Goal: Transaction & Acquisition: Purchase product/service

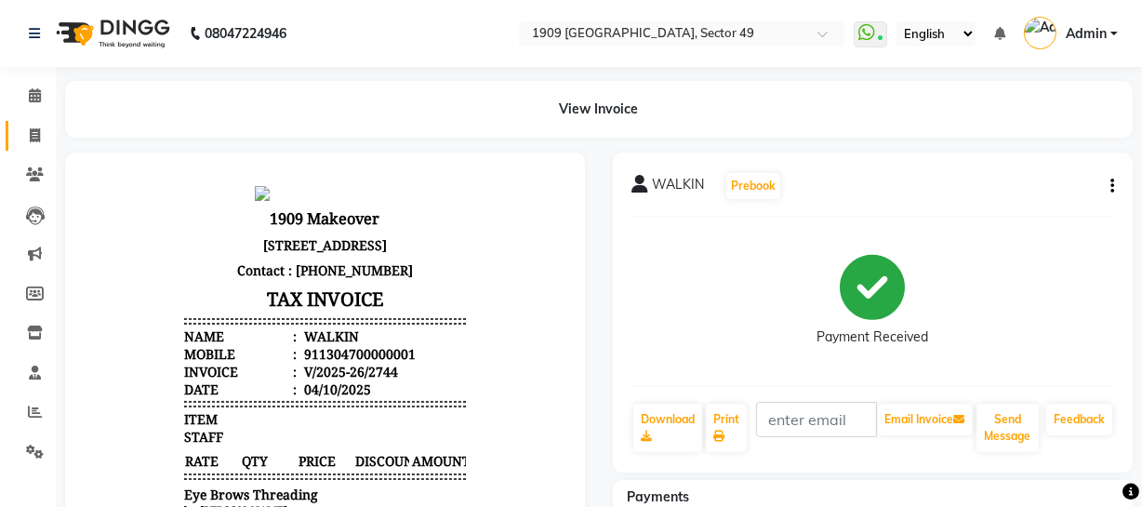
click at [35, 136] on icon at bounding box center [35, 135] width 10 height 14
select select "service"
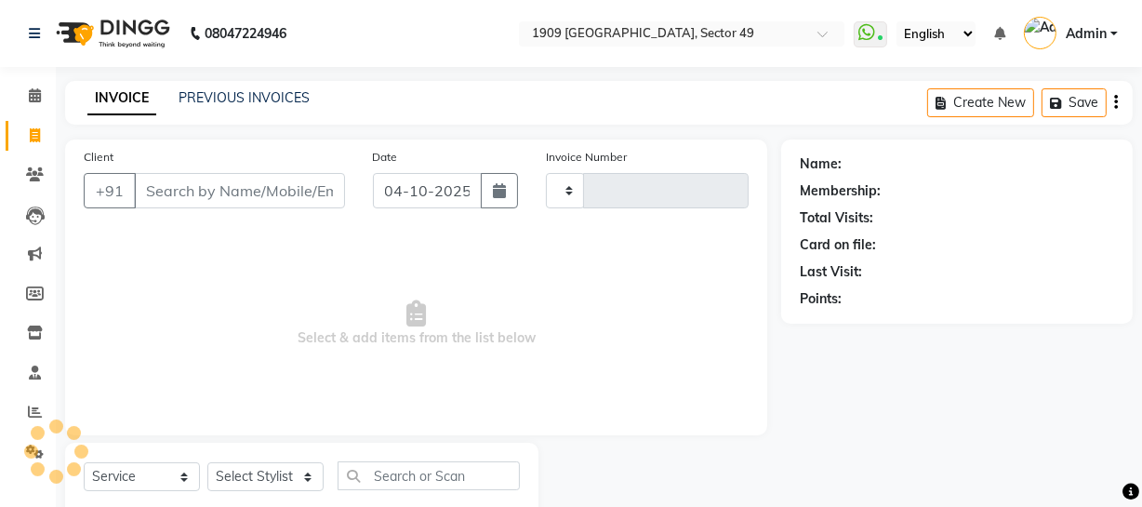
scroll to position [53, 0]
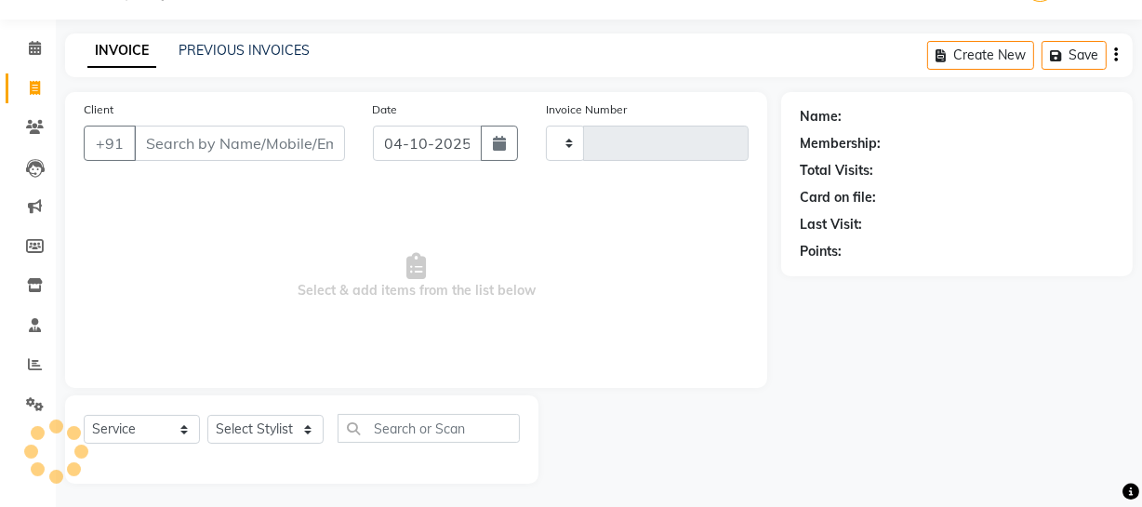
type input "2745"
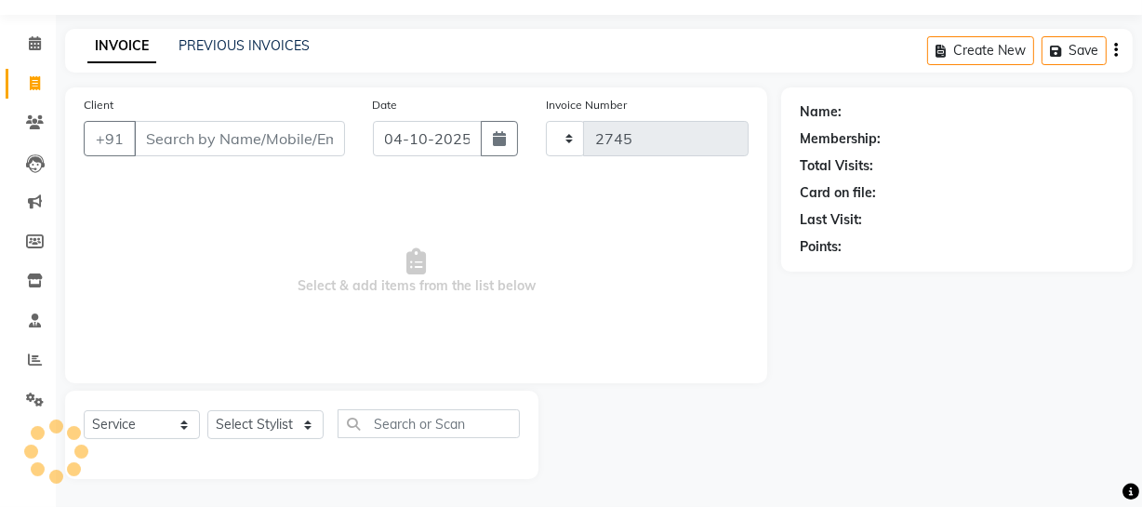
select select "6923"
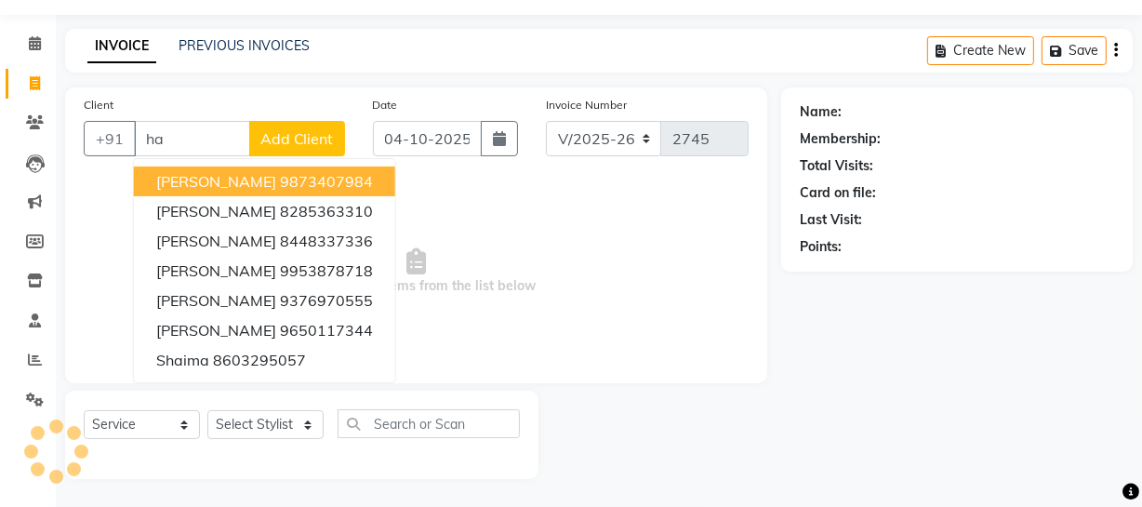
type input "h"
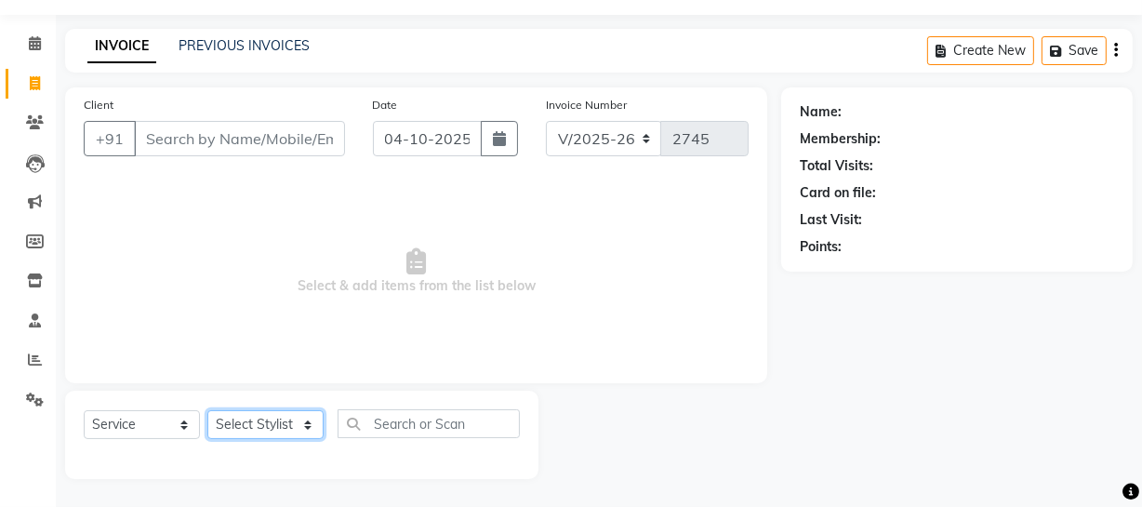
click at [274, 423] on select "Select Stylist Abdul Ahmed Arif Harun House Sale Jyoti Nisha Prince Rehaan Umes…" at bounding box center [265, 424] width 116 height 29
select select "57119"
click at [207, 410] on select "Select Stylist Abdul Ahmed Arif Harun House Sale Jyoti Nisha Prince Rehaan Umes…" at bounding box center [265, 424] width 116 height 29
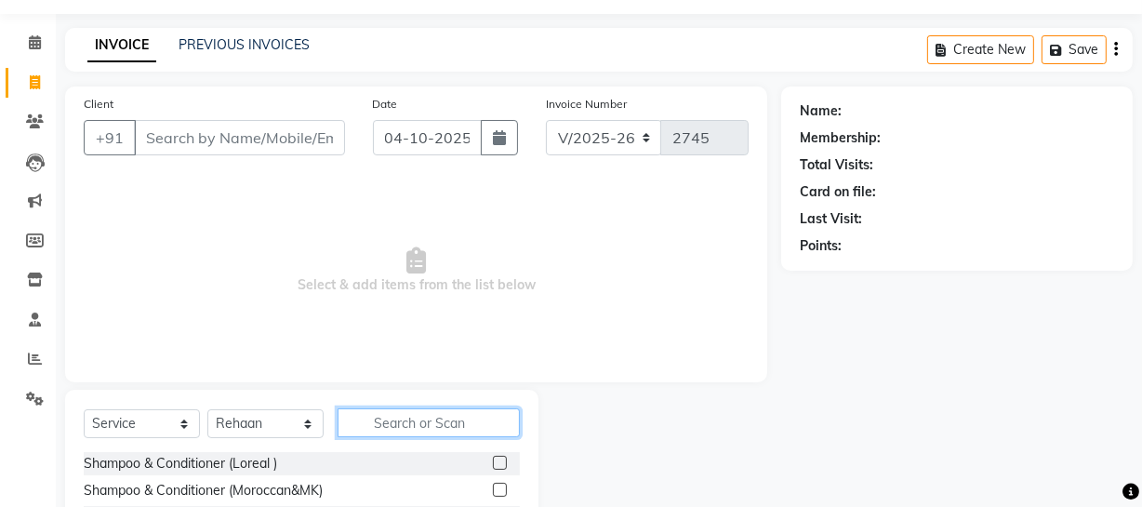
click at [435, 421] on input "text" at bounding box center [429, 422] width 182 height 29
type input "bea"
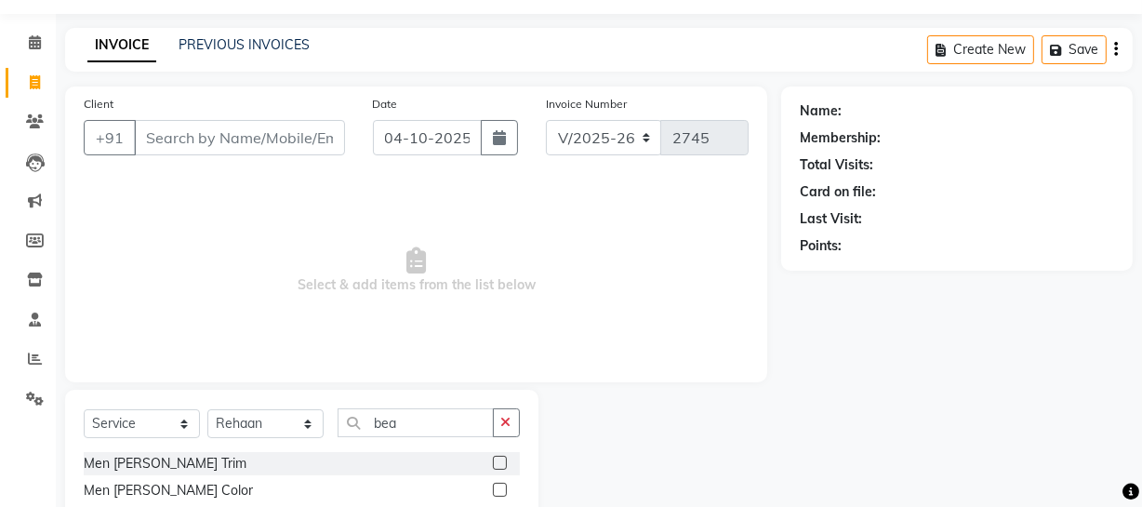
click at [495, 461] on label at bounding box center [500, 463] width 14 height 14
click at [495, 461] on input "checkbox" at bounding box center [499, 464] width 12 height 12
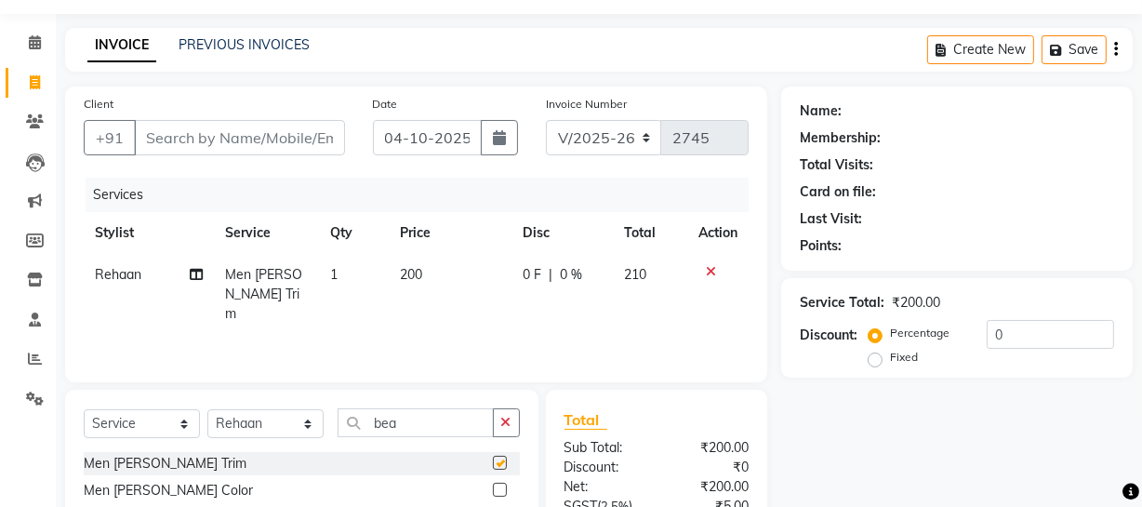
checkbox input "false"
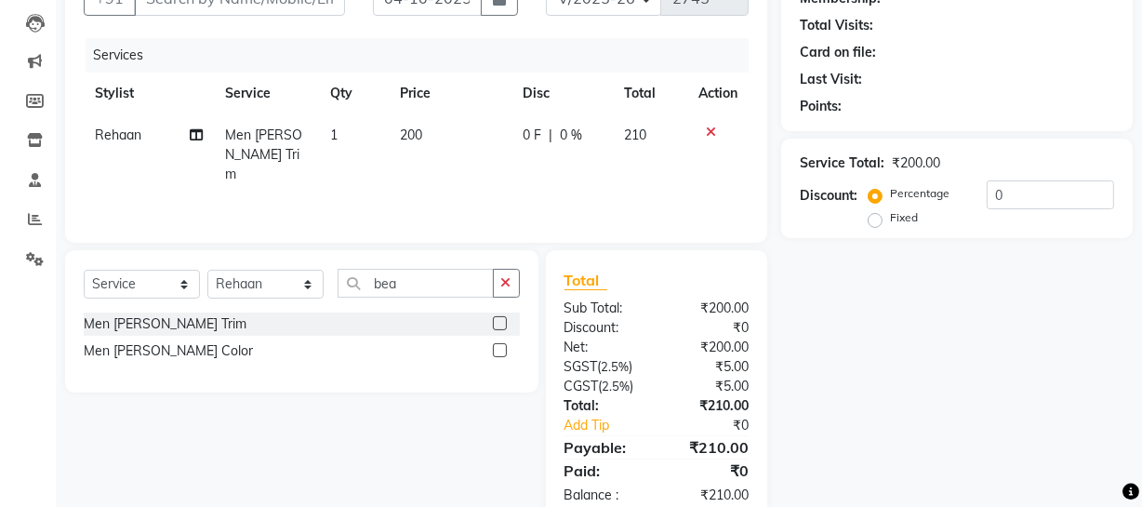
scroll to position [238, 0]
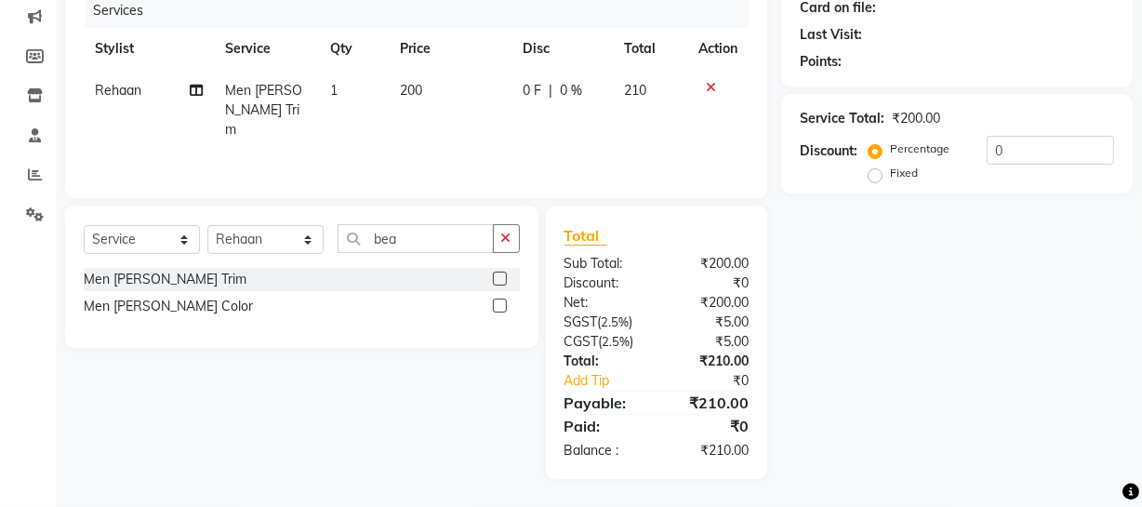
click at [940, 388] on div "Name: Membership: Total Visits: Card on file: Last Visit: Points: Service Total…" at bounding box center [964, 190] width 366 height 577
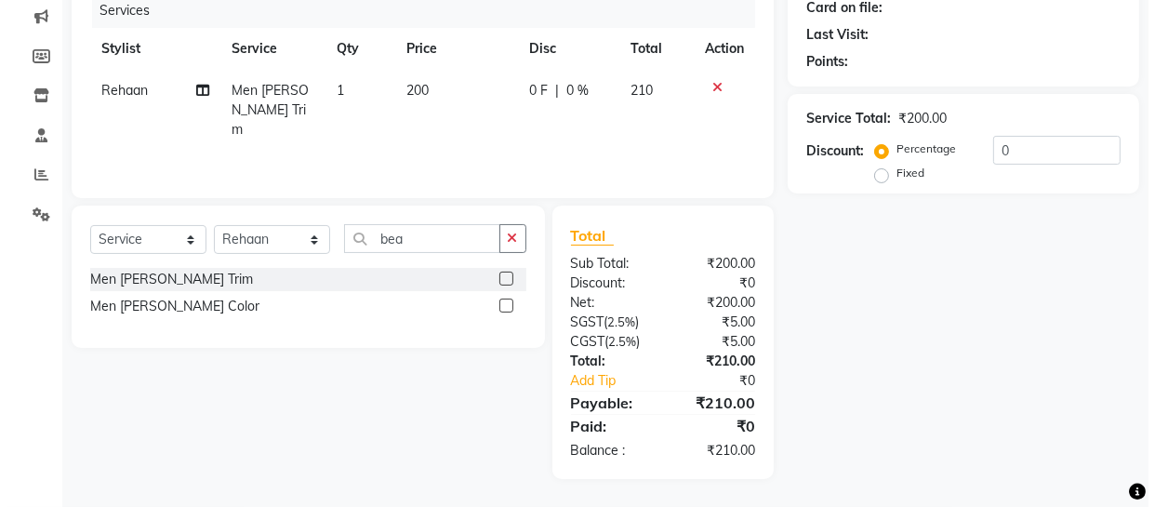
scroll to position [0, 0]
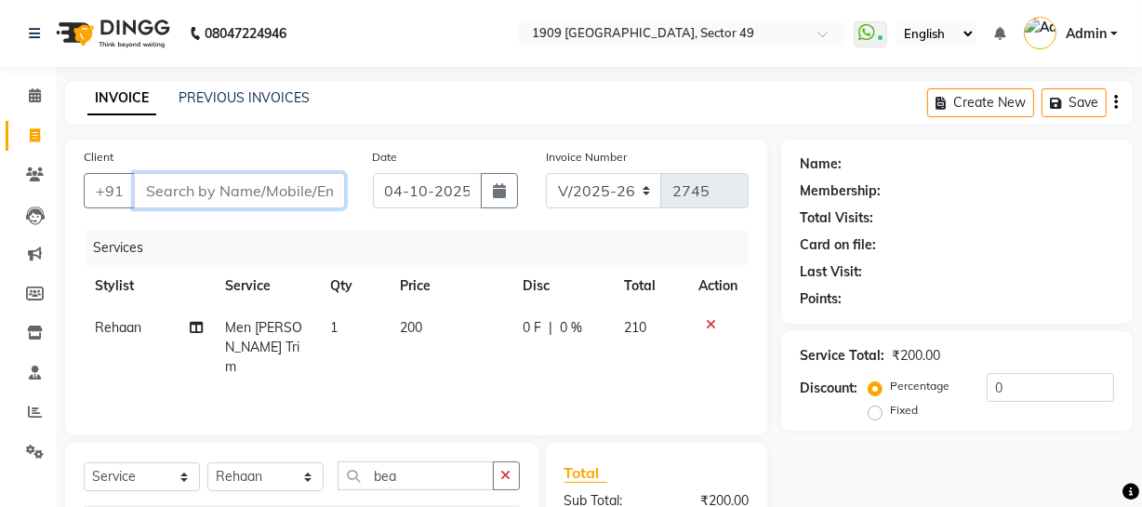
click at [259, 204] on input "Client" at bounding box center [239, 190] width 211 height 35
click at [406, 97] on div "INVOICE PREVIOUS INVOICES Create New Save" at bounding box center [599, 103] width 1068 height 44
click at [234, 207] on input "Client" at bounding box center [239, 190] width 211 height 35
drag, startPoint x: 530, startPoint y: 81, endPoint x: 455, endPoint y: 105, distance: 79.1
click at [530, 82] on div "INVOICE PREVIOUS INVOICES Create New Save" at bounding box center [599, 103] width 1068 height 44
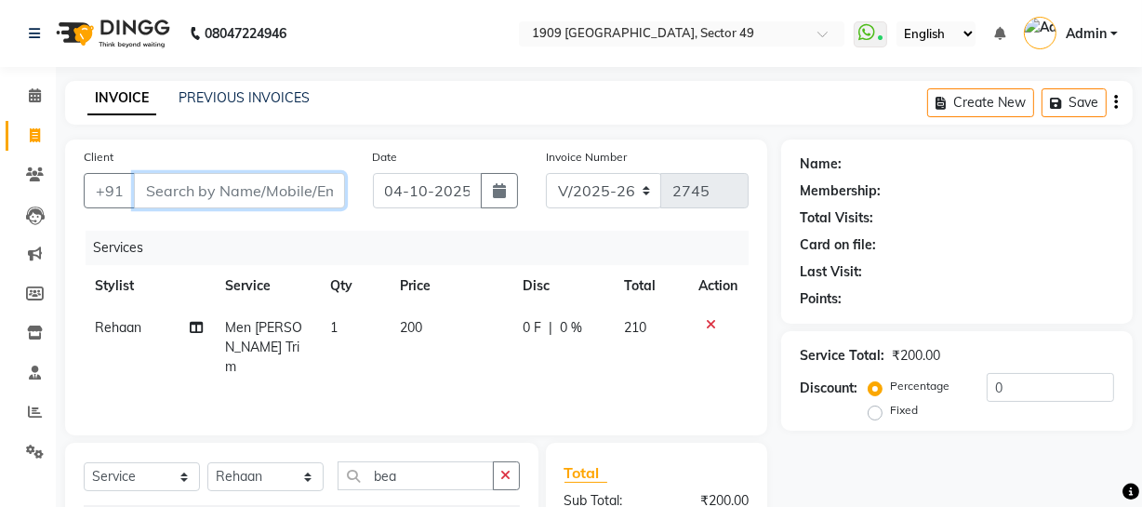
click at [276, 191] on input "Client" at bounding box center [239, 190] width 211 height 35
click at [452, 105] on div "INVOICE PREVIOUS INVOICES Create New Save" at bounding box center [599, 103] width 1068 height 44
click at [295, 176] on input "Client" at bounding box center [239, 190] width 211 height 35
click at [442, 84] on div "INVOICE PREVIOUS INVOICES Create New Save" at bounding box center [599, 103] width 1068 height 44
click at [299, 181] on input "Client" at bounding box center [239, 190] width 211 height 35
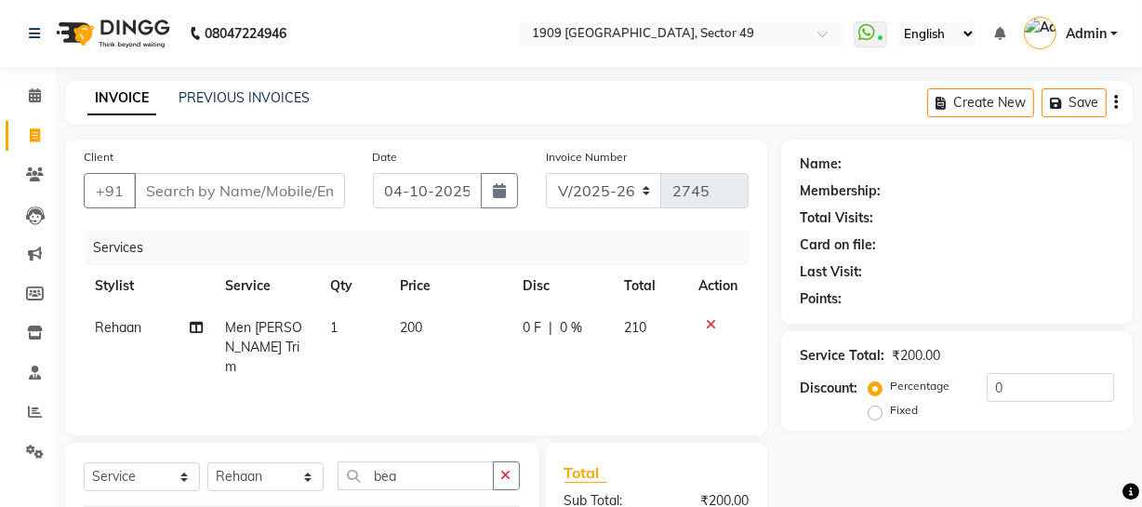
click at [440, 119] on div "INVOICE PREVIOUS INVOICES Create New Save" at bounding box center [599, 103] width 1068 height 44
click at [270, 203] on input "Client" at bounding box center [239, 190] width 211 height 35
click at [378, 97] on div "INVOICE PREVIOUS INVOICES Create New Save" at bounding box center [599, 103] width 1068 height 44
click at [277, 189] on input "Client" at bounding box center [239, 190] width 211 height 35
click at [353, 130] on main "INVOICE PREVIOUS INVOICES Create New Save Client +91 Date 04-10-2025 Invoice Nu…" at bounding box center [599, 412] width 1087 height 663
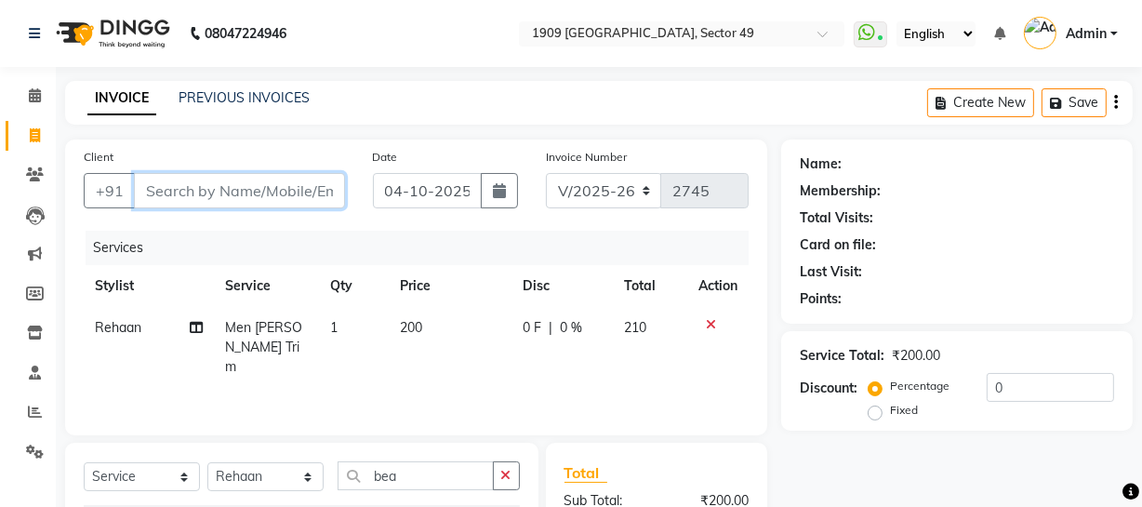
click at [279, 179] on input "Client" at bounding box center [239, 190] width 211 height 35
drag, startPoint x: 394, startPoint y: 100, endPoint x: 338, endPoint y: 149, distance: 73.9
click at [394, 103] on div "INVOICE PREVIOUS INVOICES Create New Save" at bounding box center [599, 103] width 1068 height 44
click at [276, 176] on input "Client" at bounding box center [239, 190] width 211 height 35
drag, startPoint x: 358, startPoint y: 116, endPoint x: 353, endPoint y: 130, distance: 15.0
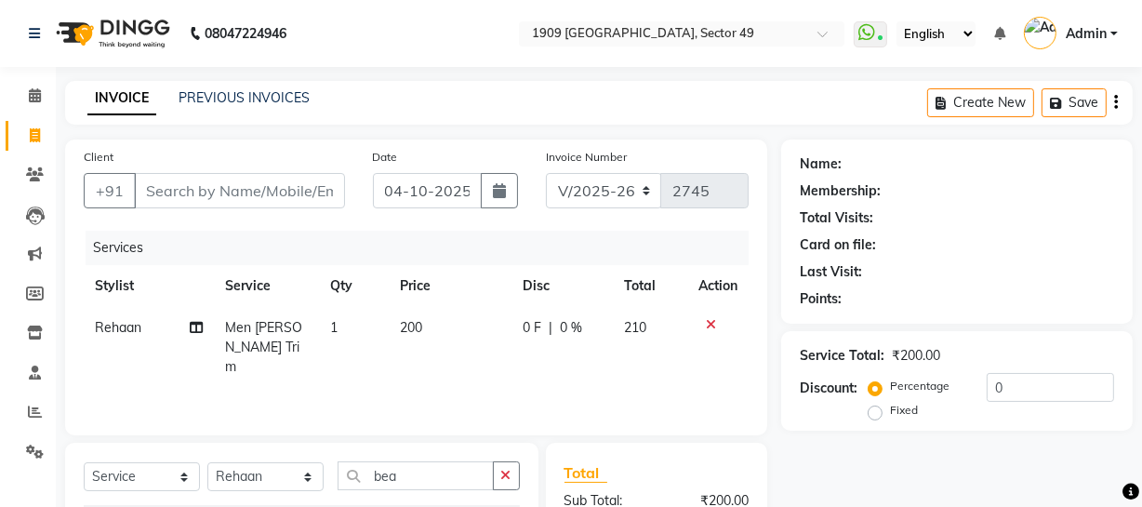
click at [358, 119] on div "INVOICE PREVIOUS INVOICES Create New Save" at bounding box center [599, 103] width 1068 height 44
click at [263, 179] on input "Client" at bounding box center [239, 190] width 211 height 35
click at [365, 110] on div "INVOICE PREVIOUS INVOICES Create New Save" at bounding box center [599, 103] width 1068 height 44
click at [265, 174] on input "Client" at bounding box center [239, 190] width 211 height 35
drag, startPoint x: 408, startPoint y: 84, endPoint x: 369, endPoint y: 118, distance: 52.1
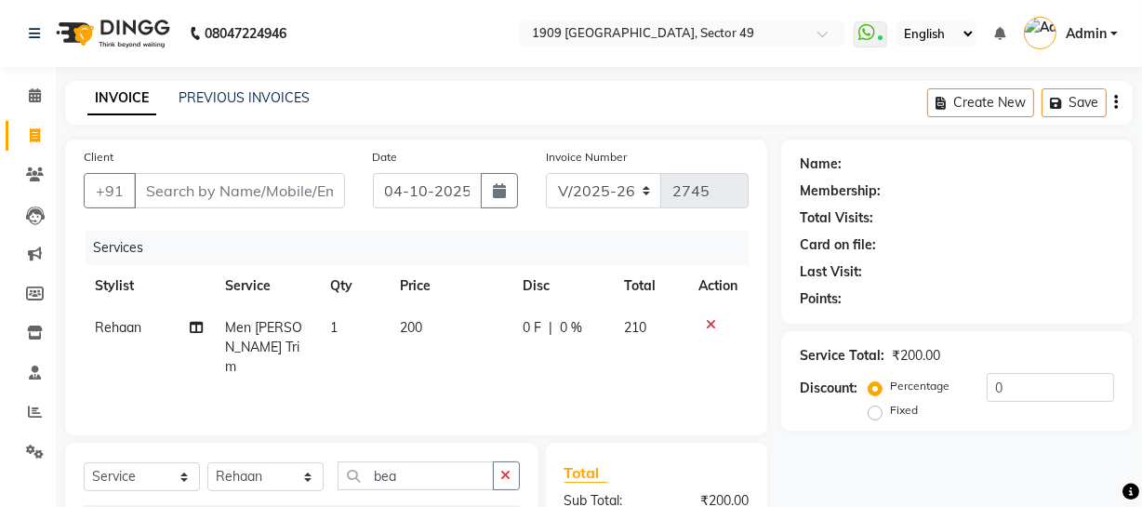
click at [407, 89] on div "INVOICE PREVIOUS INVOICES Create New Save" at bounding box center [599, 103] width 1068 height 44
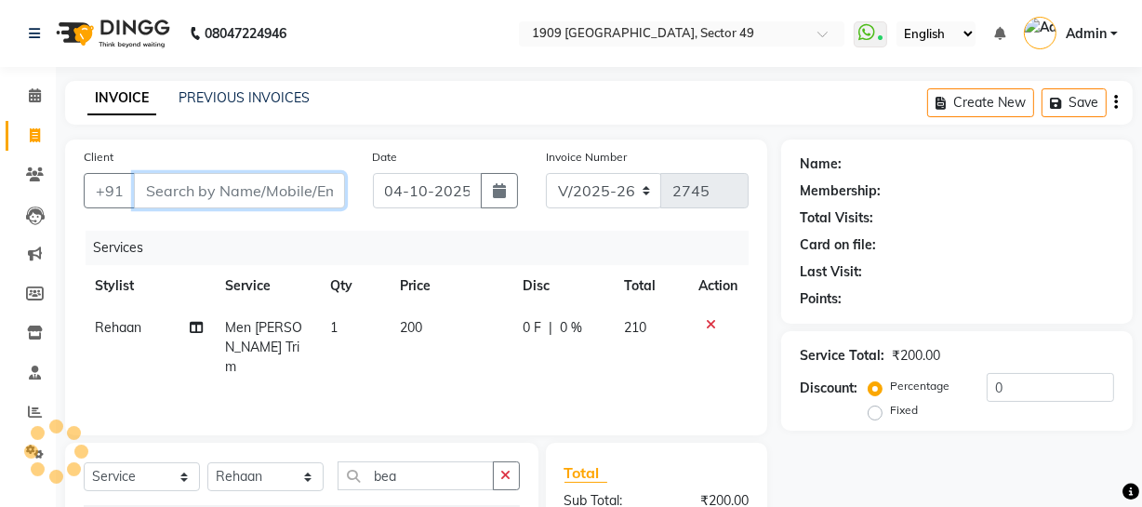
click at [270, 177] on input "Client" at bounding box center [239, 190] width 211 height 35
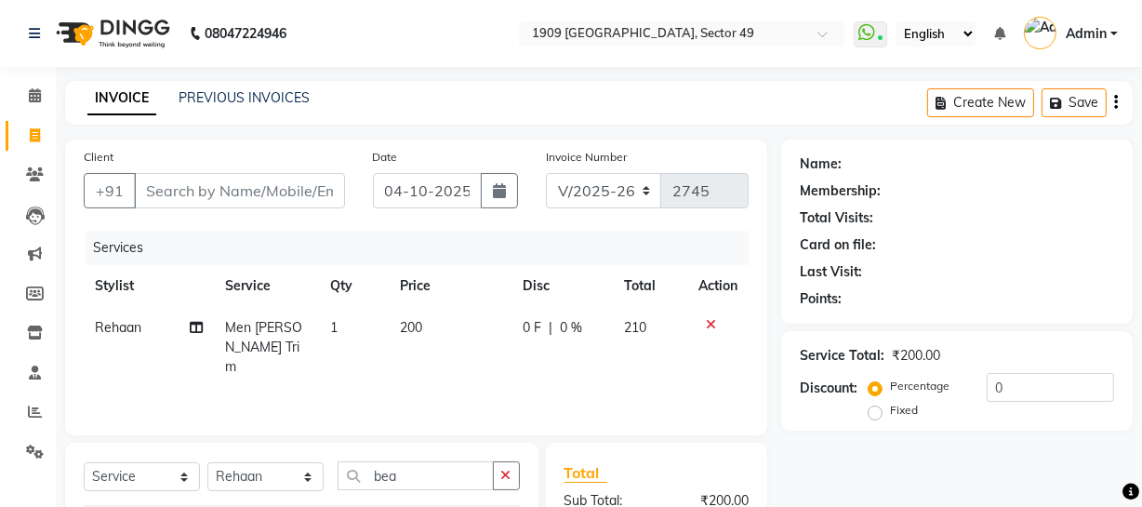
click at [310, 148] on div "Client +91" at bounding box center [214, 185] width 289 height 76
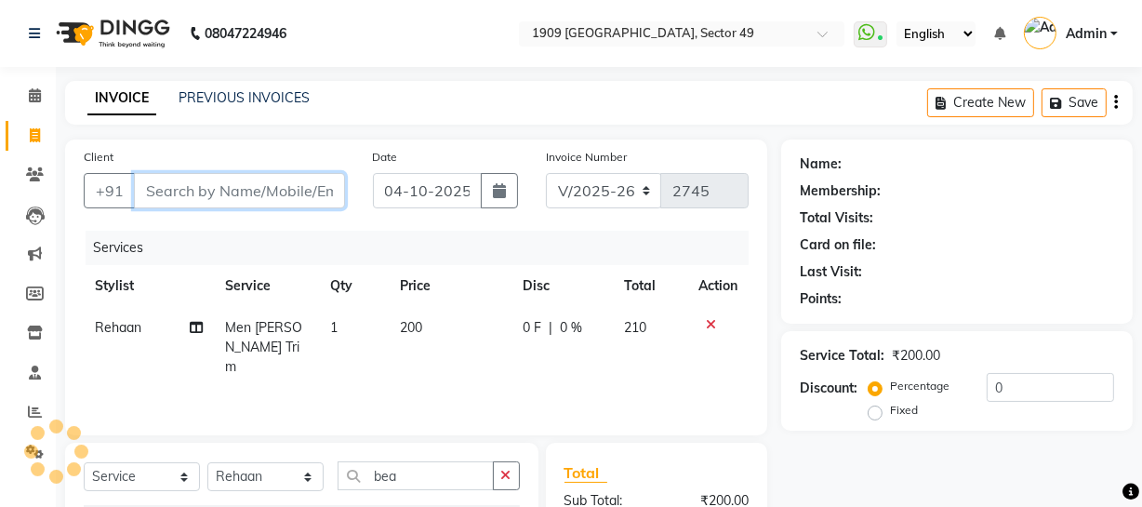
click at [283, 195] on input "Client" at bounding box center [239, 190] width 211 height 35
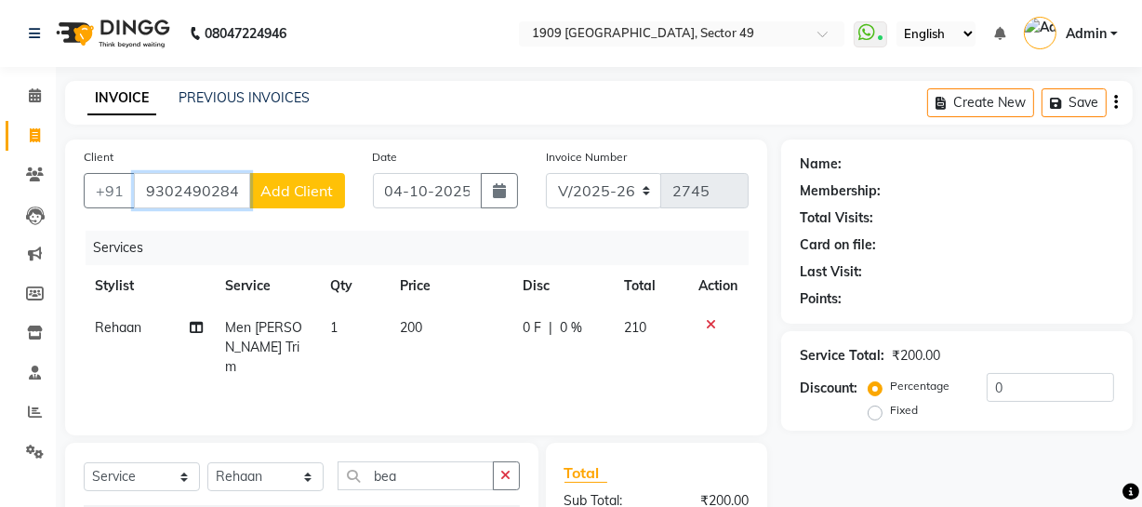
type input "9302490284"
click at [283, 197] on span "Add Client" at bounding box center [296, 190] width 73 height 19
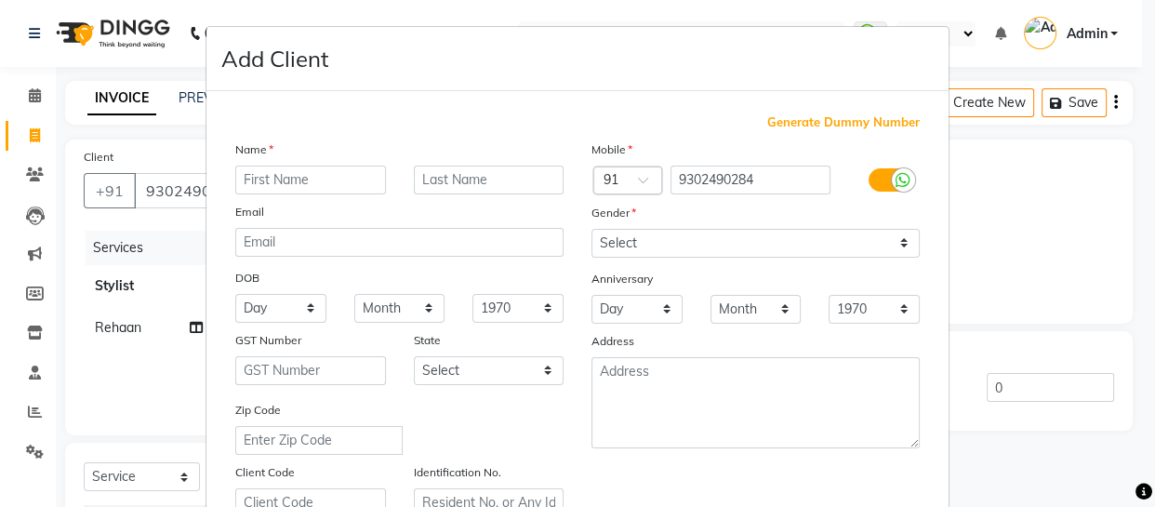
type input "s"
type input "Sudeep"
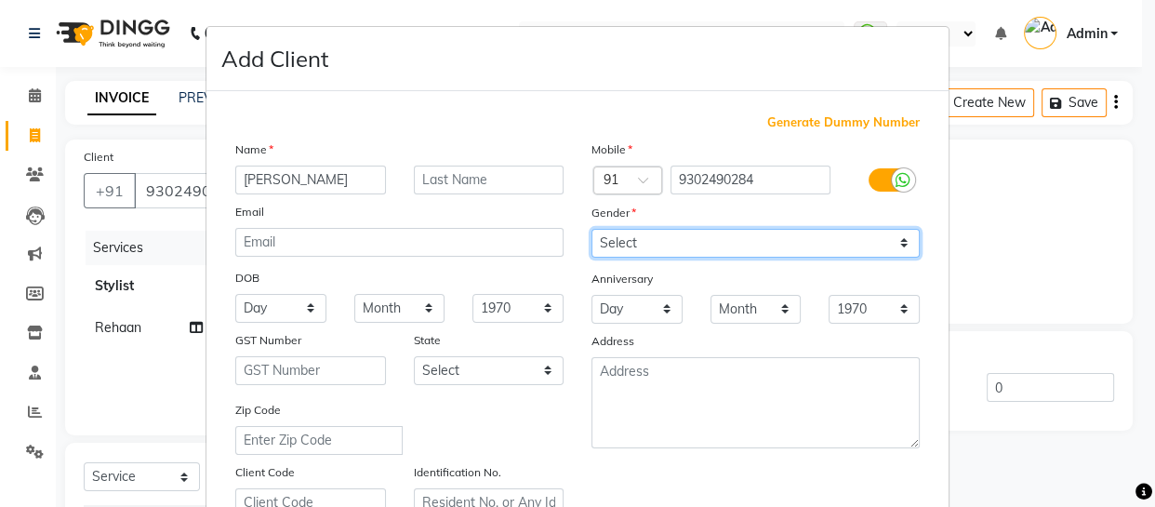
click at [651, 233] on select "Select Male Female Other Prefer Not To Say" at bounding box center [756, 243] width 328 height 29
select select "male"
click at [592, 229] on select "Select Male Female Other Prefer Not To Say" at bounding box center [756, 243] width 328 height 29
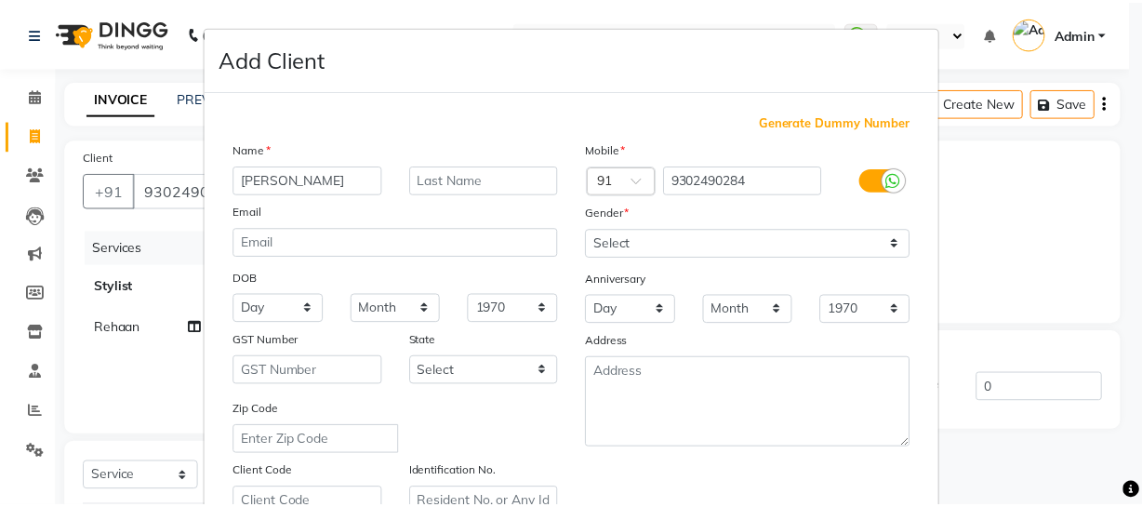
scroll to position [357, 0]
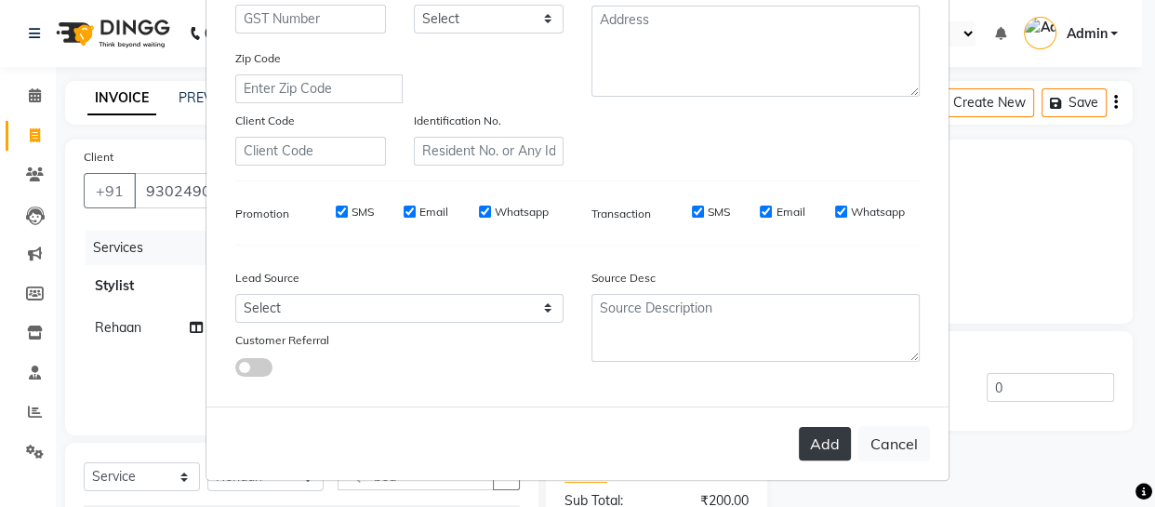
click at [815, 443] on button "Add" at bounding box center [825, 443] width 52 height 33
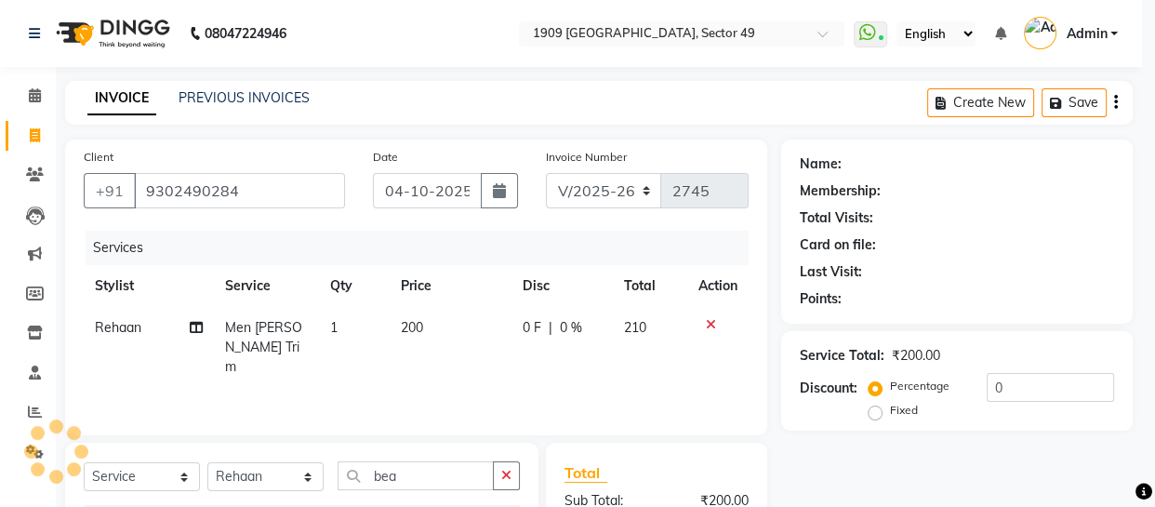
select select
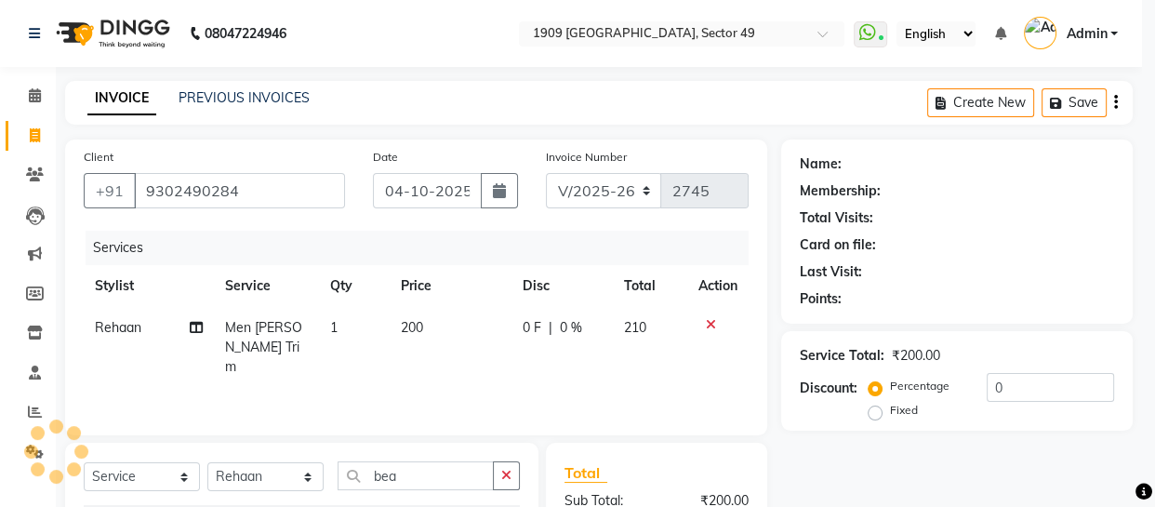
select select
checkbox input "false"
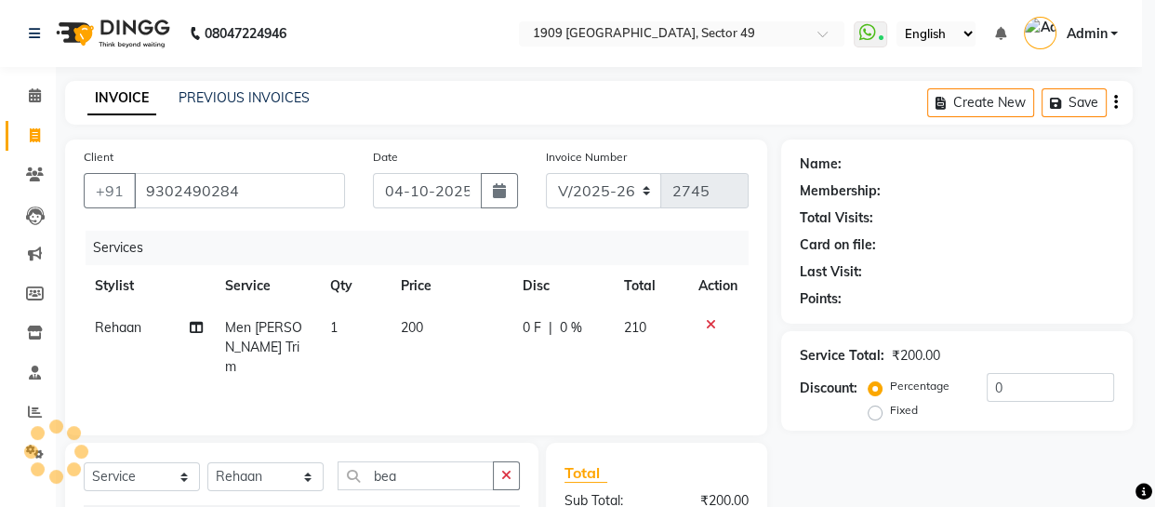
checkbox input "false"
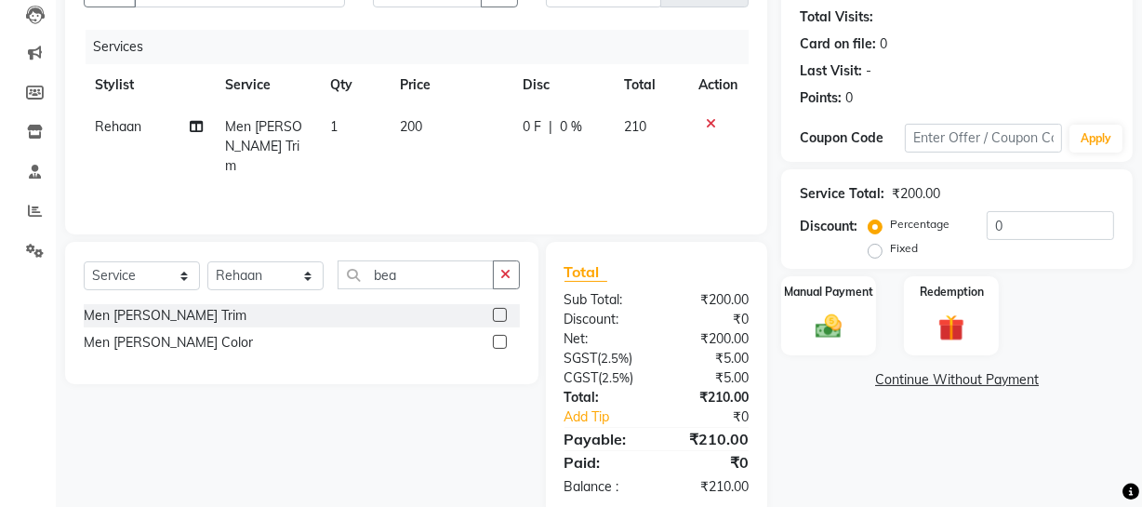
scroll to position [238, 0]
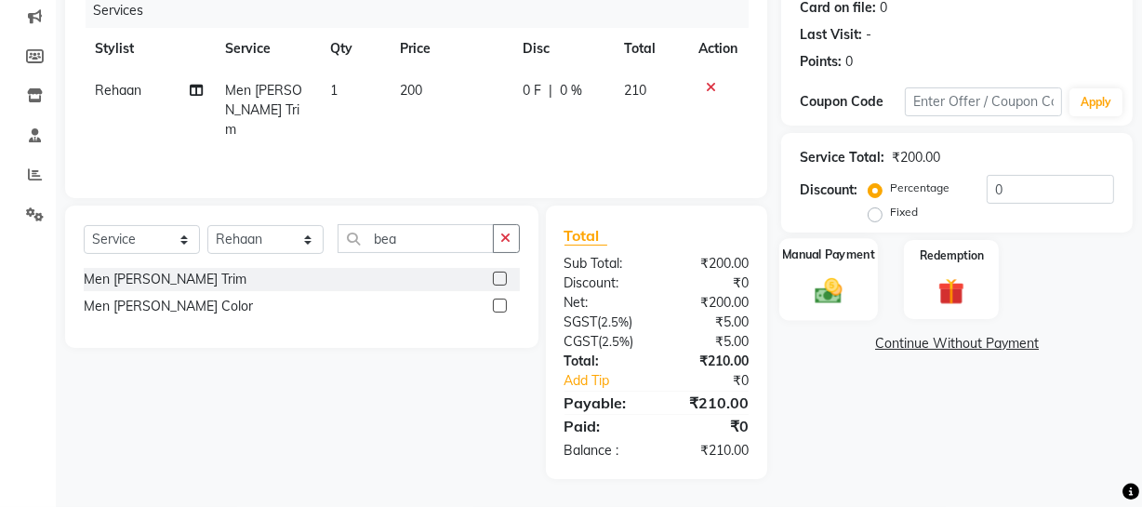
click at [818, 284] on img at bounding box center [829, 290] width 45 height 32
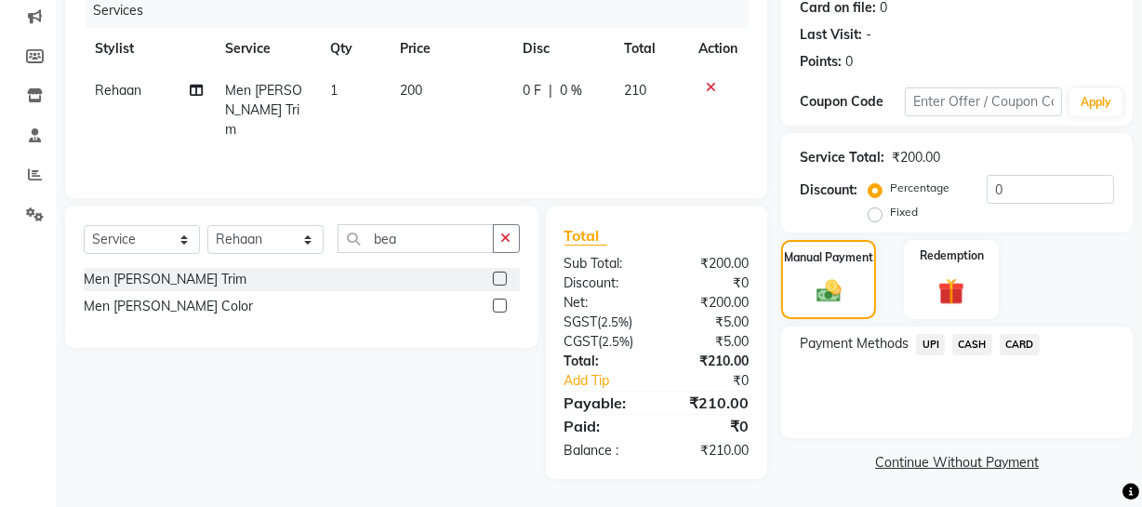
click at [931, 342] on span "UPI" at bounding box center [930, 344] width 29 height 21
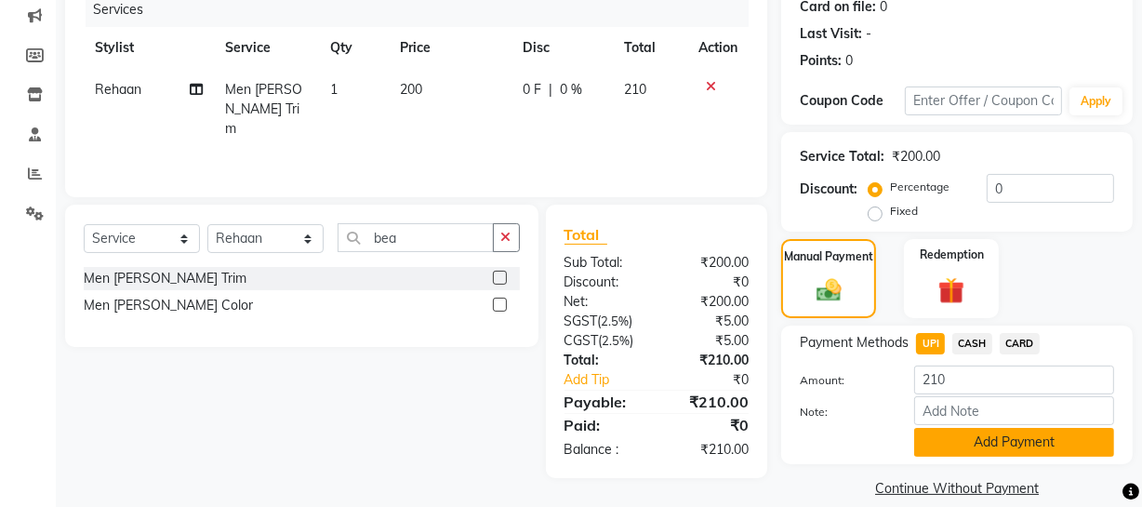
click at [947, 440] on button "Add Payment" at bounding box center [1014, 442] width 200 height 29
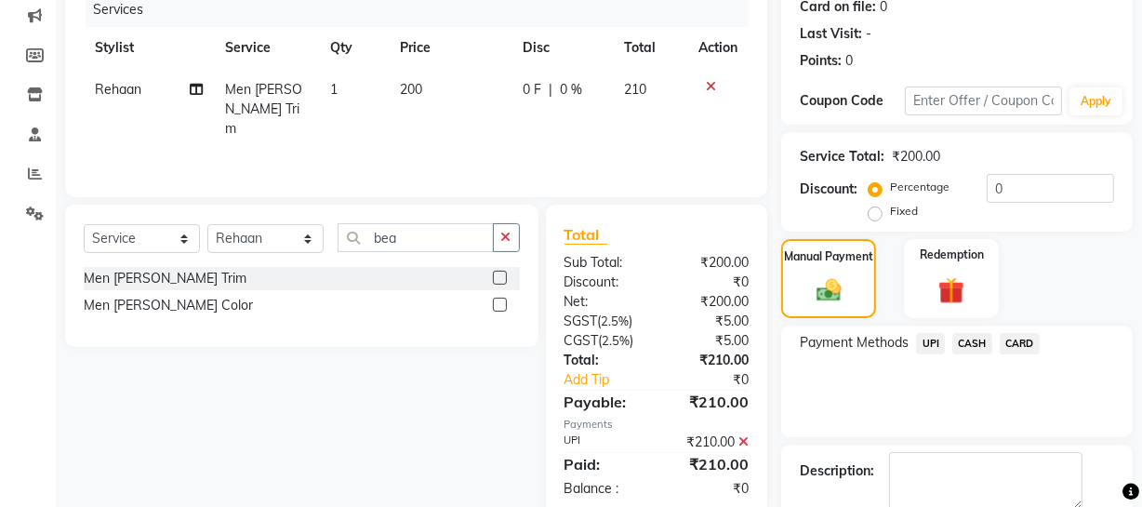
scroll to position [339, 0]
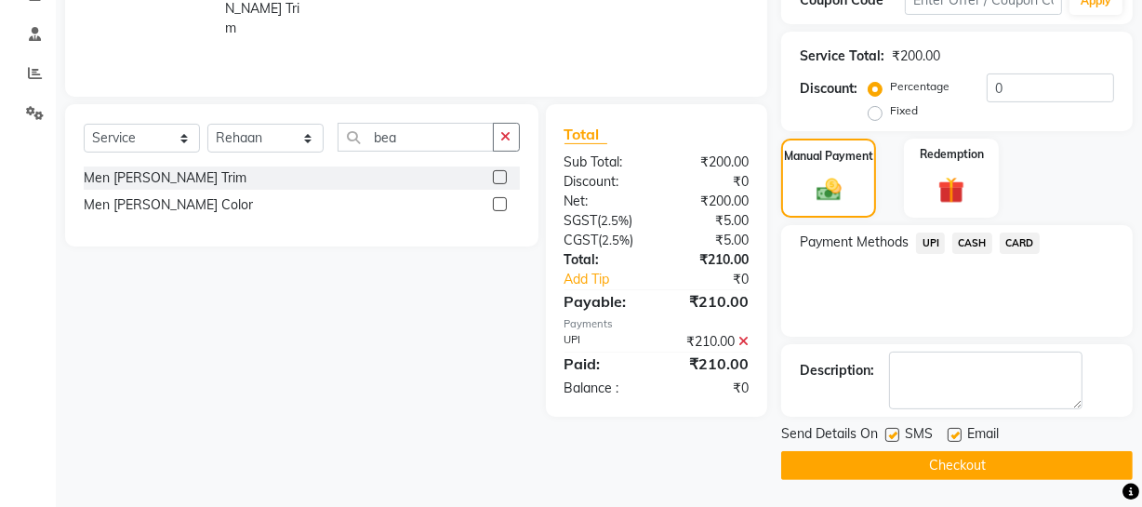
click at [863, 461] on button "Checkout" at bounding box center [957, 465] width 352 height 29
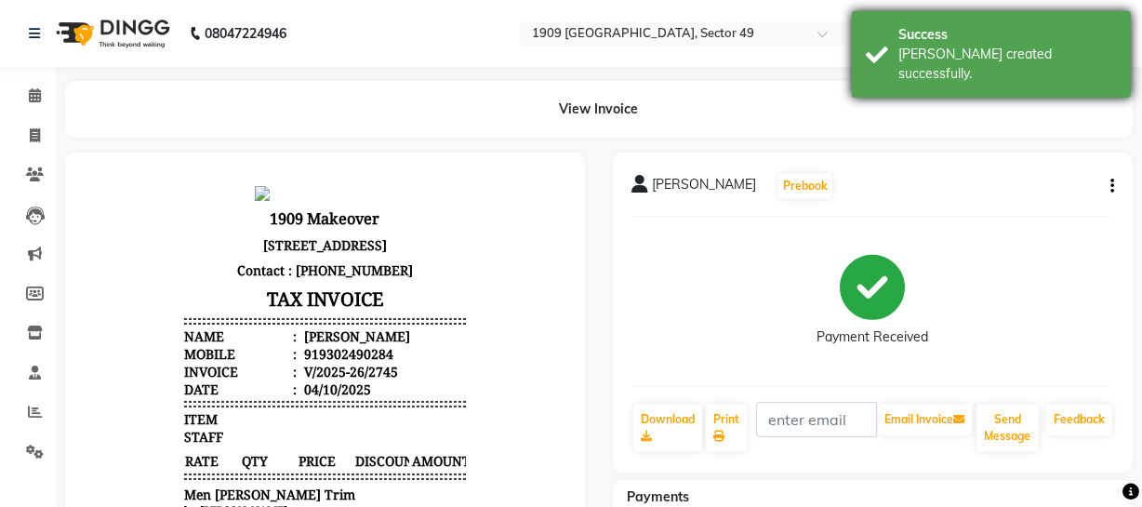
click at [878, 59] on div "Success Bill created successfully." at bounding box center [991, 54] width 279 height 87
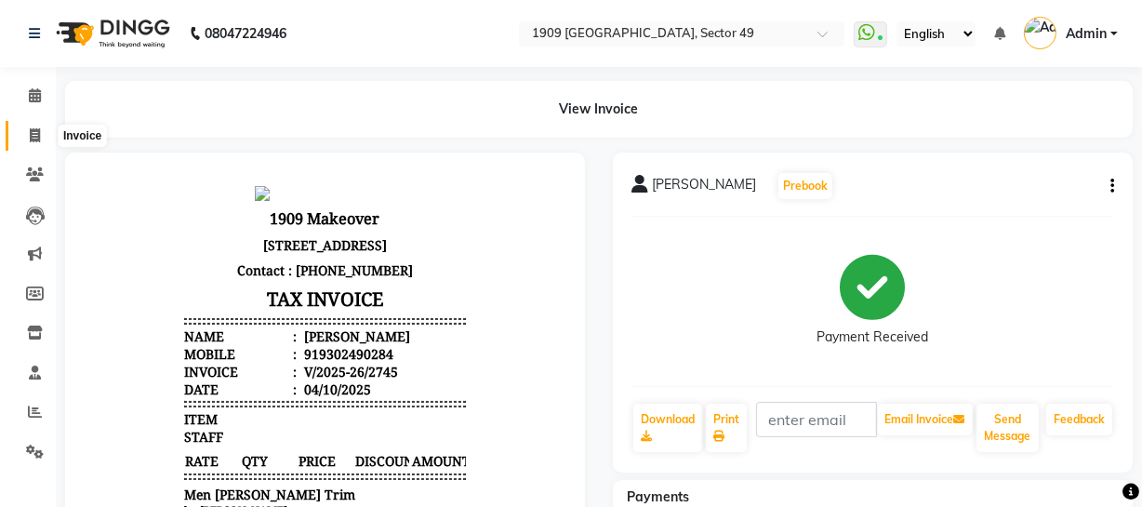
click at [31, 133] on icon at bounding box center [35, 135] width 10 height 14
select select "service"
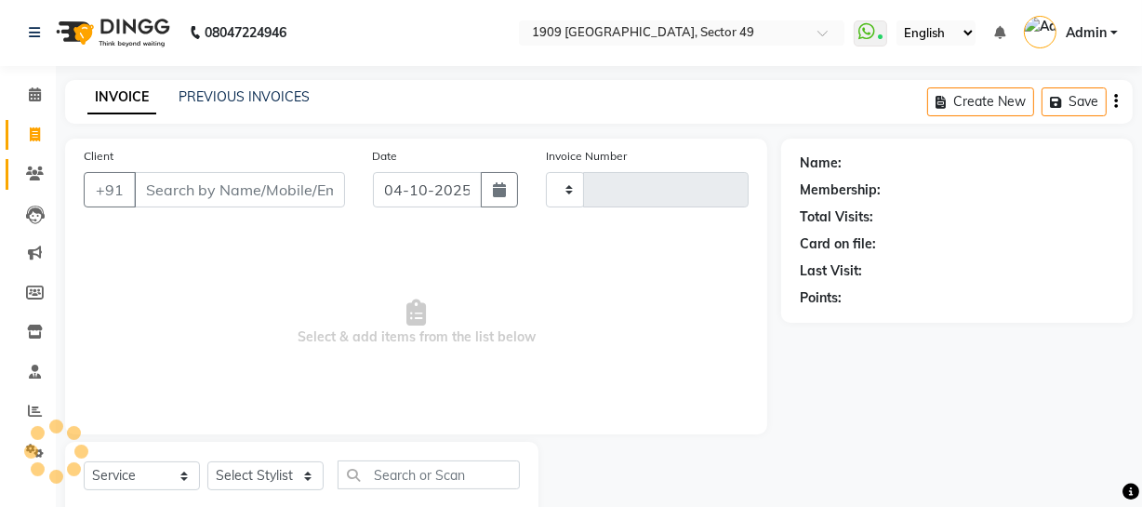
type input "2746"
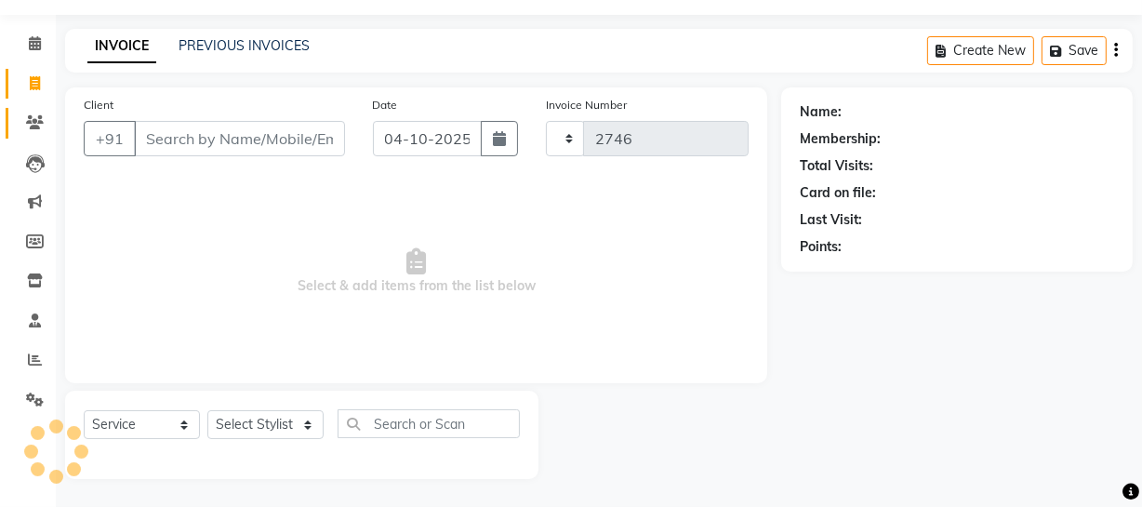
select select "6923"
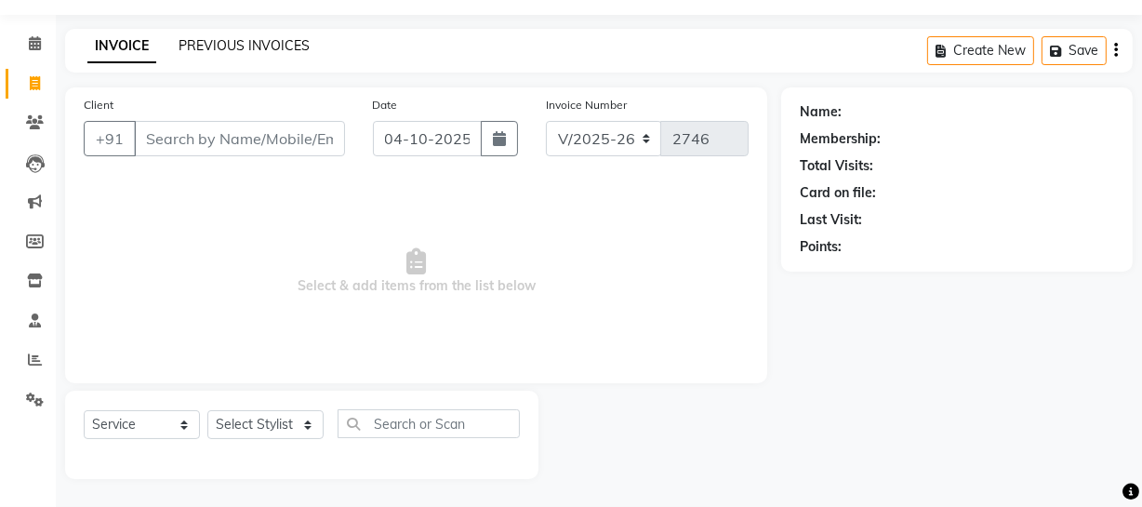
click at [224, 46] on link "PREVIOUS INVOICES" at bounding box center [244, 45] width 131 height 17
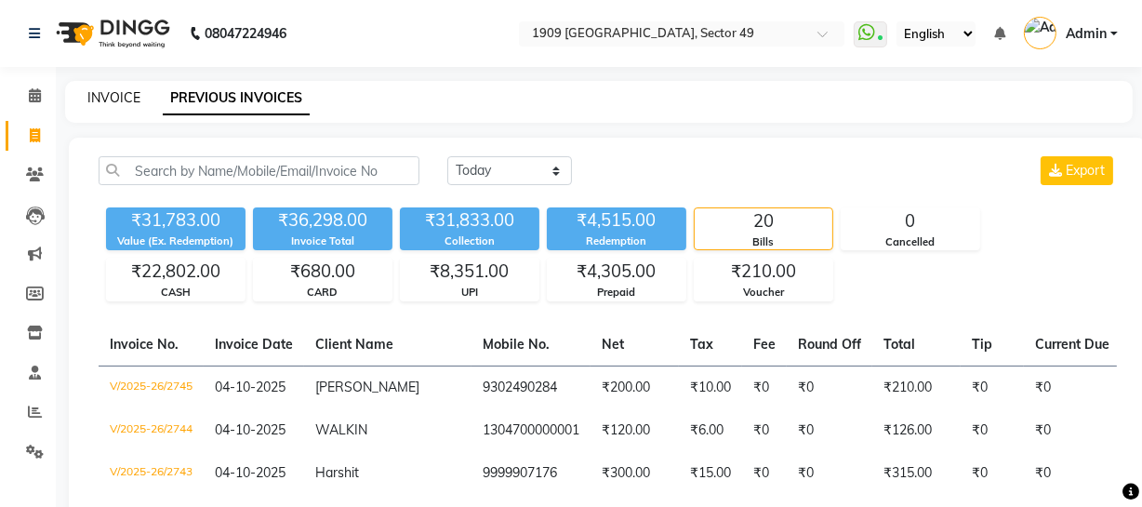
click at [97, 93] on link "INVOICE" at bounding box center [113, 97] width 53 height 17
select select "service"
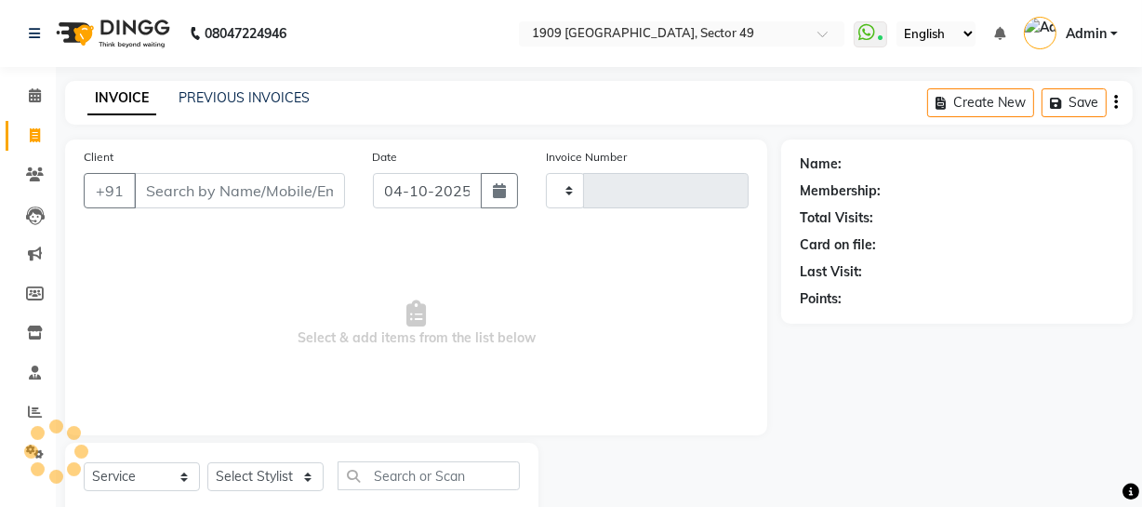
type input "2746"
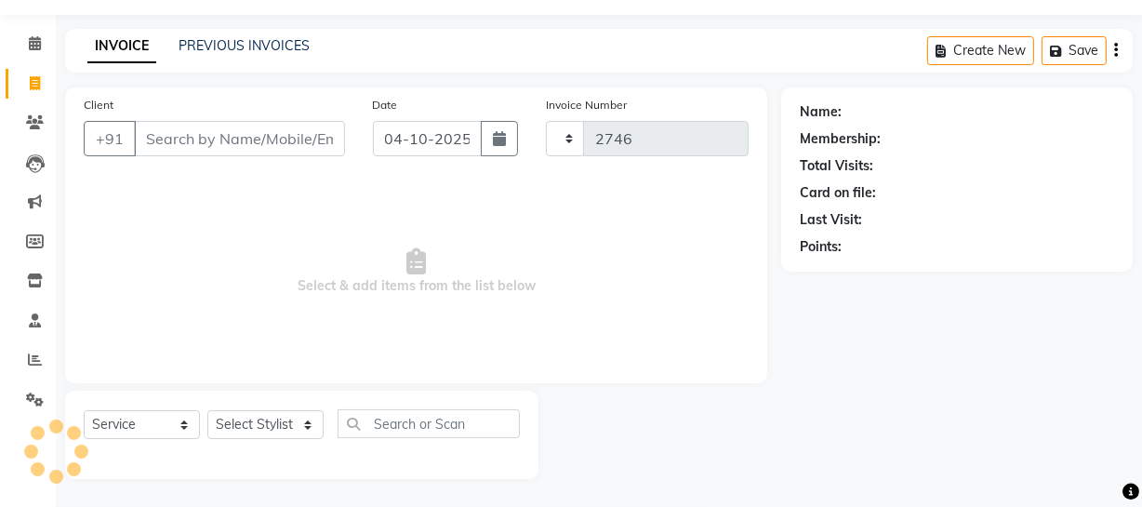
select select "6923"
click at [177, 236] on span "Select & add items from the list below" at bounding box center [416, 272] width 665 height 186
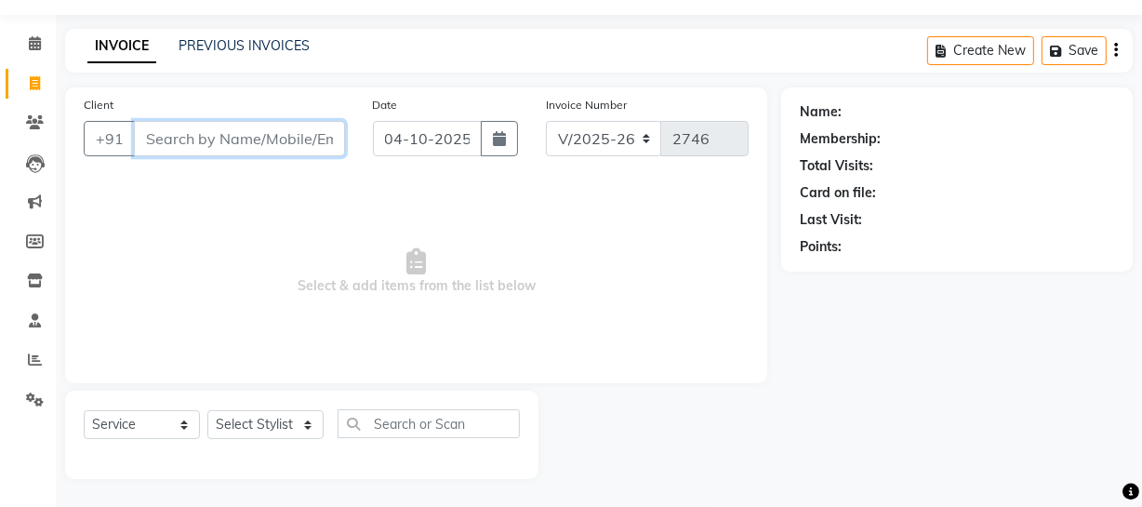
click at [232, 140] on input "Client" at bounding box center [239, 138] width 211 height 35
click at [202, 242] on span "Select & add items from the list below" at bounding box center [416, 272] width 665 height 186
click at [205, 227] on span "Select & add items from the list below" at bounding box center [416, 272] width 665 height 186
click at [210, 136] on input "Client" at bounding box center [239, 138] width 211 height 35
click at [215, 234] on span "Select & add items from the list below" at bounding box center [416, 272] width 665 height 186
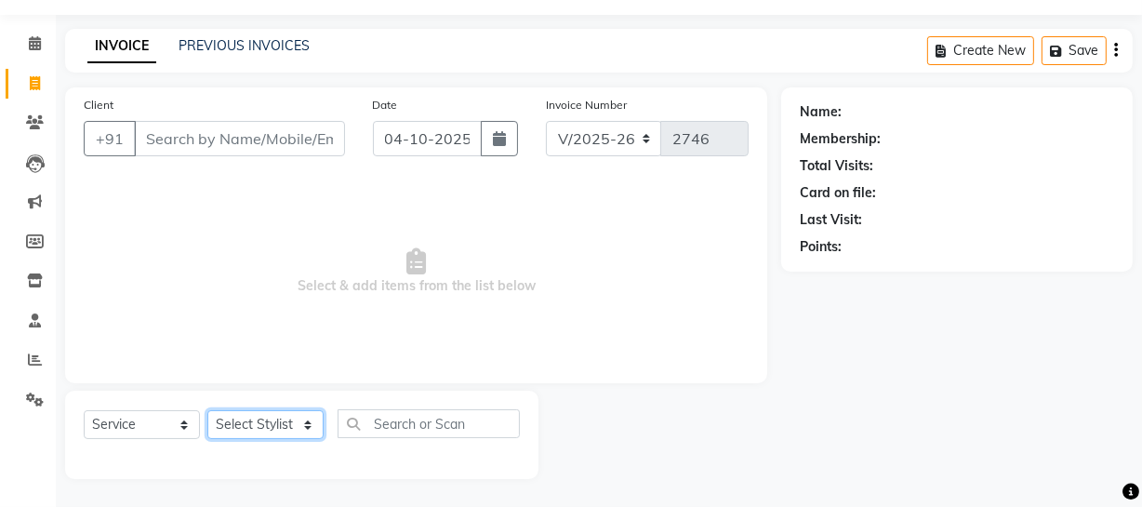
click at [272, 426] on select "Select Stylist Abdul Ahmed Arif Harun House Sale Jyoti Nisha Prince Rehaan Umes…" at bounding box center [265, 424] width 116 height 29
select select "79672"
click at [207, 410] on select "Select Stylist Abdul Ahmed Arif Harun House Sale Jyoti Nisha Prince Rehaan Umes…" at bounding box center [265, 424] width 116 height 29
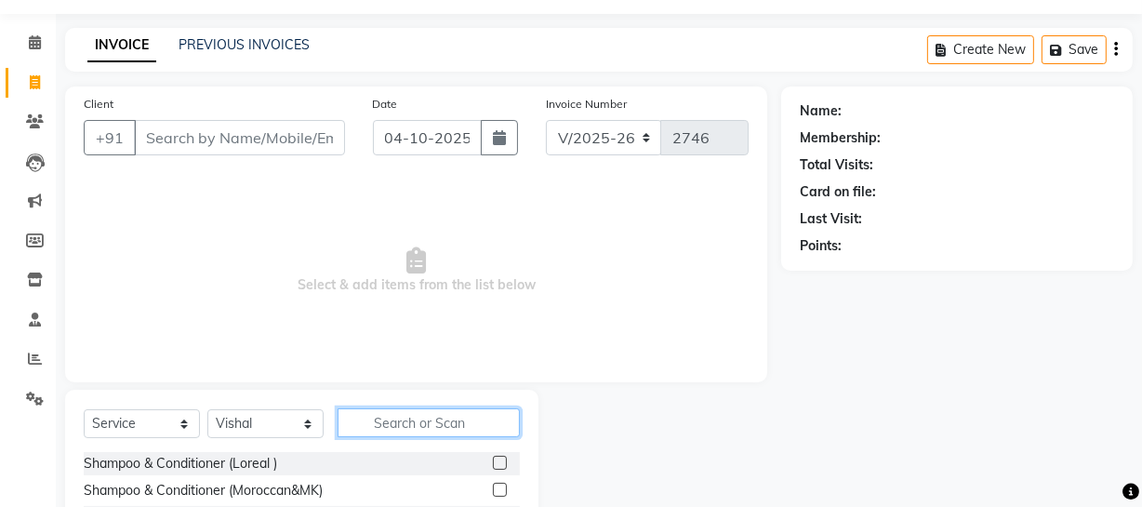
click at [468, 420] on input "text" at bounding box center [429, 422] width 182 height 29
type input "hair"
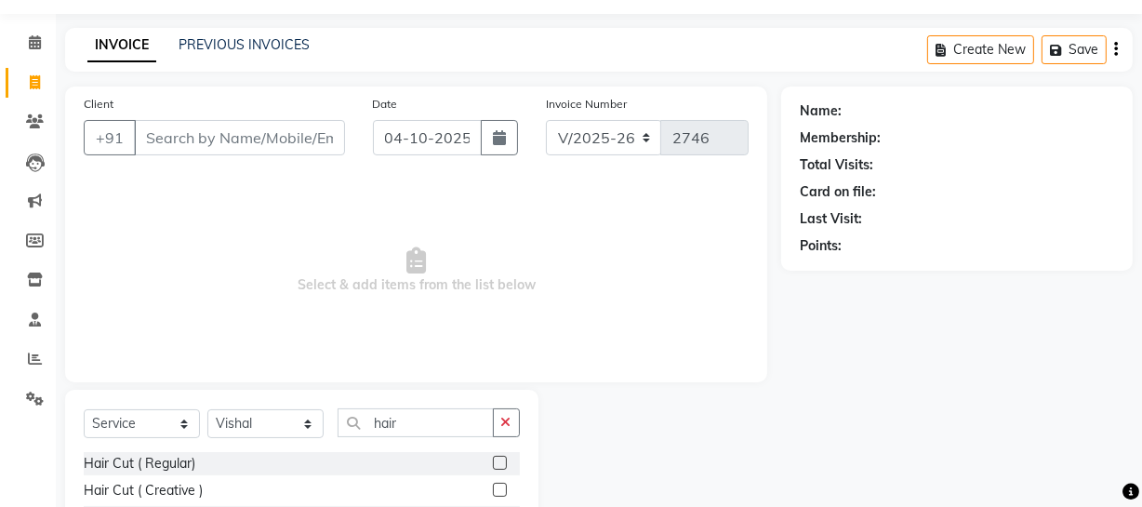
click at [493, 488] on label at bounding box center [500, 490] width 14 height 14
click at [493, 488] on input "checkbox" at bounding box center [499, 491] width 12 height 12
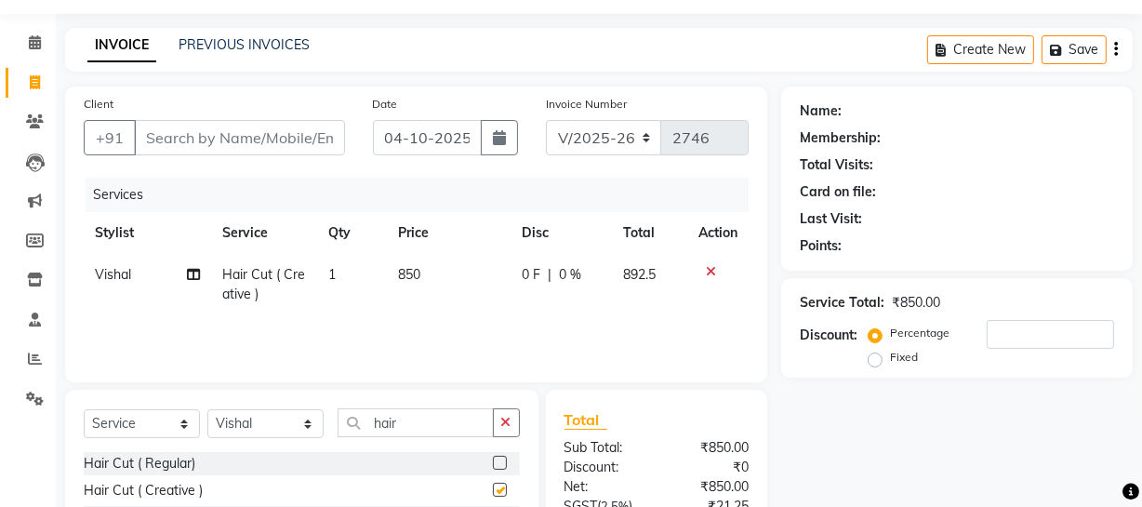
checkbox input "false"
click at [287, 140] on input "Client" at bounding box center [239, 137] width 211 height 35
type input "9"
type input "0"
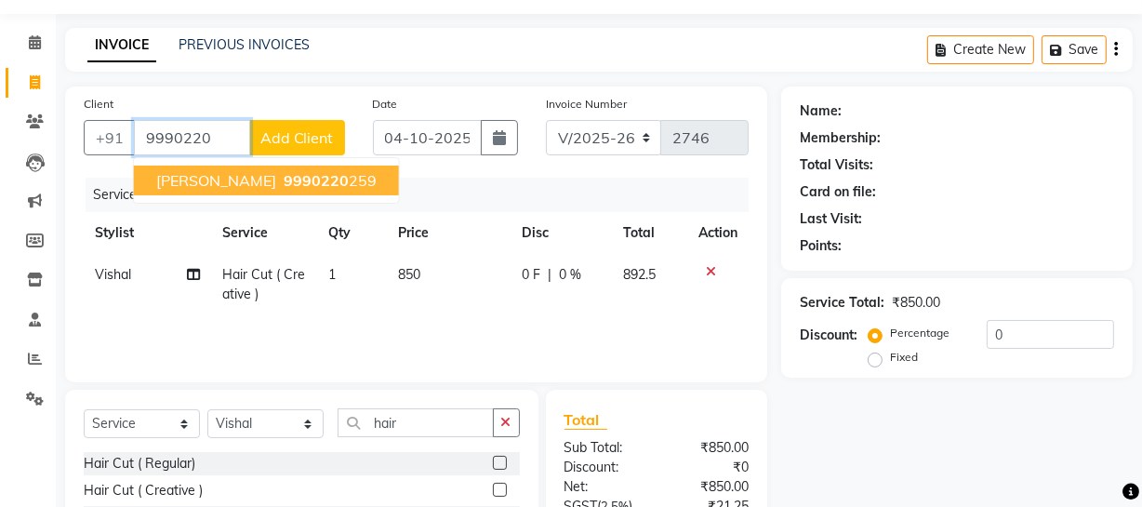
click at [284, 188] on span "9990220" at bounding box center [316, 180] width 65 height 19
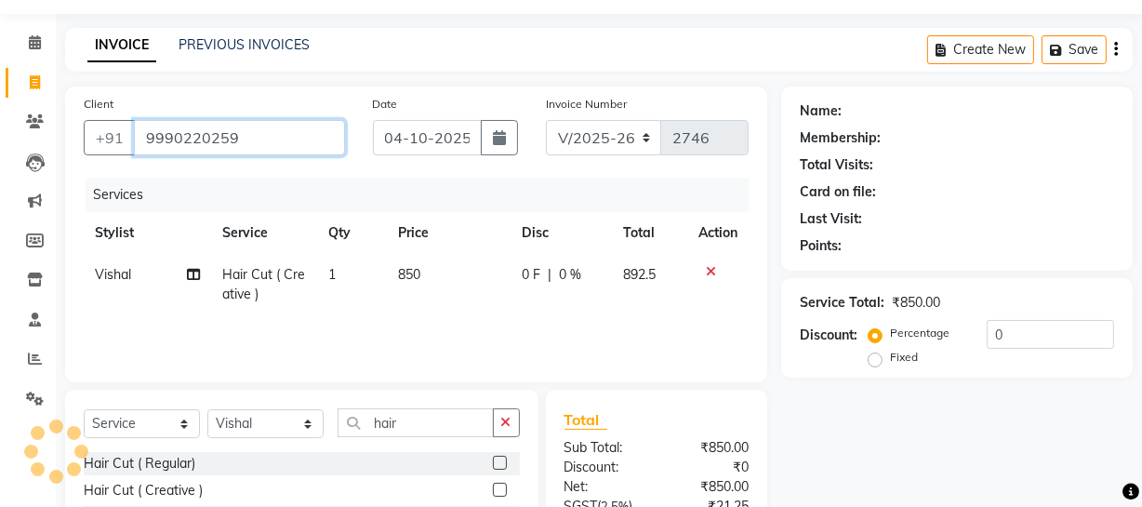
type input "9990220259"
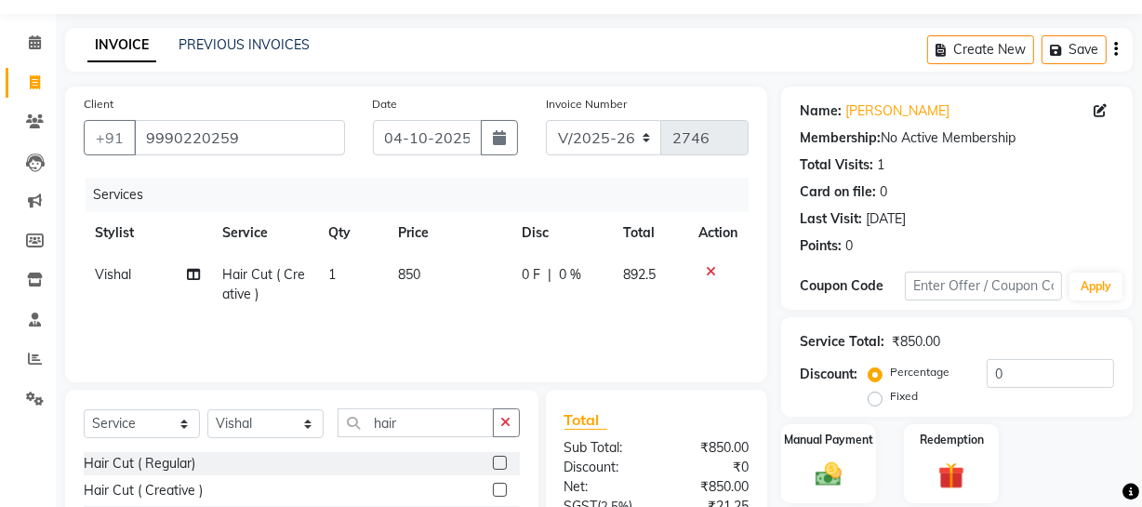
scroll to position [239, 0]
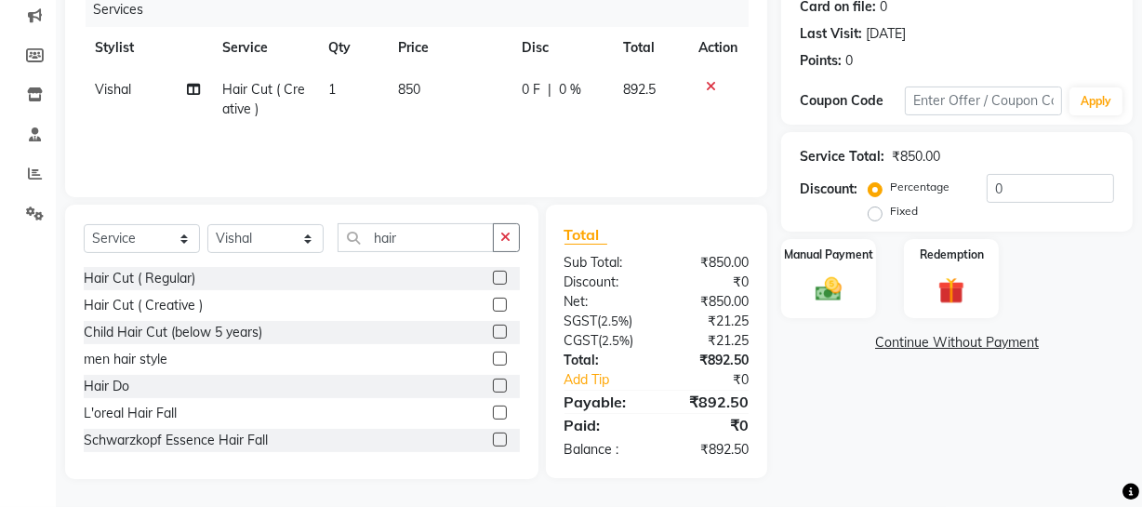
drag, startPoint x: 427, startPoint y: 83, endPoint x: 434, endPoint y: 109, distance: 26.8
click at [433, 95] on td "850" at bounding box center [449, 99] width 124 height 61
select select "79672"
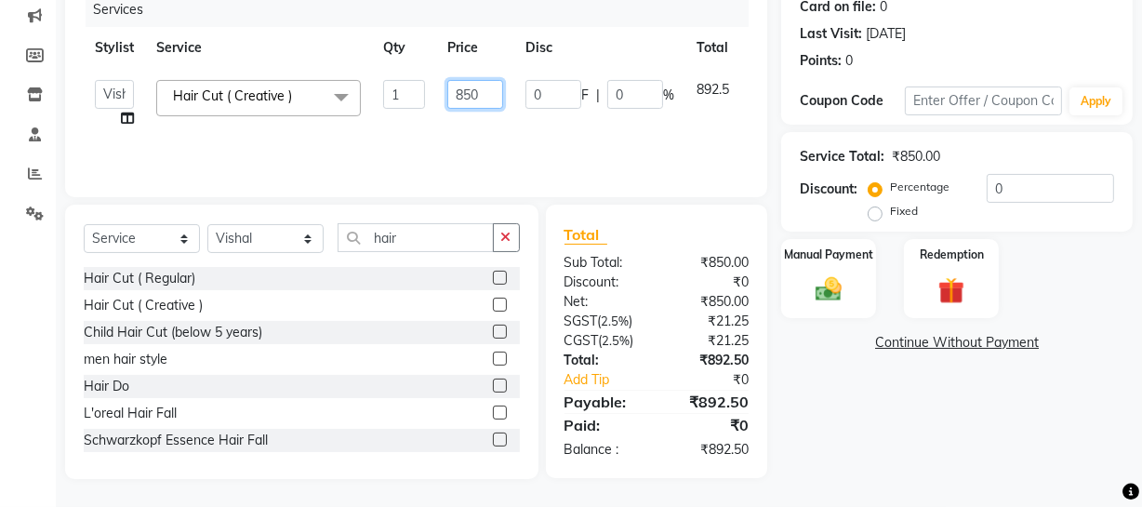
click at [472, 91] on input "850" at bounding box center [475, 94] width 56 height 29
type input "900"
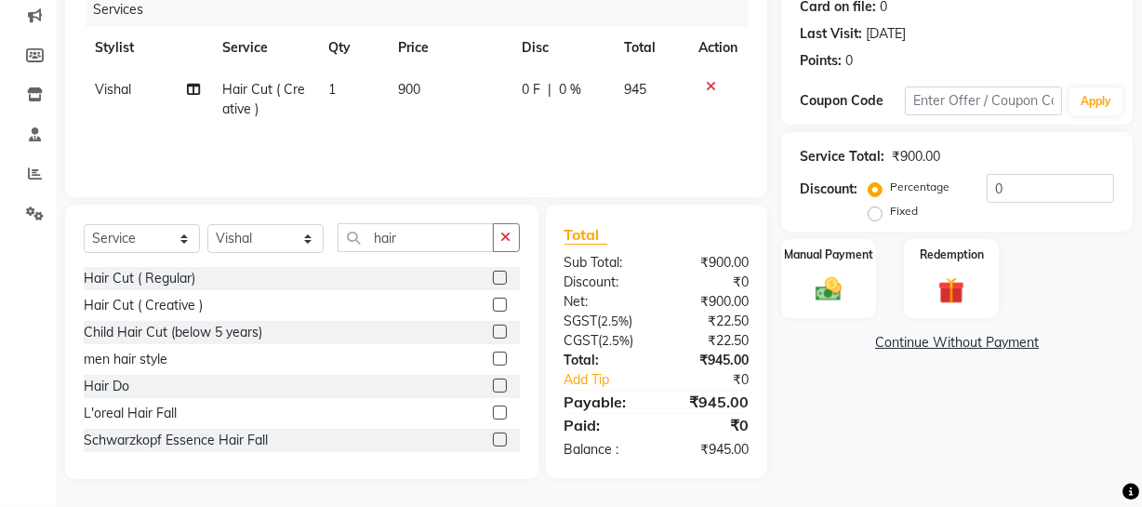
click at [866, 423] on div "Name: Ritesh Membership: No Active Membership Total Visits: 1 Card on file: 0 L…" at bounding box center [964, 190] width 366 height 578
click at [865, 308] on div "Manual Payment" at bounding box center [829, 278] width 99 height 83
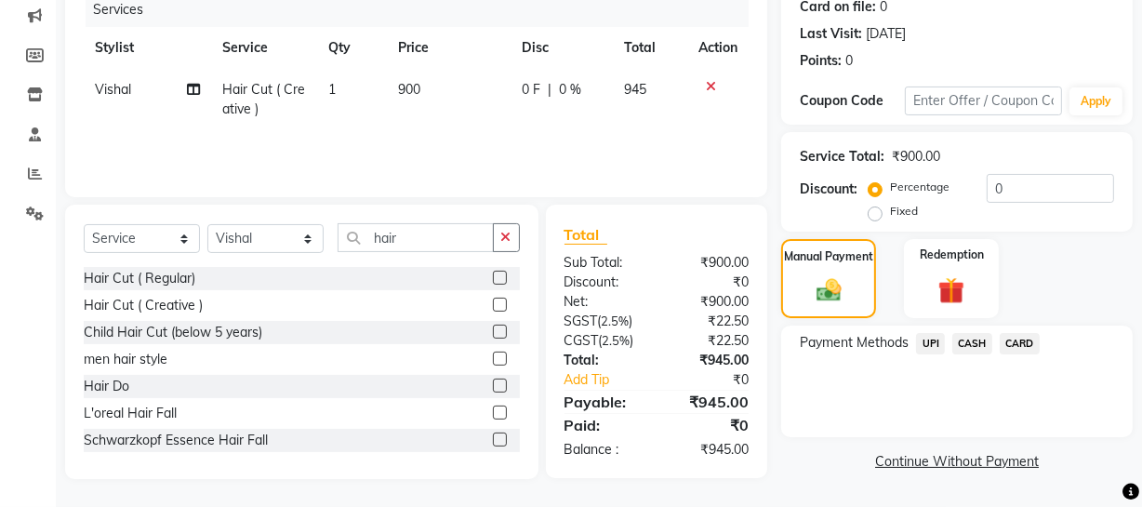
click at [977, 340] on span "CASH" at bounding box center [973, 343] width 40 height 21
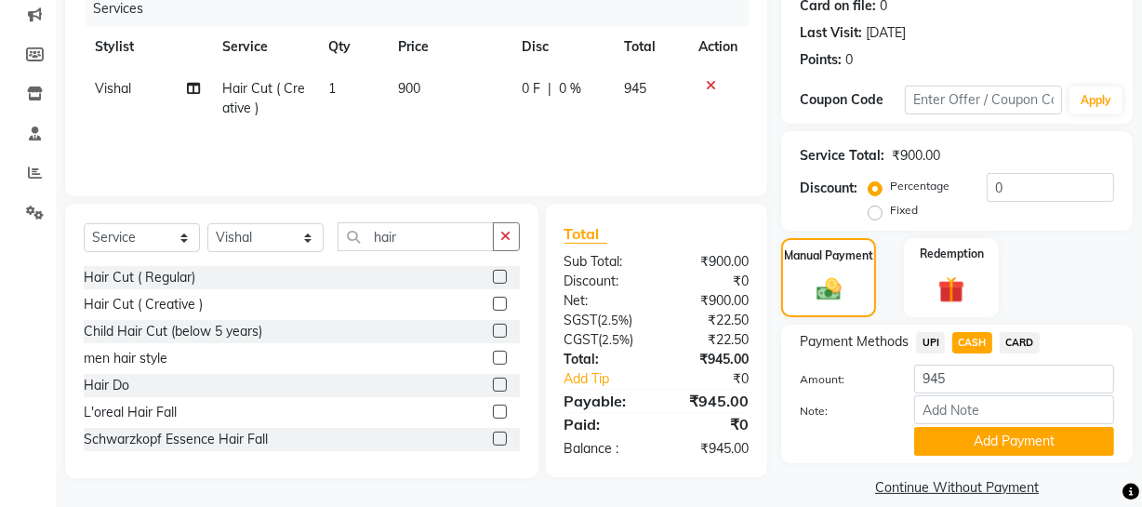
scroll to position [261, 0]
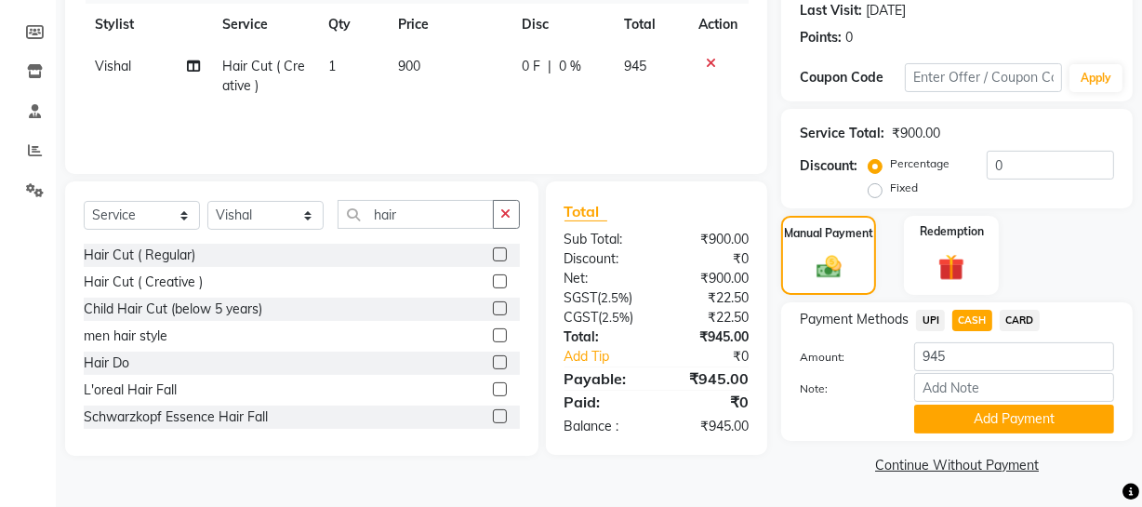
drag, startPoint x: 981, startPoint y: 414, endPoint x: 995, endPoint y: 418, distance: 15.3
click at [981, 415] on button "Add Payment" at bounding box center [1014, 419] width 200 height 29
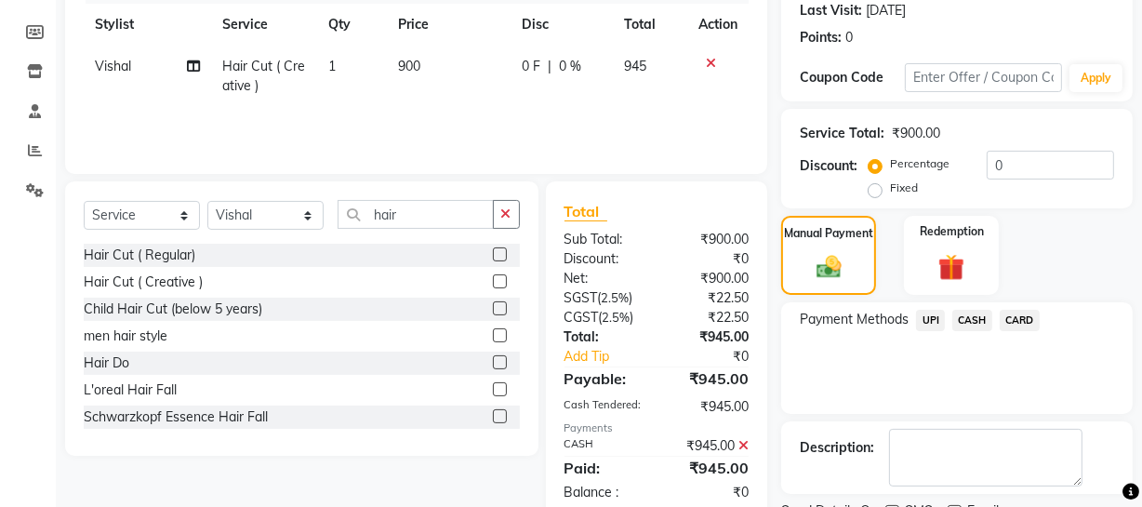
scroll to position [339, 0]
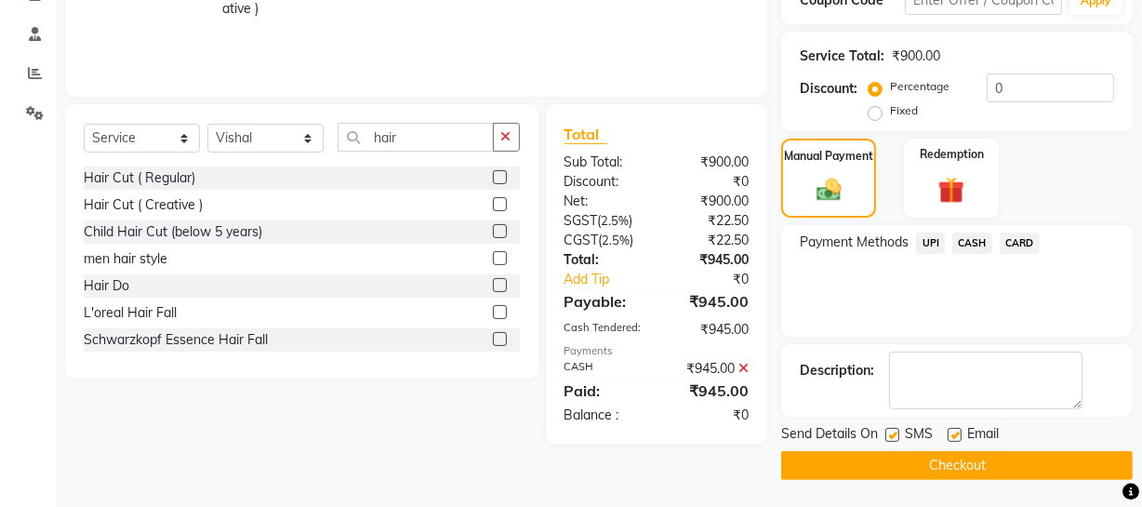
drag, startPoint x: 822, startPoint y: 464, endPoint x: 867, endPoint y: 460, distance: 44.9
click at [823, 465] on button "Checkout" at bounding box center [957, 465] width 352 height 29
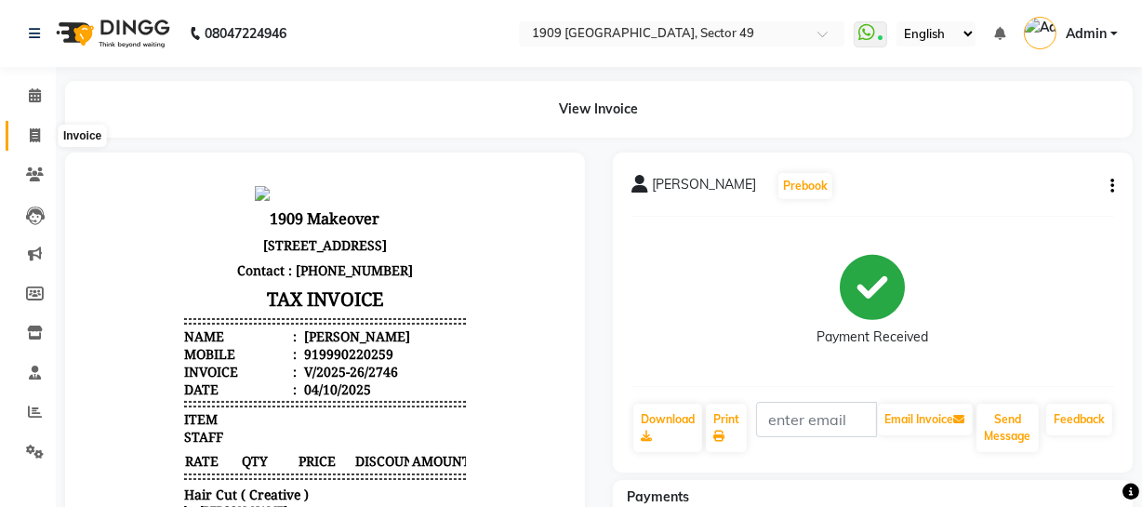
click at [37, 130] on icon at bounding box center [35, 135] width 10 height 14
select select "service"
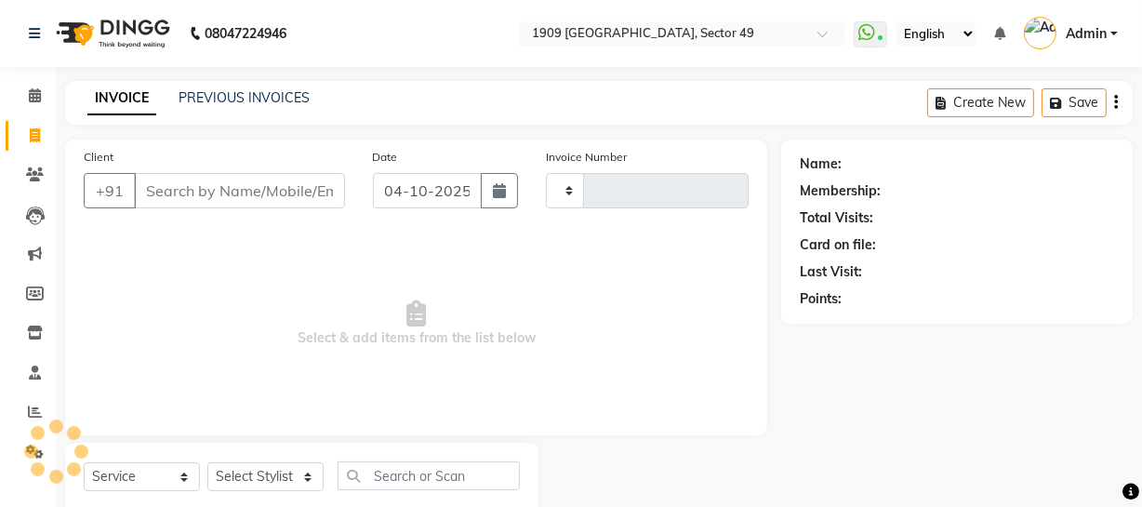
scroll to position [53, 0]
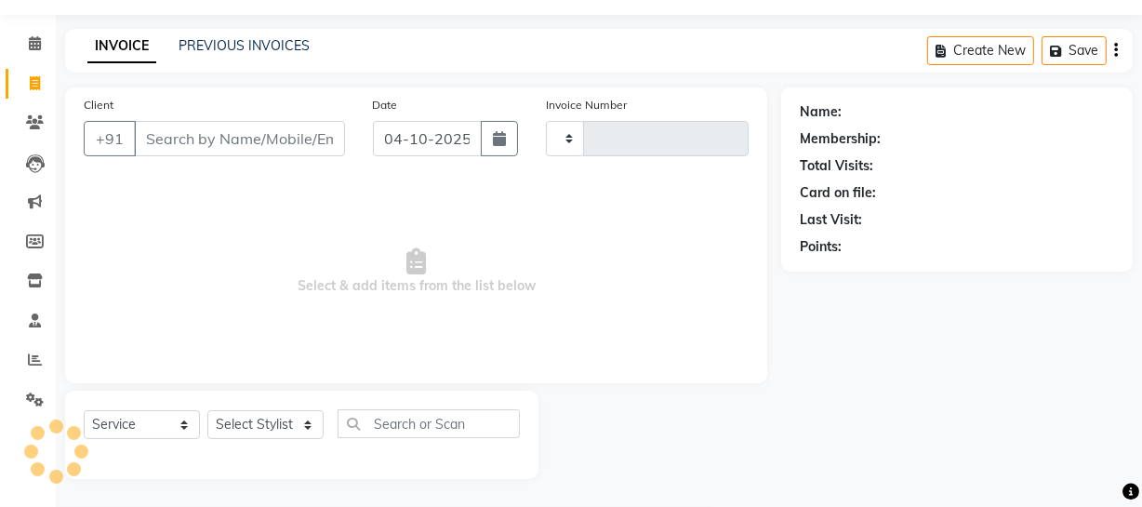
type input "2747"
select select "6923"
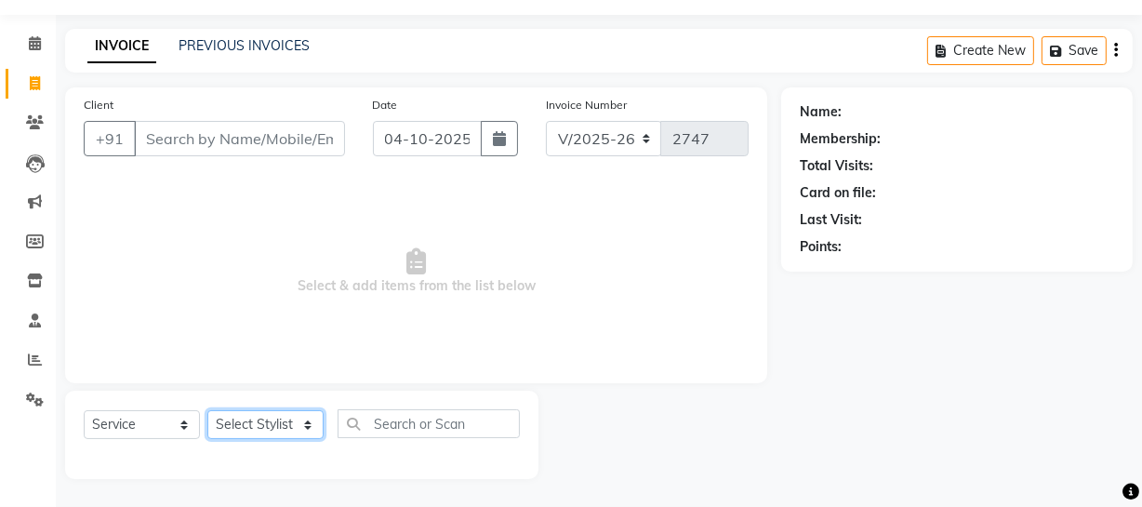
click at [271, 419] on select "Select Stylist Abdul Ahmed Arif Harun House Sale Jyoti Nisha Prince Rehaan Umes…" at bounding box center [265, 424] width 116 height 29
select select "57124"
click at [207, 410] on select "Select Stylist Abdul Ahmed Arif Harun House Sale Jyoti Nisha Prince Rehaan Umes…" at bounding box center [265, 424] width 116 height 29
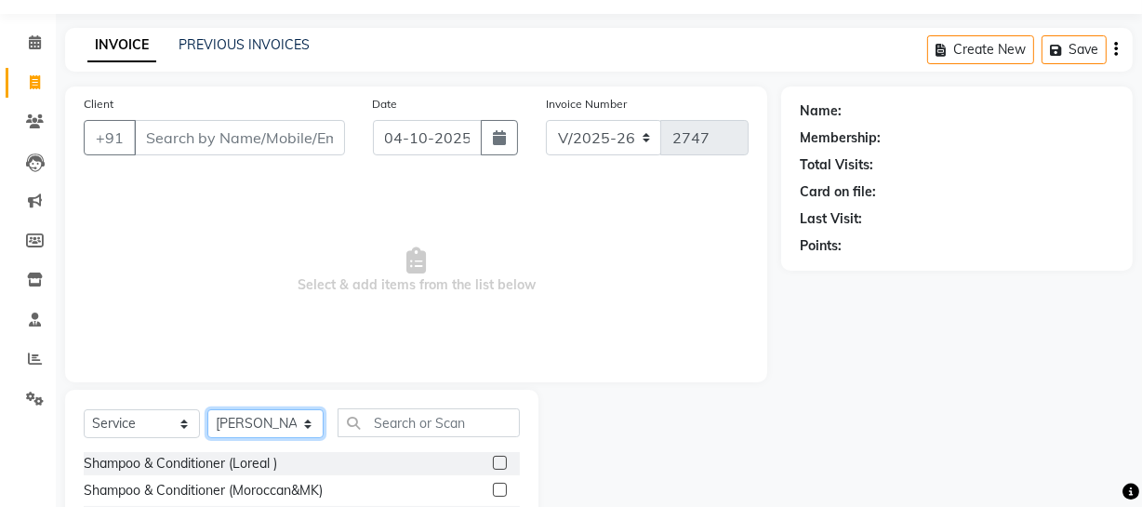
click at [275, 427] on select "Select Stylist Abdul Ahmed Arif Harun House Sale Jyoti Nisha Prince Rehaan Umes…" at bounding box center [265, 423] width 116 height 29
drag, startPoint x: 494, startPoint y: 338, endPoint x: 424, endPoint y: 325, distance: 71.0
click at [454, 335] on span "Select & add items from the list below" at bounding box center [416, 271] width 665 height 186
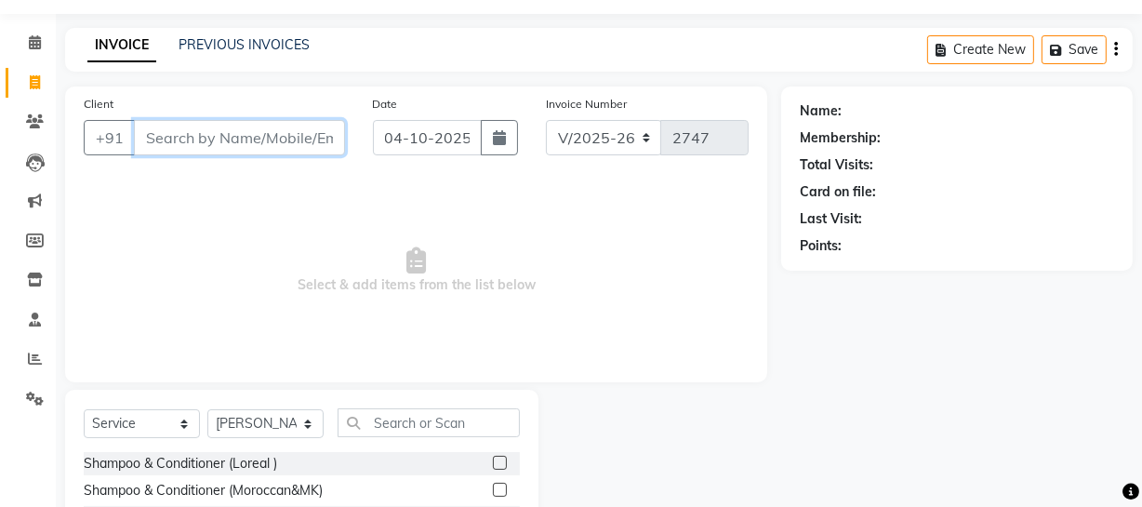
click at [209, 137] on input "Client" at bounding box center [239, 137] width 211 height 35
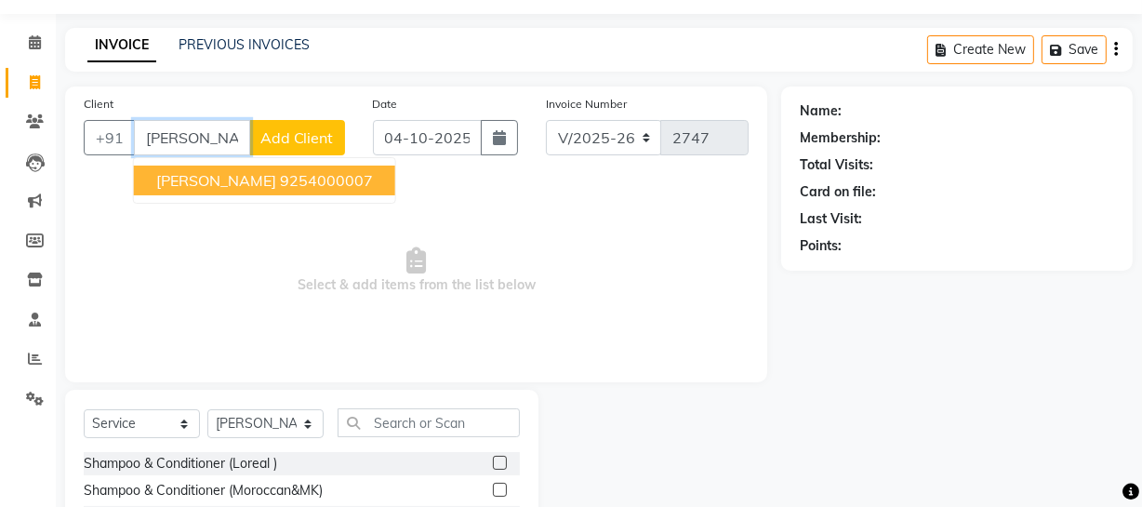
click at [280, 177] on ngb-highlight "9254000007" at bounding box center [326, 180] width 93 height 19
type input "9254000007"
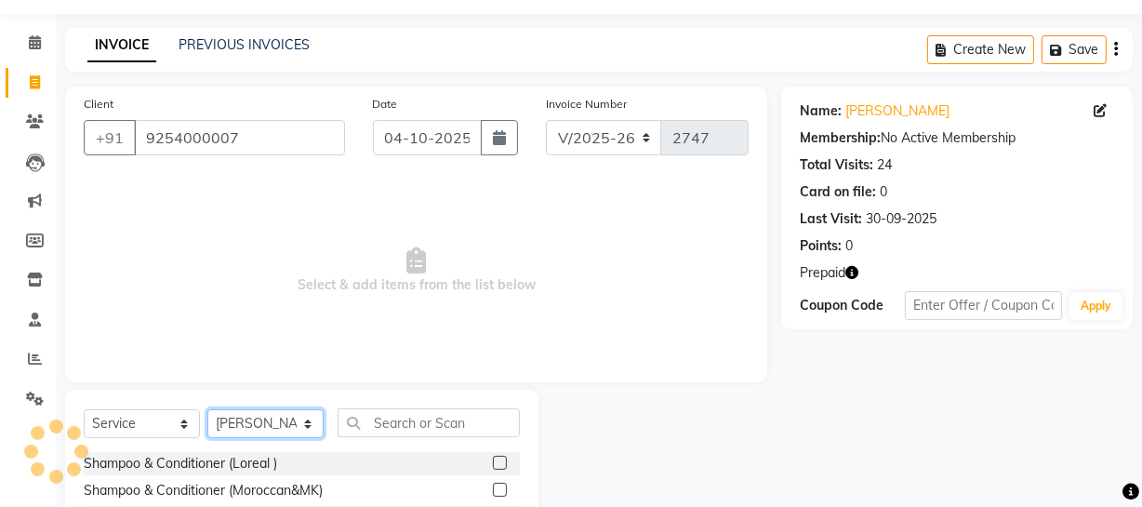
click at [259, 416] on select "Select Stylist Abdul Ahmed Arif Harun House Sale Jyoti Nisha Prince Rehaan Umes…" at bounding box center [265, 423] width 116 height 29
select select "57114"
click at [207, 409] on select "Select Stylist Abdul Ahmed Arif Harun House Sale Jyoti Nisha Prince Rehaan Umes…" at bounding box center [265, 423] width 116 height 29
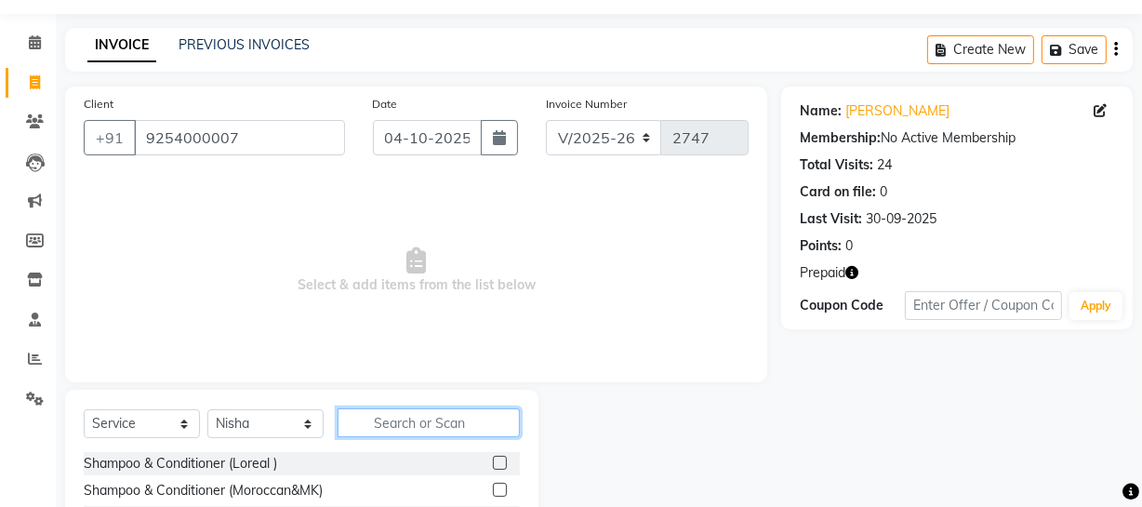
click at [418, 423] on input "text" at bounding box center [429, 422] width 182 height 29
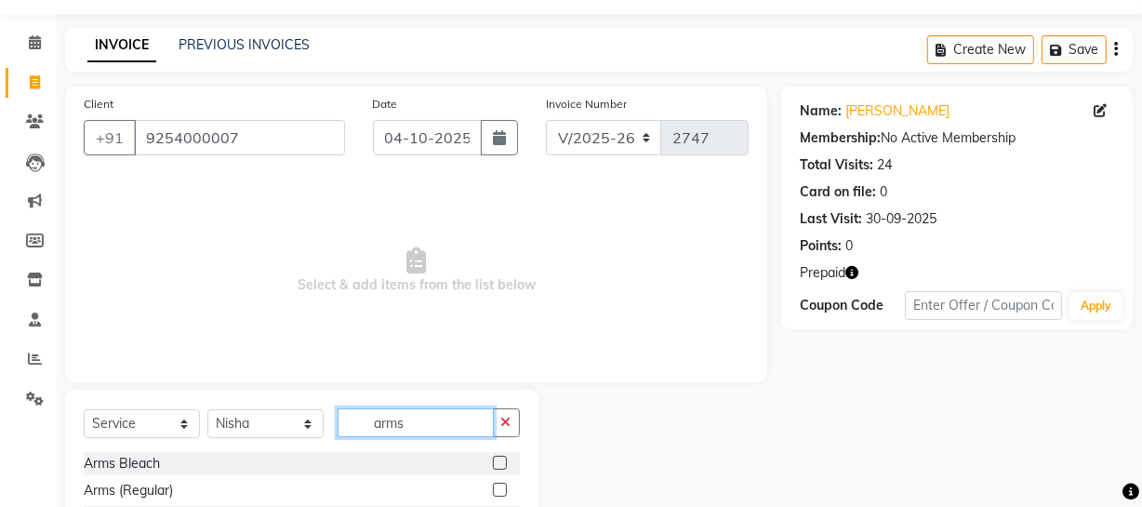
scroll to position [214, 0]
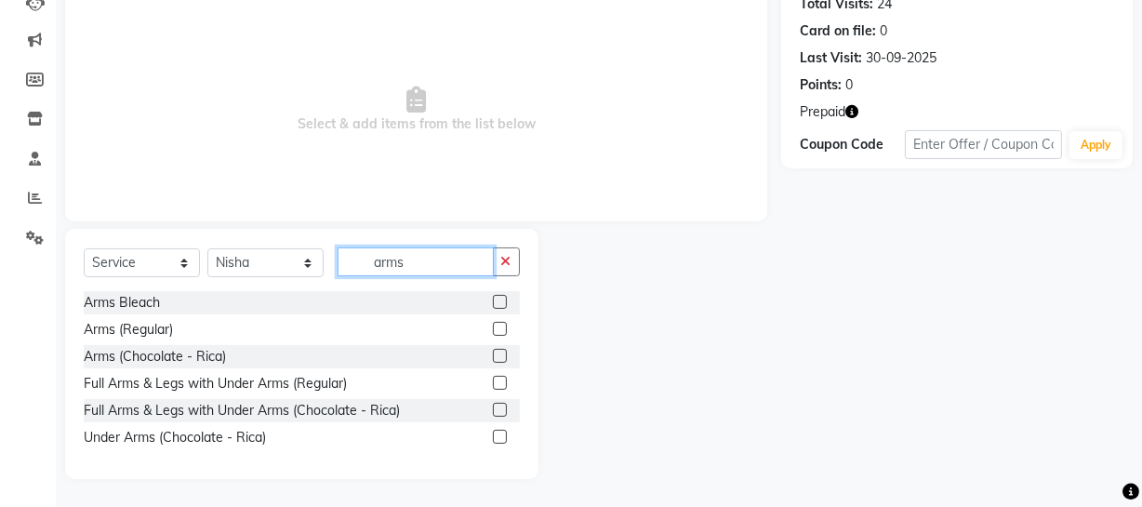
type input "arms"
click at [500, 378] on label at bounding box center [500, 383] width 14 height 14
click at [500, 378] on input "checkbox" at bounding box center [499, 384] width 12 height 12
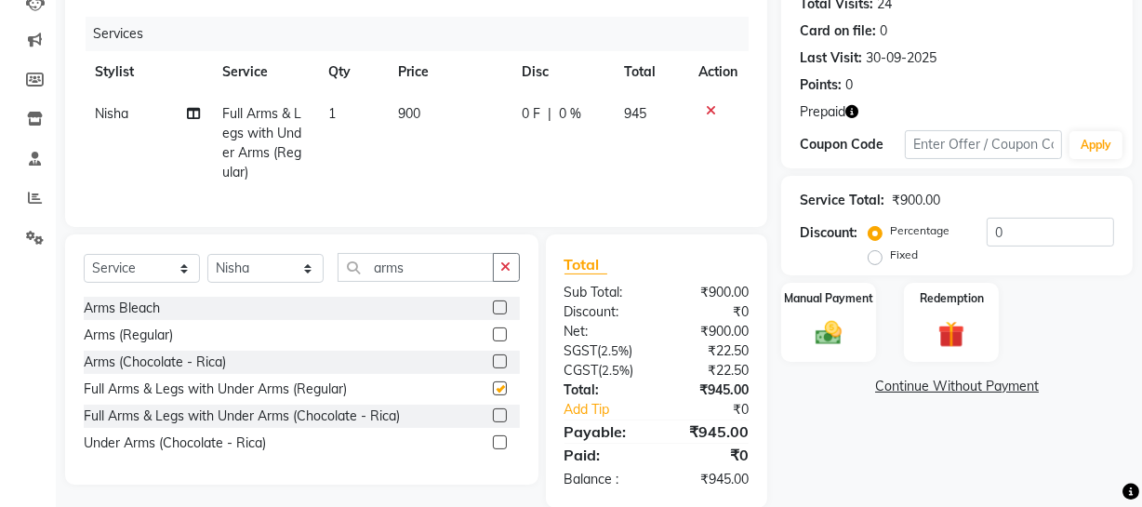
checkbox input "false"
click at [500, 368] on label at bounding box center [500, 361] width 14 height 14
click at [500, 368] on input "checkbox" at bounding box center [499, 362] width 12 height 12
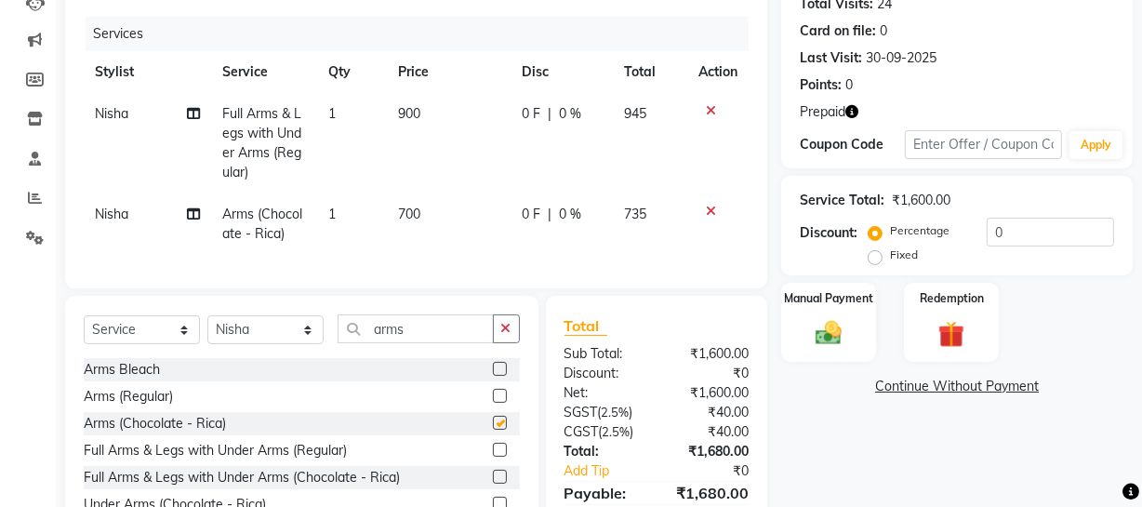
checkbox input "false"
click at [707, 108] on icon at bounding box center [711, 110] width 10 height 13
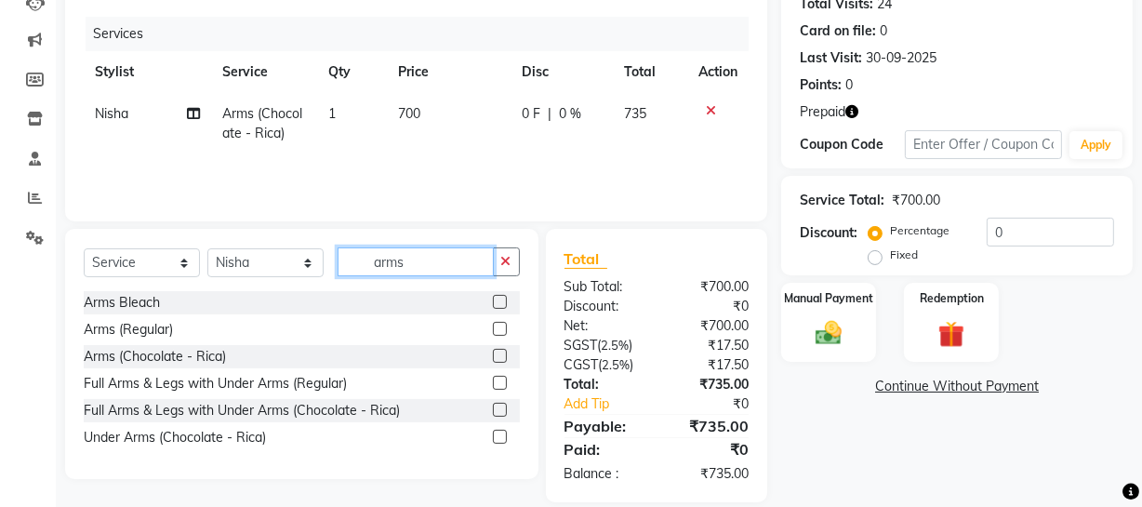
click at [420, 264] on input "arms" at bounding box center [416, 261] width 156 height 29
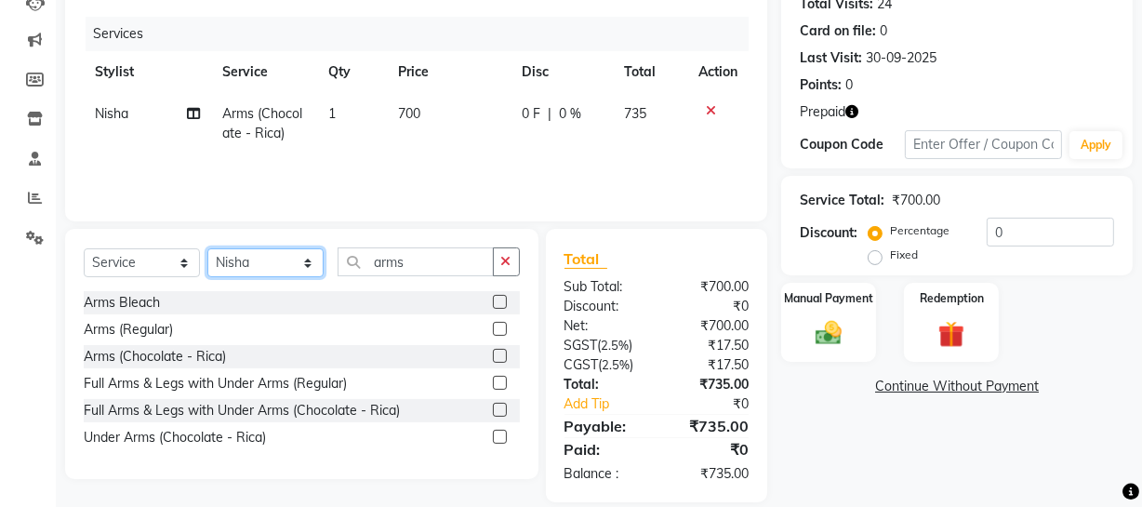
click at [274, 260] on select "Select Stylist Abdul Ahmed Arif Harun House Sale Jyoti Nisha Prince Rehaan Umes…" at bounding box center [265, 262] width 116 height 29
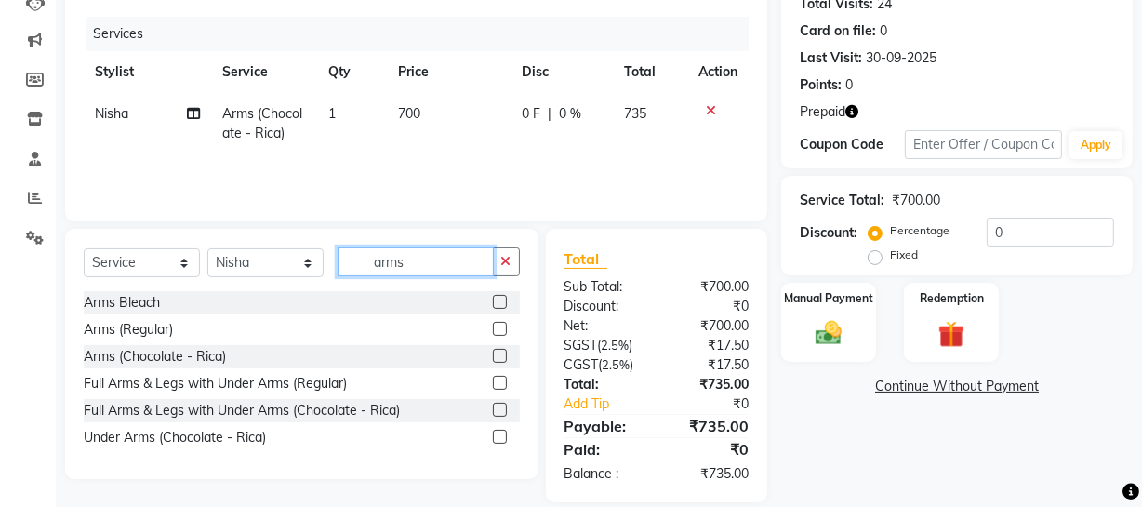
click at [427, 261] on input "arms" at bounding box center [416, 261] width 156 height 29
click at [427, 260] on input "arms" at bounding box center [416, 261] width 156 height 29
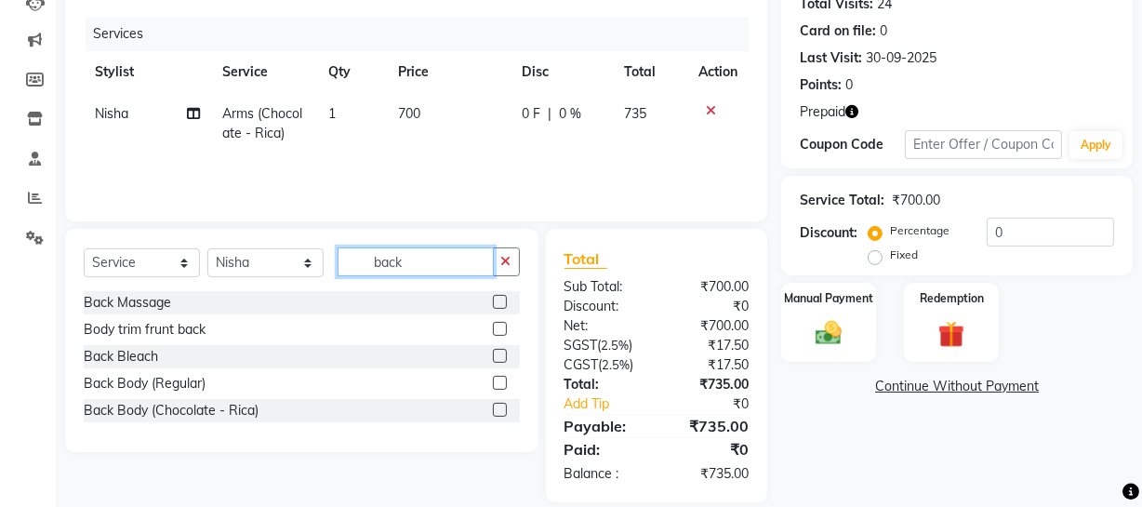
type input "back"
click at [499, 354] on label at bounding box center [500, 356] width 14 height 14
click at [499, 354] on input "checkbox" at bounding box center [499, 357] width 12 height 12
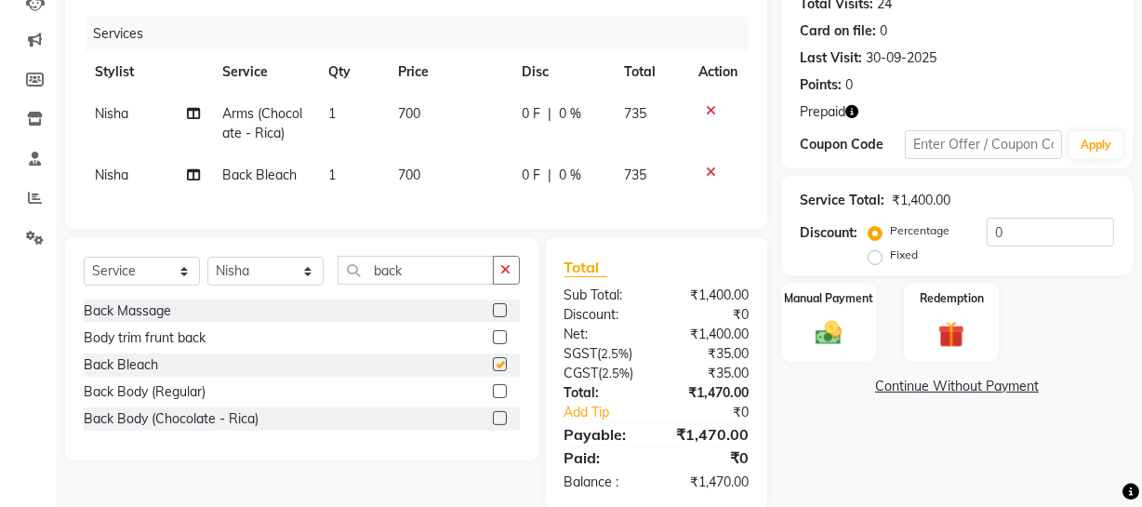
checkbox input "false"
click at [422, 279] on input "back" at bounding box center [416, 270] width 156 height 29
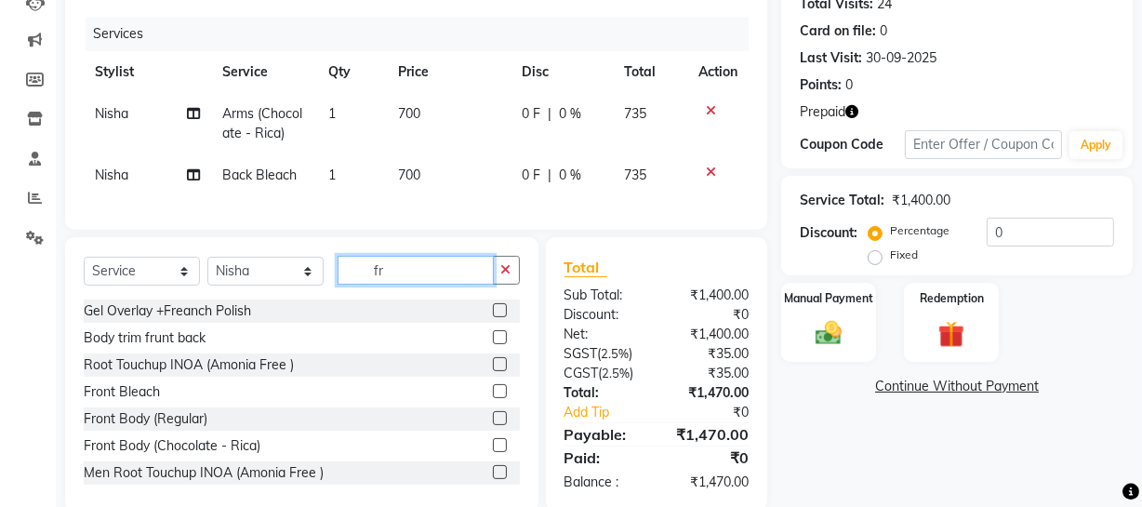
type input "fr"
click at [493, 398] on label at bounding box center [500, 391] width 14 height 14
click at [493, 398] on input "checkbox" at bounding box center [499, 392] width 12 height 12
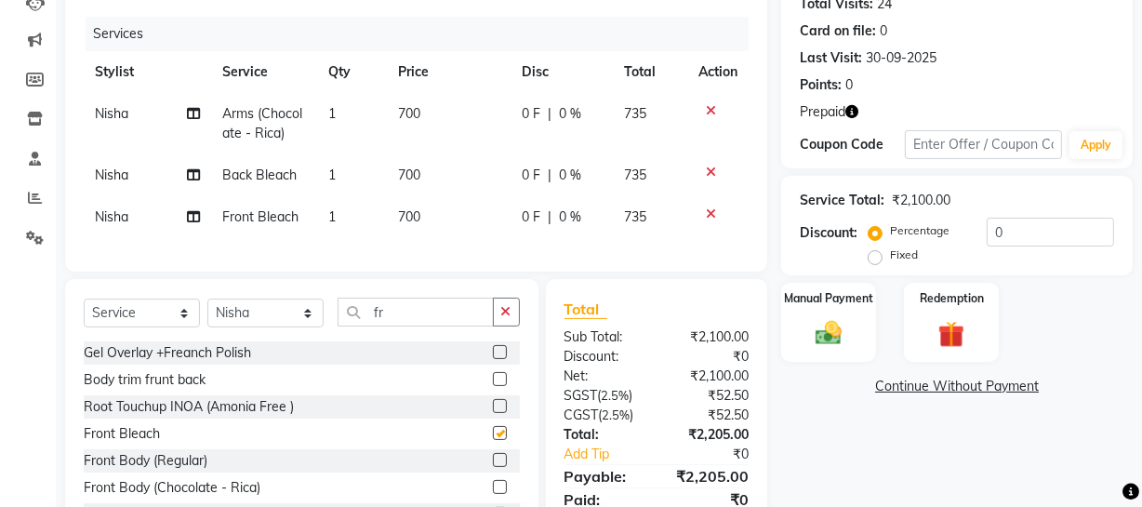
checkbox input "false"
click at [309, 321] on select "Select Stylist Abdul Ahmed Arif Harun House Sale Jyoti Nisha Prince Rehaan Umes…" at bounding box center [265, 313] width 116 height 29
click at [413, 322] on input "fr" at bounding box center [416, 312] width 156 height 29
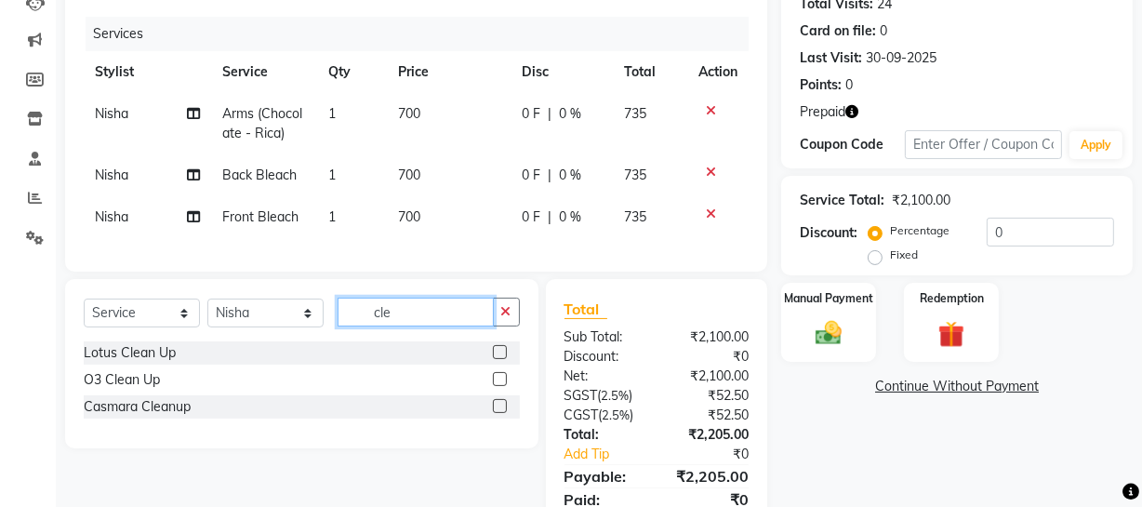
type input "cle"
click at [501, 386] on label at bounding box center [500, 379] width 14 height 14
click at [501, 386] on input "checkbox" at bounding box center [499, 380] width 12 height 12
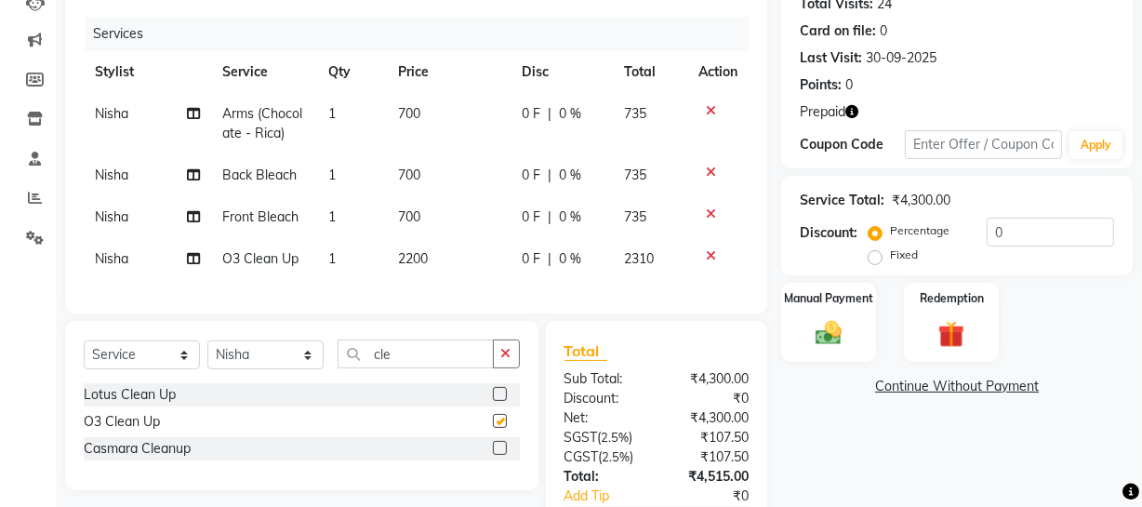
checkbox input "false"
click at [437, 232] on td "700" at bounding box center [450, 217] width 124 height 42
select select "57114"
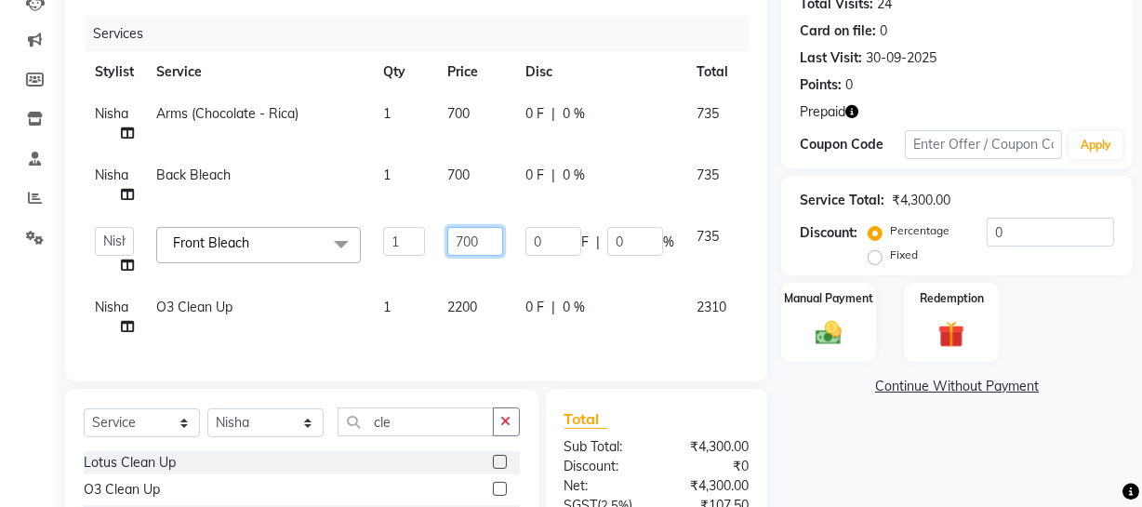
click at [463, 230] on input "700" at bounding box center [475, 241] width 56 height 29
type input "500"
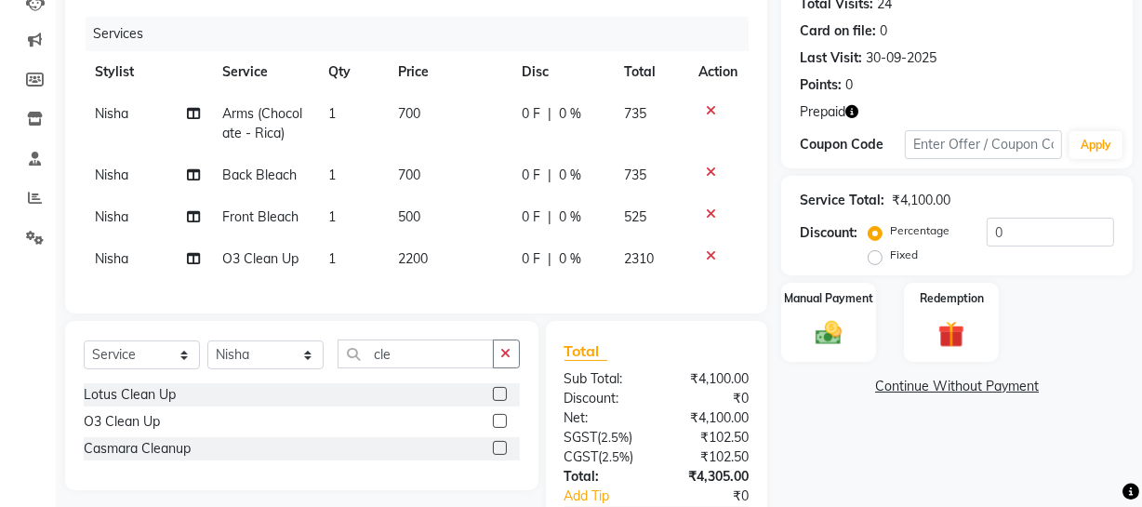
click at [890, 443] on div "Name: Jojo Sir Membership: No Active Membership Total Visits: 24 Card on file: …" at bounding box center [964, 260] width 366 height 669
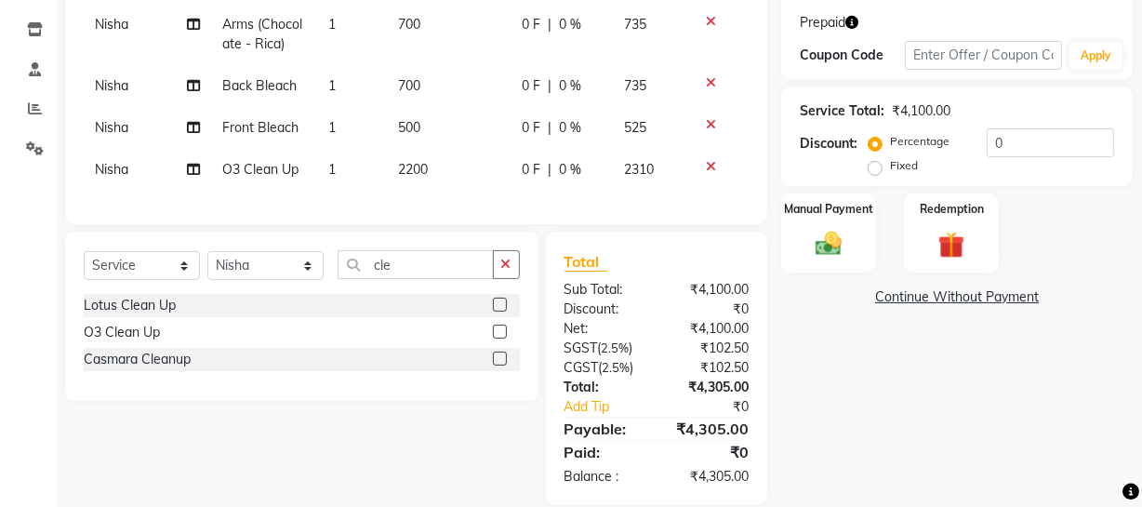
scroll to position [343, 0]
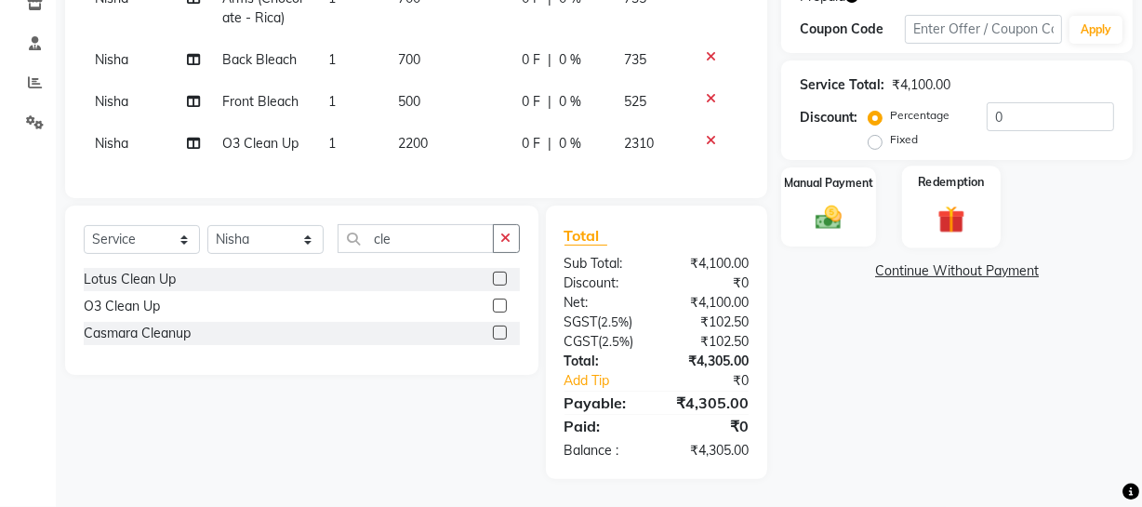
click at [981, 195] on div "Redemption" at bounding box center [951, 207] width 99 height 83
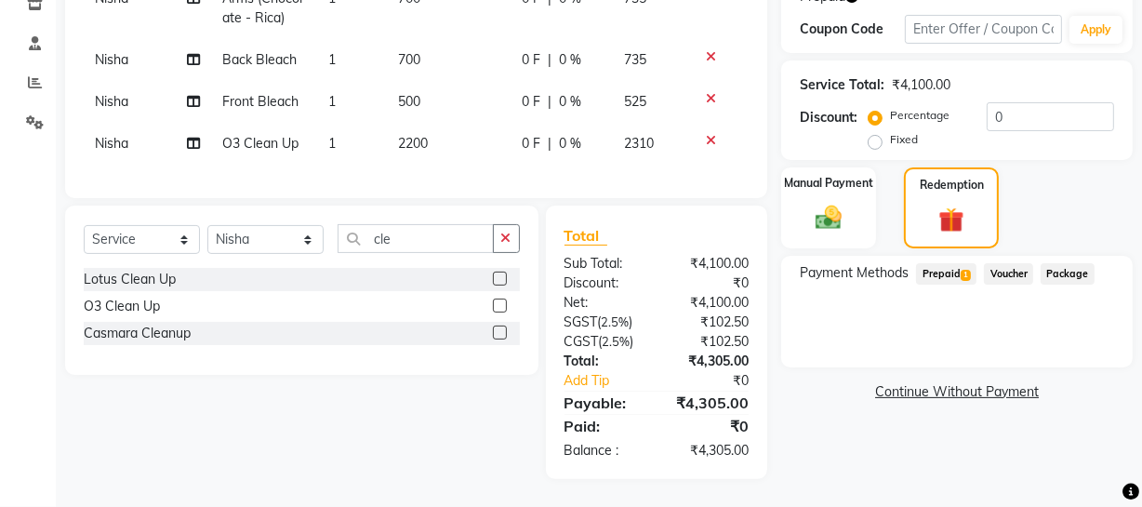
click at [952, 263] on span "Prepaid 1" at bounding box center [946, 273] width 60 height 21
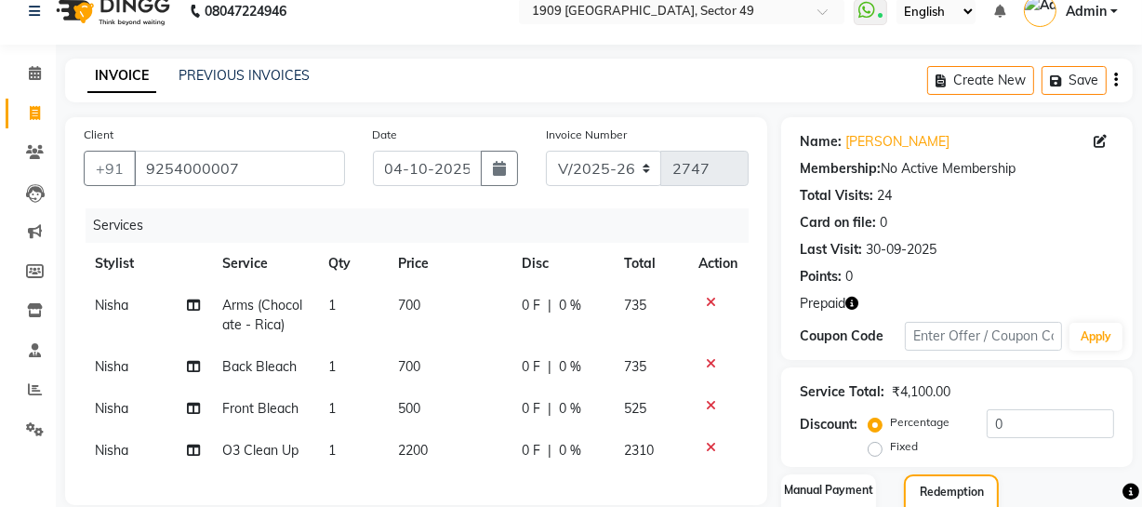
scroll to position [17, 0]
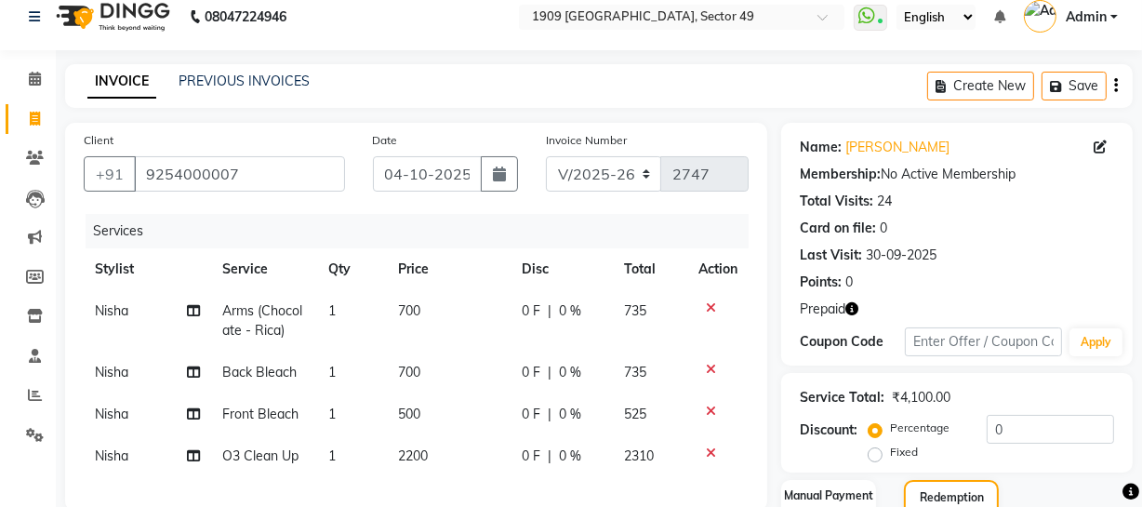
click at [710, 307] on icon at bounding box center [711, 307] width 10 height 13
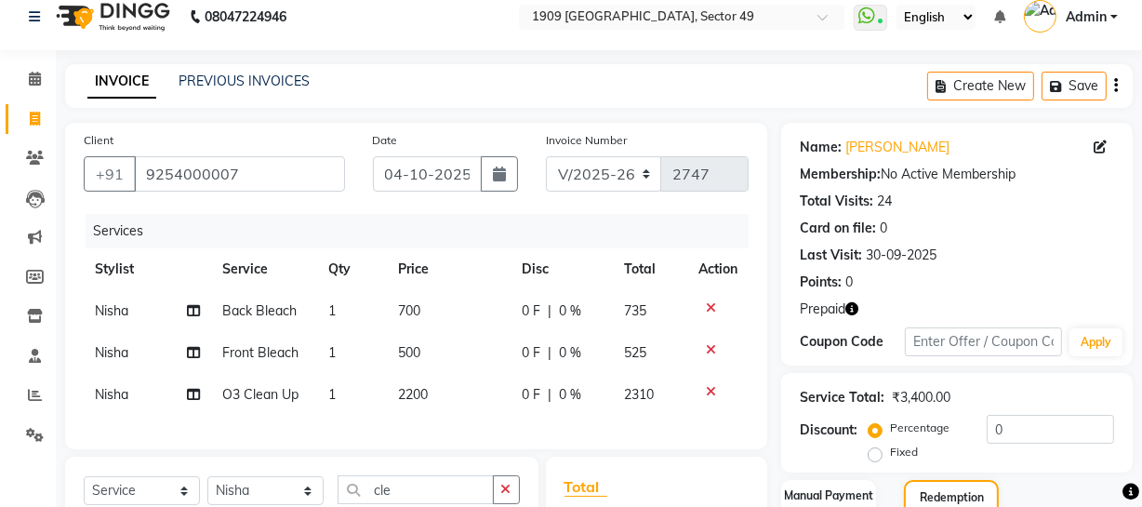
click at [710, 307] on icon at bounding box center [711, 307] width 10 height 13
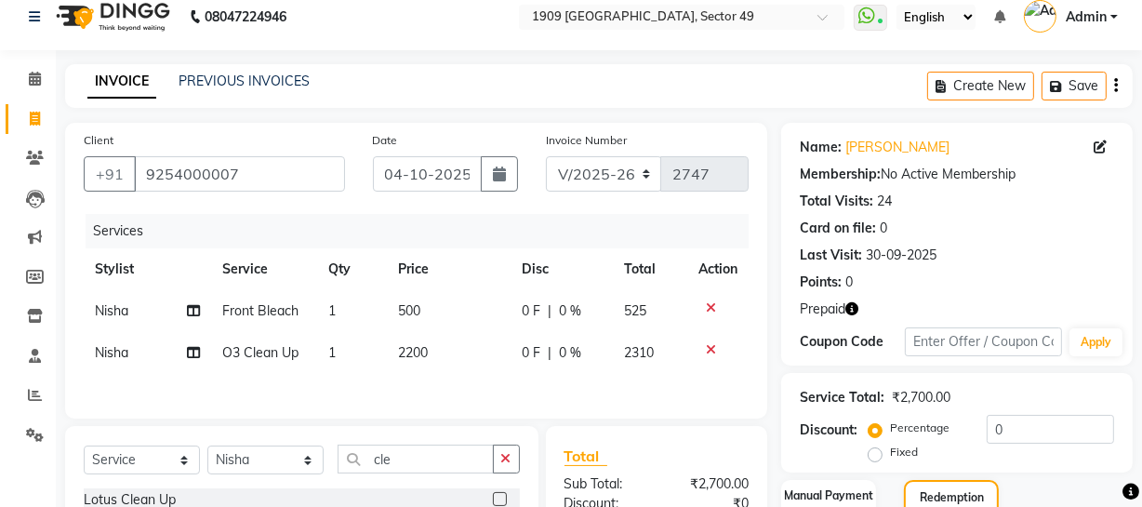
click at [710, 307] on icon at bounding box center [711, 307] width 10 height 13
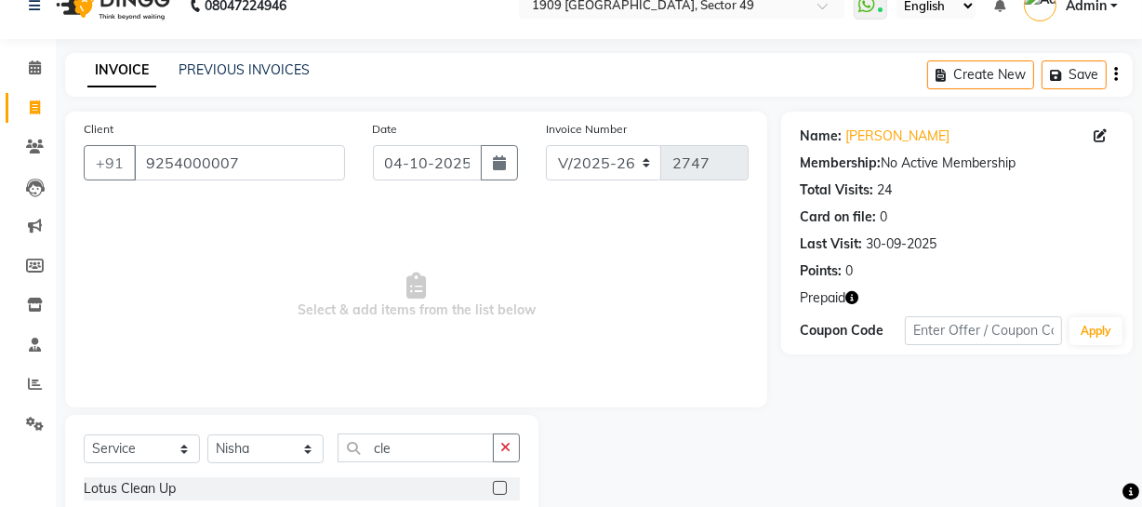
scroll to position [20, 0]
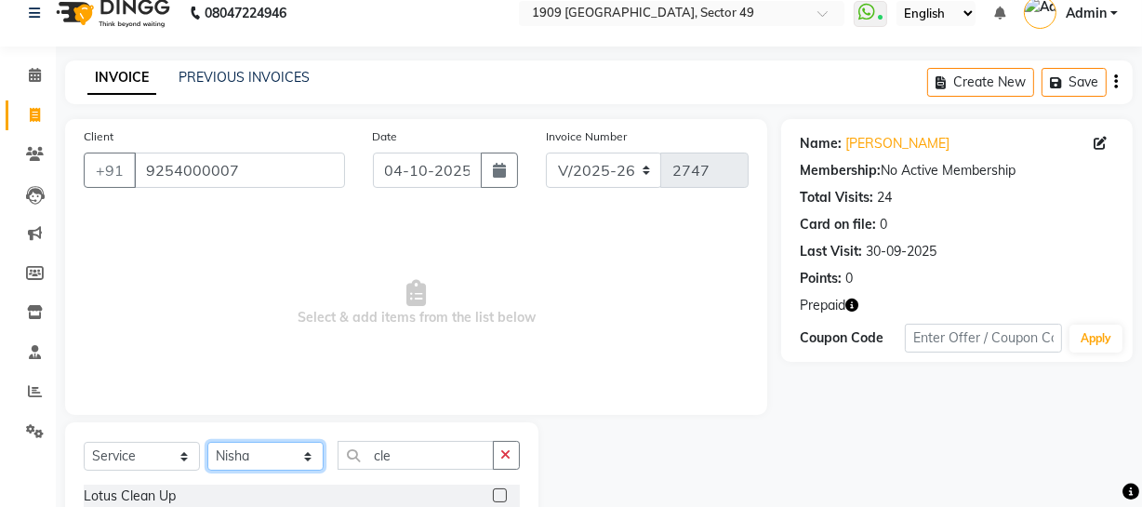
click at [281, 457] on select "Select Stylist Abdul Ahmed Arif Harun House Sale Jyoti Nisha Prince Rehaan Umes…" at bounding box center [265, 456] width 116 height 29
select select "61498"
click at [207, 442] on select "Select Stylist Abdul Ahmed Arif Harun House Sale Jyoti Nisha Prince Rehaan Umes…" at bounding box center [265, 456] width 116 height 29
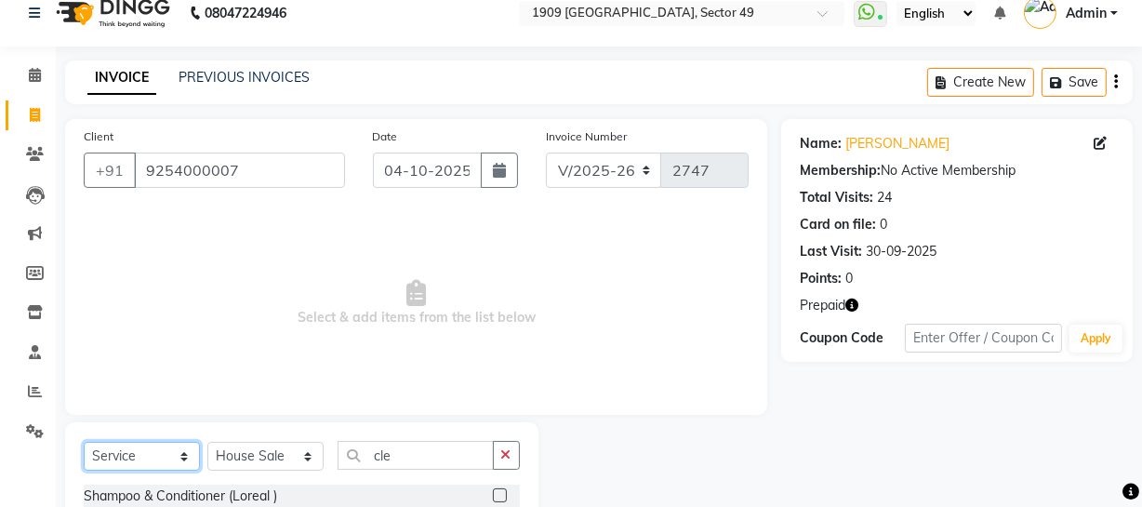
click at [160, 447] on select "Select Service Product Membership Package Voucher Prepaid Gift Card" at bounding box center [142, 456] width 116 height 29
select select "P"
click at [84, 442] on select "Select Service Product Membership Package Voucher Prepaid Gift Card" at bounding box center [142, 456] width 116 height 29
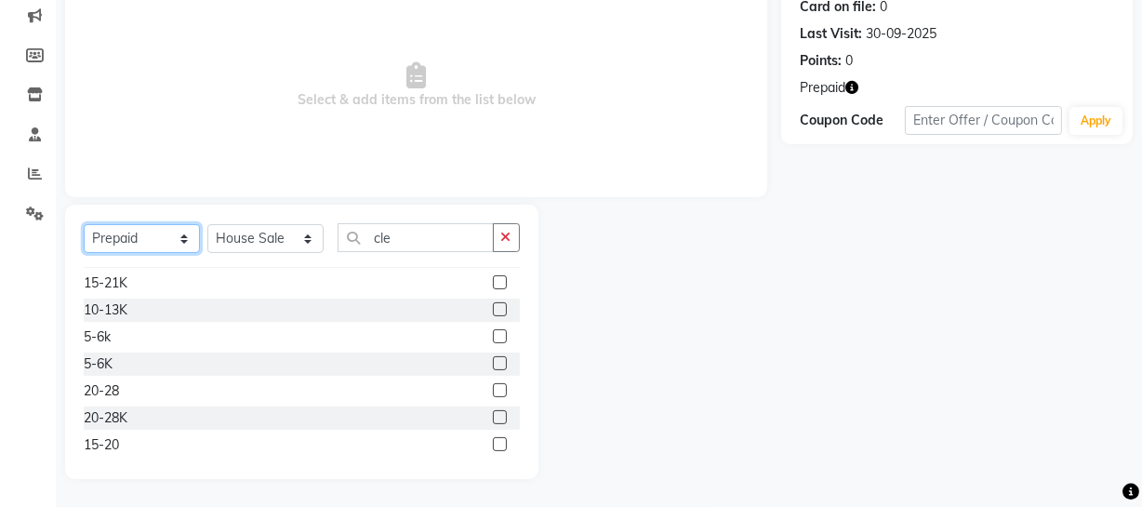
scroll to position [201, 0]
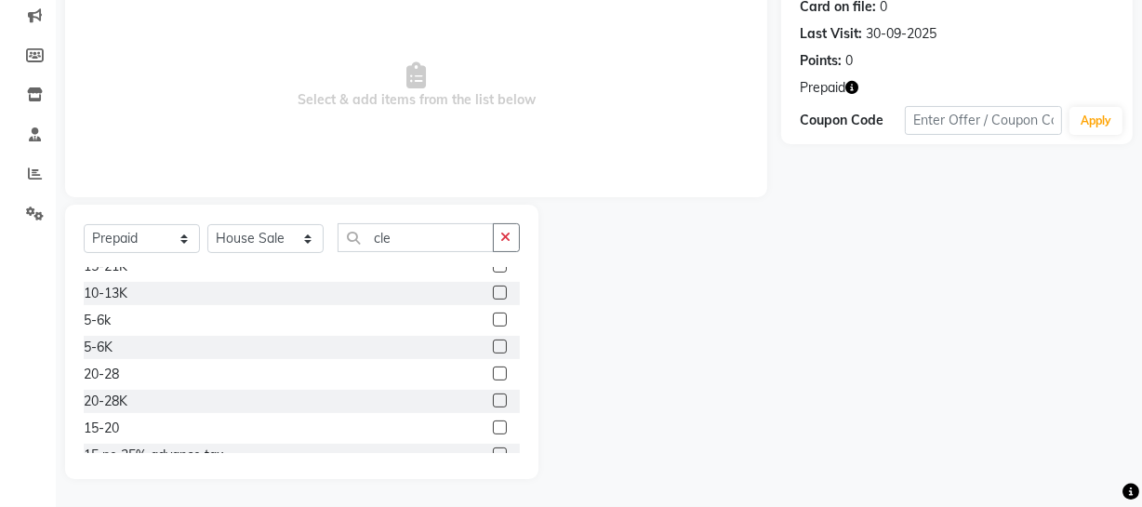
click at [493, 368] on label at bounding box center [500, 374] width 14 height 14
click at [493, 368] on input "checkbox" at bounding box center [499, 374] width 12 height 12
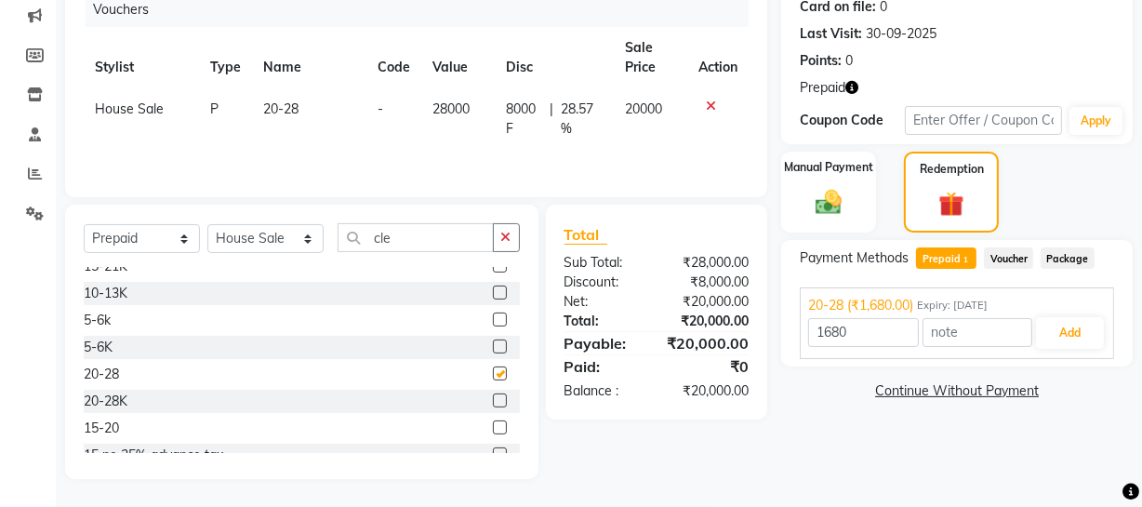
checkbox input "false"
click at [830, 213] on img at bounding box center [829, 203] width 45 height 32
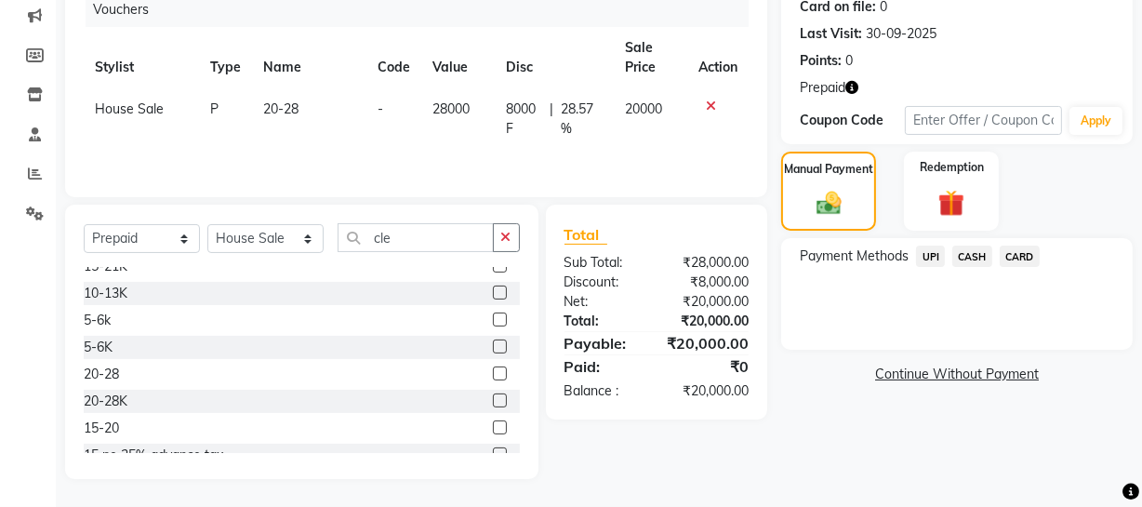
click at [929, 251] on span "UPI" at bounding box center [930, 256] width 29 height 21
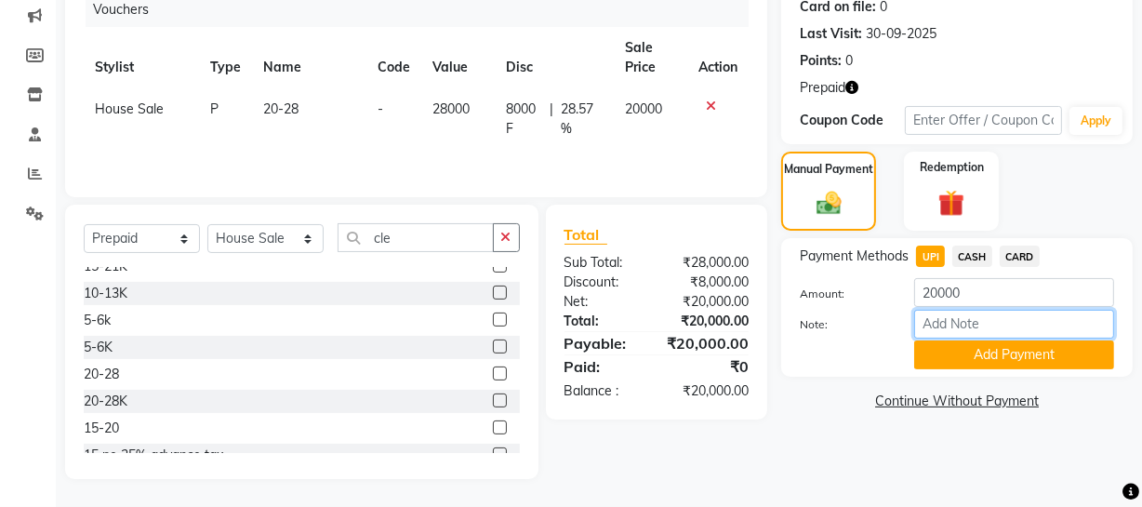
click at [964, 326] on input "Note:" at bounding box center [1014, 324] width 200 height 29
click at [1060, 340] on button "Add Payment" at bounding box center [1014, 354] width 200 height 29
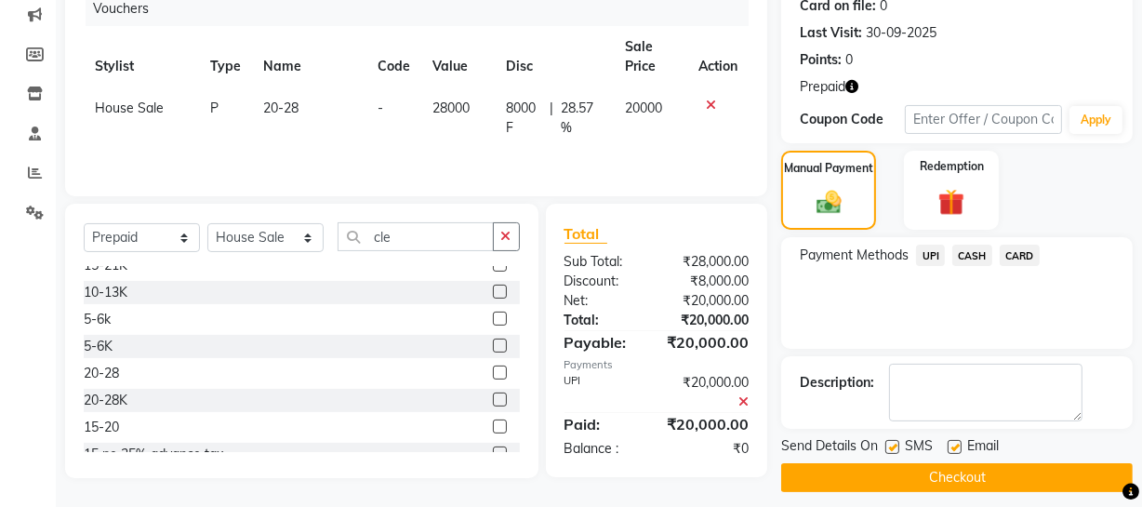
scroll to position [251, 0]
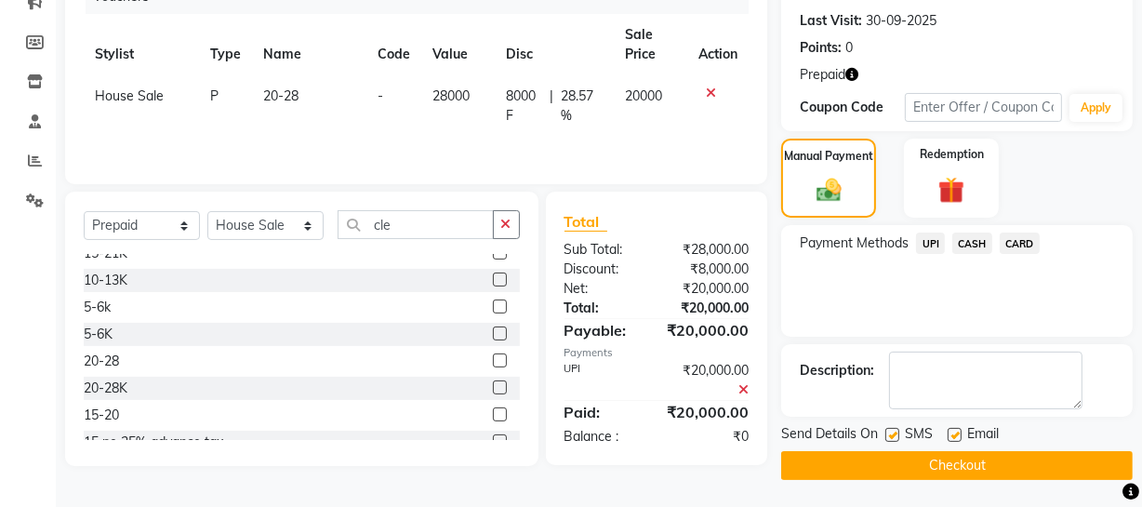
click at [893, 430] on label at bounding box center [893, 435] width 14 height 14
click at [893, 430] on input "checkbox" at bounding box center [892, 436] width 12 height 12
checkbox input "false"
click at [891, 458] on button "Checkout" at bounding box center [957, 465] width 352 height 29
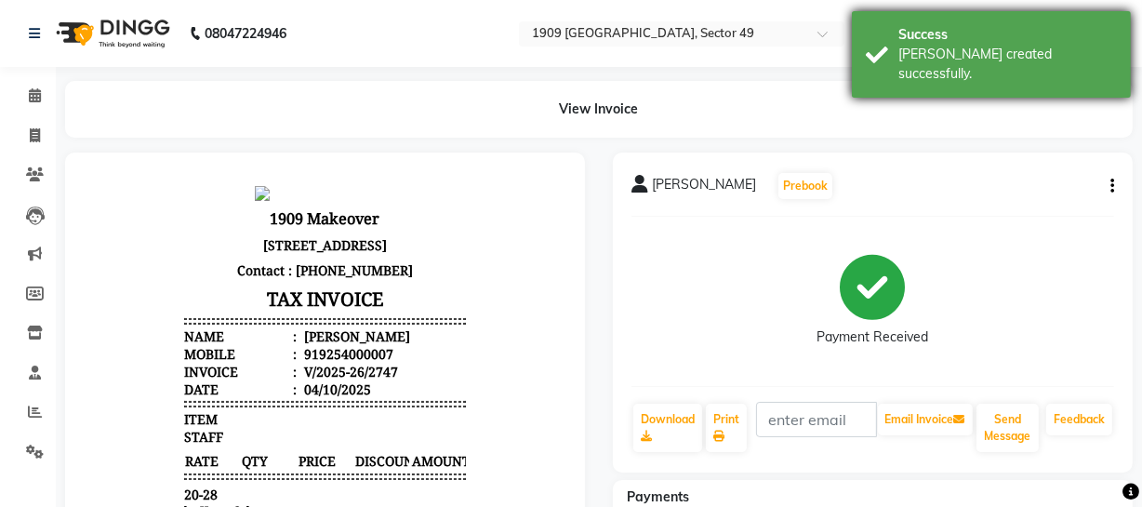
click at [897, 66] on div "Success Bill created successfully." at bounding box center [991, 54] width 279 height 87
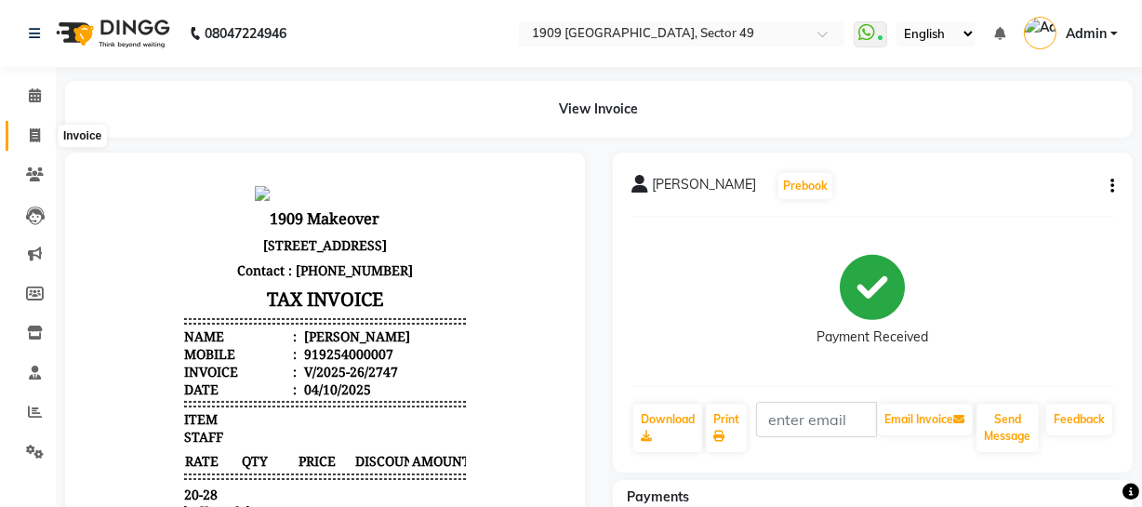
click at [27, 133] on span at bounding box center [35, 136] width 33 height 21
select select "service"
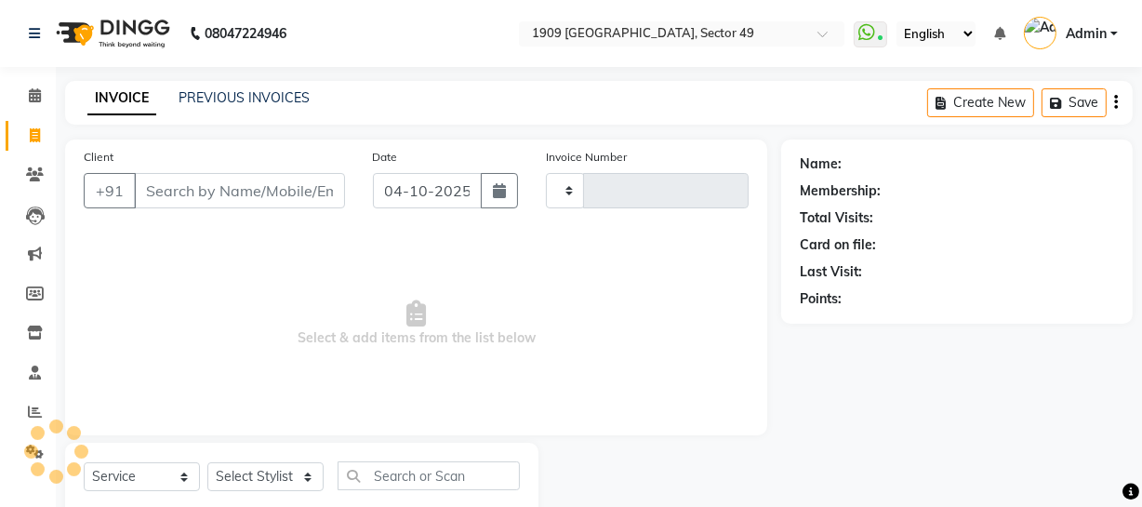
scroll to position [53, 0]
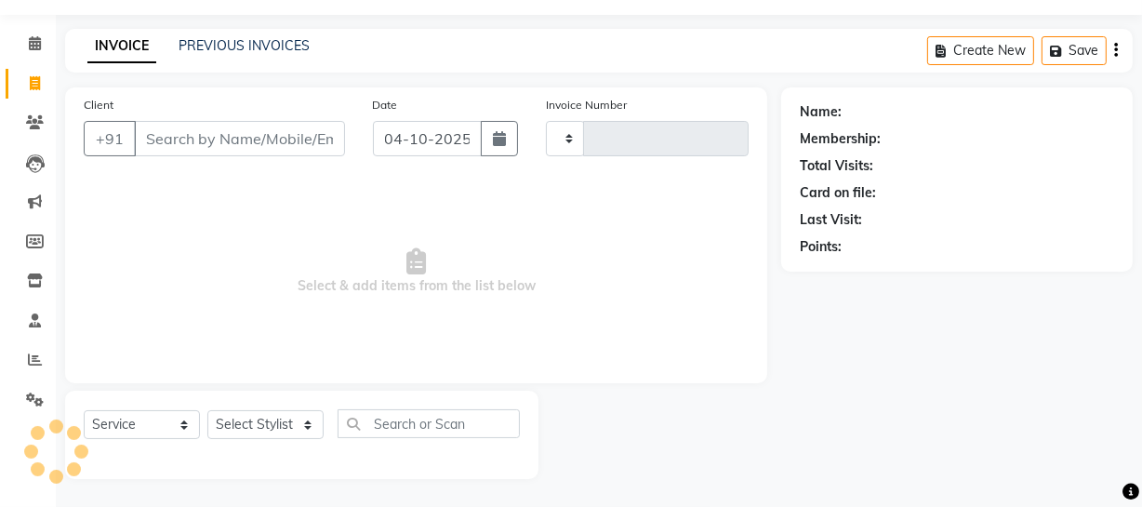
type input "2748"
select select "6923"
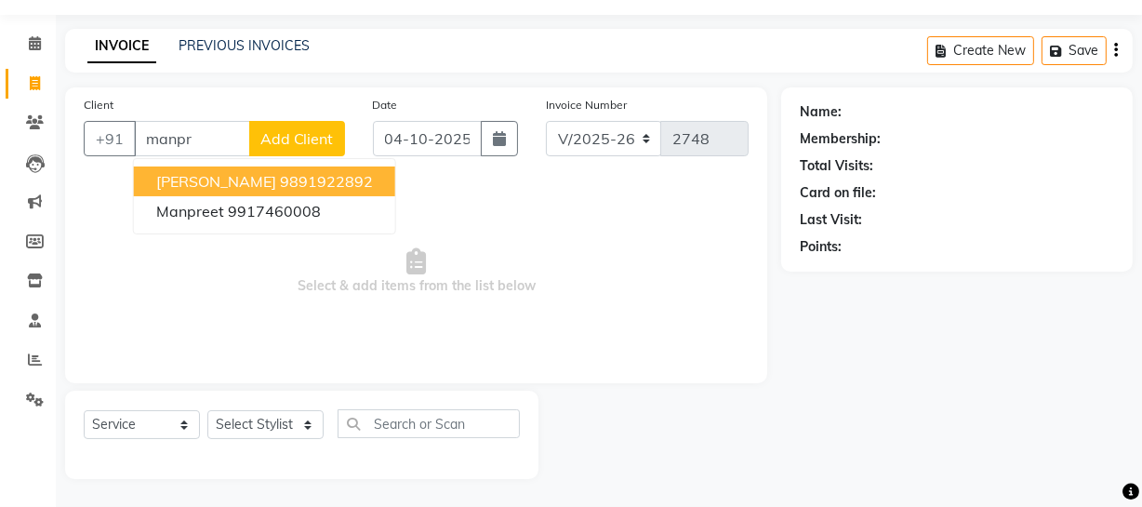
click at [280, 185] on ngb-highlight "9891922892" at bounding box center [326, 181] width 93 height 19
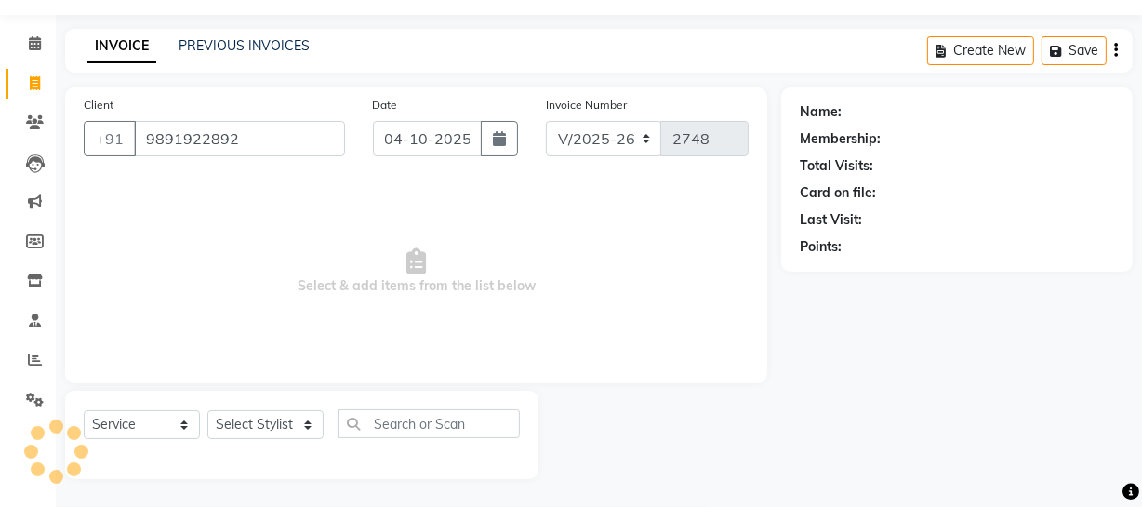
type input "9891922892"
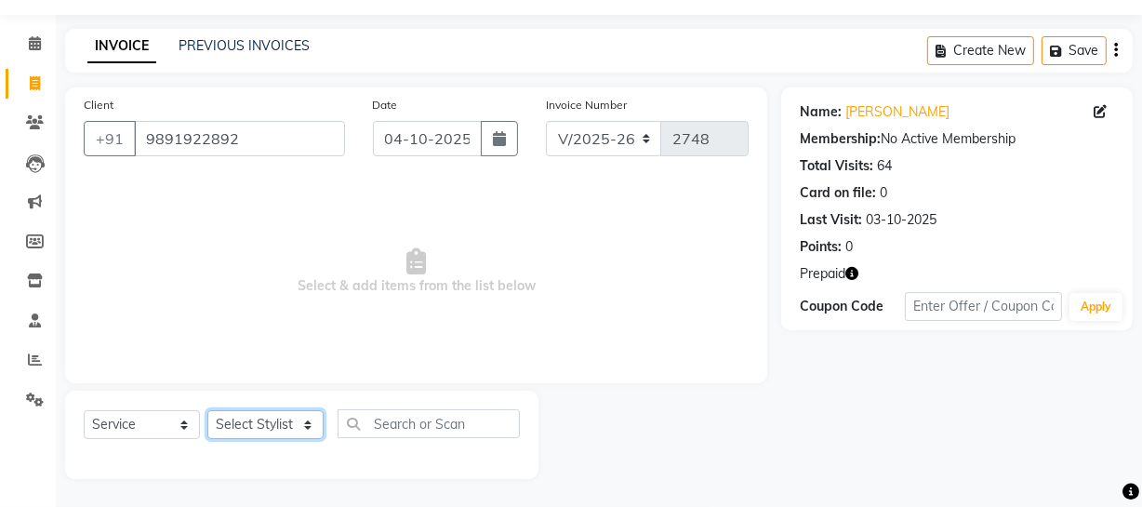
click at [300, 428] on select "Select Stylist Abdul Ahmed Arif Harun House Sale Jyoti Nisha Prince Rehaan Umes…" at bounding box center [265, 424] width 116 height 29
select select "57117"
click at [207, 410] on select "Select Stylist Abdul Ahmed Arif Harun House Sale Jyoti Nisha Prince Rehaan Umes…" at bounding box center [265, 424] width 116 height 29
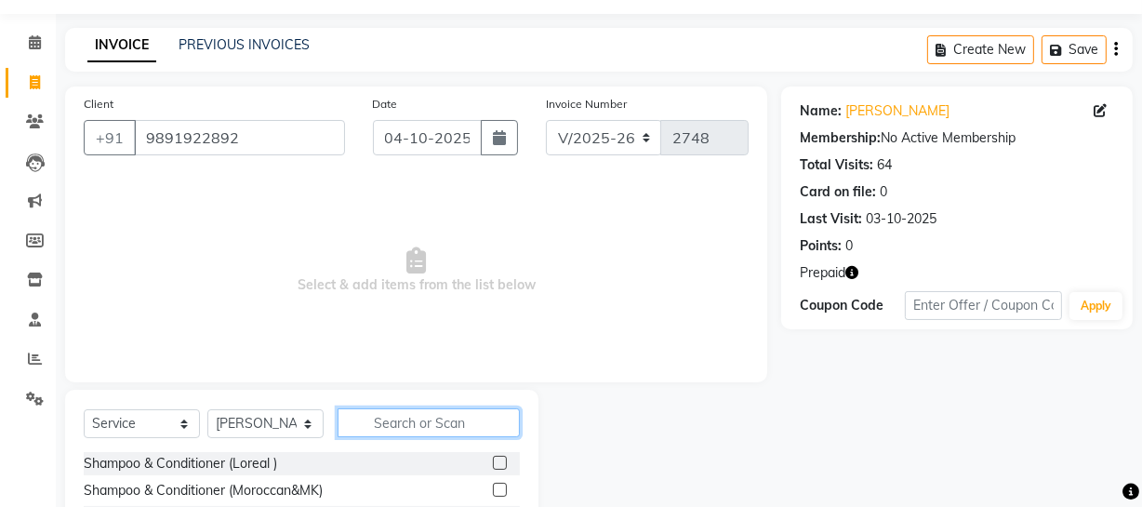
click at [453, 423] on input "text" at bounding box center [429, 422] width 182 height 29
type input "dry"
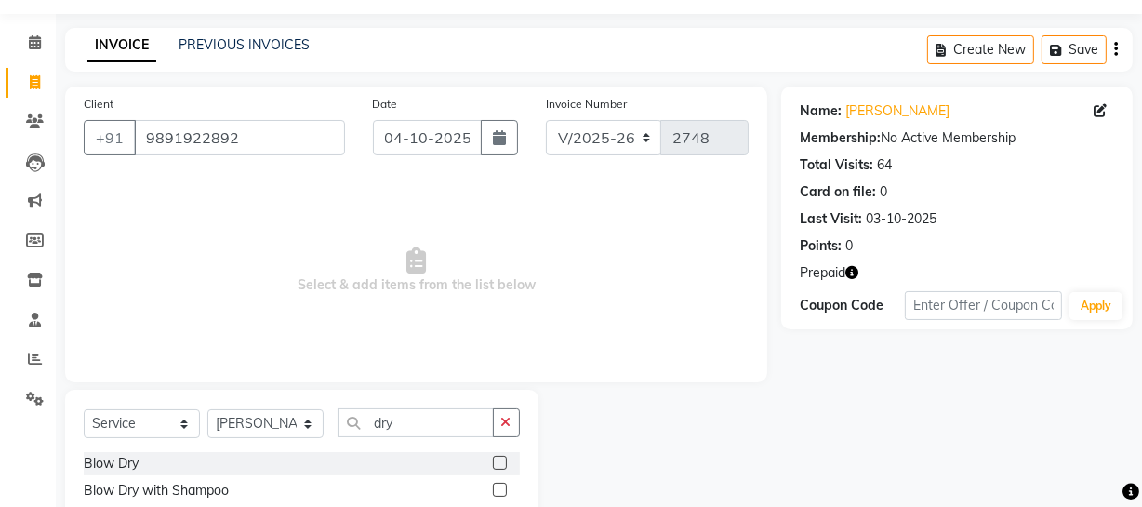
click at [499, 461] on label at bounding box center [500, 463] width 14 height 14
click at [499, 461] on input "checkbox" at bounding box center [499, 464] width 12 height 12
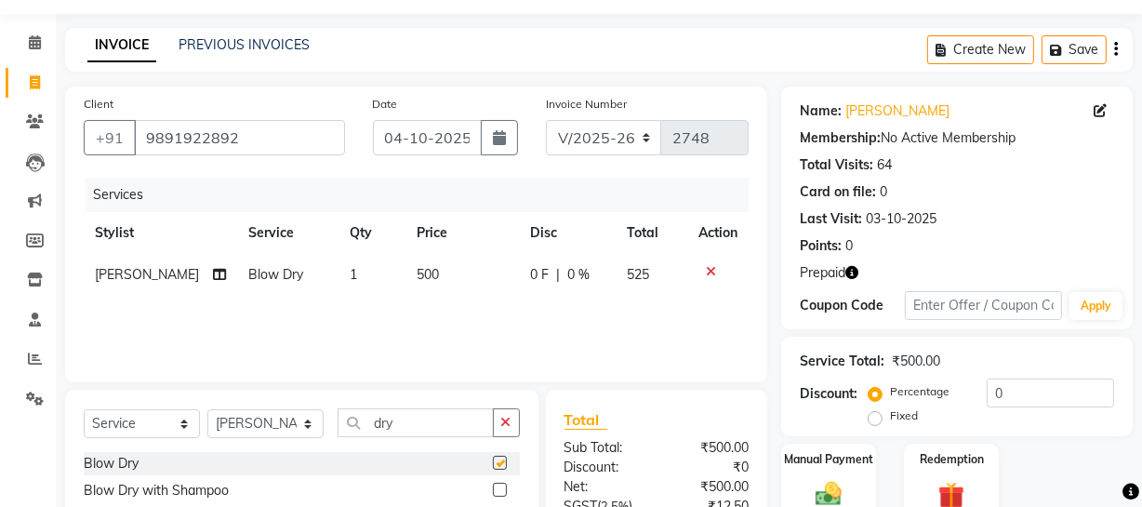
checkbox input "false"
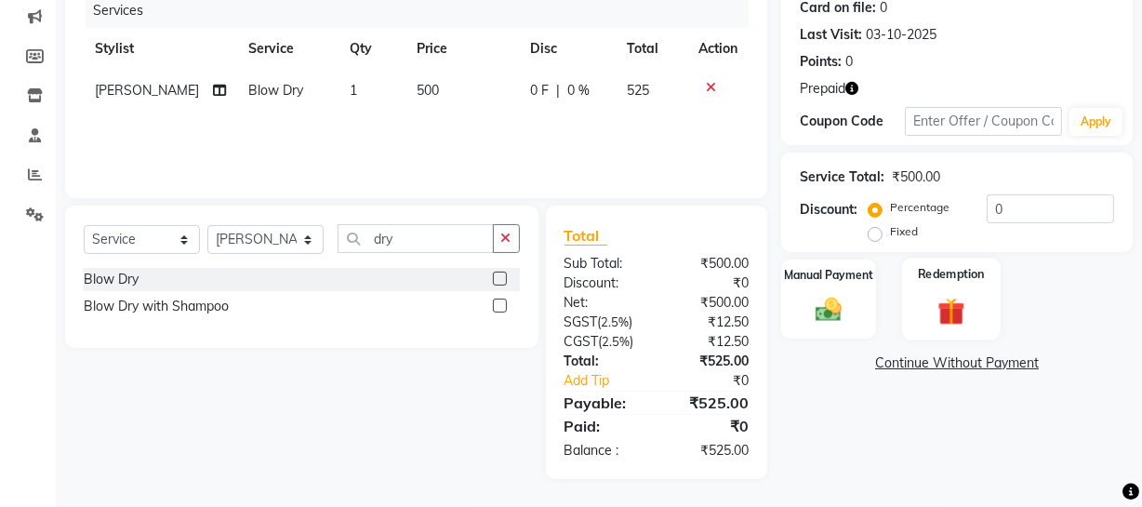
click at [944, 317] on img at bounding box center [951, 311] width 45 height 34
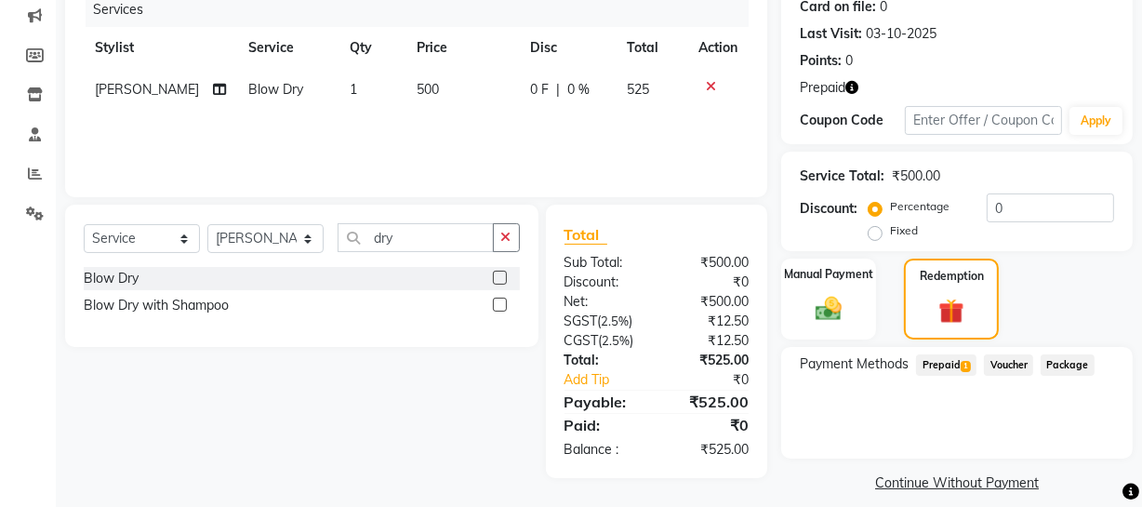
click at [943, 354] on span "Prepaid 1" at bounding box center [946, 364] width 60 height 21
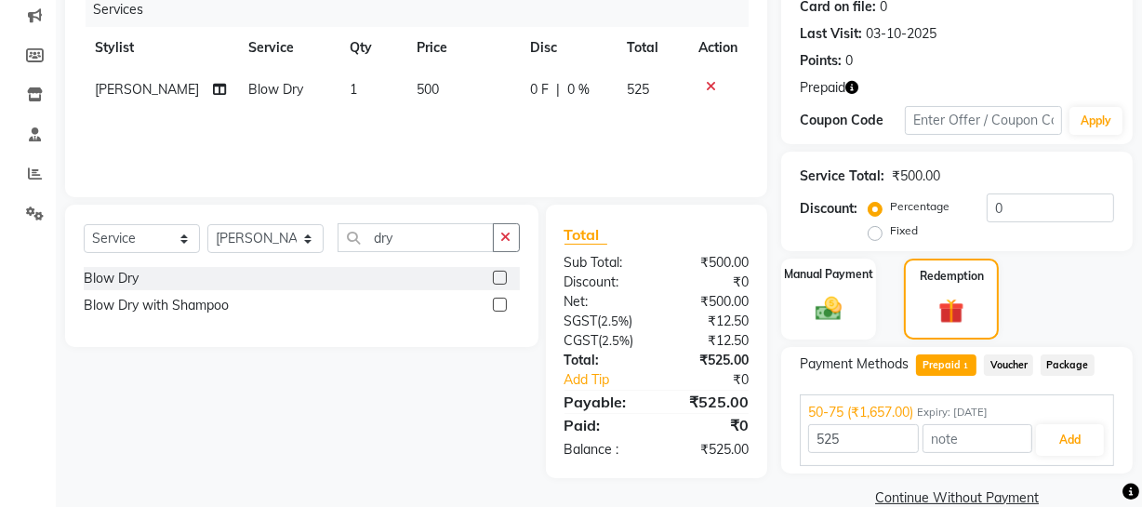
click at [1083, 455] on div "525 Add" at bounding box center [957, 439] width 298 height 35
click at [1072, 445] on button "Add" at bounding box center [1070, 440] width 68 height 32
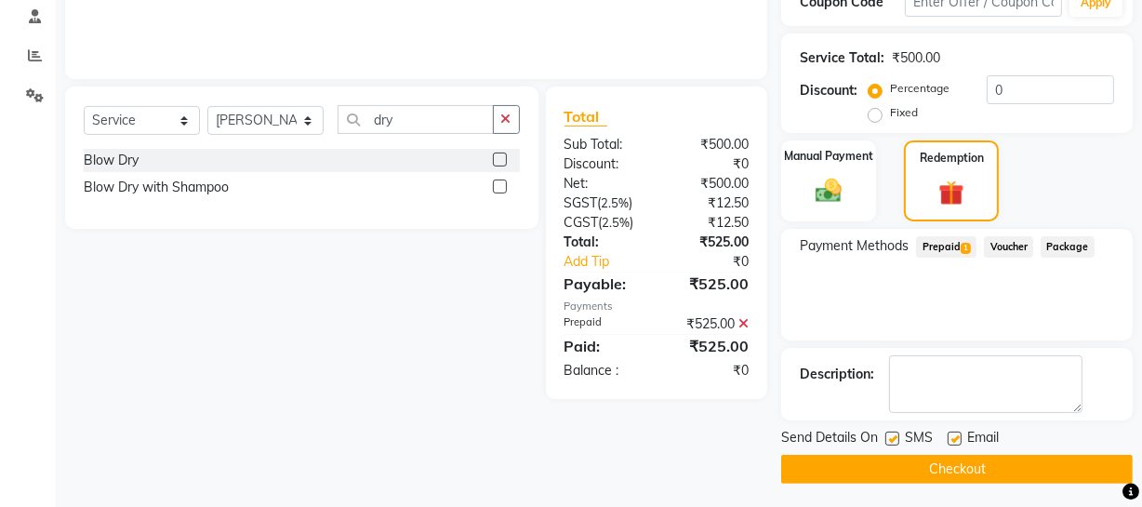
scroll to position [360, 0]
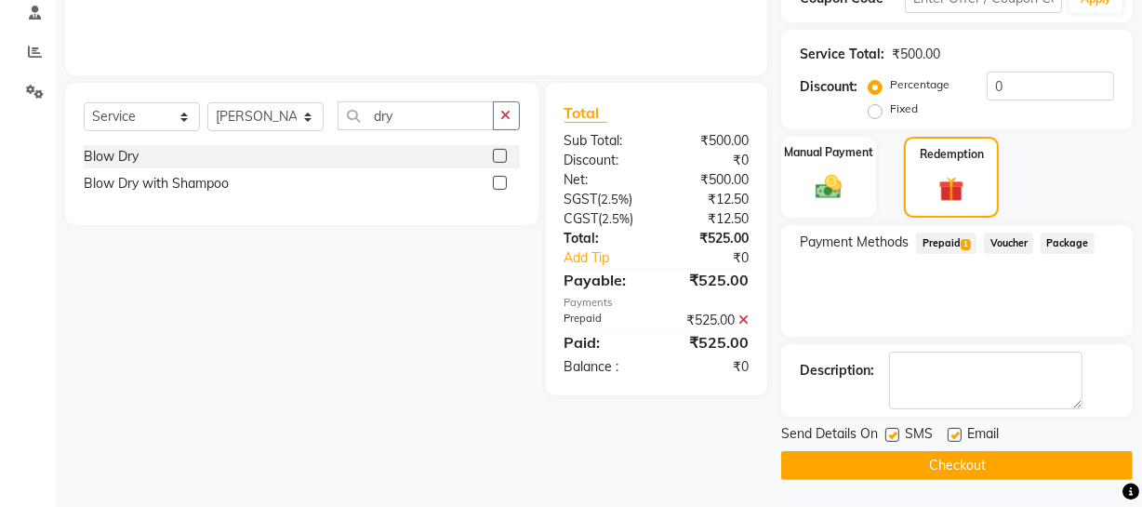
drag, startPoint x: 1008, startPoint y: 451, endPoint x: 1004, endPoint y: 460, distance: 9.6
click at [1005, 459] on button "Checkout" at bounding box center [957, 465] width 352 height 29
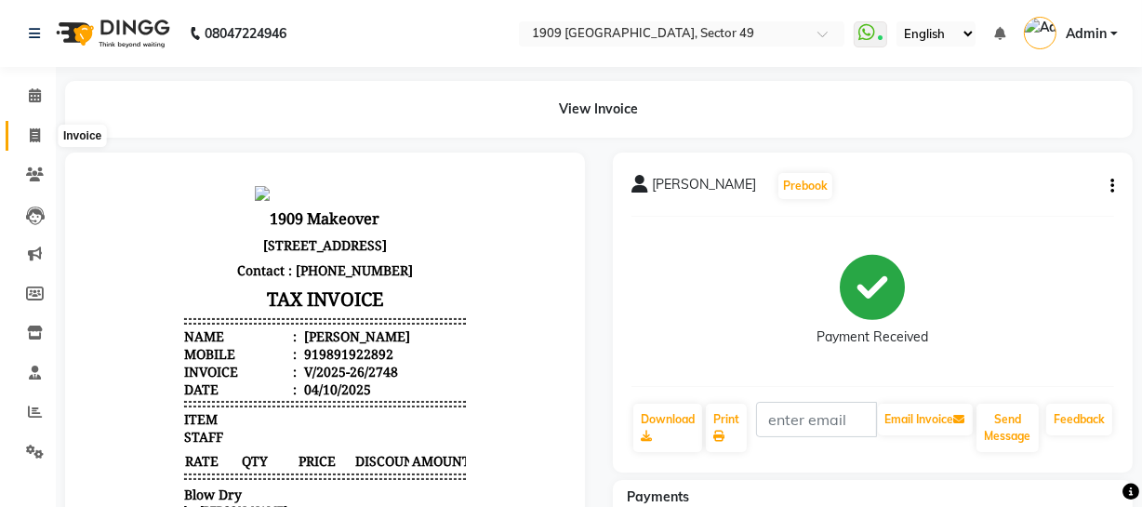
click at [21, 134] on span at bounding box center [35, 136] width 33 height 21
select select "6923"
select select "service"
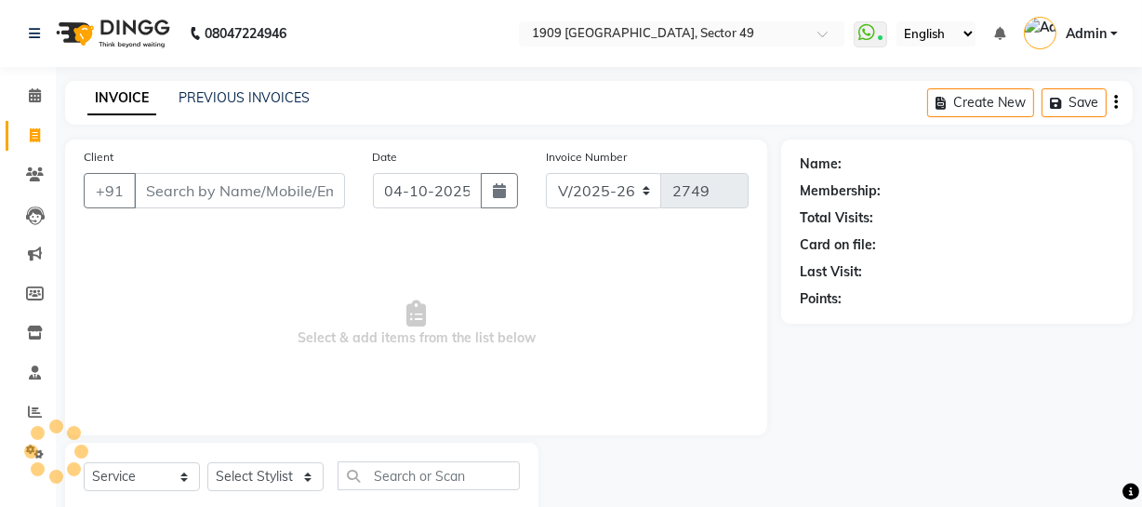
scroll to position [53, 0]
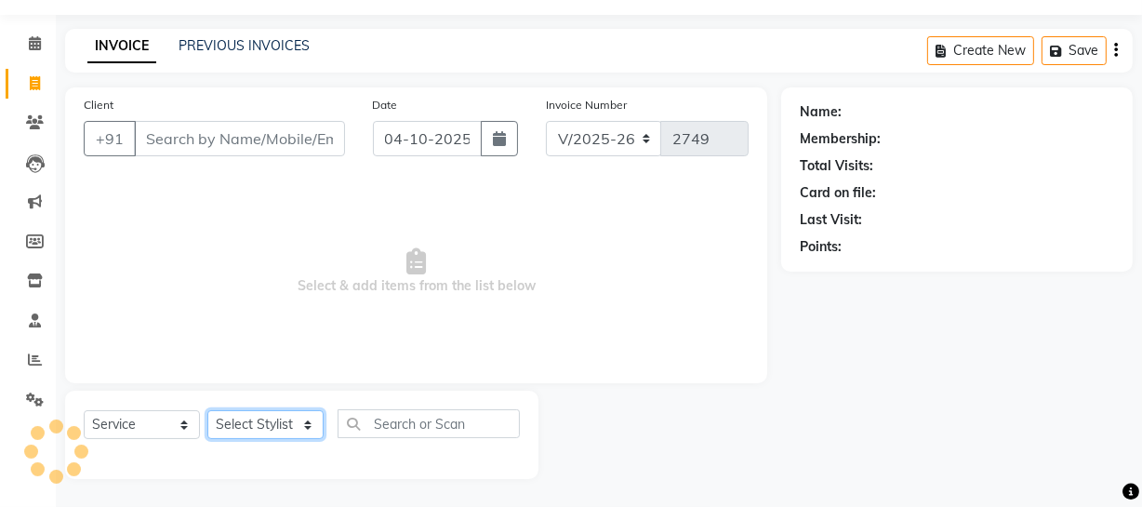
click at [276, 420] on select "Select Stylist Abdul Ahmed Arif Harun House Sale Jyoti Nisha Prince Rehaan Umes…" at bounding box center [265, 424] width 116 height 29
select select "57124"
click at [207, 410] on select "Select Stylist Abdul Ahmed Arif Harun House Sale Jyoti Nisha Prince Rehaan Umes…" at bounding box center [265, 424] width 116 height 29
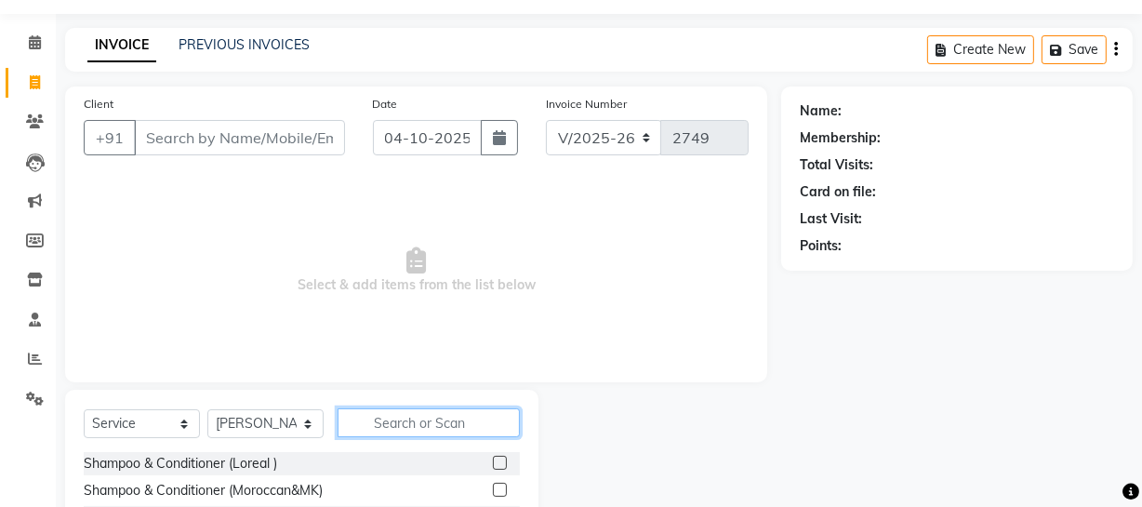
click at [465, 427] on input "text" at bounding box center [429, 422] width 182 height 29
type input "pedi"
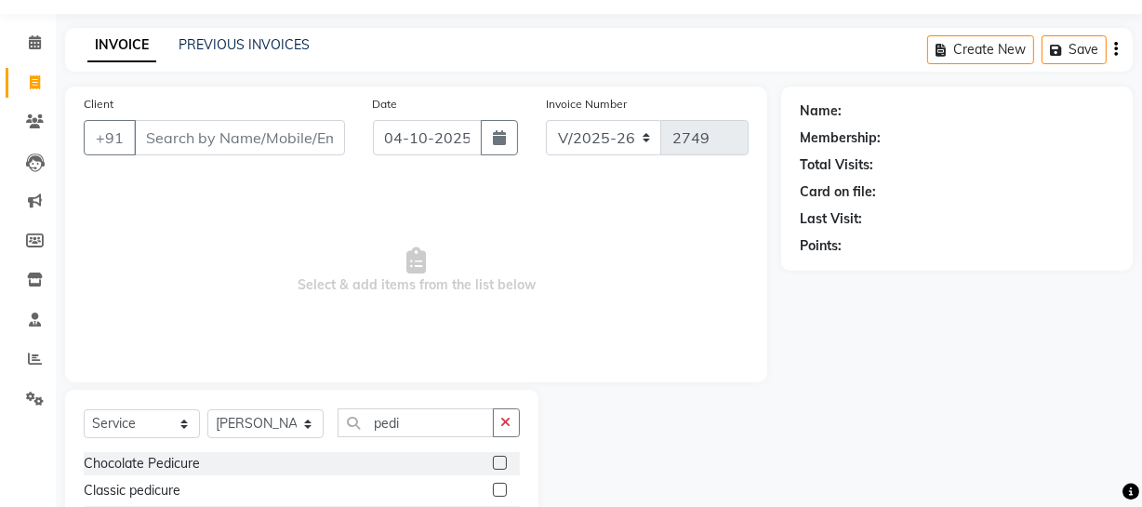
click at [493, 464] on label at bounding box center [500, 463] width 14 height 14
click at [493, 464] on input "checkbox" at bounding box center [499, 464] width 12 height 12
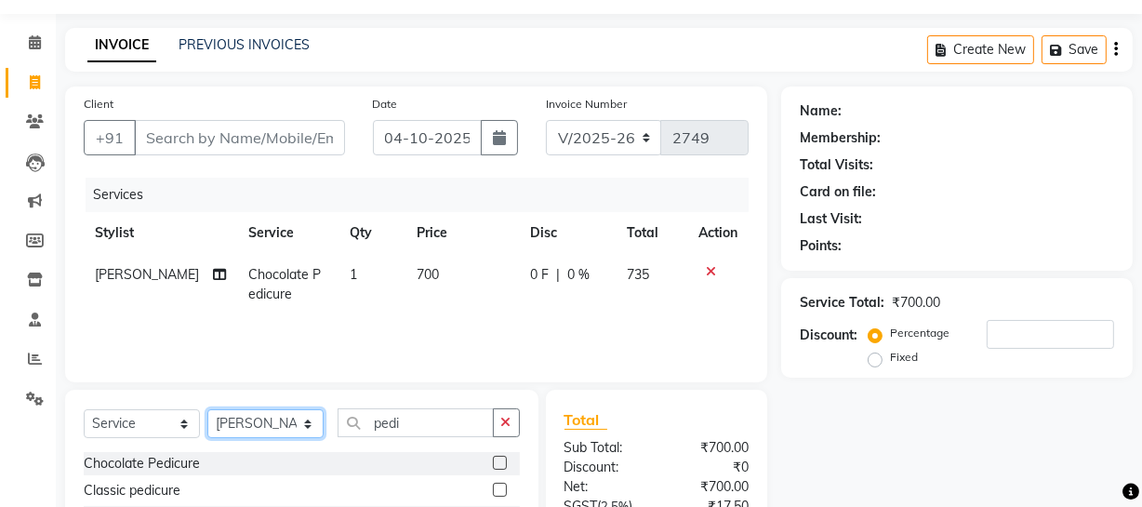
checkbox input "false"
click at [267, 416] on select "Select Stylist Abdul Ahmed Arif Harun House Sale Jyoti Nisha Prince Rehaan Umes…" at bounding box center [265, 423] width 116 height 29
select select "79672"
click at [207, 409] on select "Select Stylist Abdul Ahmed Arif Harun House Sale Jyoti Nisha Prince Rehaan Umes…" at bounding box center [265, 423] width 116 height 29
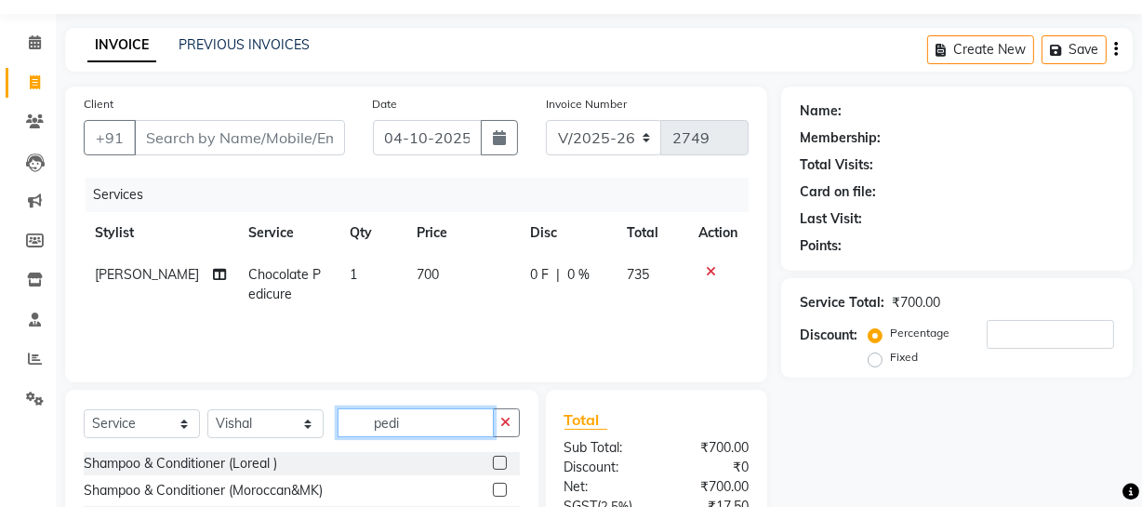
click at [425, 418] on input "pedi" at bounding box center [416, 422] width 156 height 29
type input "hair cut"
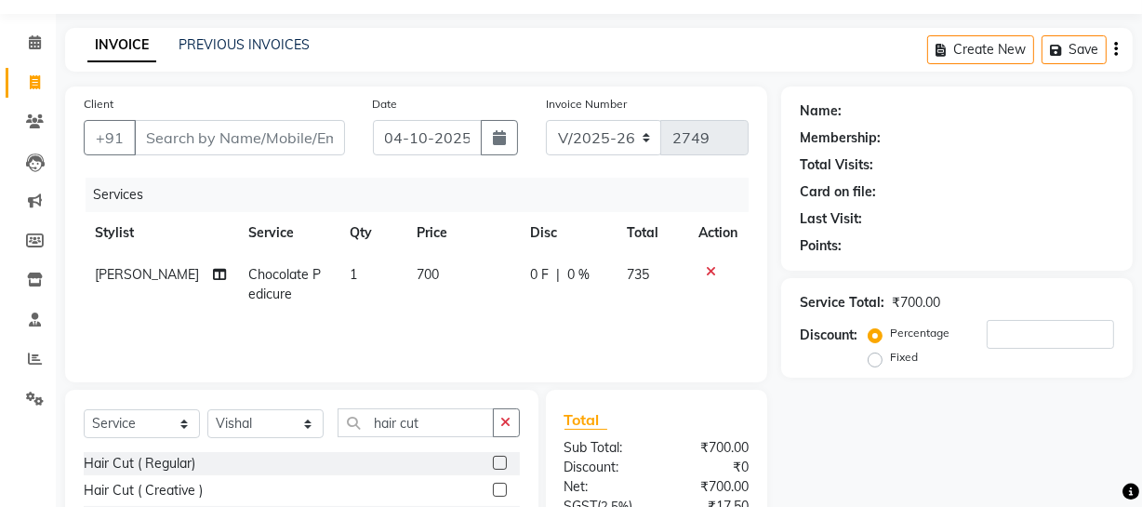
click at [499, 487] on label at bounding box center [500, 490] width 14 height 14
click at [499, 487] on input "checkbox" at bounding box center [499, 491] width 12 height 12
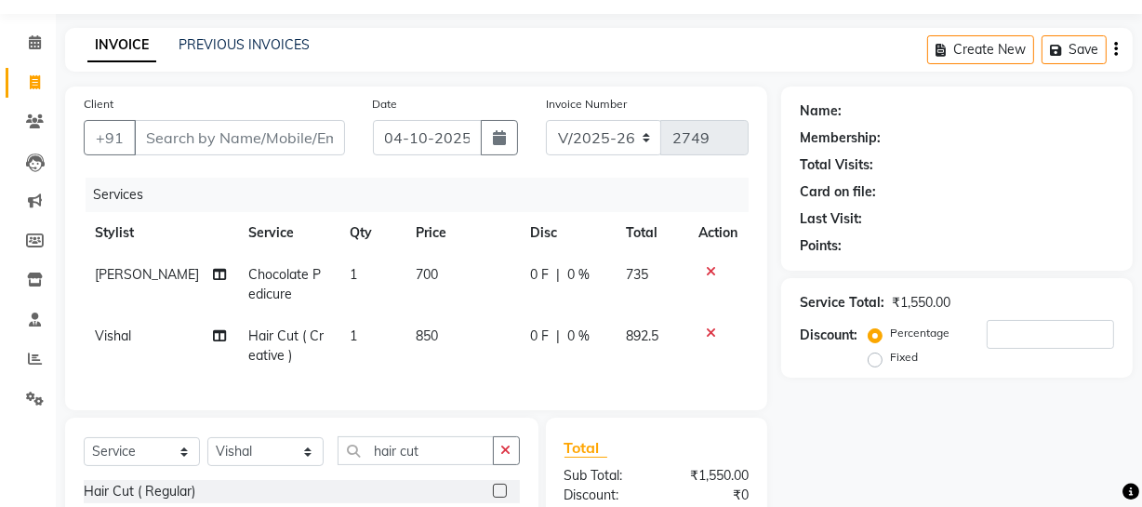
checkbox input "false"
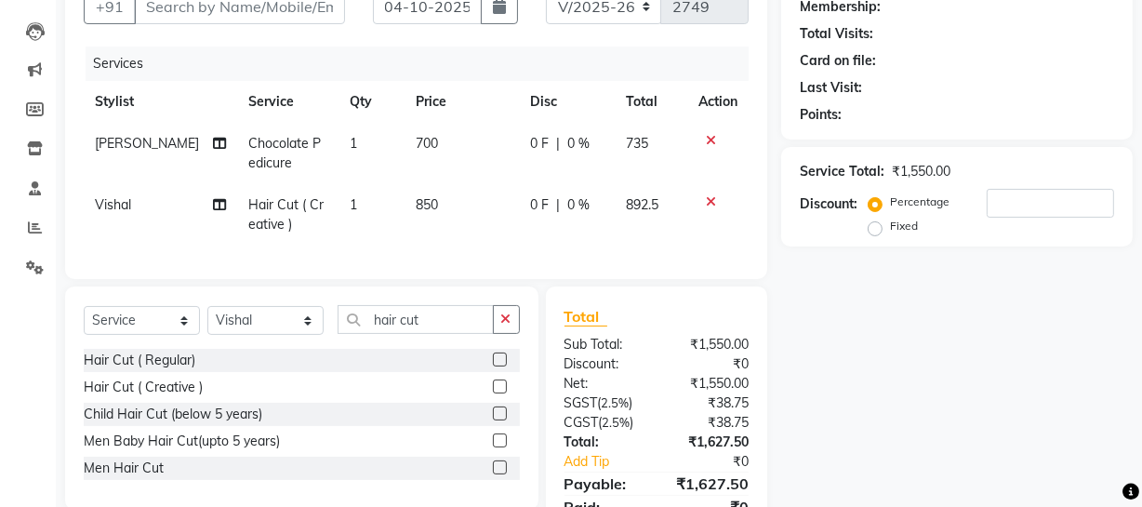
scroll to position [279, 0]
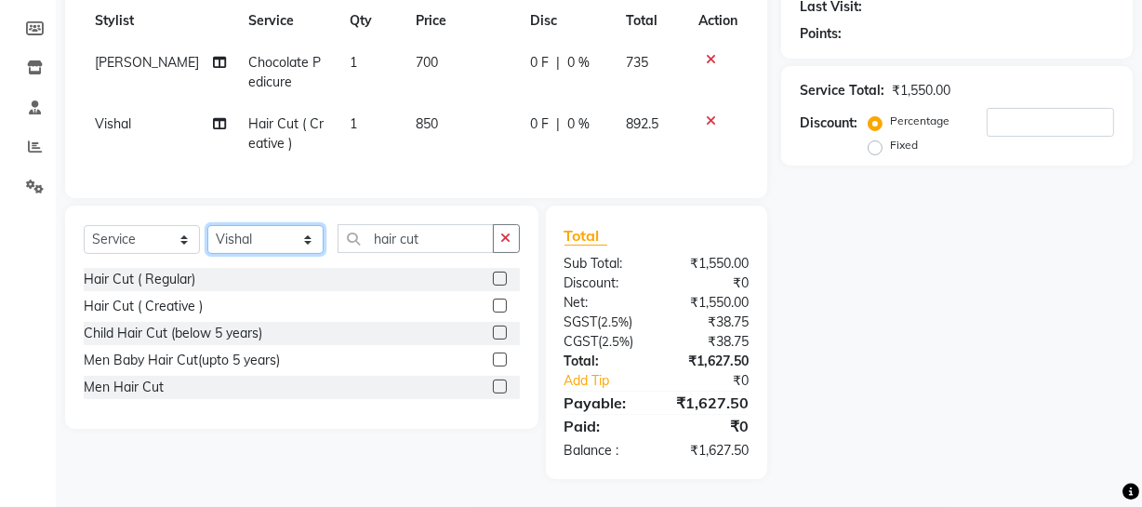
click at [301, 232] on select "Select Stylist Abdul Ahmed Arif Harun House Sale Jyoti Nisha Prince Rehaan Umes…" at bounding box center [265, 239] width 116 height 29
select select "57118"
click at [207, 225] on select "Select Stylist Abdul Ahmed Arif Harun House Sale Jyoti Nisha Prince Rehaan Umes…" at bounding box center [265, 239] width 116 height 29
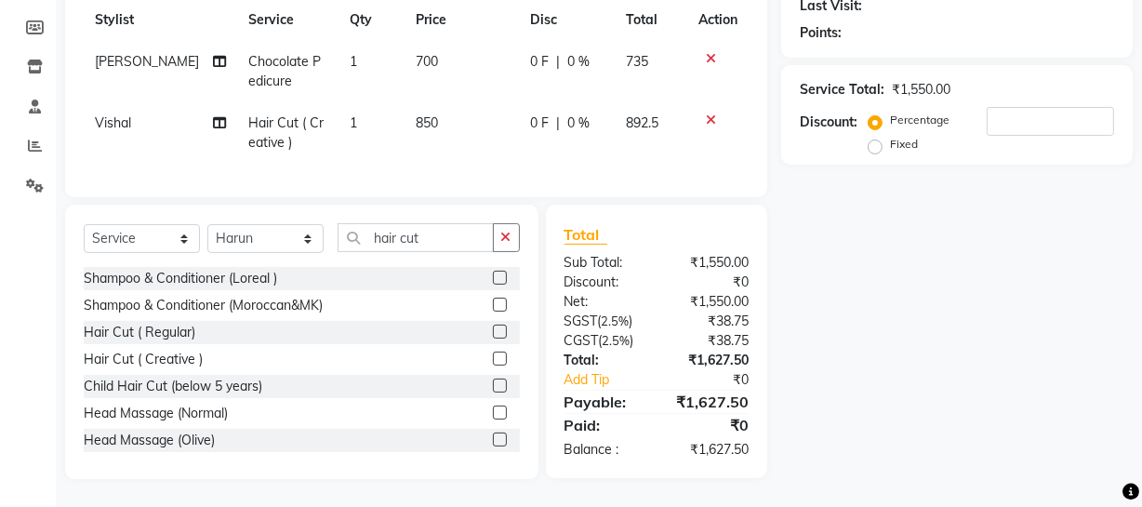
click at [493, 360] on label at bounding box center [500, 359] width 14 height 14
click at [493, 360] on input "checkbox" at bounding box center [499, 360] width 12 height 12
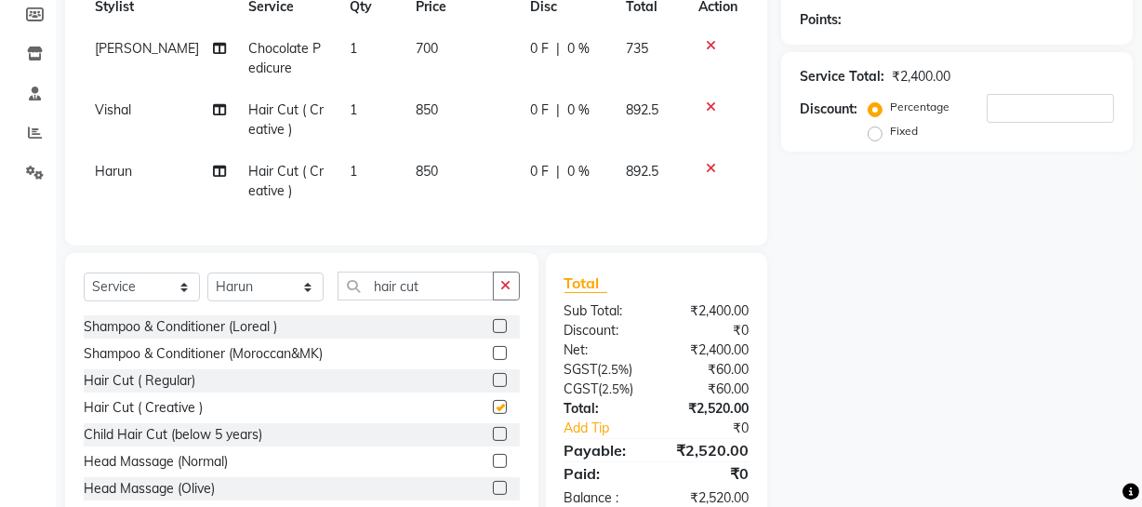
checkbox input "false"
click at [364, 190] on td "1" at bounding box center [372, 181] width 67 height 61
select select "57118"
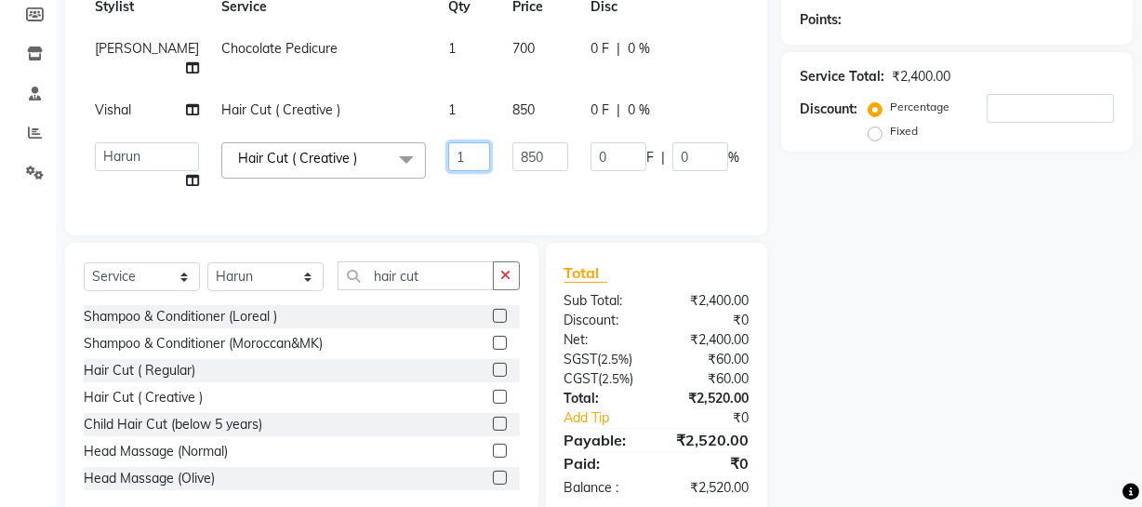
drag, startPoint x: 387, startPoint y: 153, endPoint x: 416, endPoint y: 160, distance: 29.6
click at [448, 160] on input "1" at bounding box center [469, 156] width 42 height 29
type input "2"
click at [977, 319] on div "Name: Membership: Total Visits: Card on file: Last Visit: Points: Service Total…" at bounding box center [964, 188] width 366 height 657
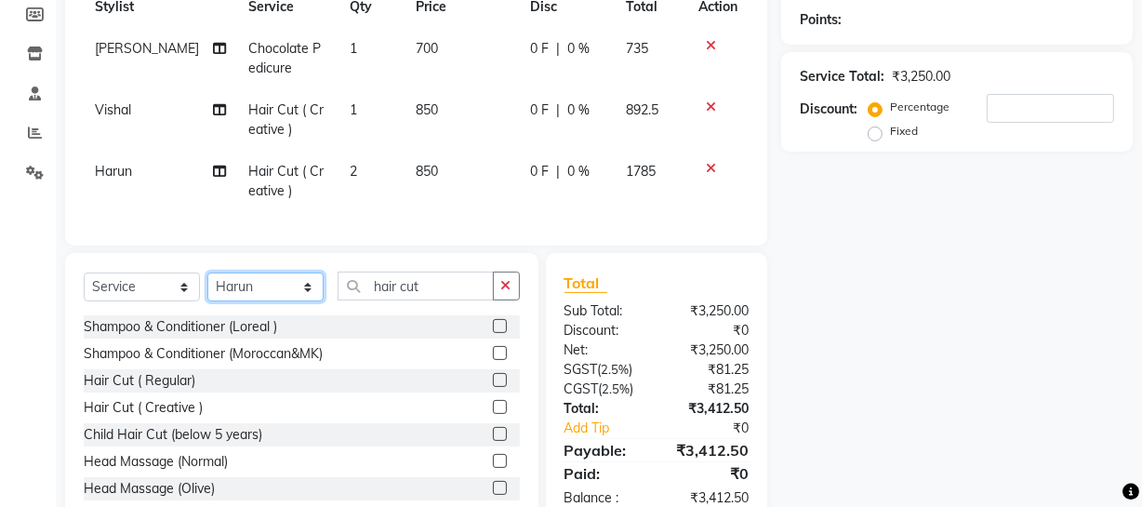
click at [292, 300] on select "Select Stylist Abdul Ahmed Arif Harun House Sale Jyoti Nisha Prince Rehaan Umes…" at bounding box center [265, 287] width 116 height 29
select select "57119"
click at [207, 286] on select "Select Stylist Abdul Ahmed Arif Harun House Sale Jyoti Nisha Prince Rehaan Umes…" at bounding box center [265, 287] width 116 height 29
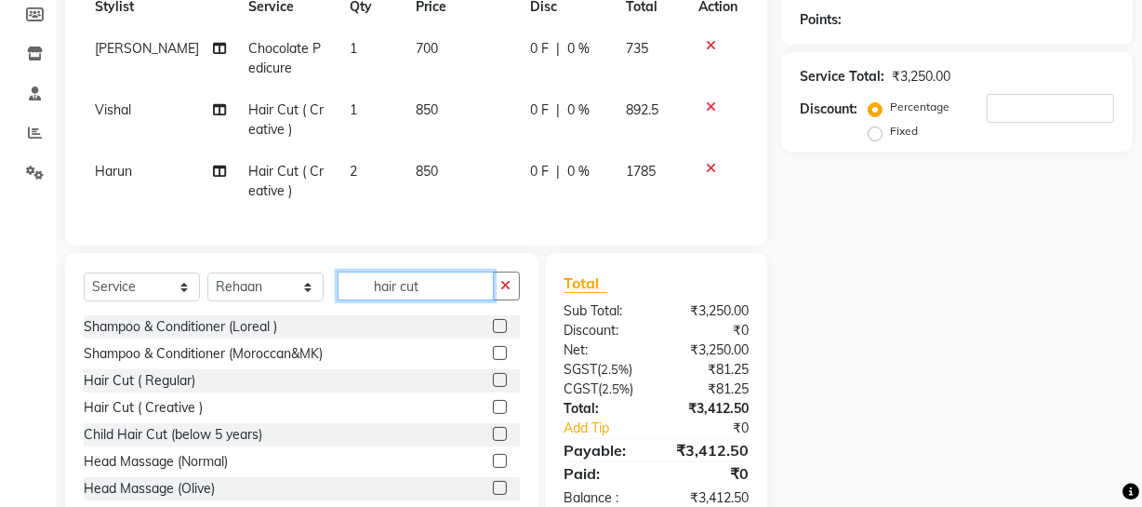
drag, startPoint x: 370, startPoint y: 287, endPoint x: 530, endPoint y: 318, distance: 162.9
click at [530, 318] on div "Select Service Product Membership Package Voucher Prepaid Gift Card Select Styl…" at bounding box center [302, 390] width 474 height 274
type input "ha"
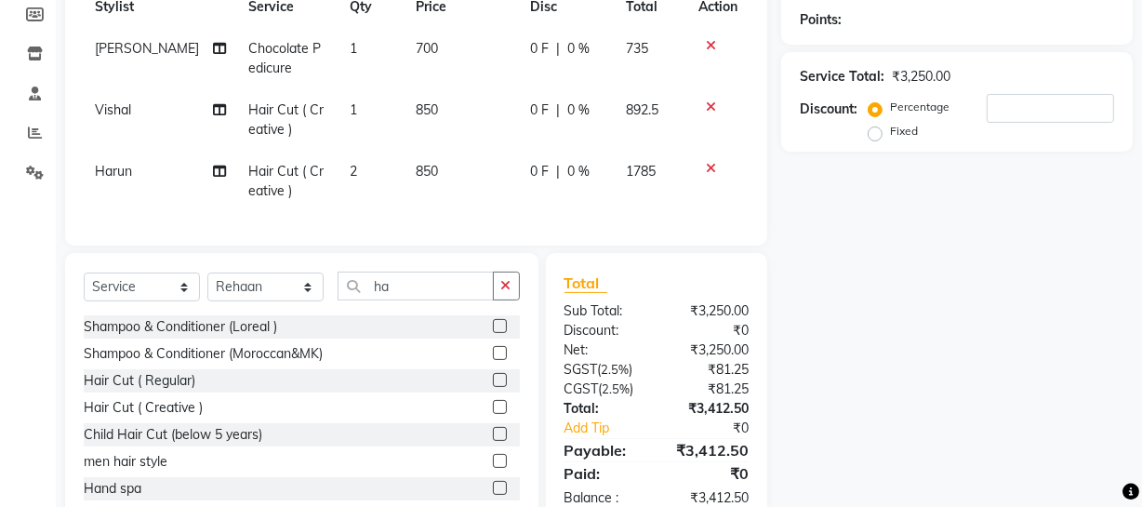
click at [493, 414] on label at bounding box center [500, 407] width 14 height 14
click at [493, 414] on input "checkbox" at bounding box center [499, 408] width 12 height 12
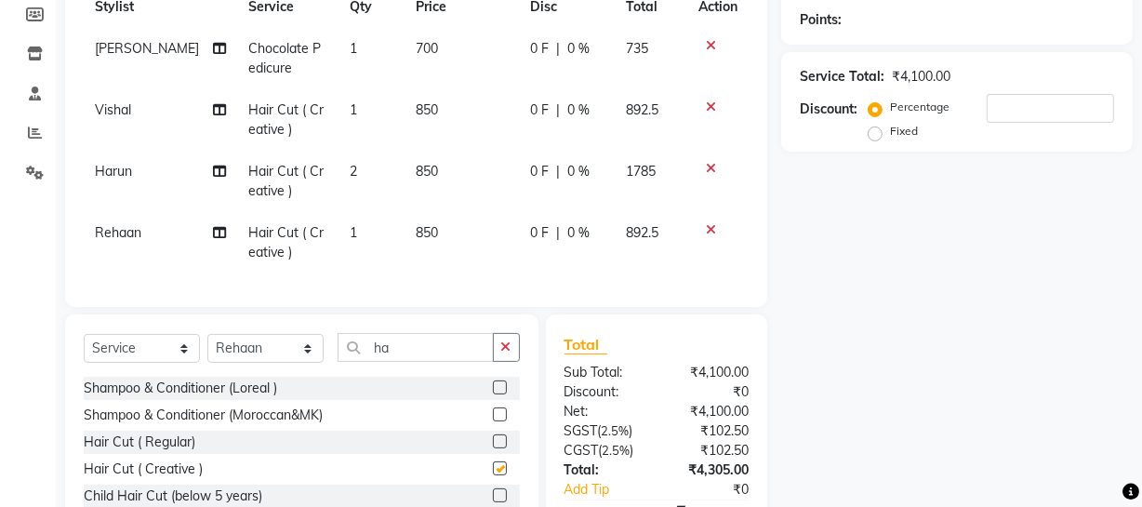
checkbox input "false"
click at [419, 233] on span "850" at bounding box center [427, 232] width 22 height 17
select select "57119"
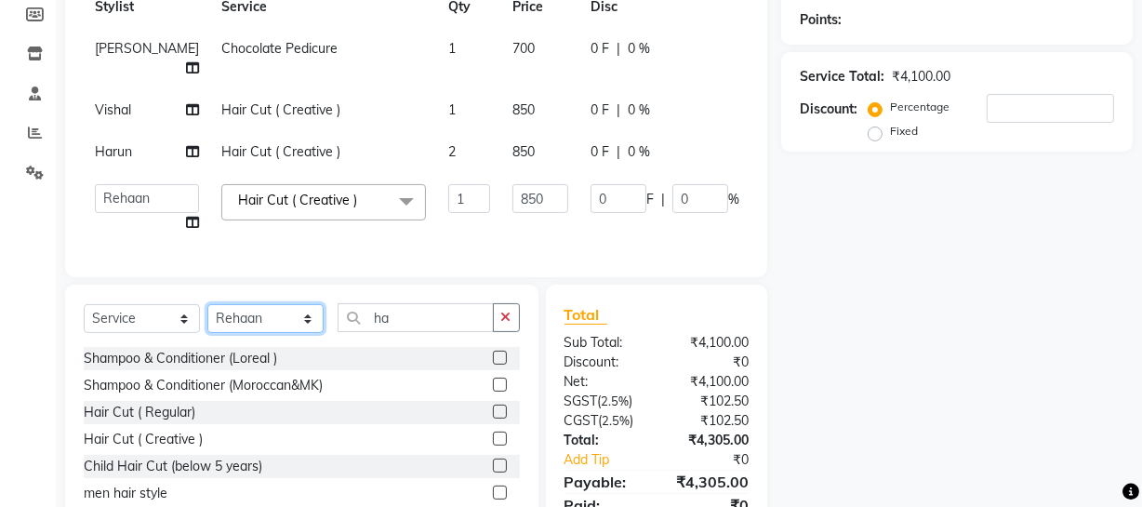
click at [306, 333] on select "Select Stylist Abdul Ahmed Arif Harun House Sale Jyoti Nisha Prince Rehaan Umes…" at bounding box center [265, 318] width 116 height 29
select select "89254"
click at [207, 333] on select "Select Stylist Abdul Ahmed Arif Harun House Sale Jyoti Nisha Prince Rehaan Umes…" at bounding box center [265, 318] width 116 height 29
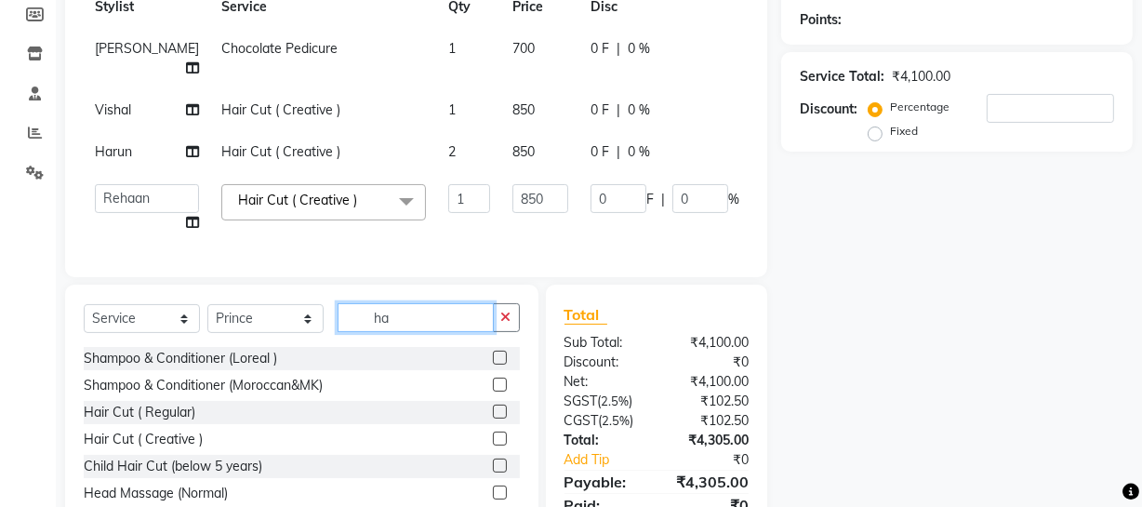
click at [402, 332] on input "ha" at bounding box center [416, 317] width 156 height 29
click at [493, 365] on label at bounding box center [500, 358] width 14 height 14
click at [493, 365] on input "checkbox" at bounding box center [499, 359] width 12 height 12
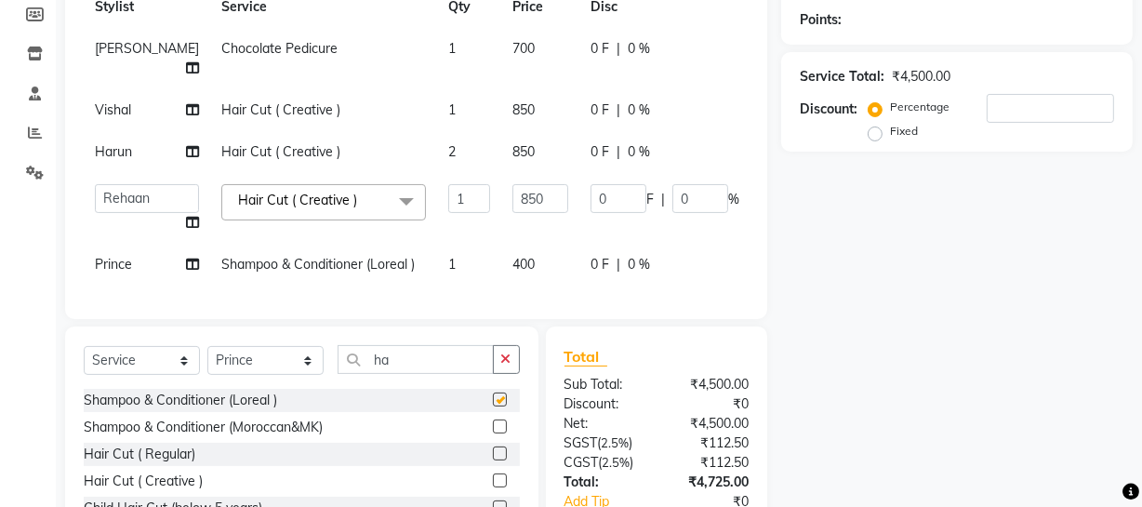
checkbox input "false"
click at [513, 213] on input "850" at bounding box center [541, 198] width 56 height 29
type input "8"
type input "900"
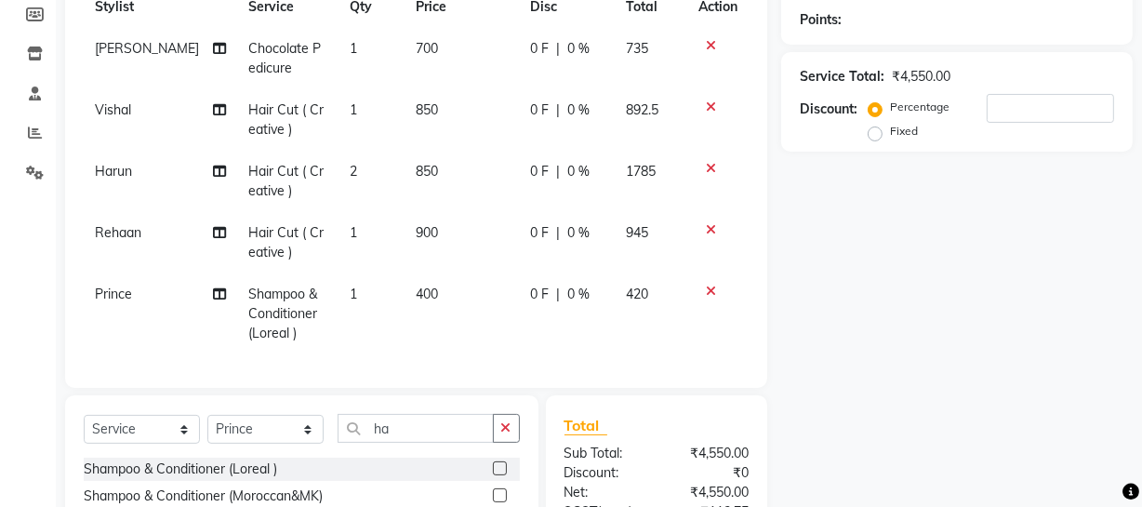
click at [452, 162] on td "850" at bounding box center [462, 181] width 114 height 61
select select "57118"
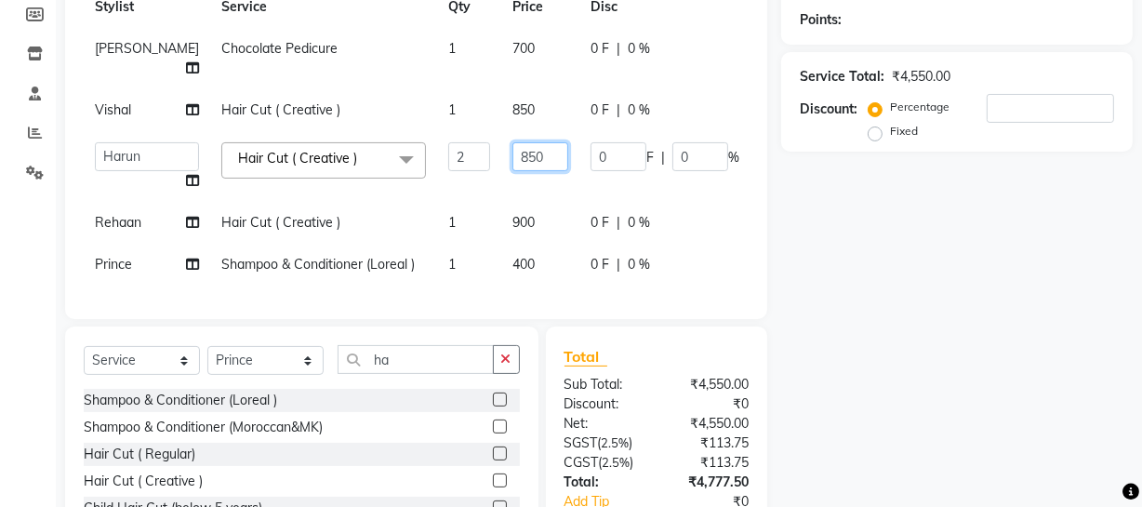
click at [513, 150] on input "850" at bounding box center [541, 156] width 56 height 29
type input "900"
click at [501, 100] on td "850" at bounding box center [540, 110] width 78 height 42
select select "79672"
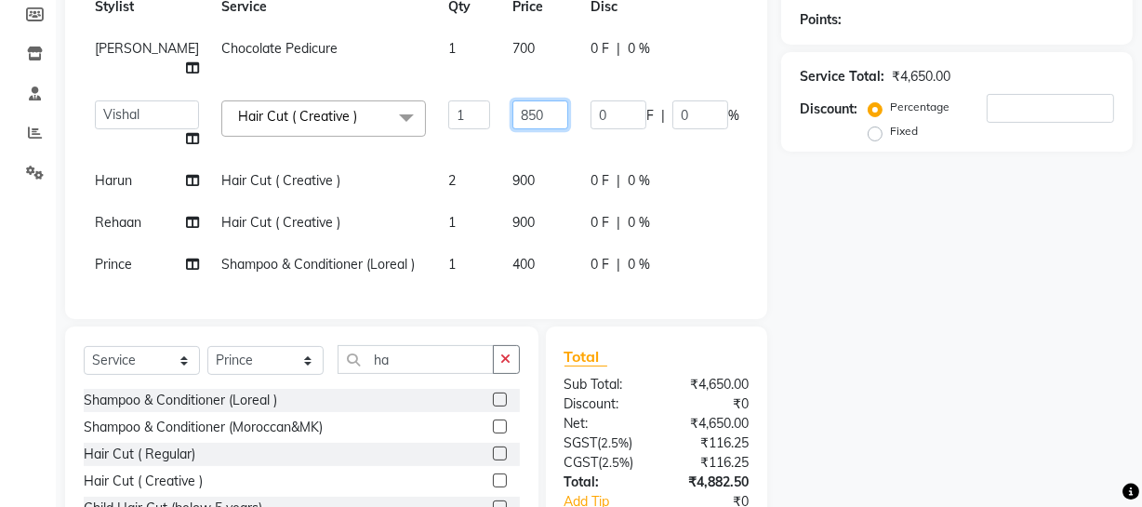
click at [513, 100] on input "850" at bounding box center [541, 114] width 56 height 29
type input "900"
click at [501, 57] on td "700" at bounding box center [540, 58] width 78 height 61
select select "57124"
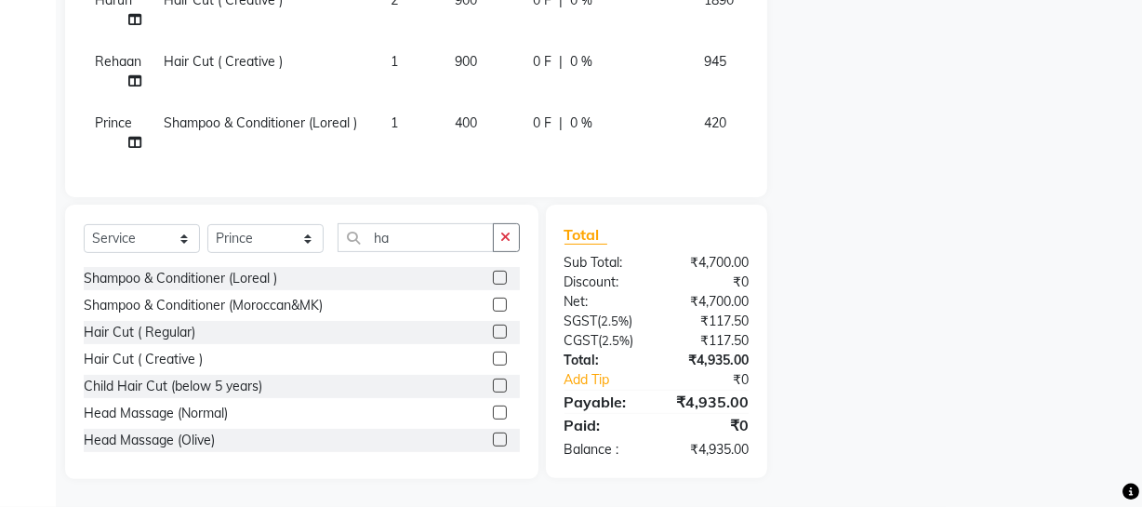
scroll to position [0, 0]
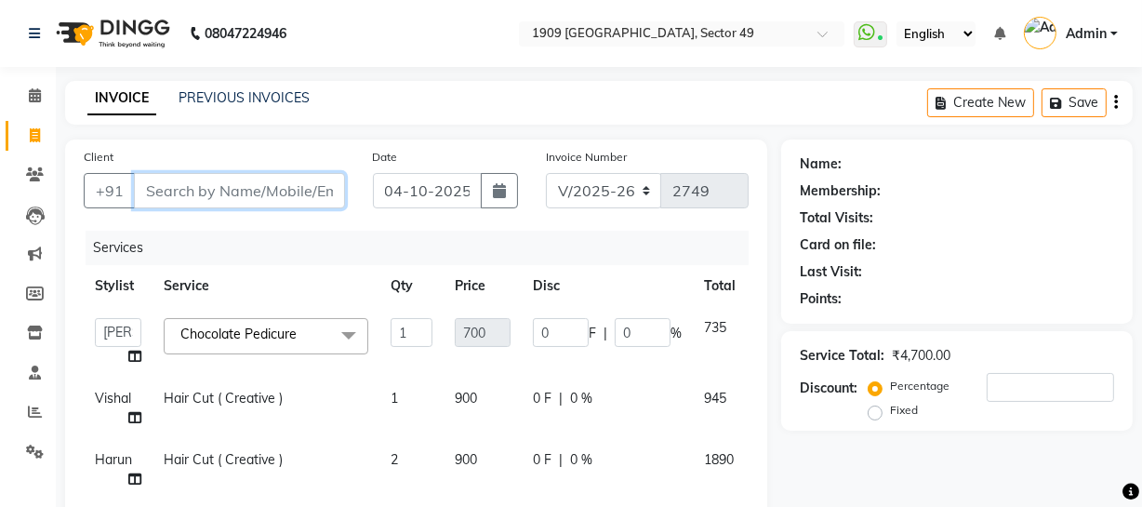
click at [264, 191] on input "Client" at bounding box center [239, 190] width 211 height 35
type input "9"
type input "0"
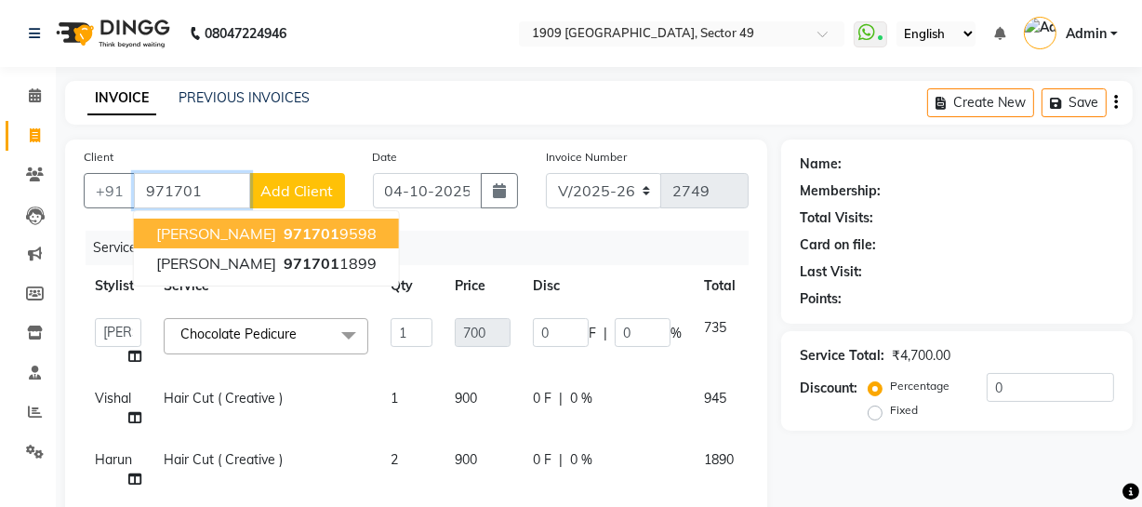
click at [280, 237] on ngb-highlight "971701 9598" at bounding box center [328, 233] width 97 height 19
type input "9717019598"
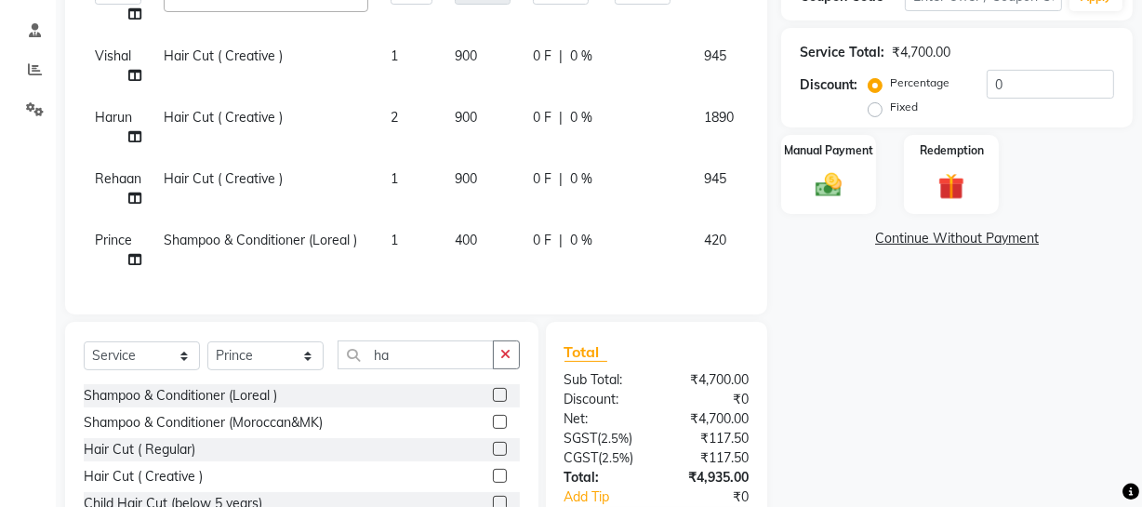
scroll to position [332, 0]
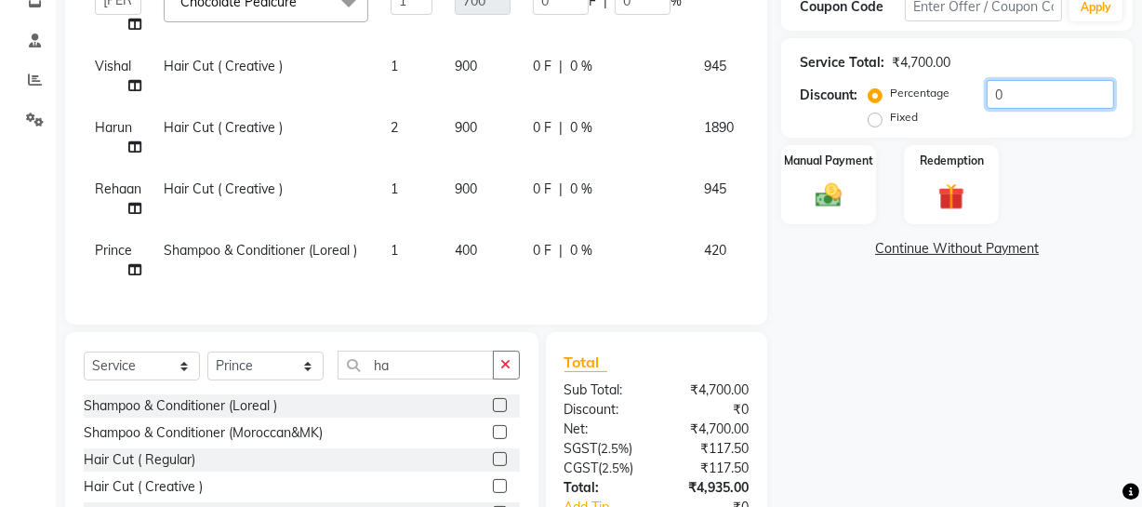
drag, startPoint x: 995, startPoint y: 84, endPoint x: 1008, endPoint y: 93, distance: 16.0
click at [1008, 93] on input "0" at bounding box center [1050, 94] width 127 height 29
click at [1137, 301] on div "Name: Kamal Membership: No Active Membership Total Visits: 2 Card on file: 0 La…" at bounding box center [964, 206] width 366 height 799
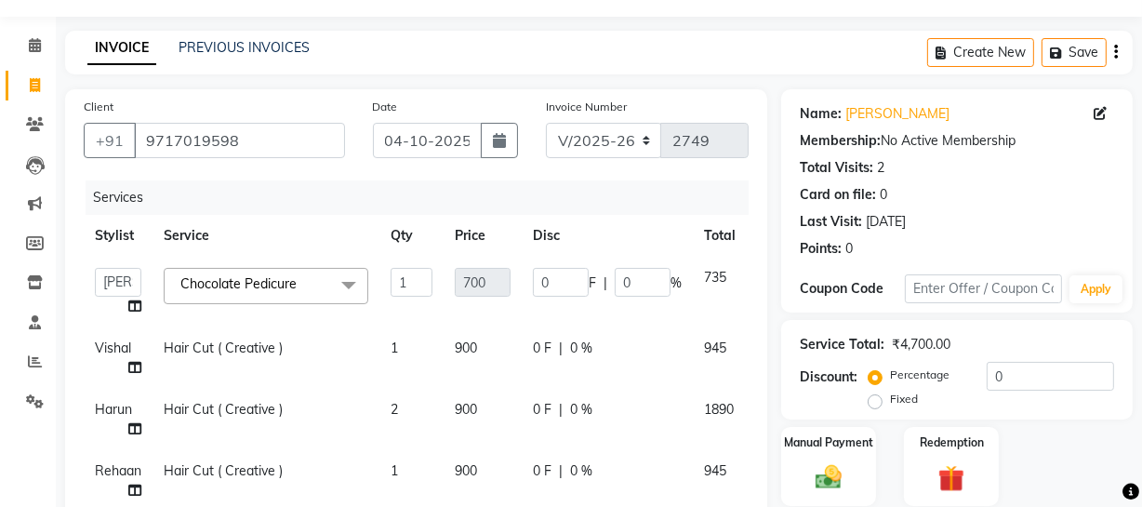
scroll to position [0, 0]
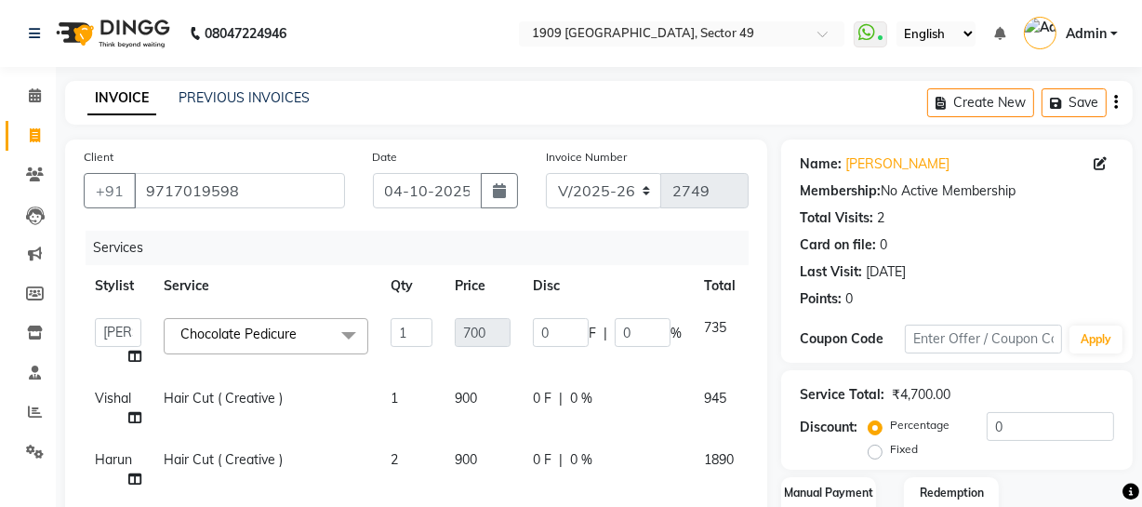
click at [1115, 102] on icon "button" at bounding box center [1116, 102] width 4 height 1
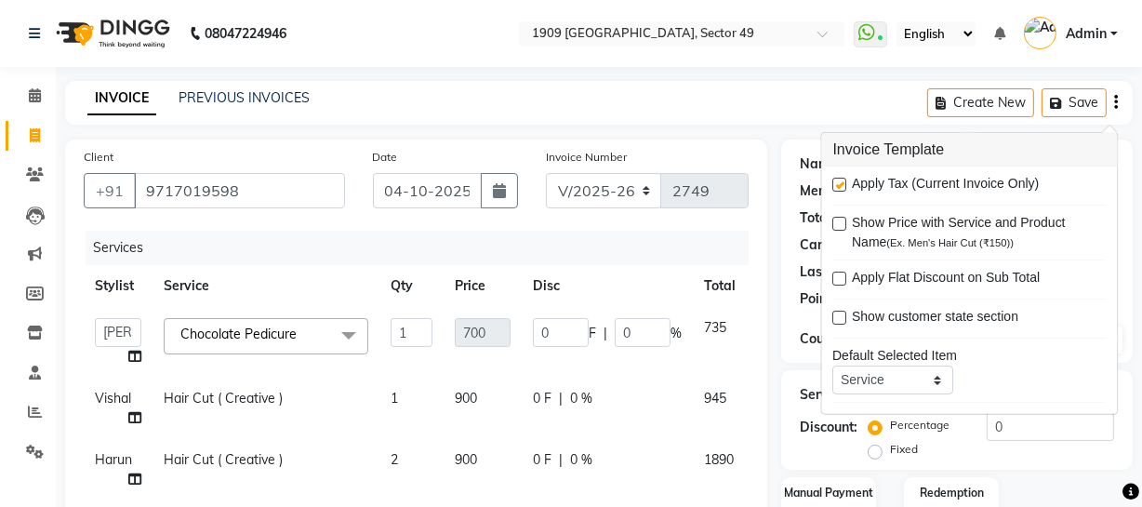
click at [840, 185] on label at bounding box center [841, 185] width 14 height 14
click at [840, 185] on input "checkbox" at bounding box center [840, 186] width 12 height 12
checkbox input "false"
click at [627, 192] on select "V/2025 V/2025-26" at bounding box center [604, 190] width 116 height 35
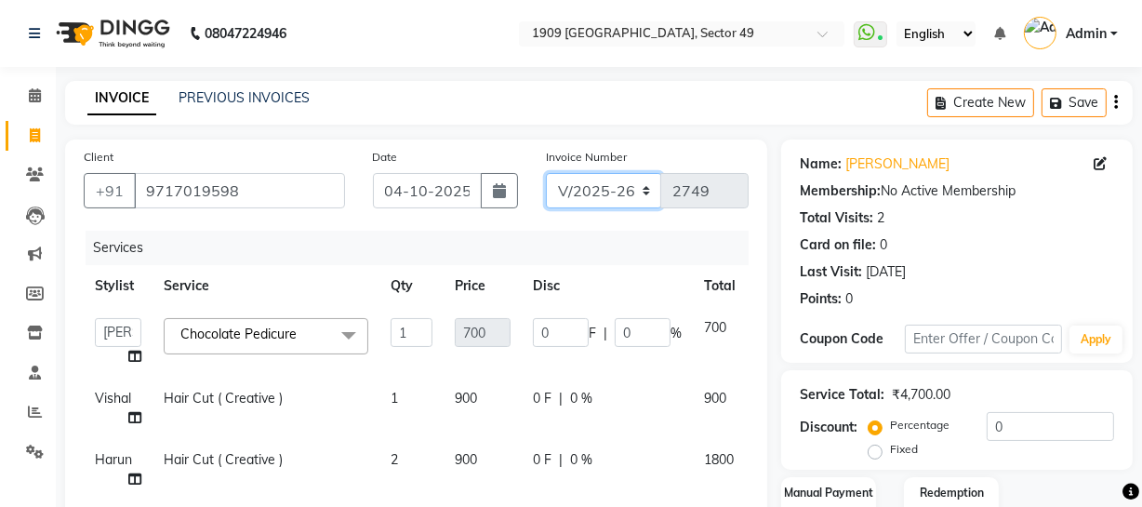
select select "6924"
click at [546, 173] on select "V/2025 V/2025-26" at bounding box center [604, 190] width 116 height 35
type input "2588"
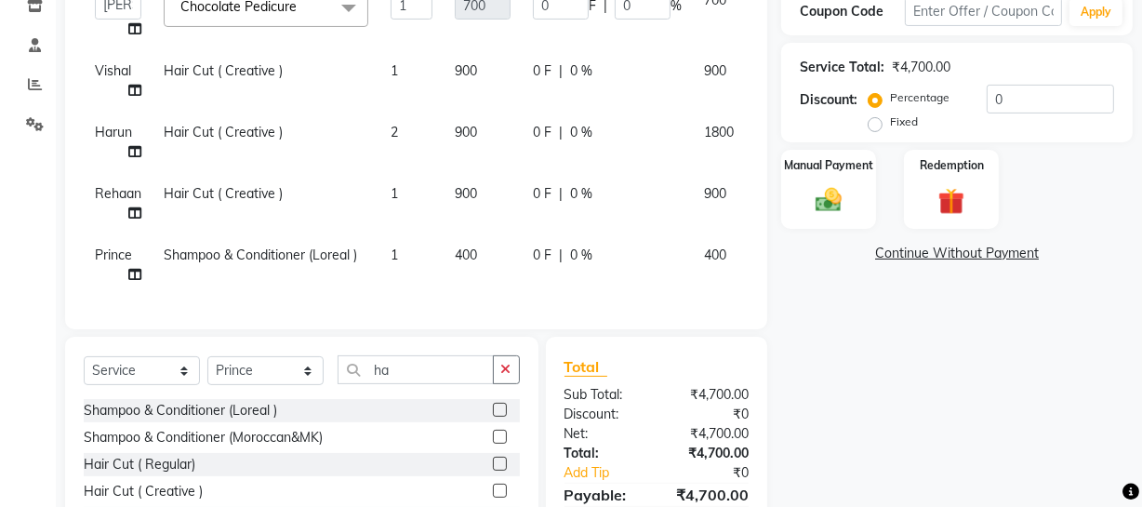
scroll to position [473, 0]
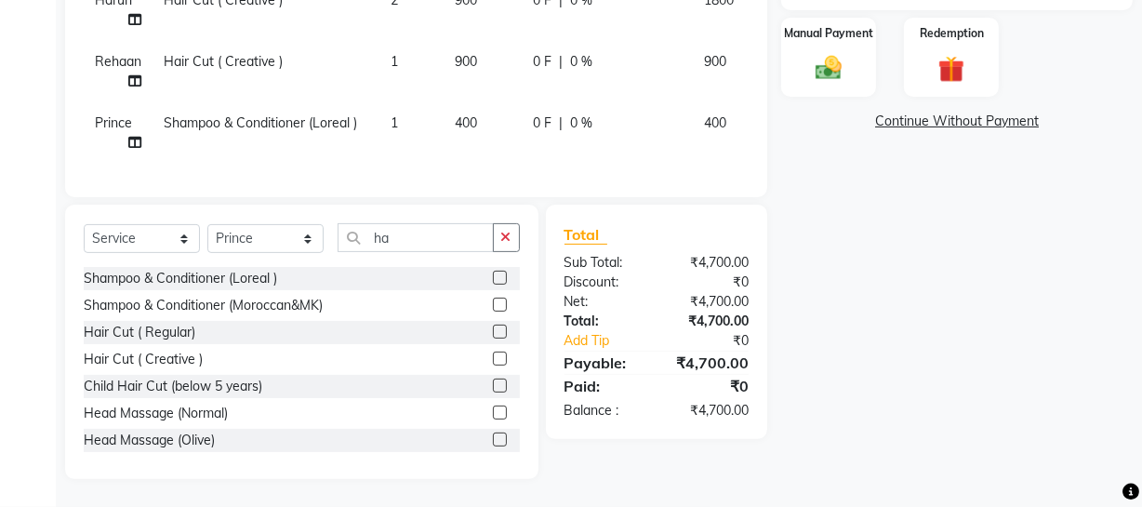
click at [1119, 407] on div "Name: Kamal Membership: No Active Membership Total Visits: 2 Card on file: 0 La…" at bounding box center [964, 79] width 366 height 799
click at [833, 52] on img at bounding box center [829, 68] width 45 height 32
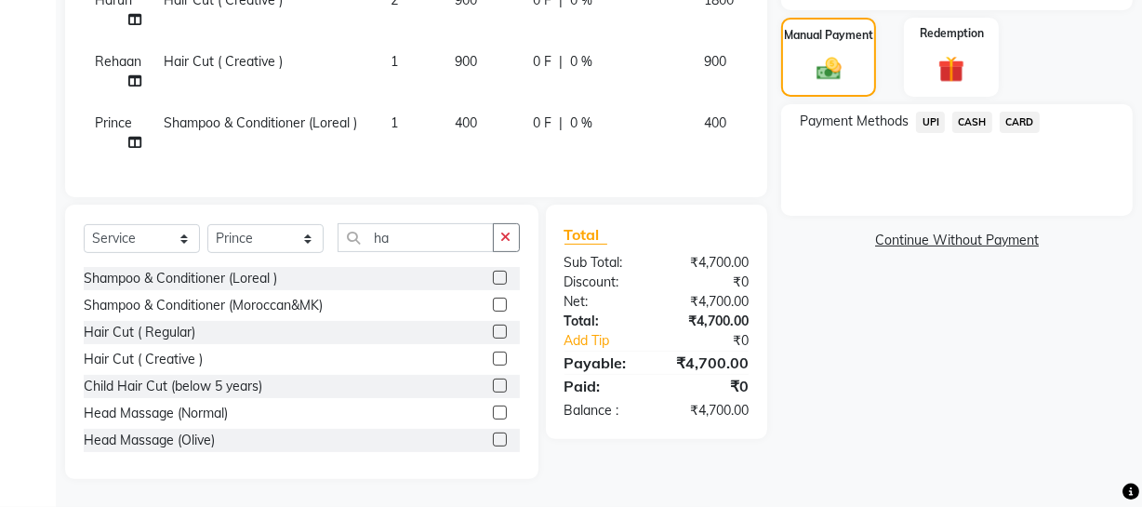
click at [962, 112] on span "CASH" at bounding box center [973, 122] width 40 height 21
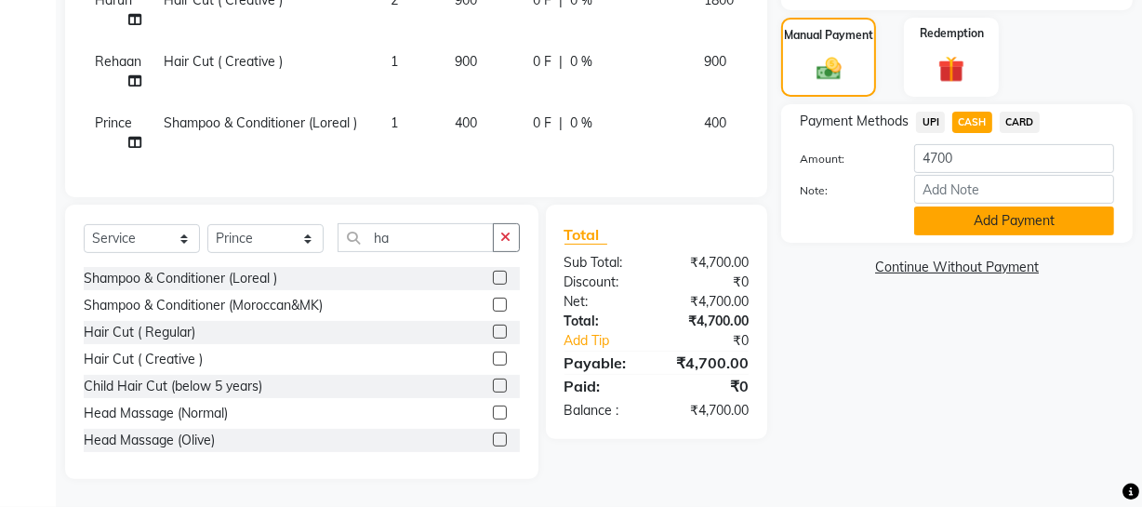
click at [948, 219] on button "Add Payment" at bounding box center [1014, 221] width 200 height 29
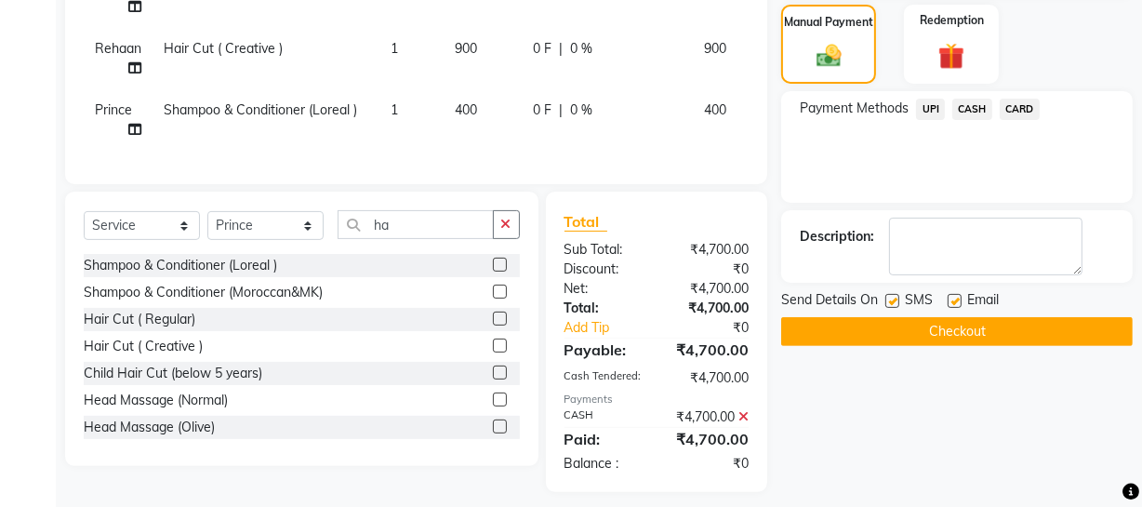
click at [893, 298] on label at bounding box center [893, 301] width 14 height 14
click at [893, 298] on input "checkbox" at bounding box center [892, 302] width 12 height 12
checkbox input "false"
click at [882, 326] on button "Checkout" at bounding box center [957, 331] width 352 height 29
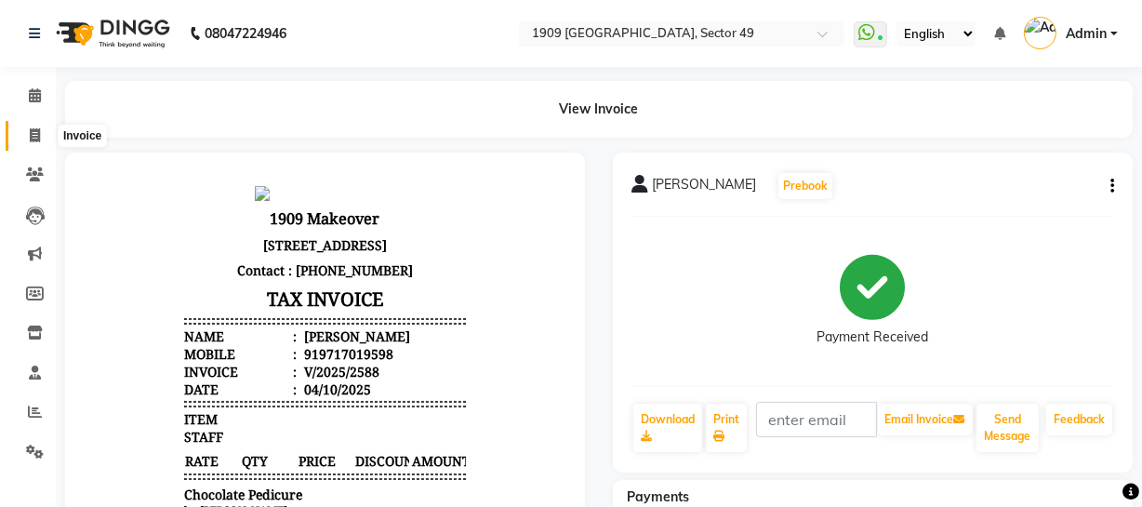
click at [31, 137] on icon at bounding box center [35, 135] width 10 height 14
select select "6923"
select select "service"
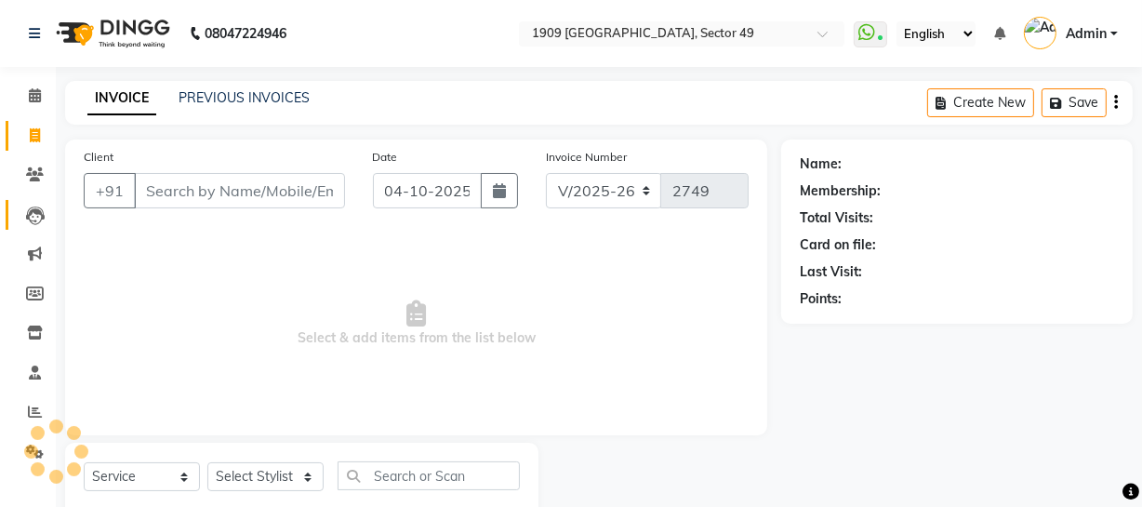
scroll to position [53, 0]
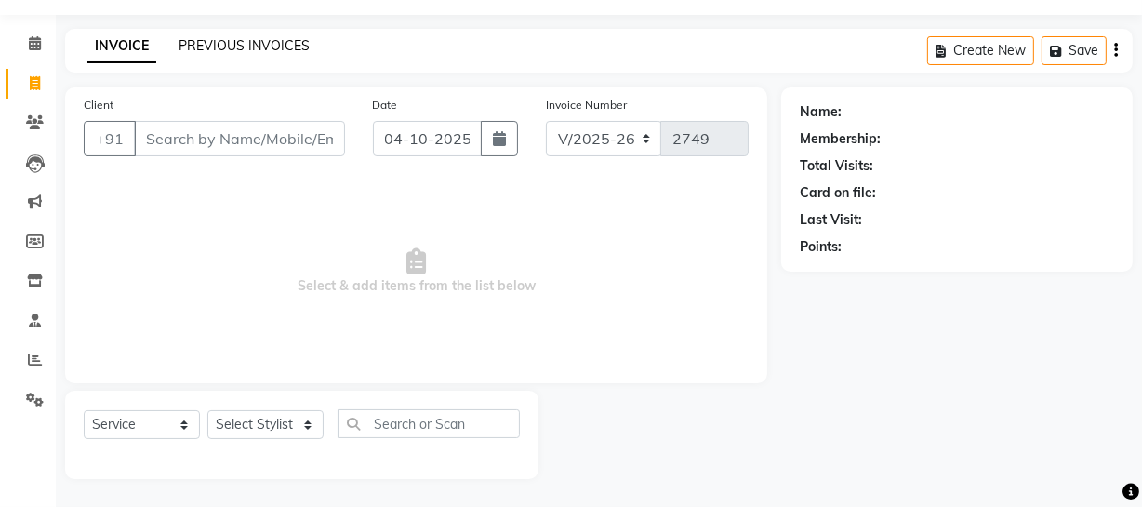
click at [255, 40] on link "PREVIOUS INVOICES" at bounding box center [244, 45] width 131 height 17
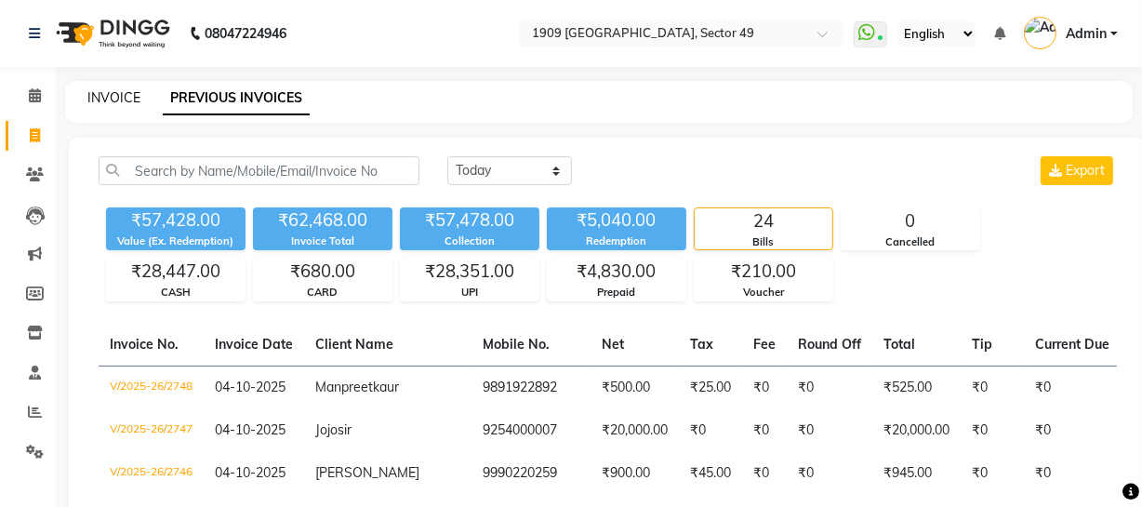
click at [110, 100] on link "INVOICE" at bounding box center [113, 97] width 53 height 17
select select "service"
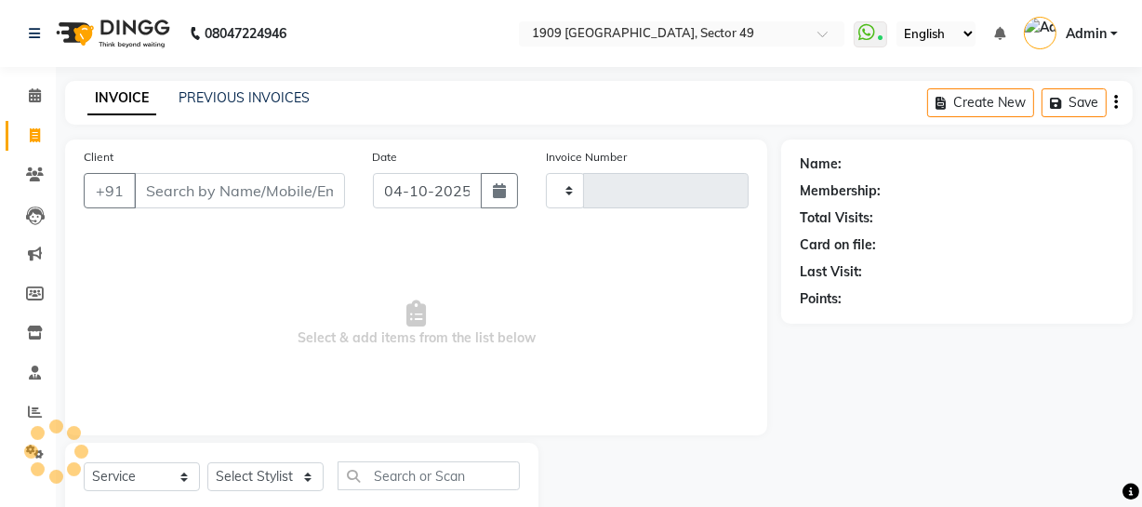
scroll to position [53, 0]
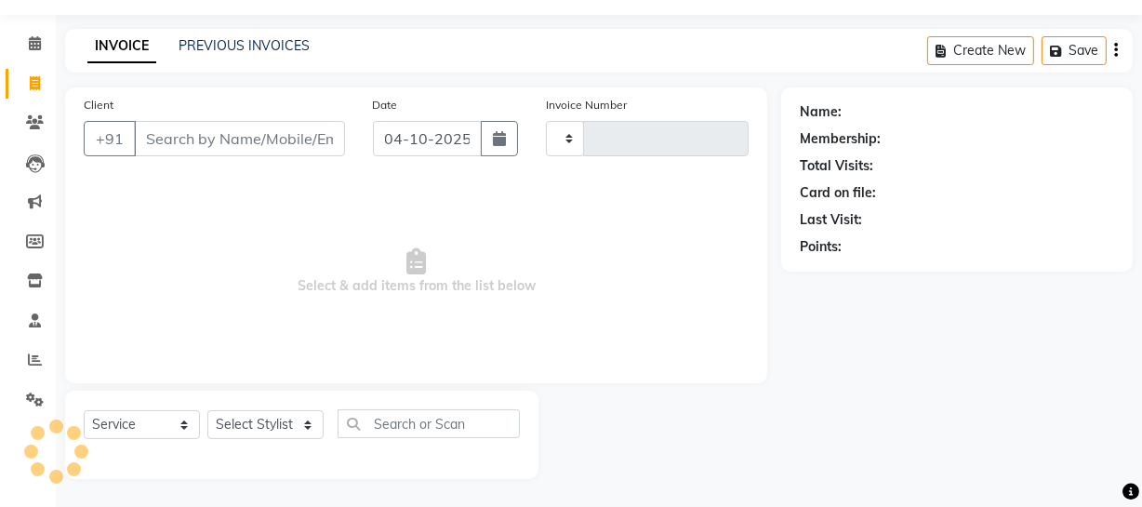
type input "2749"
select select "6923"
click at [223, 46] on link "PREVIOUS INVOICES" at bounding box center [244, 45] width 131 height 17
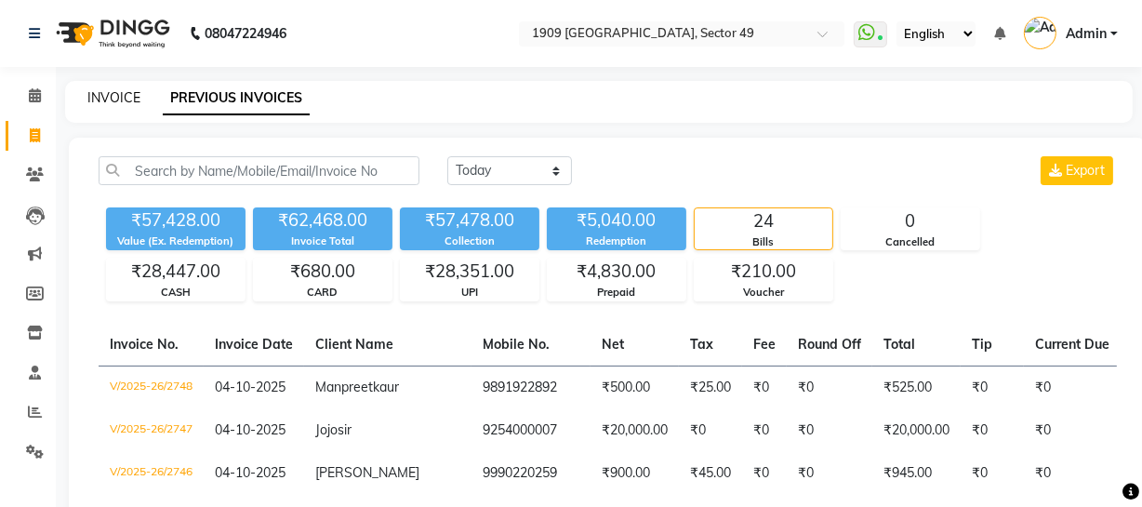
click at [127, 98] on link "INVOICE" at bounding box center [113, 97] width 53 height 17
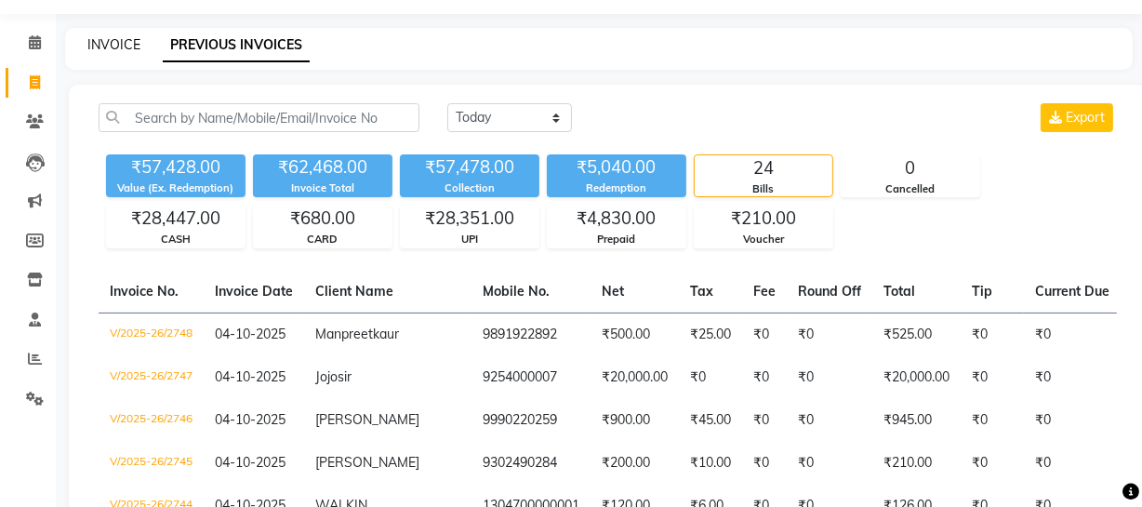
select select "service"
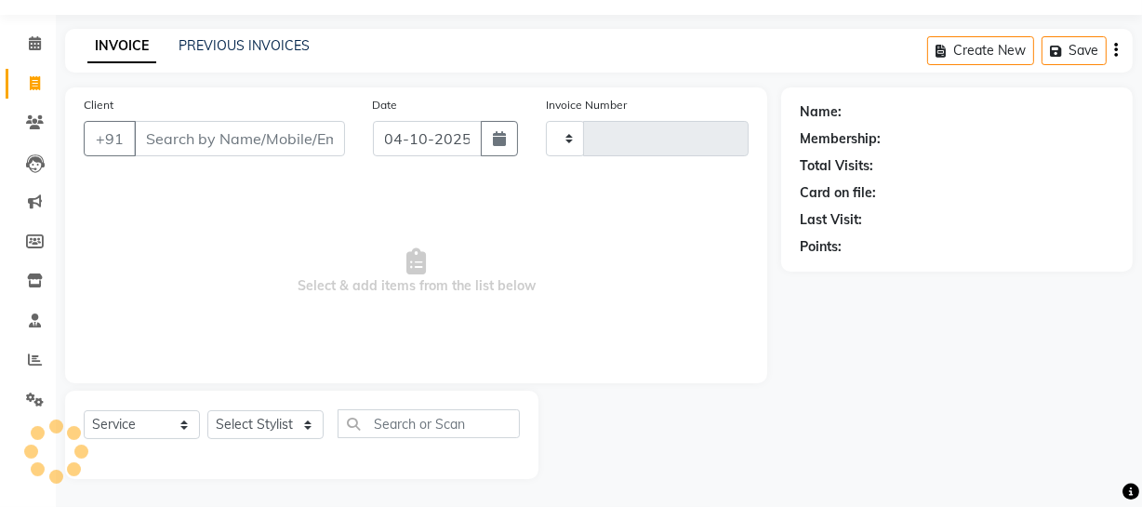
type input "2749"
select select "6923"
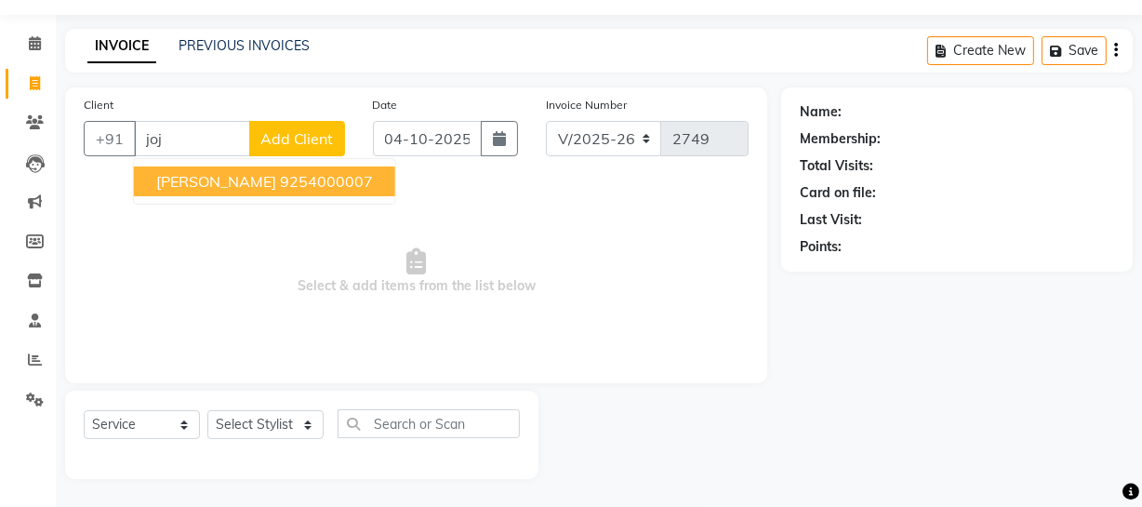
click at [200, 176] on span "Jojo sir" at bounding box center [216, 181] width 120 height 19
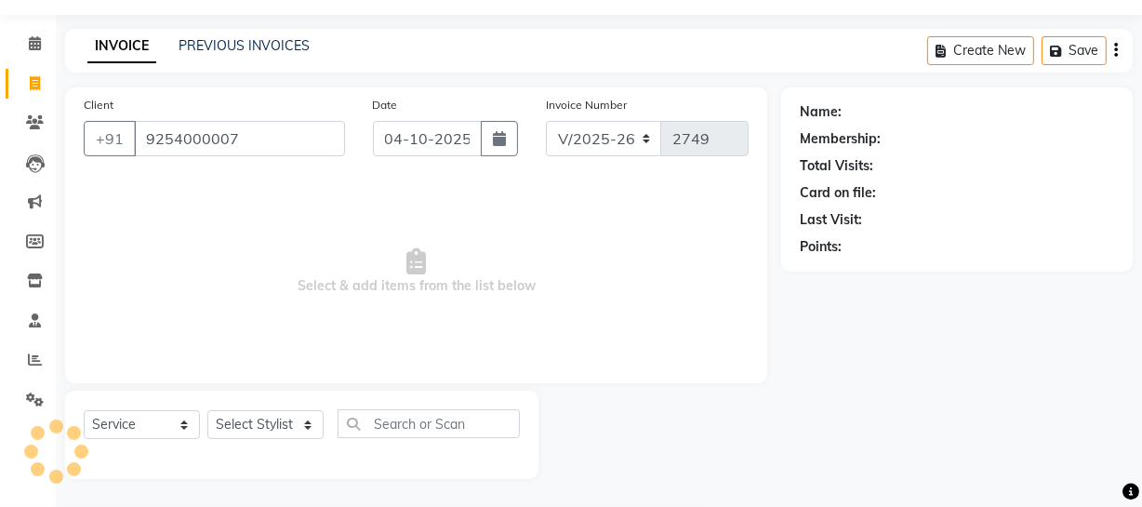
type input "9254000007"
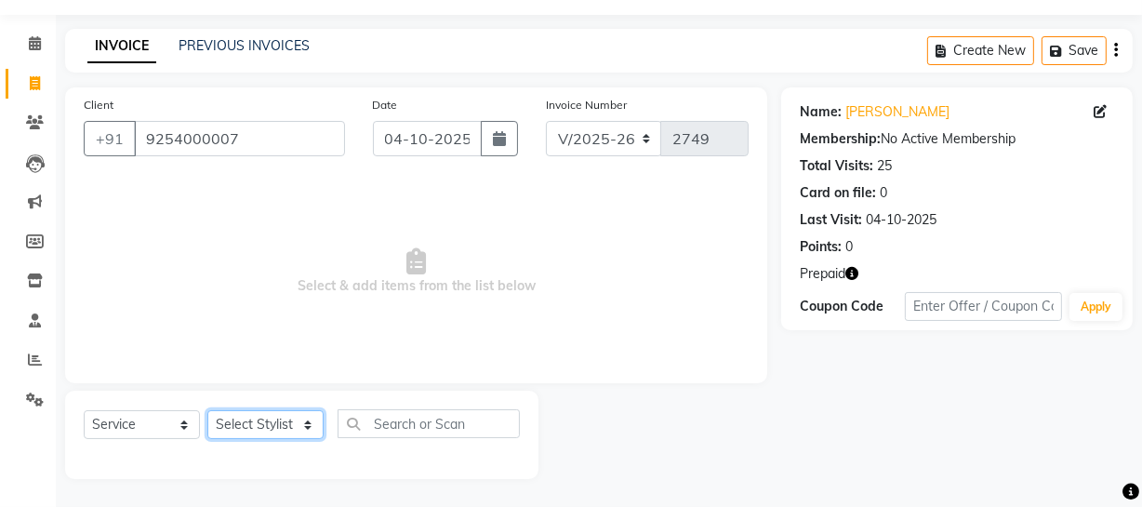
click at [298, 424] on select "Select Stylist Abdul Ahmed Arif Harun House Sale Jyoti Nisha Prince Rehaan Umes…" at bounding box center [265, 424] width 116 height 29
select select "57114"
click at [207, 410] on select "Select Stylist Abdul Ahmed Arif Harun House Sale Jyoti Nisha Prince Rehaan Umes…" at bounding box center [265, 424] width 116 height 29
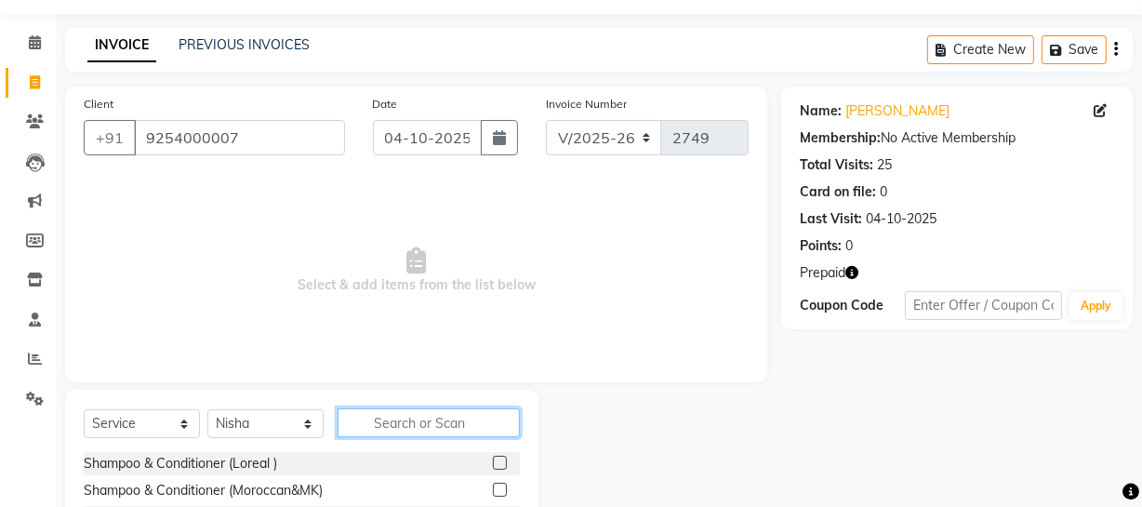
click at [428, 414] on input "text" at bounding box center [429, 422] width 182 height 29
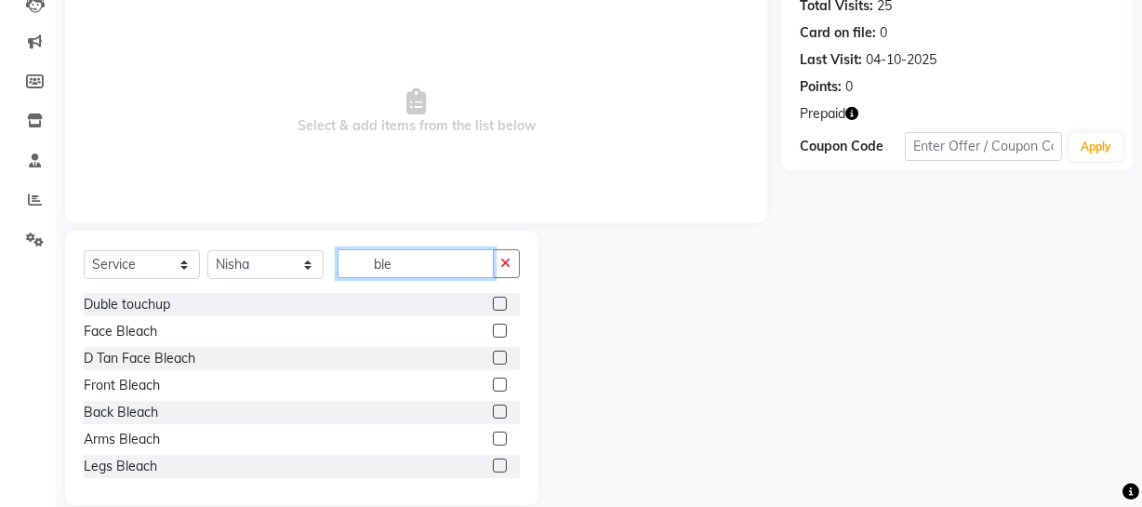
scroll to position [227, 0]
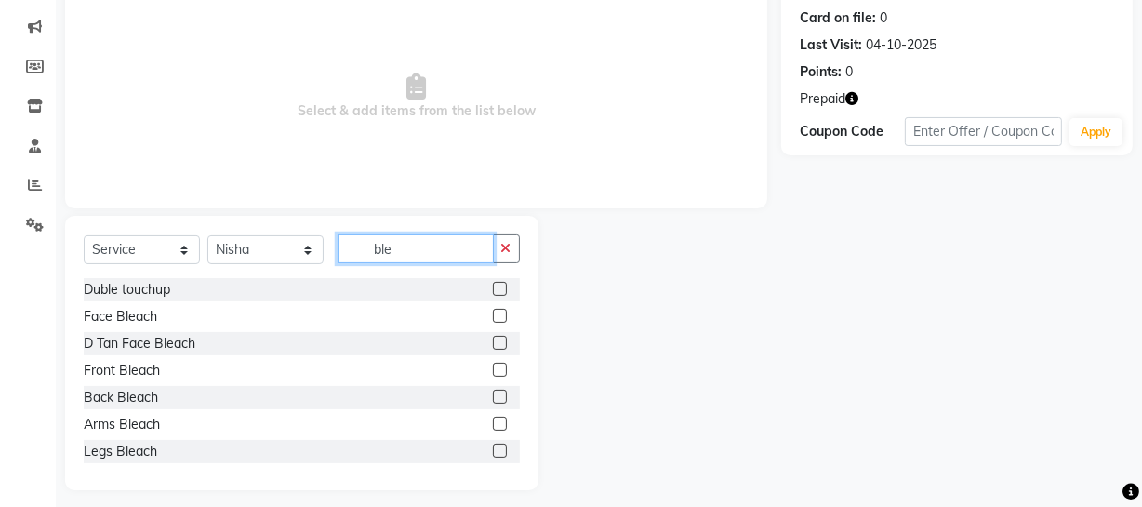
type input "ble"
click at [493, 395] on label at bounding box center [500, 397] width 14 height 14
click at [493, 395] on input "checkbox" at bounding box center [499, 398] width 12 height 12
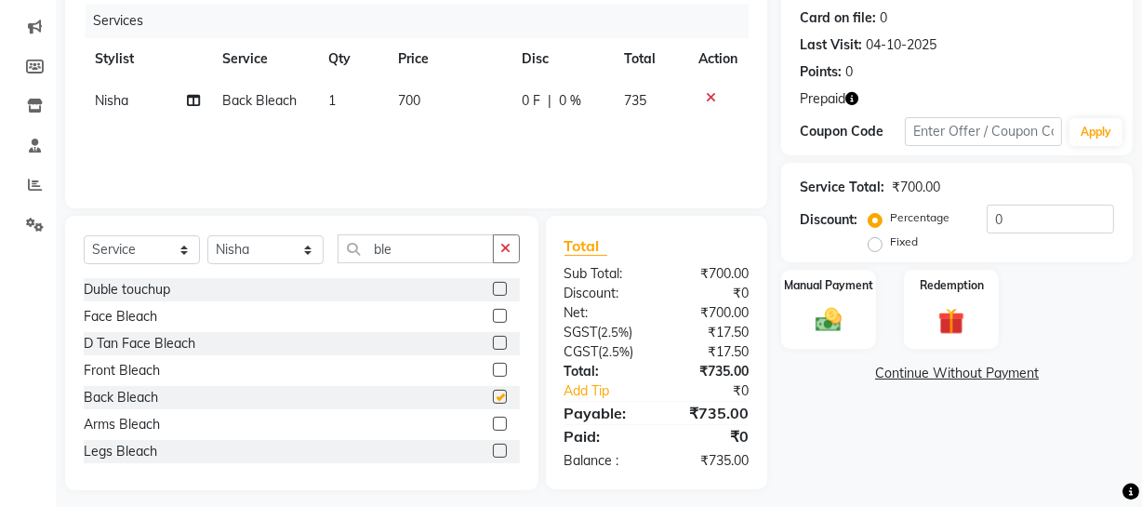
checkbox input "false"
click at [412, 252] on input "ble" at bounding box center [416, 248] width 156 height 29
type input "bl"
click at [493, 422] on label at bounding box center [500, 424] width 14 height 14
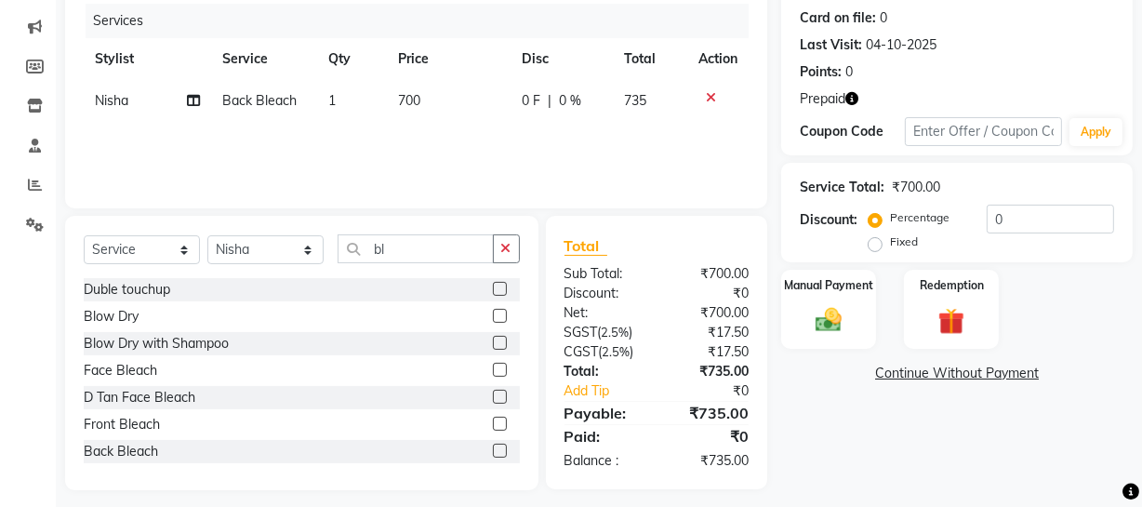
click at [493, 422] on input "checkbox" at bounding box center [499, 425] width 12 height 12
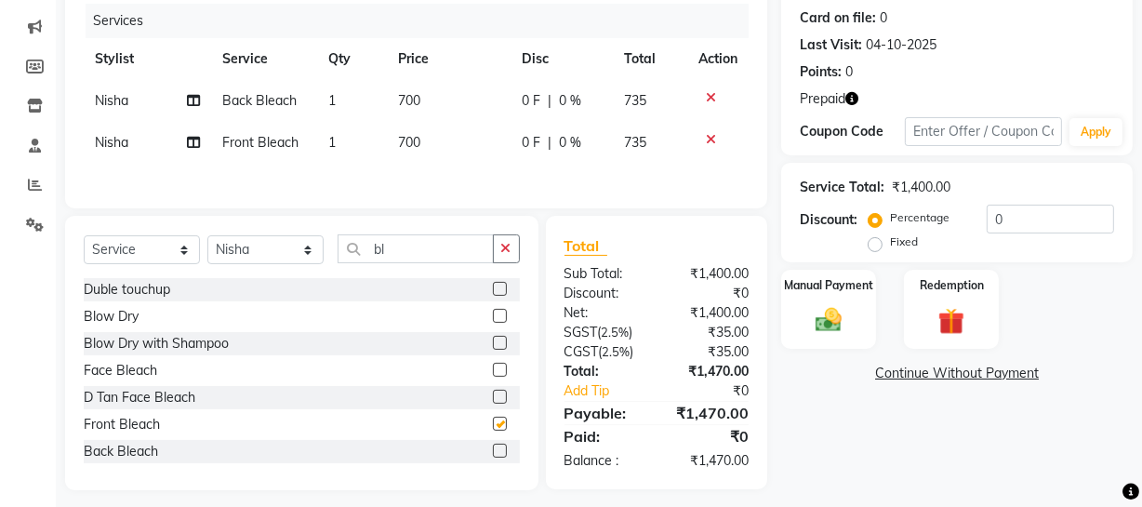
checkbox input "false"
drag, startPoint x: 428, startPoint y: 122, endPoint x: 450, endPoint y: 184, distance: 66.2
click at [428, 124] on td "700" at bounding box center [450, 143] width 124 height 42
select select "57114"
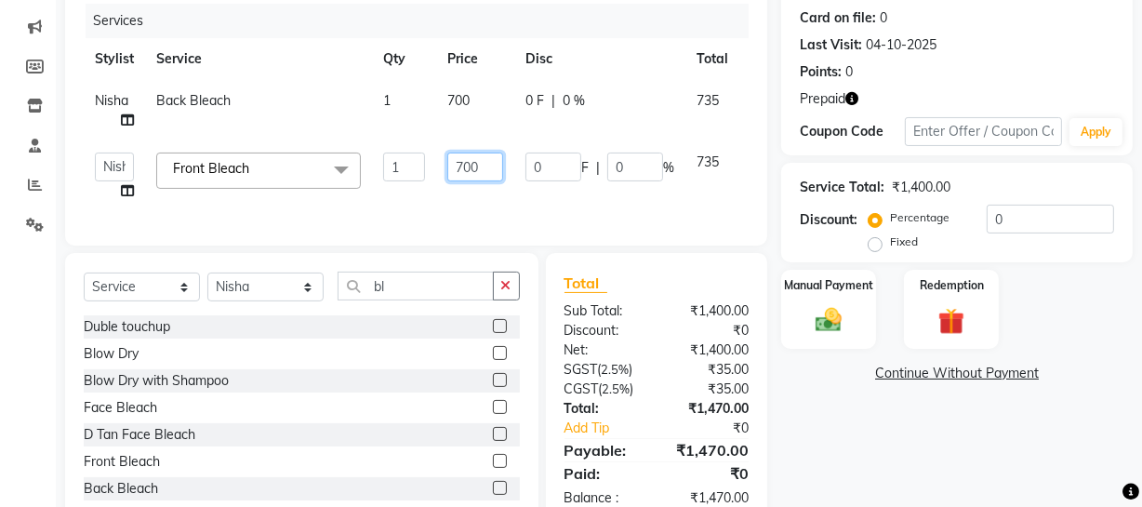
click at [463, 158] on input "700" at bounding box center [475, 167] width 56 height 29
type input "500"
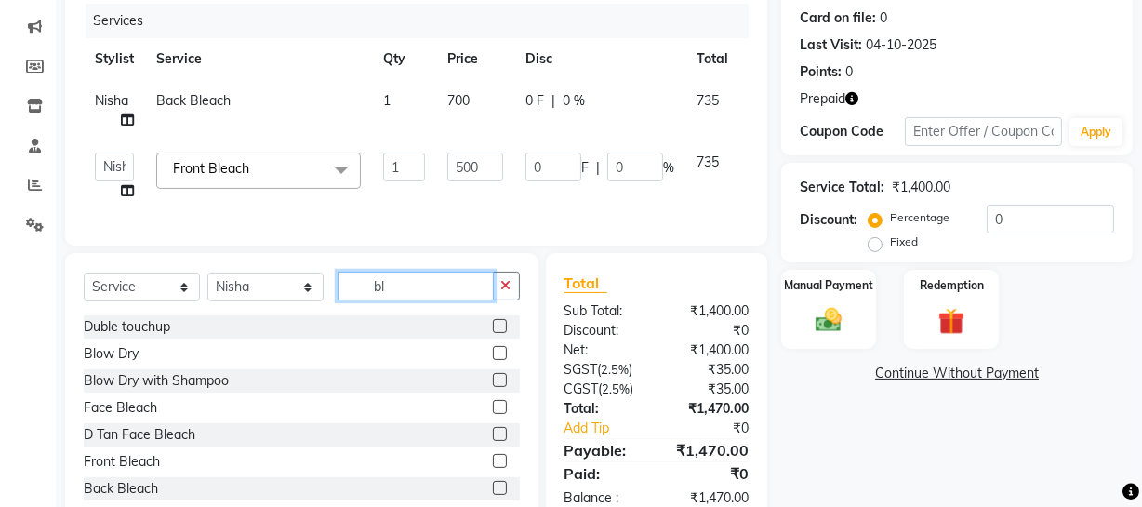
click at [418, 292] on div "Select Service Product Membership Package Voucher Prepaid Gift Card Select Styl…" at bounding box center [302, 390] width 474 height 274
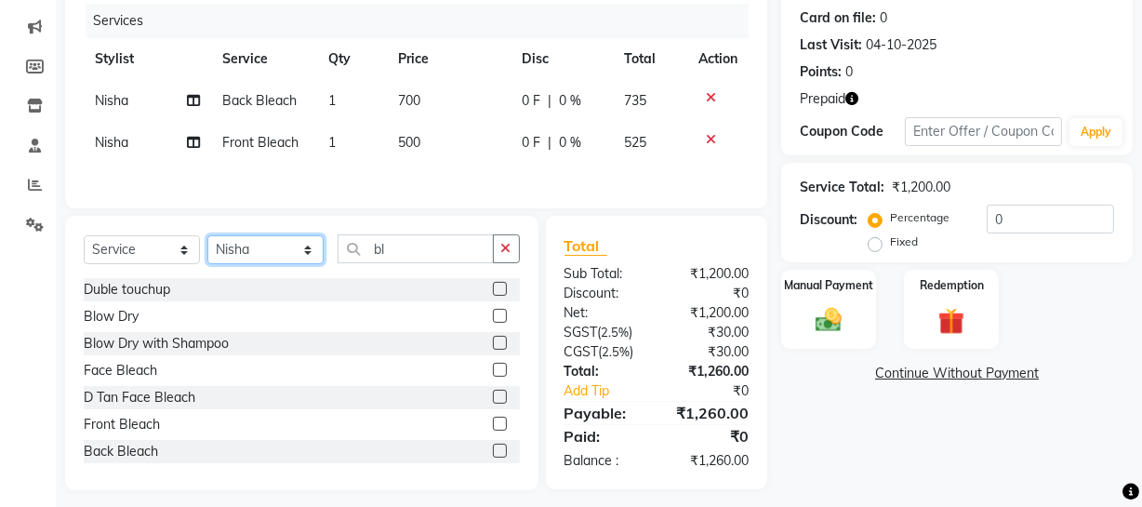
click at [263, 258] on select "Select Stylist Abdul Ahmed Arif Harun House Sale Jyoti Nisha Prince Rehaan Umes…" at bounding box center [265, 249] width 116 height 29
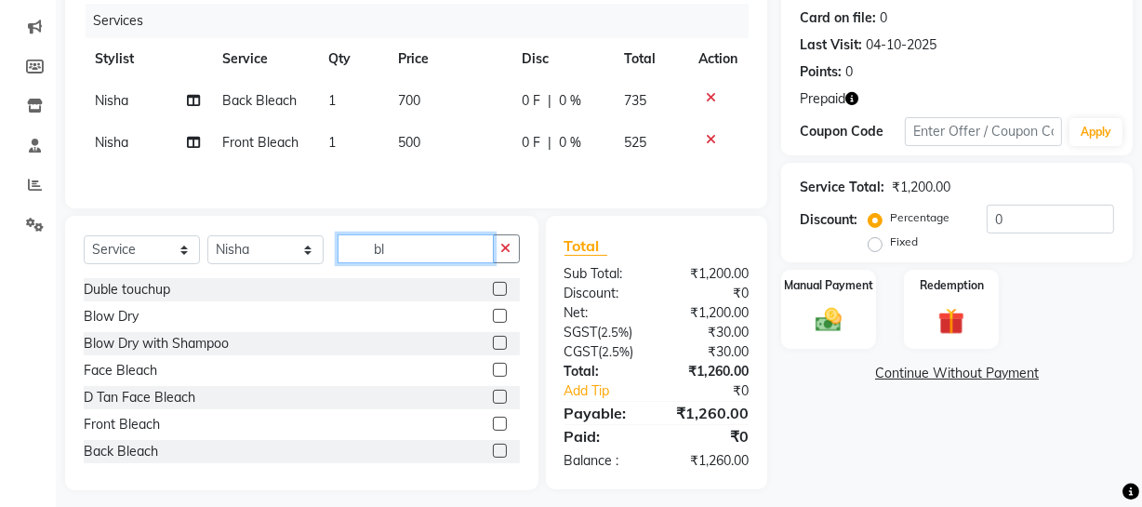
click at [403, 251] on input "bl" at bounding box center [416, 248] width 156 height 29
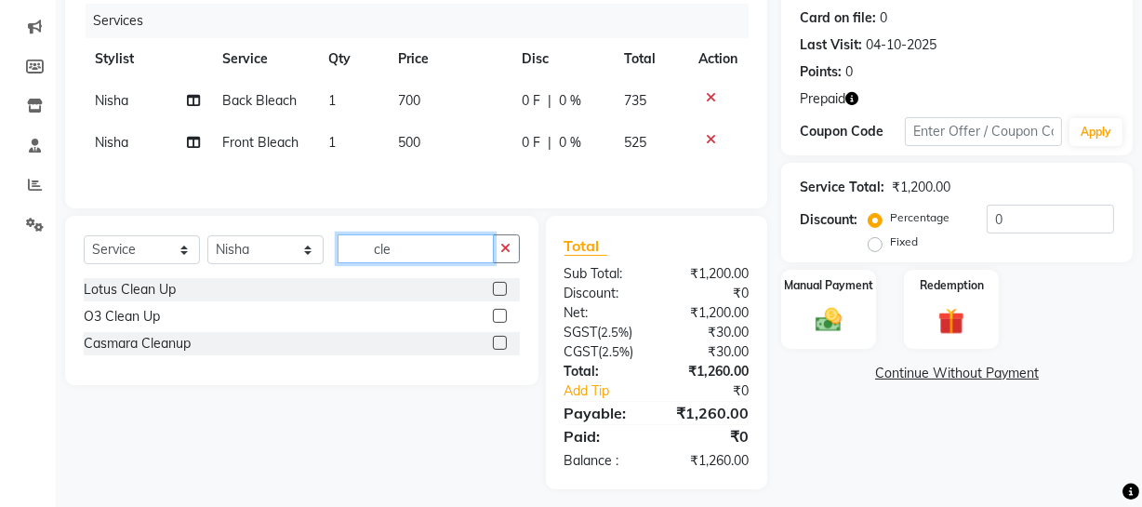
type input "cle"
click at [501, 316] on label at bounding box center [500, 316] width 14 height 14
click at [501, 316] on input "checkbox" at bounding box center [499, 317] width 12 height 12
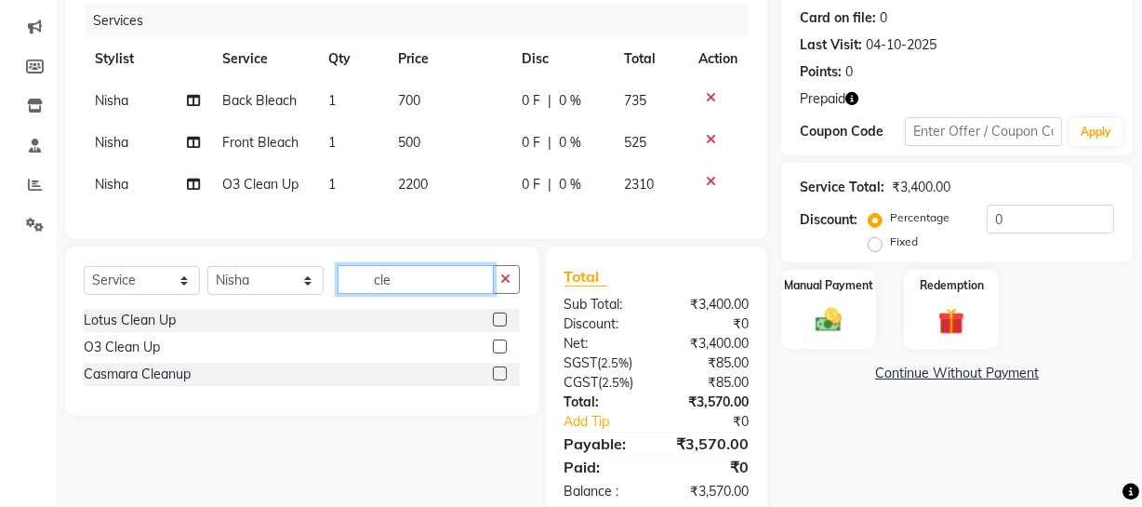
checkbox input "false"
click at [431, 289] on input "cle" at bounding box center [416, 279] width 156 height 29
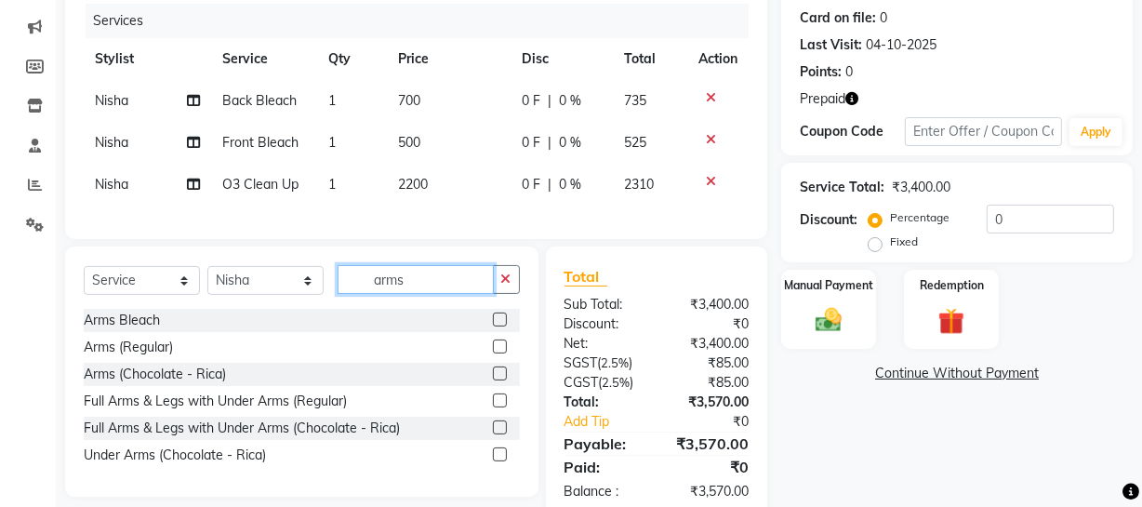
type input "arms"
click at [499, 380] on label at bounding box center [500, 374] width 14 height 14
click at [499, 380] on input "checkbox" at bounding box center [499, 374] width 12 height 12
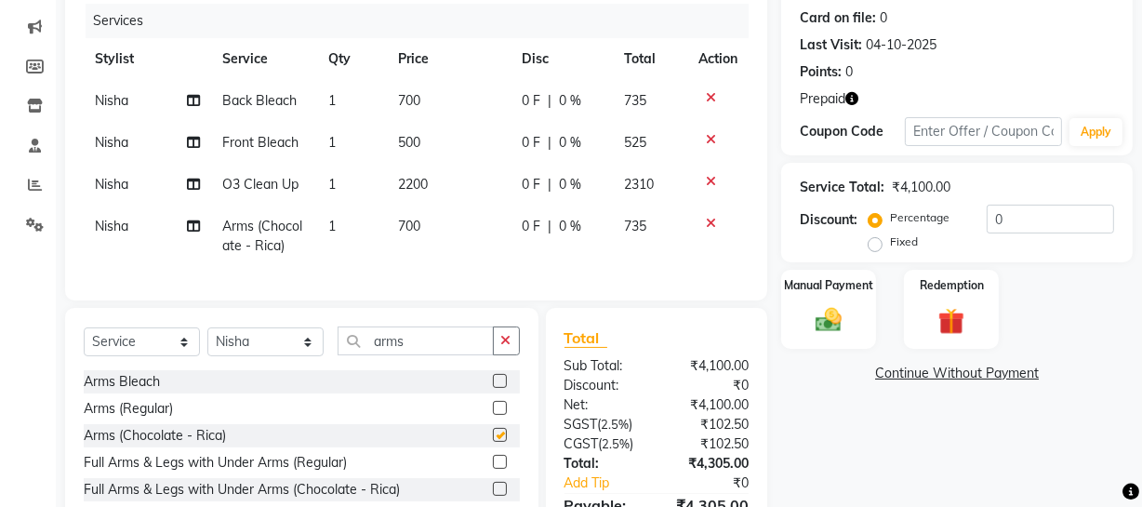
checkbox input "false"
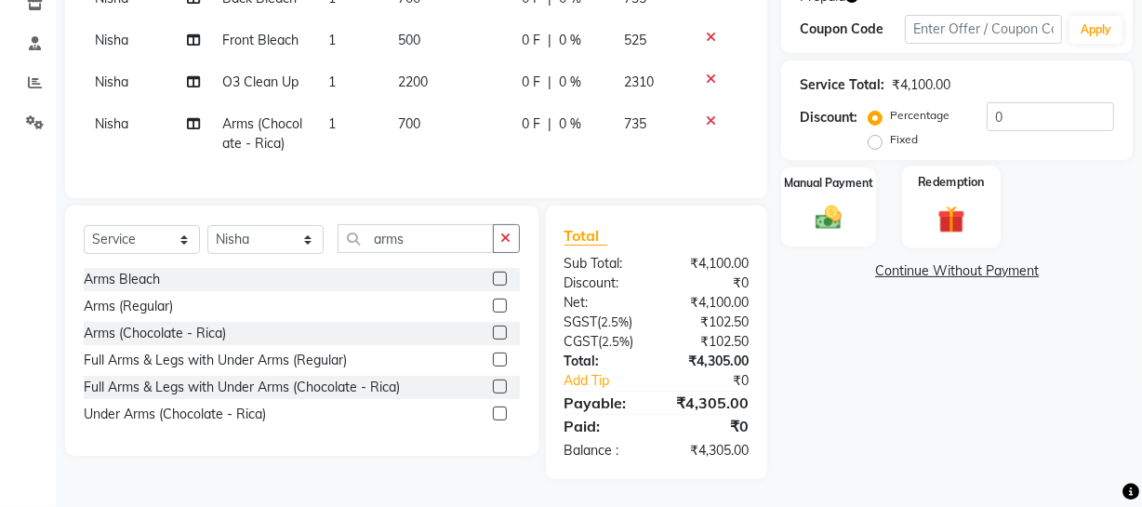
click at [923, 181] on div "Redemption" at bounding box center [951, 207] width 99 height 83
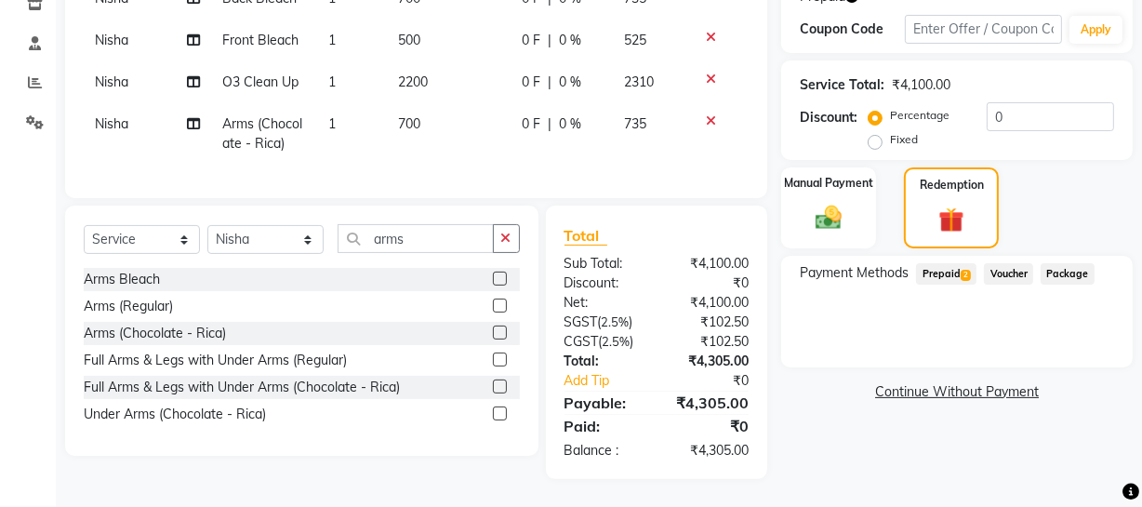
click at [957, 263] on span "Prepaid 2" at bounding box center [946, 273] width 60 height 21
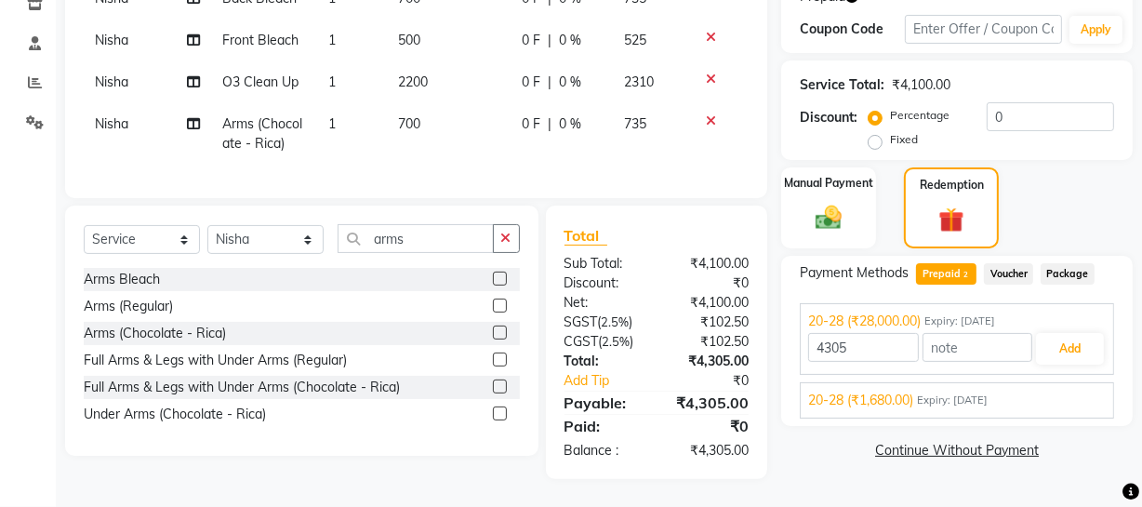
click at [1040, 391] on div "20-28 (₹1,680.00) Expiry: 02-10-2026" at bounding box center [957, 401] width 298 height 20
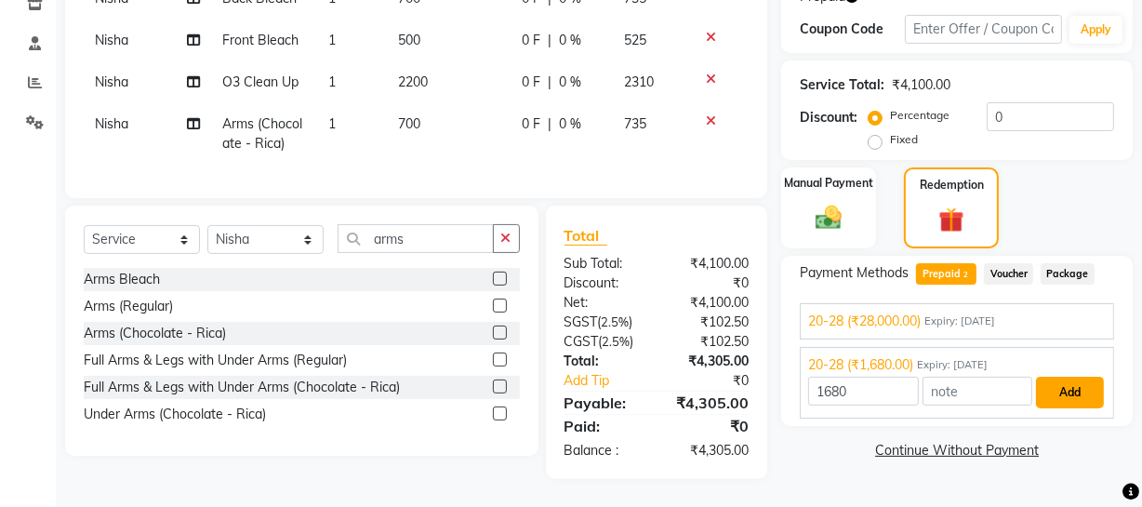
click at [1052, 386] on button "Add" at bounding box center [1070, 393] width 68 height 32
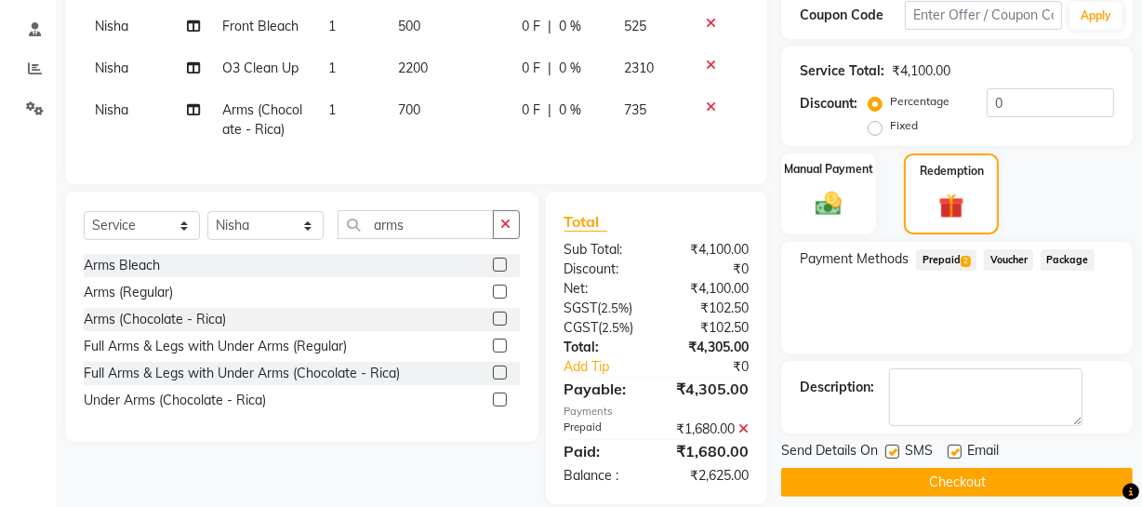
click at [958, 251] on span "Prepaid 2" at bounding box center [946, 259] width 60 height 21
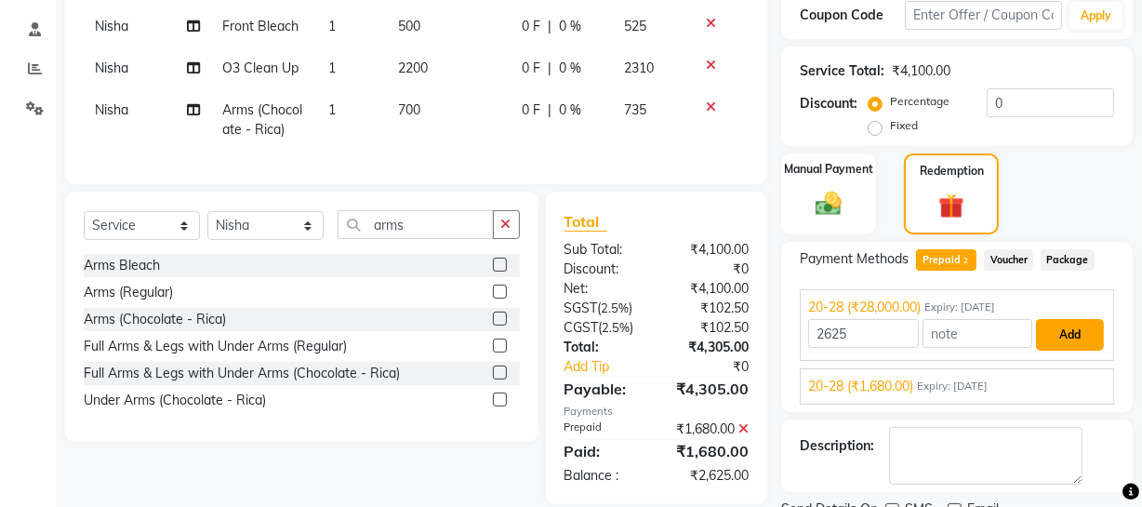
click at [1083, 340] on button "Add" at bounding box center [1070, 335] width 68 height 32
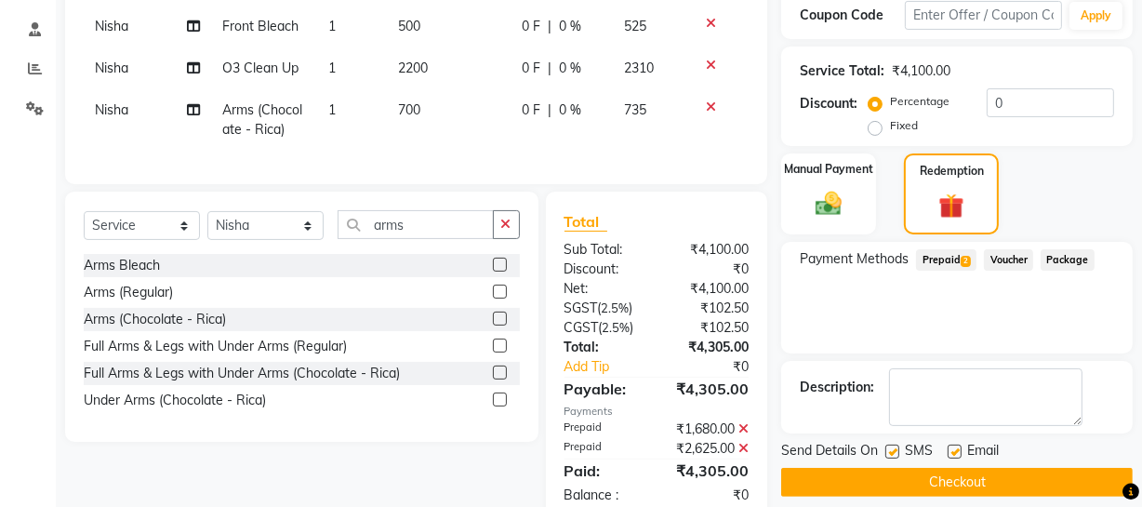
scroll to position [401, 0]
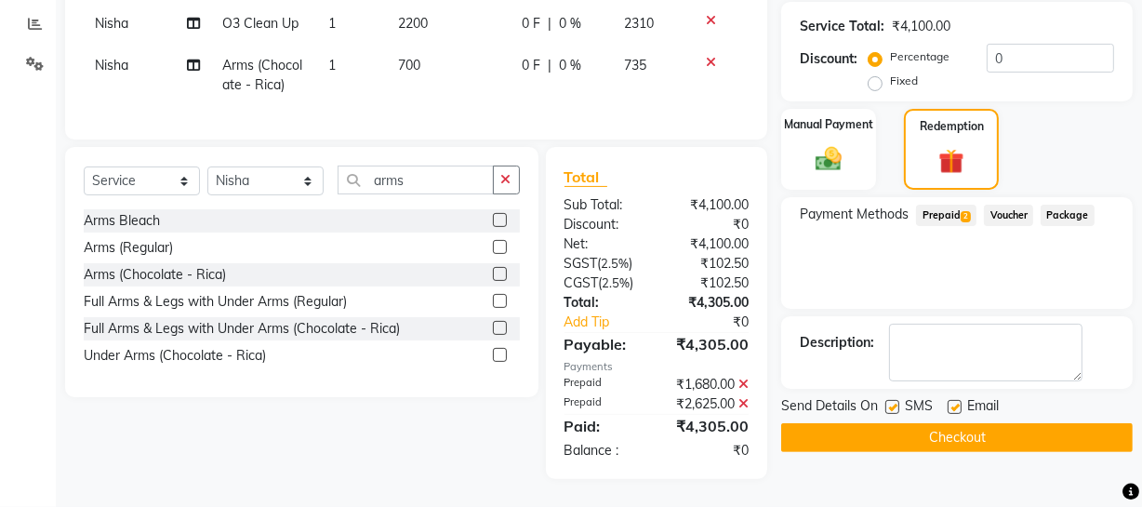
click at [947, 423] on button "Checkout" at bounding box center [957, 437] width 352 height 29
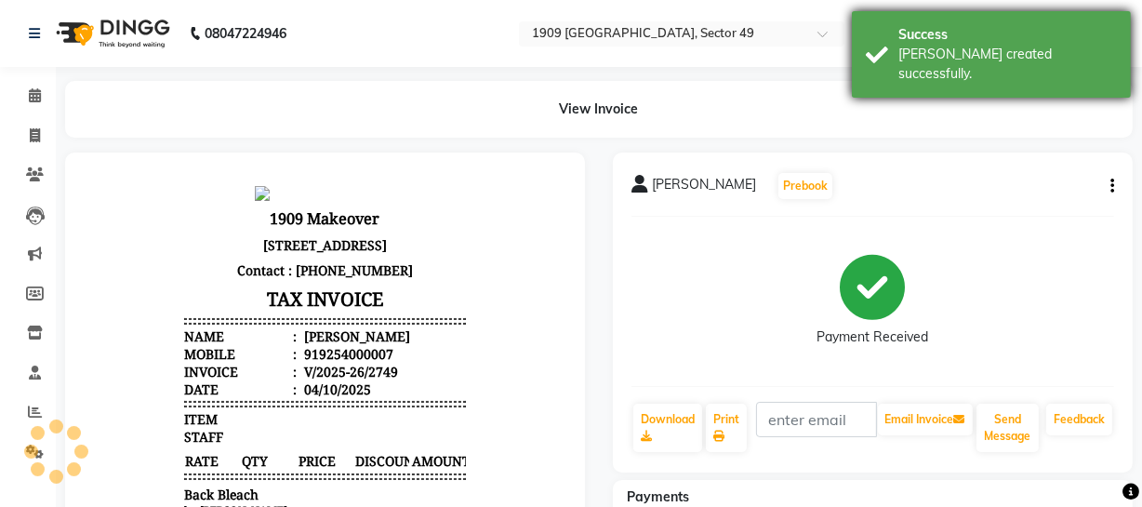
click at [878, 61] on div "Success Bill created successfully." at bounding box center [991, 54] width 279 height 87
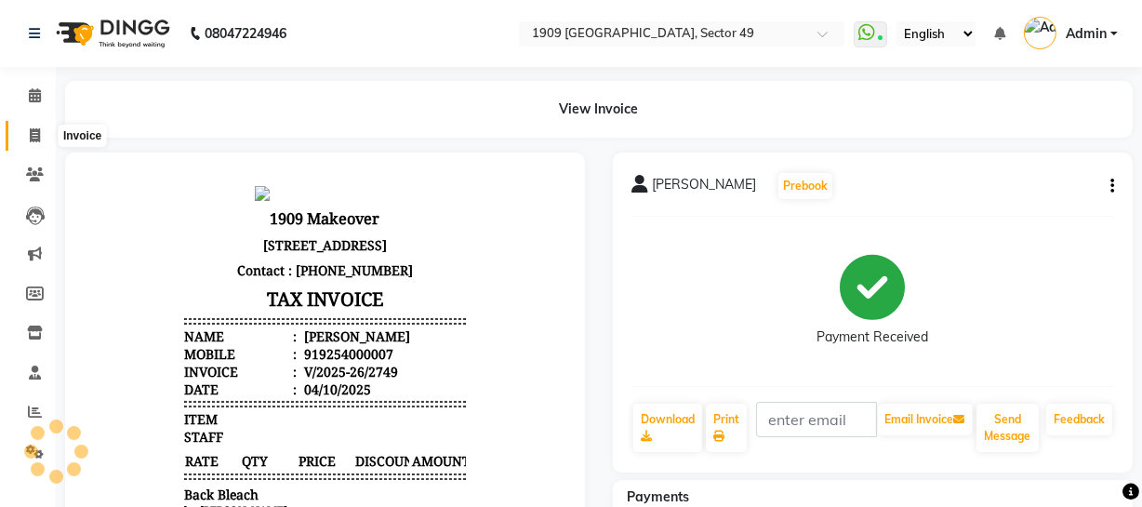
click at [32, 140] on icon at bounding box center [35, 135] width 10 height 14
select select "service"
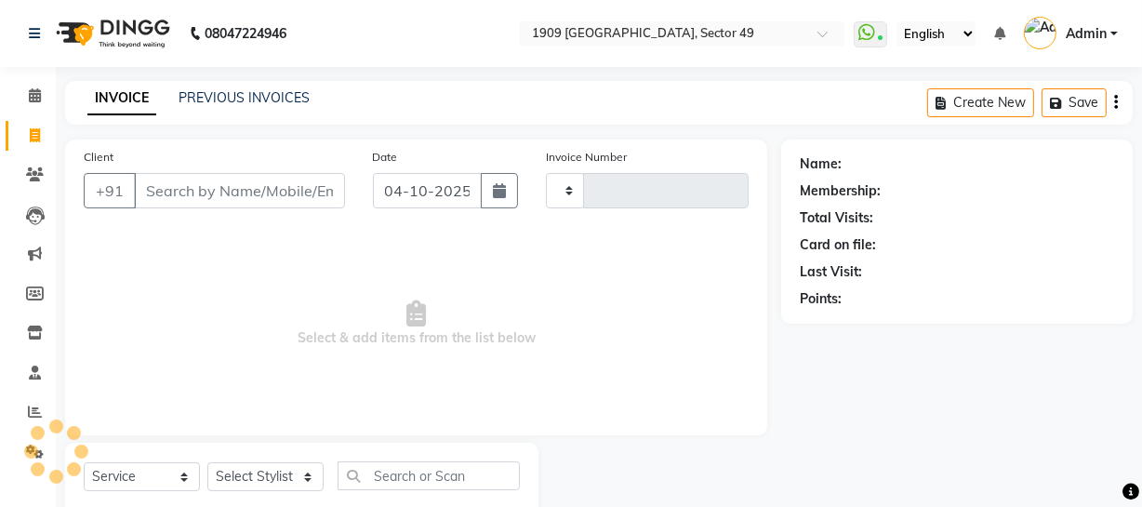
type input "2750"
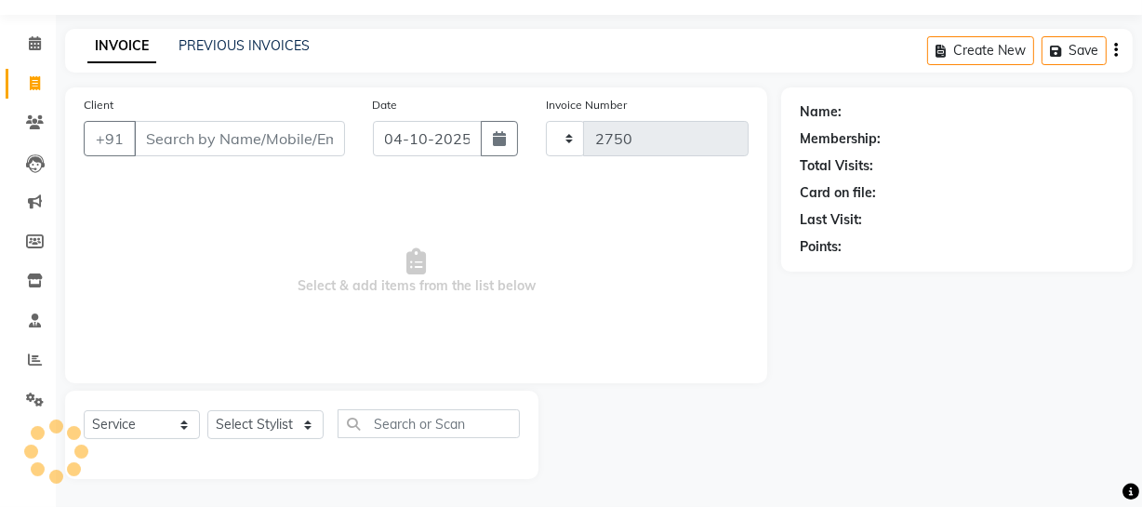
select select "6923"
click at [220, 47] on link "PREVIOUS INVOICES" at bounding box center [244, 45] width 131 height 17
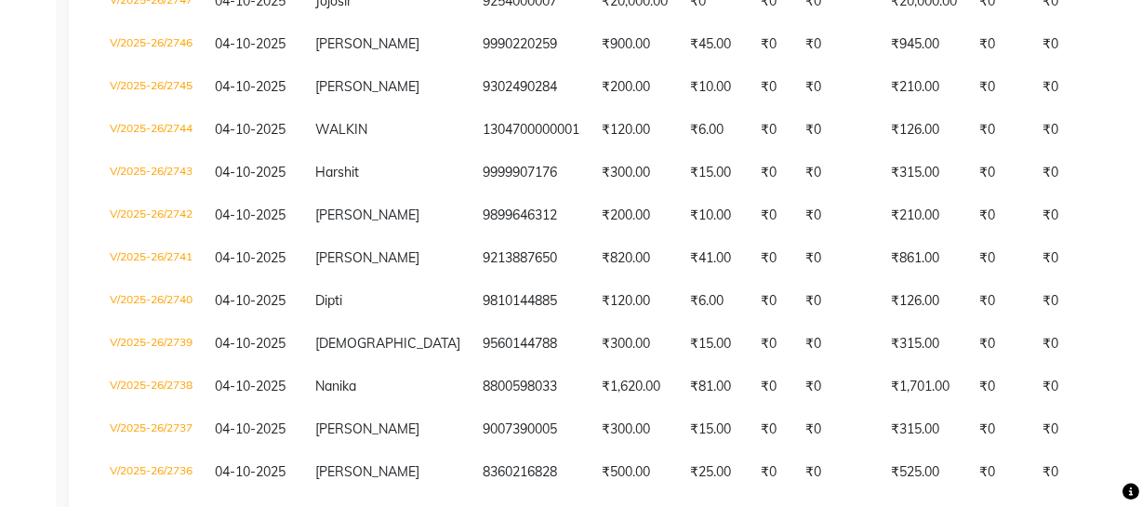
scroll to position [384, 0]
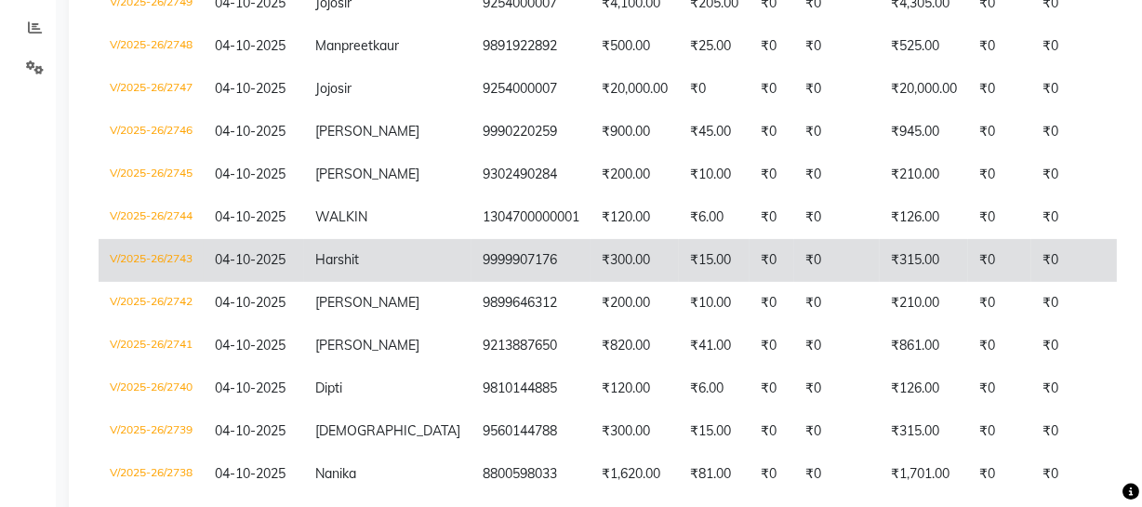
drag, startPoint x: 604, startPoint y: 279, endPoint x: 642, endPoint y: 278, distance: 38.2
click at [642, 278] on tr "V/2025-26/2743 04-10-2025 Harshit 9999907176 ₹300.00 ₹15.00 ₹0 ₹0 ₹315.00 ₹0 ₹0…" at bounding box center [920, 260] width 1642 height 43
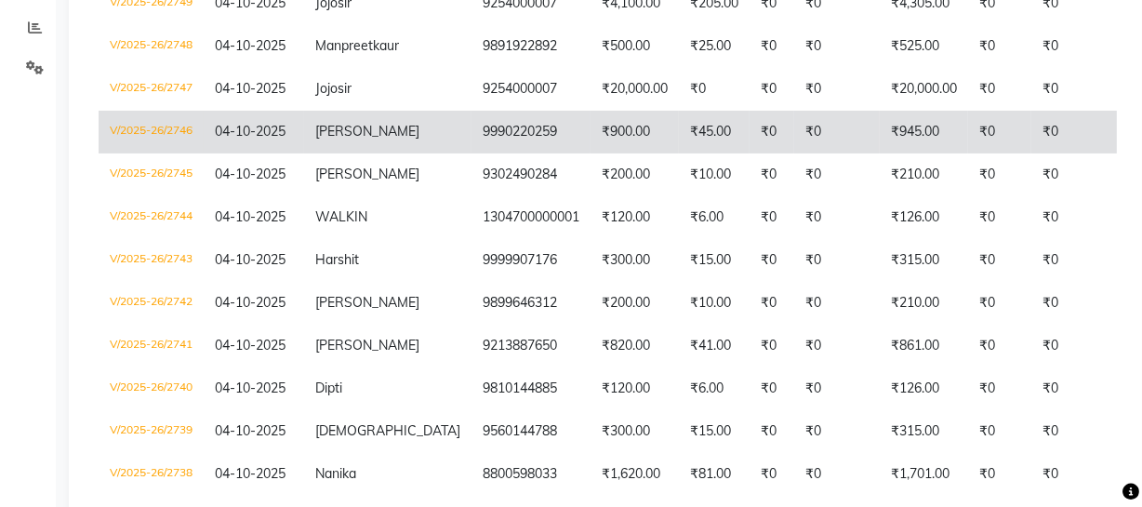
click at [339, 153] on td "Ritesh" at bounding box center [387, 132] width 167 height 43
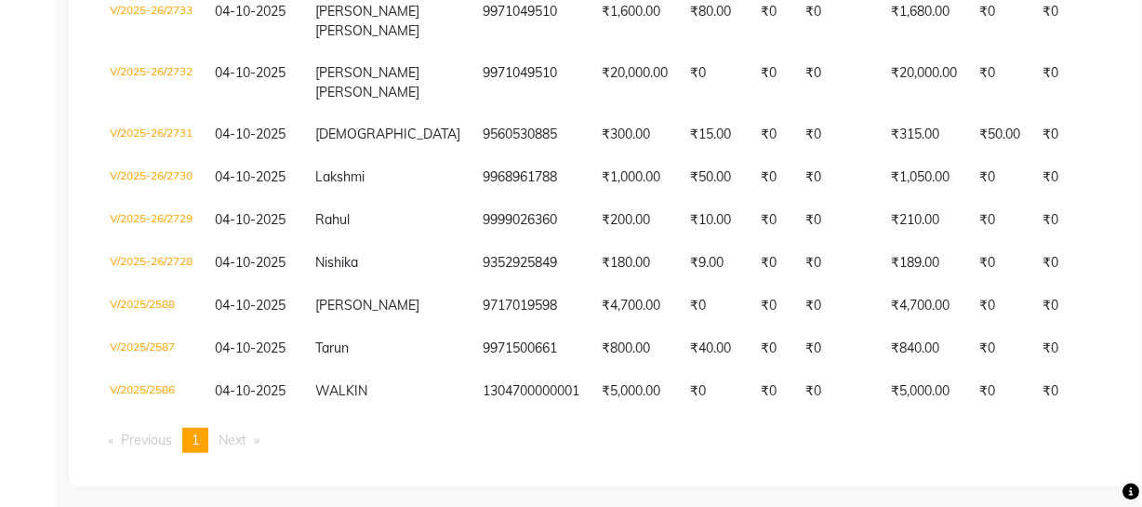
scroll to position [1086, 0]
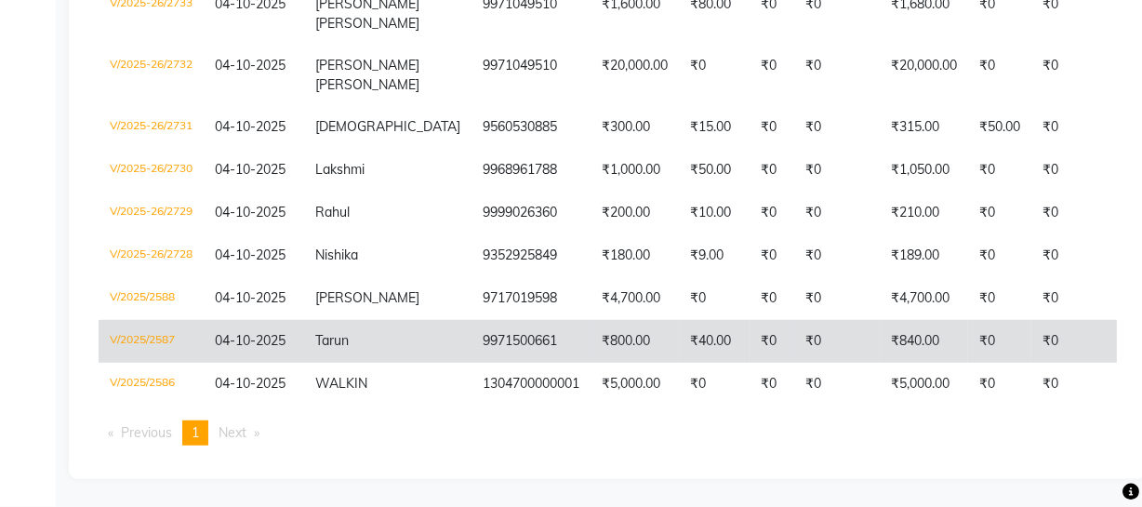
click at [479, 335] on td "9971500661" at bounding box center [531, 341] width 119 height 43
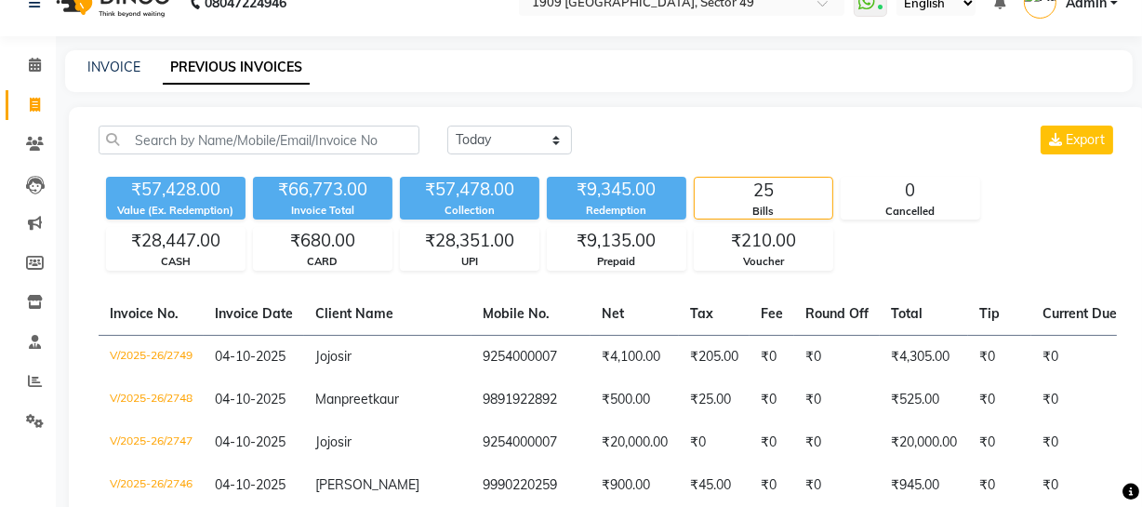
scroll to position [0, 0]
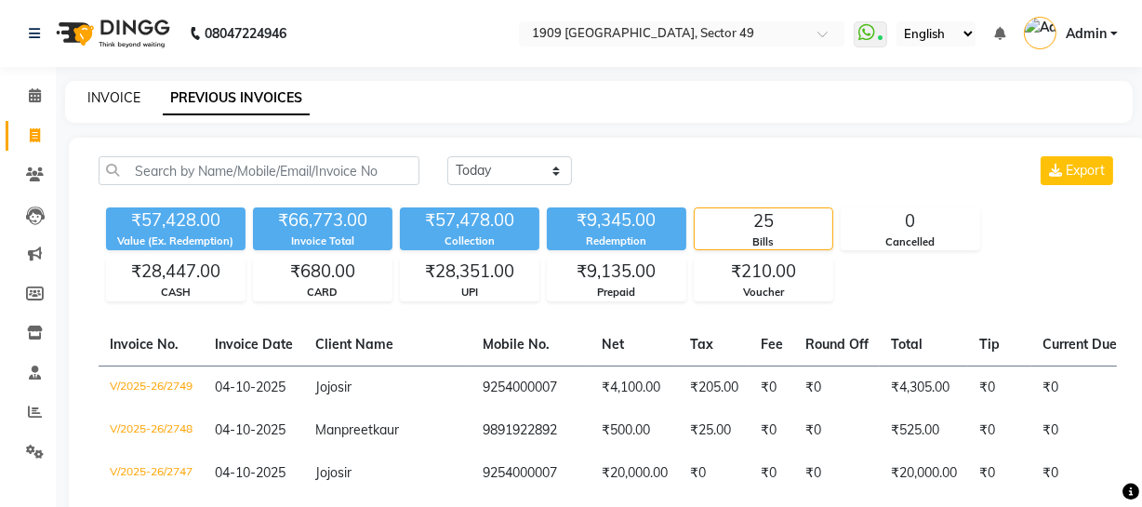
click at [114, 96] on link "INVOICE" at bounding box center [113, 97] width 53 height 17
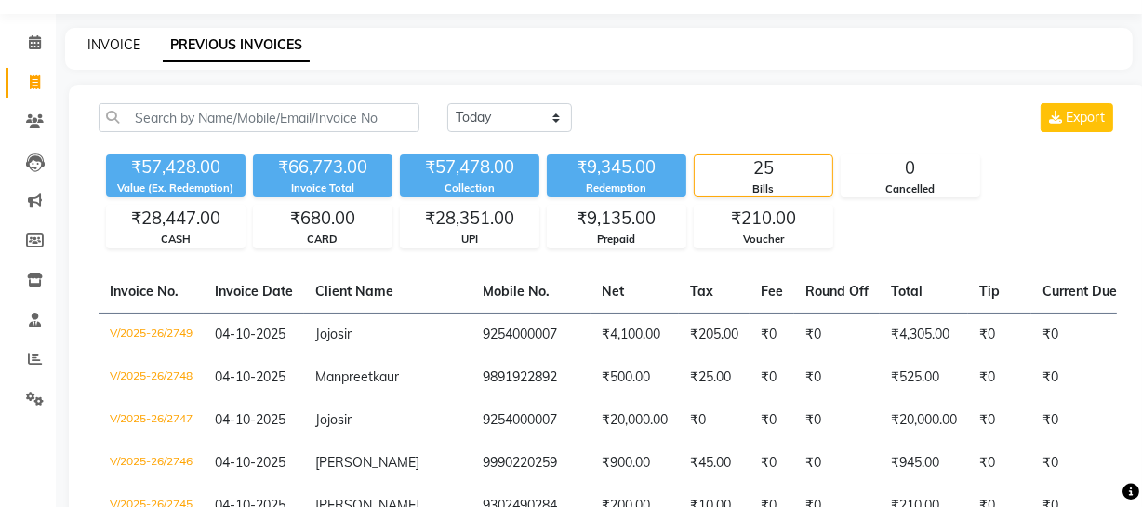
select select "6923"
select select "service"
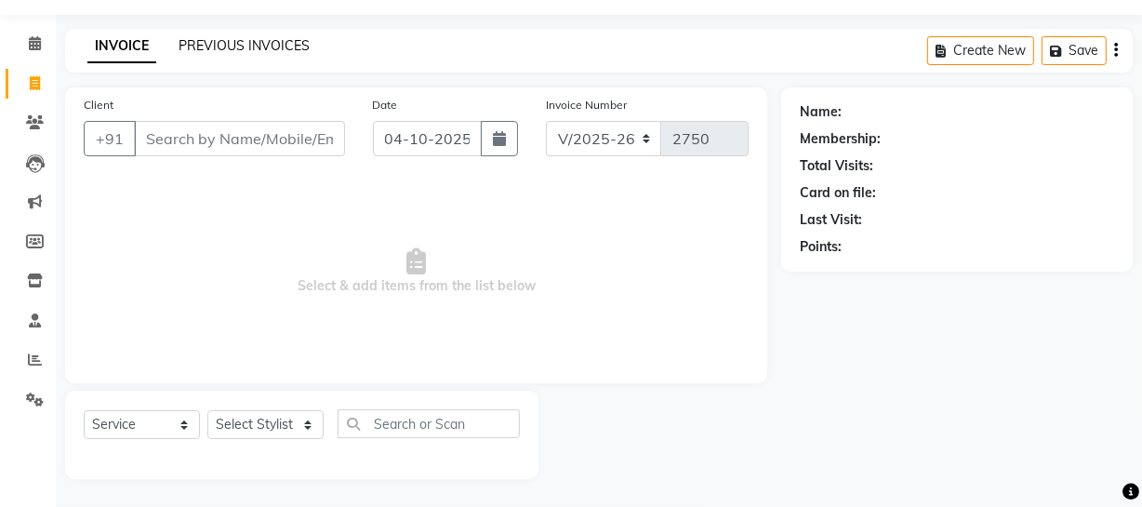
click at [241, 42] on link "PREVIOUS INVOICES" at bounding box center [244, 45] width 131 height 17
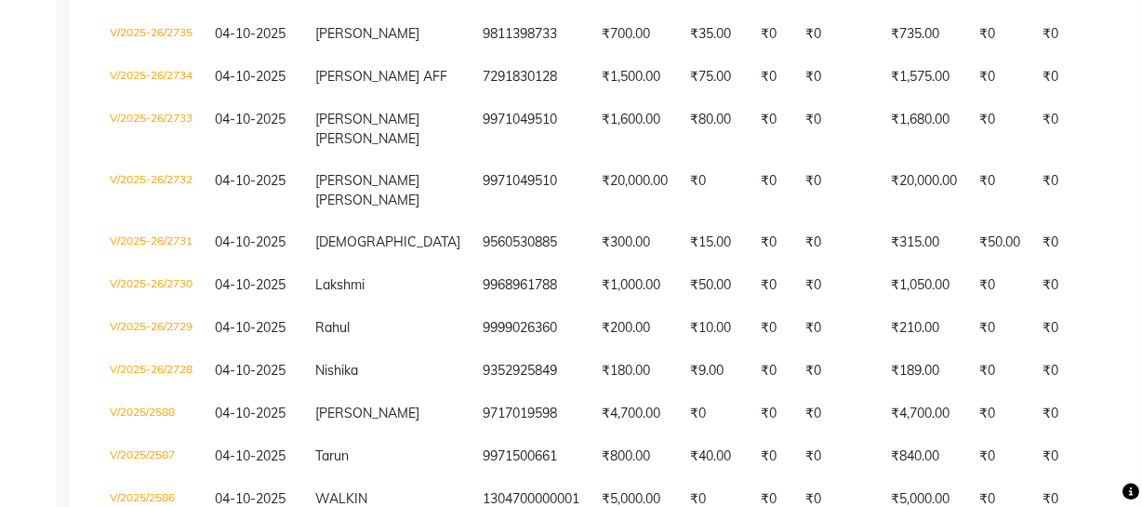
scroll to position [1086, 0]
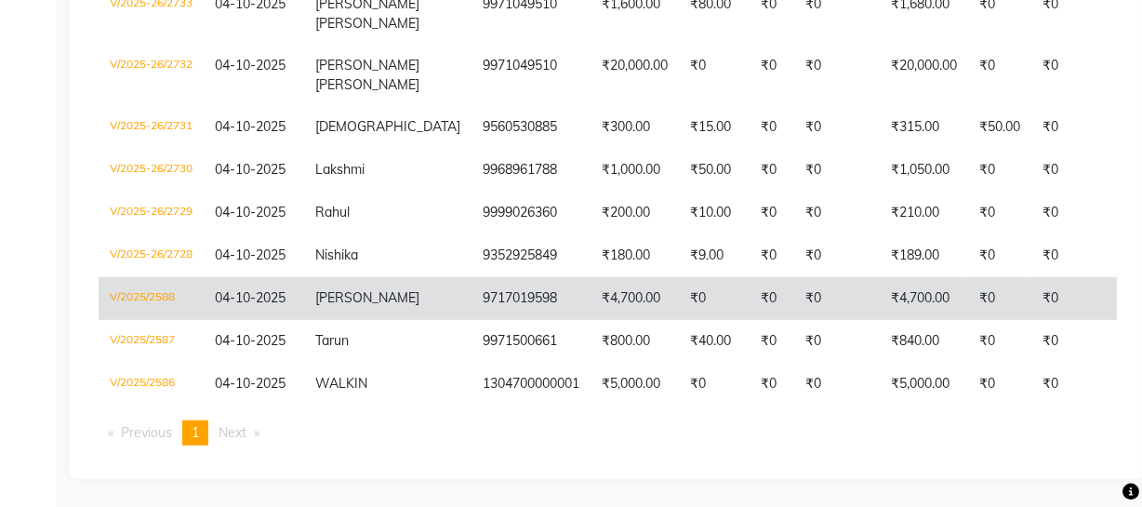
click at [493, 292] on td "9717019598" at bounding box center [531, 298] width 119 height 43
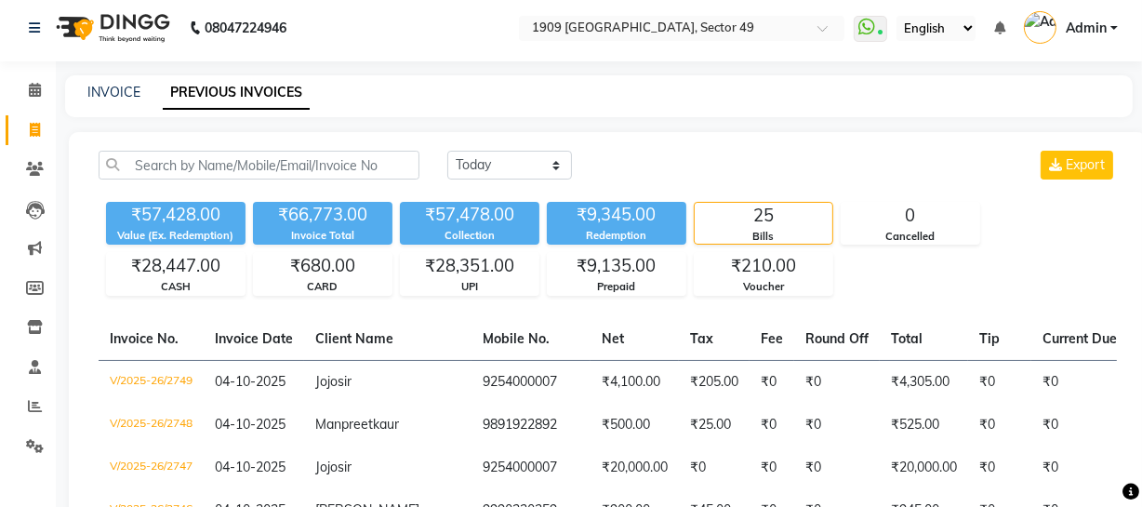
scroll to position [2, 0]
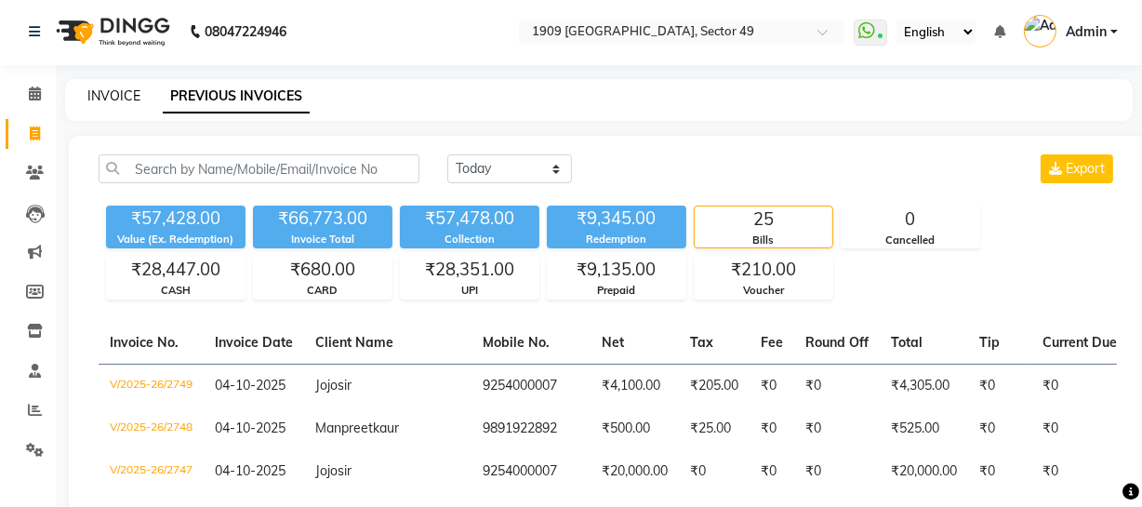
click at [118, 94] on link "INVOICE" at bounding box center [113, 95] width 53 height 17
select select "service"
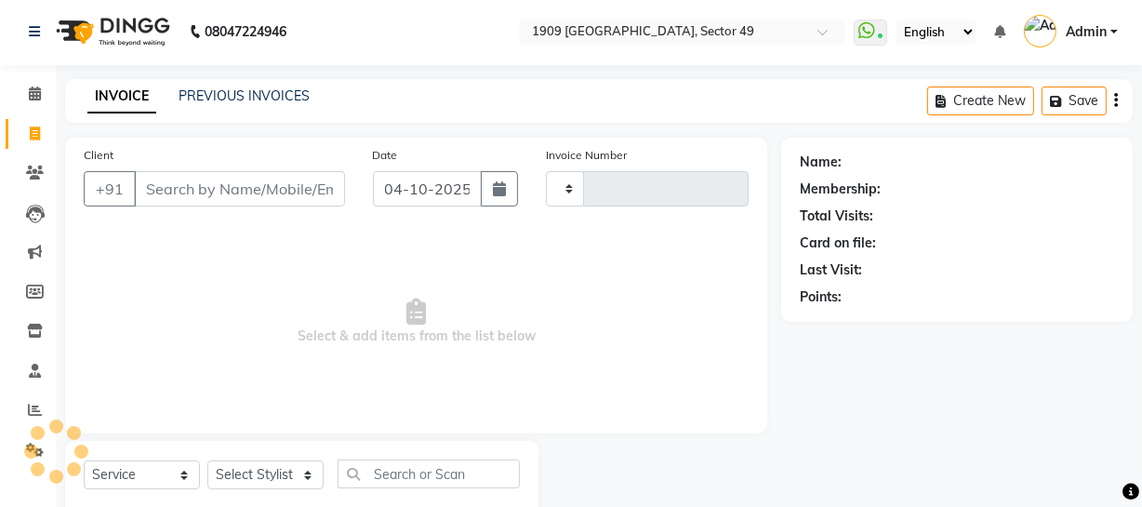
scroll to position [53, 0]
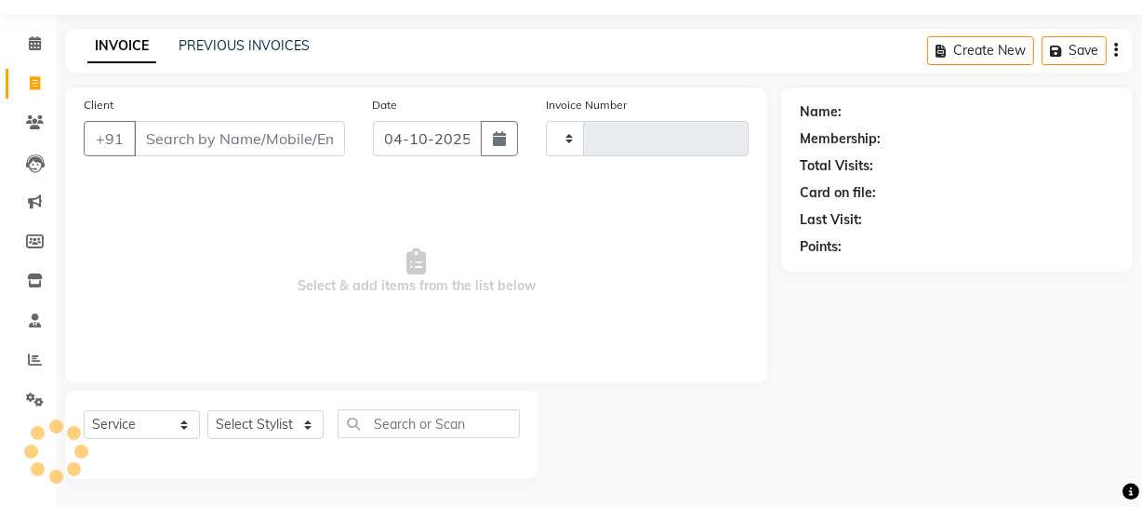
type input "2750"
select select "6923"
click at [223, 37] on link "PREVIOUS INVOICES" at bounding box center [244, 45] width 131 height 17
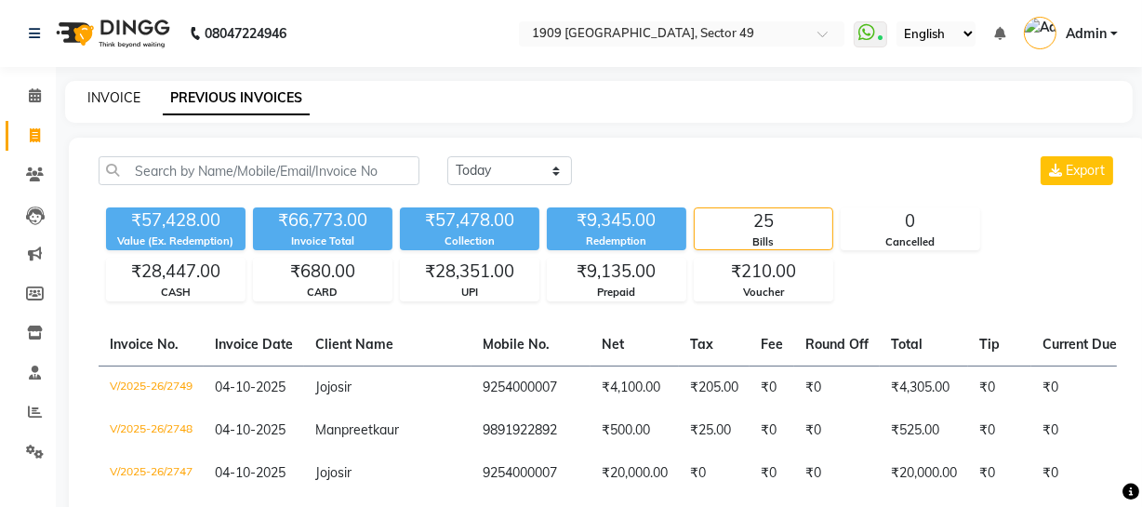
click at [119, 99] on link "INVOICE" at bounding box center [113, 97] width 53 height 17
select select "service"
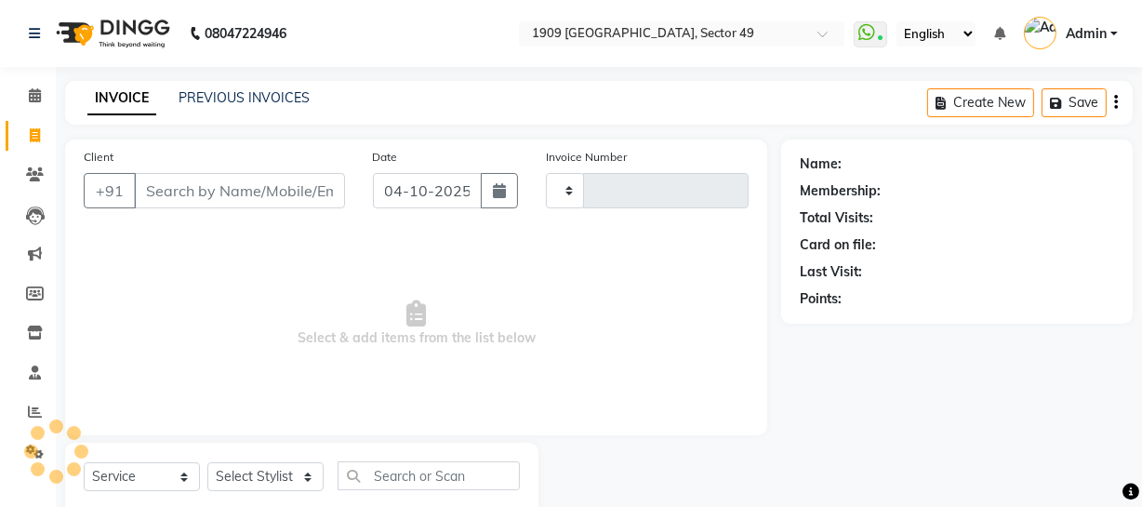
scroll to position [53, 0]
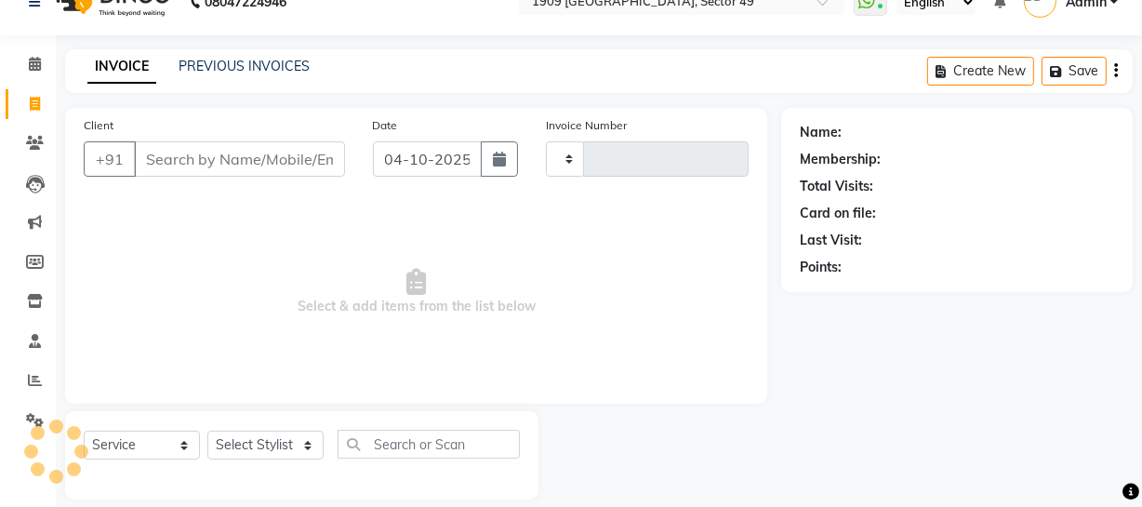
type input "2750"
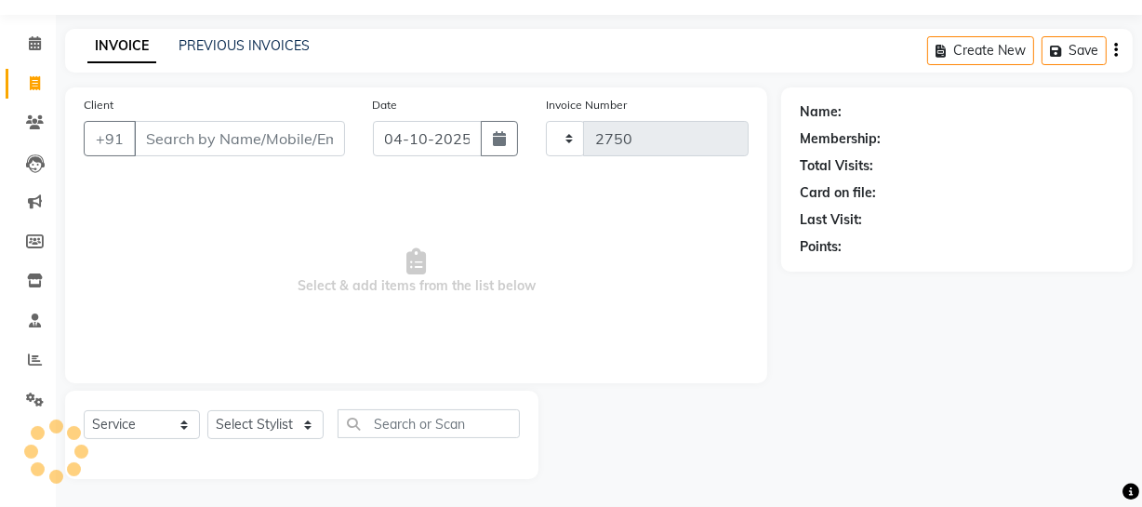
select select "6923"
click at [222, 44] on link "PREVIOUS INVOICES" at bounding box center [244, 45] width 131 height 17
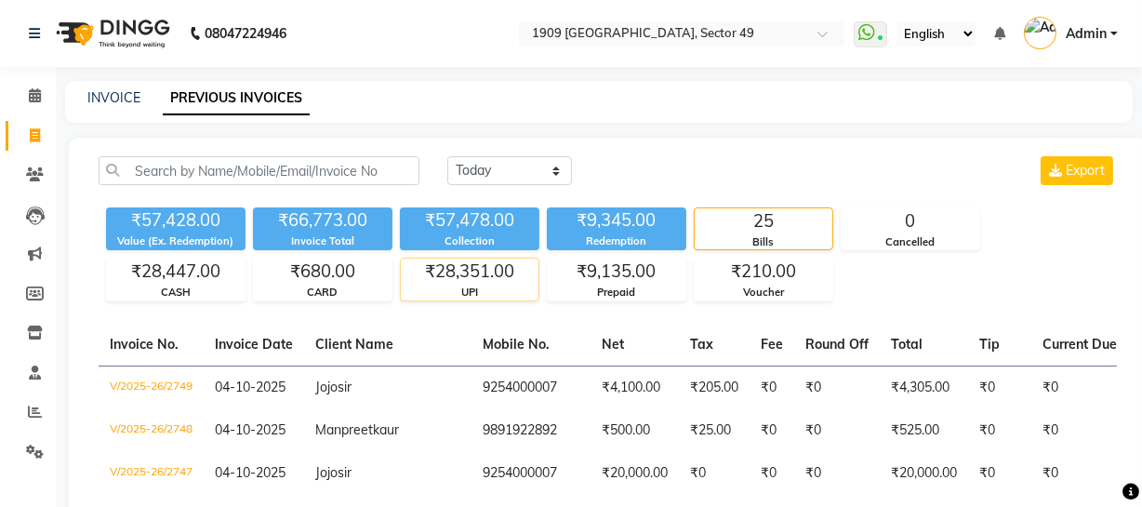
click at [482, 288] on div "UPI" at bounding box center [470, 293] width 138 height 16
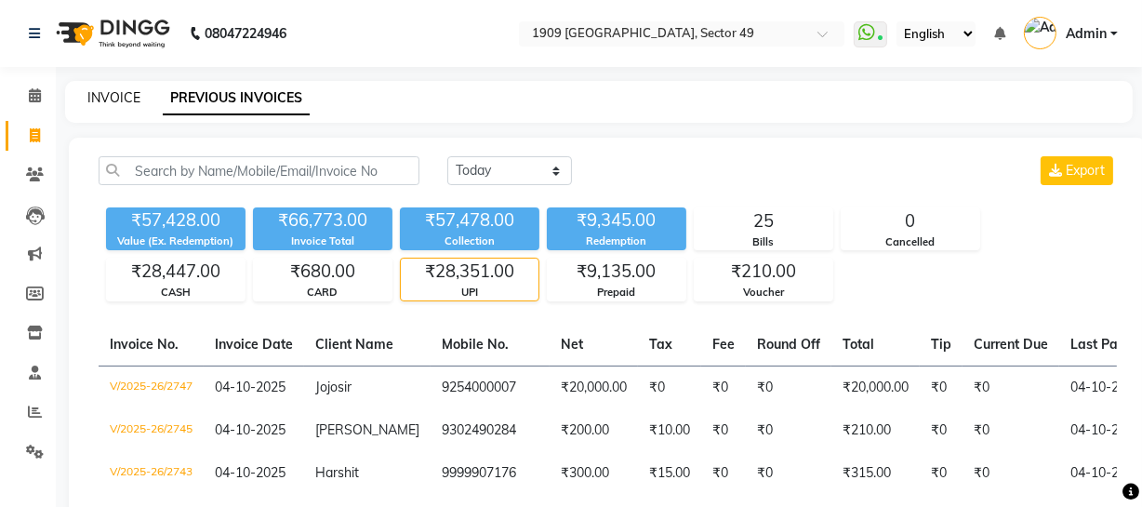
click at [110, 99] on link "INVOICE" at bounding box center [113, 97] width 53 height 17
select select "service"
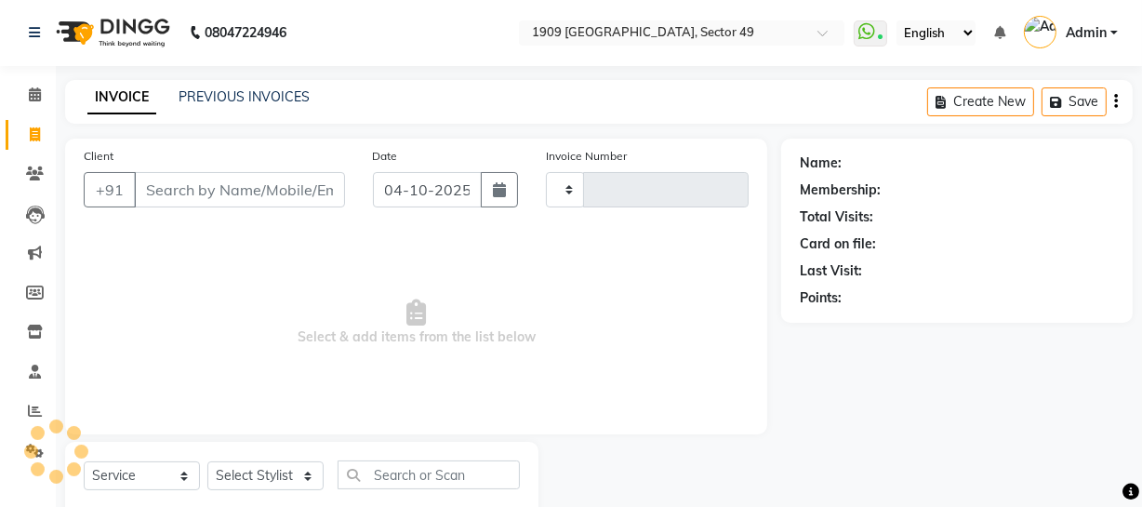
scroll to position [53, 0]
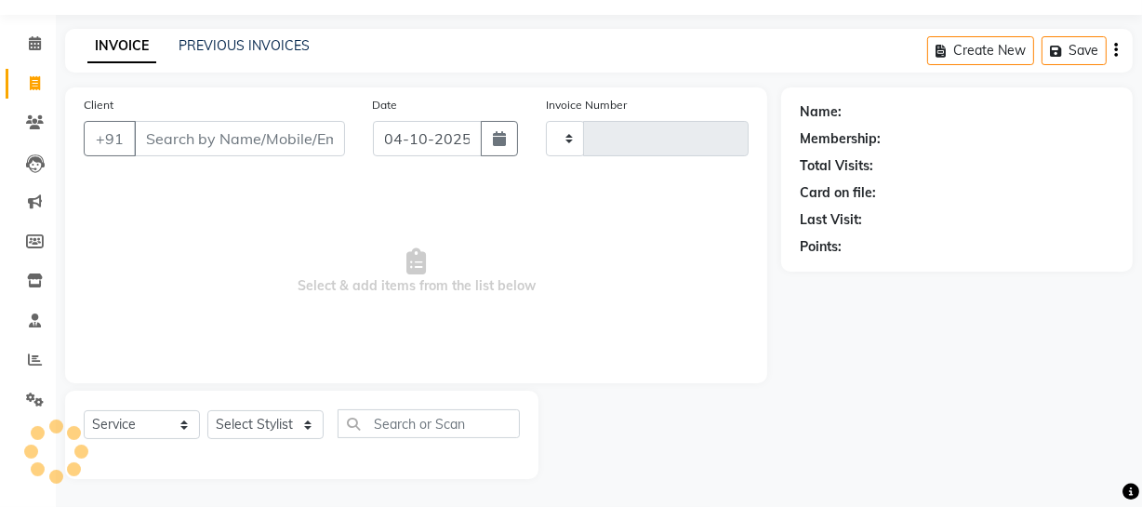
type input "2750"
select select "6923"
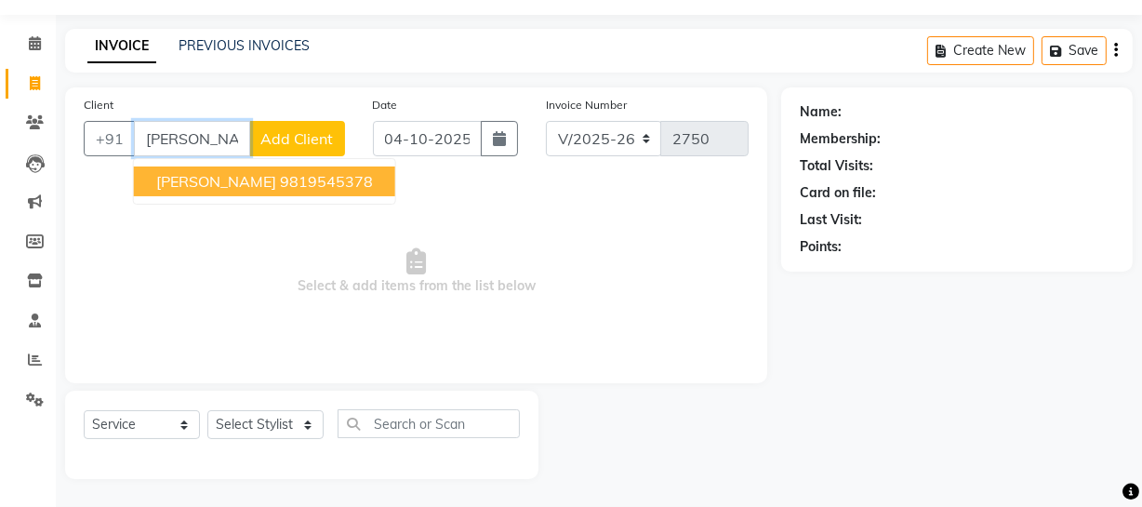
click at [280, 176] on ngb-highlight "9819545378" at bounding box center [326, 181] width 93 height 19
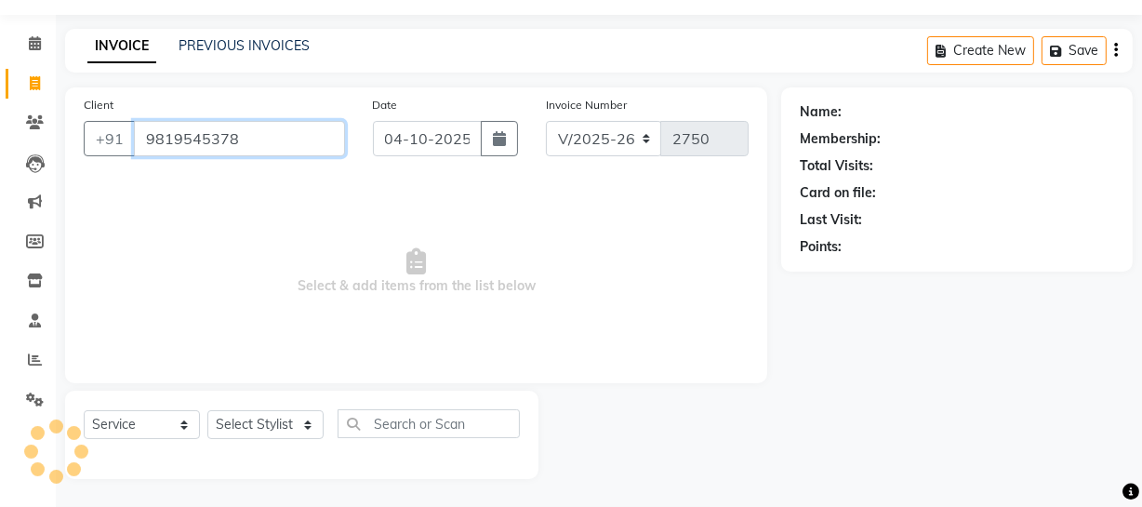
type input "9819545378"
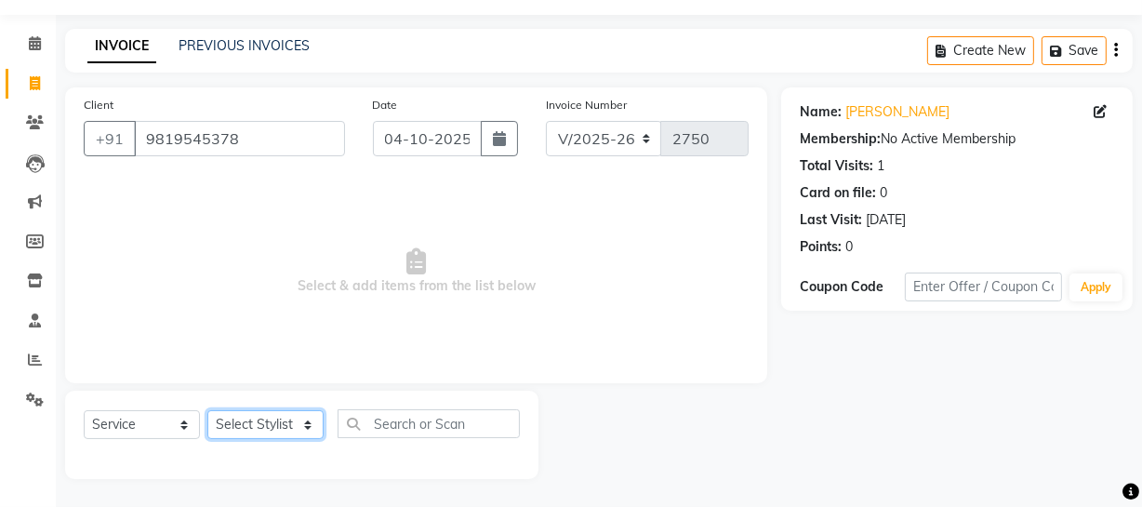
drag, startPoint x: 288, startPoint y: 421, endPoint x: 269, endPoint y: 409, distance: 23.0
click at [277, 417] on select "Select Stylist Abdul Ahmed Arif Harun House Sale Jyoti Nisha Prince Rehaan Umes…" at bounding box center [265, 424] width 116 height 29
select select "89254"
click at [207, 410] on select "Select Stylist Abdul Ahmed Arif Harun House Sale Jyoti Nisha Prince Rehaan Umes…" at bounding box center [265, 424] width 116 height 29
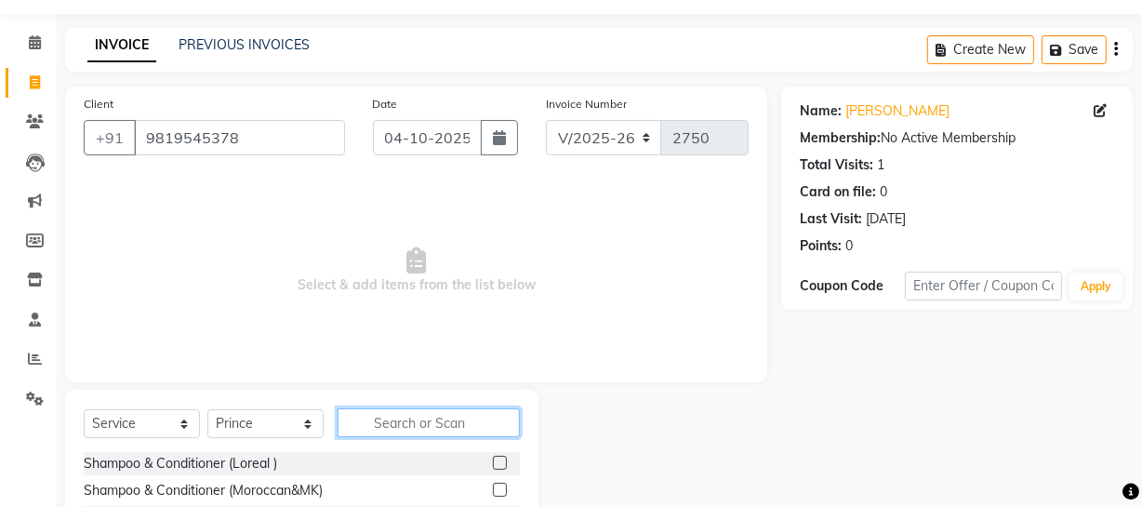
click at [421, 421] on input "text" at bounding box center [429, 422] width 182 height 29
type input "dry"
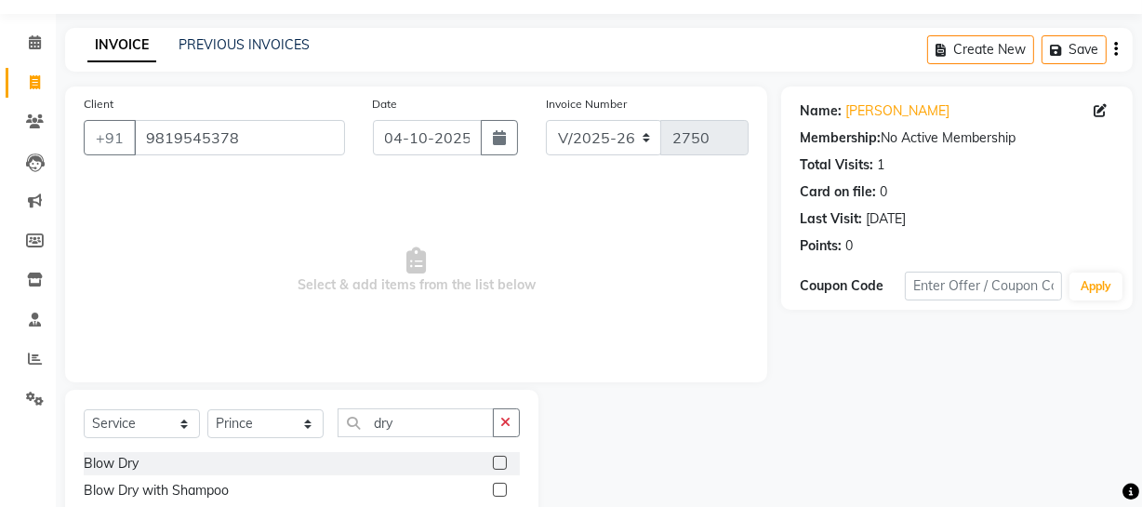
click at [501, 491] on label at bounding box center [500, 490] width 14 height 14
click at [501, 491] on input "checkbox" at bounding box center [499, 491] width 12 height 12
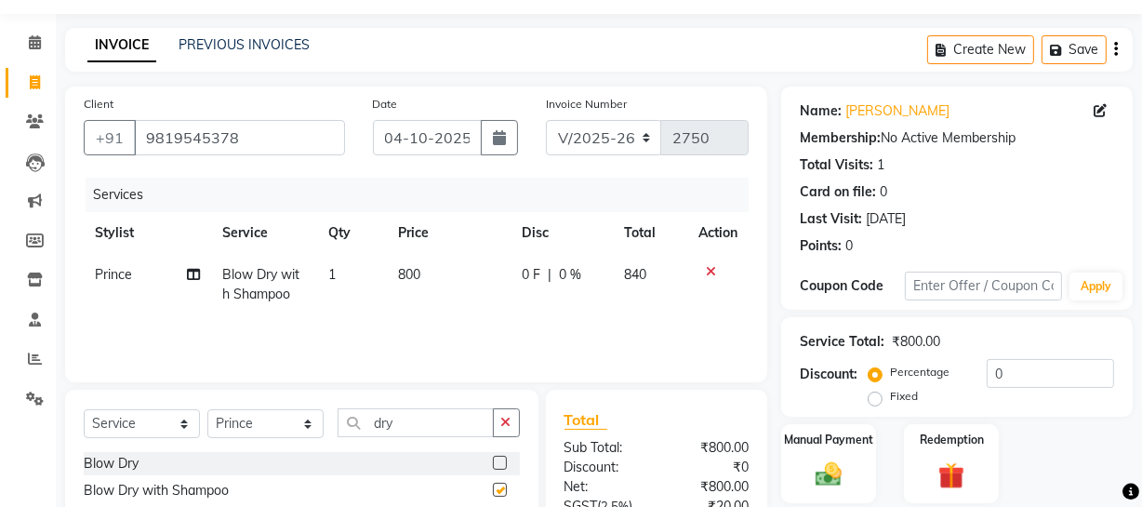
checkbox input "false"
click at [455, 262] on td "800" at bounding box center [450, 284] width 124 height 61
select select "89254"
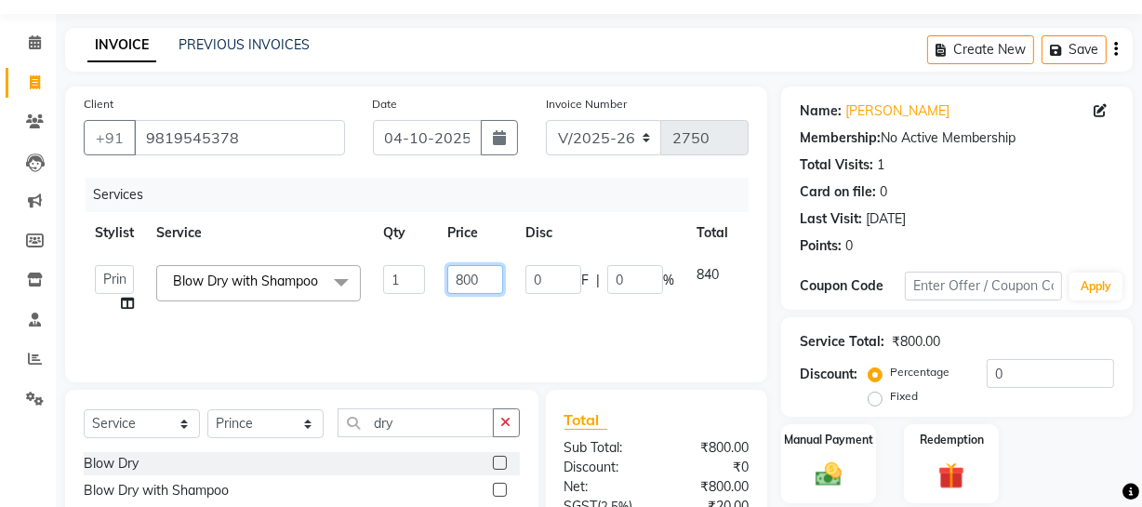
click at [470, 267] on input "800" at bounding box center [475, 279] width 56 height 29
type input "850"
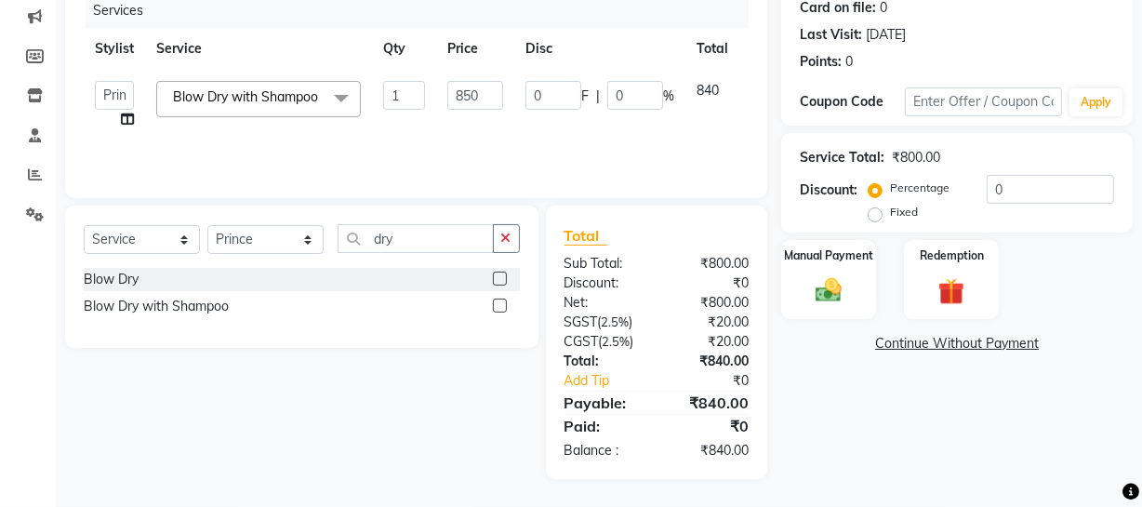
click at [960, 498] on main "INVOICE PREVIOUS INVOICES Create New Save Client +91 9819545378 Date 04-10-2025…" at bounding box center [599, 175] width 1087 height 663
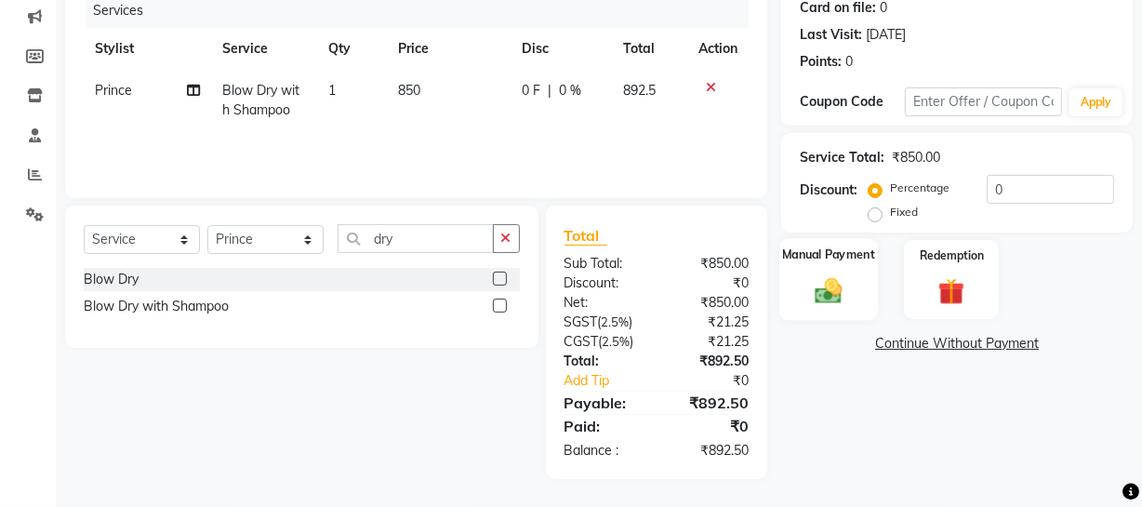
click at [818, 297] on img at bounding box center [829, 290] width 45 height 32
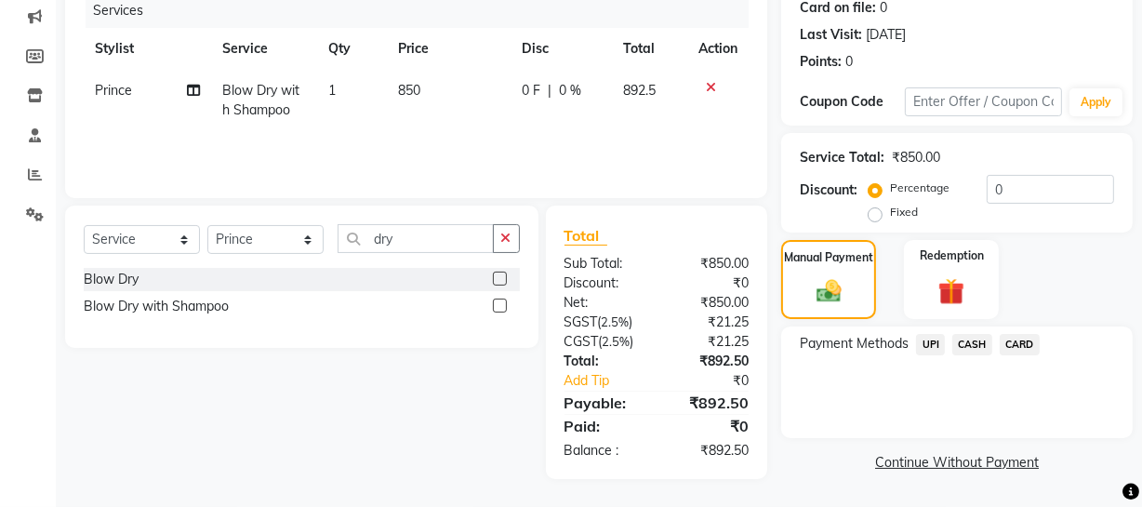
drag, startPoint x: 929, startPoint y: 339, endPoint x: 928, endPoint y: 352, distance: 13.1
click at [928, 339] on span "UPI" at bounding box center [930, 344] width 29 height 21
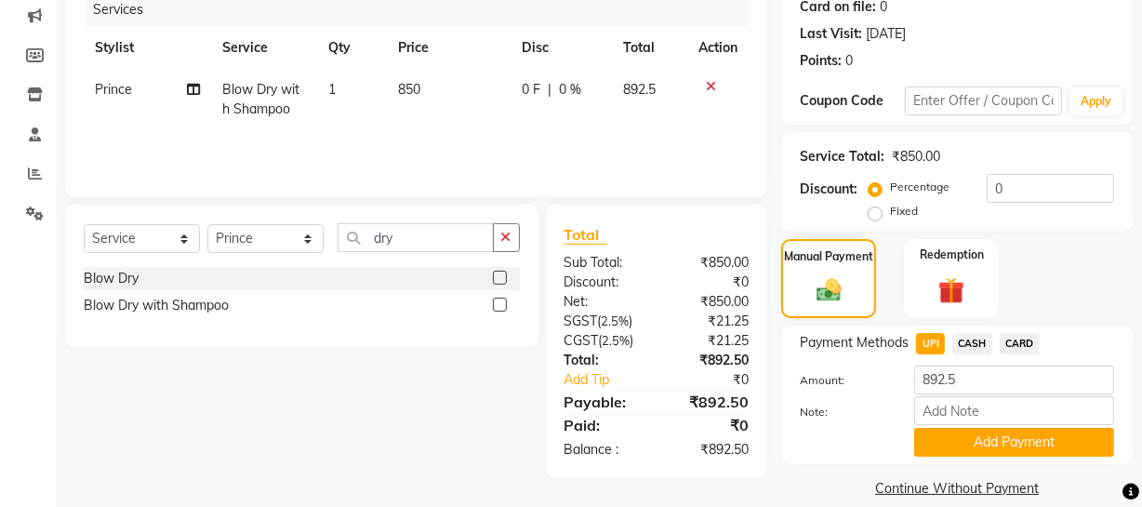
click at [972, 443] on button "Add Payment" at bounding box center [1014, 442] width 200 height 29
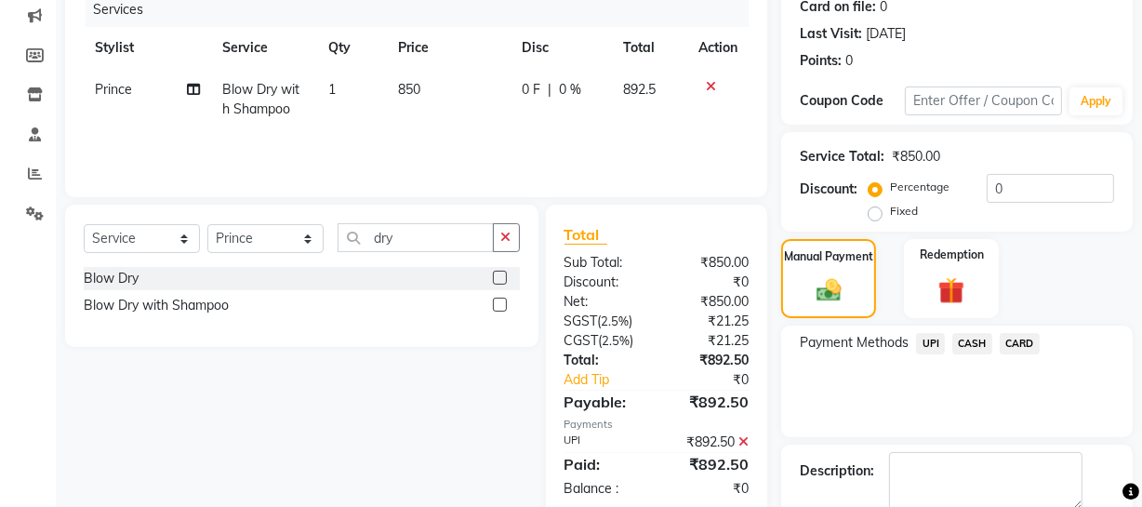
scroll to position [339, 0]
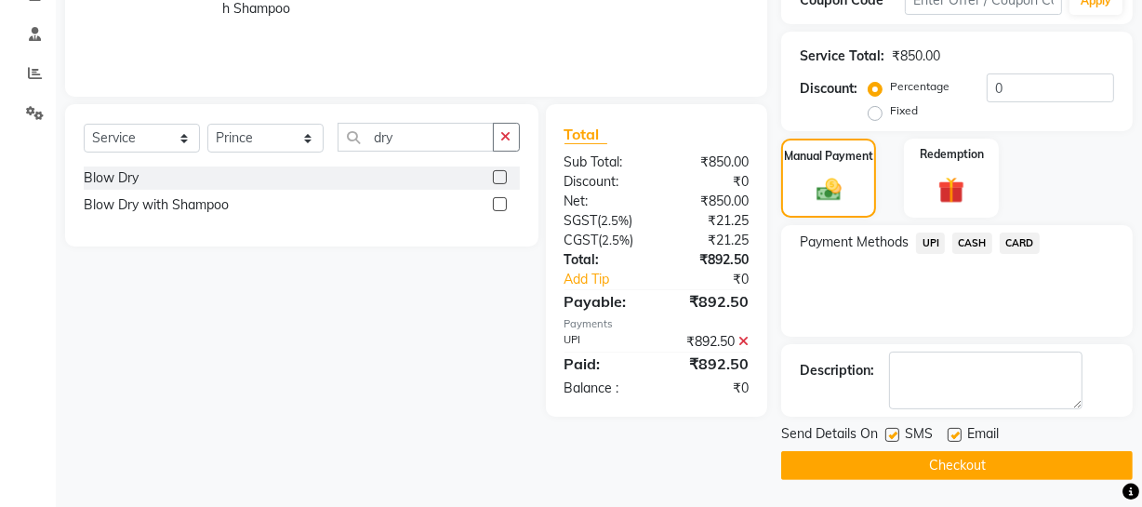
drag, startPoint x: 941, startPoint y: 458, endPoint x: 913, endPoint y: 437, distance: 35.4
click at [939, 457] on button "Checkout" at bounding box center [957, 465] width 352 height 29
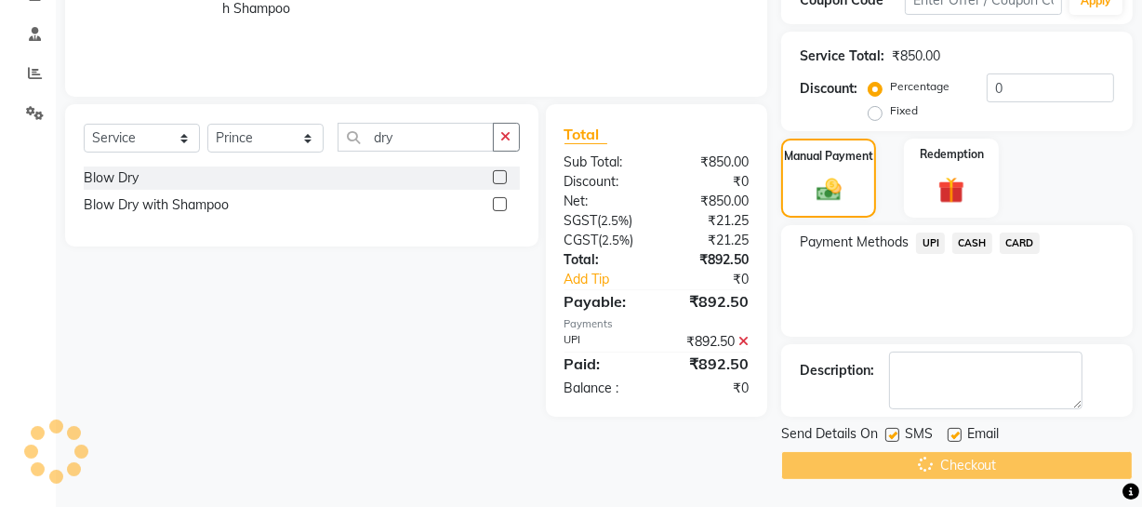
click at [892, 436] on label at bounding box center [893, 435] width 14 height 14
click at [892, 436] on input "checkbox" at bounding box center [892, 436] width 12 height 12
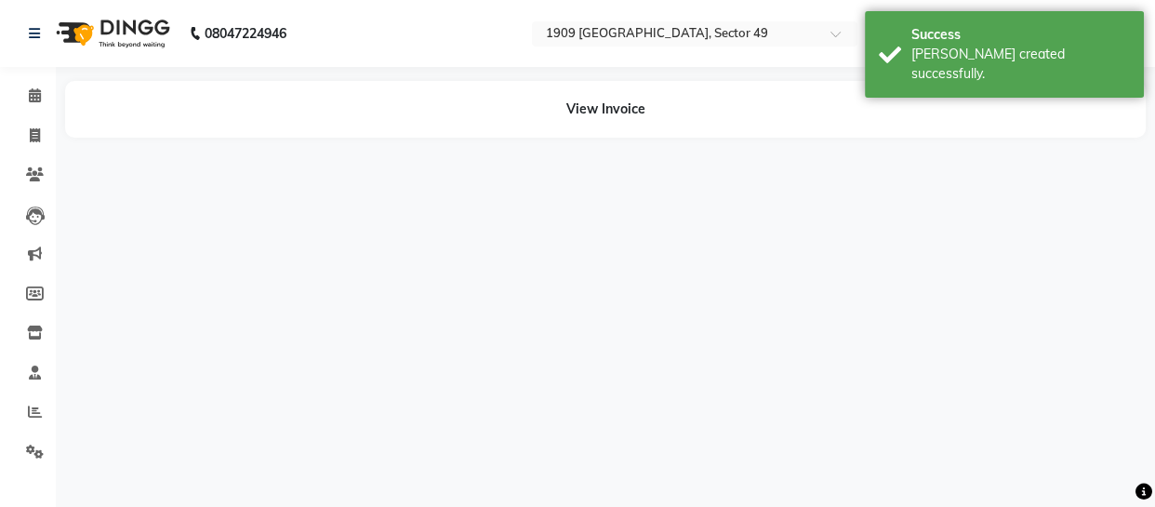
click at [892, 436] on div "08047224946 Select Location × 1909 Makeover, Sector 49 WhatsApp Status ✕ Status…" at bounding box center [577, 253] width 1155 height 507
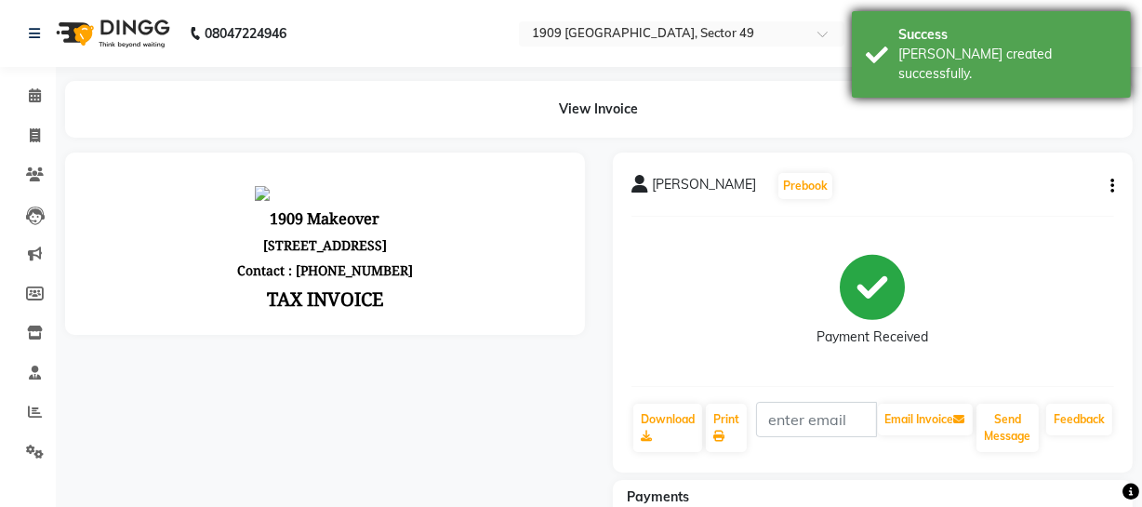
click at [890, 55] on div "Success Bill created successfully." at bounding box center [991, 54] width 279 height 87
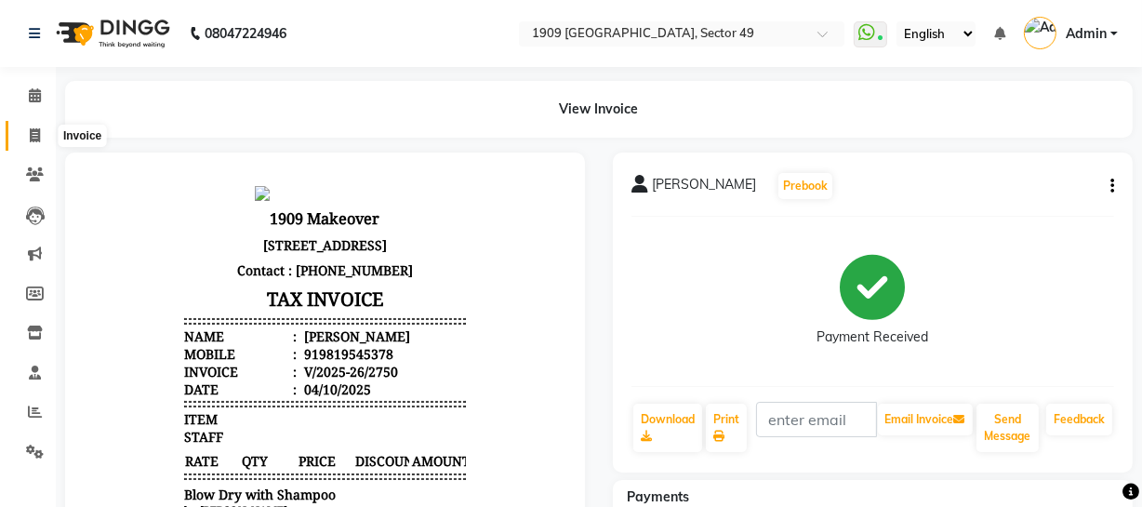
click at [23, 129] on span at bounding box center [35, 136] width 33 height 21
select select "service"
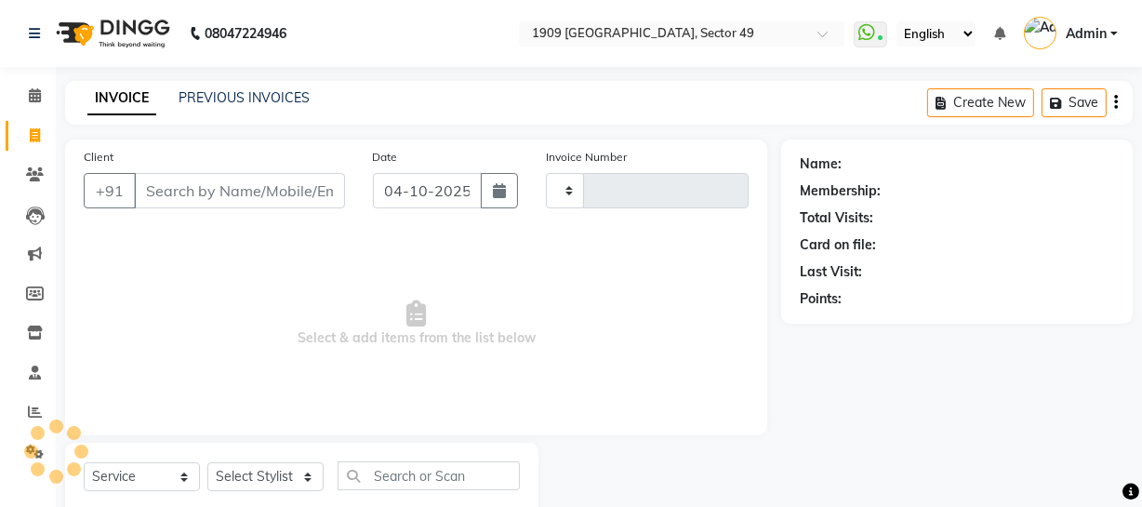
type input "2751"
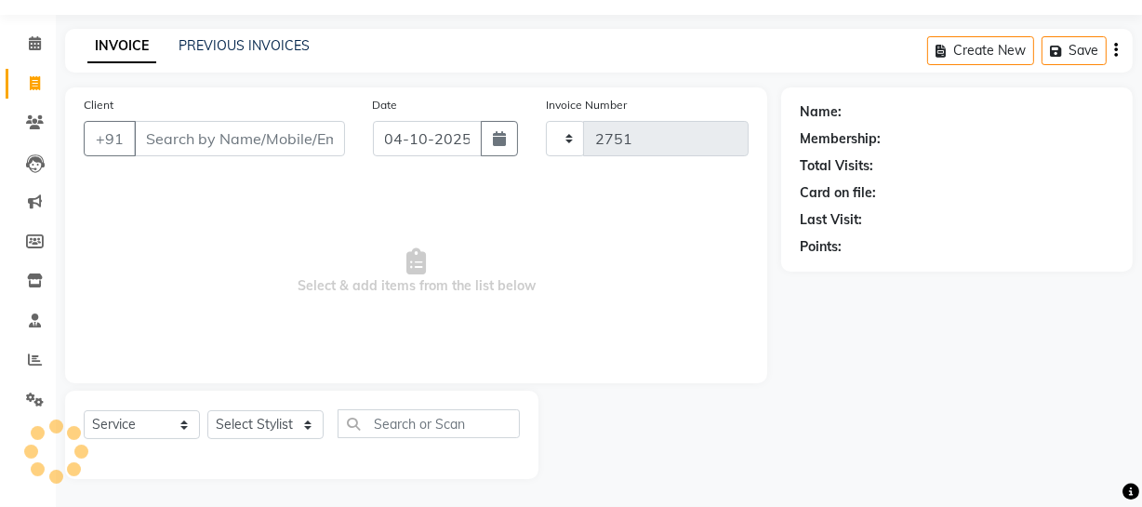
select select "6923"
drag, startPoint x: 222, startPoint y: 38, endPoint x: 227, endPoint y: 49, distance: 12.1
click at [222, 40] on link "PREVIOUS INVOICES" at bounding box center [244, 45] width 131 height 17
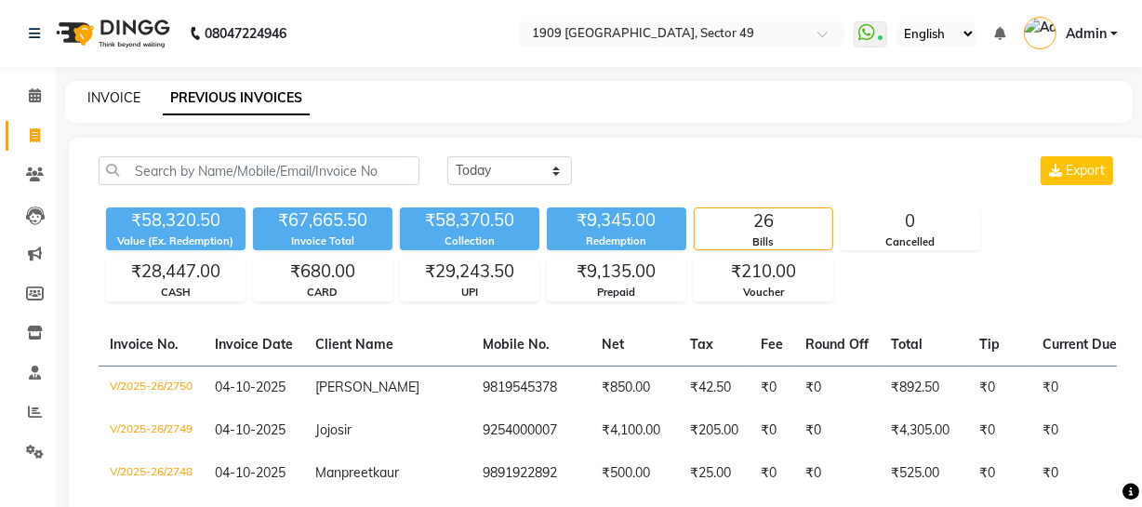
click at [119, 98] on link "INVOICE" at bounding box center [113, 97] width 53 height 17
select select "service"
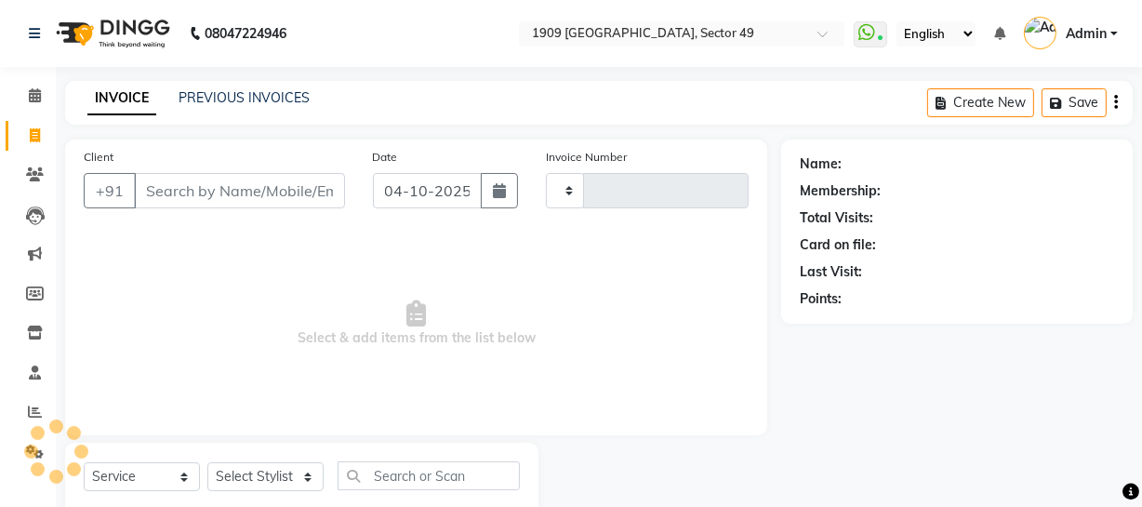
type input "2751"
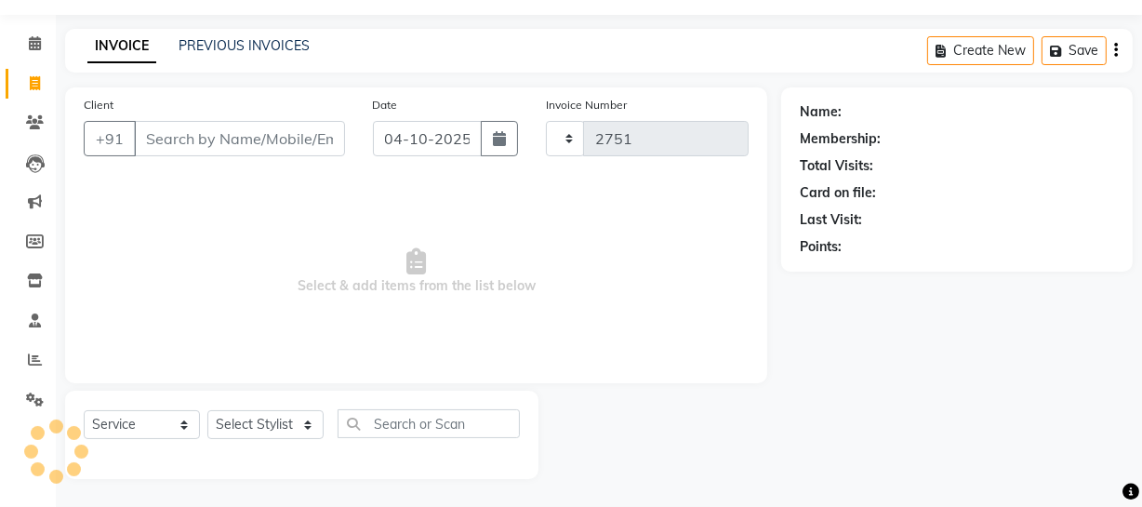
select select "6923"
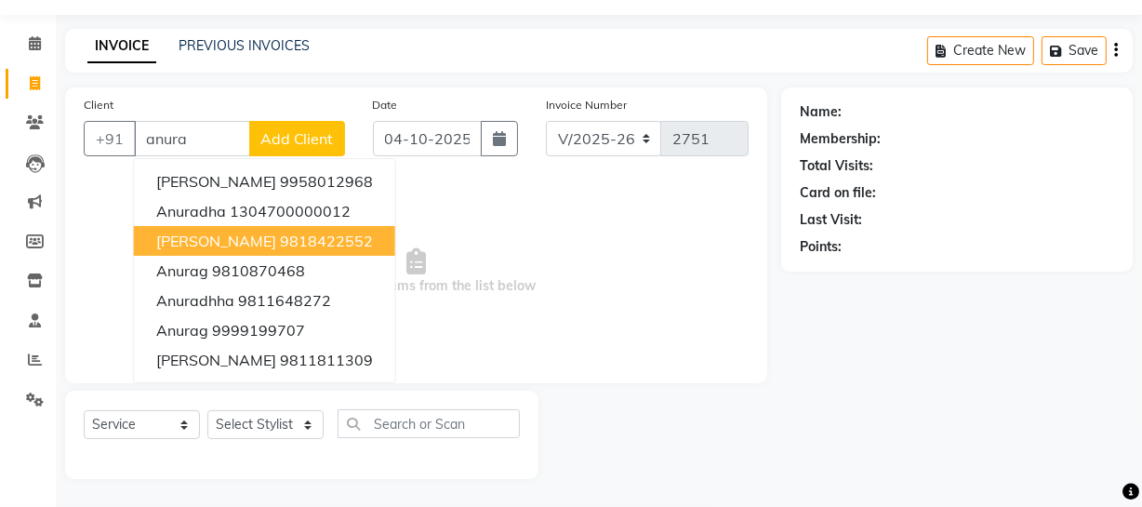
click at [296, 236] on ngb-highlight "9818422552" at bounding box center [326, 241] width 93 height 19
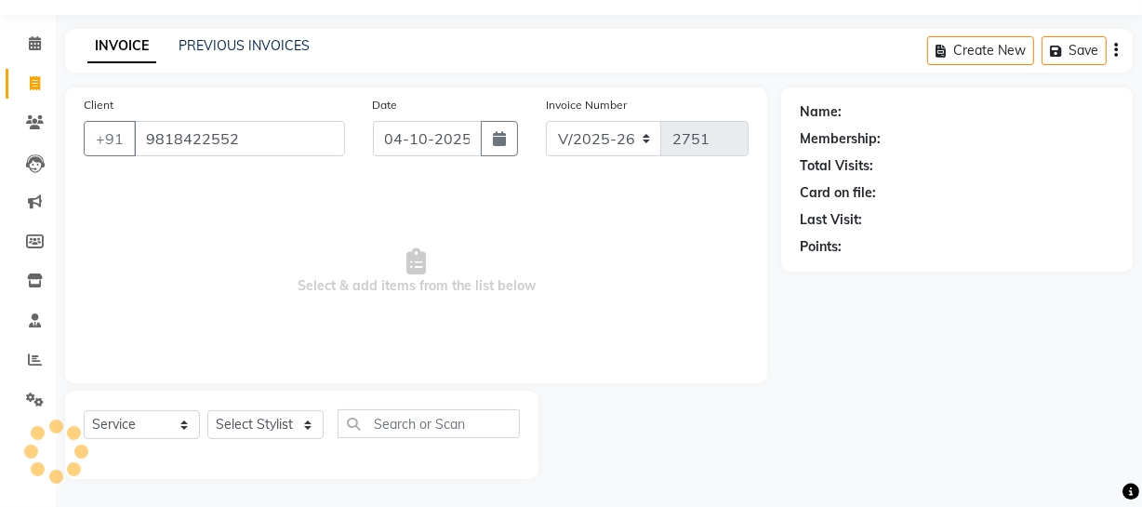
type input "9818422552"
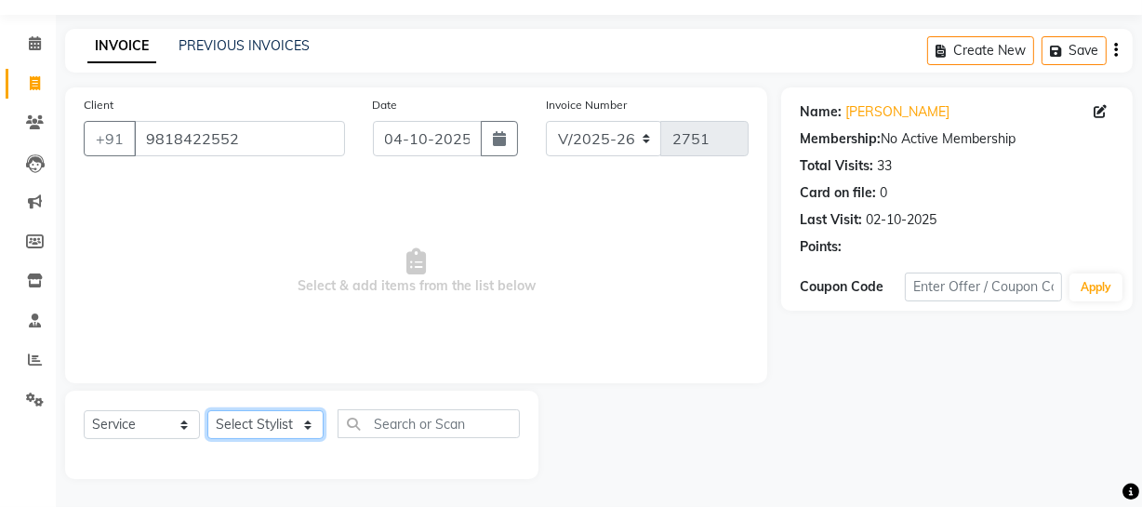
click at [280, 416] on select "Select Stylist Abdul Ahmed Arif Harun House Sale Jyoti Nisha Prince Rehaan Umes…" at bounding box center [265, 424] width 116 height 29
select select "57119"
click at [207, 410] on select "Select Stylist Abdul Ahmed Arif Harun House Sale Jyoti Nisha Prince Rehaan Umes…" at bounding box center [265, 424] width 116 height 29
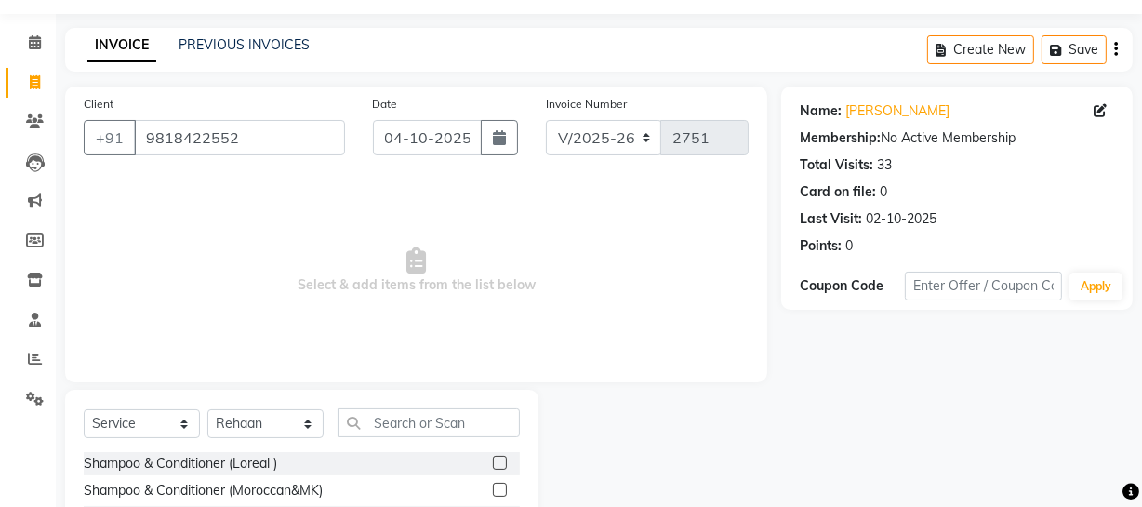
click at [419, 437] on div "Select Service Product Membership Package Voucher Prepaid Gift Card Select Styl…" at bounding box center [302, 430] width 436 height 44
click at [424, 422] on input "text" at bounding box center [429, 422] width 182 height 29
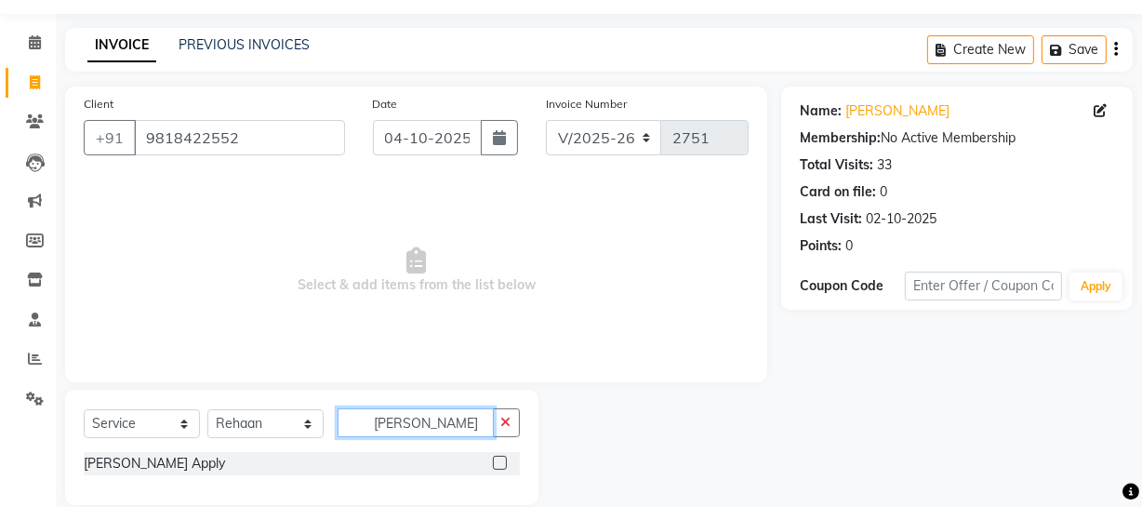
type input "heena"
click at [496, 461] on label at bounding box center [500, 463] width 14 height 14
click at [496, 461] on input "checkbox" at bounding box center [499, 464] width 12 height 12
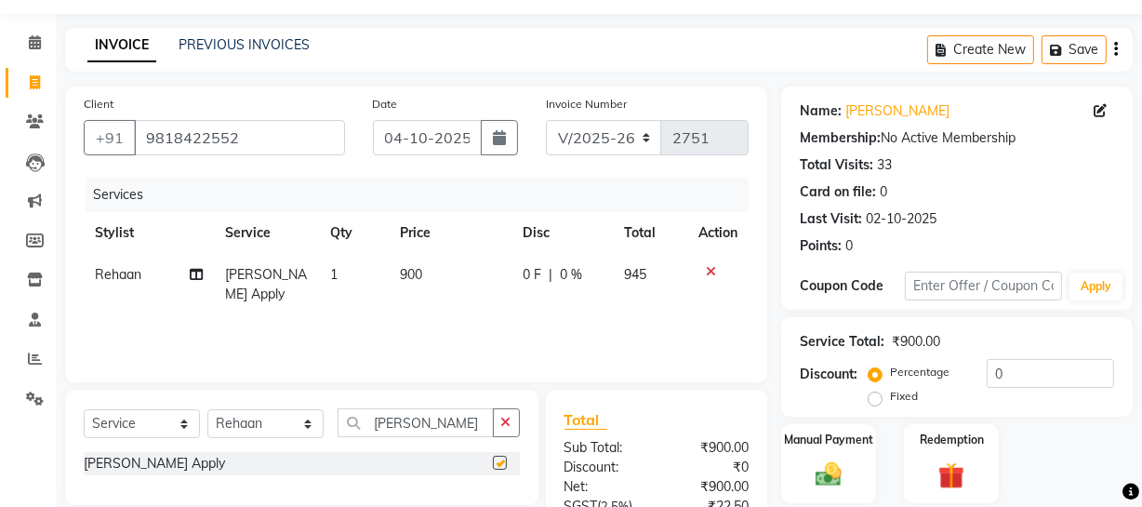
checkbox input "false"
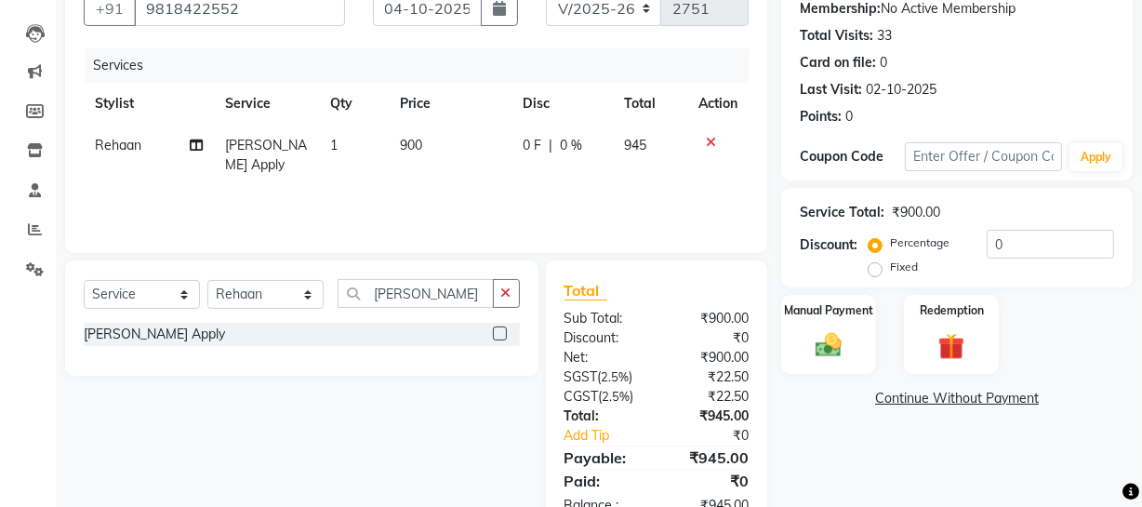
scroll to position [238, 0]
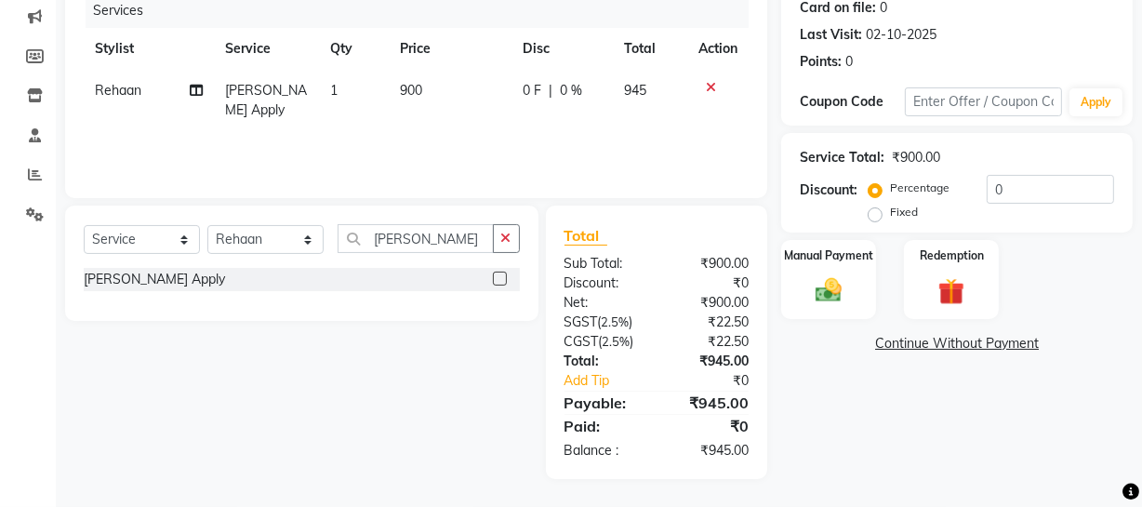
click at [986, 460] on div "Name: Anuradha Membership: No Active Membership Total Visits: 33 Card on file: …" at bounding box center [964, 190] width 366 height 577
click at [847, 298] on img at bounding box center [829, 290] width 45 height 32
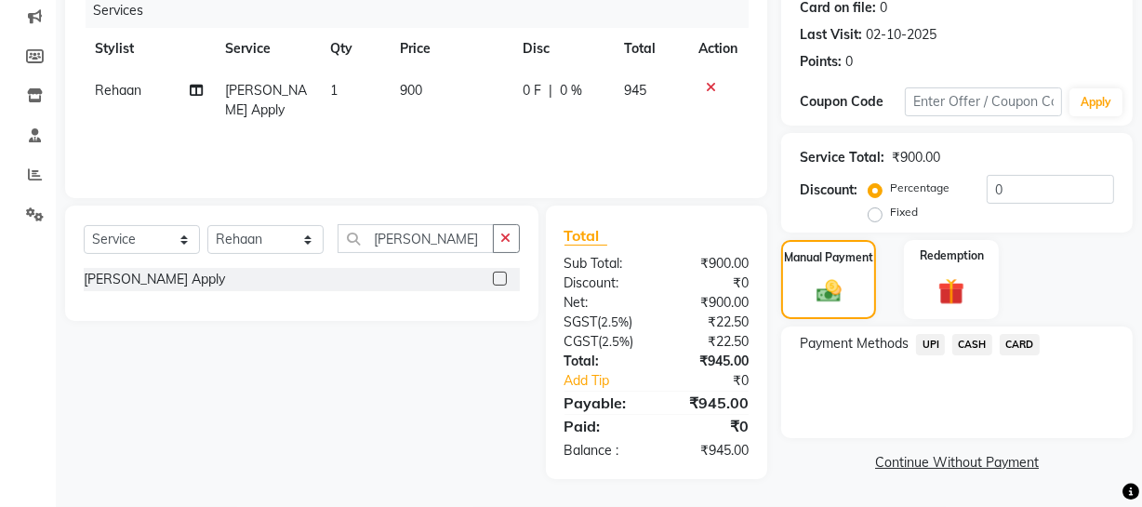
click at [967, 335] on span "CASH" at bounding box center [973, 344] width 40 height 21
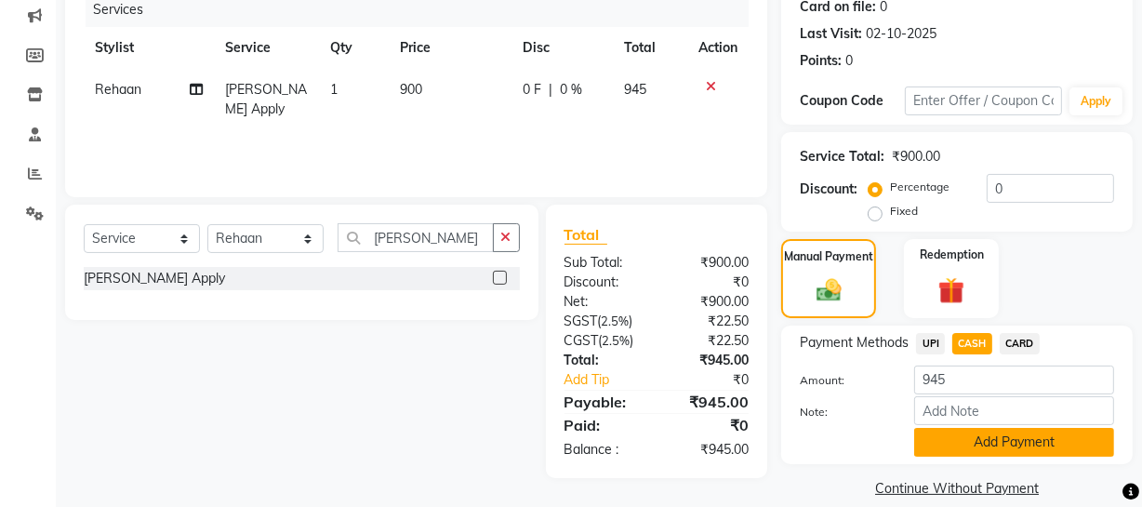
click at [956, 434] on button "Add Payment" at bounding box center [1014, 442] width 200 height 29
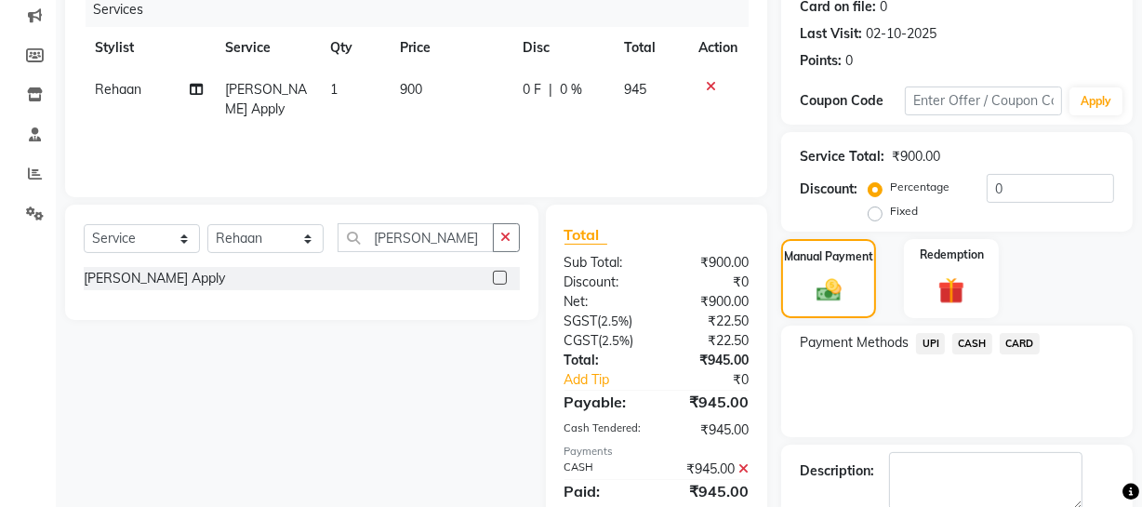
scroll to position [339, 0]
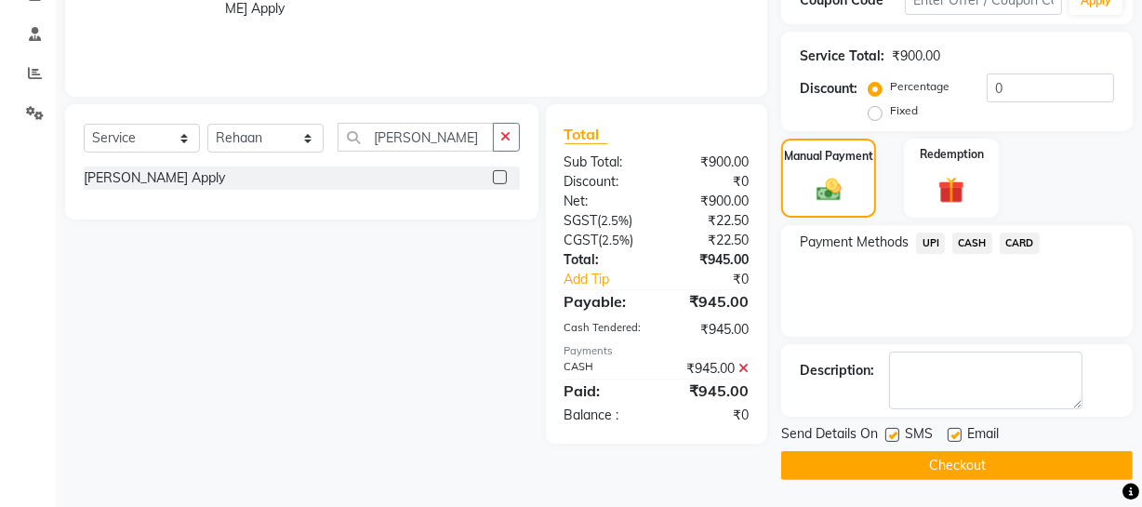
click at [896, 462] on button "Checkout" at bounding box center [957, 465] width 352 height 29
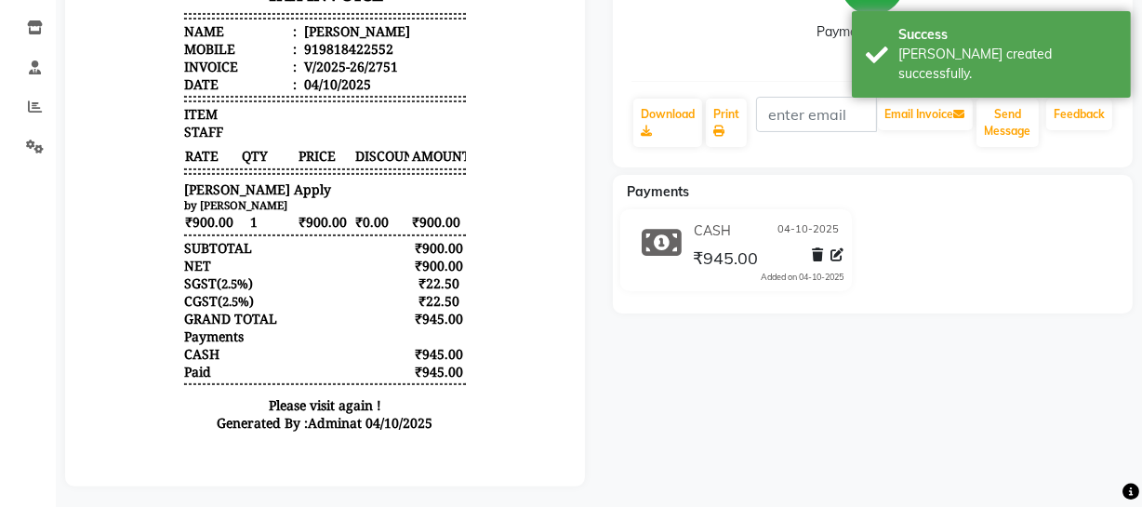
scroll to position [326, 0]
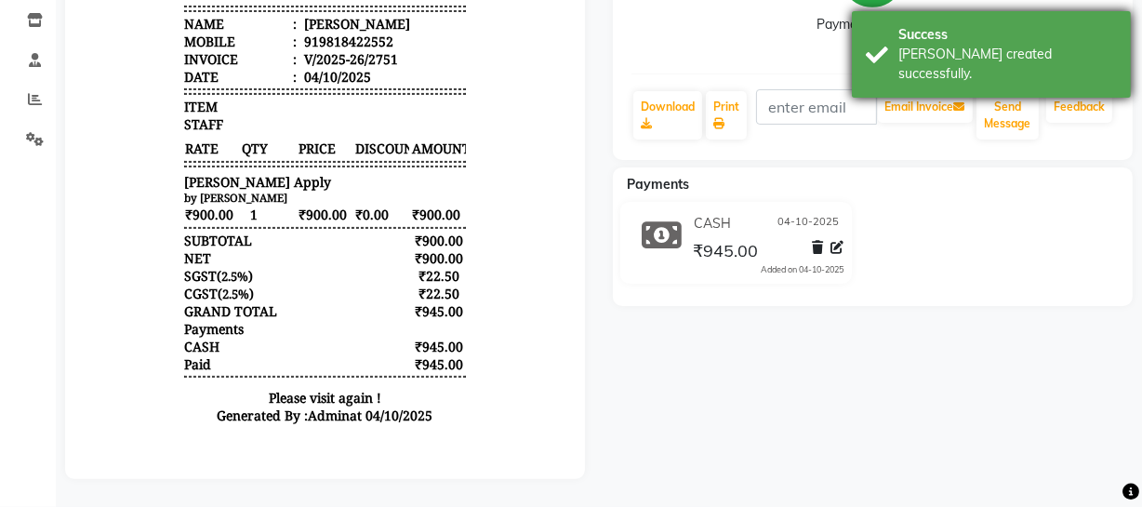
click at [960, 51] on div "Bill created successfully." at bounding box center [1008, 64] width 219 height 39
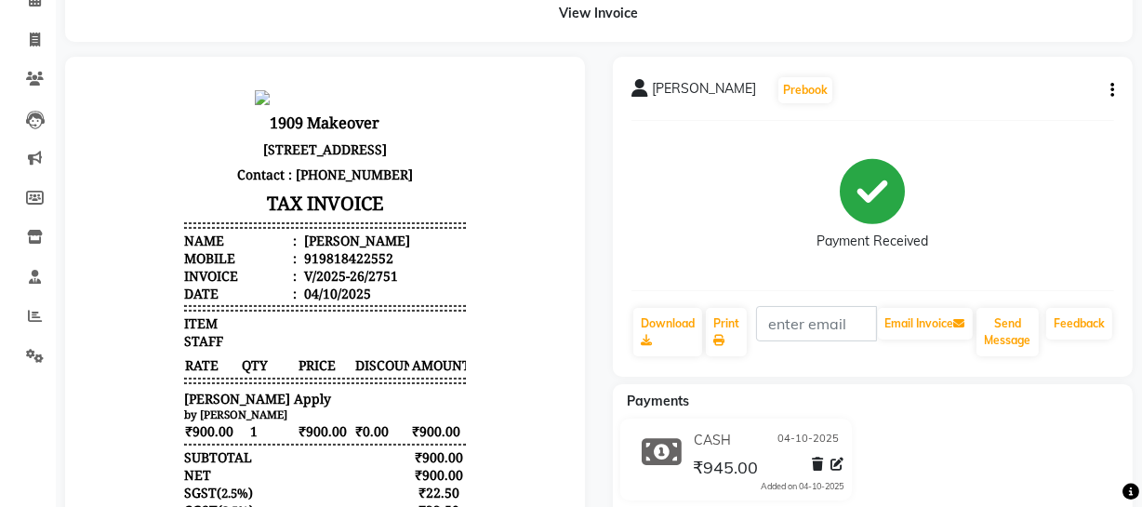
scroll to position [0, 0]
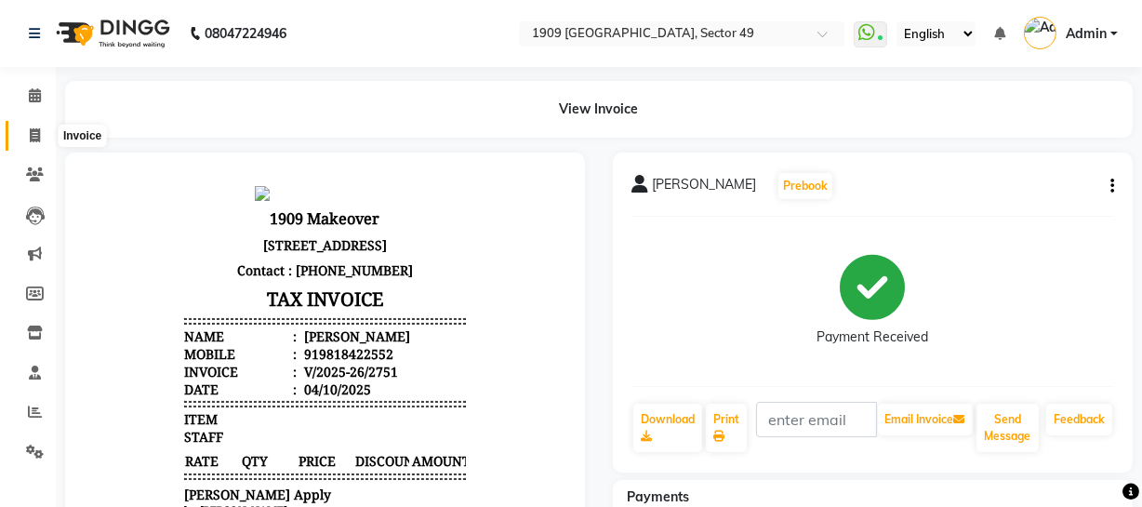
click at [34, 137] on icon at bounding box center [35, 135] width 10 height 14
select select "service"
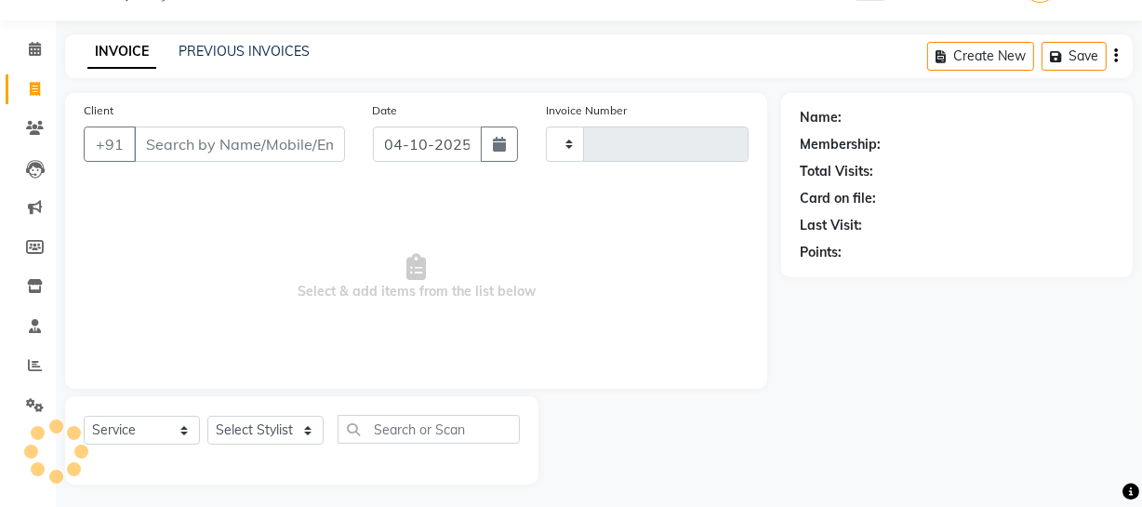
scroll to position [53, 0]
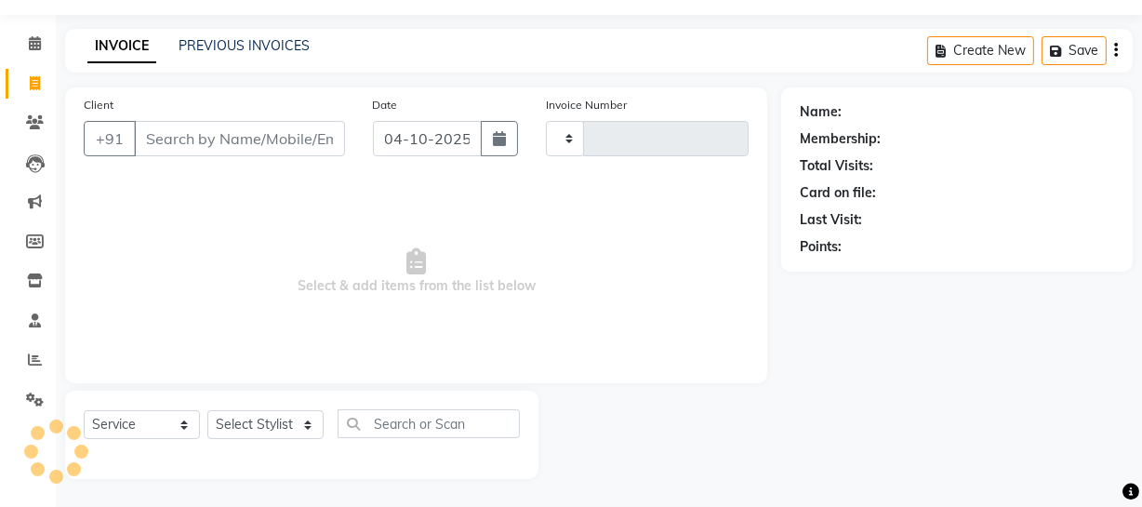
type input "2752"
select select "6923"
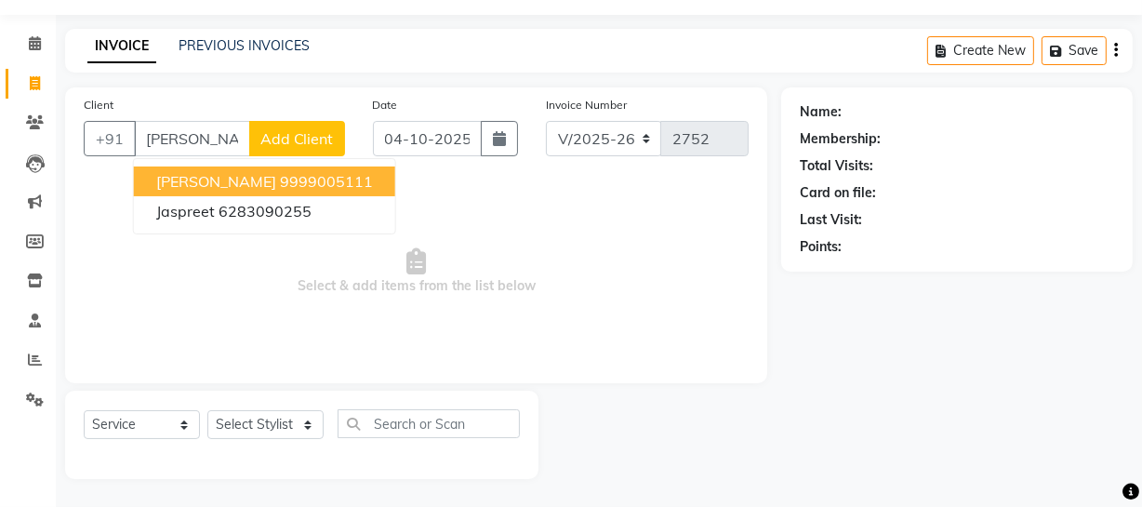
click at [280, 179] on ngb-highlight "9999005111" at bounding box center [326, 181] width 93 height 19
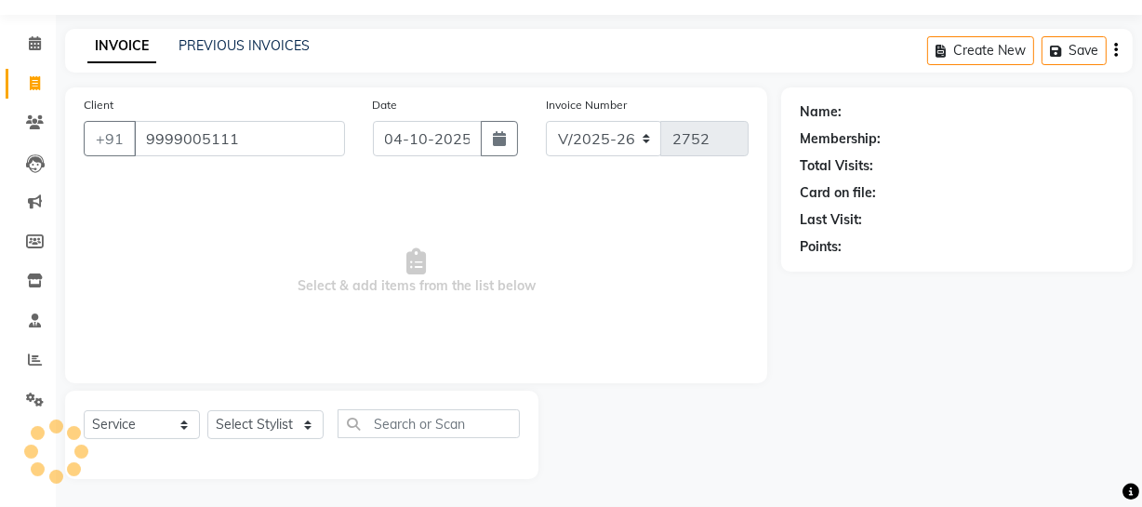
type input "9999005111"
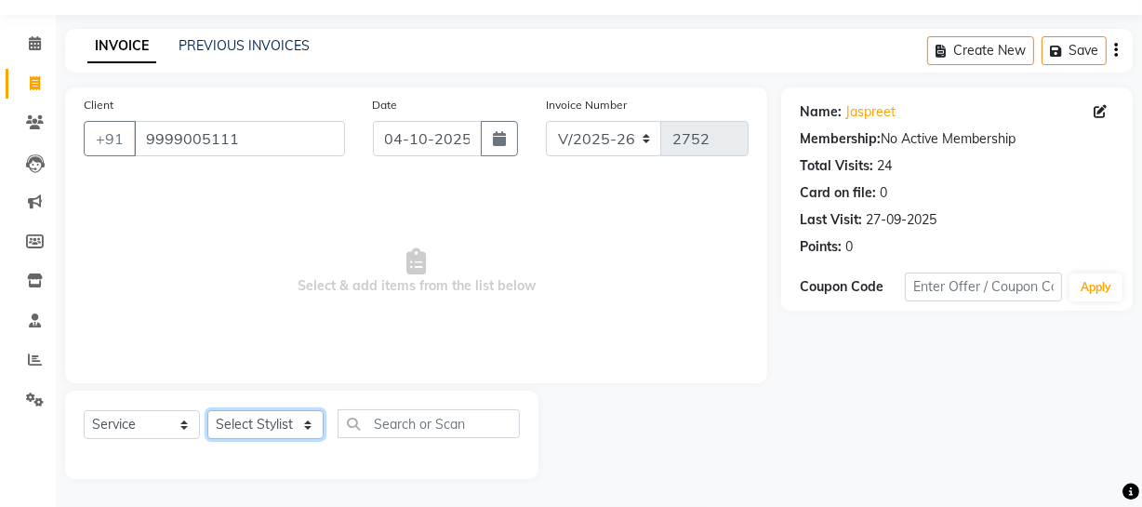
click at [293, 425] on select "Select Stylist Abdul Ahmed Arif Harun House Sale Jyoti Nisha Prince Rehaan Umes…" at bounding box center [265, 424] width 116 height 29
select select "57120"
click at [207, 410] on select "Select Stylist Abdul Ahmed Arif Harun House Sale Jyoti Nisha Prince Rehaan Umes…" at bounding box center [265, 424] width 116 height 29
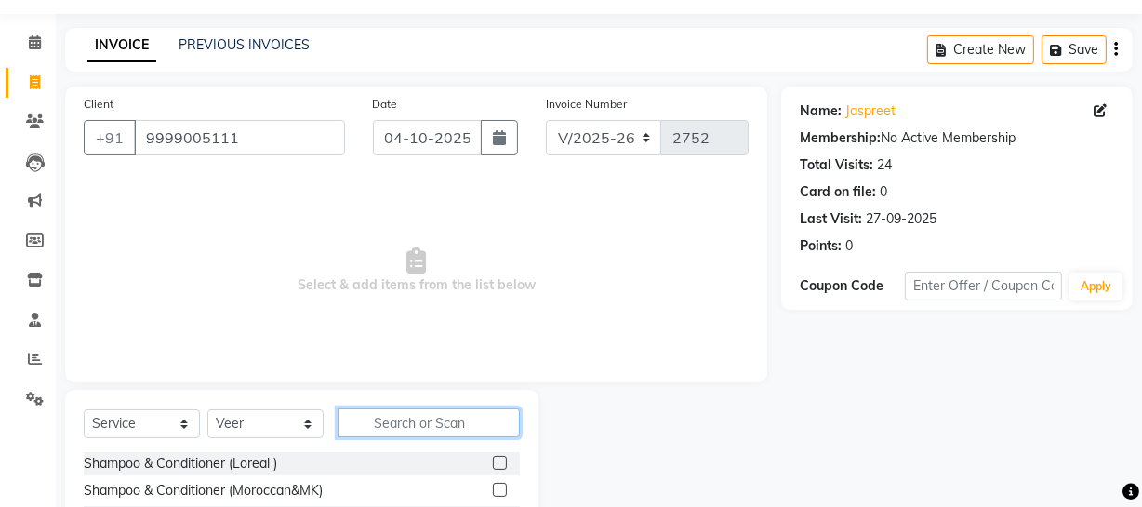
click at [407, 418] on input "text" at bounding box center [429, 422] width 182 height 29
type input "mani"
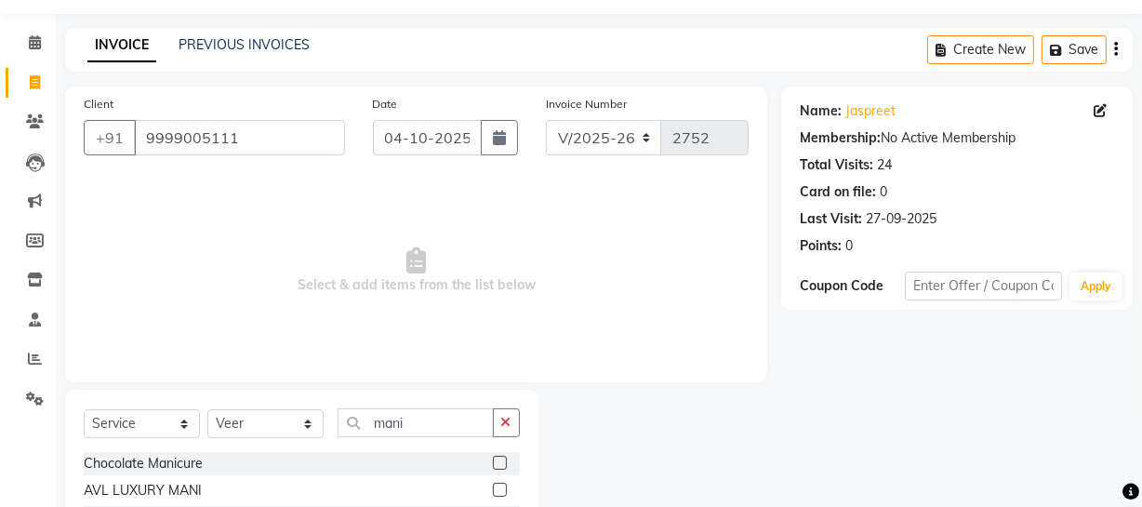
click at [493, 462] on label at bounding box center [500, 463] width 14 height 14
click at [493, 462] on input "checkbox" at bounding box center [499, 464] width 12 height 12
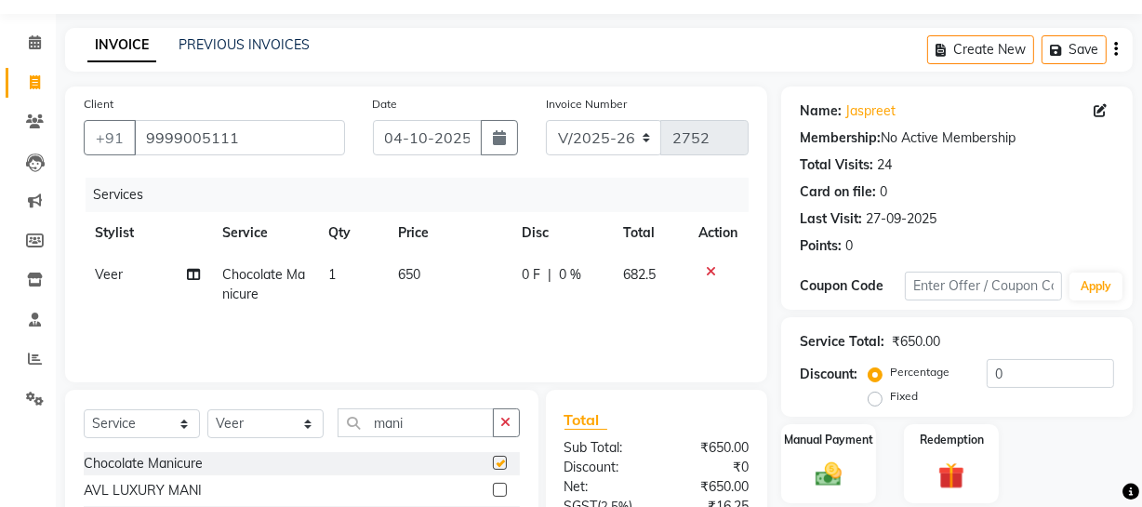
checkbox input "false"
click at [300, 423] on select "Select Stylist Abdul Ahmed Arif Harun House Sale Jyoti Nisha Prince Rehaan Umes…" at bounding box center [265, 423] width 116 height 29
select select "68164"
click at [207, 409] on select "Select Stylist Abdul Ahmed Arif Harun House Sale Jyoti Nisha Prince Rehaan Umes…" at bounding box center [265, 423] width 116 height 29
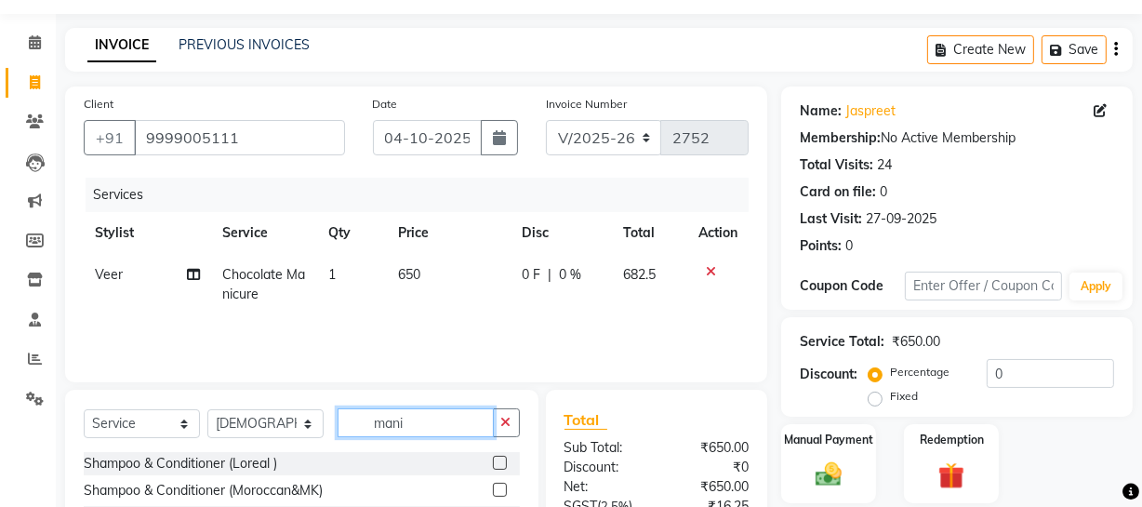
click at [454, 421] on input "mani" at bounding box center [416, 422] width 156 height 29
type input "gl"
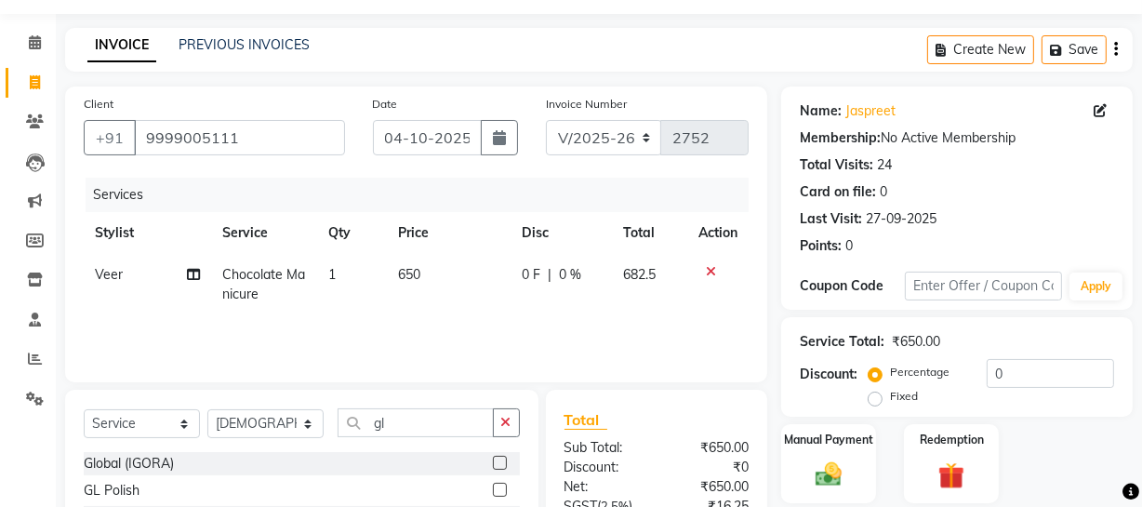
click at [499, 489] on label at bounding box center [500, 490] width 14 height 14
click at [499, 489] on input "checkbox" at bounding box center [499, 491] width 12 height 12
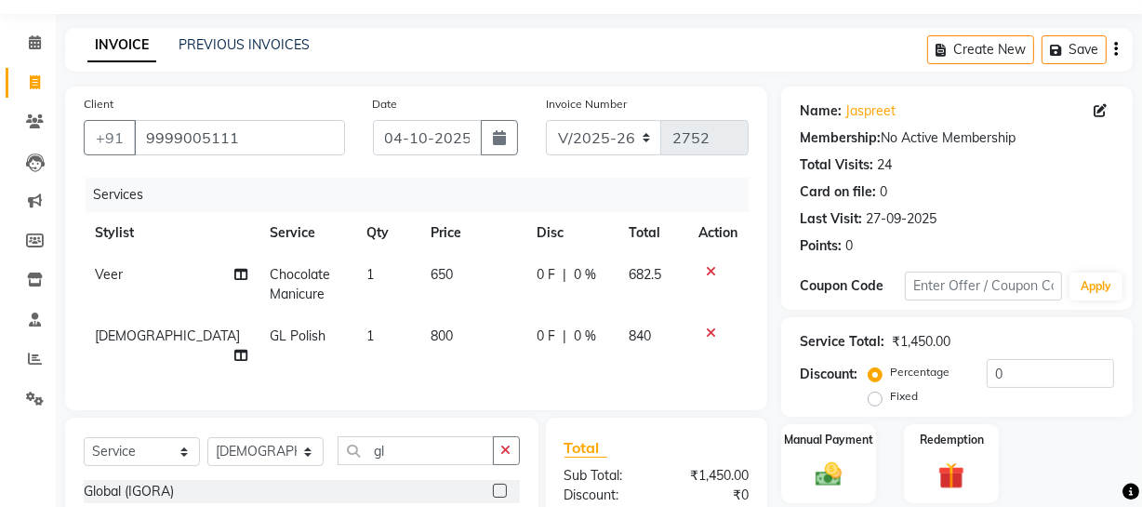
checkbox input "false"
click at [430, 344] on td "800" at bounding box center [473, 345] width 106 height 61
select select "68164"
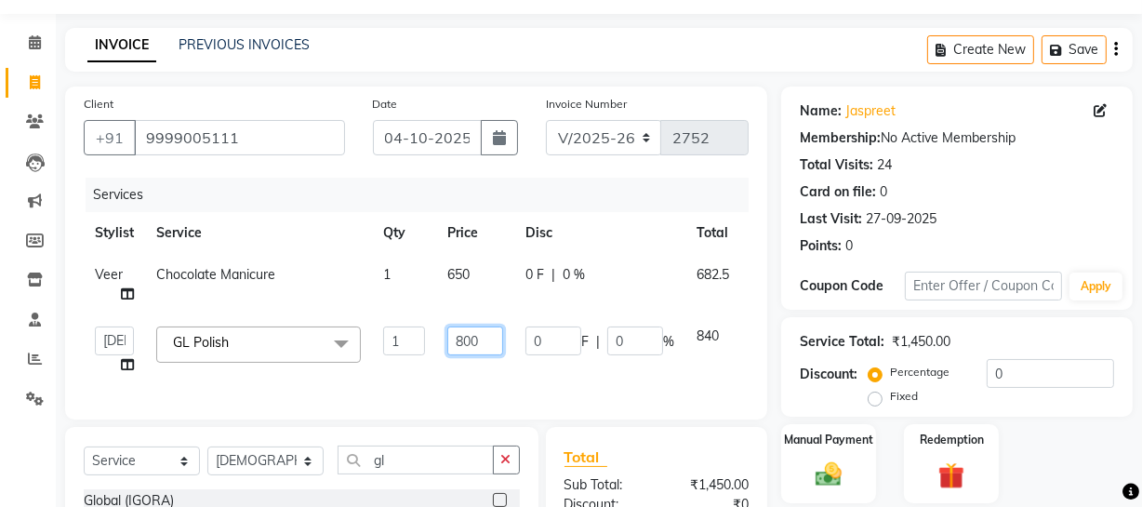
click at [461, 336] on input "800" at bounding box center [475, 341] width 56 height 29
type input "1200"
click at [631, 136] on select "V/2025 V/2025-26" at bounding box center [604, 137] width 116 height 35
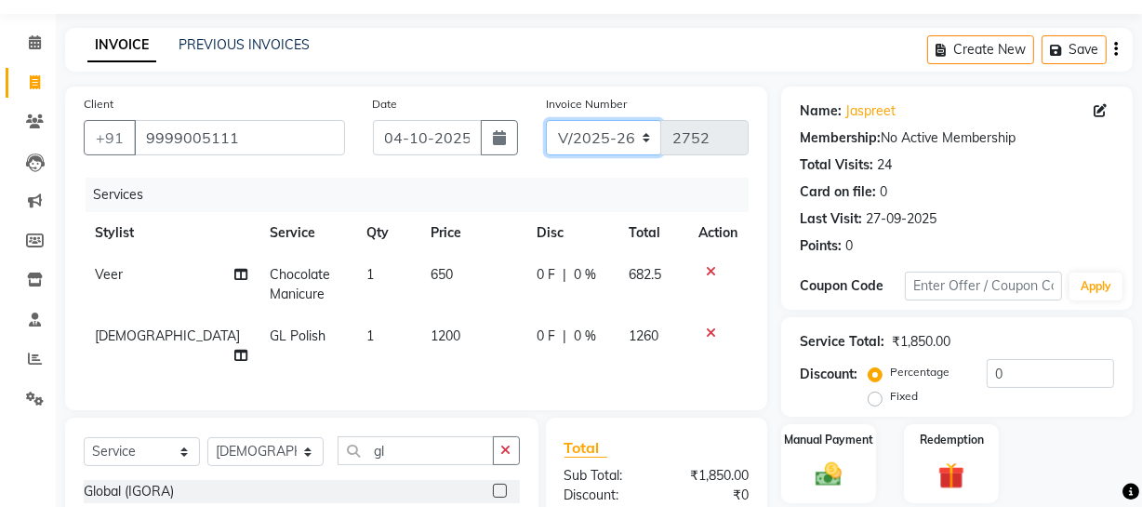
select select "6924"
click at [546, 120] on select "V/2025 V/2025-26" at bounding box center [604, 137] width 116 height 35
type input "2589"
click at [590, 270] on div "0 F | 0 %" at bounding box center [572, 275] width 70 height 20
select select "57120"
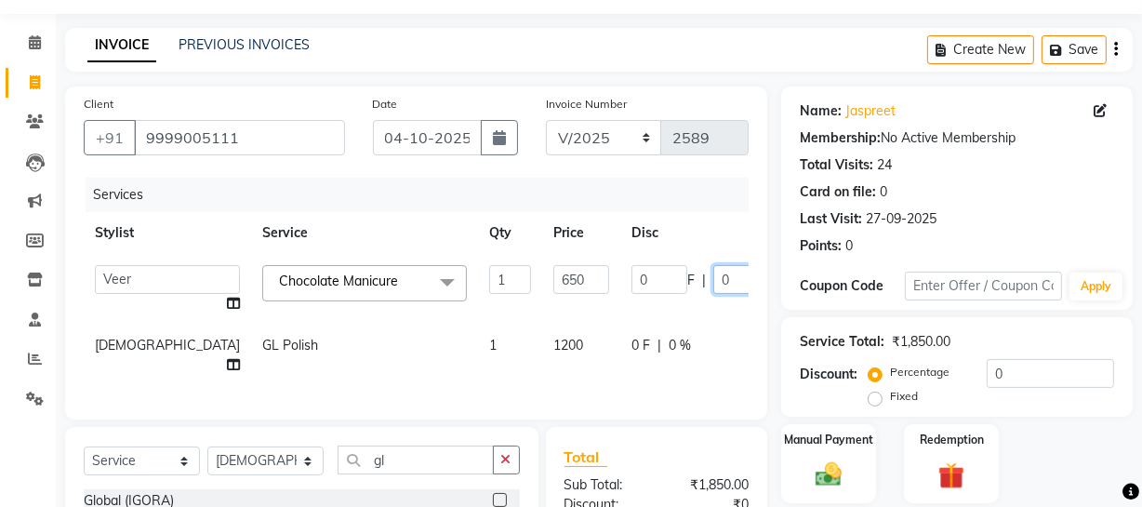
click at [714, 274] on input "0" at bounding box center [742, 279] width 56 height 29
click at [714, 272] on input "0" at bounding box center [742, 279] width 56 height 29
type input "20"
click at [707, 56] on div "INVOICE PREVIOUS INVOICES Create New Save" at bounding box center [599, 50] width 1068 height 44
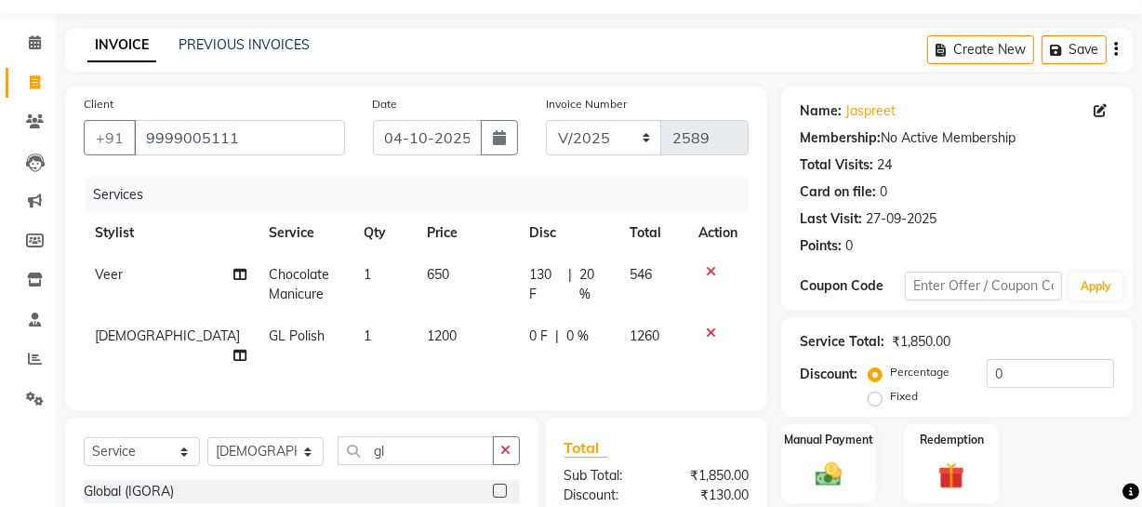
click at [1115, 49] on icon "button" at bounding box center [1116, 49] width 4 height 1
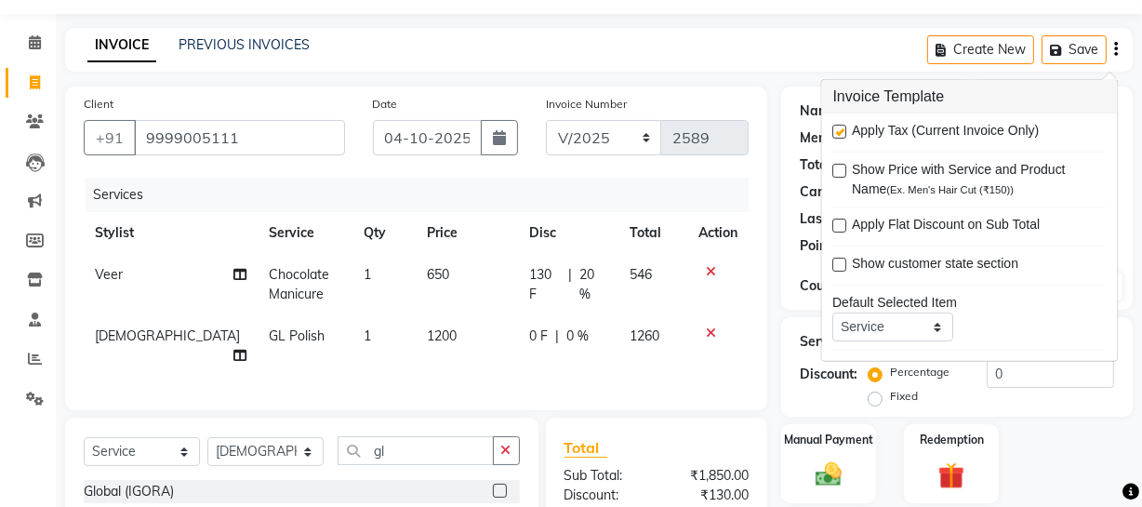
click at [845, 130] on label at bounding box center [841, 132] width 14 height 14
click at [845, 130] on input "checkbox" at bounding box center [840, 133] width 12 height 12
checkbox input "false"
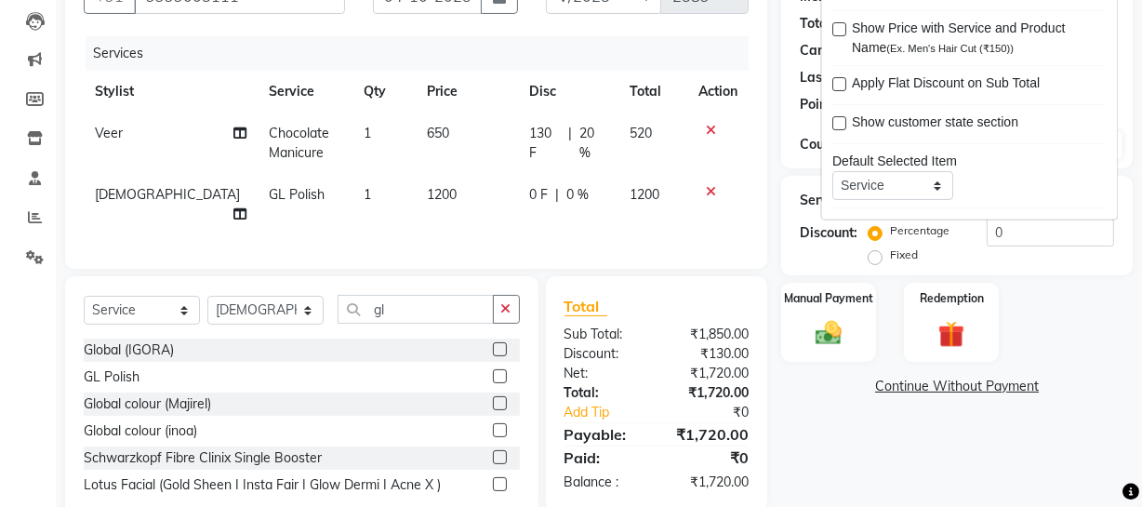
scroll to position [235, 0]
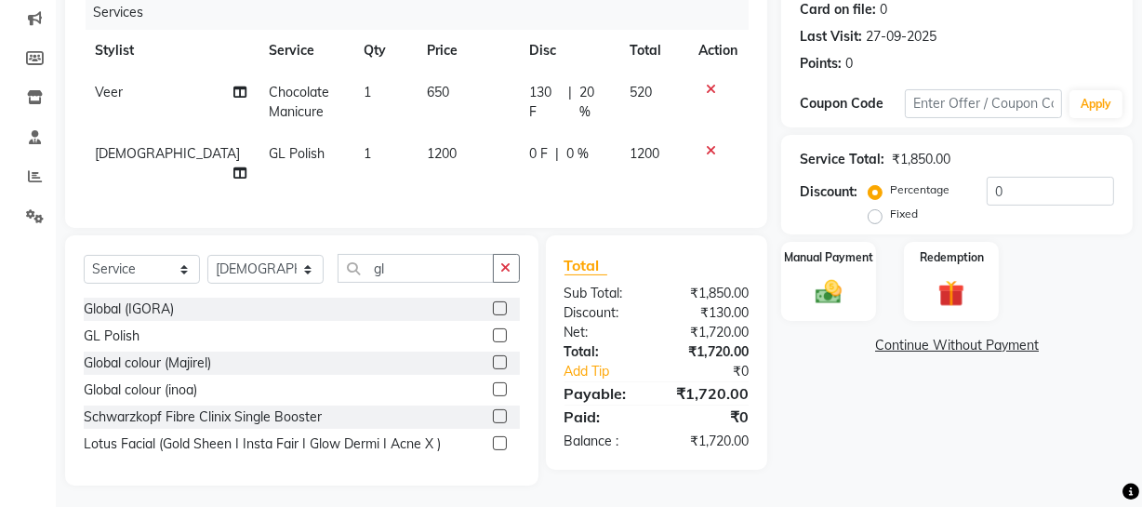
click at [914, 455] on div "Name: Jaspreet Membership: No Active Membership Total Visits: 24 Card on file: …" at bounding box center [964, 194] width 366 height 581
drag, startPoint x: 824, startPoint y: 251, endPoint x: 827, endPoint y: 275, distance: 24.3
click at [824, 260] on label "Manual Payment" at bounding box center [828, 256] width 93 height 18
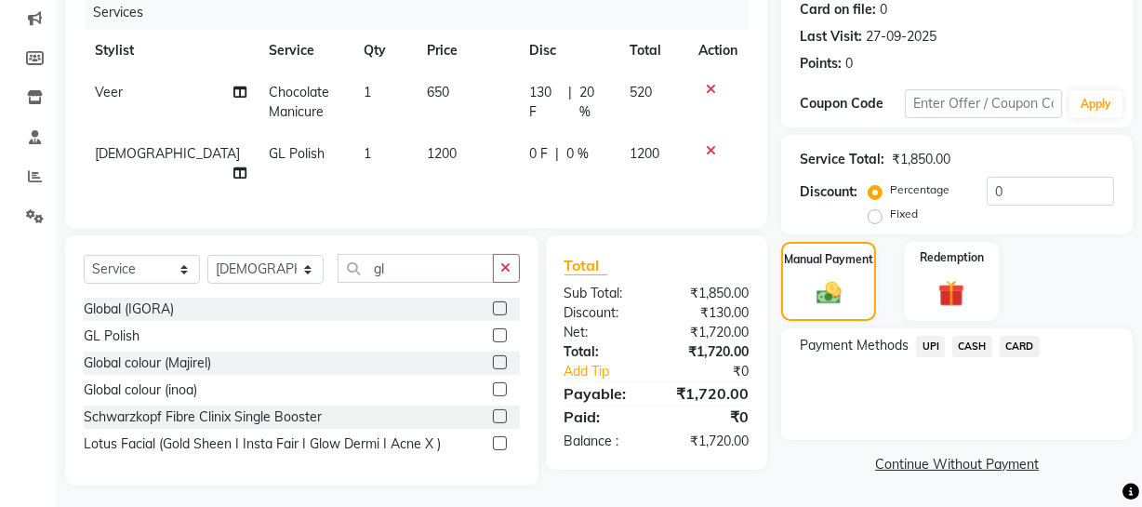
click at [977, 347] on span "CASH" at bounding box center [973, 346] width 40 height 21
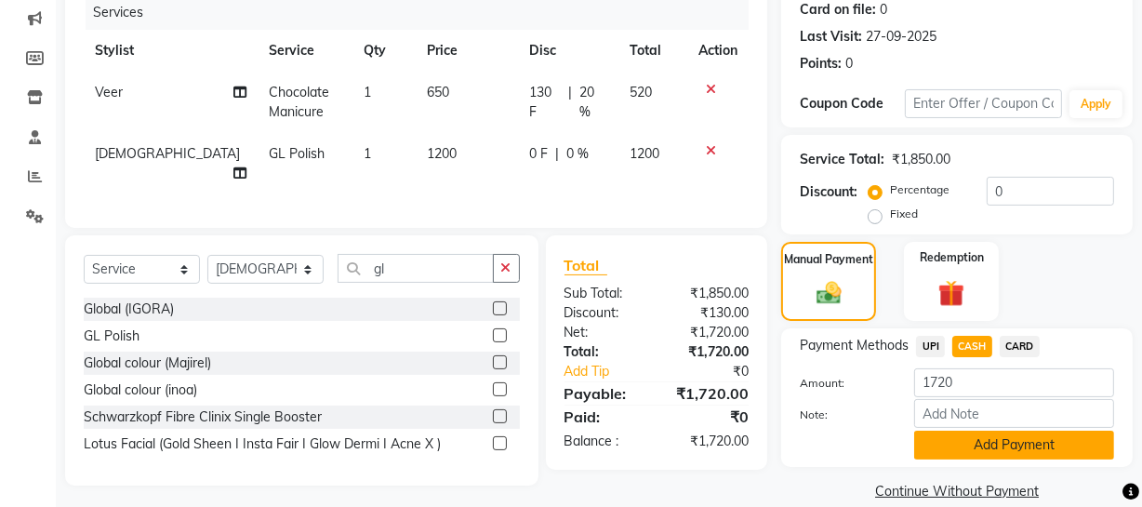
click at [943, 436] on button "Add Payment" at bounding box center [1014, 445] width 200 height 29
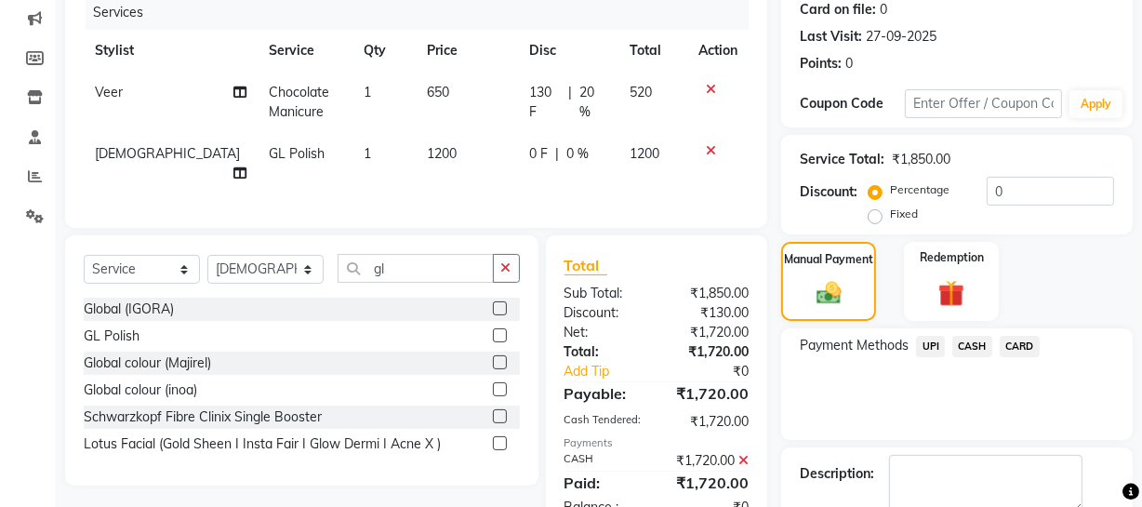
scroll to position [339, 0]
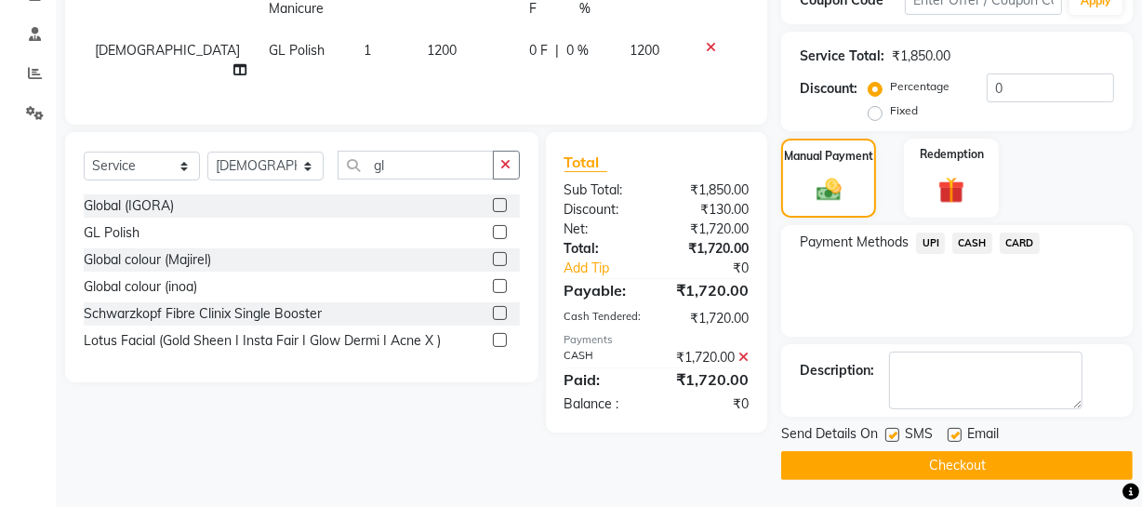
click at [886, 436] on label at bounding box center [893, 435] width 14 height 14
click at [886, 436] on input "checkbox" at bounding box center [892, 436] width 12 height 12
checkbox input "false"
click at [890, 451] on button "Checkout" at bounding box center [957, 465] width 352 height 29
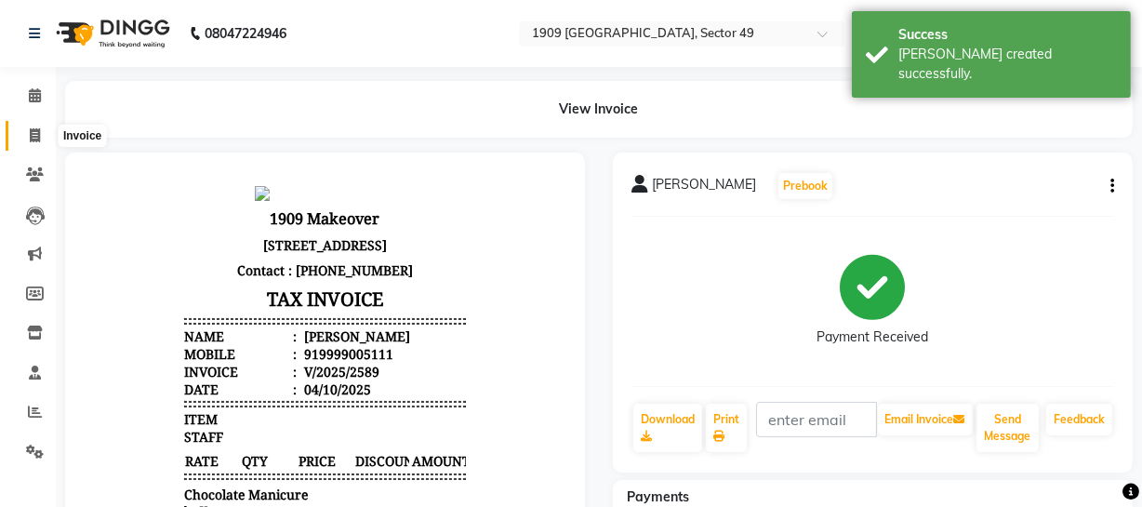
click at [34, 134] on icon at bounding box center [35, 135] width 10 height 14
select select "service"
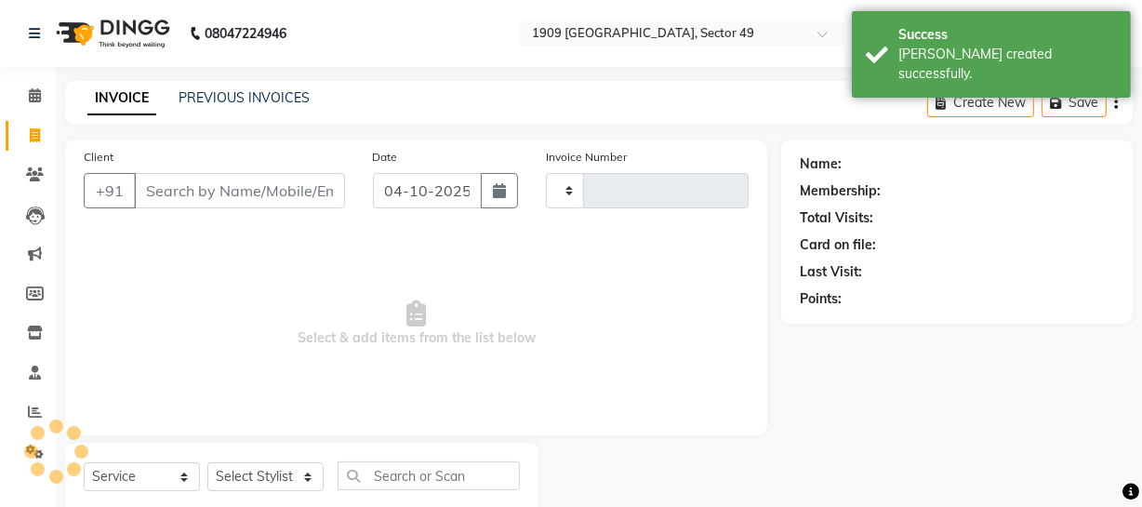
type input "2752"
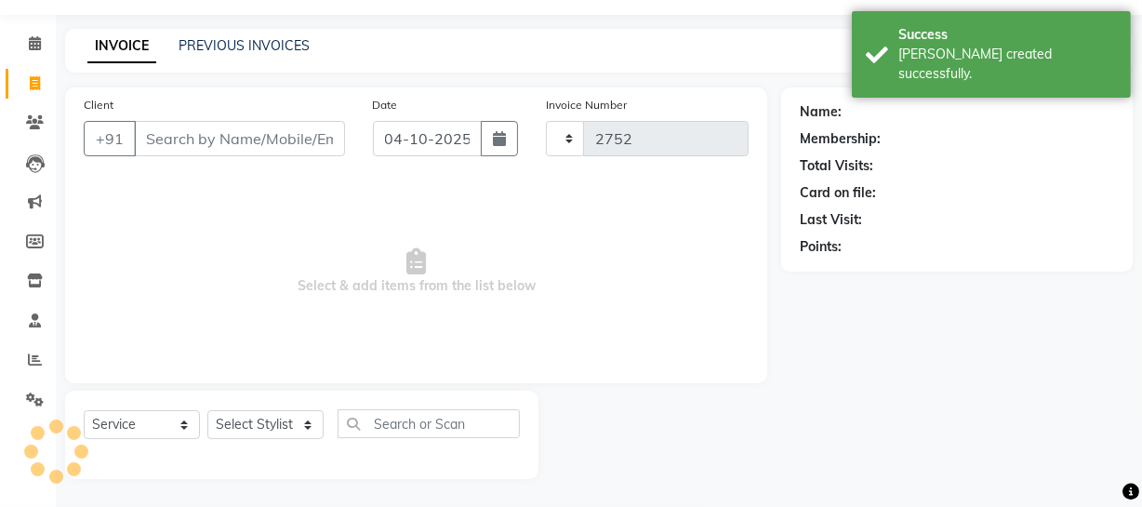
select select "6923"
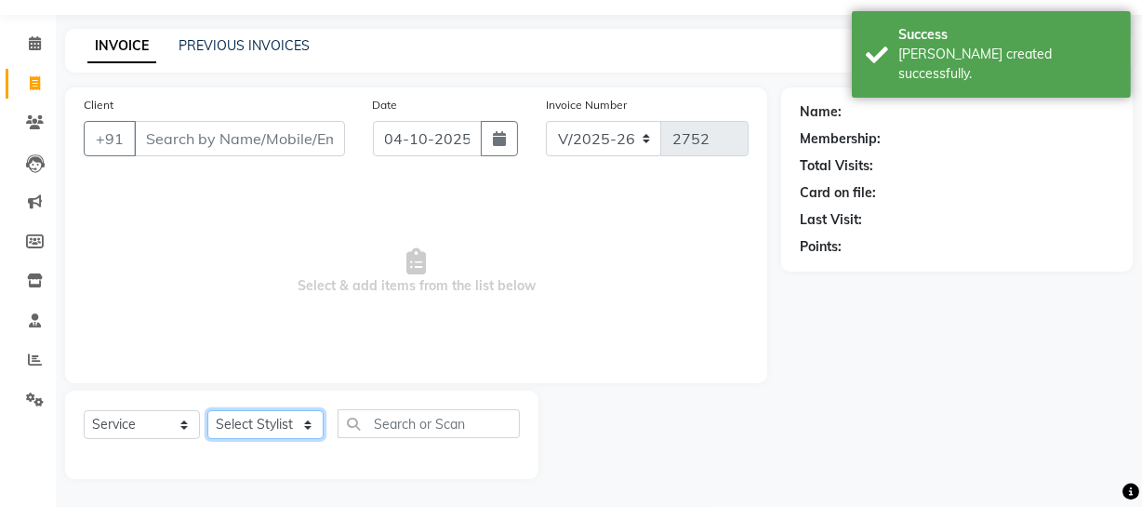
click at [274, 419] on select "Select Stylist Abdul Ahmed Arif Harun House Sale Jyoti Nisha Prince Rehaan Umes…" at bounding box center [265, 424] width 116 height 29
select select "79672"
click at [207, 410] on select "Select Stylist Abdul Ahmed Arif Harun House Sale Jyoti Nisha Prince Rehaan Umes…" at bounding box center [265, 424] width 116 height 29
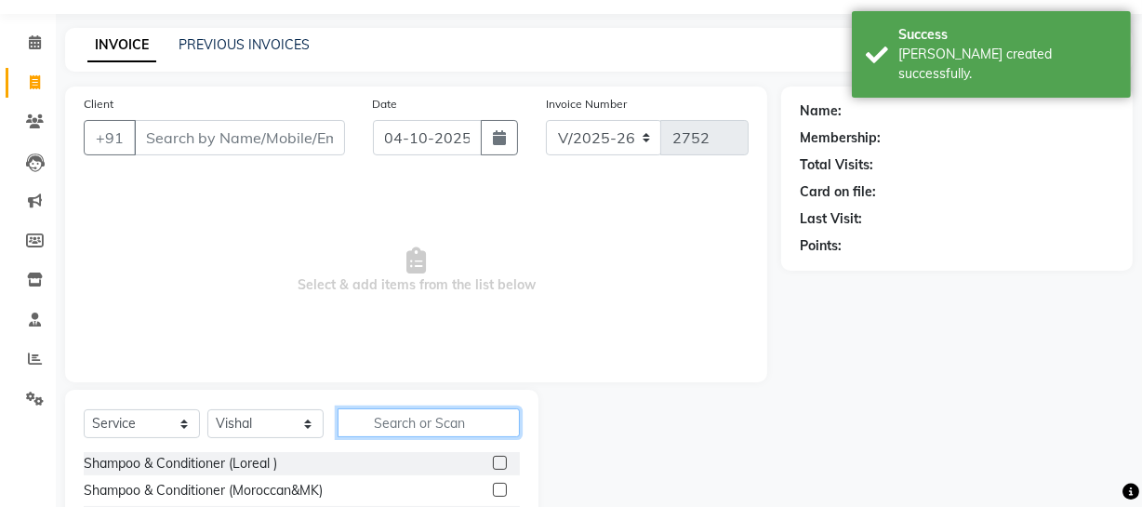
click at [427, 427] on input "text" at bounding box center [429, 422] width 182 height 29
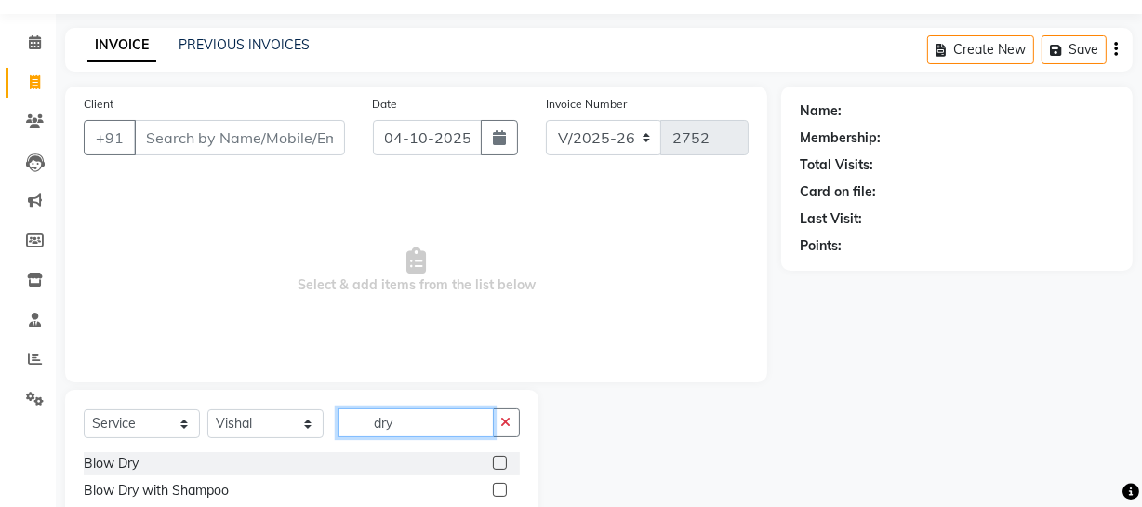
type input "dry"
click at [500, 462] on label at bounding box center [500, 463] width 14 height 14
click at [500, 462] on input "checkbox" at bounding box center [499, 464] width 12 height 12
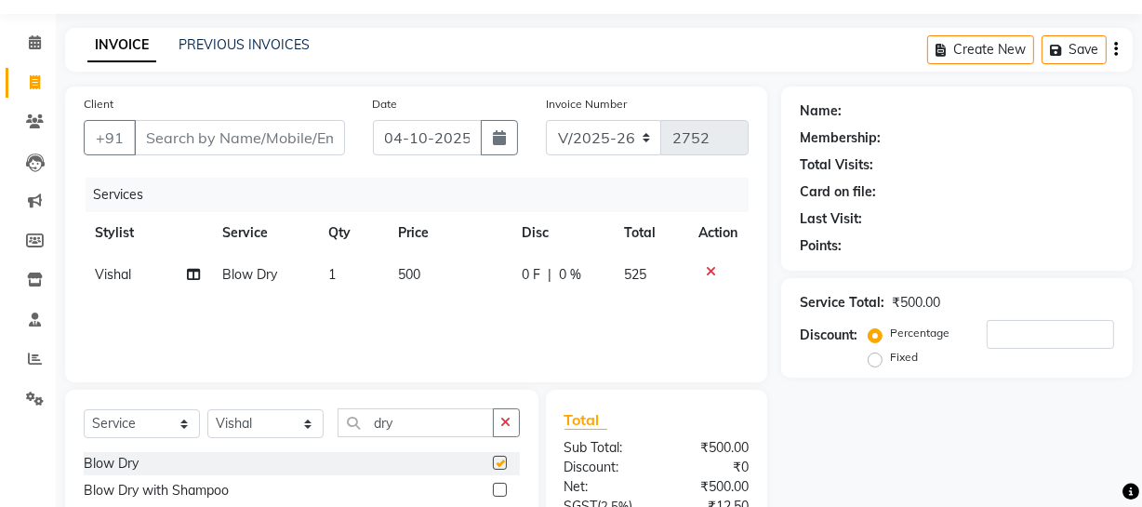
checkbox input "false"
click at [267, 138] on input "Client" at bounding box center [239, 137] width 211 height 35
type input "v"
type input "0"
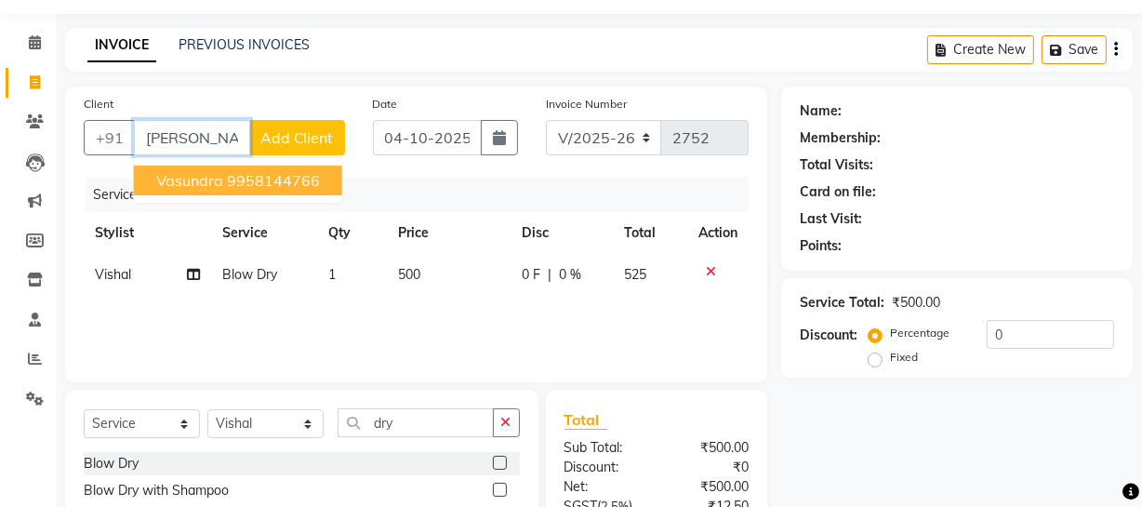
click at [270, 180] on ngb-highlight "9958144766" at bounding box center [273, 180] width 93 height 19
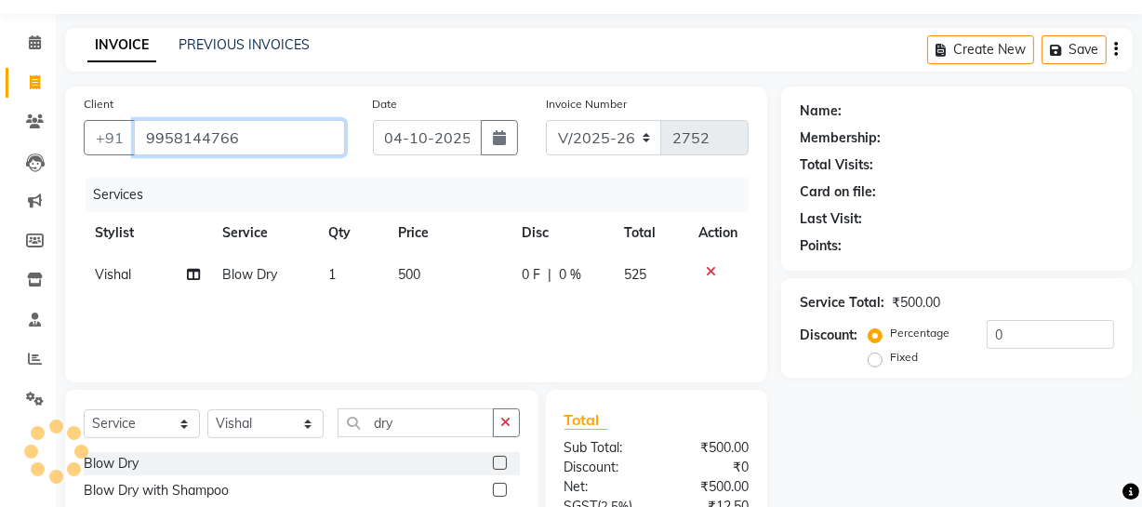
type input "9958144766"
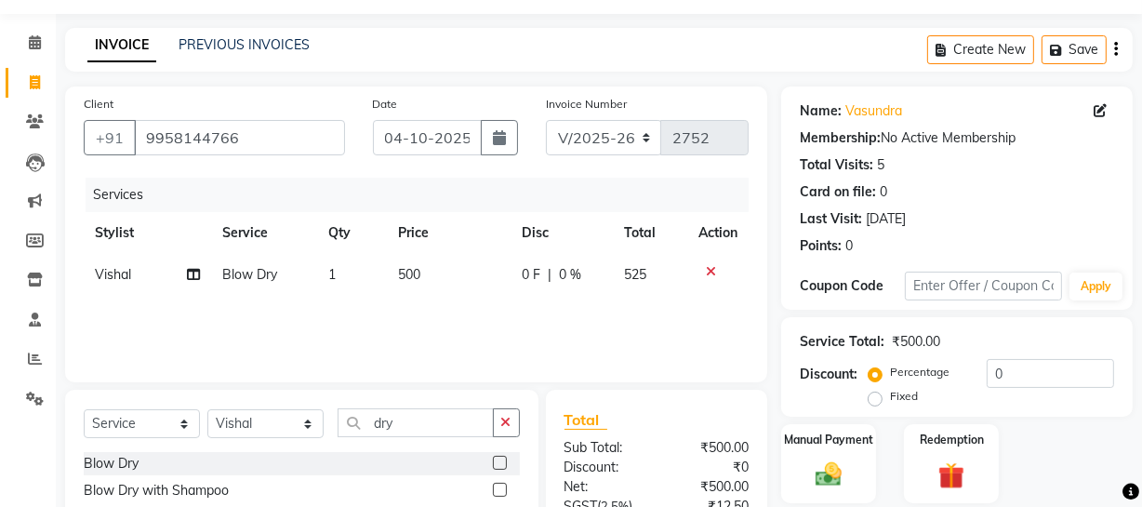
scroll to position [238, 0]
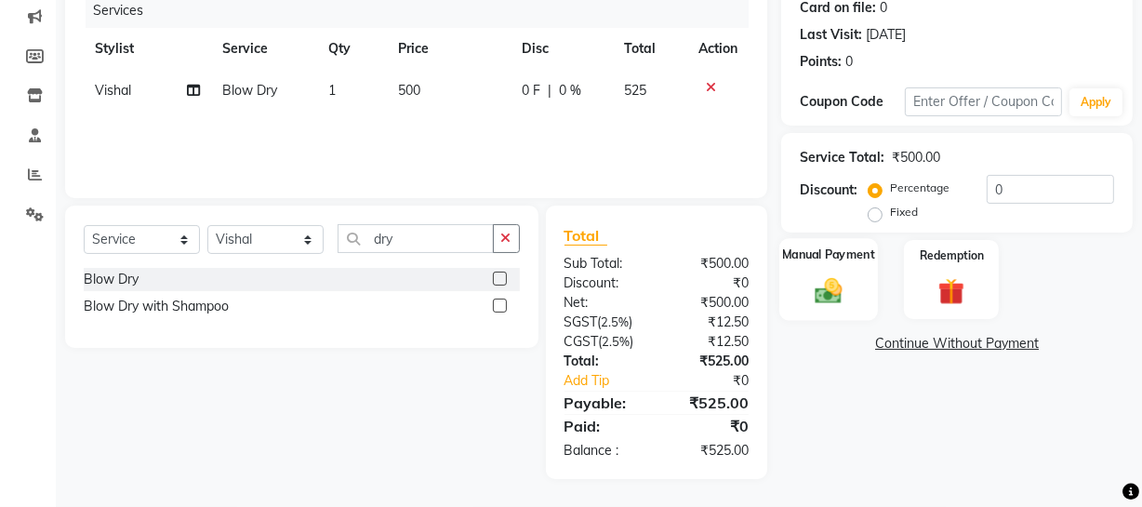
click at [830, 291] on img at bounding box center [829, 290] width 45 height 32
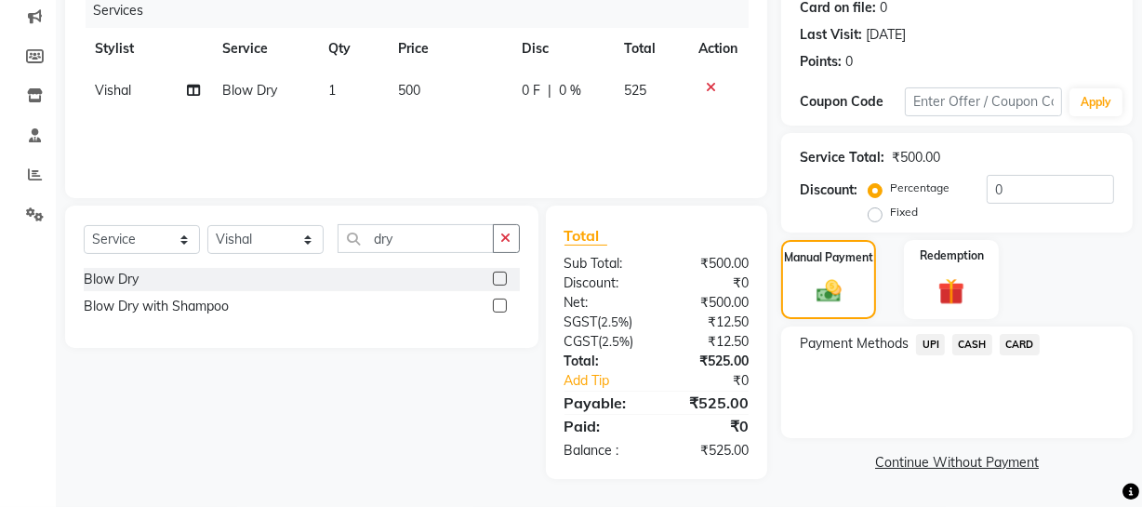
click at [933, 335] on span "UPI" at bounding box center [930, 344] width 29 height 21
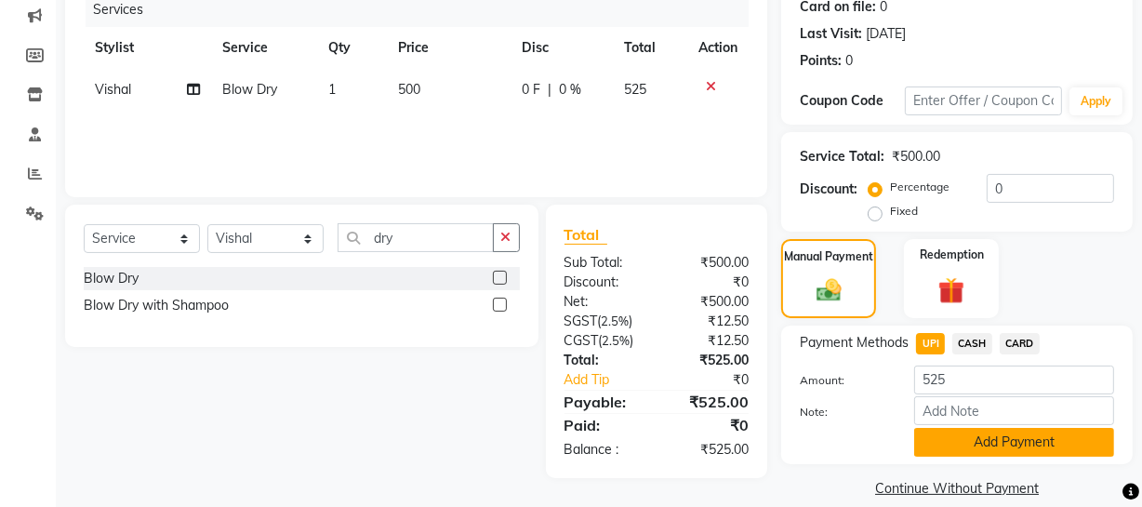
click at [976, 437] on button "Add Payment" at bounding box center [1014, 442] width 200 height 29
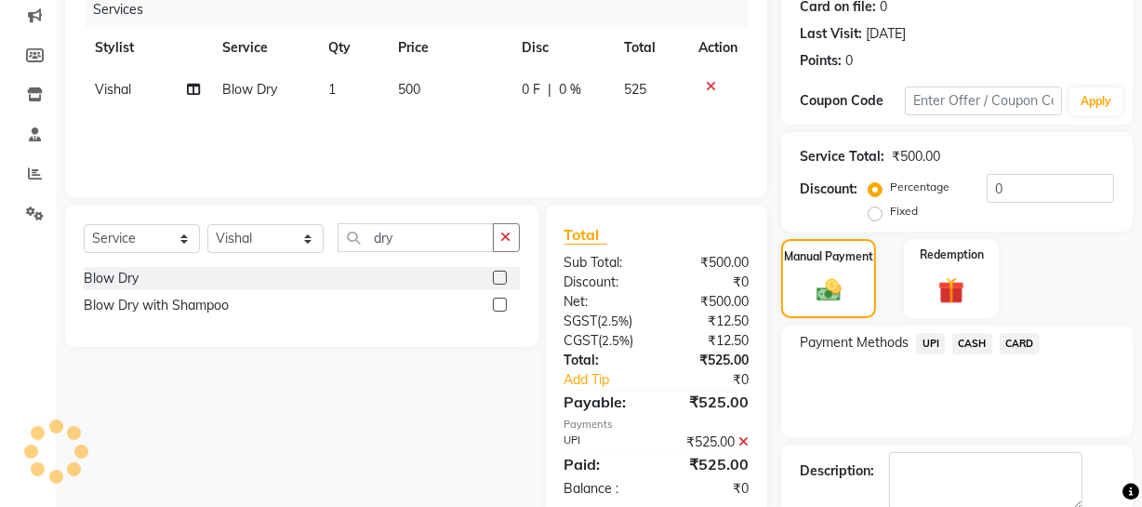
scroll to position [339, 0]
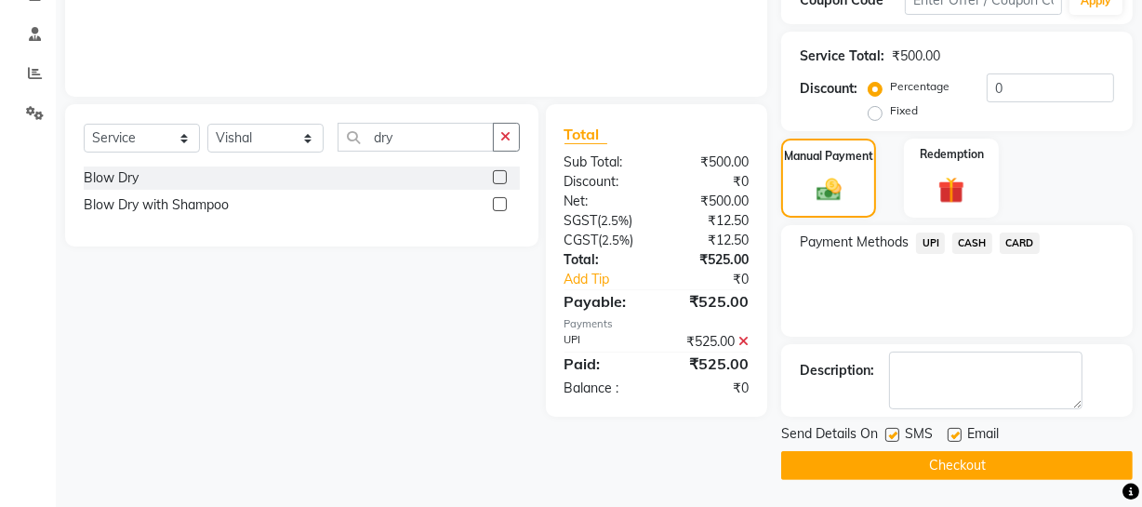
click at [973, 451] on button "Checkout" at bounding box center [957, 465] width 352 height 29
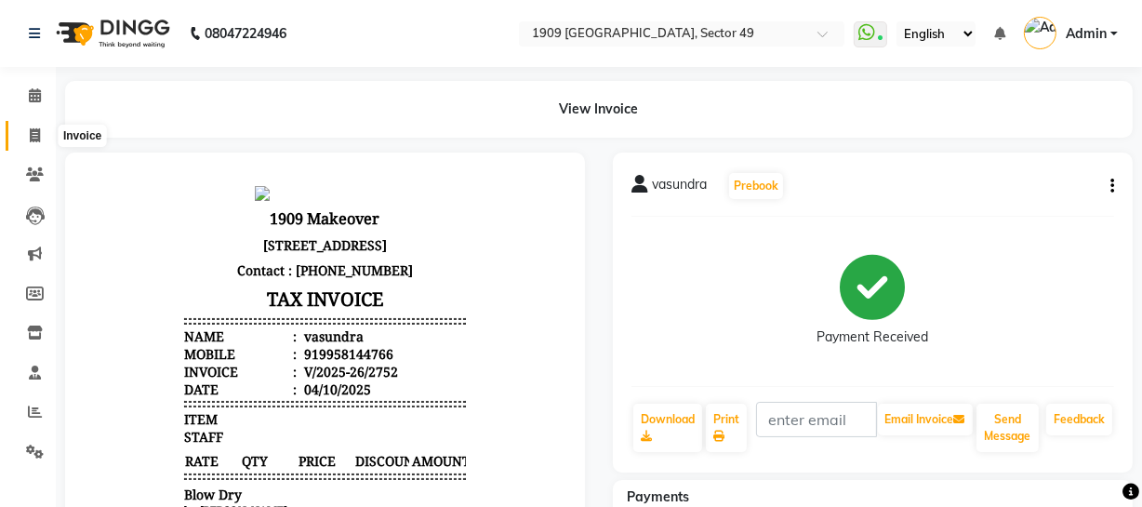
click at [19, 135] on span at bounding box center [35, 136] width 33 height 21
select select "service"
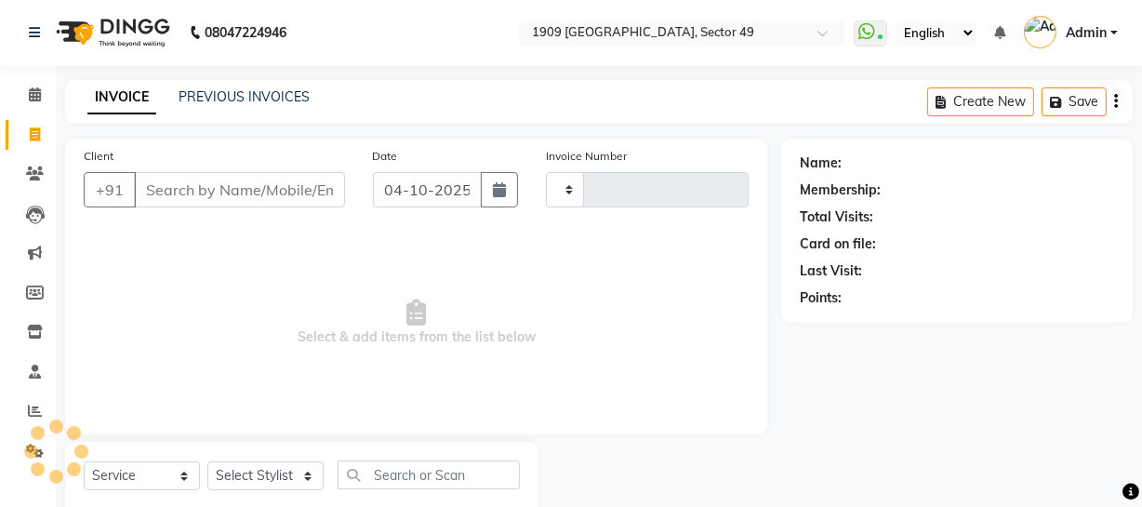
type input "2753"
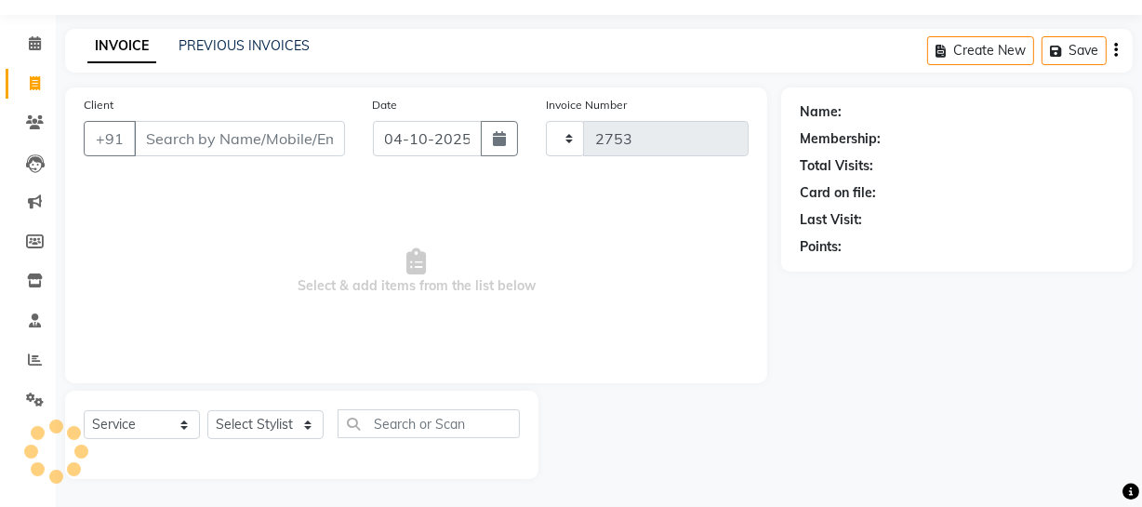
select select "6923"
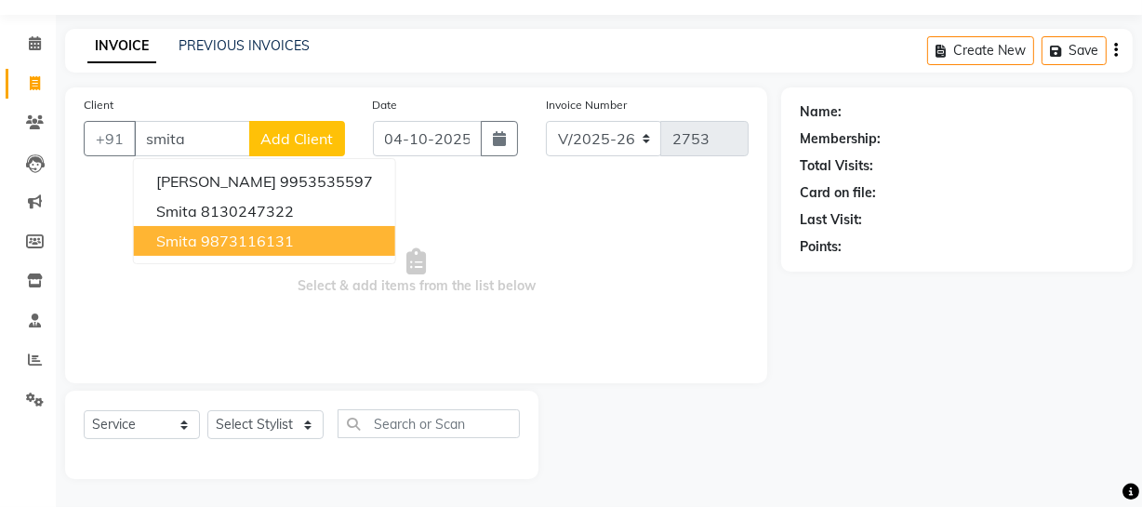
click at [260, 241] on ngb-highlight "9873116131" at bounding box center [247, 241] width 93 height 19
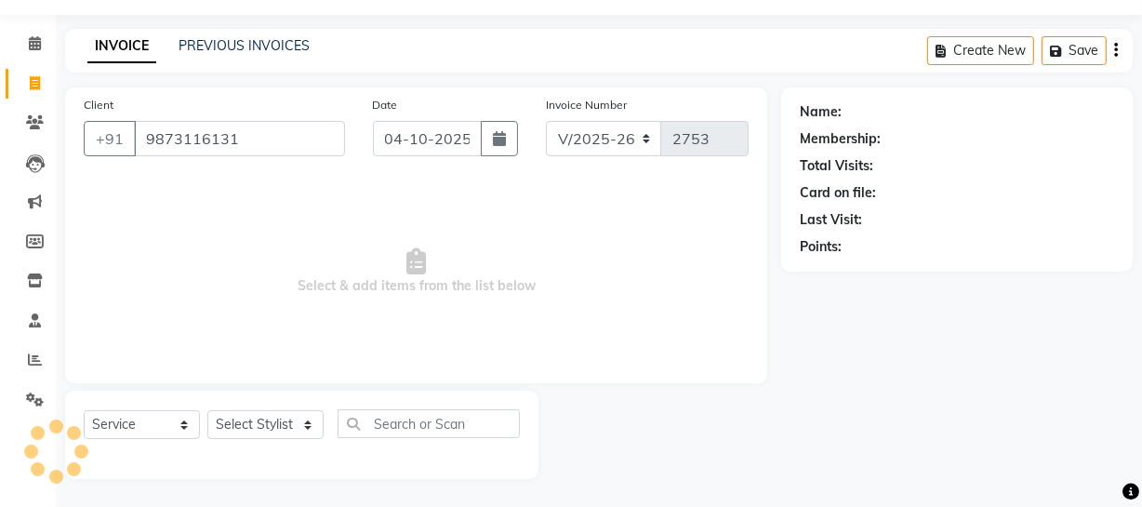
type input "9873116131"
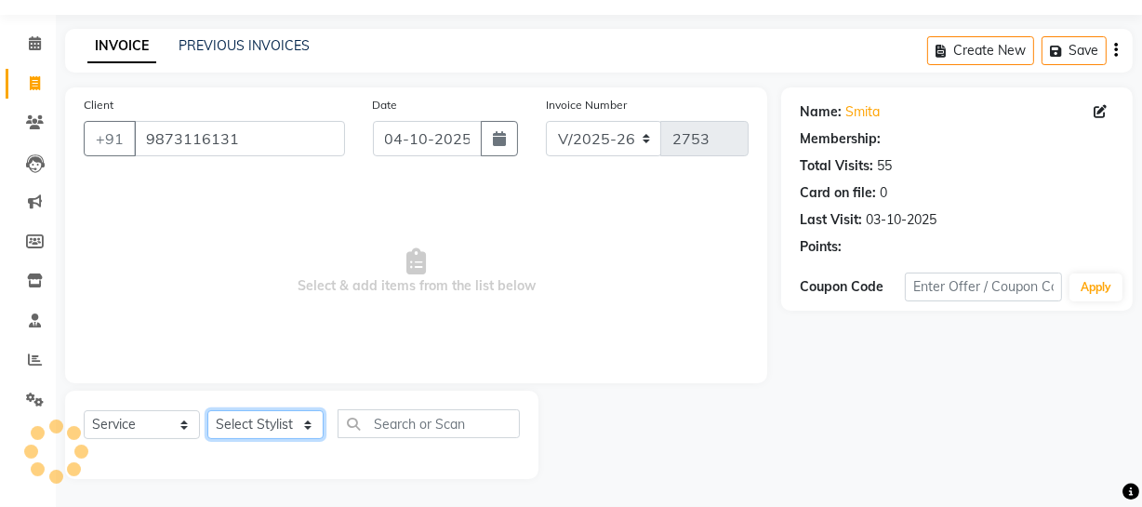
click at [284, 418] on select "Select Stylist Abdul Ahmed Arif Harun House Sale Jyoti Nisha Prince Rehaan Umes…" at bounding box center [265, 424] width 116 height 29
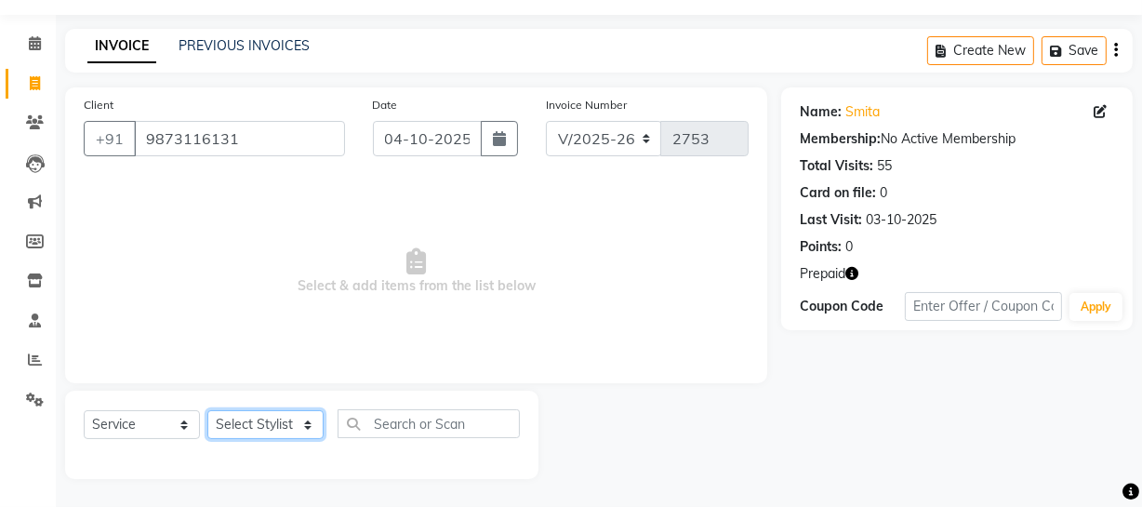
select select "89254"
click at [207, 410] on select "Select Stylist Abdul Ahmed Arif Harun House Sale Jyoti Nisha Prince Rehaan Umes…" at bounding box center [265, 424] width 116 height 29
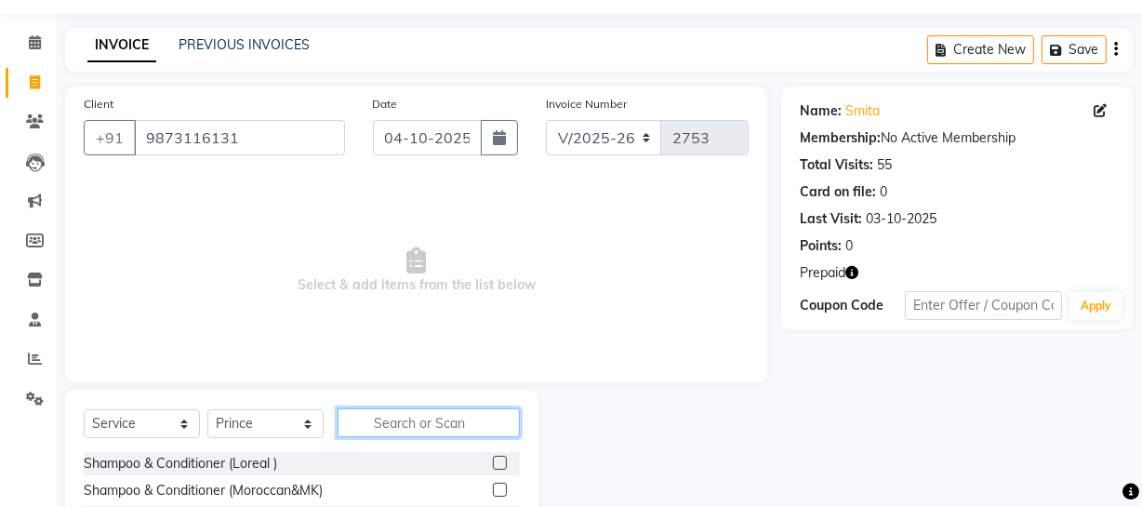
click at [412, 418] on input "text" at bounding box center [429, 422] width 182 height 29
click at [493, 462] on label at bounding box center [500, 463] width 14 height 14
click at [493, 462] on input "checkbox" at bounding box center [499, 464] width 12 height 12
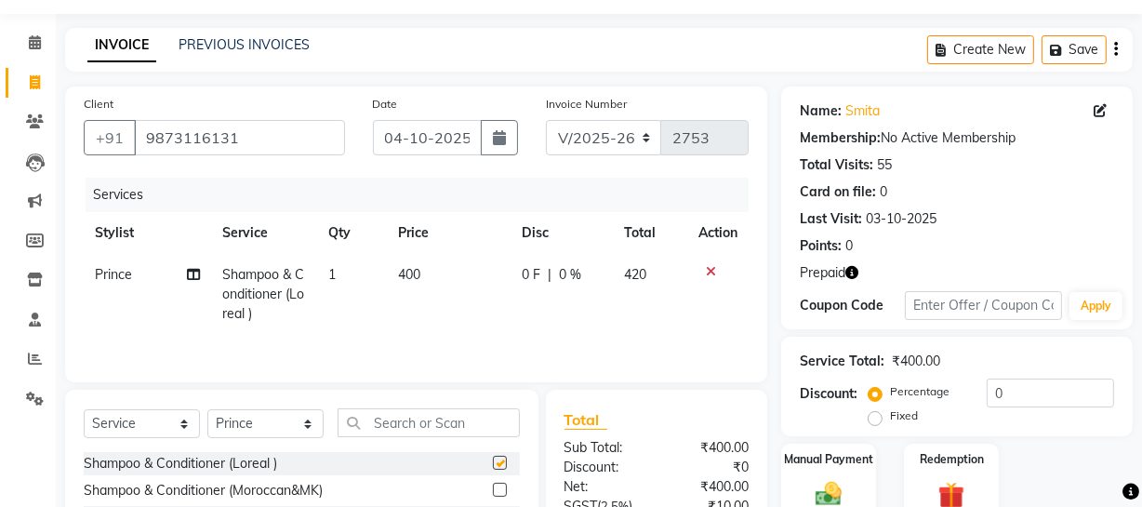
checkbox input "false"
click at [462, 429] on input "text" at bounding box center [429, 422] width 182 height 29
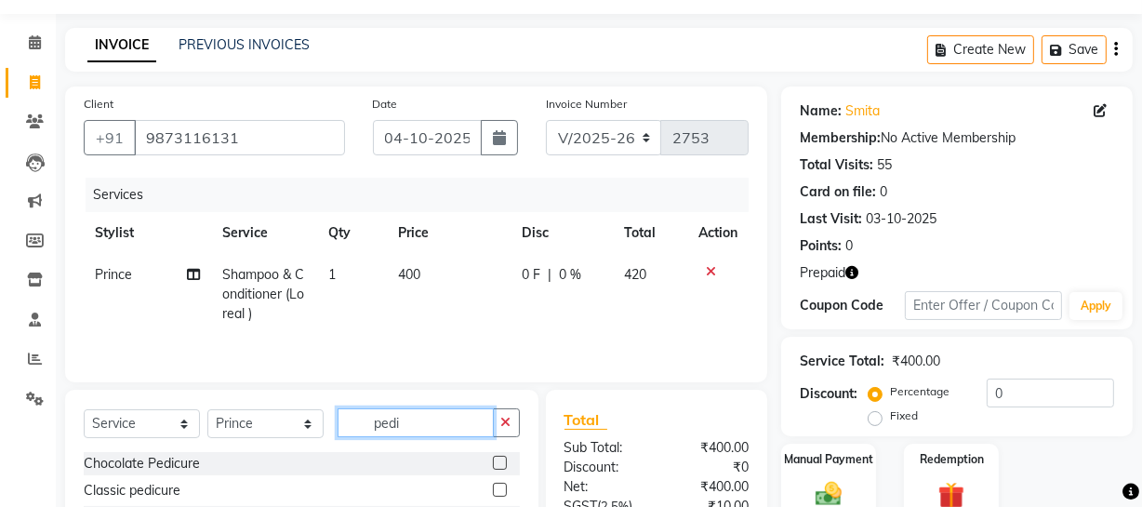
type input "pedi"
click at [493, 464] on label at bounding box center [500, 463] width 14 height 14
click at [493, 464] on input "checkbox" at bounding box center [499, 464] width 12 height 12
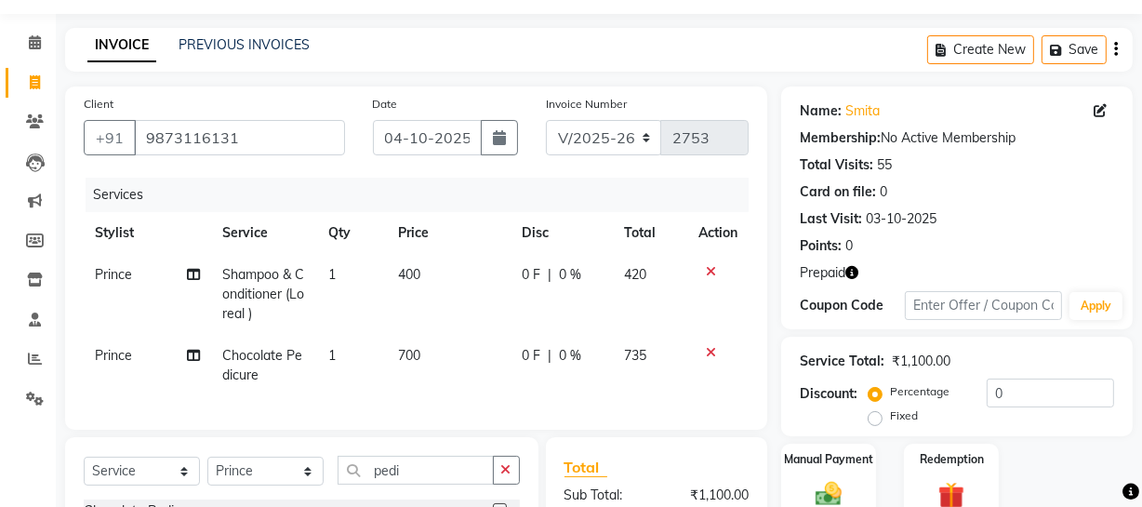
checkbox input "false"
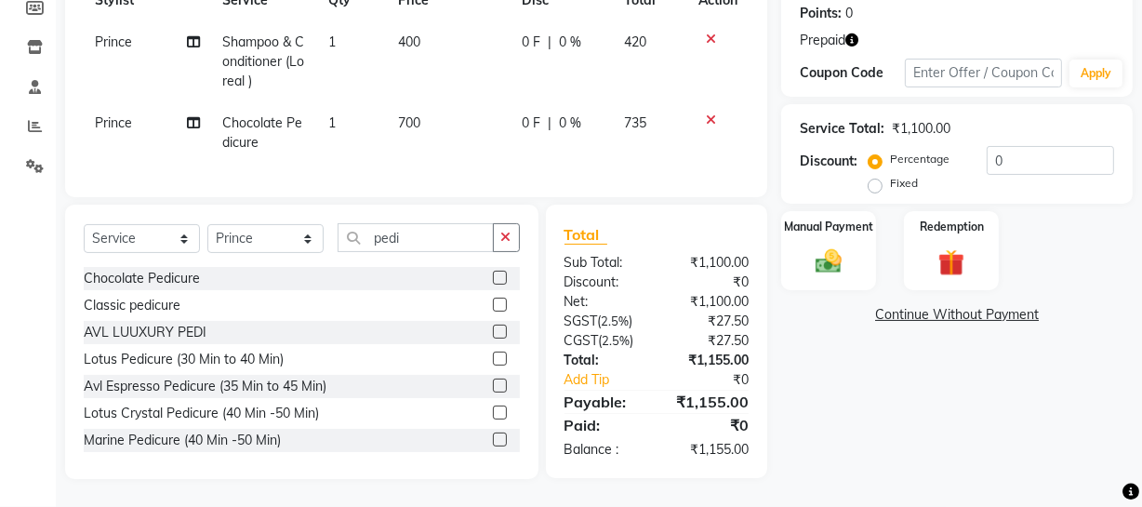
scroll to position [299, 0]
click at [935, 246] on img at bounding box center [951, 263] width 45 height 34
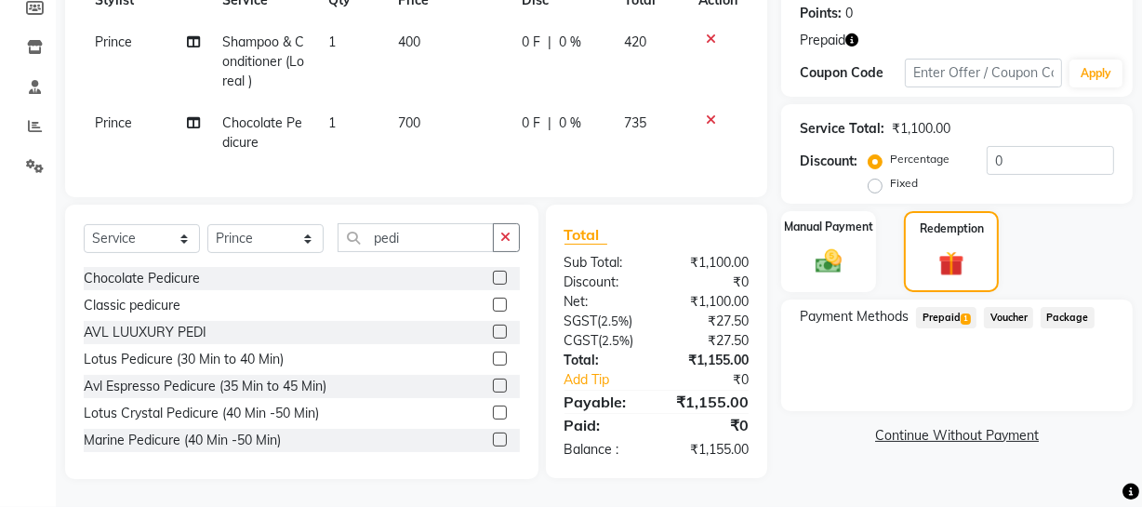
click at [949, 307] on span "Prepaid 1" at bounding box center [946, 317] width 60 height 21
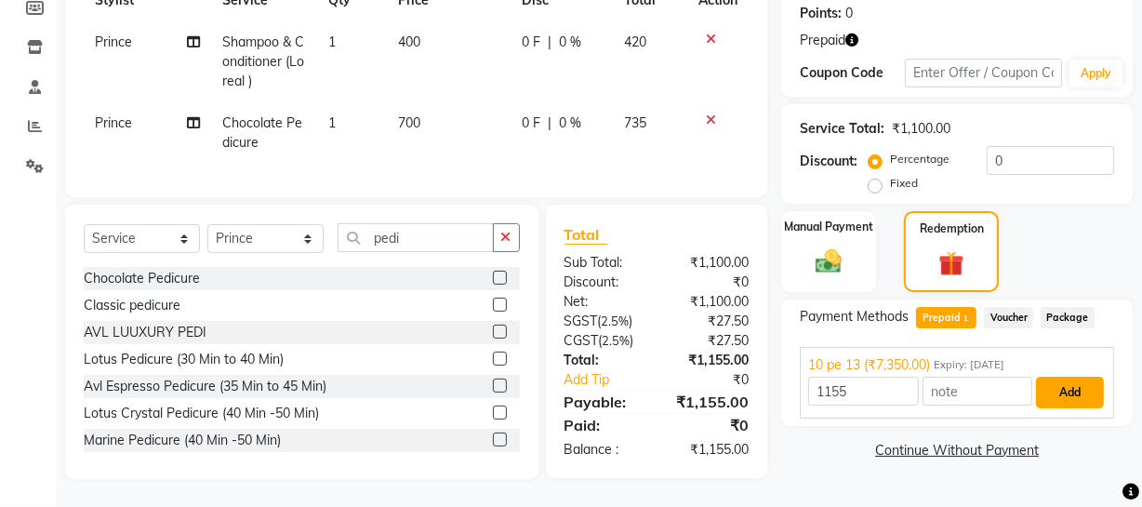
click at [1064, 382] on button "Add" at bounding box center [1070, 393] width 68 height 32
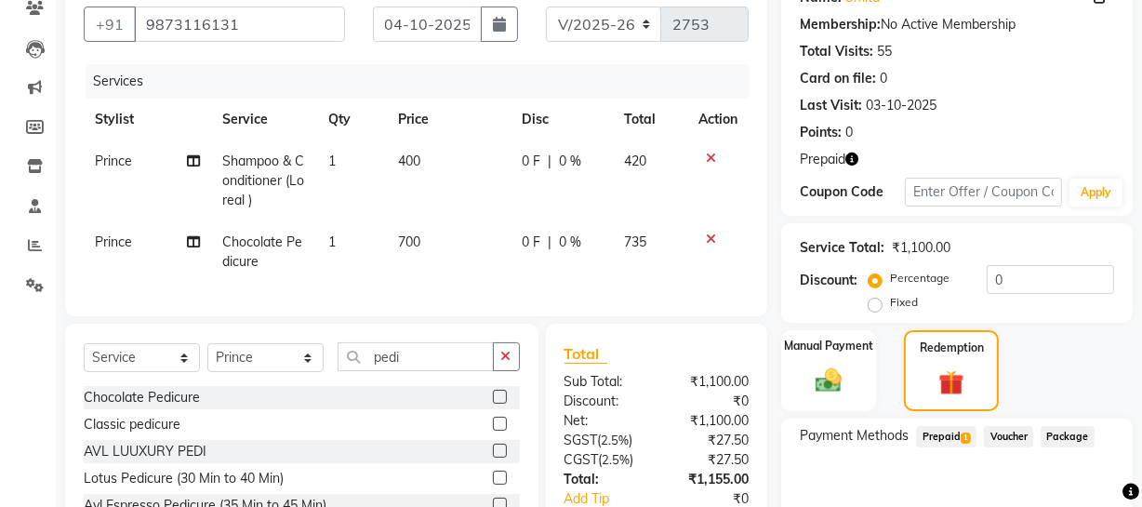
scroll to position [360, 0]
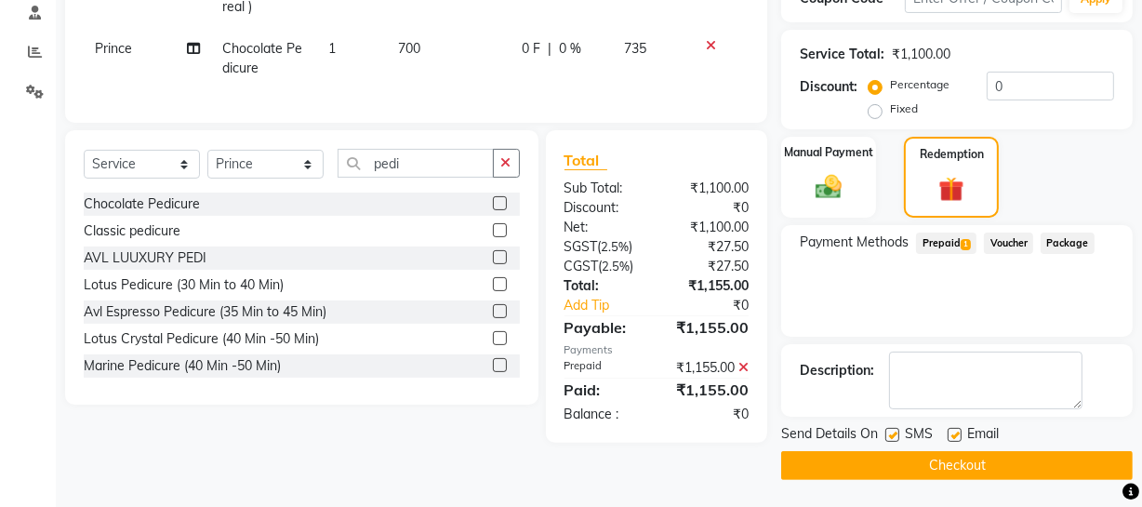
click at [794, 463] on button "Checkout" at bounding box center [957, 465] width 352 height 29
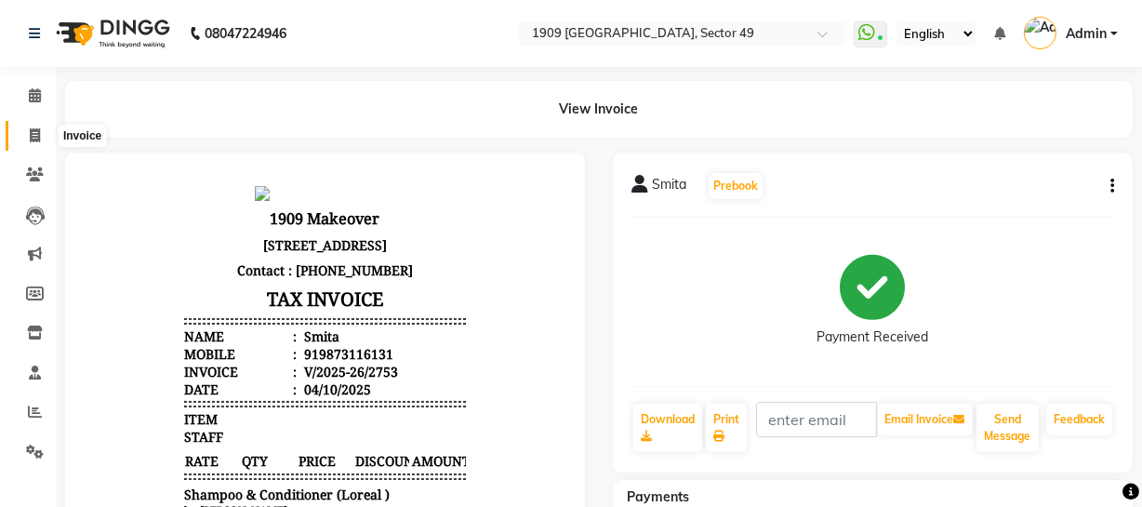
click at [37, 140] on icon at bounding box center [35, 135] width 10 height 14
select select "service"
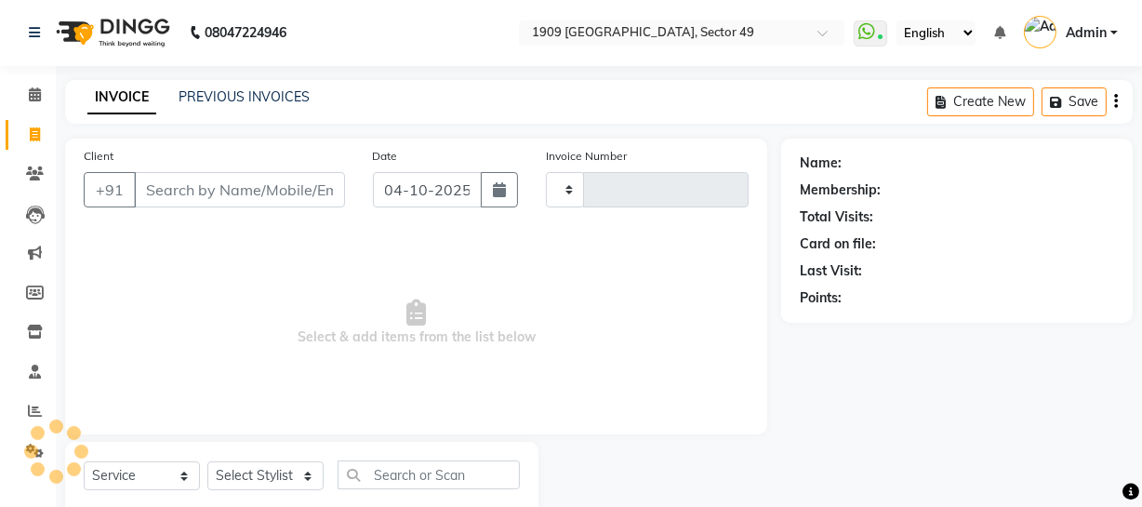
type input "2754"
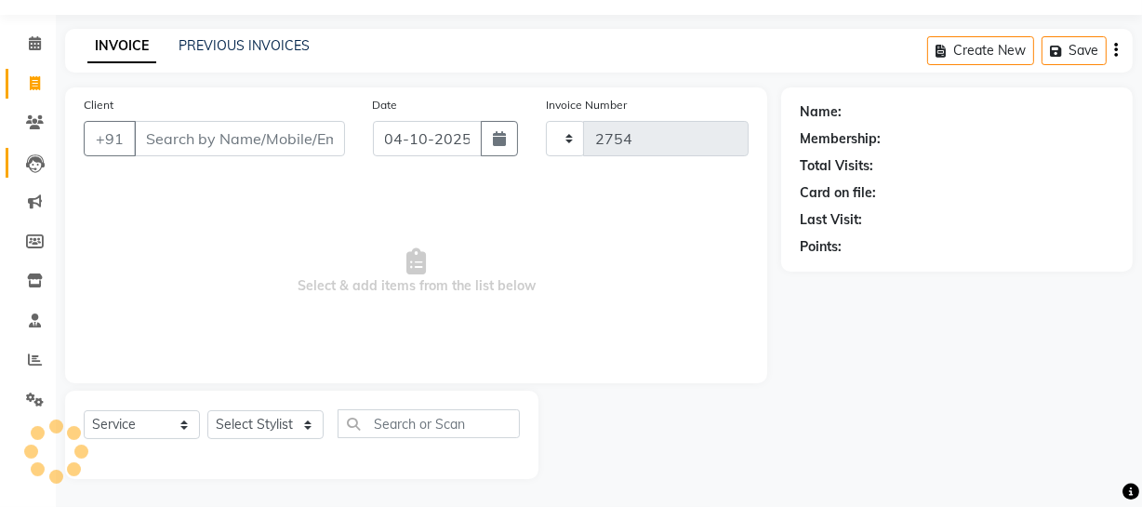
select select "6923"
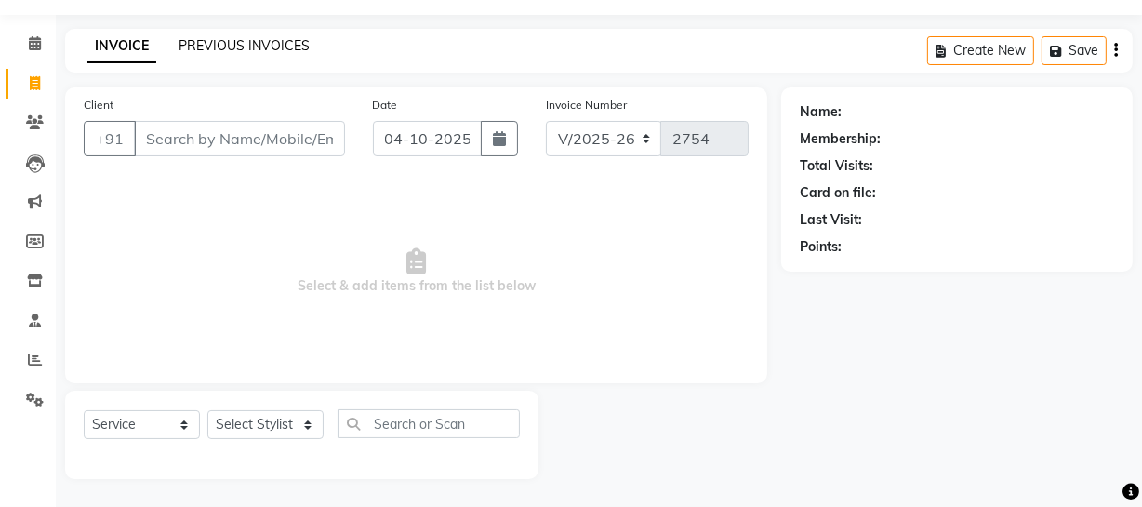
click at [201, 43] on link "PREVIOUS INVOICES" at bounding box center [244, 45] width 131 height 17
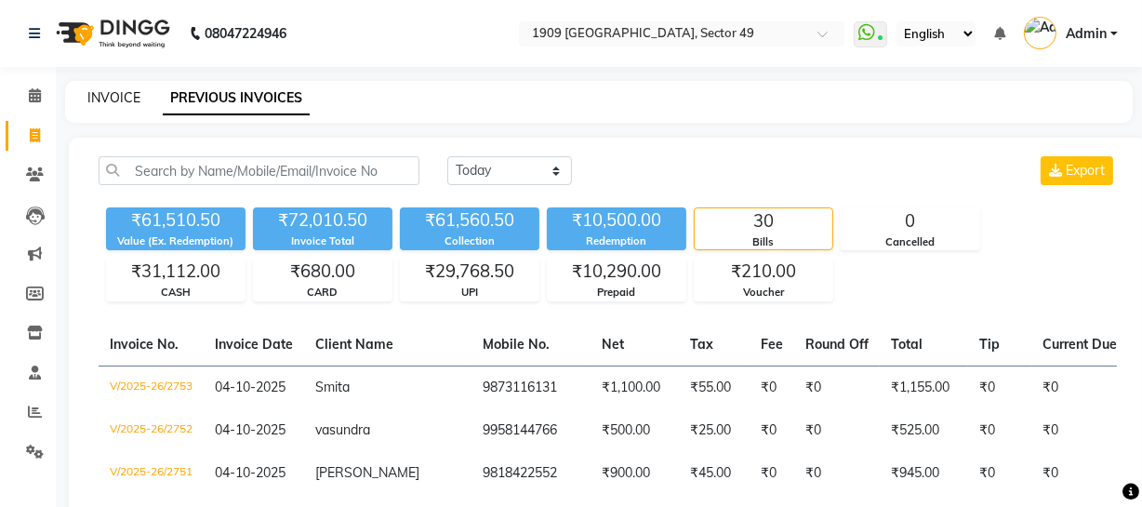
click at [116, 97] on link "INVOICE" at bounding box center [113, 97] width 53 height 17
select select "service"
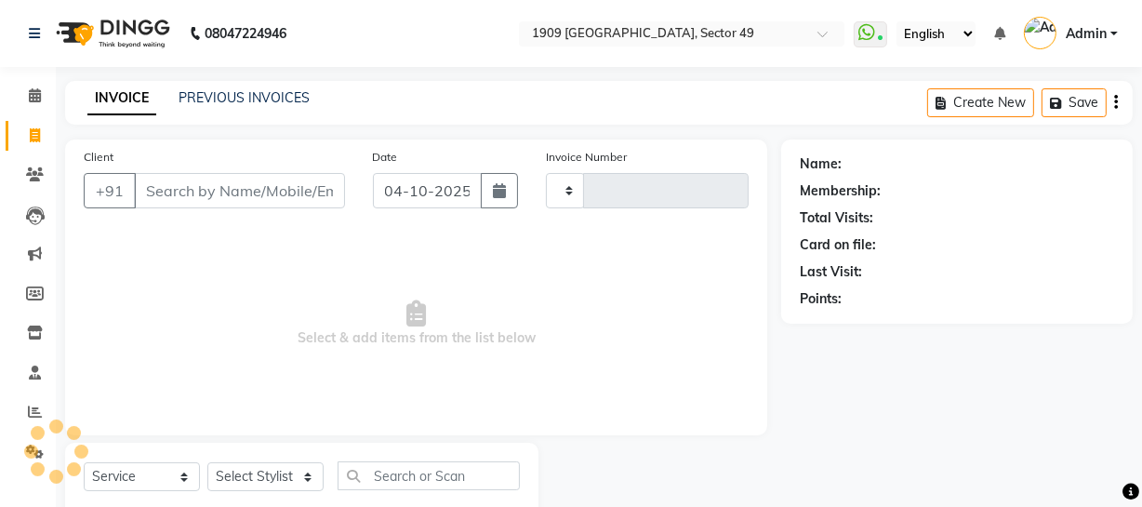
scroll to position [53, 0]
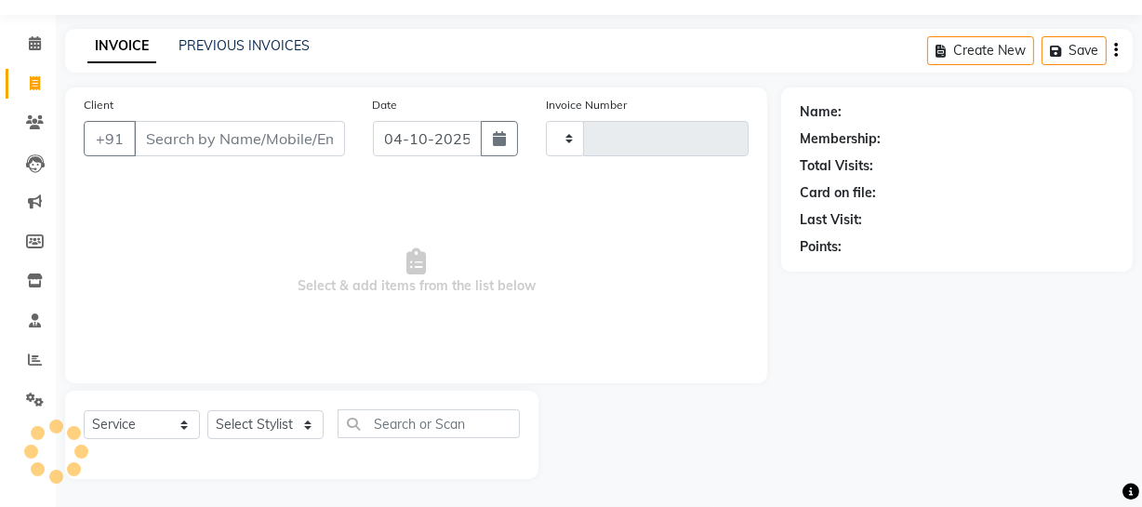
type input "2754"
select select "6923"
click at [248, 36] on div "PREVIOUS INVOICES" at bounding box center [244, 46] width 131 height 20
click at [256, 47] on link "PREVIOUS INVOICES" at bounding box center [244, 45] width 131 height 17
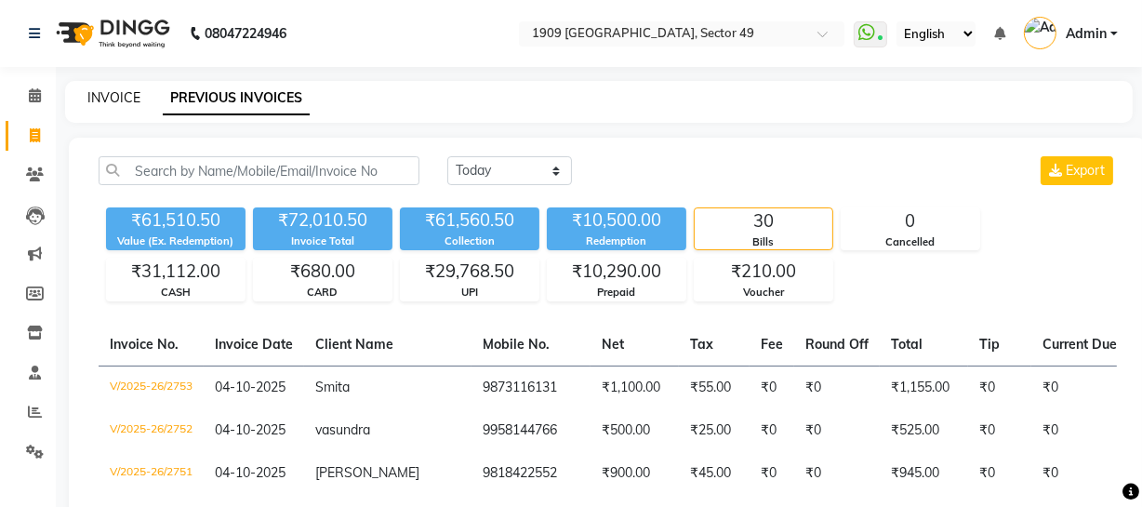
click at [103, 95] on link "INVOICE" at bounding box center [113, 97] width 53 height 17
select select "service"
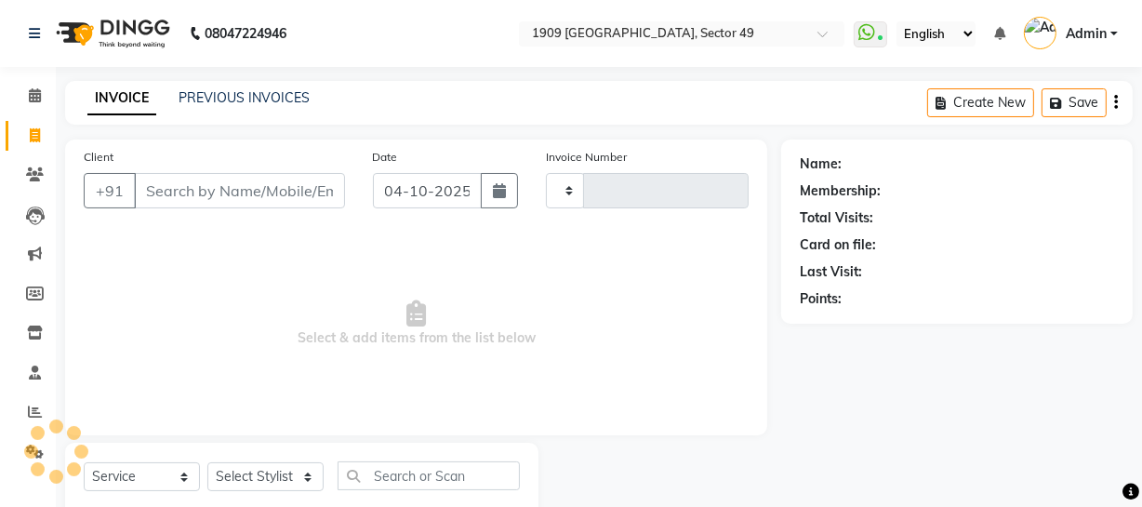
scroll to position [53, 0]
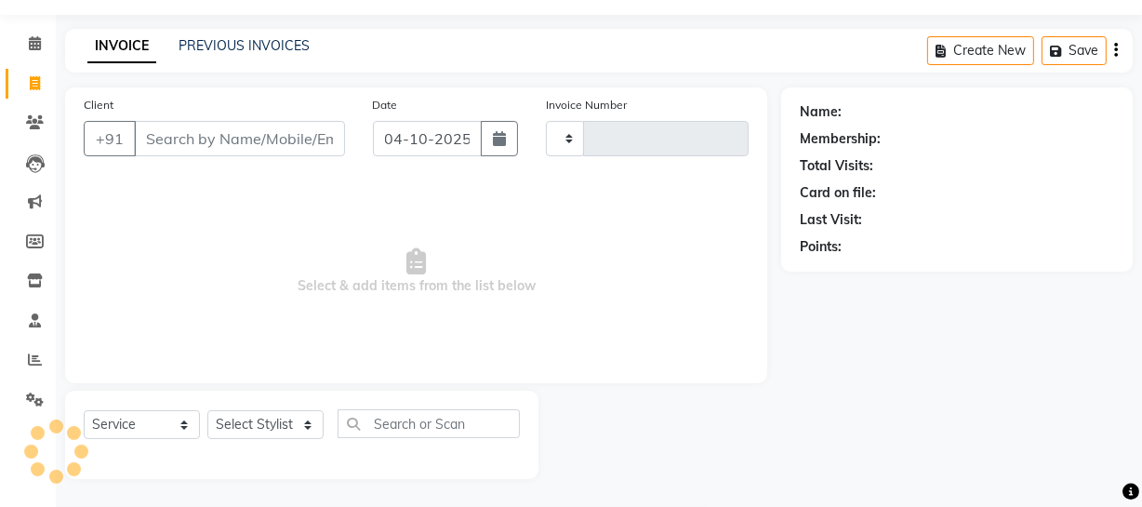
type input "2754"
select select "6923"
click at [232, 41] on link "PREVIOUS INVOICES" at bounding box center [244, 45] width 131 height 17
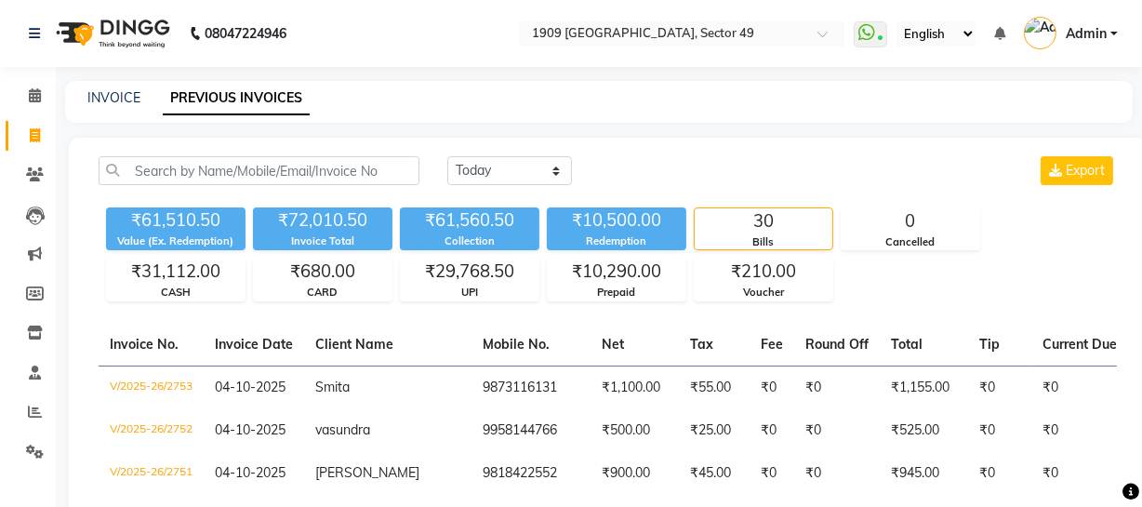
click at [94, 88] on div "INVOICE PREVIOUS INVOICES" at bounding box center [599, 102] width 1068 height 42
click at [93, 92] on link "INVOICE" at bounding box center [113, 97] width 53 height 17
select select "6923"
select select "service"
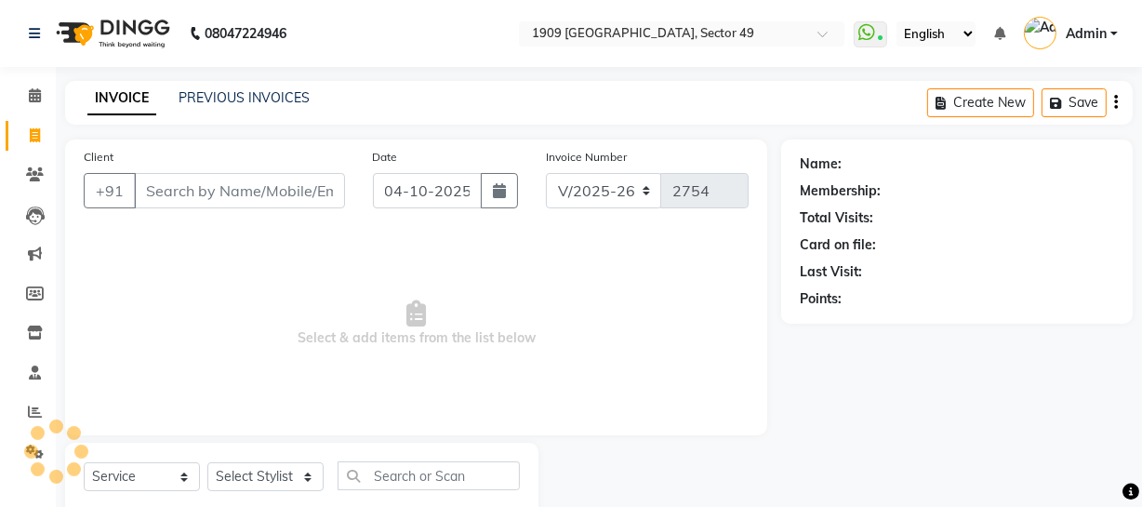
scroll to position [53, 0]
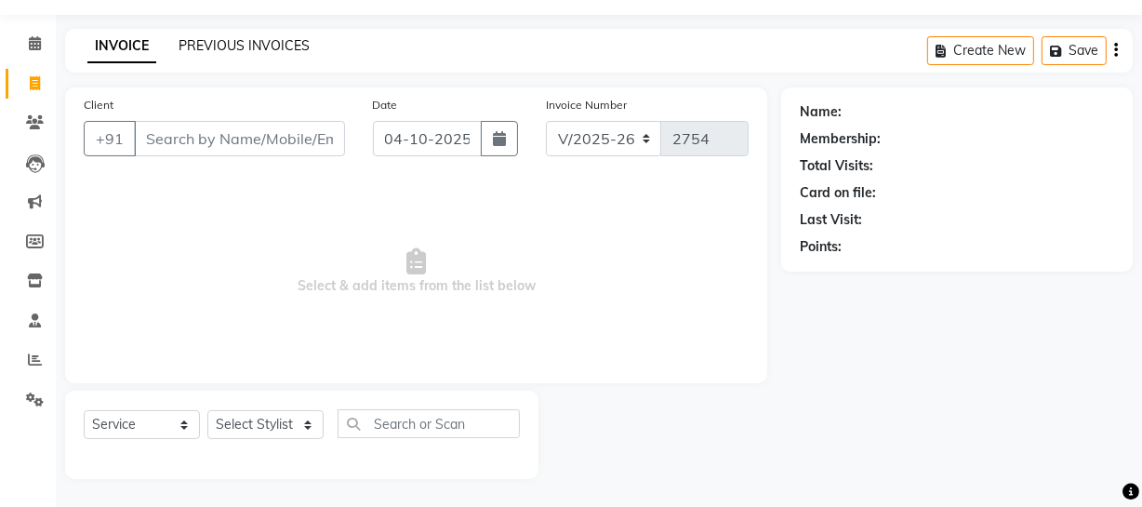
click at [265, 41] on link "PREVIOUS INVOICES" at bounding box center [244, 45] width 131 height 17
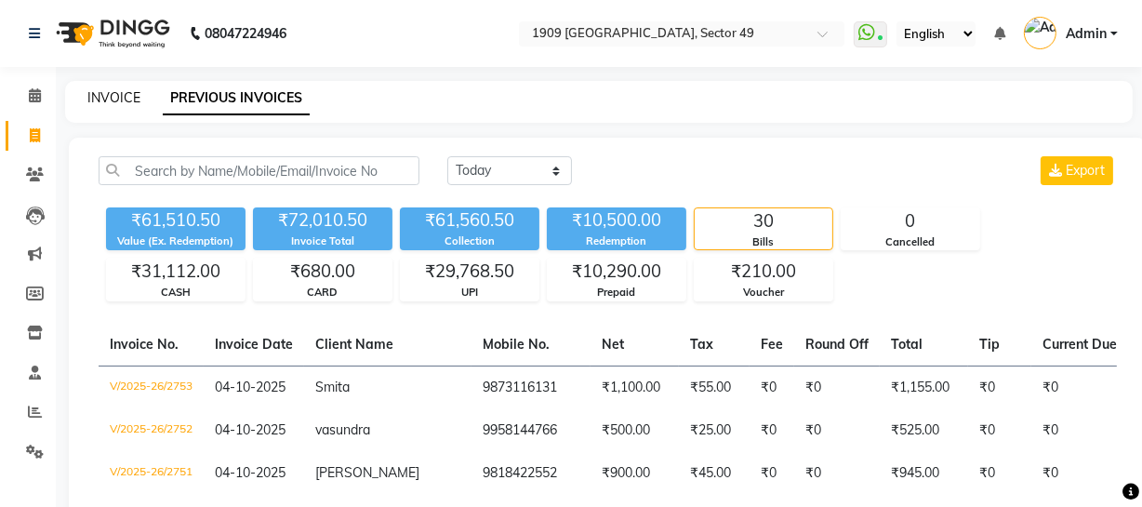
click at [120, 100] on link "INVOICE" at bounding box center [113, 97] width 53 height 17
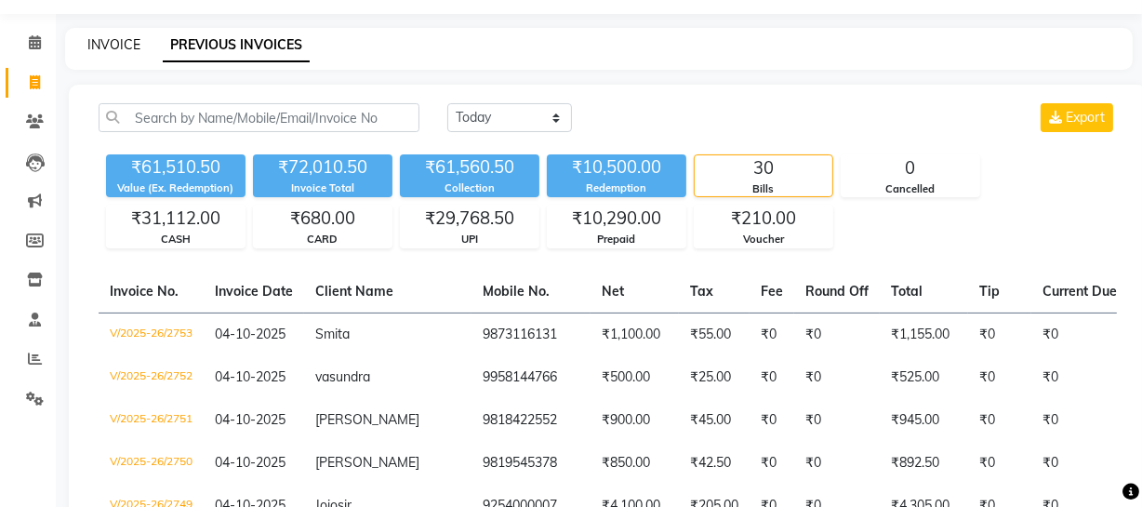
select select "6923"
select select "service"
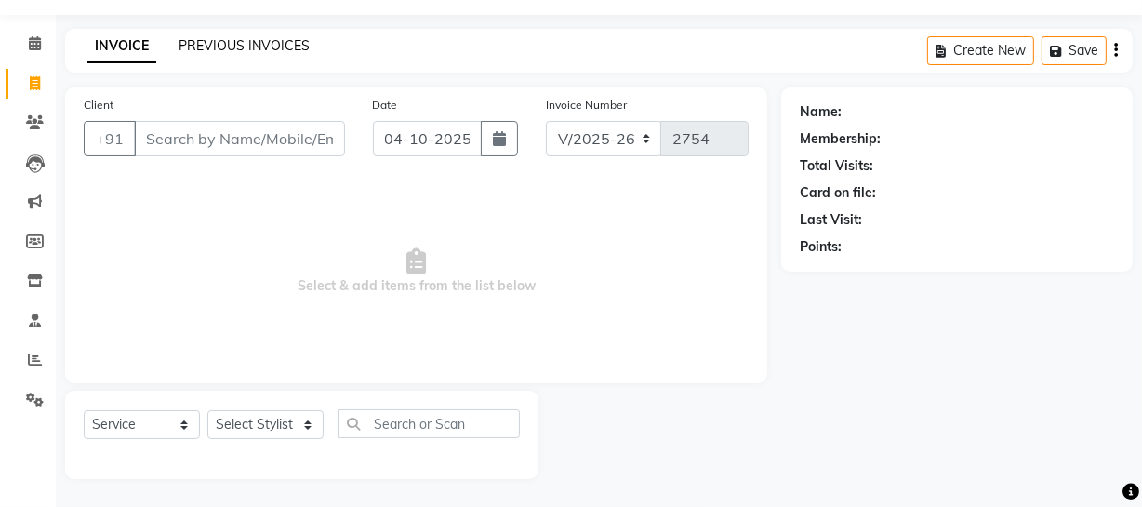
click at [223, 47] on link "PREVIOUS INVOICES" at bounding box center [244, 45] width 131 height 17
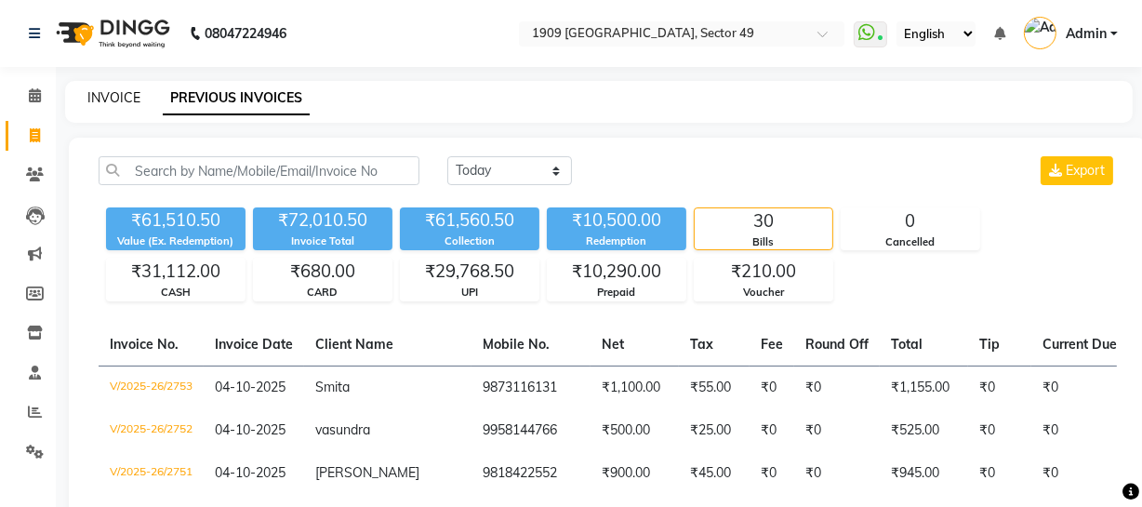
click at [120, 98] on link "INVOICE" at bounding box center [113, 97] width 53 height 17
select select "service"
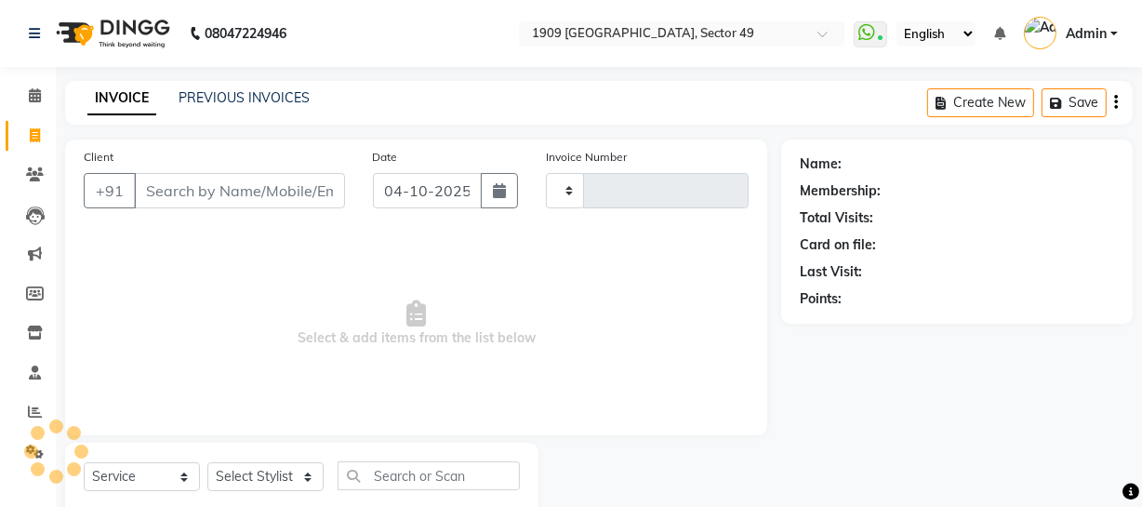
scroll to position [53, 0]
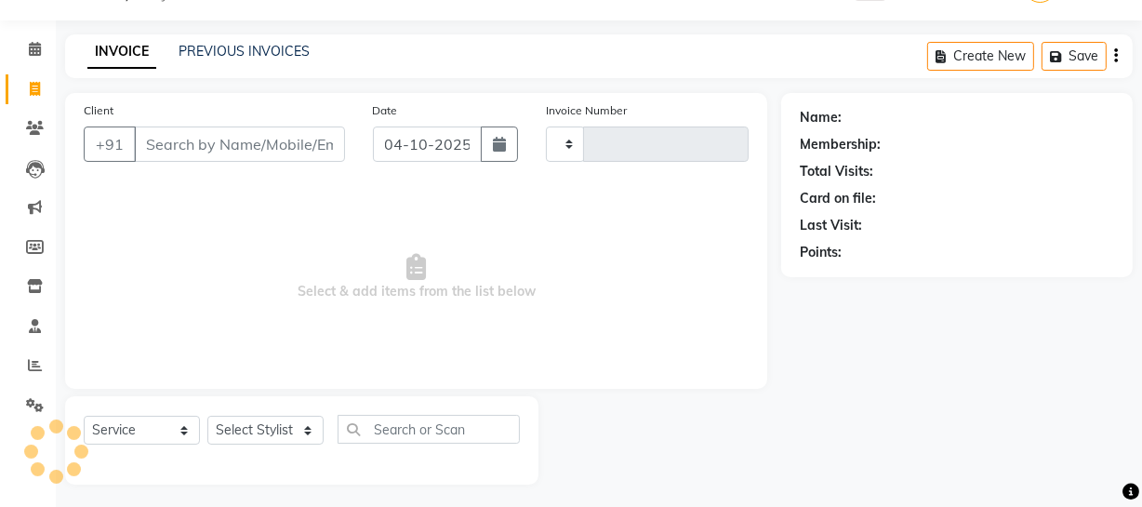
type input "2754"
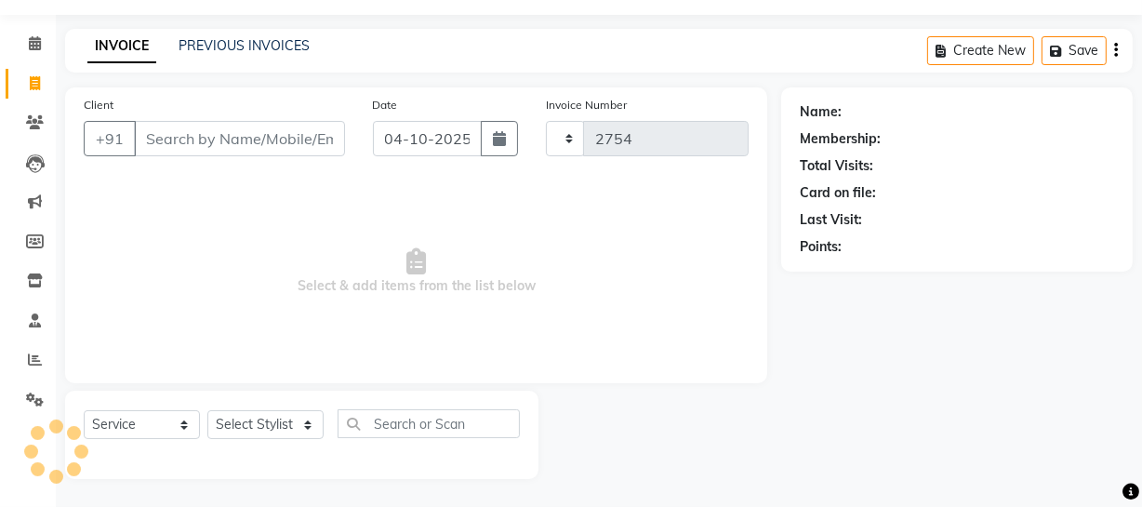
select select "6923"
click at [219, 46] on link "PREVIOUS INVOICES" at bounding box center [244, 45] width 131 height 17
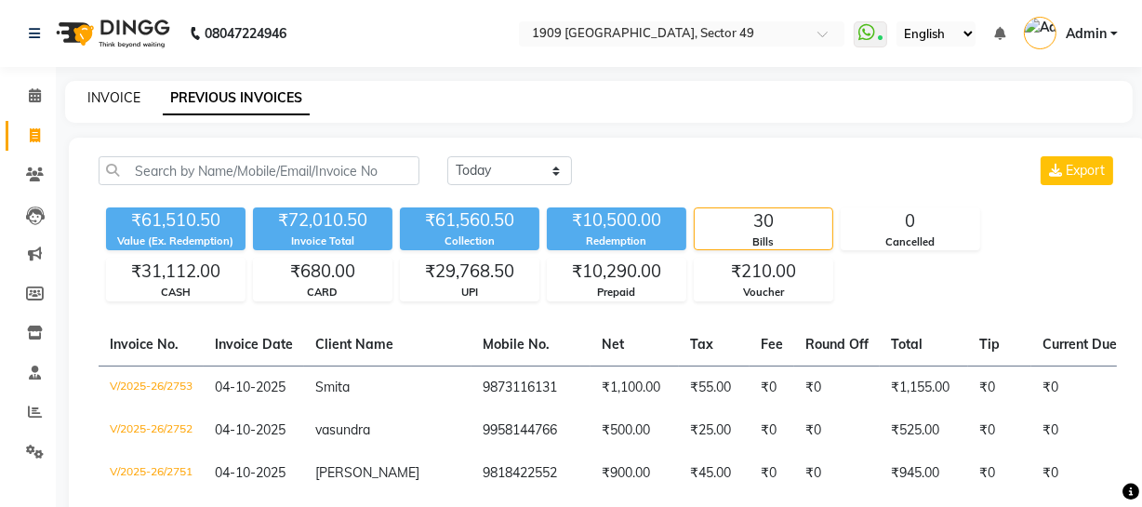
click at [128, 100] on link "INVOICE" at bounding box center [113, 97] width 53 height 17
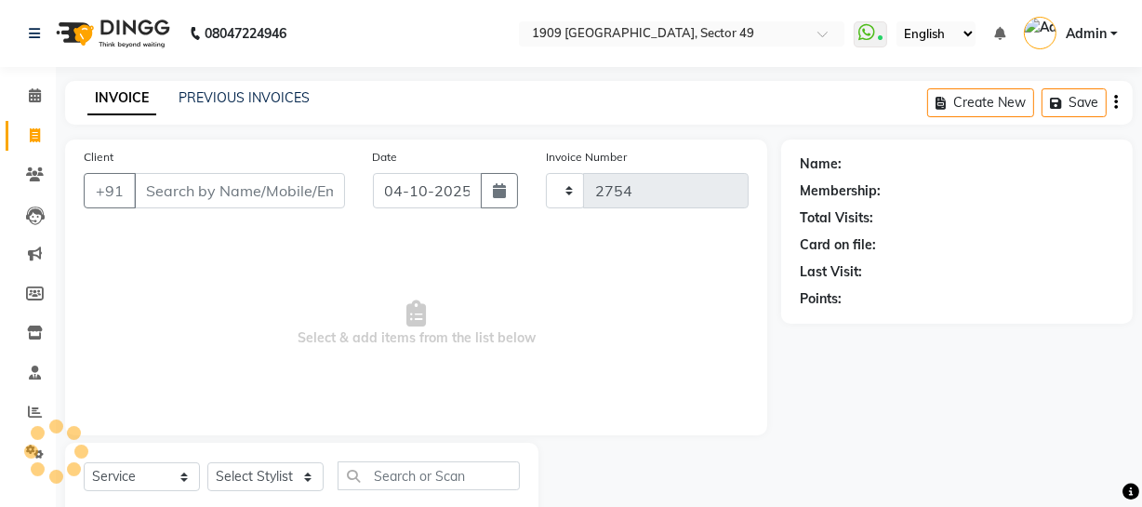
scroll to position [53, 0]
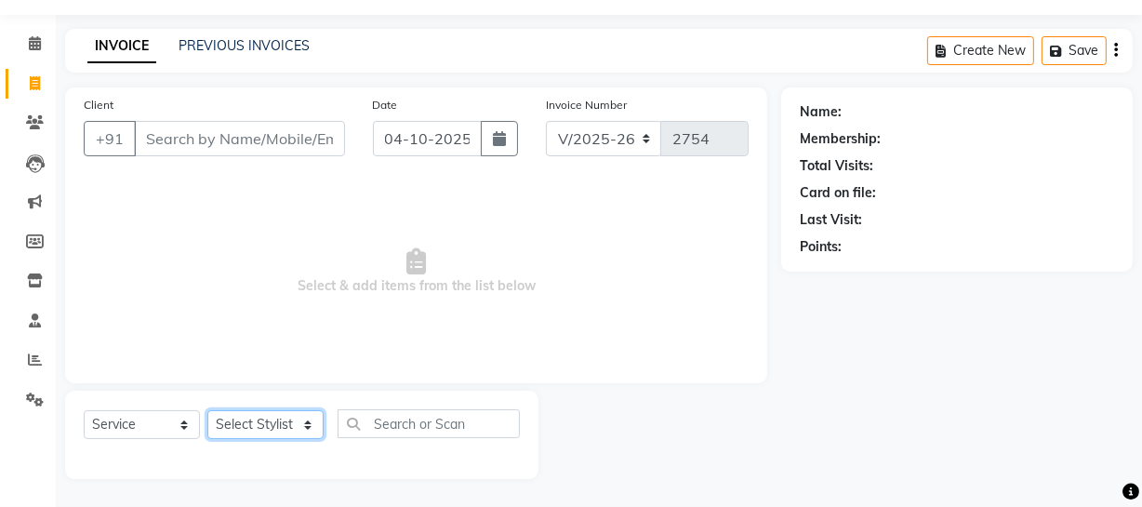
click at [263, 418] on select "Select Stylist" at bounding box center [265, 424] width 116 height 29
click at [207, 410] on select "Select Stylist Abdul Ahmed Arif Harun House Sale Jyoti Nisha Prince Rehaan Umes…" at bounding box center [265, 424] width 116 height 29
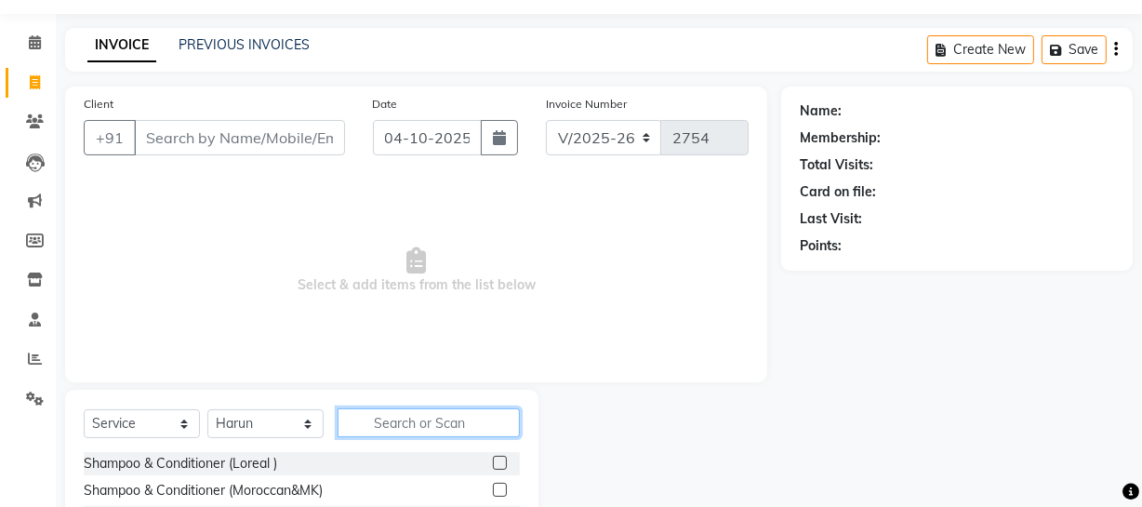
click at [446, 421] on input "text" at bounding box center [429, 422] width 182 height 29
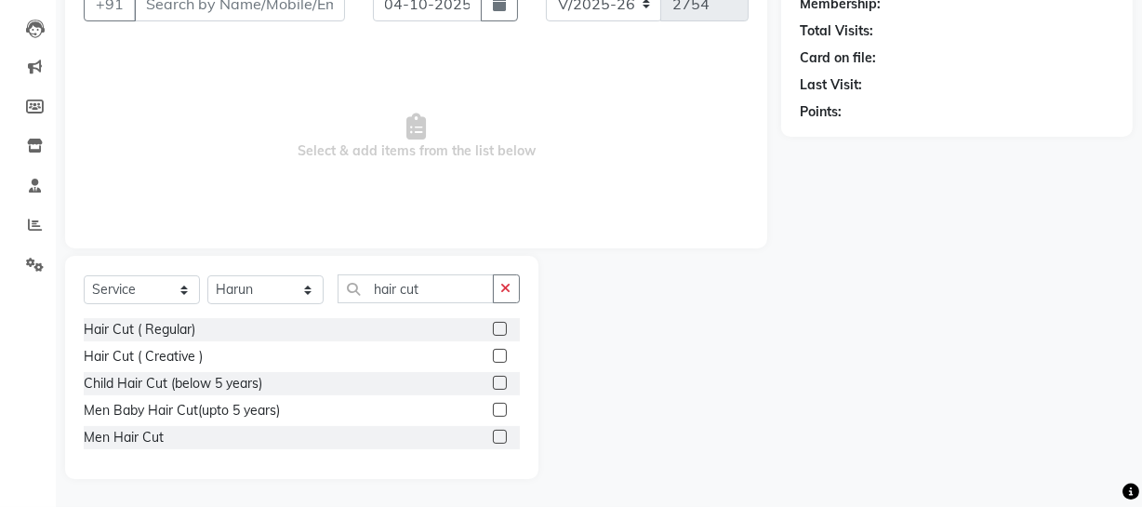
click at [499, 435] on label at bounding box center [500, 437] width 14 height 14
click at [499, 435] on input "checkbox" at bounding box center [499, 438] width 12 height 12
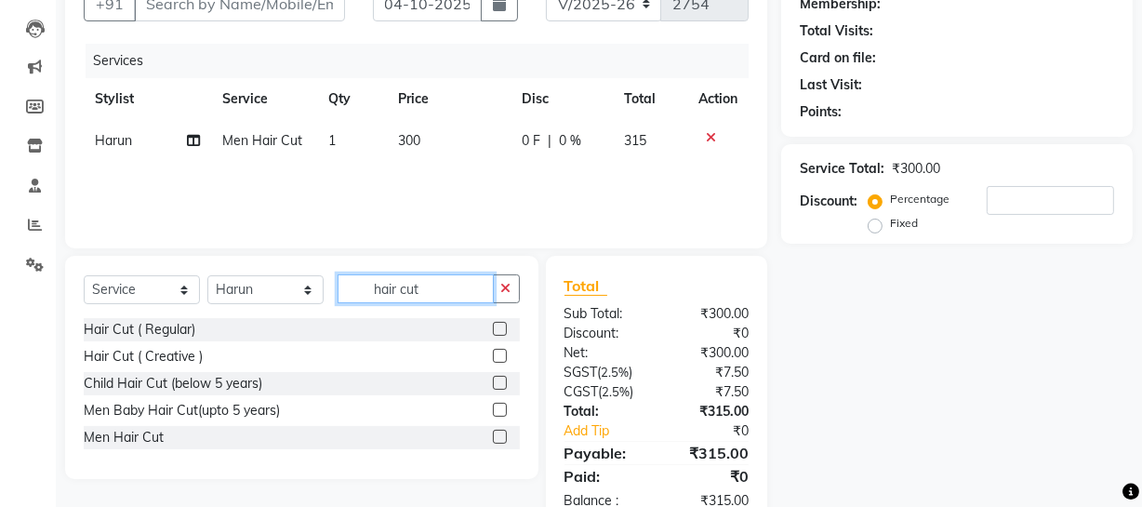
drag, startPoint x: 370, startPoint y: 280, endPoint x: 439, endPoint y: 288, distance: 69.3
click at [439, 288] on input "hair cut" at bounding box center [416, 288] width 156 height 29
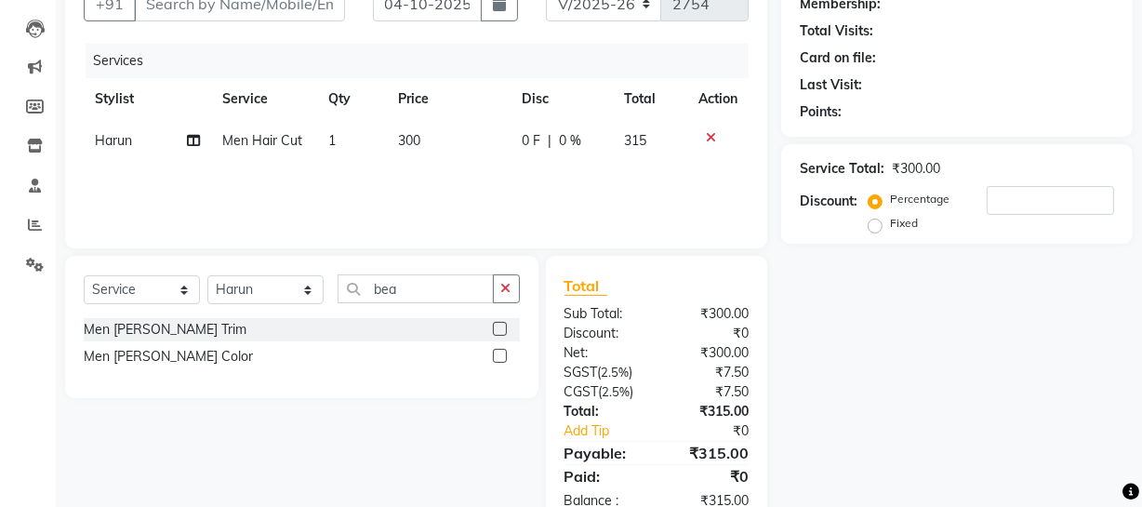
click at [500, 325] on label at bounding box center [500, 329] width 14 height 14
click at [500, 325] on input "checkbox" at bounding box center [499, 330] width 12 height 12
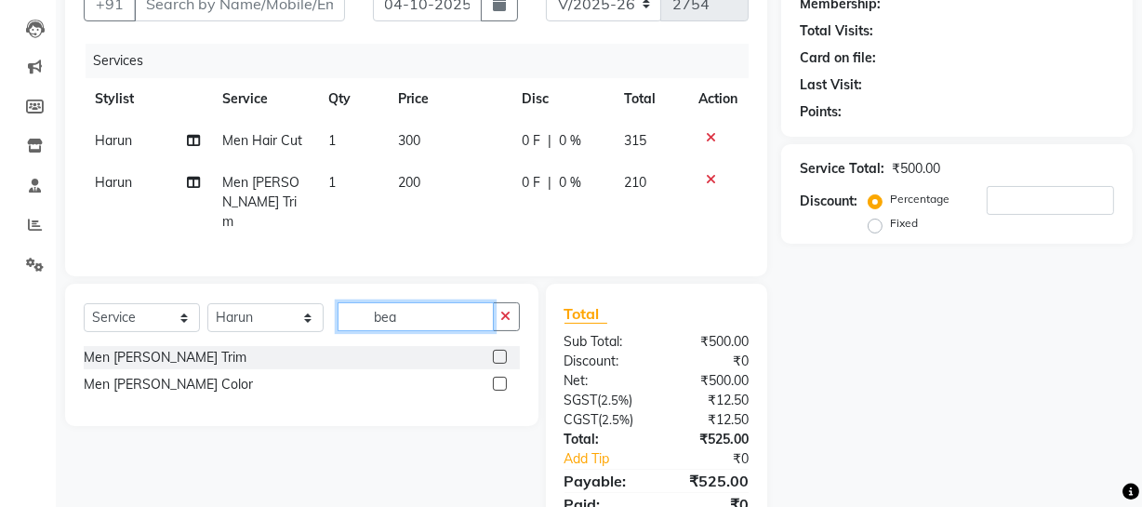
click at [408, 307] on input "bea" at bounding box center [416, 316] width 156 height 29
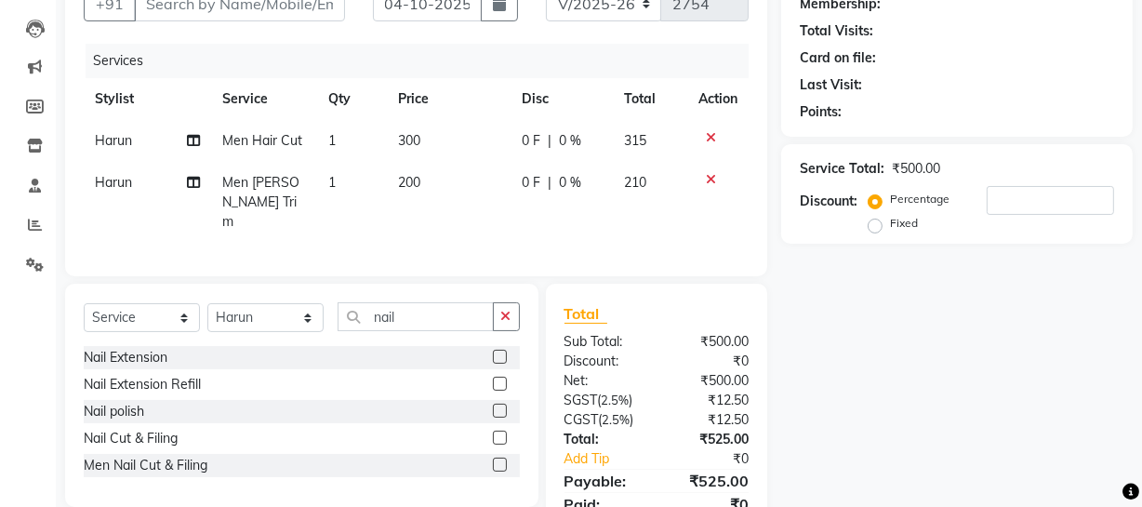
click at [501, 431] on label at bounding box center [500, 438] width 14 height 14
click at [501, 433] on input "checkbox" at bounding box center [499, 439] width 12 height 12
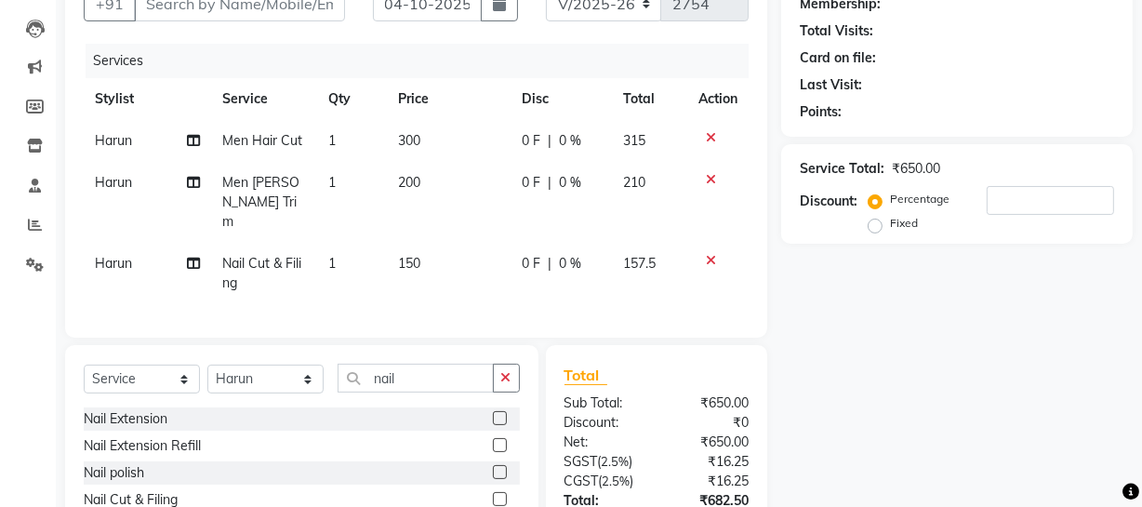
click at [419, 254] on td "150" at bounding box center [449, 273] width 124 height 61
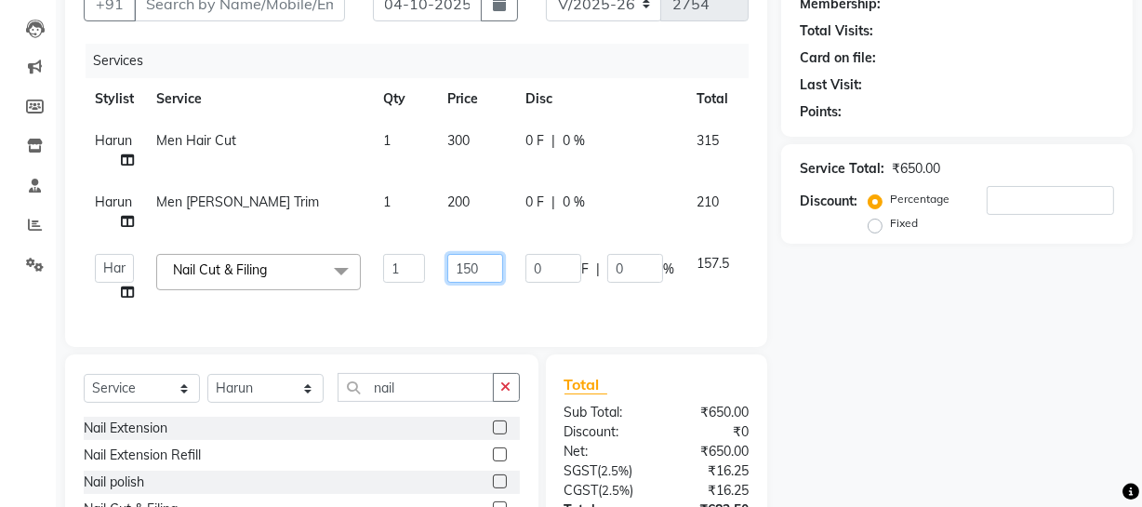
click at [476, 256] on input "150" at bounding box center [475, 268] width 56 height 29
drag, startPoint x: 1048, startPoint y: 324, endPoint x: 1039, endPoint y: 331, distance: 11.9
click at [1041, 329] on div "Name: Membership: Total Visits: Card on file: Last Visit: Points: Service Total…" at bounding box center [964, 290] width 366 height 675
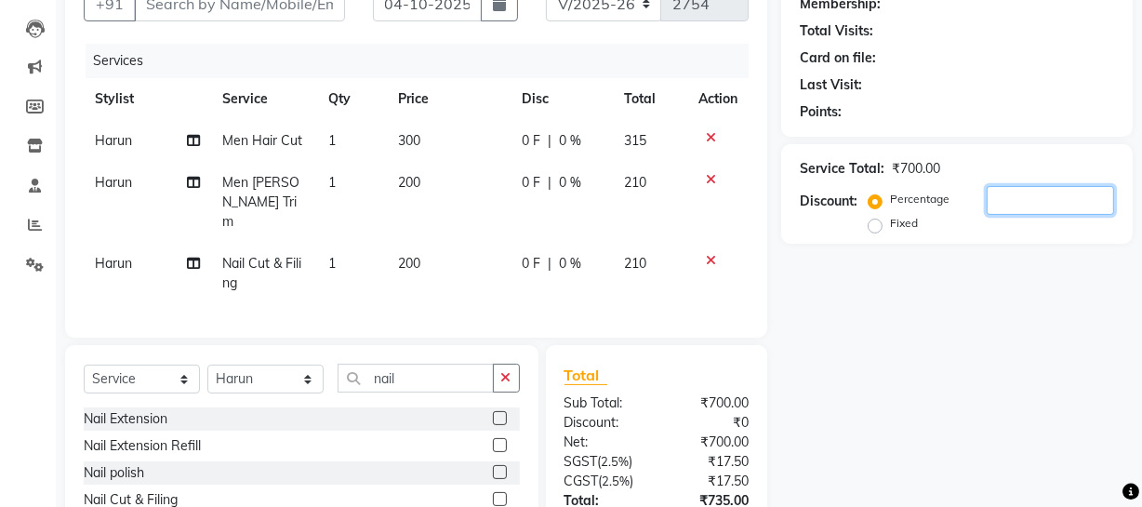
scroll to position [0, 0]
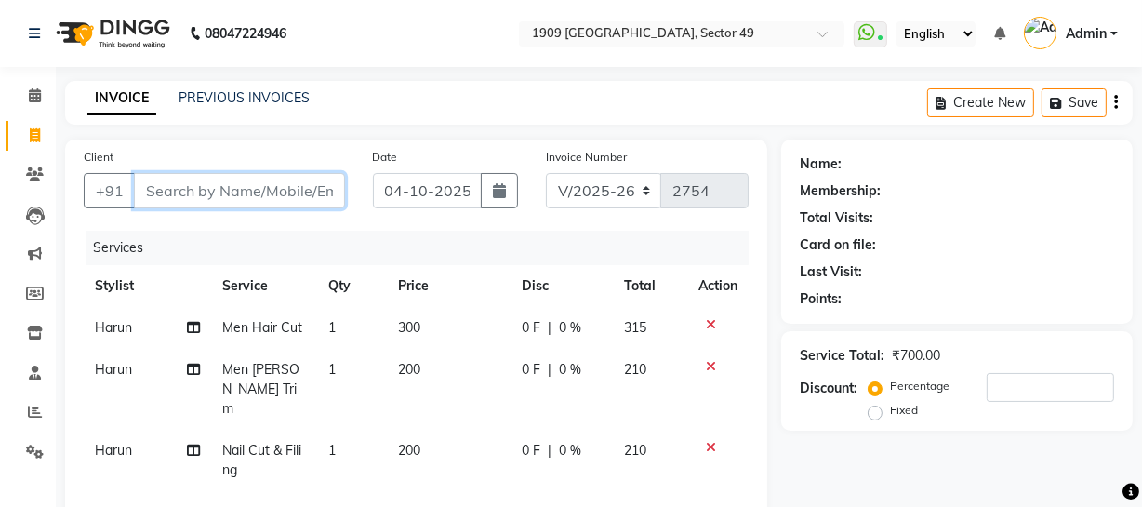
click at [247, 196] on input "Client" at bounding box center [239, 190] width 211 height 35
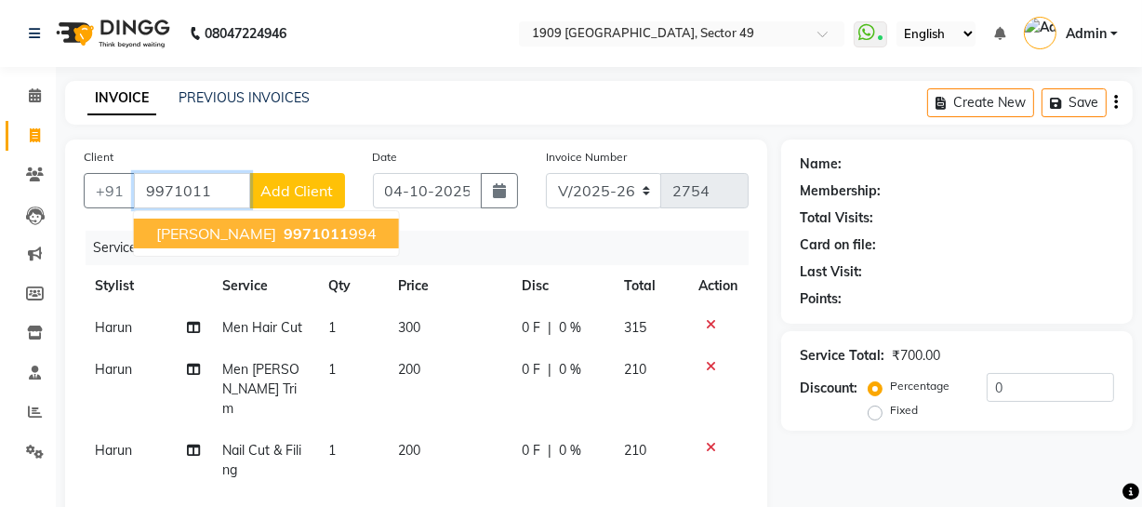
click at [284, 224] on span "9971011" at bounding box center [316, 233] width 65 height 19
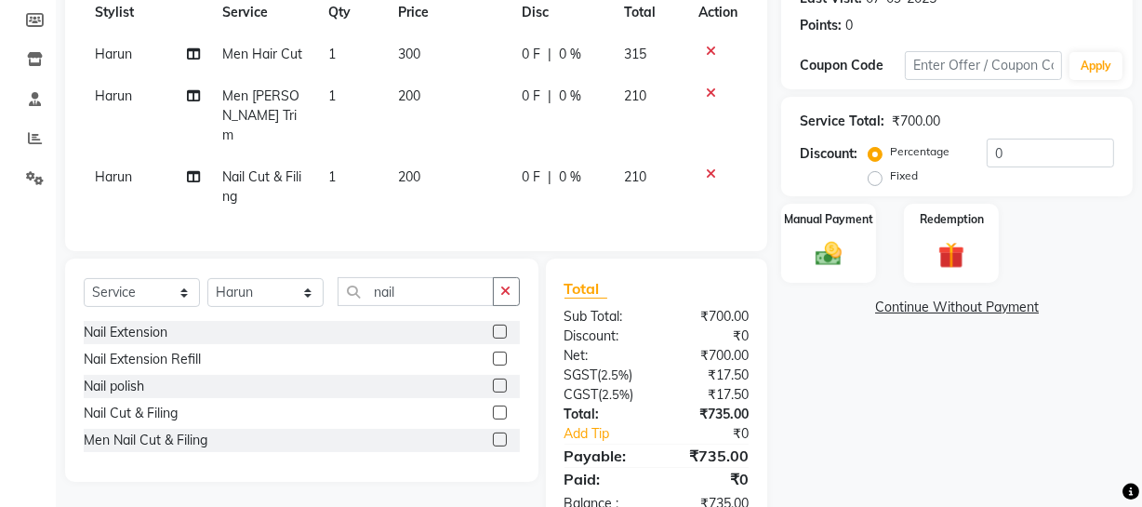
scroll to position [235, 0]
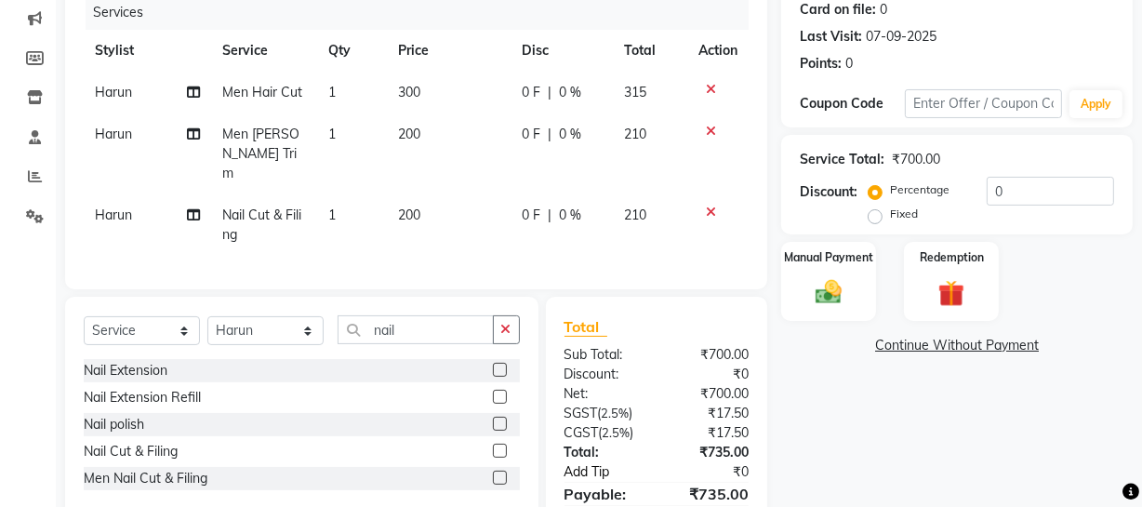
click at [594, 471] on link "Add Tip" at bounding box center [613, 472] width 124 height 20
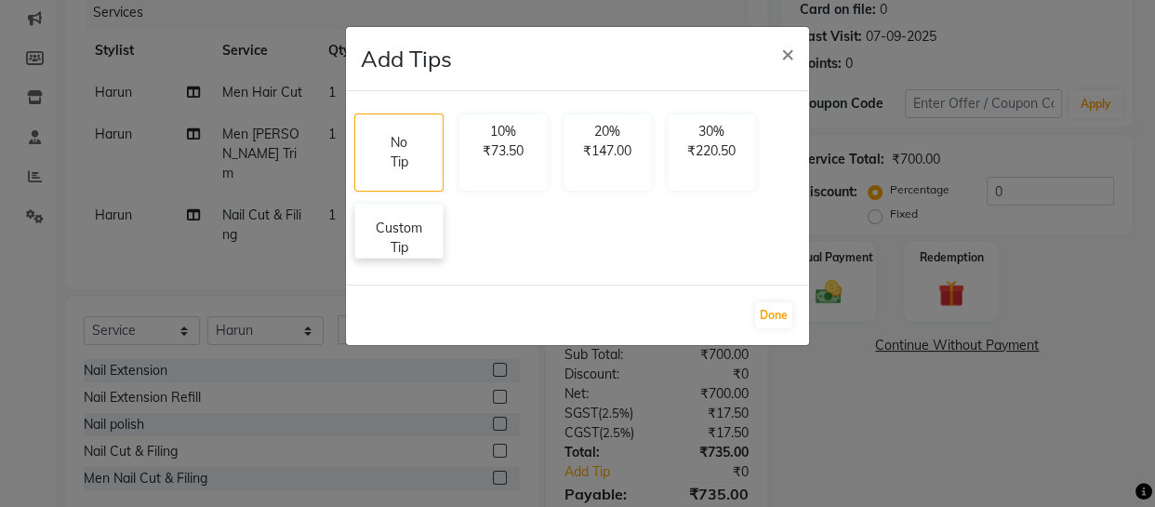
click at [398, 242] on p "Custom Tip" at bounding box center [399, 238] width 65 height 39
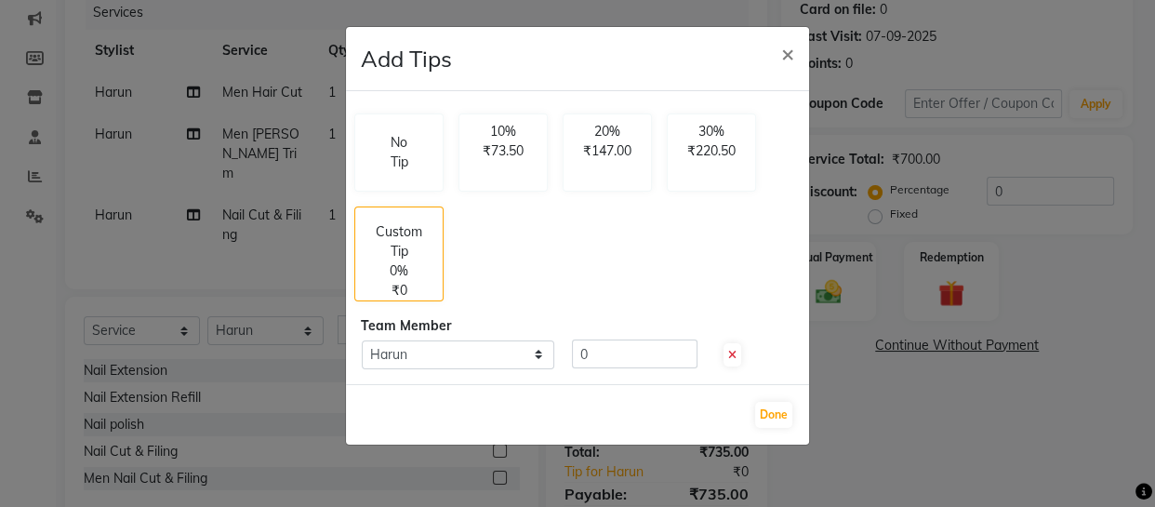
click at [570, 344] on div "0" at bounding box center [630, 354] width 153 height 29
click at [579, 353] on input "0" at bounding box center [635, 354] width 126 height 29
click at [782, 409] on button "Done" at bounding box center [773, 415] width 37 height 26
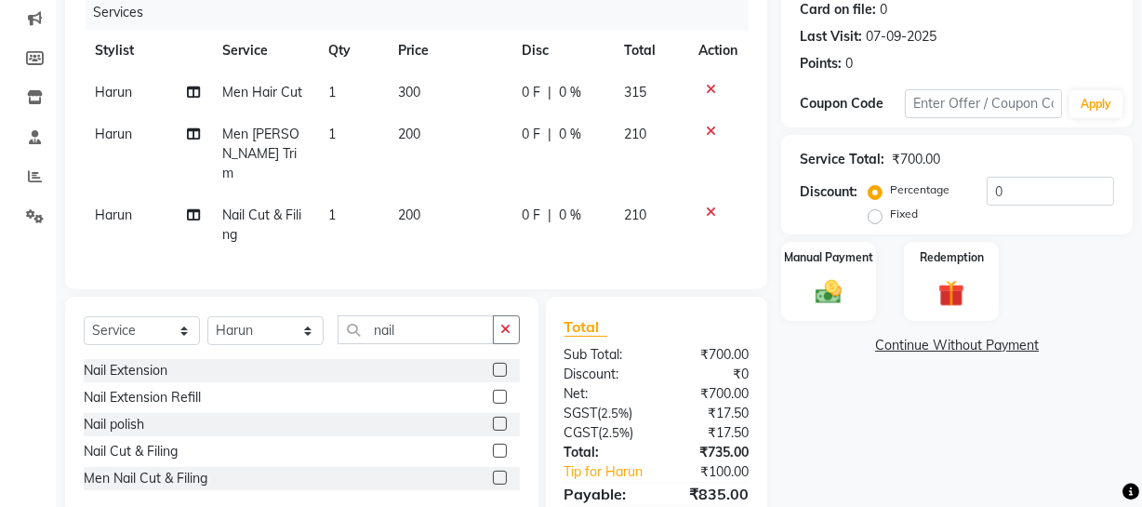
click at [133, 198] on td "Harun" at bounding box center [147, 224] width 127 height 61
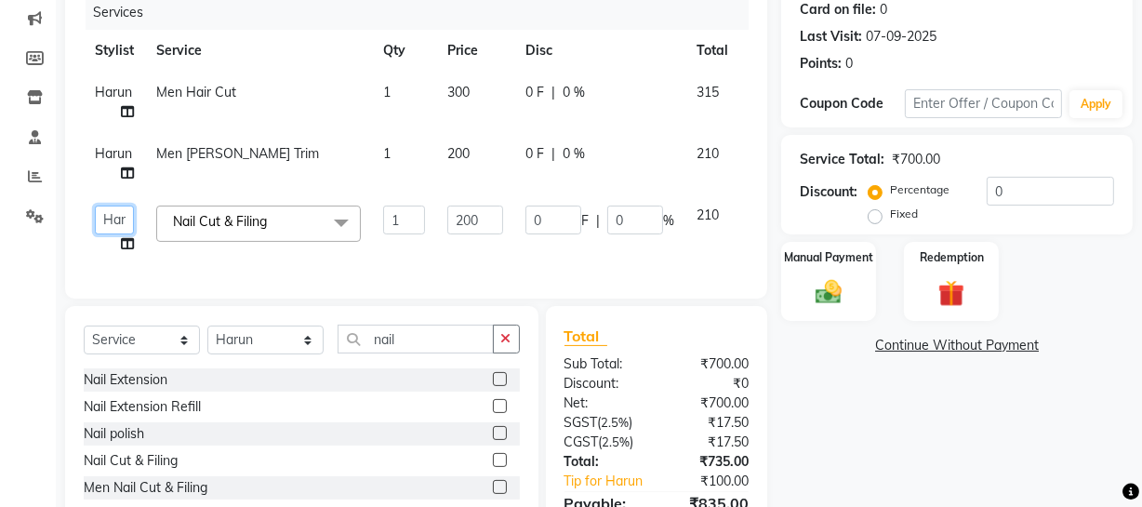
click at [113, 221] on select "Abdul Ahmed Arif Harun House Sale Jyoti Nisha Prince Rehaan Umesh Veer vikram m…" at bounding box center [114, 220] width 39 height 29
drag, startPoint x: 917, startPoint y: 462, endPoint x: 1028, endPoint y: 431, distance: 115.1
click at [924, 460] on div "Name: Sajeev Membership: No Active Membership Total Visits: 1 Card on file: 0 L…" at bounding box center [964, 241] width 366 height 675
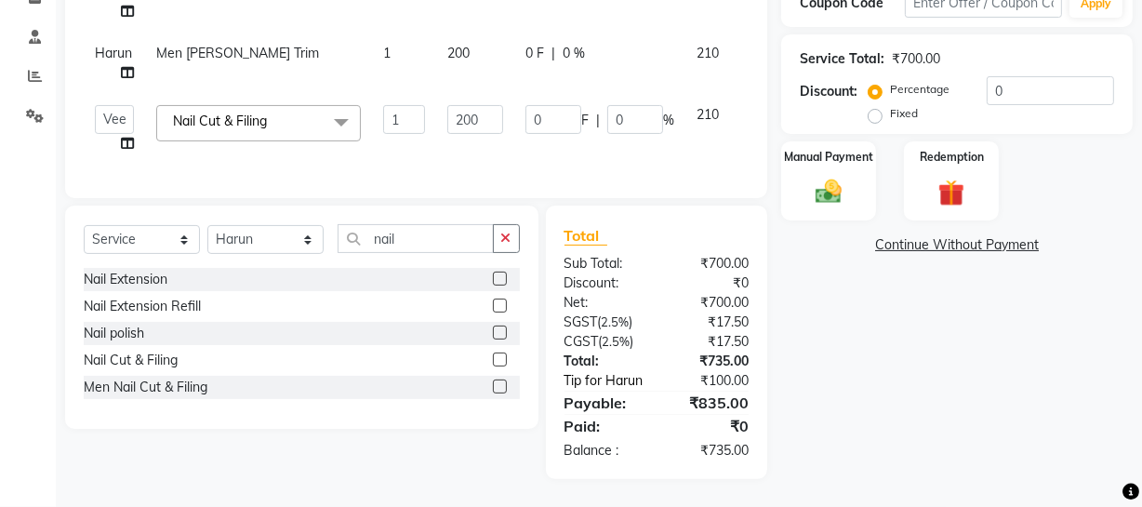
click at [598, 380] on link "Tip for Harun" at bounding box center [613, 381] width 124 height 20
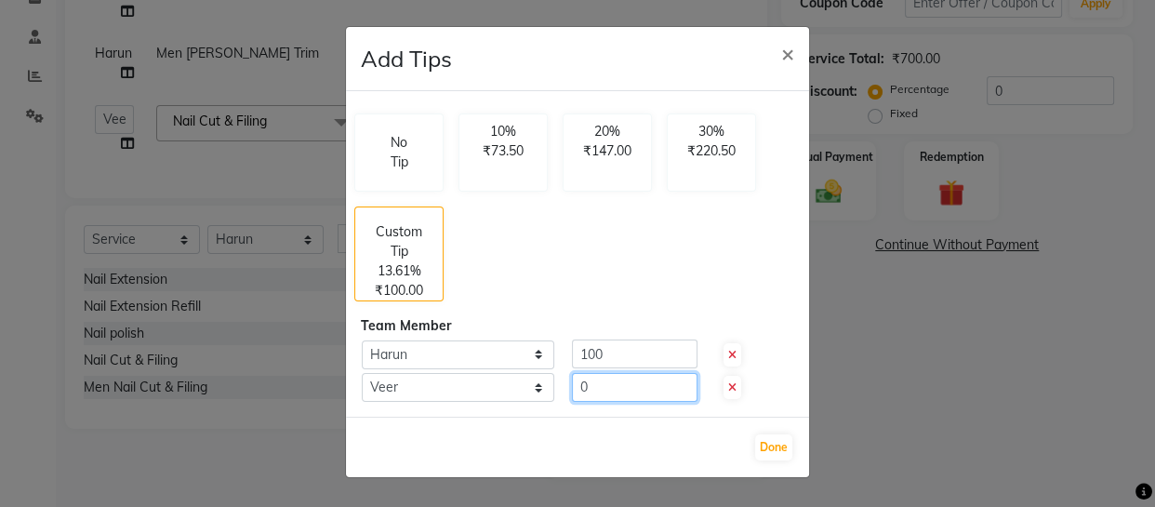
click at [573, 381] on input "0" at bounding box center [635, 387] width 126 height 29
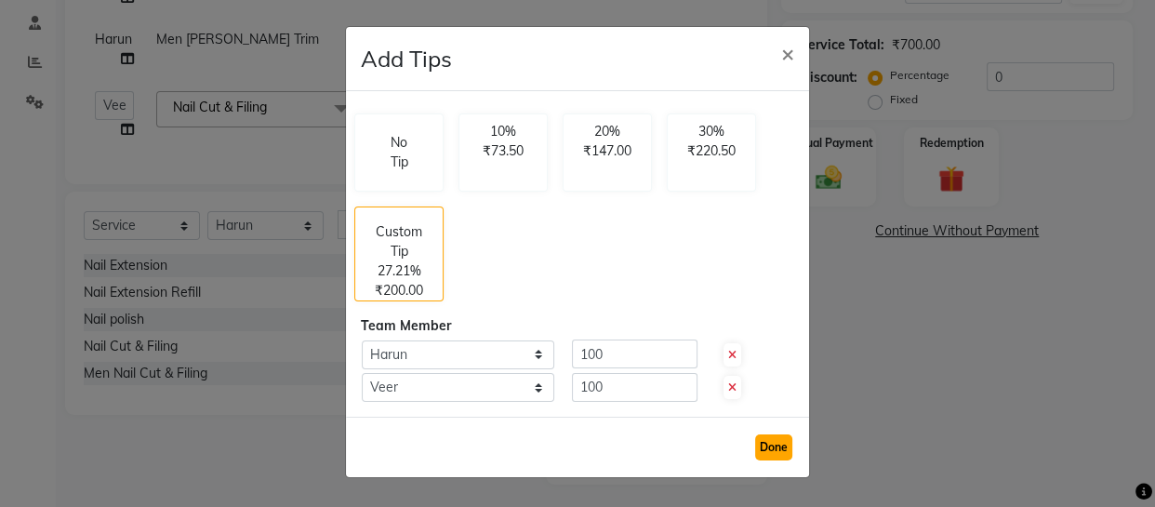
click at [784, 447] on button "Done" at bounding box center [773, 447] width 37 height 26
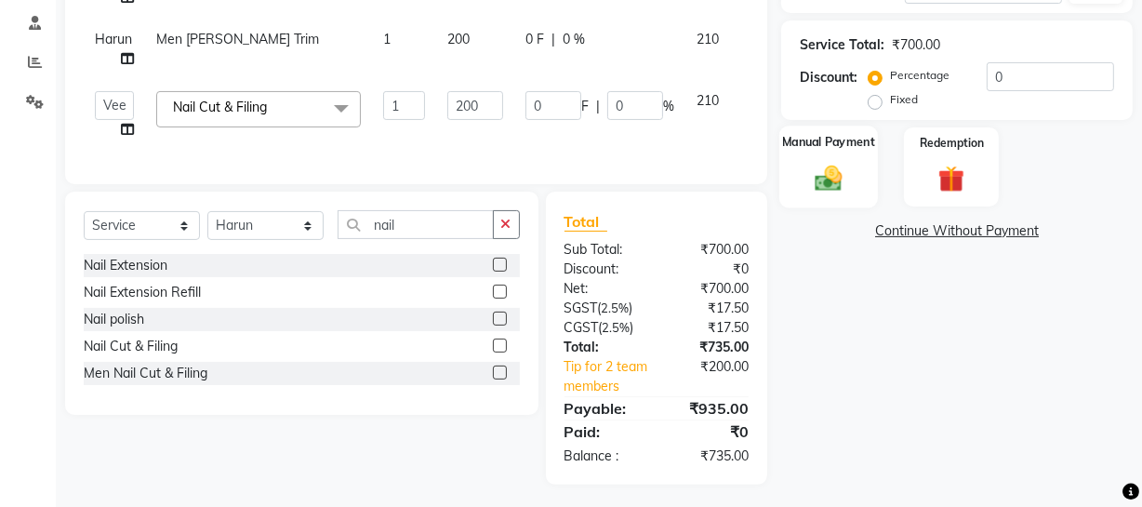
click at [827, 179] on img at bounding box center [829, 178] width 45 height 32
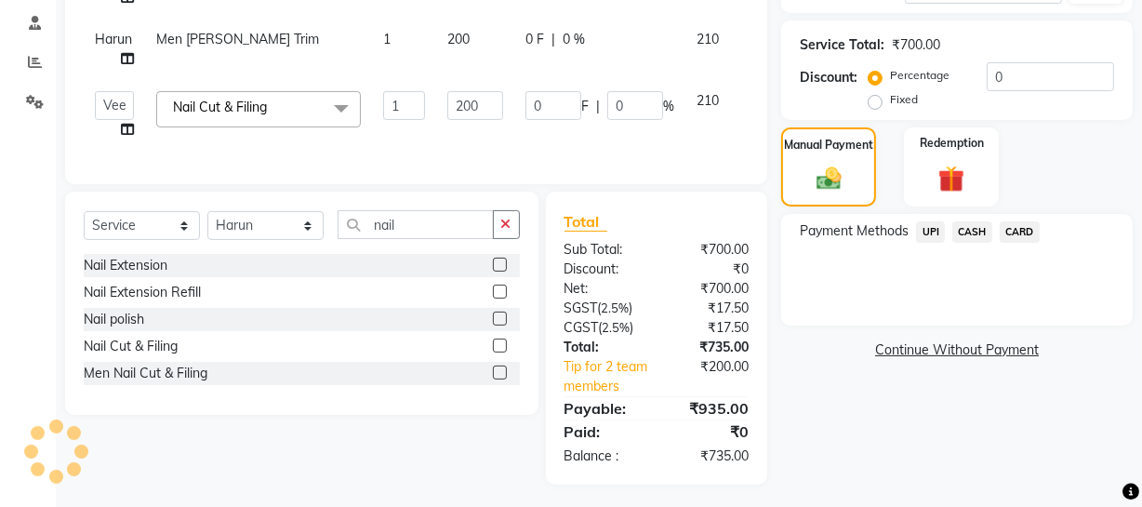
click at [926, 229] on span "UPI" at bounding box center [930, 231] width 29 height 21
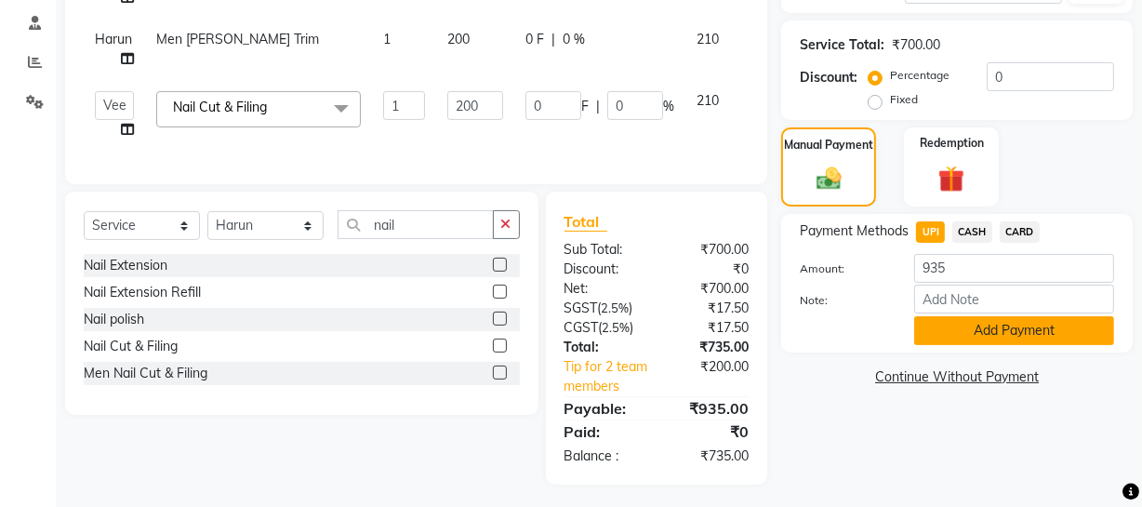
click at [948, 330] on button "Add Payment" at bounding box center [1014, 330] width 200 height 29
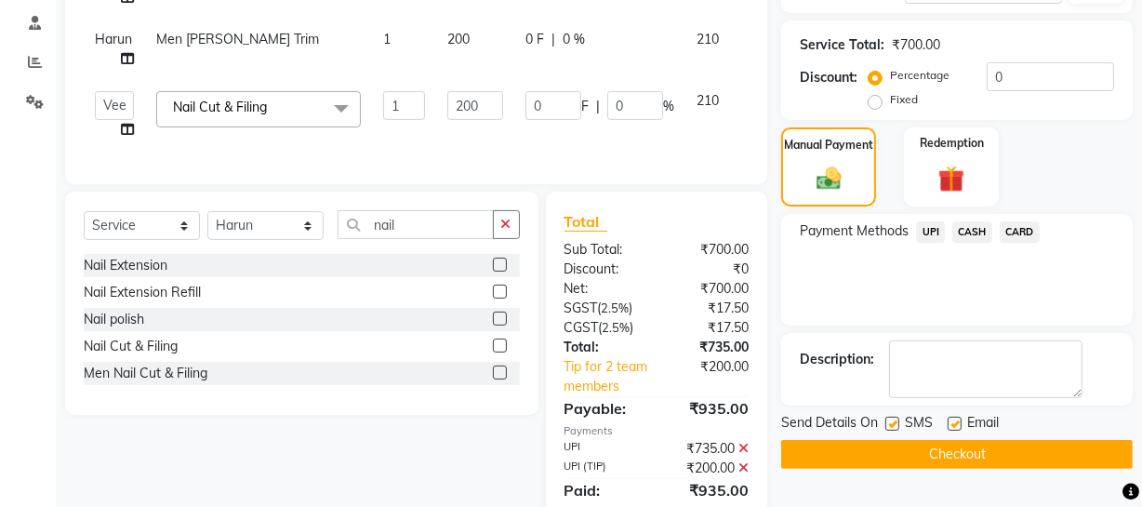
scroll to position [428, 0]
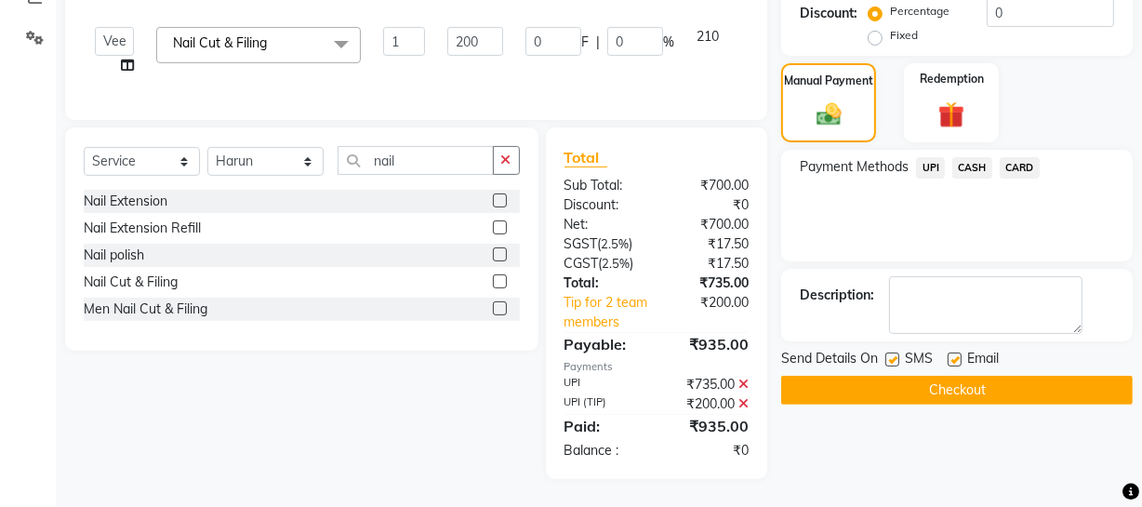
click at [940, 383] on button "Checkout" at bounding box center [957, 390] width 352 height 29
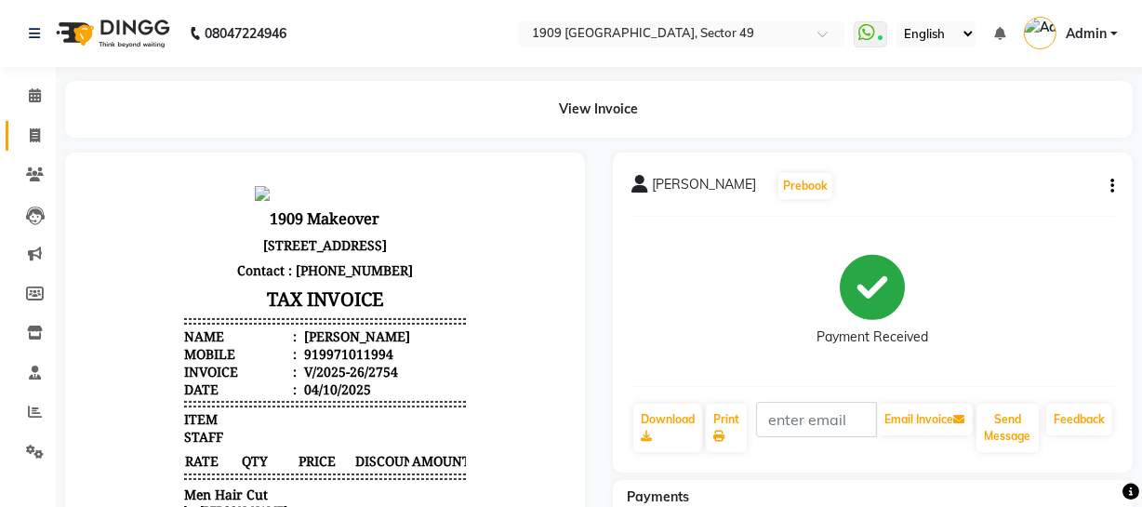
click at [35, 133] on icon at bounding box center [35, 135] width 10 height 14
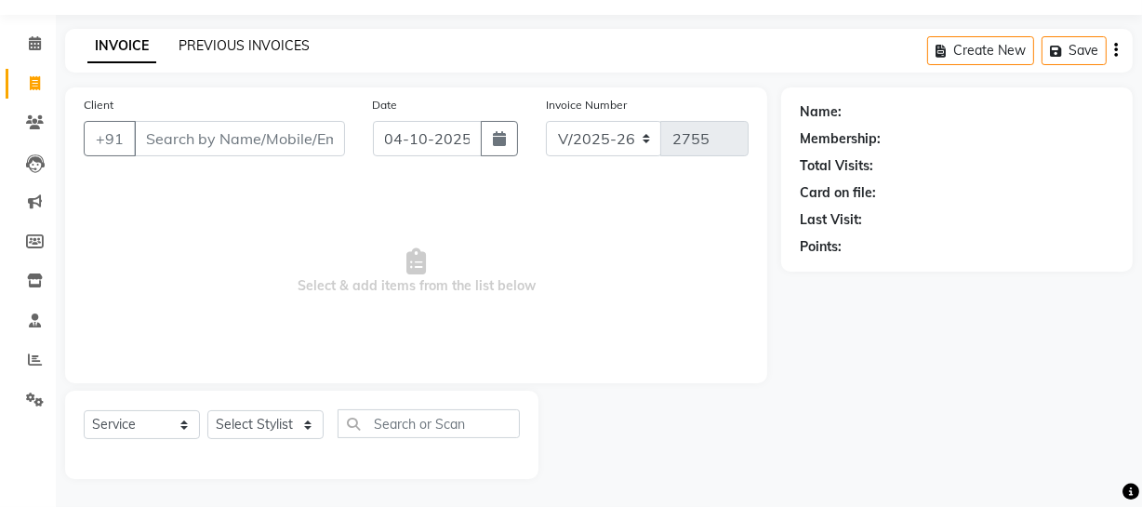
click at [248, 43] on link "PREVIOUS INVOICES" at bounding box center [244, 45] width 131 height 17
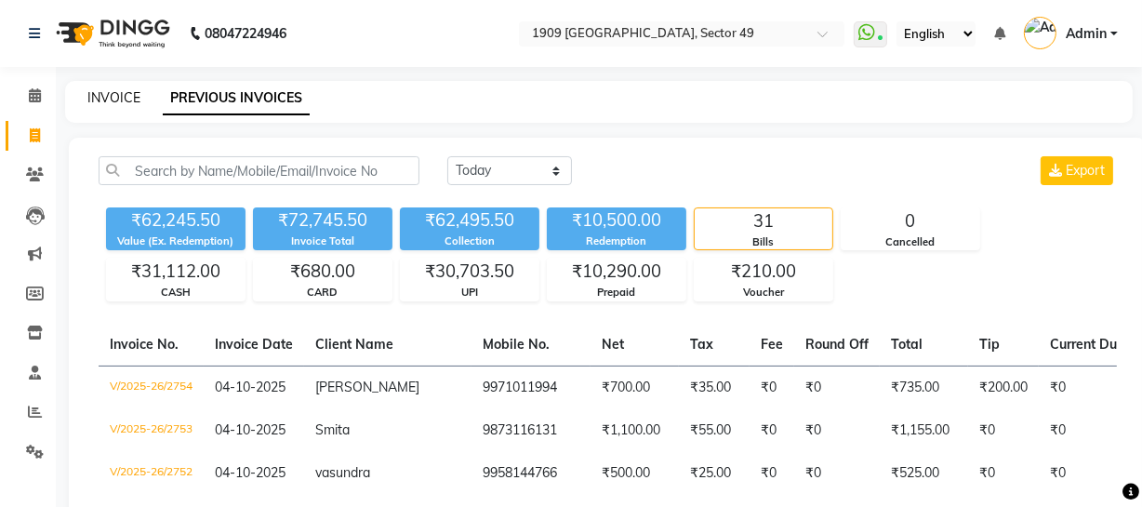
click at [113, 94] on link "INVOICE" at bounding box center [113, 97] width 53 height 17
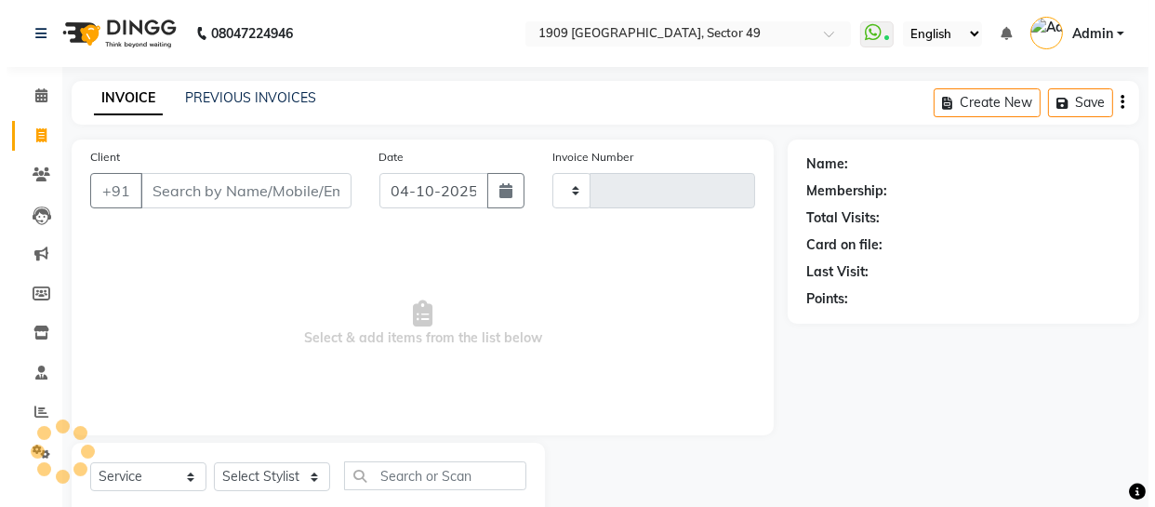
scroll to position [53, 0]
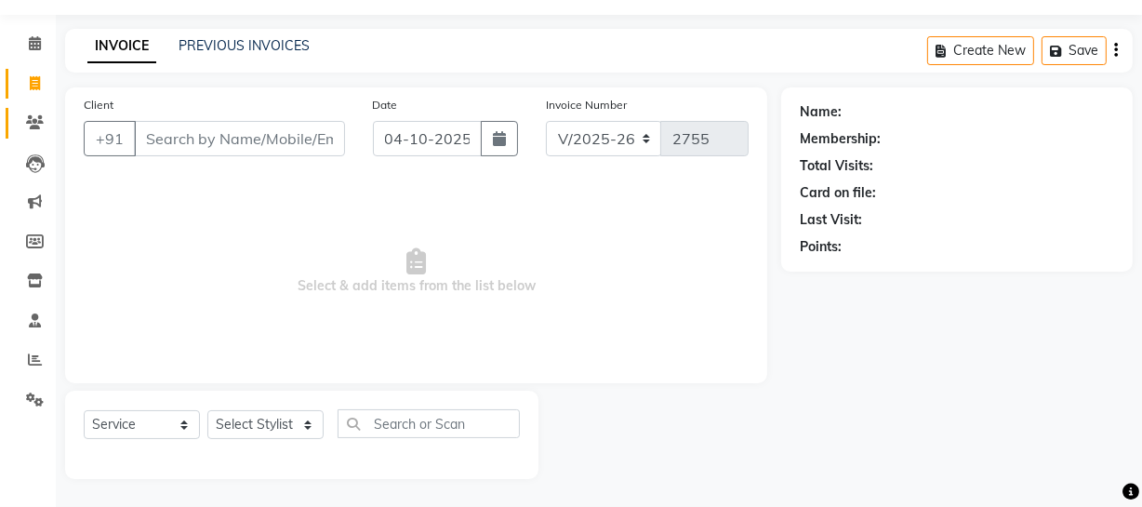
click at [15, 126] on link "Clients" at bounding box center [28, 123] width 45 height 31
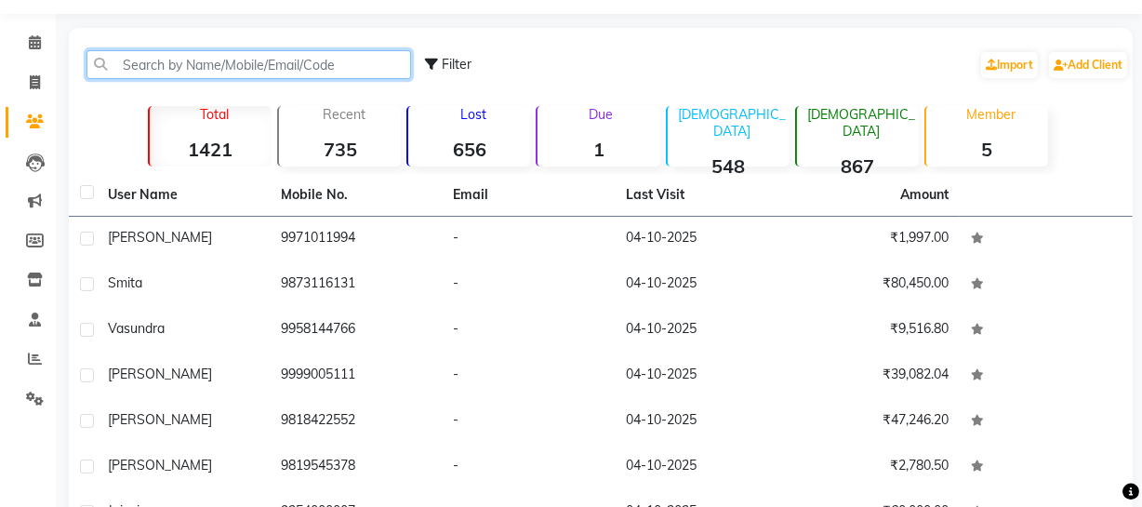
click at [287, 68] on input "text" at bounding box center [249, 64] width 325 height 29
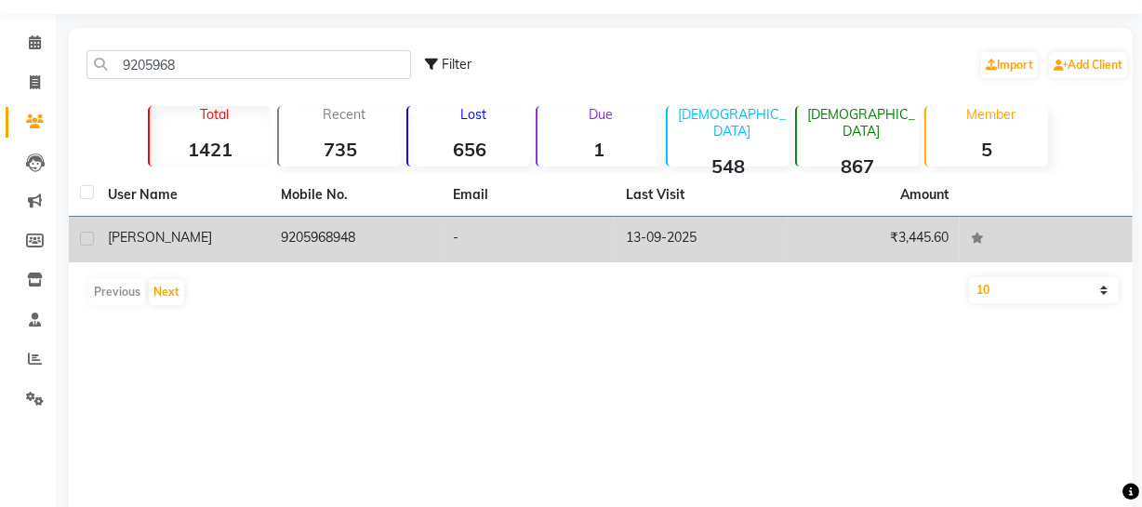
click at [443, 238] on td "-" at bounding box center [528, 240] width 173 height 46
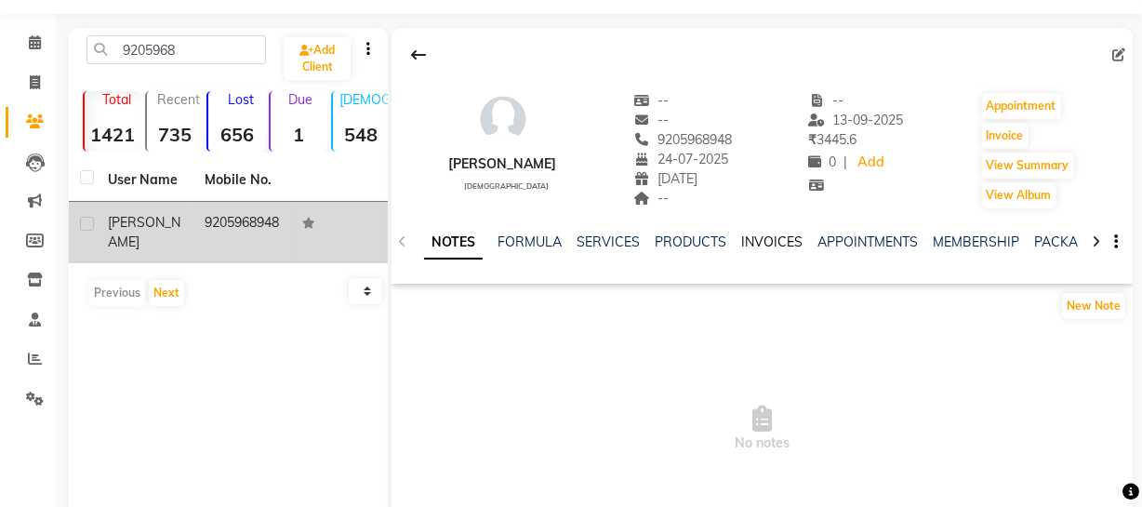
click at [755, 242] on link "INVOICES" at bounding box center [771, 241] width 61 height 17
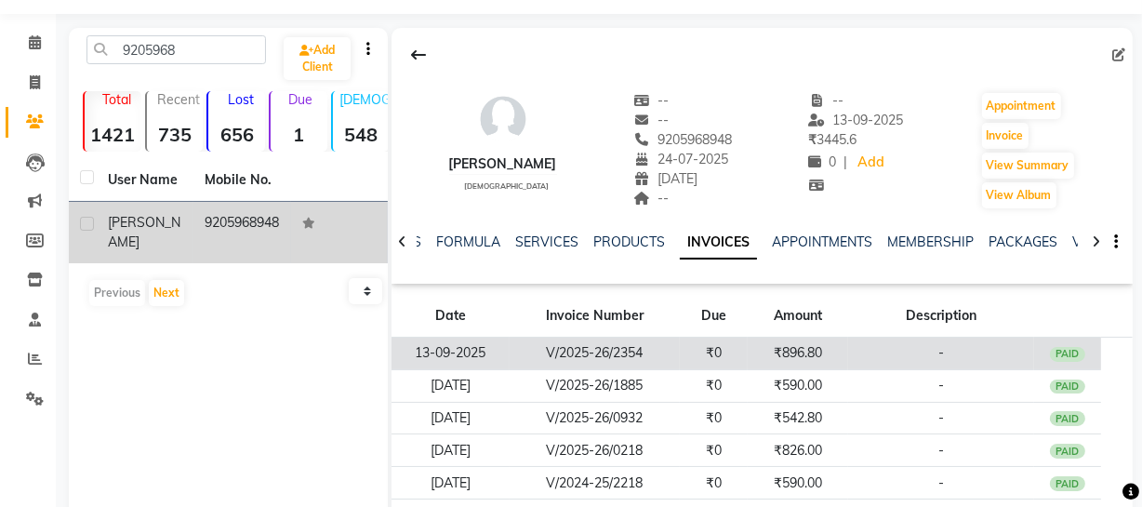
click at [787, 354] on td "₹896.80" at bounding box center [798, 354] width 100 height 33
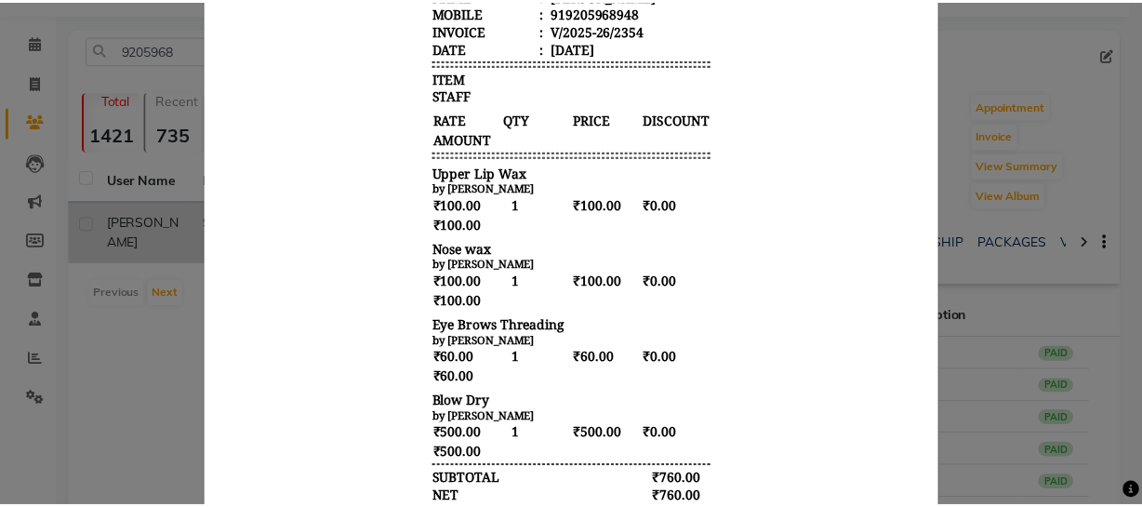
scroll to position [284, 0]
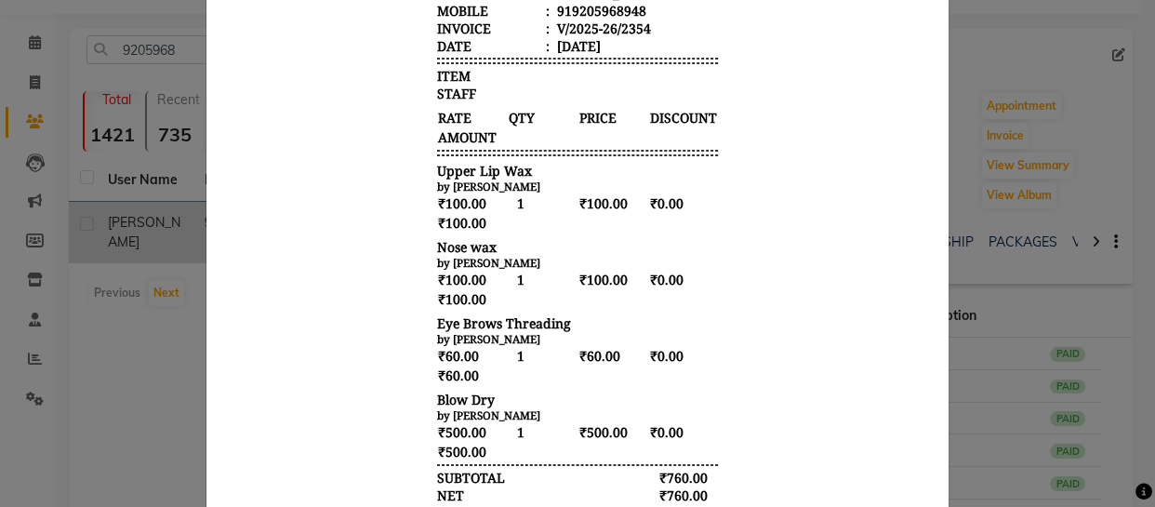
click at [972, 365] on ngb-modal-window "INVOICE View Invoice Close" at bounding box center [577, 253] width 1155 height 507
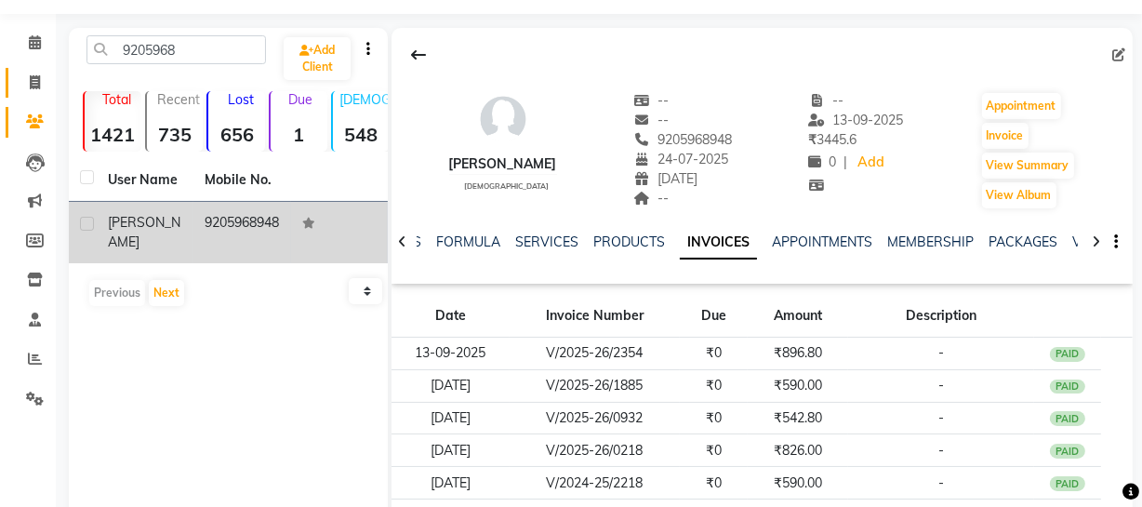
click at [17, 86] on link "Invoice" at bounding box center [28, 83] width 45 height 31
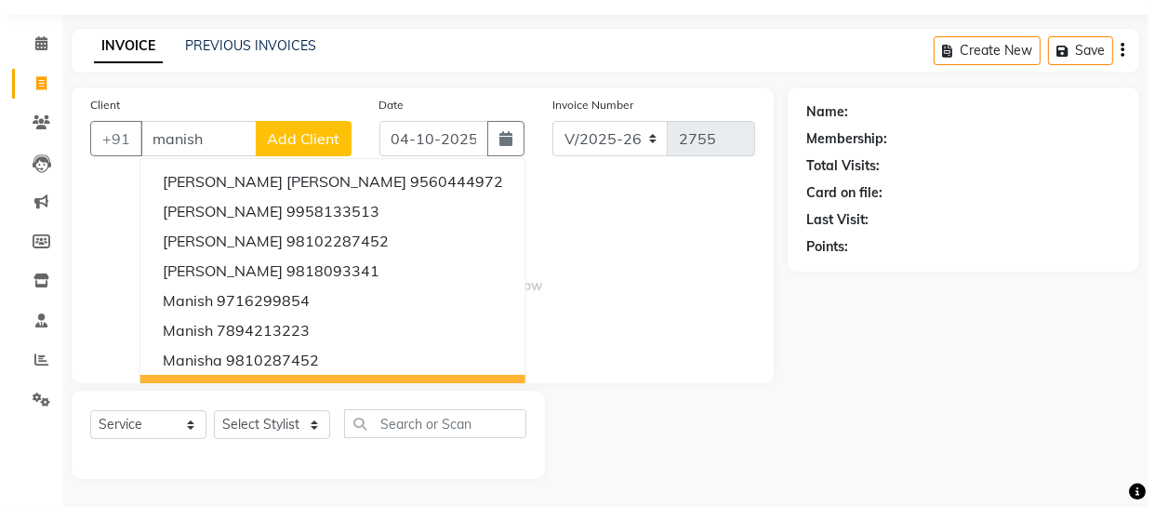
scroll to position [53, 0]
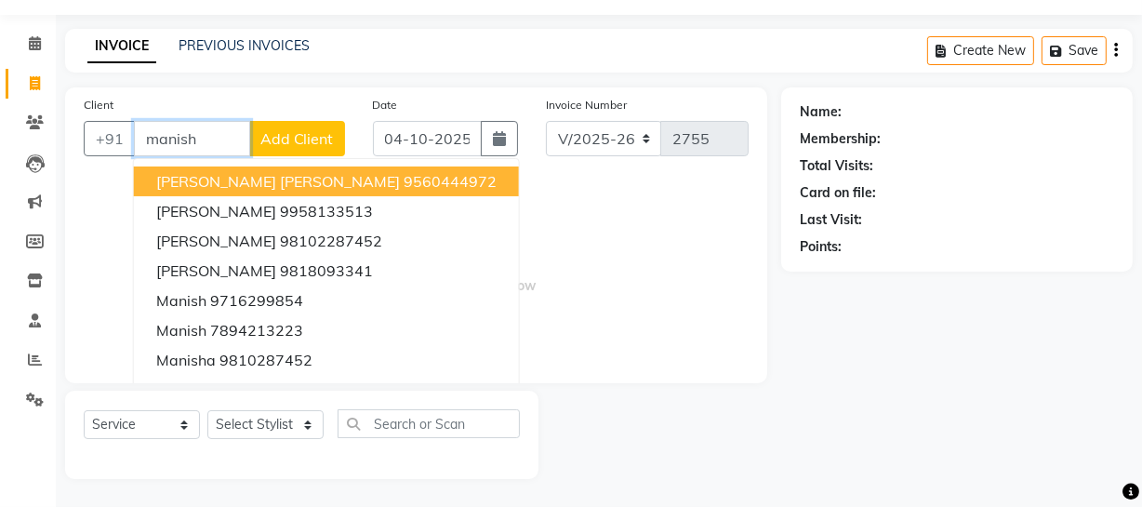
click at [211, 138] on input "manish" at bounding box center [192, 138] width 116 height 35
paste input "7838616000"
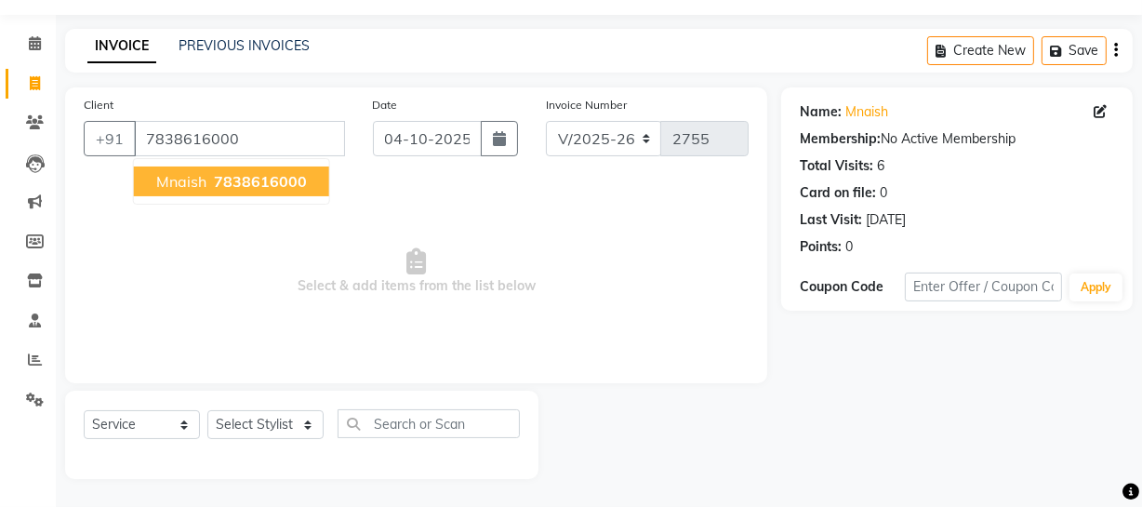
click at [211, 181] on ngb-highlight "7838616000" at bounding box center [258, 181] width 97 height 19
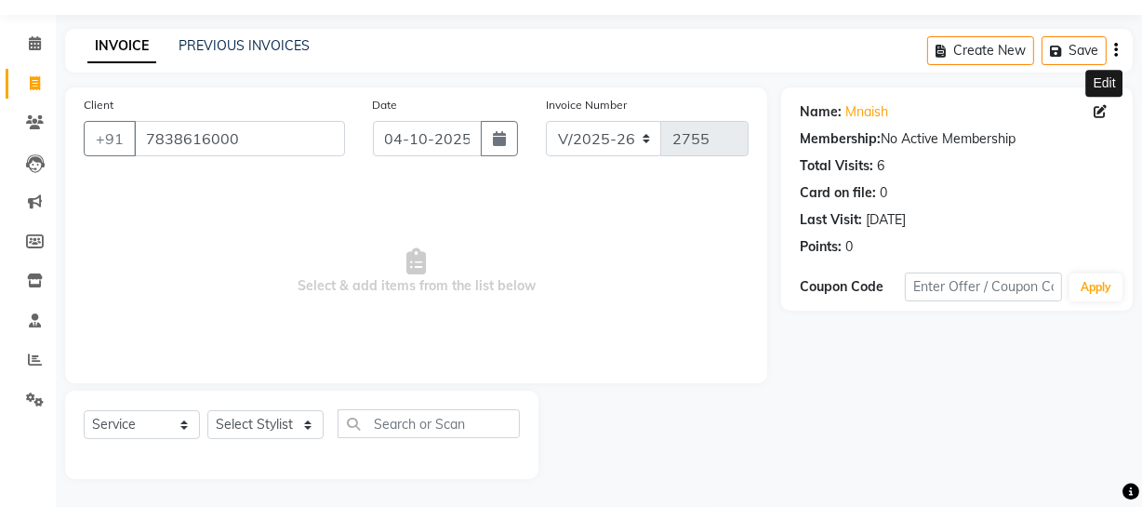
click at [1095, 110] on icon at bounding box center [1100, 111] width 13 height 13
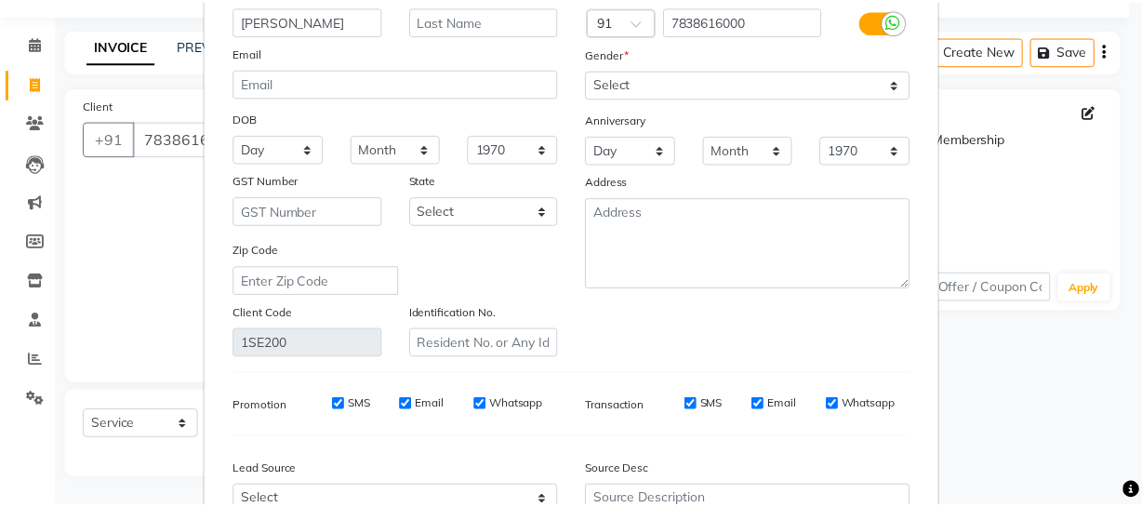
scroll to position [277, 0]
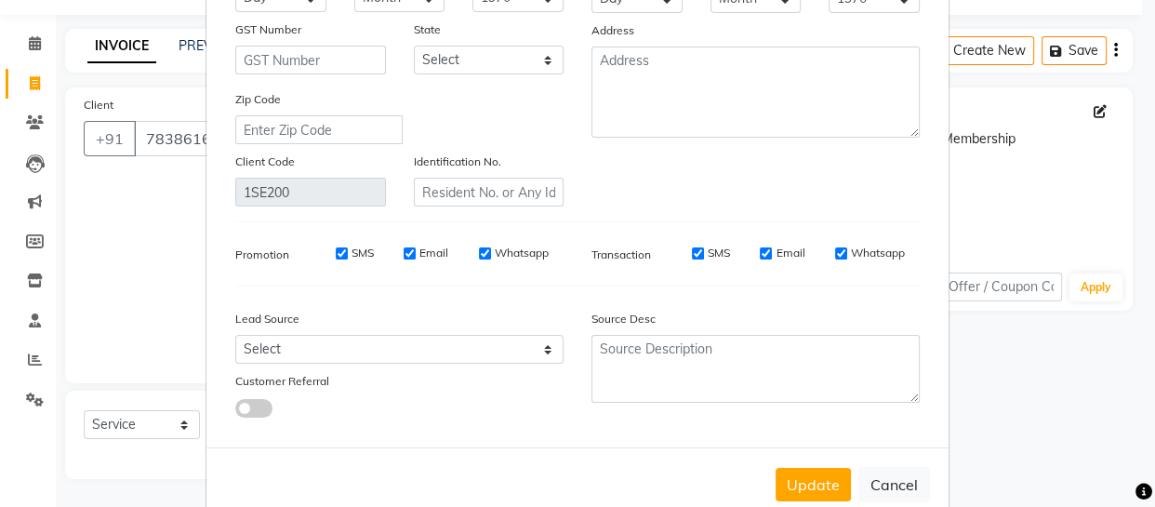
click at [796, 501] on button "Update" at bounding box center [813, 484] width 75 height 33
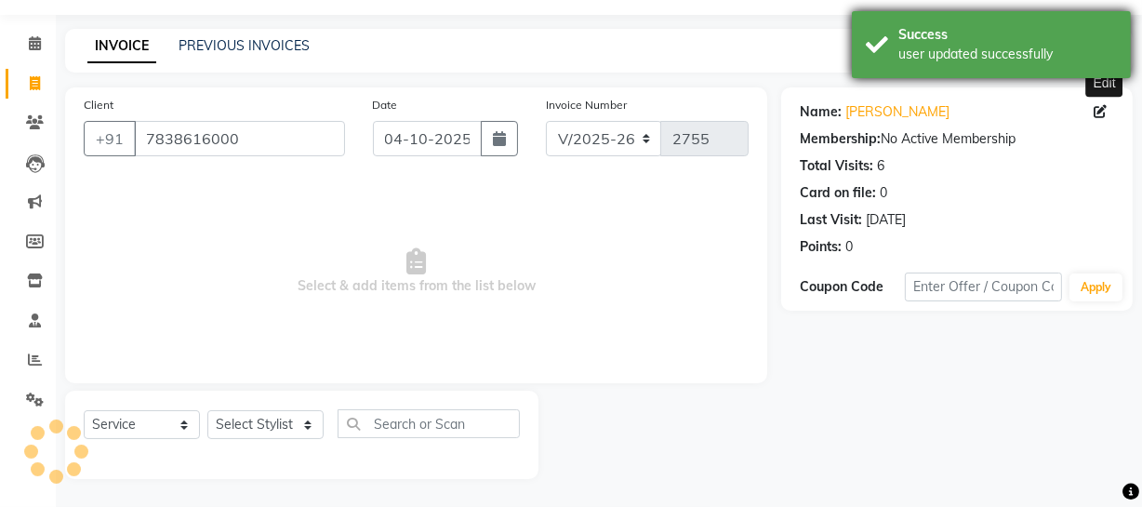
click at [892, 47] on div "Success user updated successfully" at bounding box center [991, 44] width 279 height 67
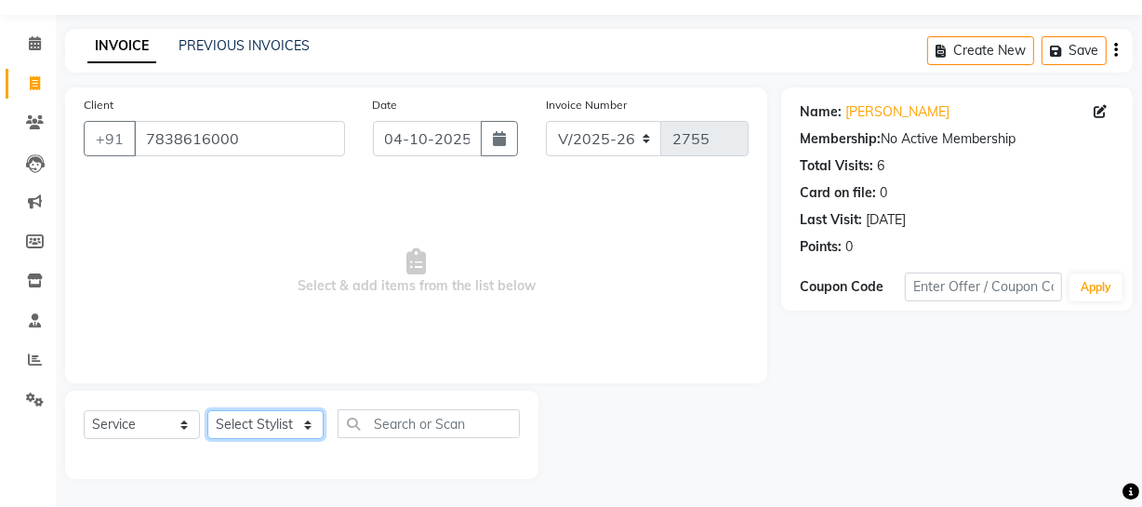
click at [280, 424] on select "Select Stylist Abdul Ahmed Arif Harun House Sale Jyoti Nisha Prince Rehaan Umes…" at bounding box center [265, 424] width 116 height 29
click at [207, 410] on select "Select Stylist Abdul Ahmed Arif Harun House Sale Jyoti Nisha Prince Rehaan Umes…" at bounding box center [265, 424] width 116 height 29
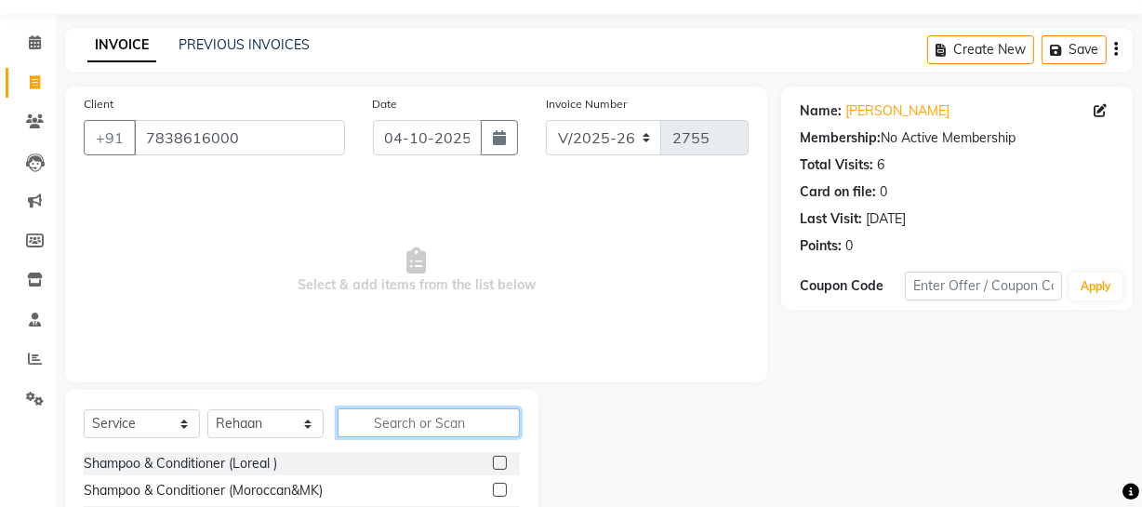
click at [427, 428] on input "text" at bounding box center [429, 422] width 182 height 29
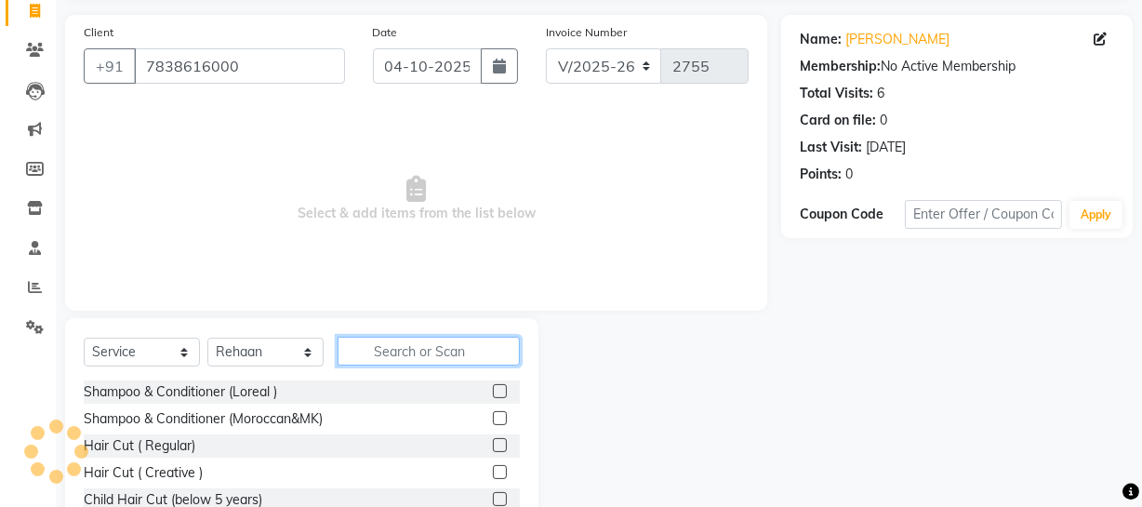
scroll to position [154, 0]
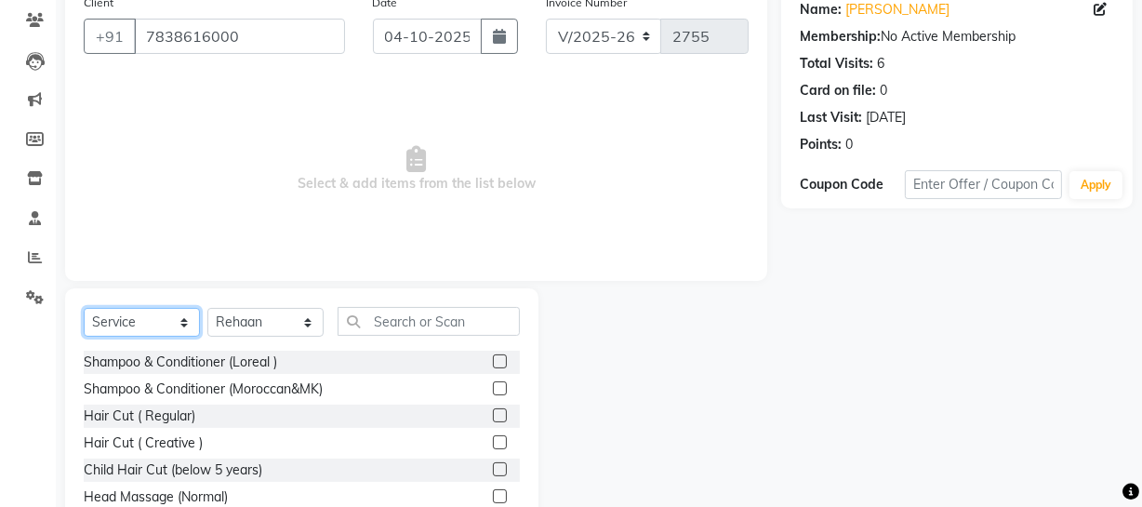
click at [167, 319] on select "Select Service Product Membership Package Voucher Prepaid Gift Card" at bounding box center [142, 322] width 116 height 29
click at [84, 308] on select "Select Service Product Membership Package Voucher Prepaid Gift Card" at bounding box center [142, 322] width 116 height 29
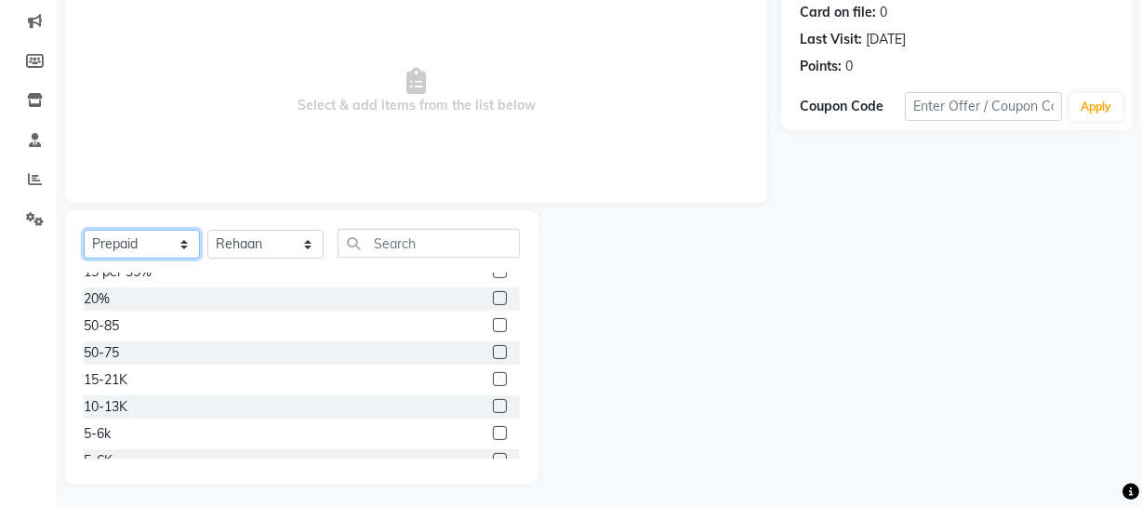
scroll to position [107, 0]
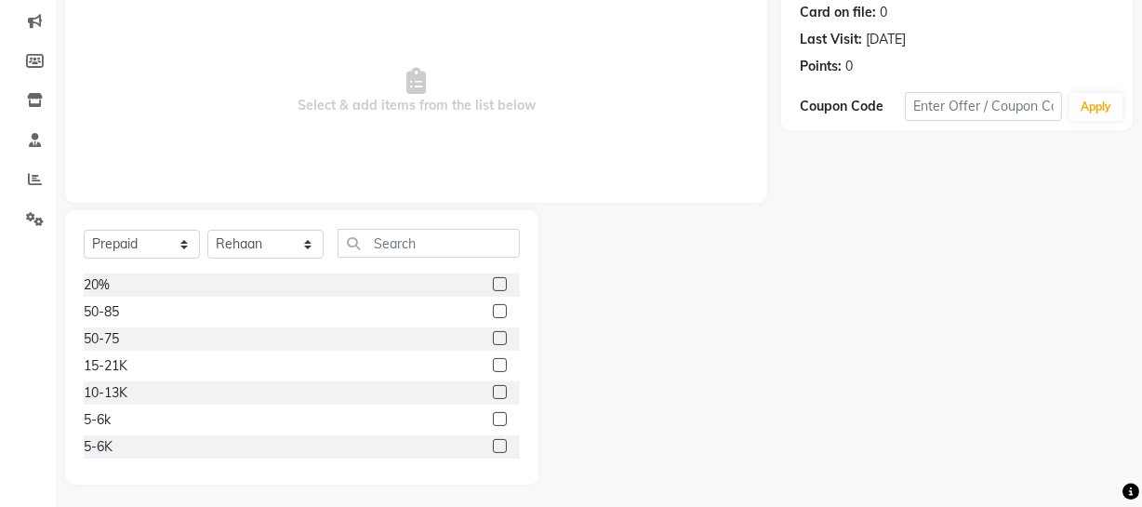
click at [493, 391] on label at bounding box center [500, 392] width 14 height 14
click at [493, 391] on input "checkbox" at bounding box center [499, 393] width 12 height 12
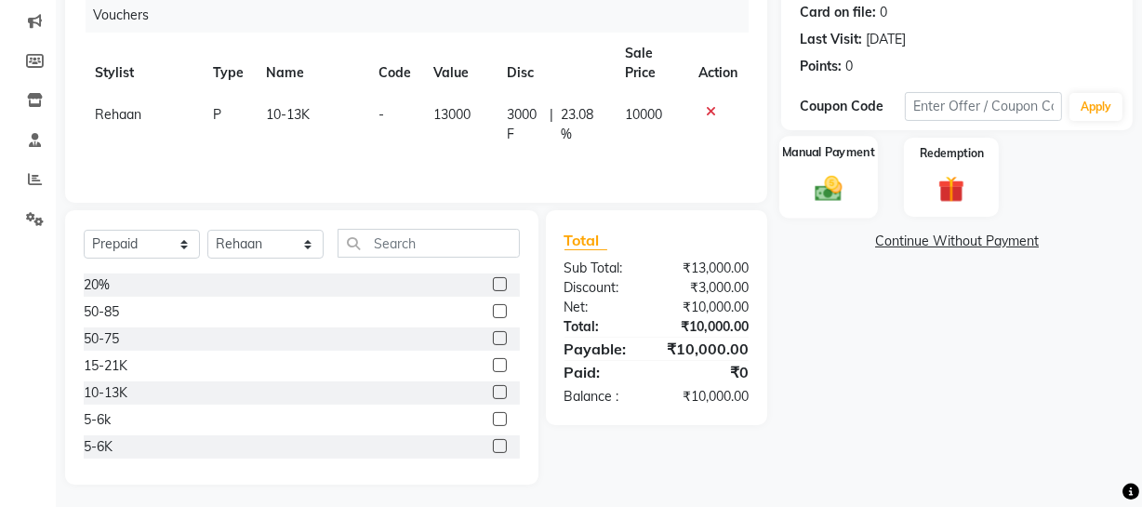
drag, startPoint x: 821, startPoint y: 178, endPoint x: 948, endPoint y: 221, distance: 134.7
click at [823, 178] on img at bounding box center [828, 188] width 43 height 31
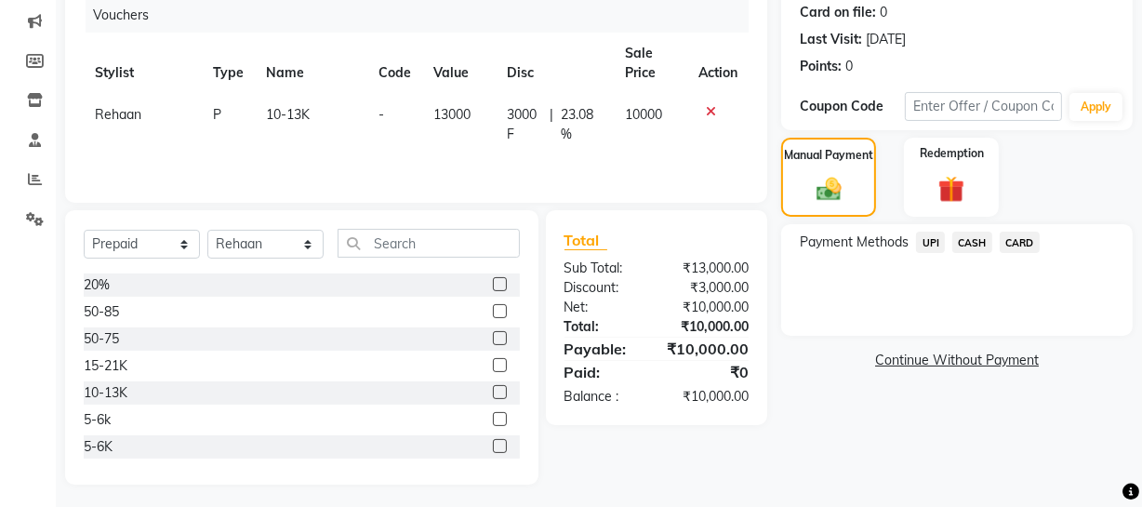
click at [922, 240] on span "UPI" at bounding box center [930, 242] width 29 height 21
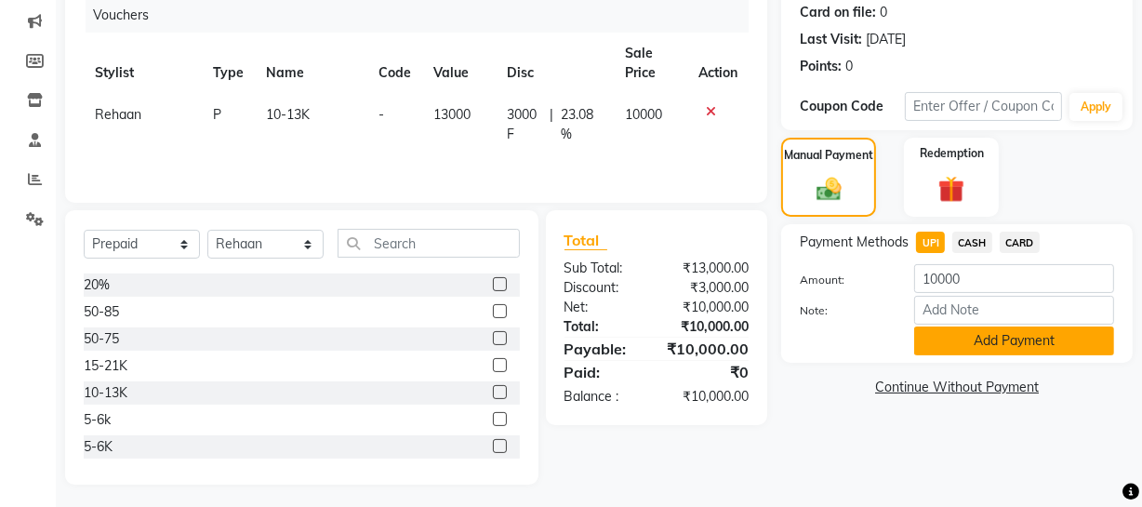
click at [986, 347] on button "Add Payment" at bounding box center [1014, 341] width 200 height 29
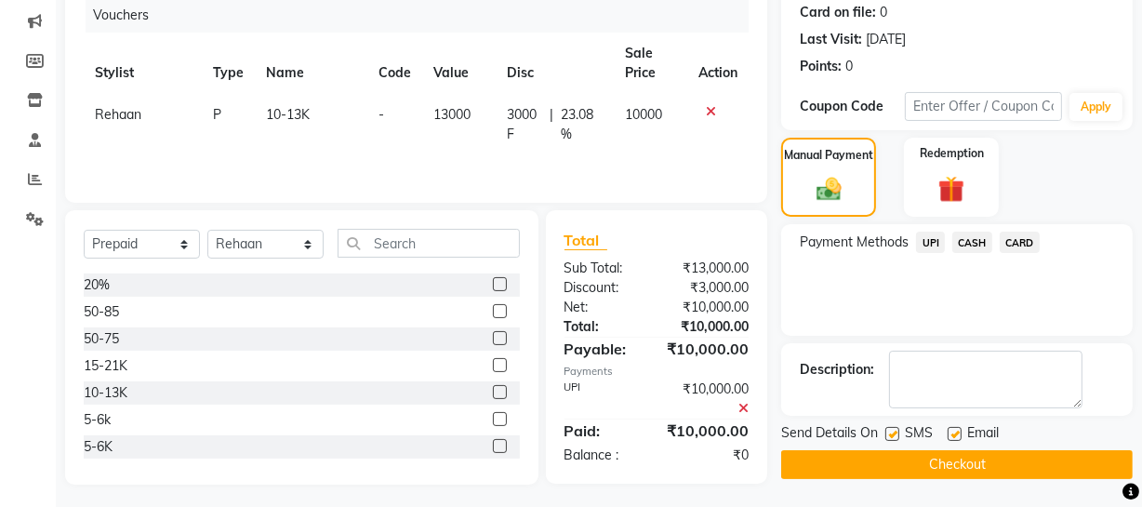
scroll to position [239, 0]
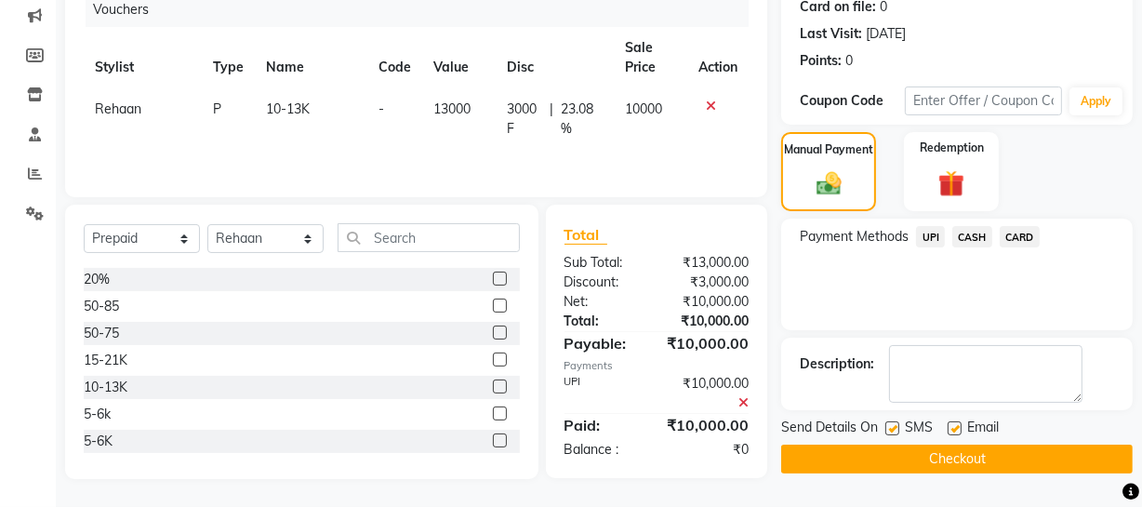
click at [954, 460] on button "Checkout" at bounding box center [957, 459] width 352 height 29
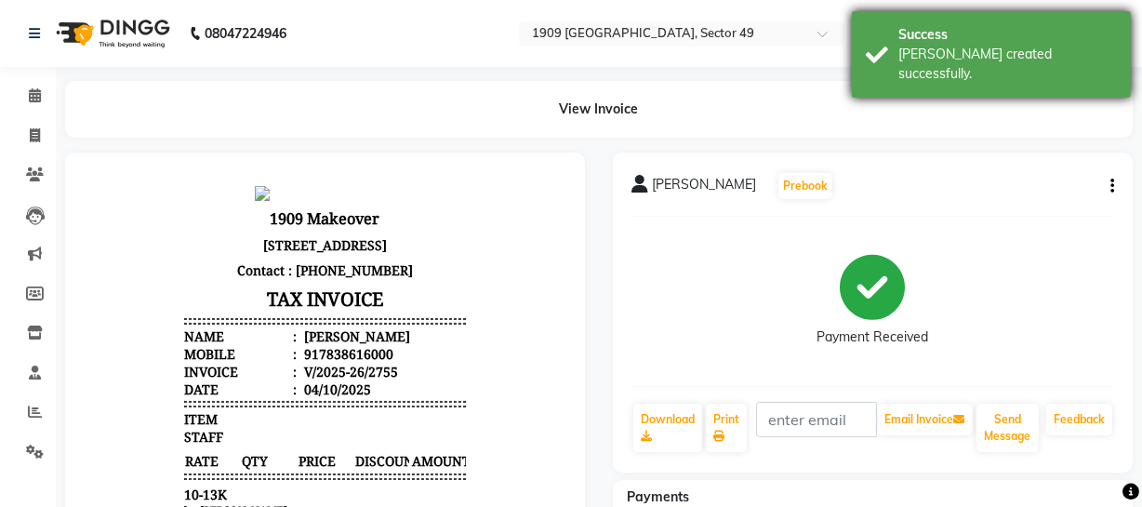
click at [881, 59] on div "Success Bill created successfully." at bounding box center [991, 54] width 279 height 87
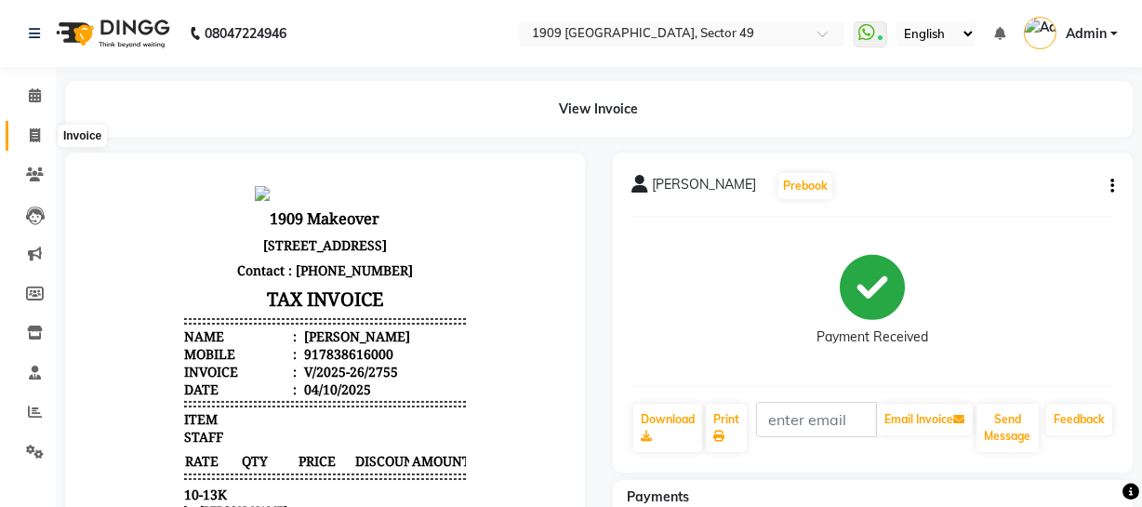
click at [21, 134] on span at bounding box center [35, 136] width 33 height 21
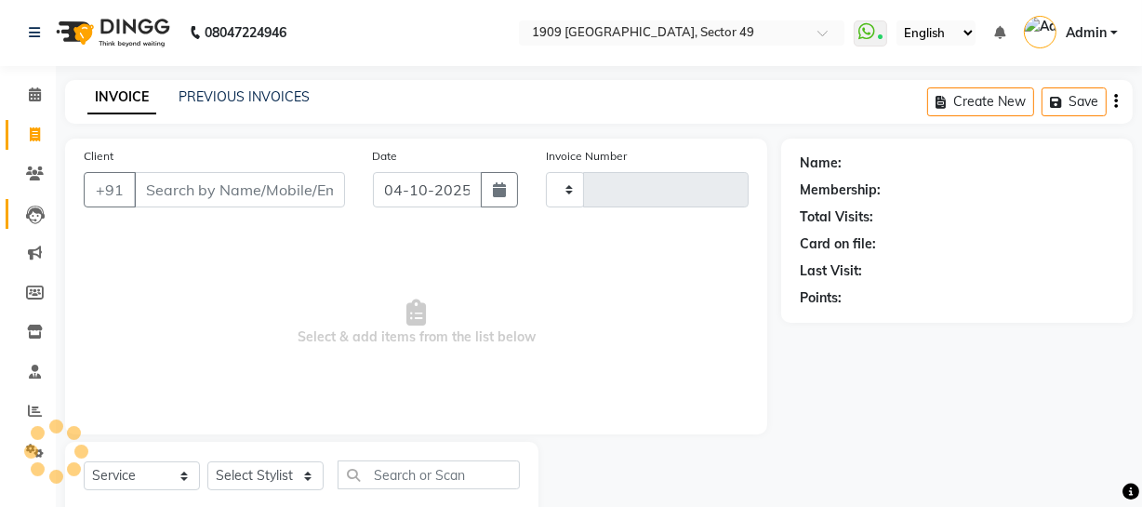
scroll to position [53, 0]
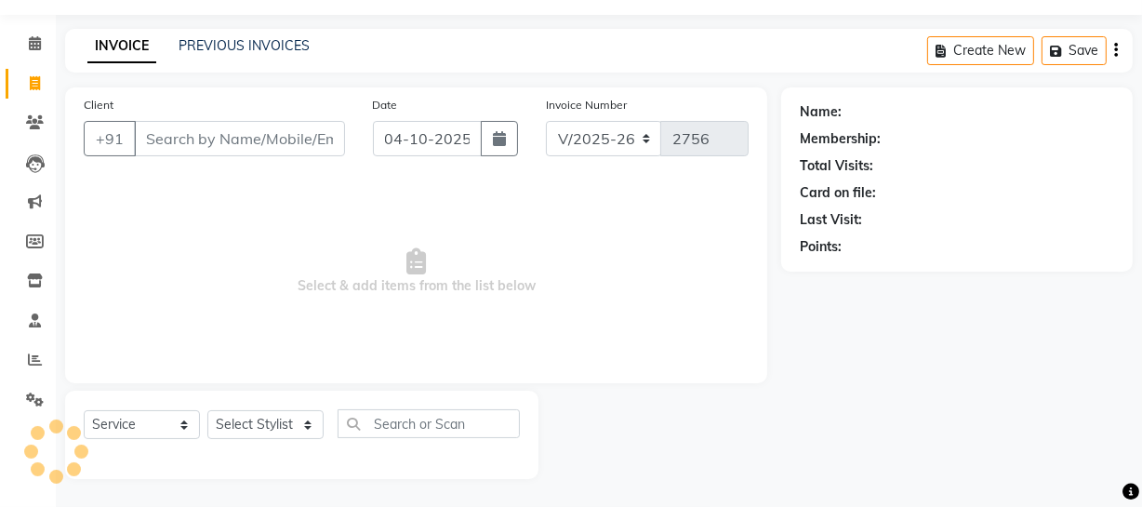
click at [239, 135] on input "Client" at bounding box center [239, 138] width 211 height 35
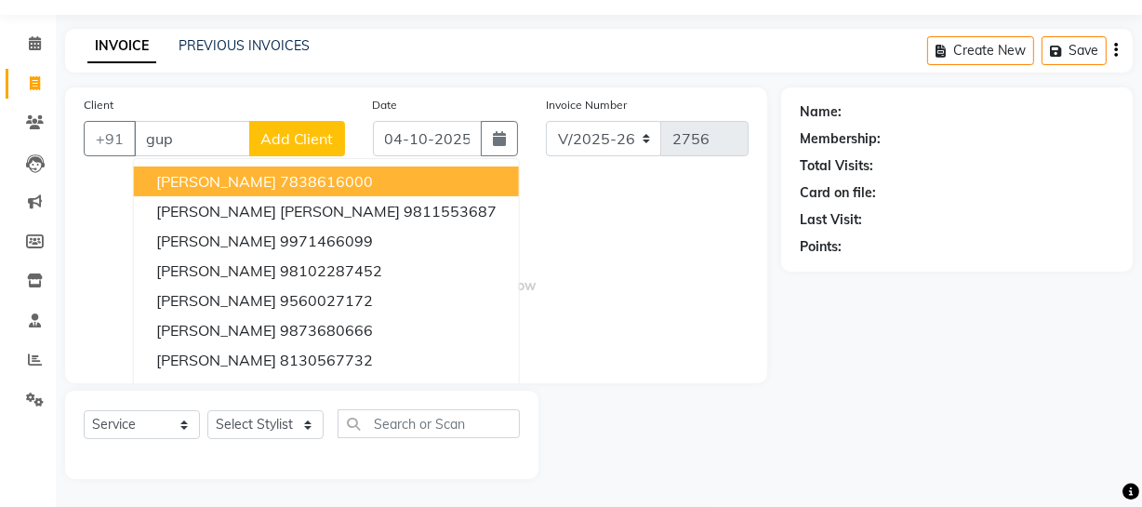
click at [280, 186] on ngb-highlight "7838616000" at bounding box center [326, 181] width 93 height 19
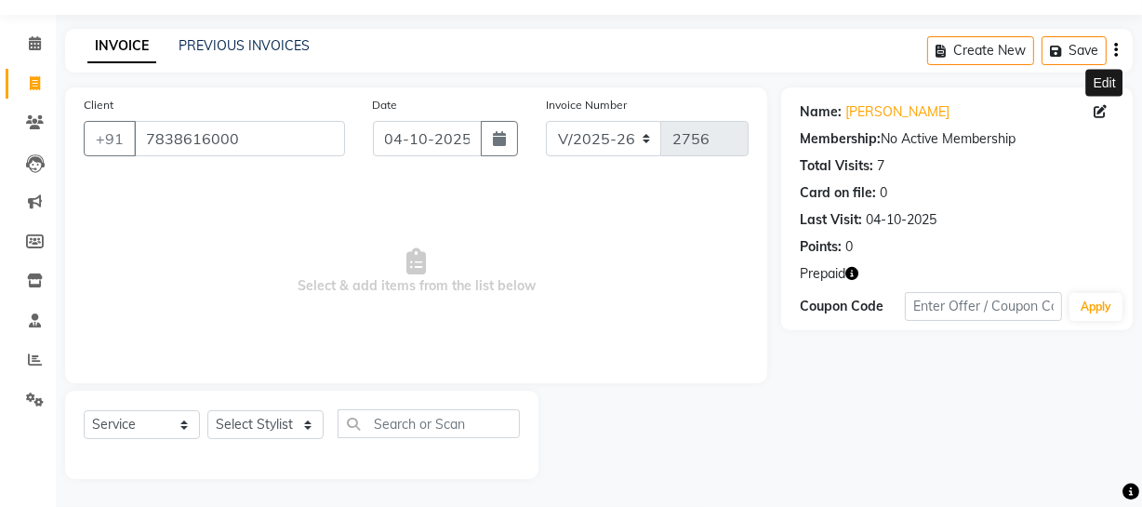
click at [1098, 114] on icon at bounding box center [1100, 111] width 13 height 13
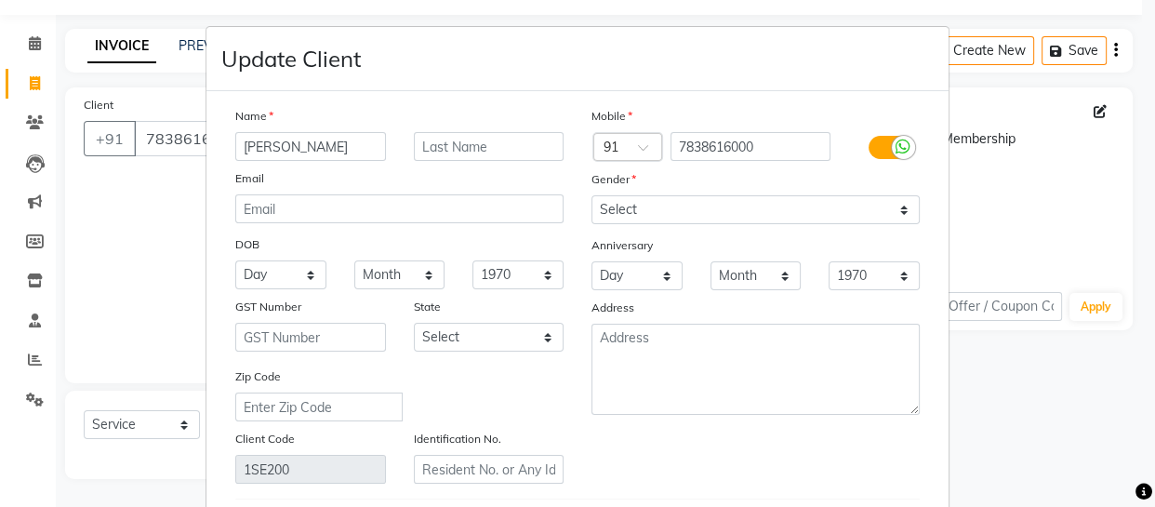
click at [255, 139] on input "Mnaish Gupta" at bounding box center [310, 146] width 151 height 29
click at [261, 146] on input "Maish Gupta" at bounding box center [310, 146] width 151 height 29
click at [255, 144] on input "Maish Gupta" at bounding box center [310, 146] width 151 height 29
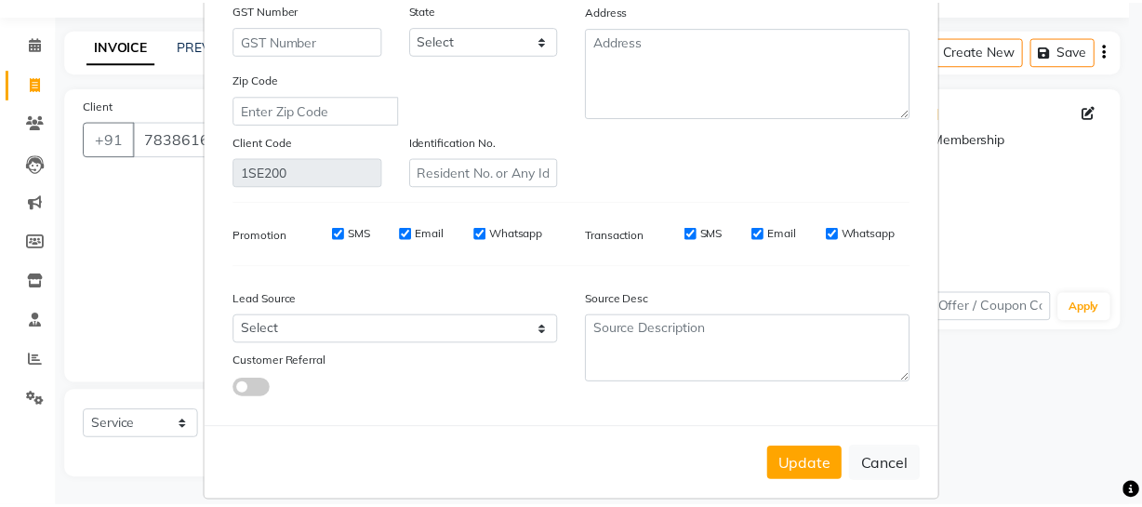
scroll to position [325, 0]
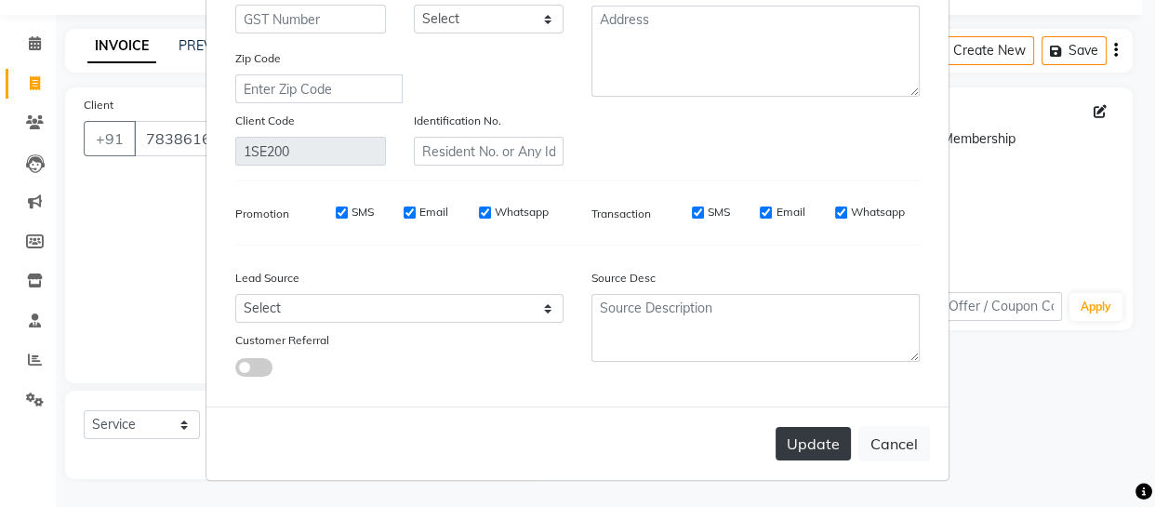
click at [808, 445] on button "Update" at bounding box center [813, 443] width 75 height 33
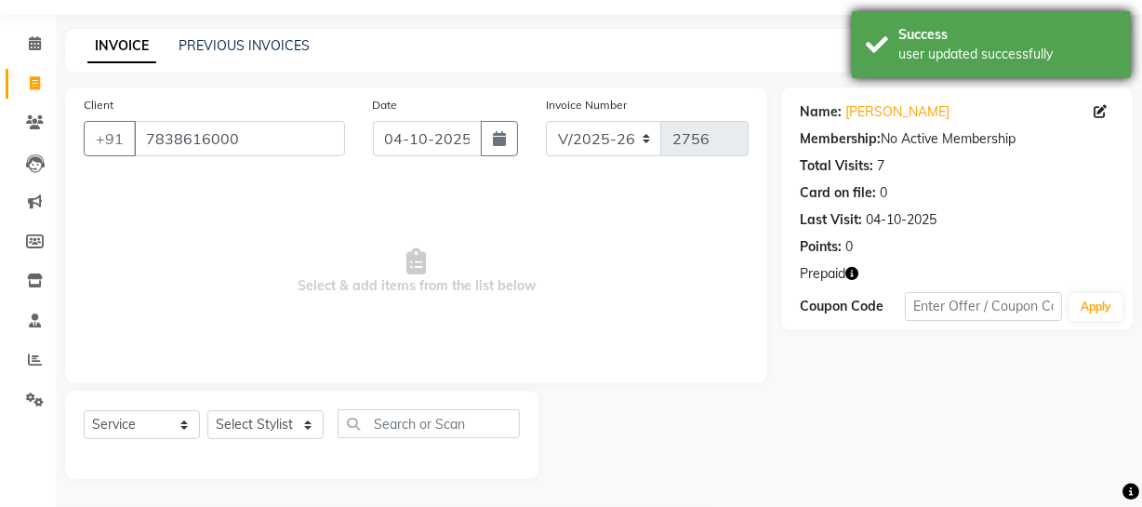
drag, startPoint x: 907, startPoint y: 44, endPoint x: 845, endPoint y: 124, distance: 101.4
click at [908, 45] on div "user updated successfully" at bounding box center [1008, 55] width 219 height 20
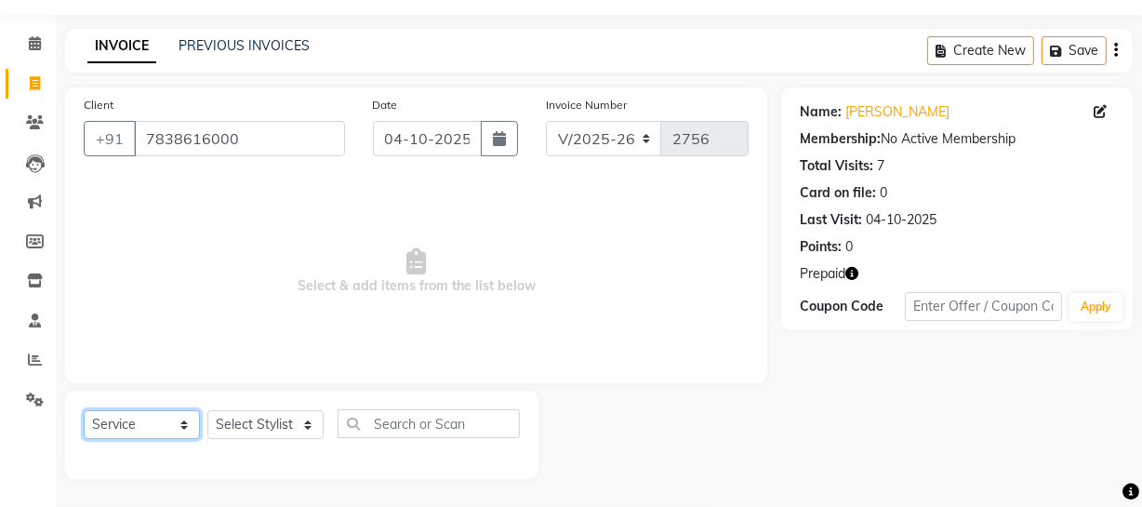
click at [167, 420] on select "Select Service Product Membership Package Voucher Prepaid Gift Card" at bounding box center [142, 424] width 116 height 29
click at [301, 424] on select "Select Stylist Abdul Ahmed Arif Harun House Sale Jyoti Nisha Prince Rehaan Umes…" at bounding box center [265, 424] width 116 height 29
click at [207, 410] on select "Select Stylist Abdul Ahmed Arif Harun House Sale Jyoti Nisha Prince Rehaan Umes…" at bounding box center [265, 424] width 116 height 29
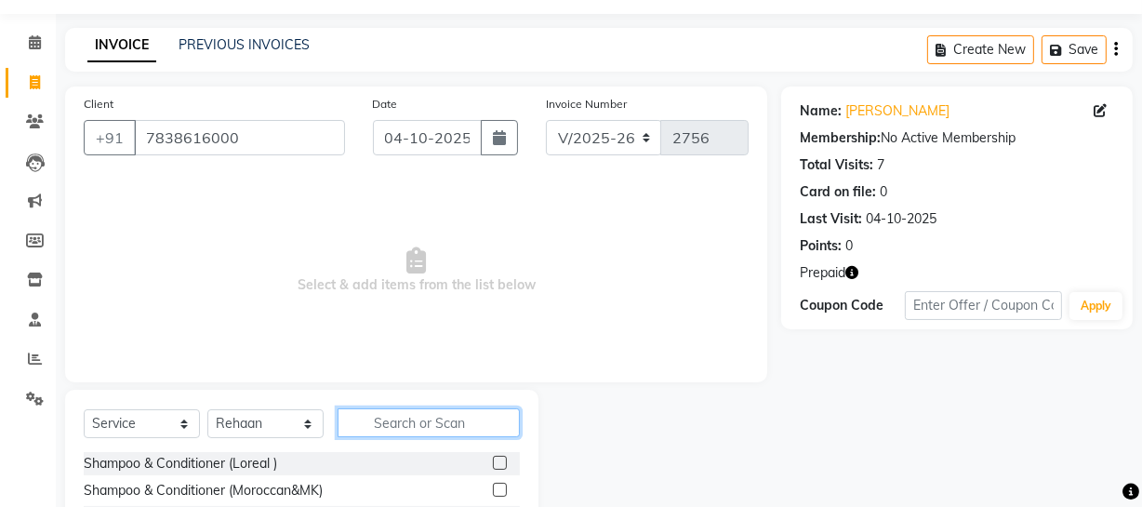
click at [431, 420] on input "text" at bounding box center [429, 422] width 182 height 29
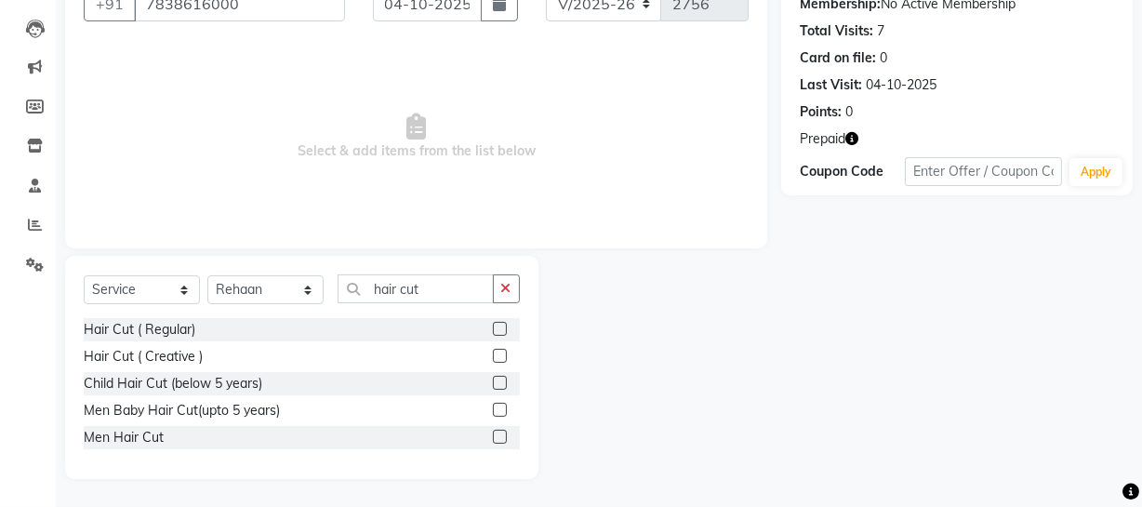
click at [501, 437] on label at bounding box center [500, 437] width 14 height 14
click at [501, 437] on input "checkbox" at bounding box center [499, 438] width 12 height 12
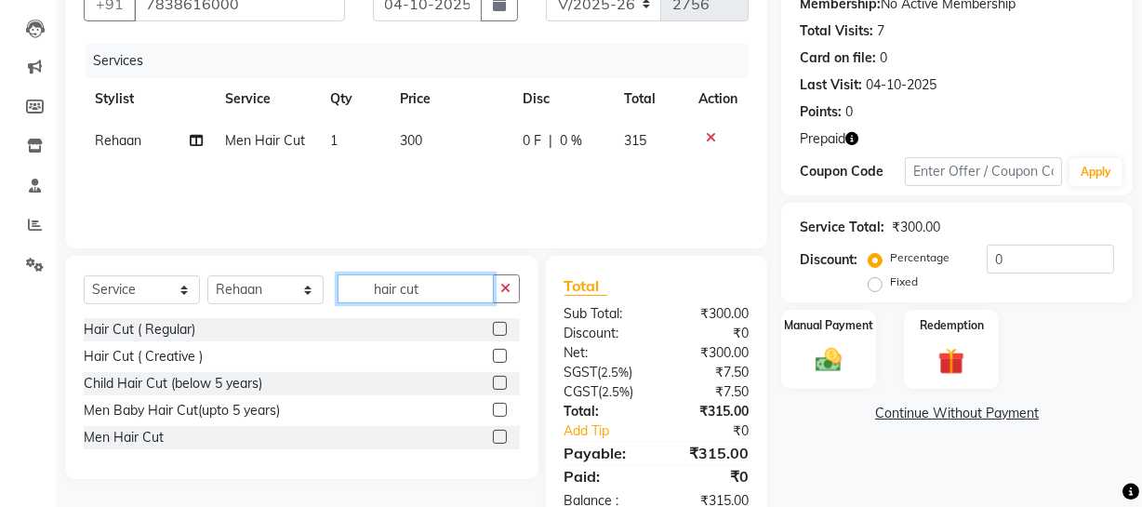
drag, startPoint x: 366, startPoint y: 281, endPoint x: 540, endPoint y: 305, distance: 175.6
click at [540, 305] on div "Select Service Product Membership Package Voucher Prepaid Gift Card Select Styl…" at bounding box center [416, 393] width 730 height 274
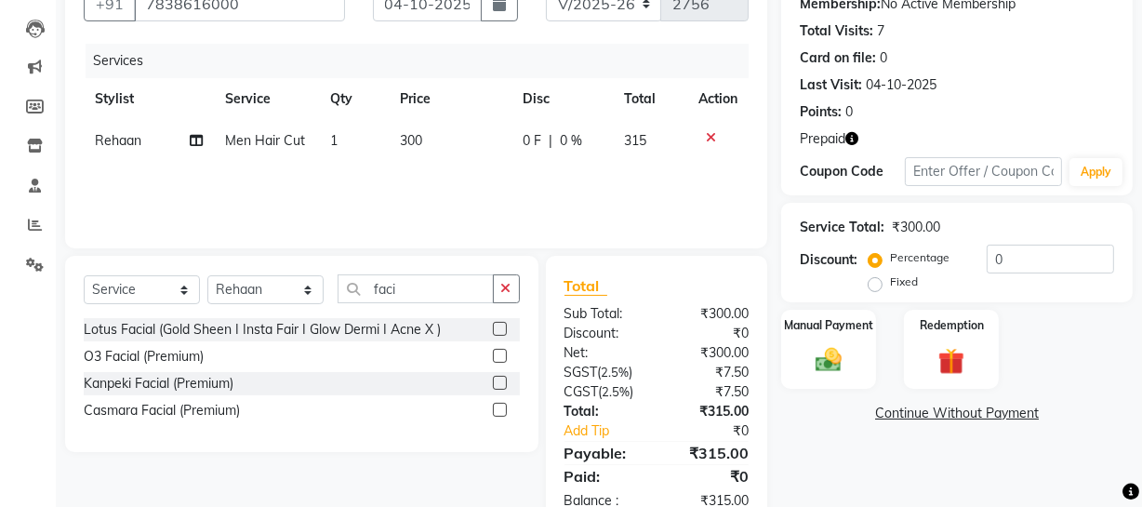
click at [498, 349] on label at bounding box center [500, 356] width 14 height 14
click at [498, 351] on input "checkbox" at bounding box center [499, 357] width 12 height 12
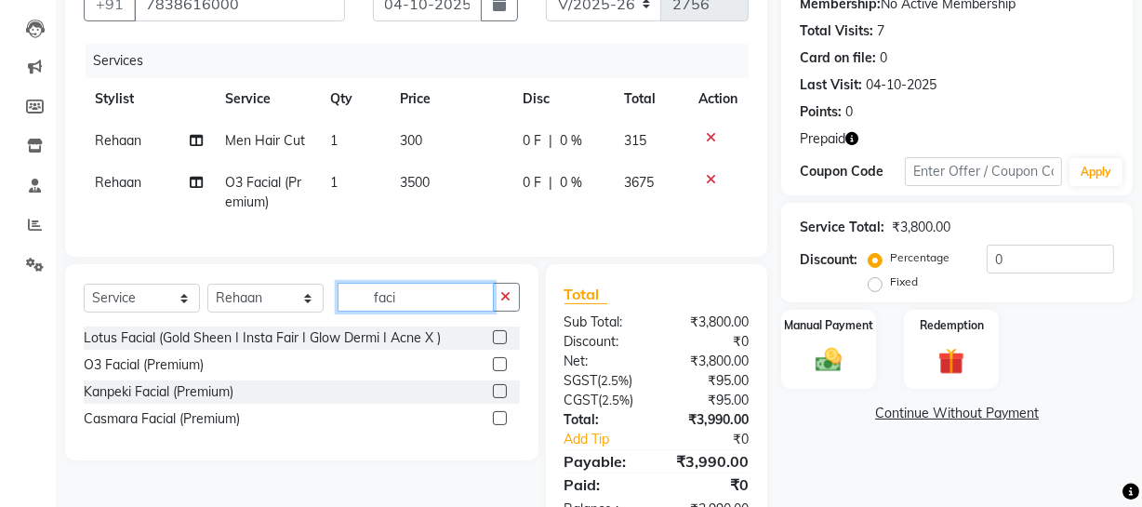
click at [412, 303] on input "faci" at bounding box center [416, 297] width 156 height 29
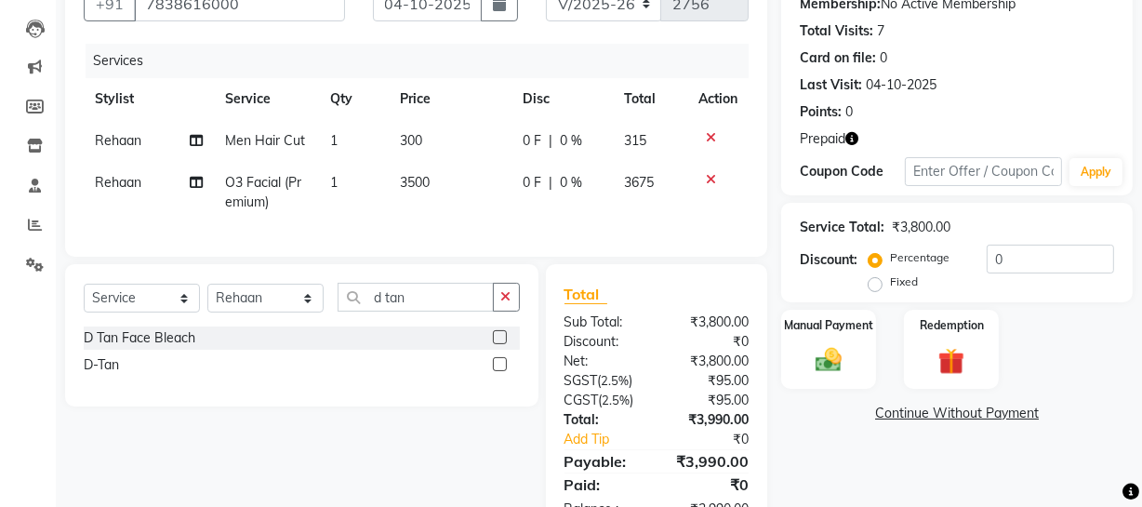
click at [499, 371] on label at bounding box center [500, 364] width 14 height 14
click at [499, 371] on input "checkbox" at bounding box center [499, 365] width 12 height 12
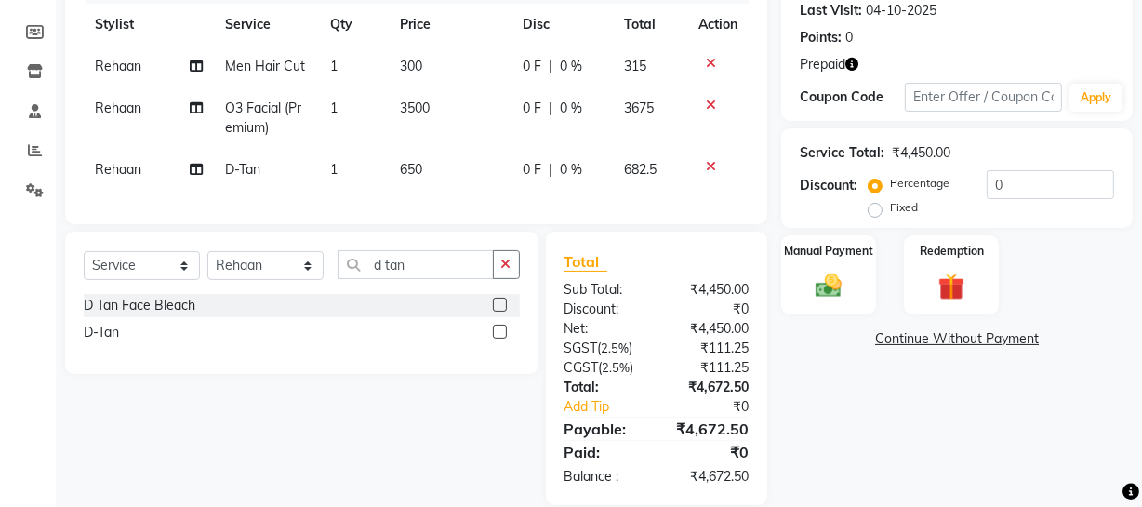
scroll to position [300, 0]
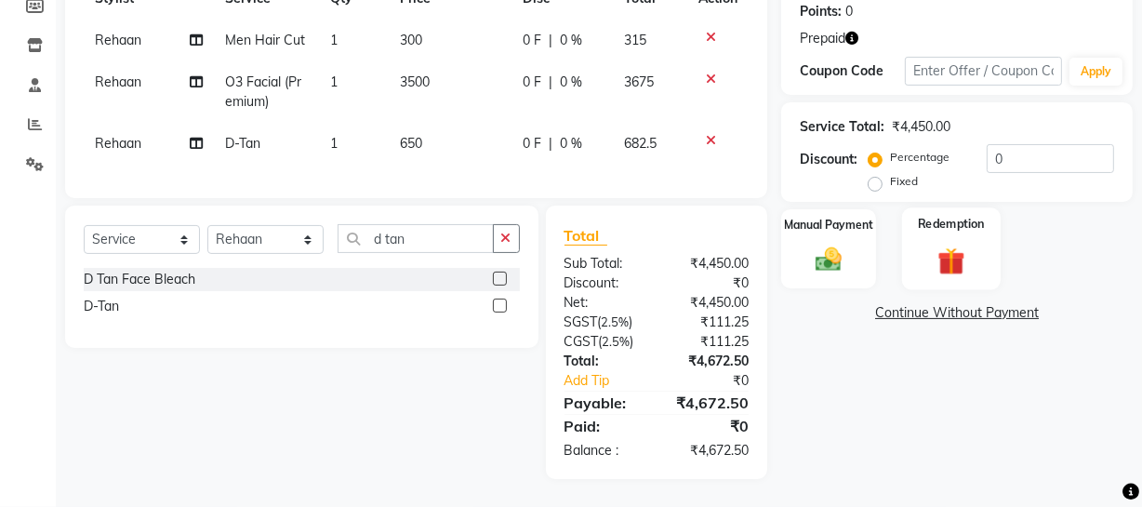
click at [961, 255] on img at bounding box center [951, 261] width 45 height 34
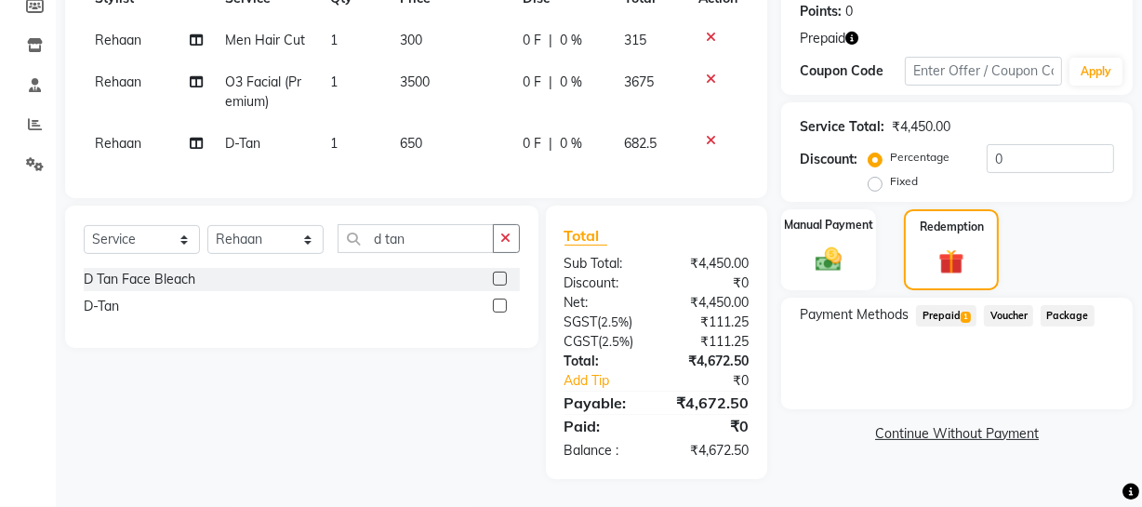
click at [935, 305] on span "Prepaid 1" at bounding box center [946, 315] width 60 height 21
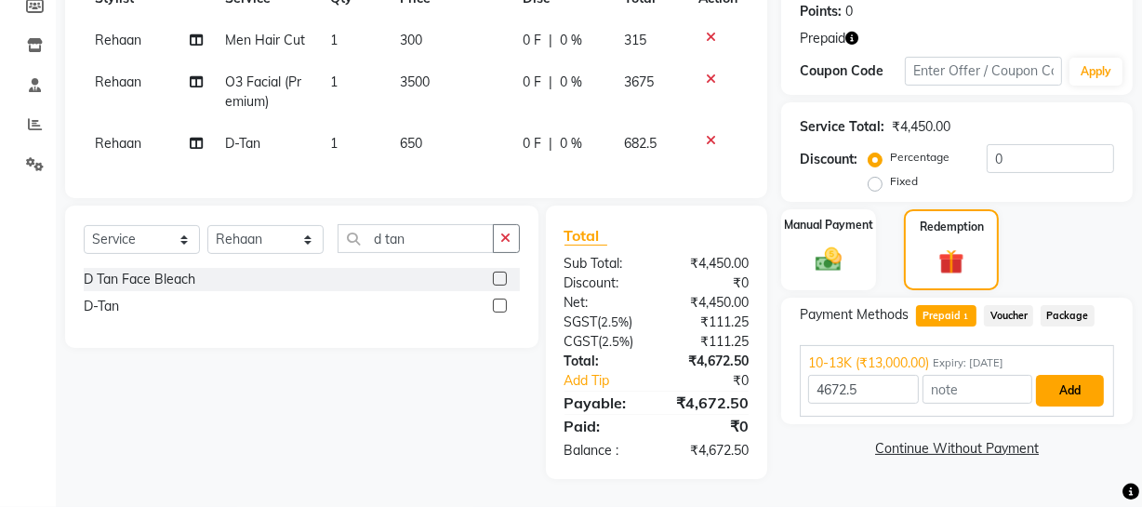
click at [1077, 375] on button "Add" at bounding box center [1070, 391] width 68 height 32
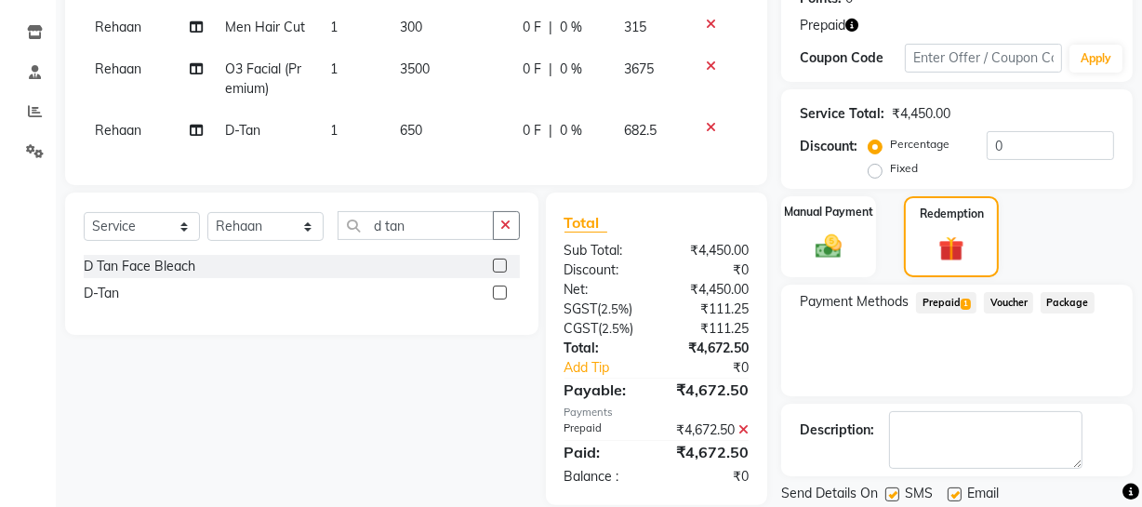
scroll to position [360, 0]
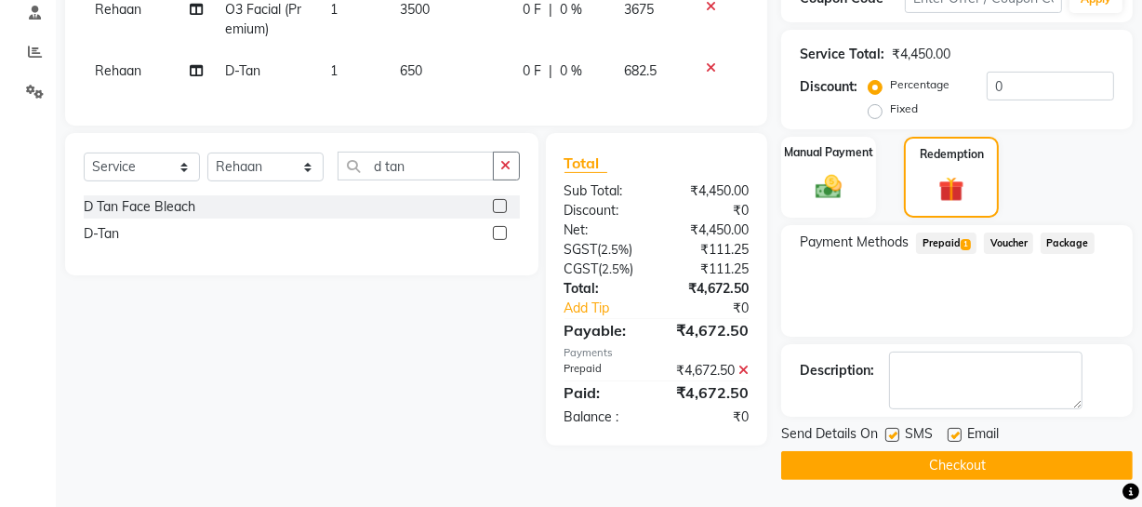
click at [1036, 460] on button "Checkout" at bounding box center [957, 465] width 352 height 29
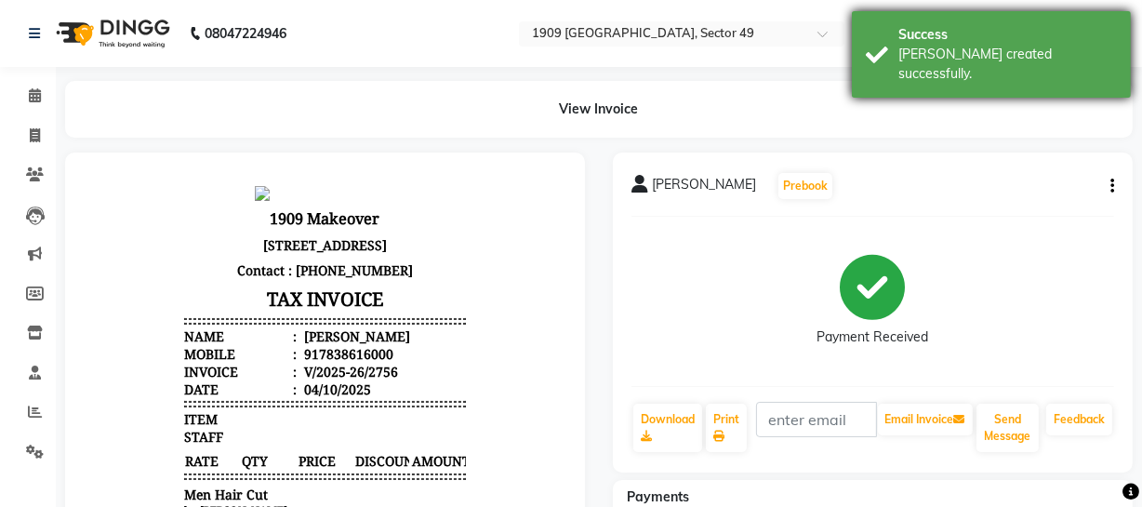
click at [882, 51] on div "Success Bill created successfully." at bounding box center [991, 54] width 279 height 87
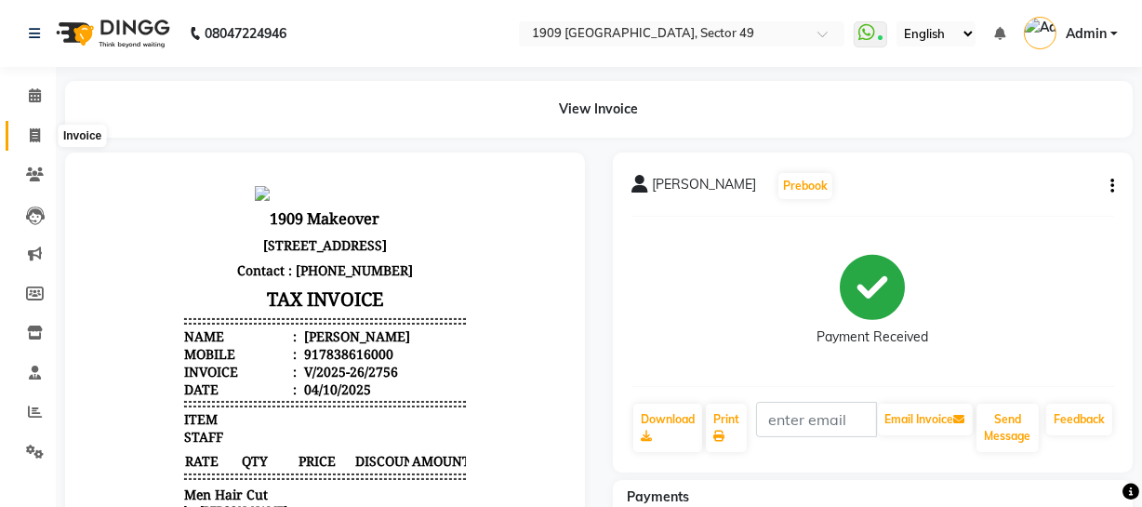
click at [27, 131] on span at bounding box center [35, 136] width 33 height 21
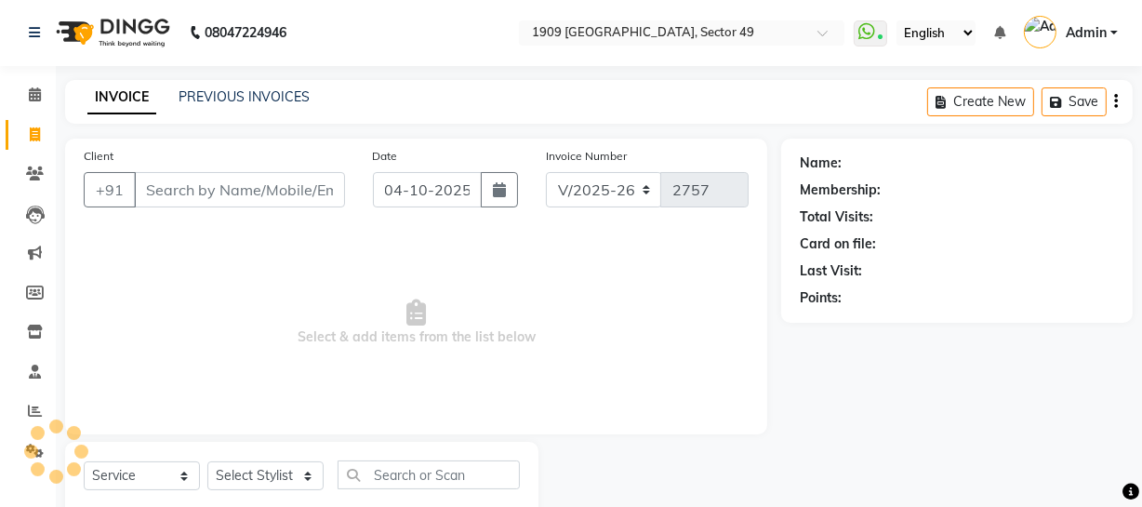
scroll to position [53, 0]
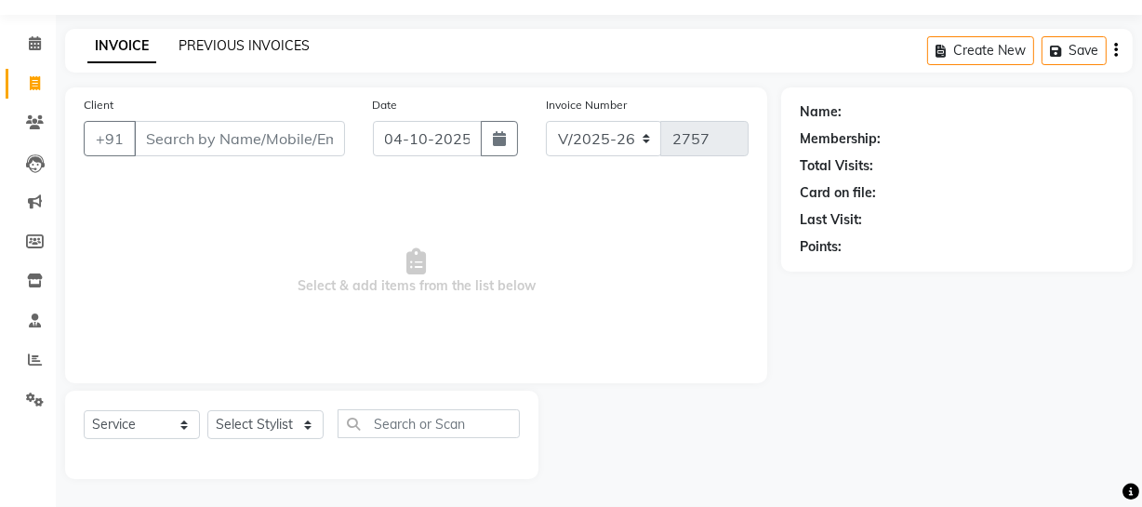
click at [250, 43] on link "PREVIOUS INVOICES" at bounding box center [244, 45] width 131 height 17
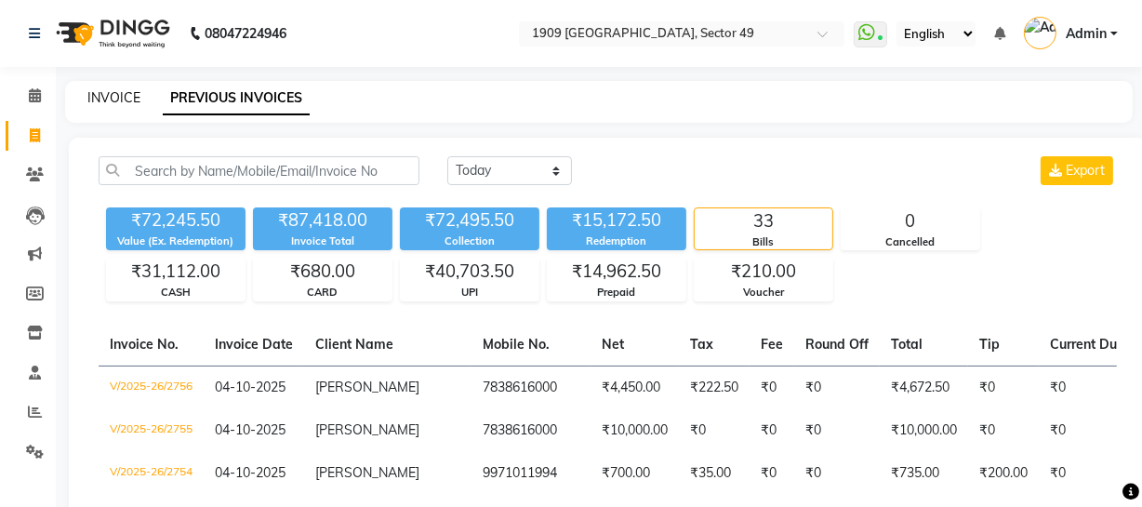
click at [130, 100] on link "INVOICE" at bounding box center [113, 97] width 53 height 17
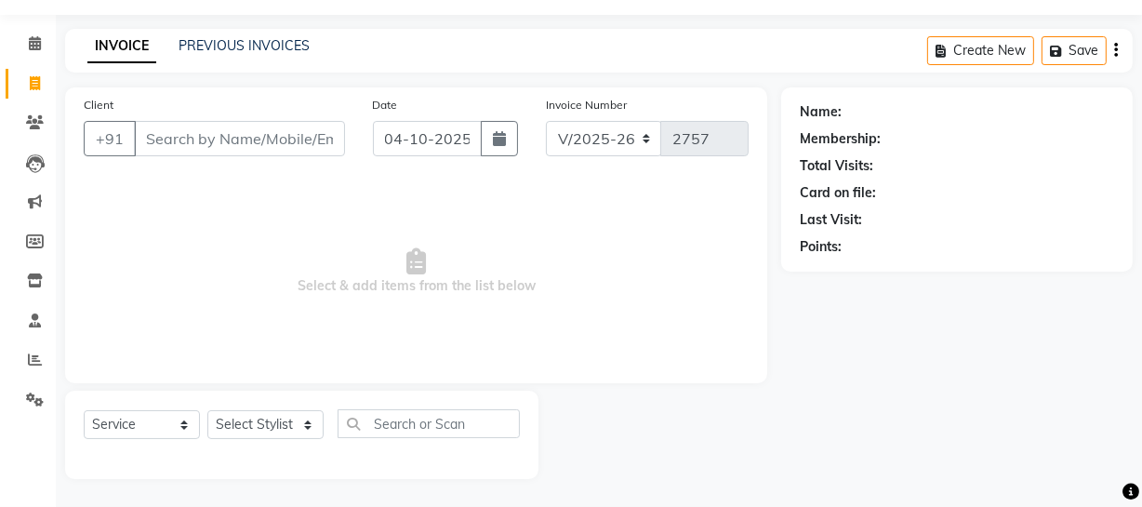
click at [261, 143] on input "Client" at bounding box center [239, 138] width 211 height 35
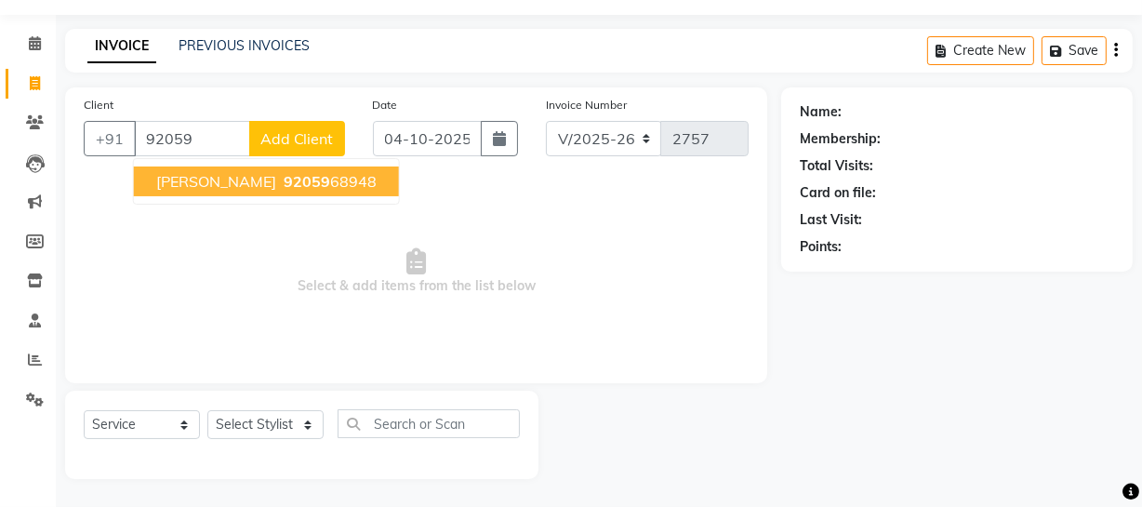
click at [280, 177] on ngb-highlight "92059 68948" at bounding box center [328, 181] width 97 height 19
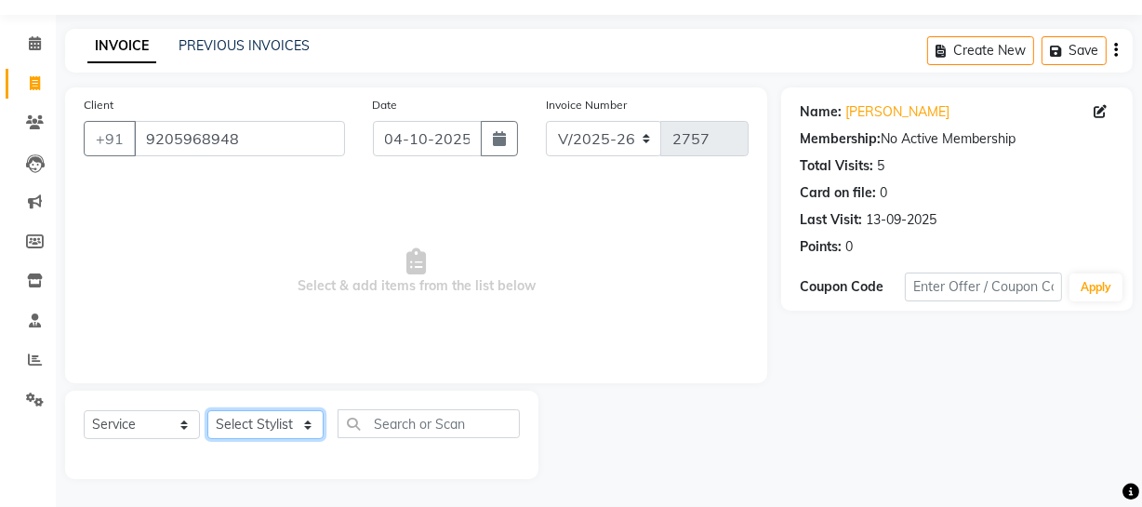
click at [267, 415] on select "Select Stylist Abdul Ahmed Arif Harun House Sale Jyoti Nisha Prince Rehaan Umes…" at bounding box center [265, 424] width 116 height 29
click at [207, 410] on select "Select Stylist Abdul Ahmed Arif Harun House Sale Jyoti Nisha Prince Rehaan Umes…" at bounding box center [265, 424] width 116 height 29
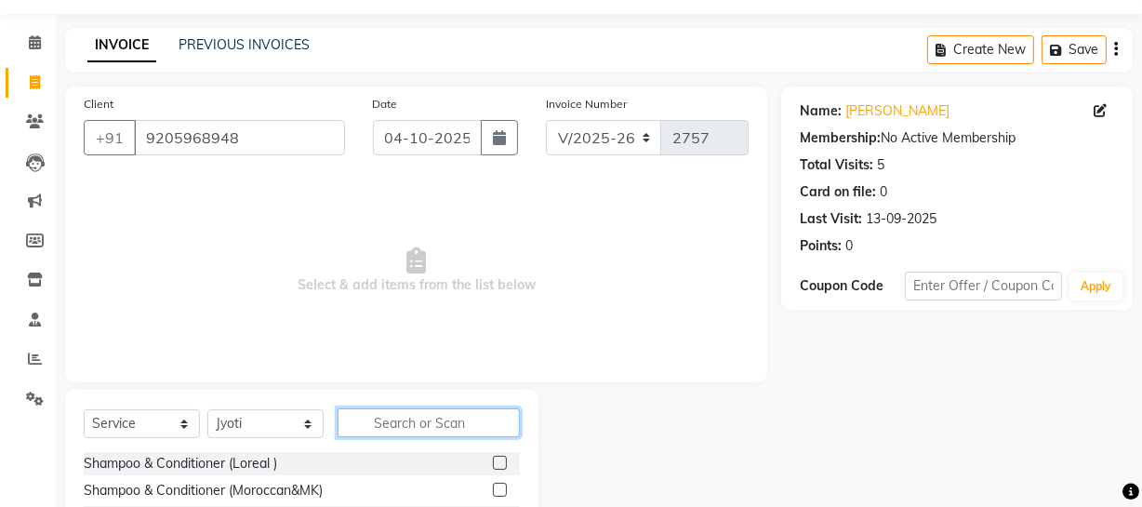
click at [471, 408] on input "text" at bounding box center [429, 422] width 182 height 29
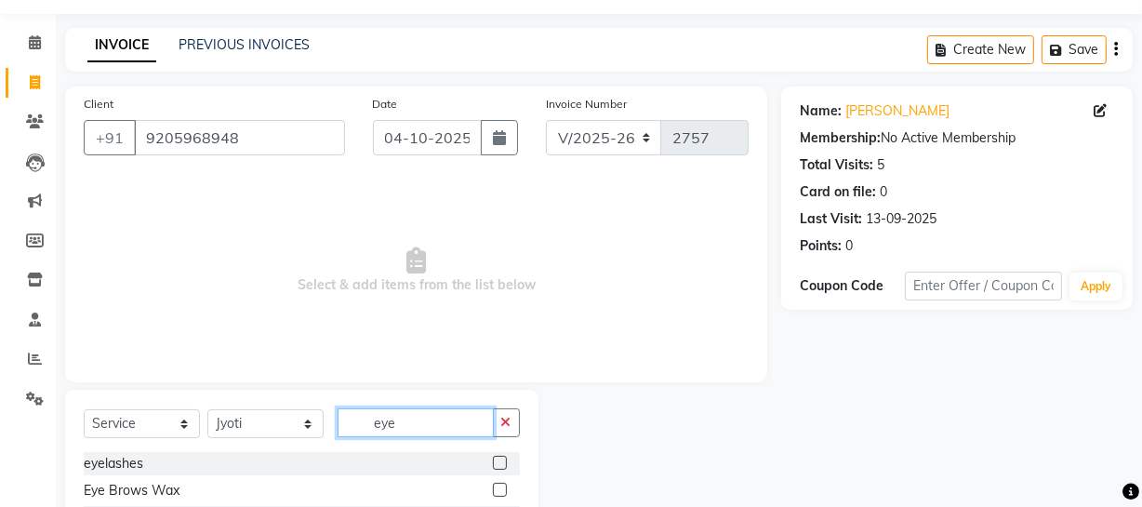
scroll to position [160, 0]
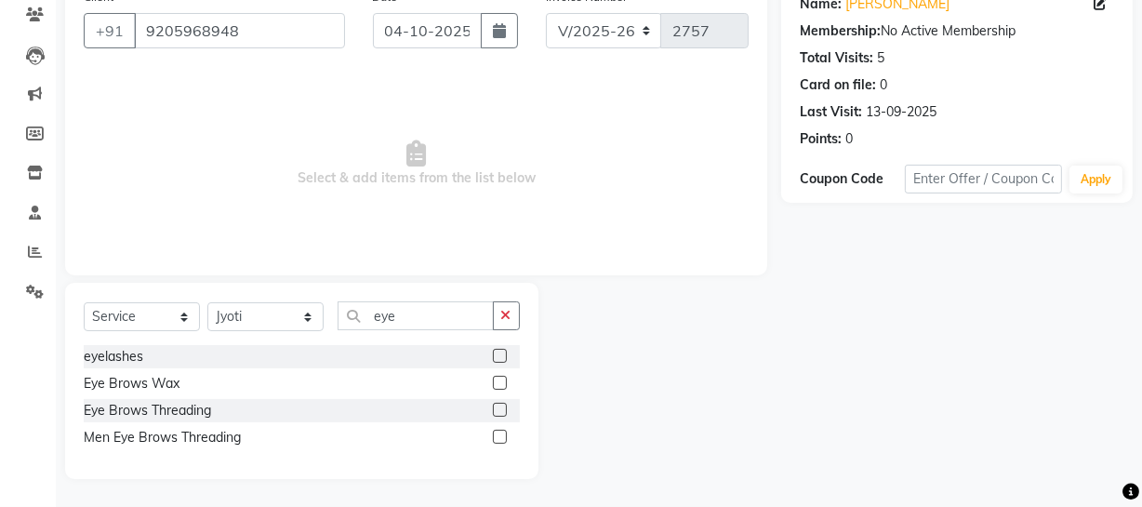
click at [498, 408] on label at bounding box center [500, 410] width 14 height 14
click at [498, 408] on input "checkbox" at bounding box center [499, 411] width 12 height 12
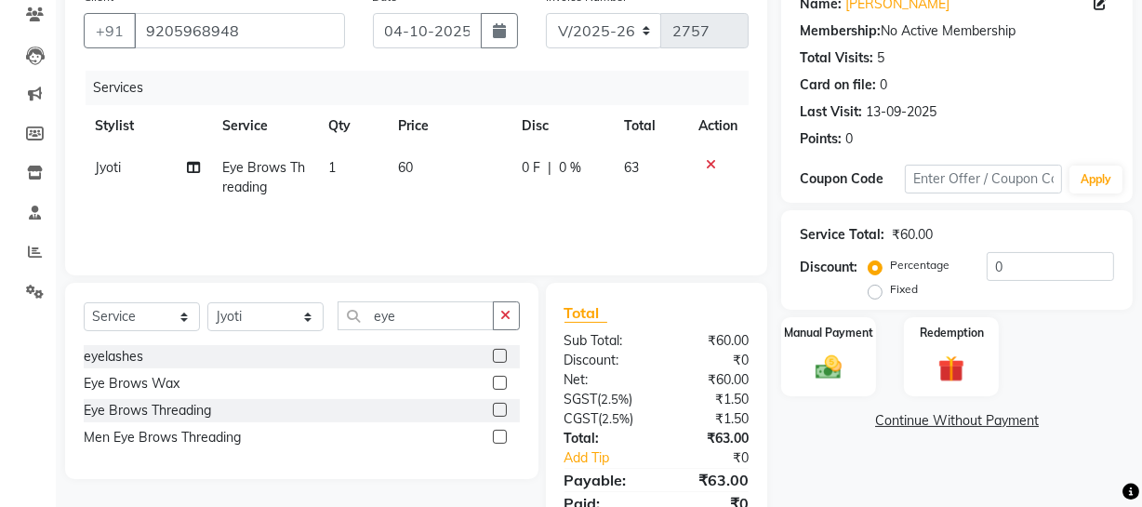
scroll to position [238, 0]
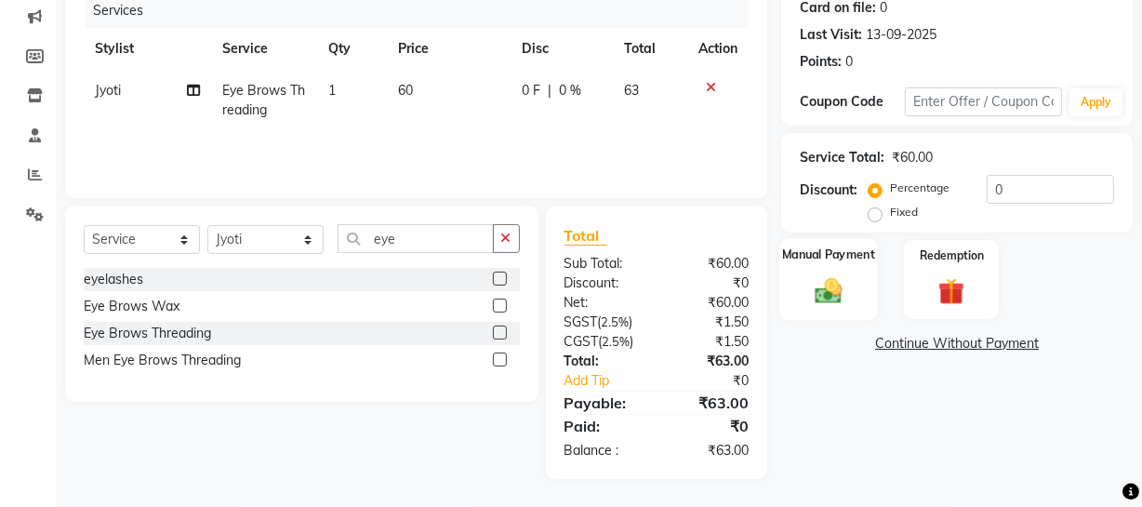
click at [809, 312] on div "Manual Payment" at bounding box center [829, 279] width 99 height 83
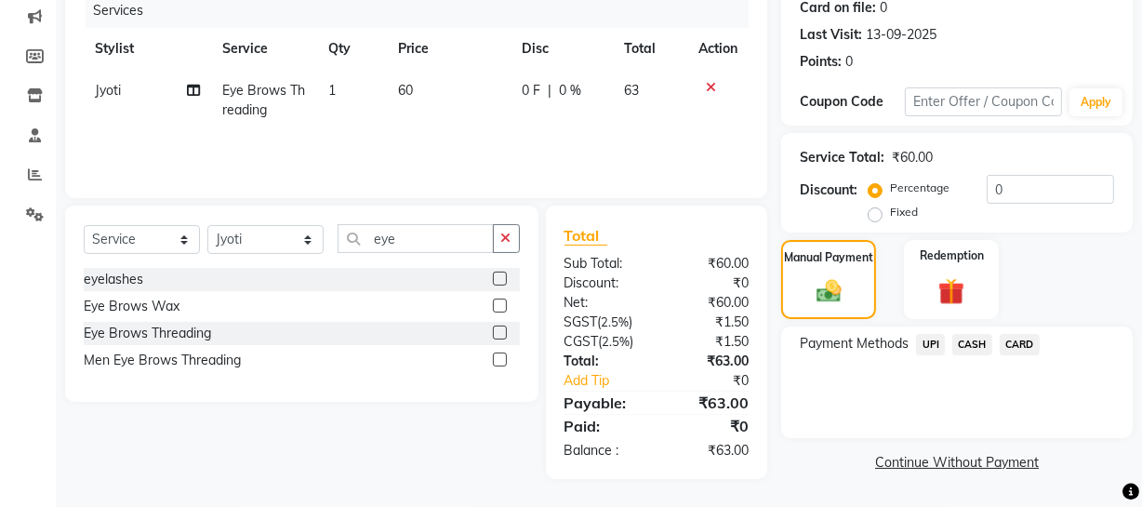
click at [928, 345] on span "UPI" at bounding box center [930, 344] width 29 height 21
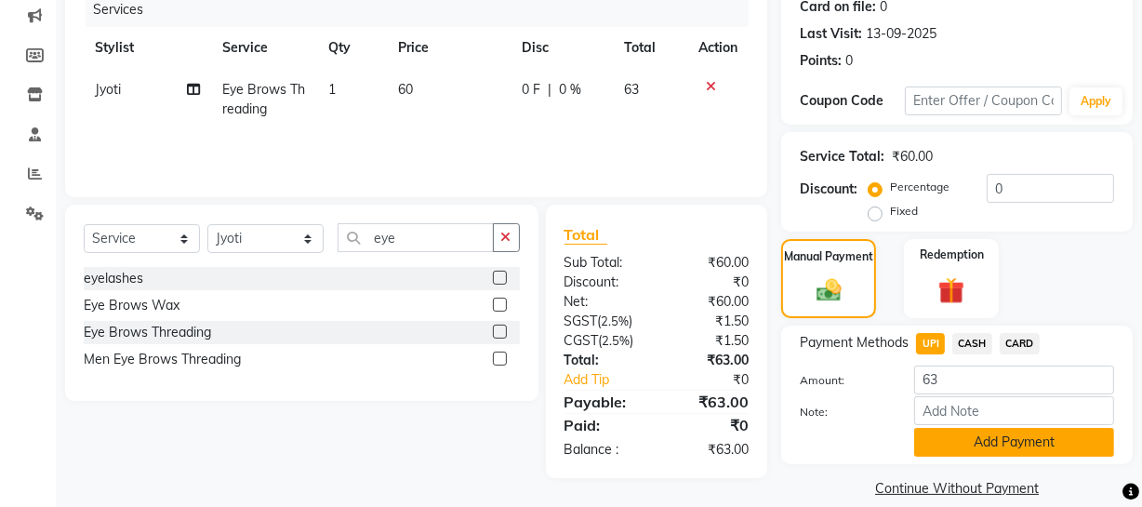
click at [940, 442] on button "Add Payment" at bounding box center [1014, 442] width 200 height 29
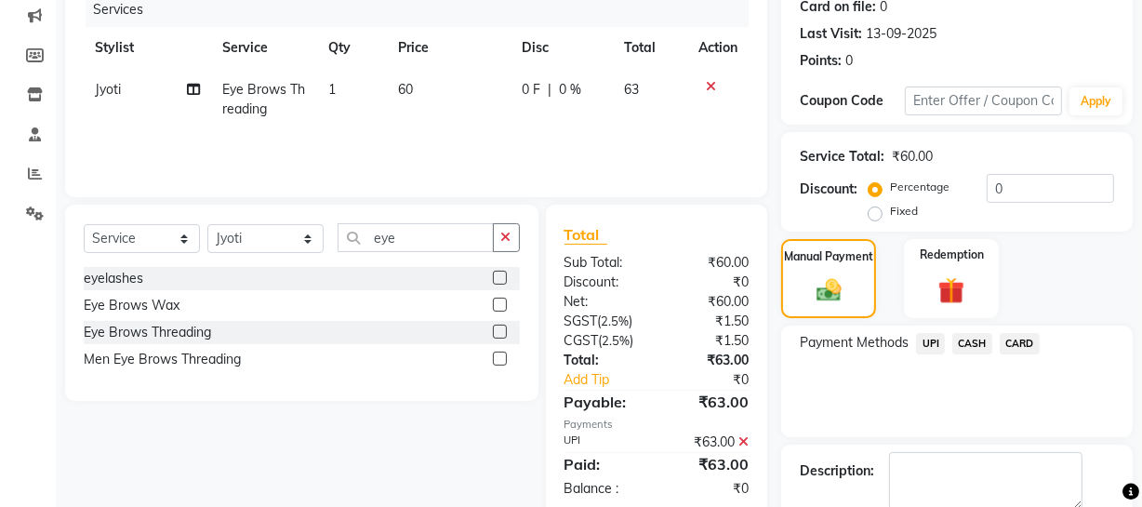
scroll to position [339, 0]
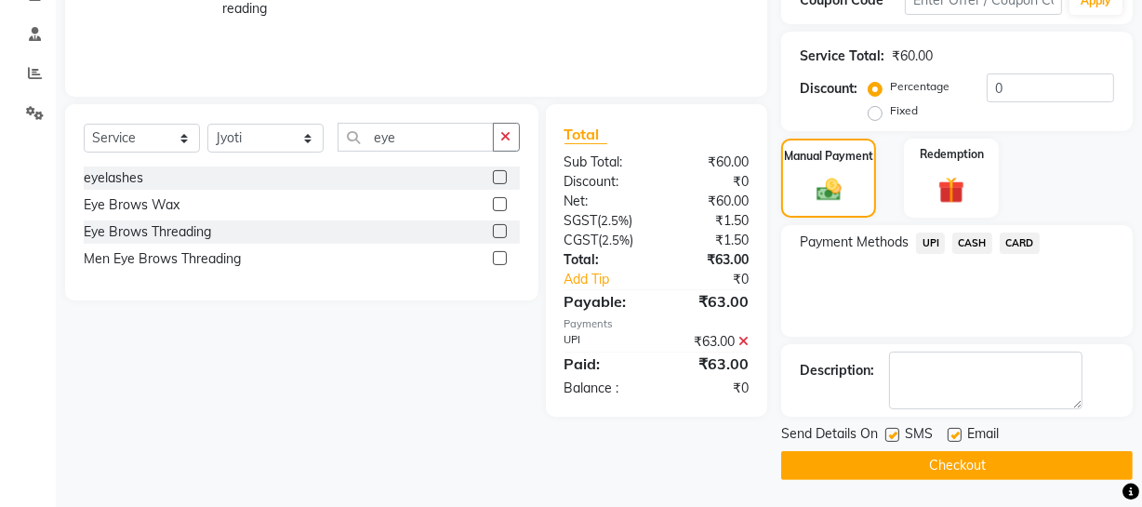
click at [864, 462] on button "Checkout" at bounding box center [957, 465] width 352 height 29
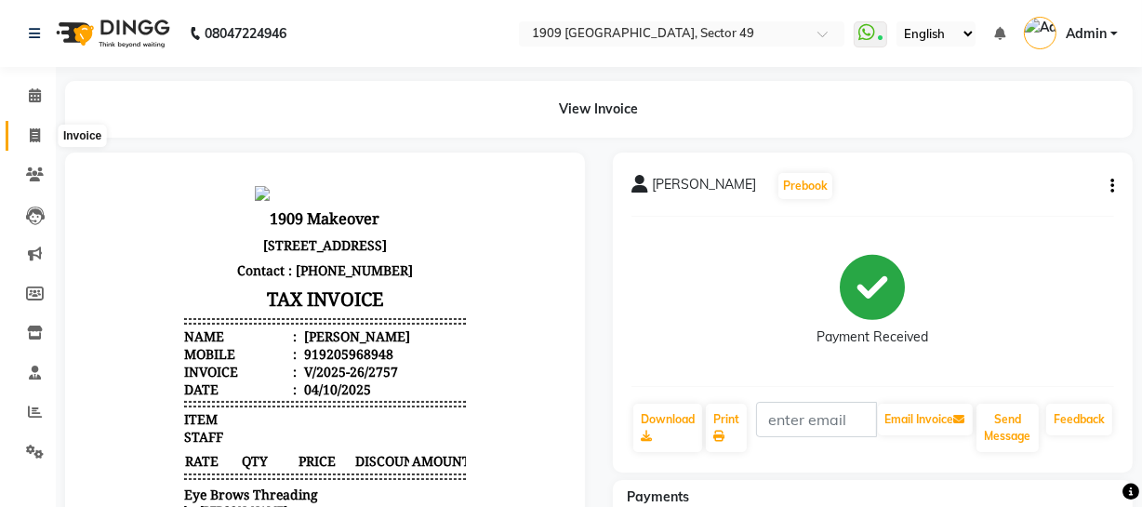
click at [36, 136] on icon at bounding box center [35, 135] width 10 height 14
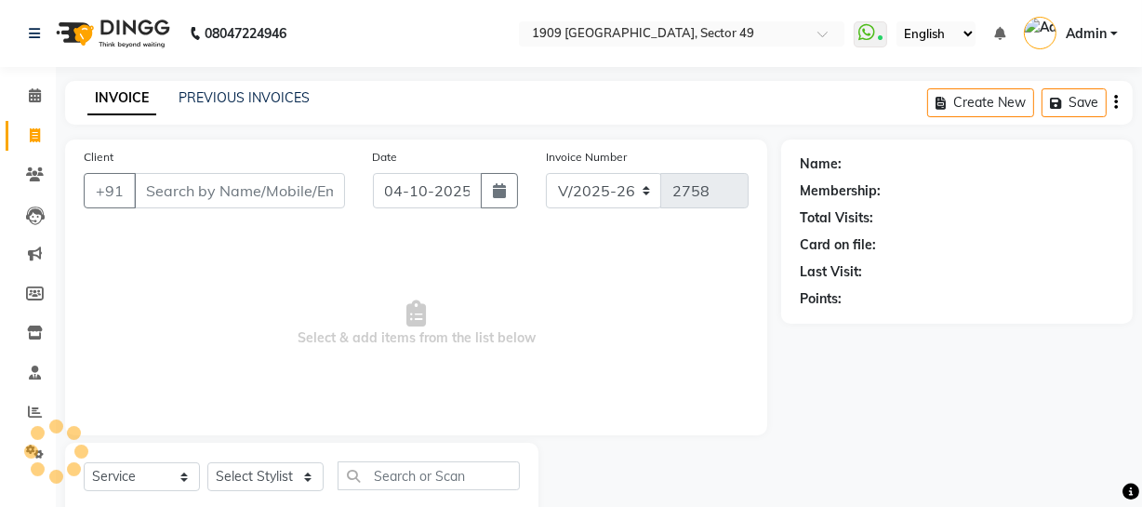
scroll to position [53, 0]
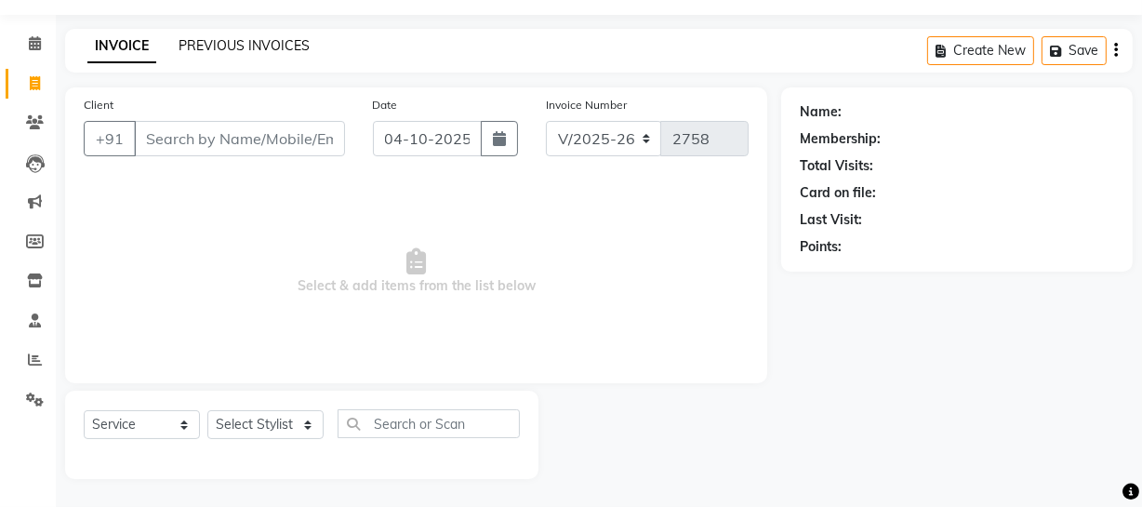
click at [209, 37] on link "PREVIOUS INVOICES" at bounding box center [244, 45] width 131 height 17
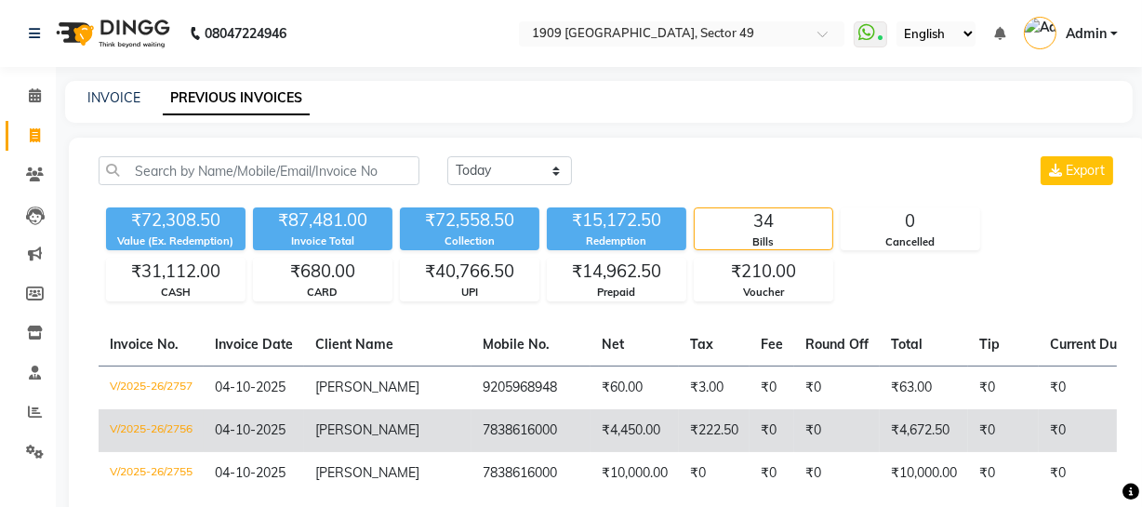
click at [679, 434] on td "₹222.50" at bounding box center [714, 430] width 71 height 43
click at [472, 420] on td "7838616000" at bounding box center [531, 430] width 119 height 43
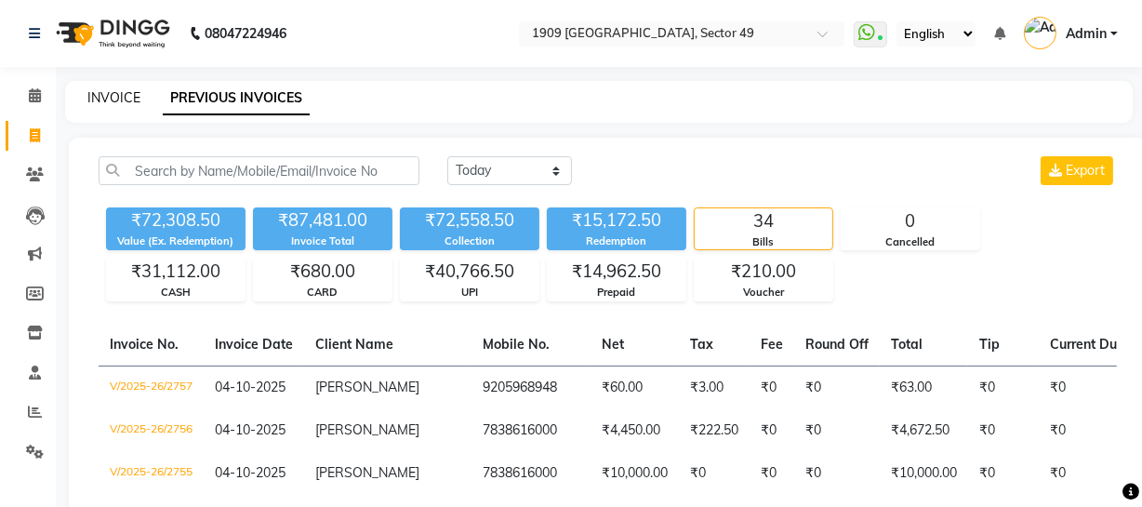
click at [123, 93] on link "INVOICE" at bounding box center [113, 97] width 53 height 17
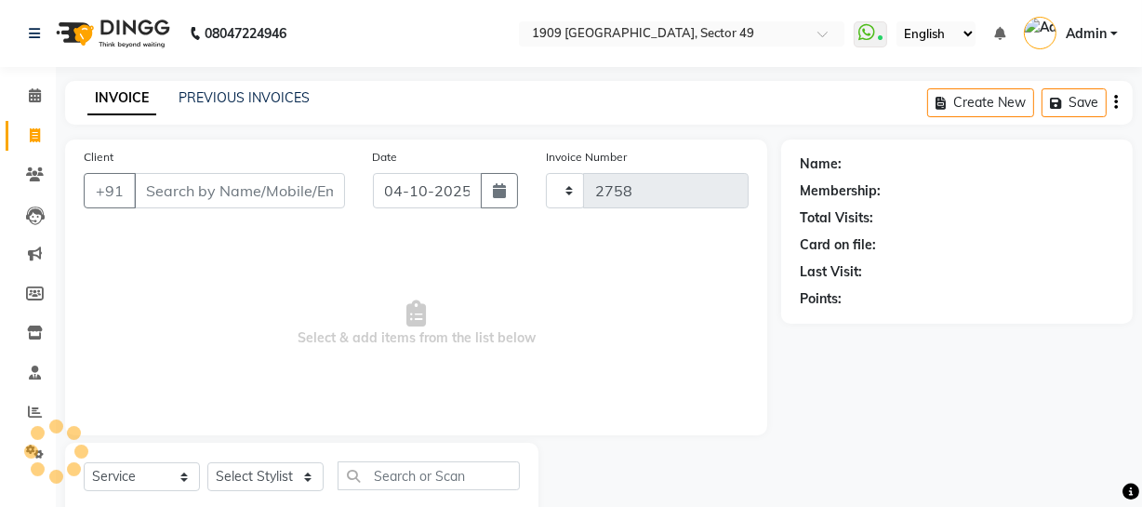
scroll to position [53, 0]
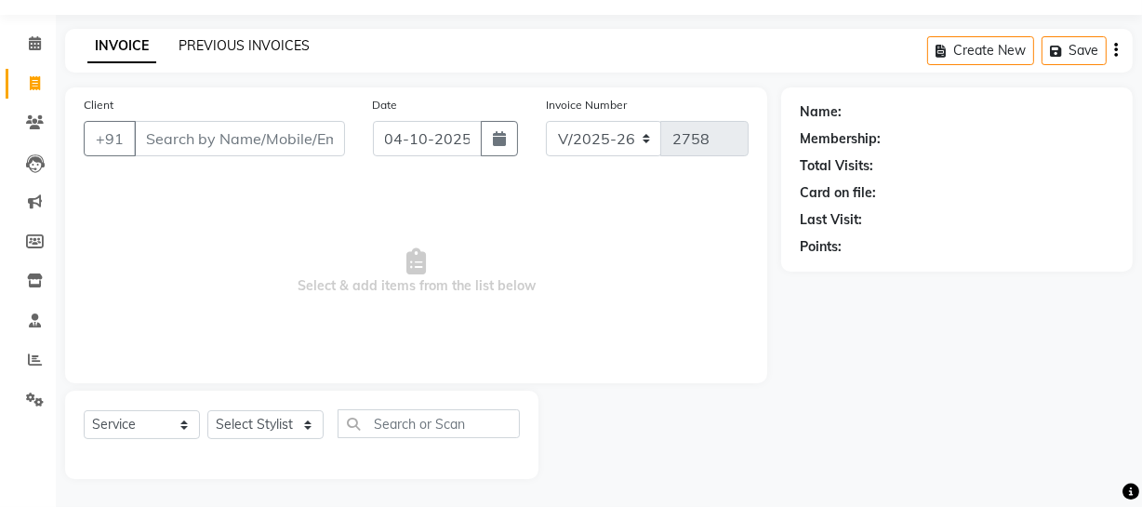
click at [280, 46] on link "PREVIOUS INVOICES" at bounding box center [244, 45] width 131 height 17
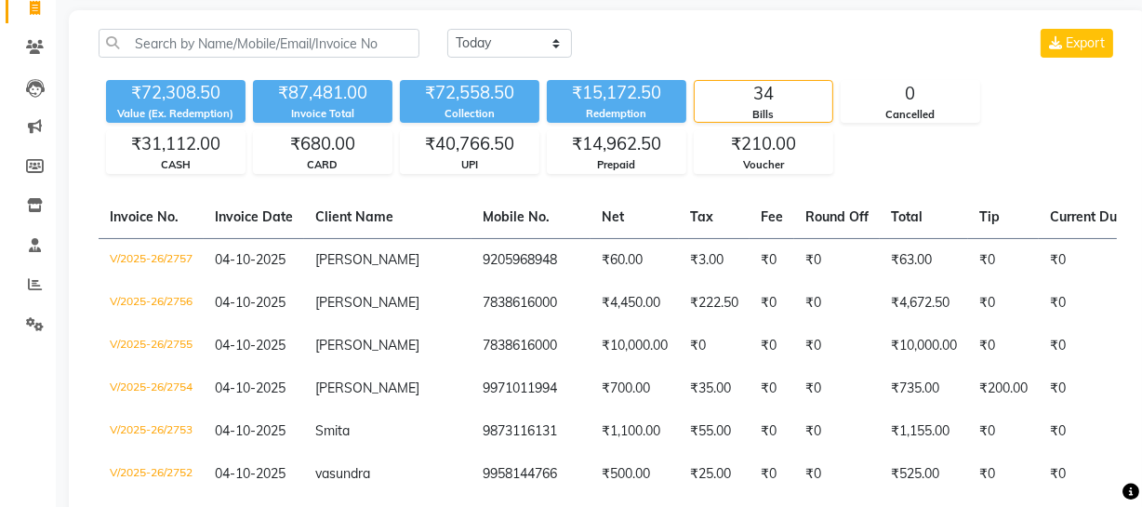
scroll to position [28, 0]
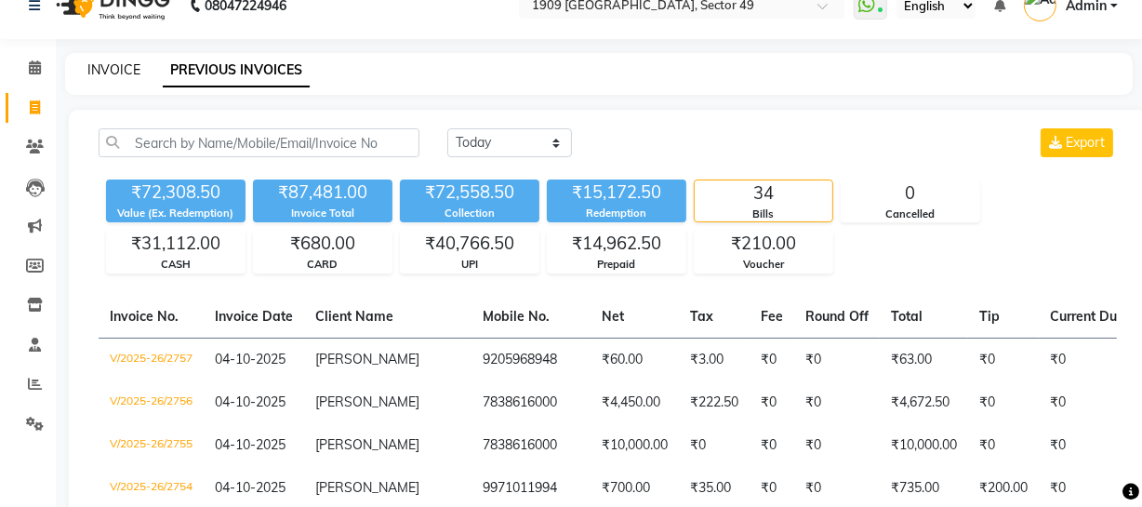
click at [127, 73] on link "INVOICE" at bounding box center [113, 69] width 53 height 17
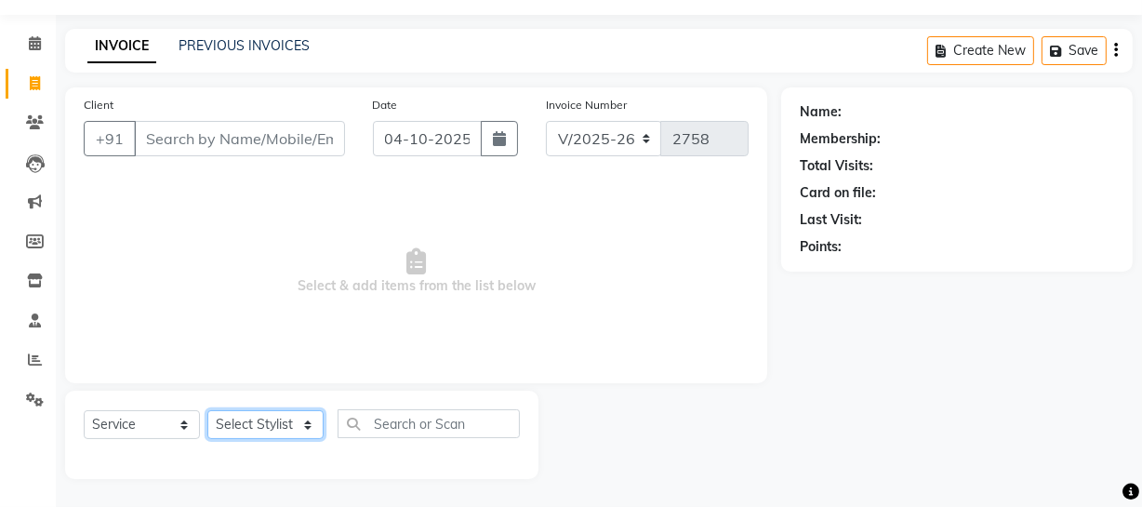
drag, startPoint x: 284, startPoint y: 427, endPoint x: 282, endPoint y: 418, distance: 9.5
click at [283, 424] on select "Select Stylist" at bounding box center [265, 424] width 116 height 29
click at [207, 410] on select "Select Stylist Abdul Ahmed Arif Harun House Sale Jyoti Nisha Prince Rehaan Umes…" at bounding box center [265, 424] width 116 height 29
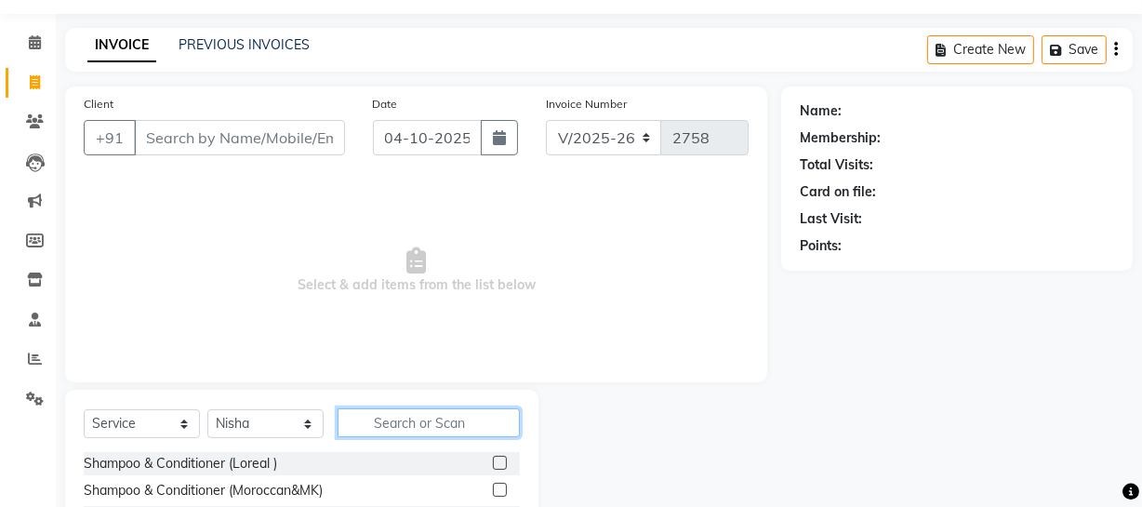
click at [419, 424] on input "text" at bounding box center [429, 422] width 182 height 29
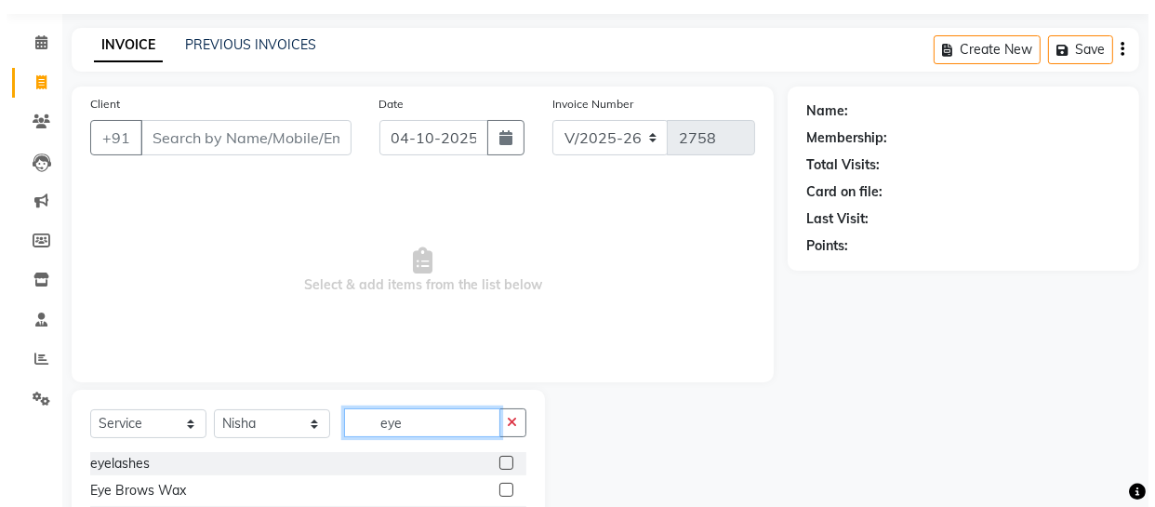
scroll to position [160, 0]
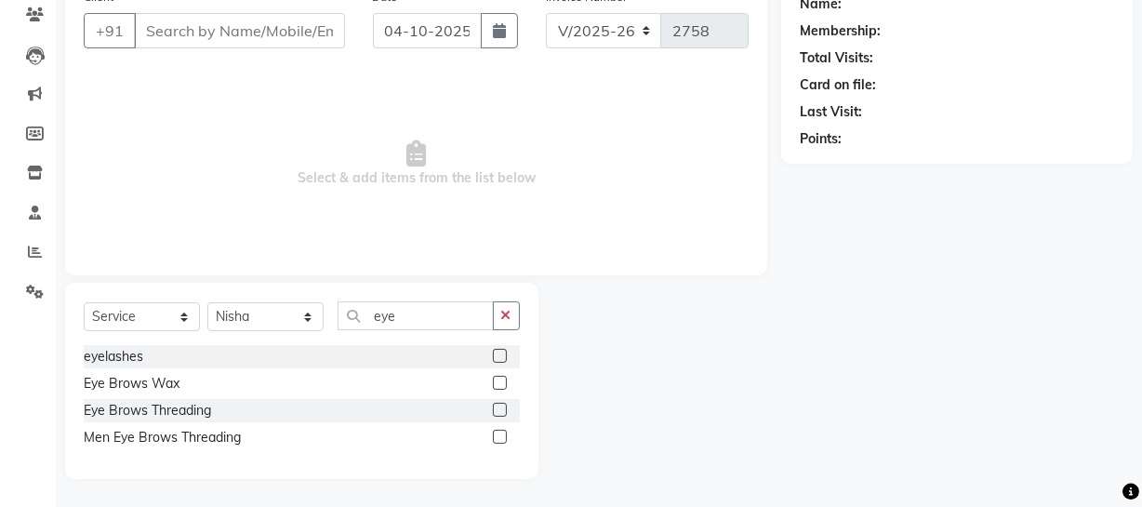
click at [501, 407] on label at bounding box center [500, 410] width 14 height 14
click at [501, 407] on input "checkbox" at bounding box center [499, 411] width 12 height 12
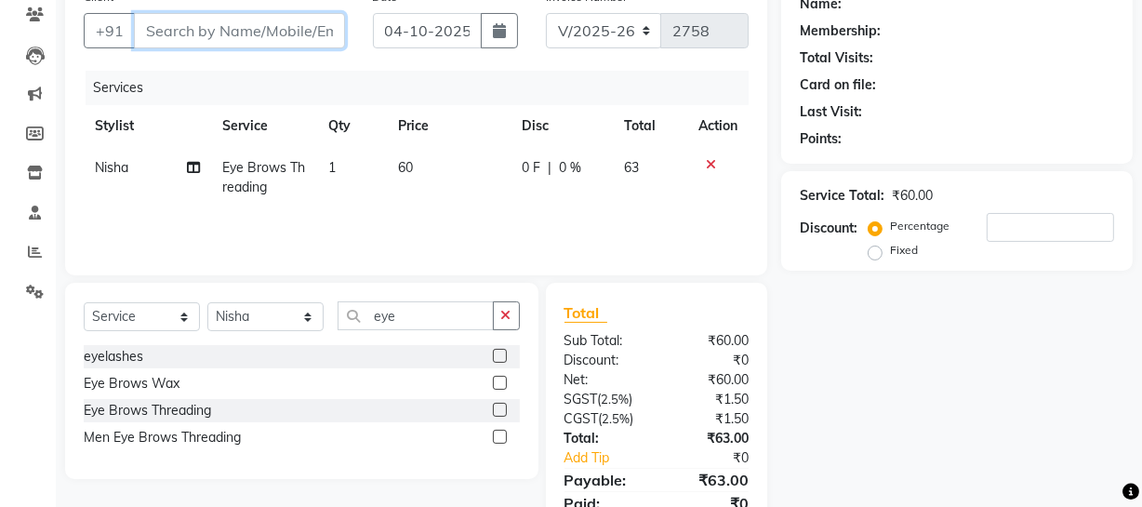
click at [212, 34] on input "Client" at bounding box center [239, 30] width 211 height 35
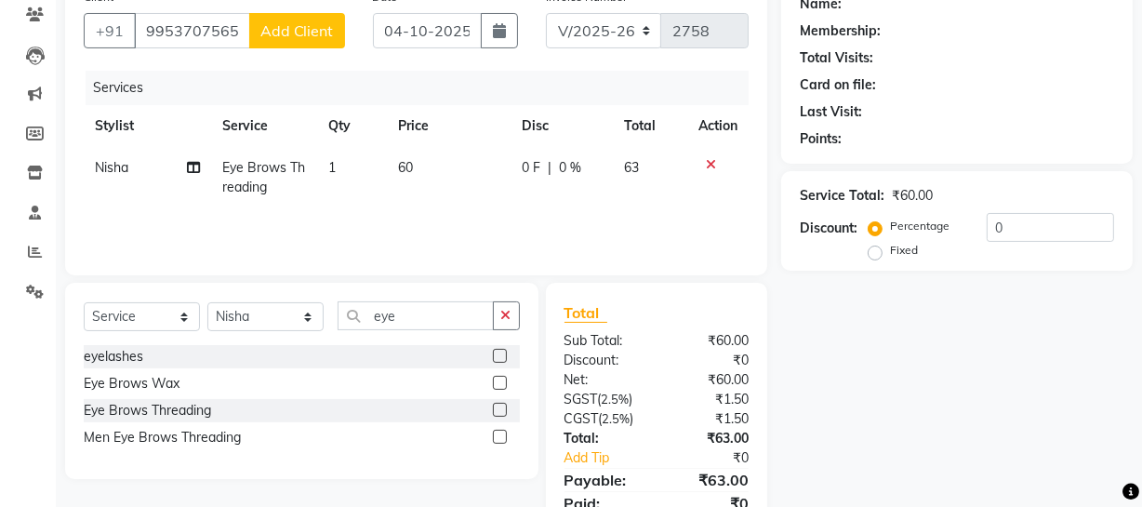
click at [274, 34] on span "Add Client" at bounding box center [296, 30] width 73 height 19
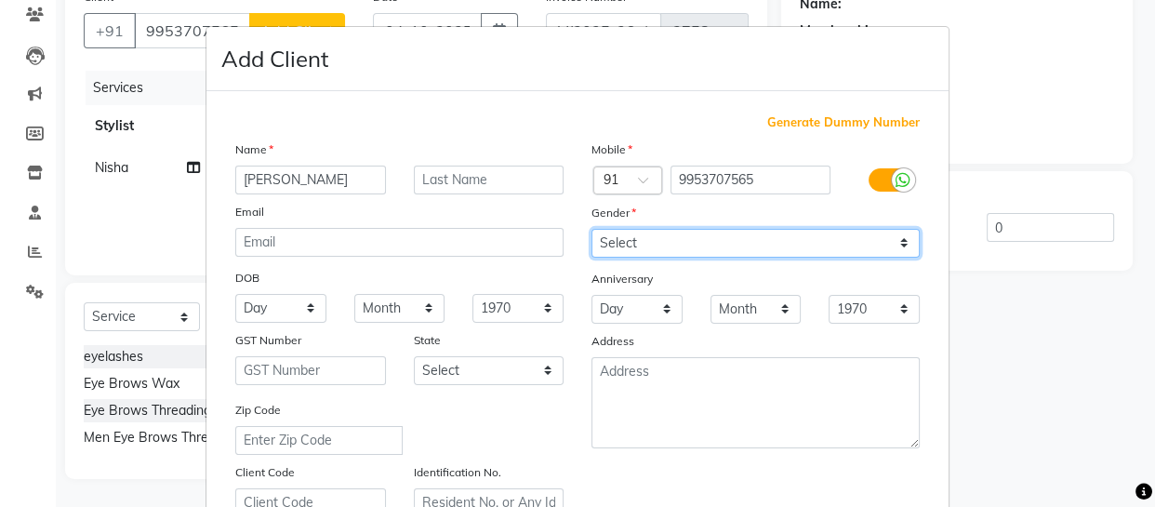
drag, startPoint x: 661, startPoint y: 237, endPoint x: 651, endPoint y: 257, distance: 22.1
click at [661, 238] on select "Select Male Female Other Prefer Not To Say" at bounding box center [756, 243] width 328 height 29
click at [592, 229] on select "Select Male Female Other Prefer Not To Say" at bounding box center [756, 243] width 328 height 29
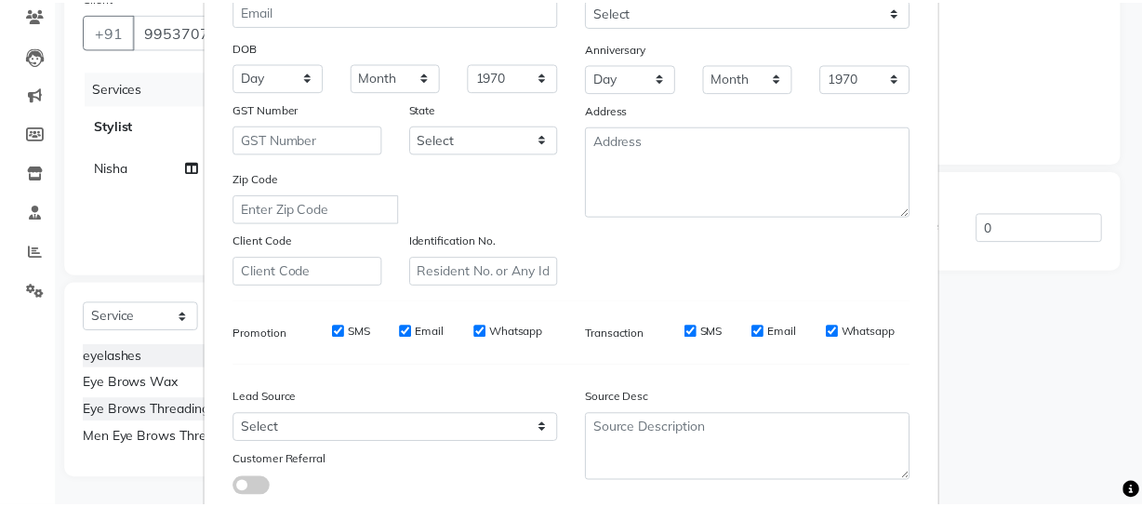
scroll to position [357, 0]
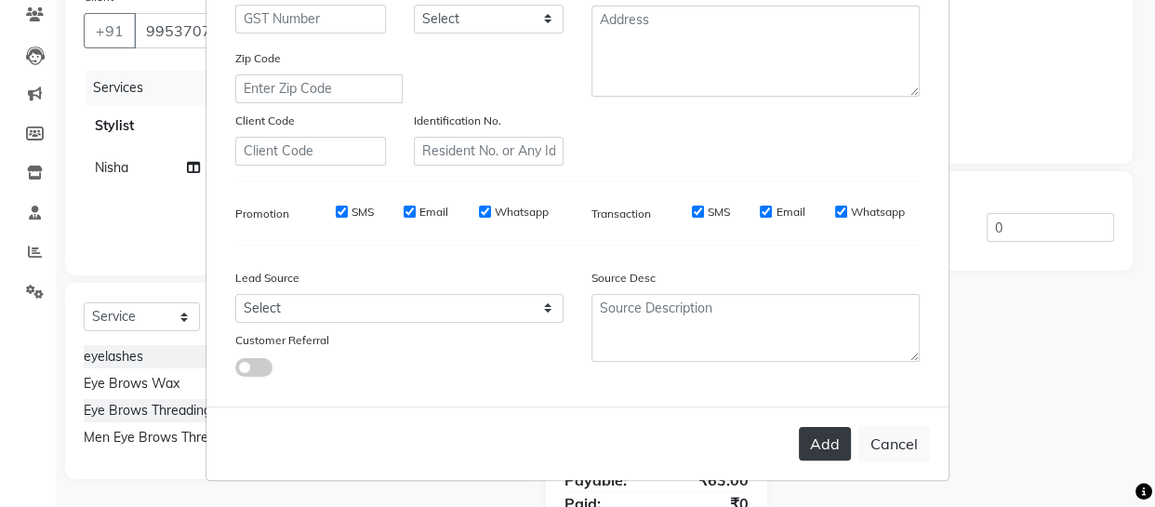
click at [813, 444] on button "Add" at bounding box center [825, 443] width 52 height 33
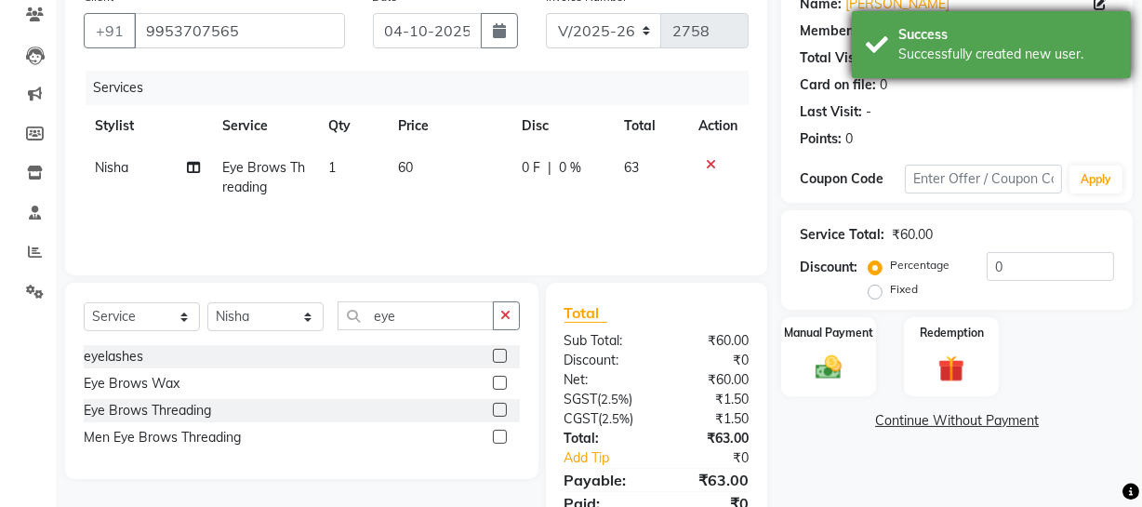
click at [906, 75] on div "Success Successfully created new user." at bounding box center [991, 44] width 279 height 67
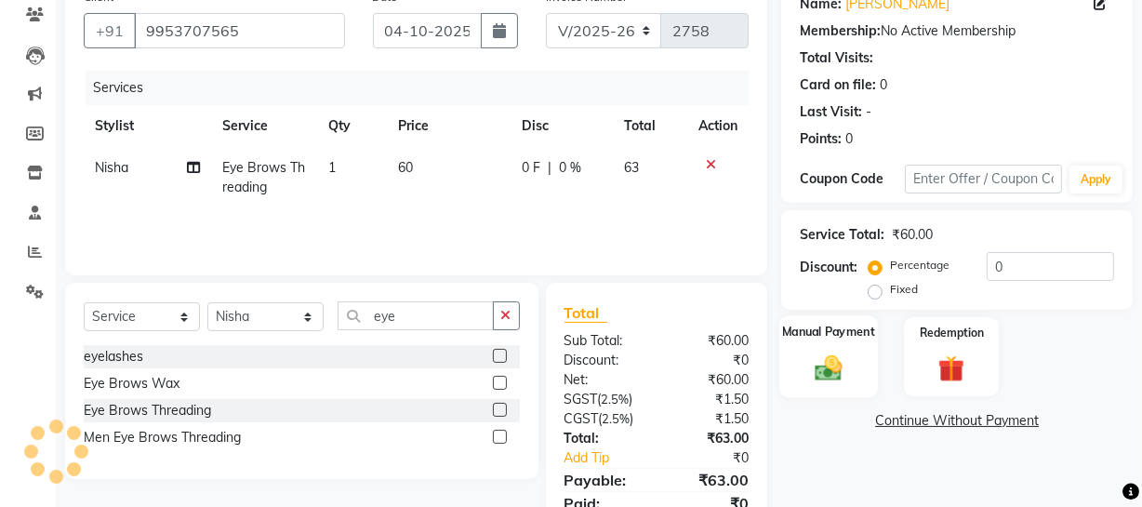
drag, startPoint x: 839, startPoint y: 367, endPoint x: 855, endPoint y: 378, distance: 18.8
click at [838, 367] on img at bounding box center [829, 368] width 45 height 32
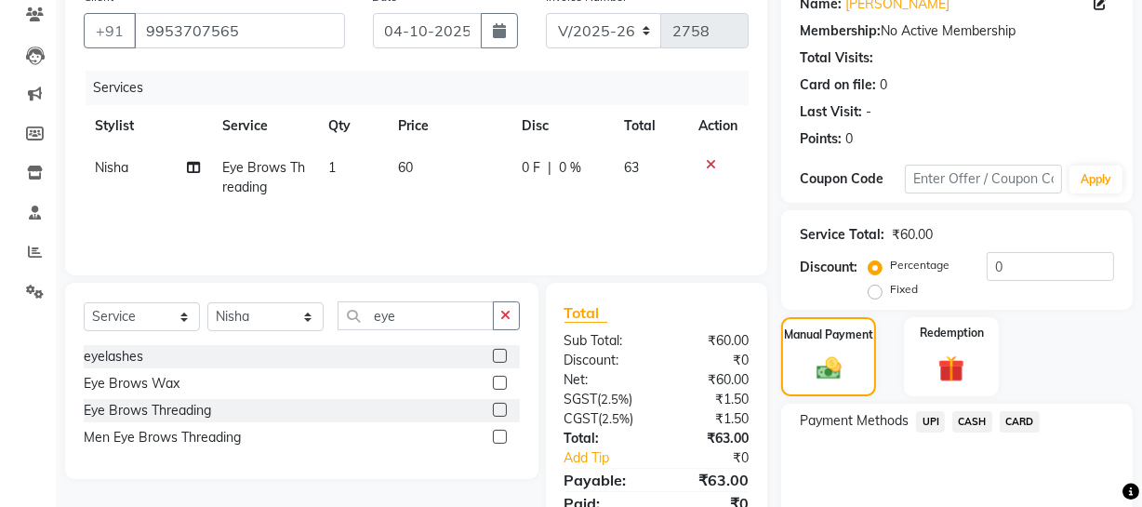
scroll to position [238, 0]
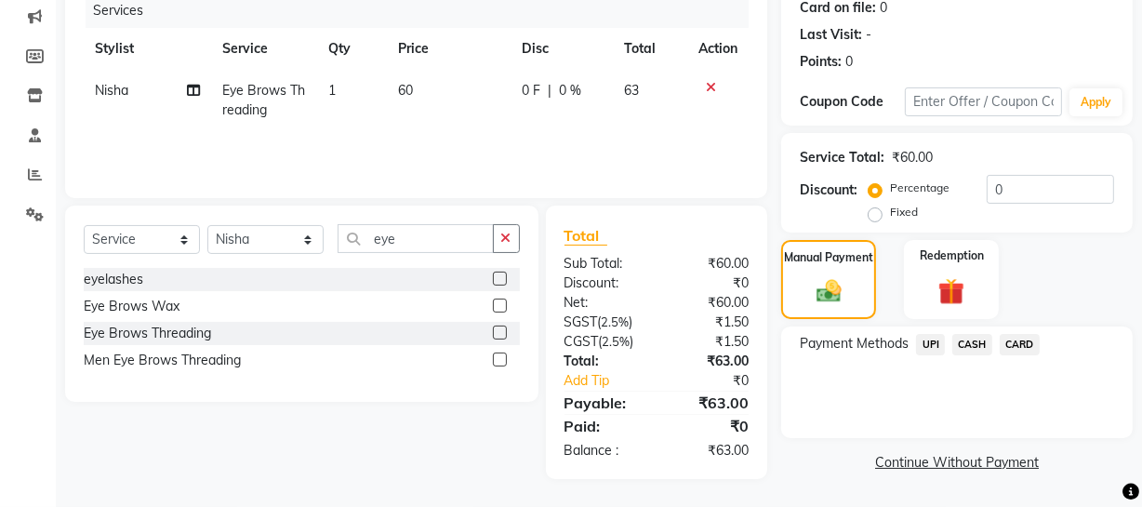
click at [938, 346] on span "UPI" at bounding box center [930, 344] width 29 height 21
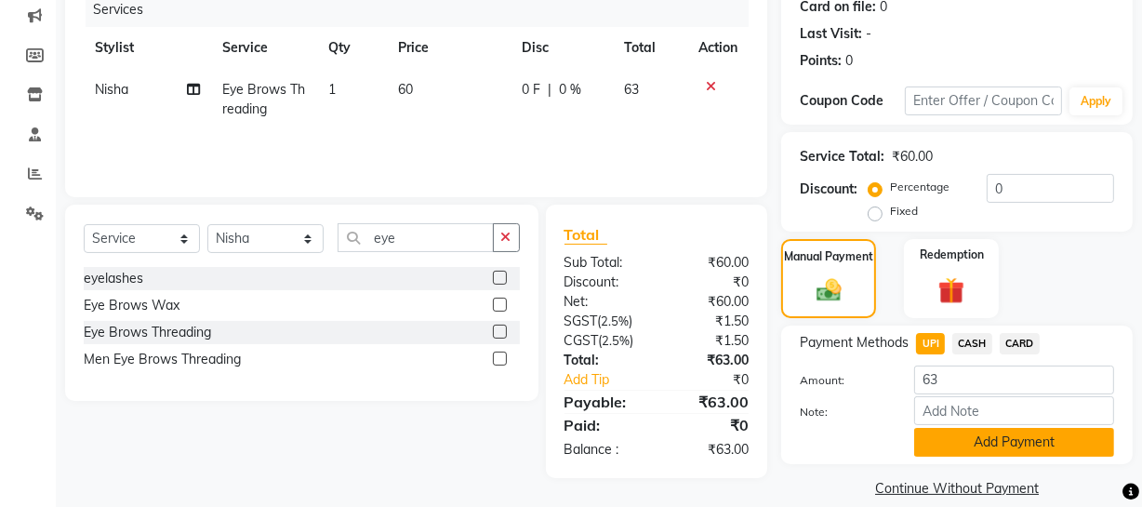
drag, startPoint x: 982, startPoint y: 449, endPoint x: 1072, endPoint y: 432, distance: 91.0
click at [984, 449] on button "Add Payment" at bounding box center [1014, 442] width 200 height 29
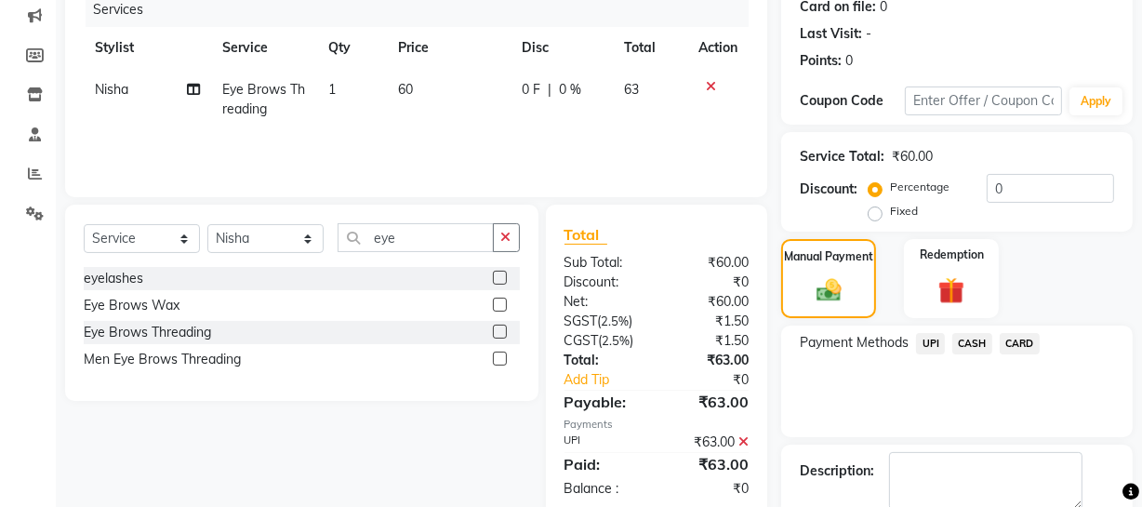
click at [1141, 269] on html "08047224946 Select Location × 1909 Makeover, Sector 49 WhatsApp Status ✕ Status…" at bounding box center [571, 15] width 1142 height 507
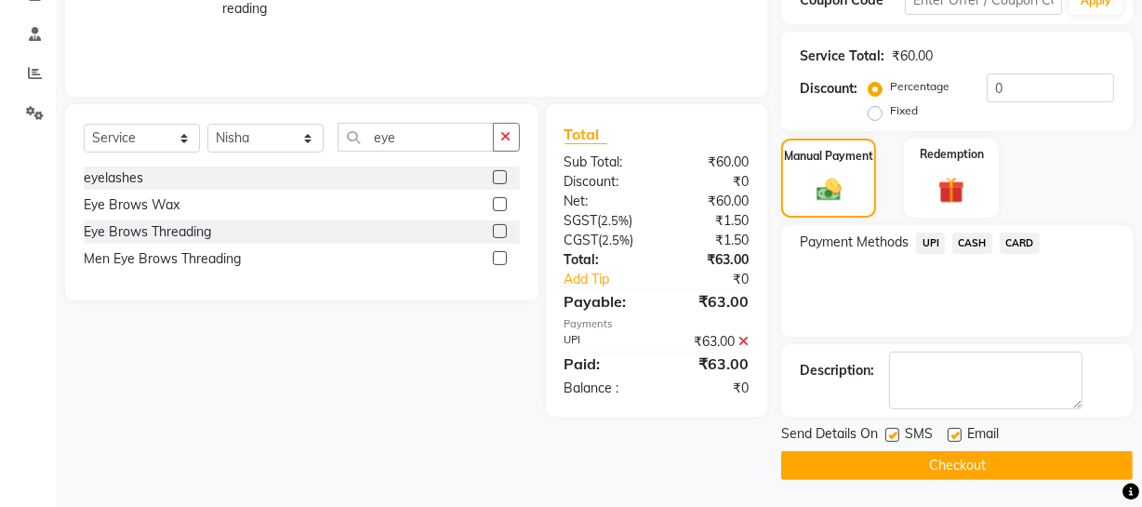
click at [856, 302] on div "Payment Methods UPI CASH CARD" at bounding box center [957, 281] width 352 height 112
click at [844, 468] on button "Checkout" at bounding box center [957, 465] width 352 height 29
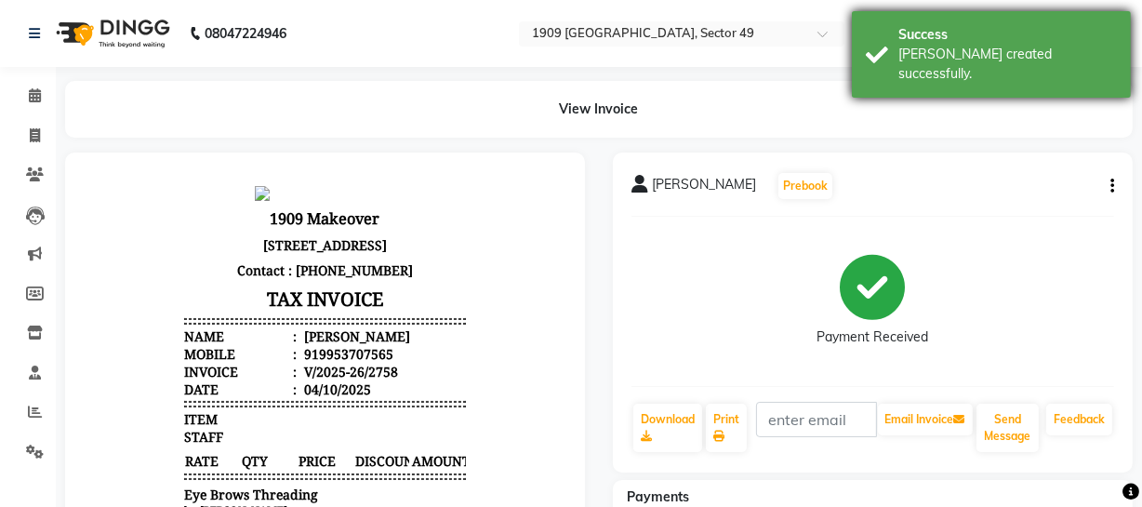
click at [894, 62] on div "Success Bill created successfully." at bounding box center [991, 54] width 279 height 87
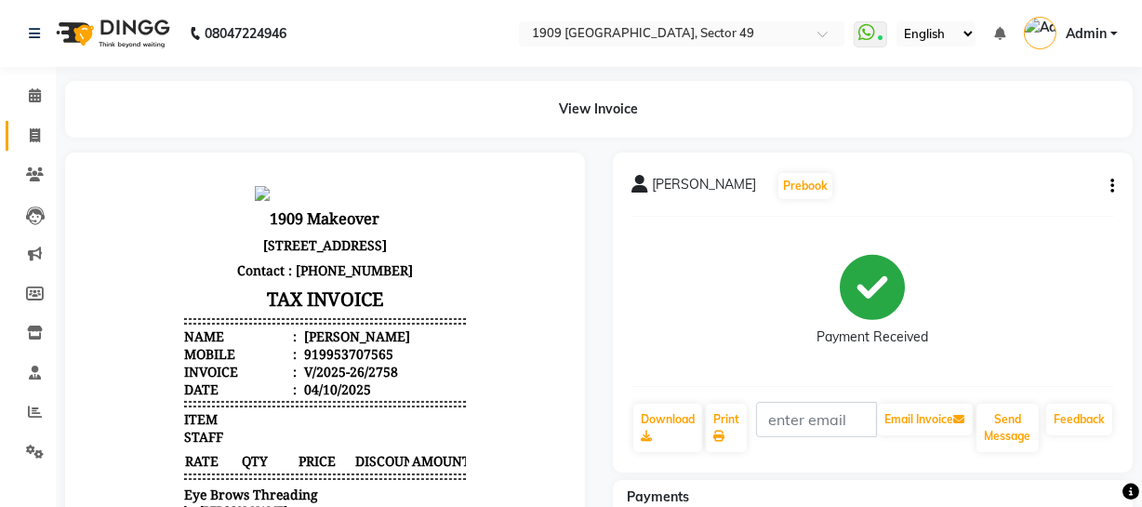
click at [12, 133] on link "Invoice" at bounding box center [28, 136] width 45 height 31
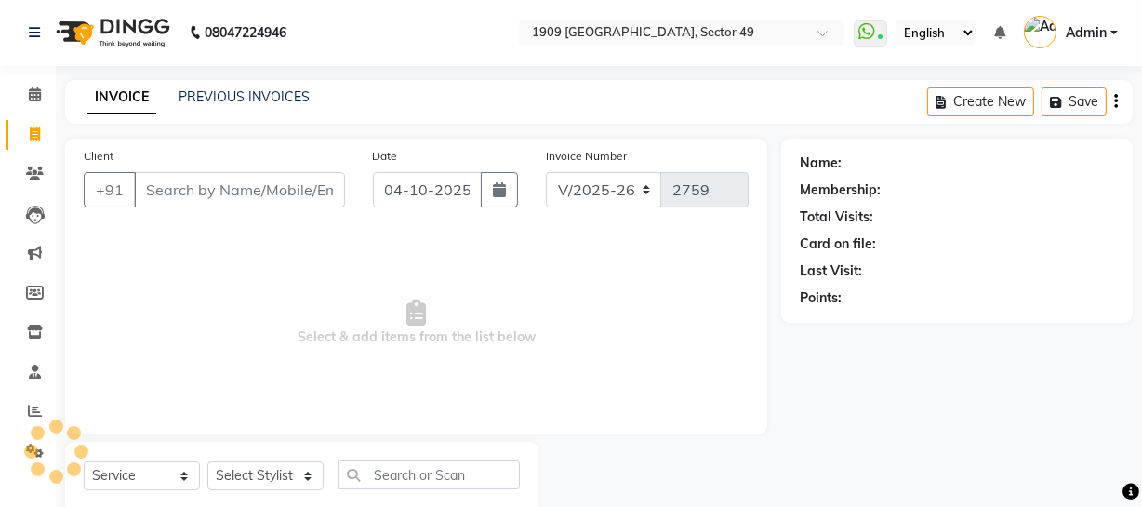
scroll to position [53, 0]
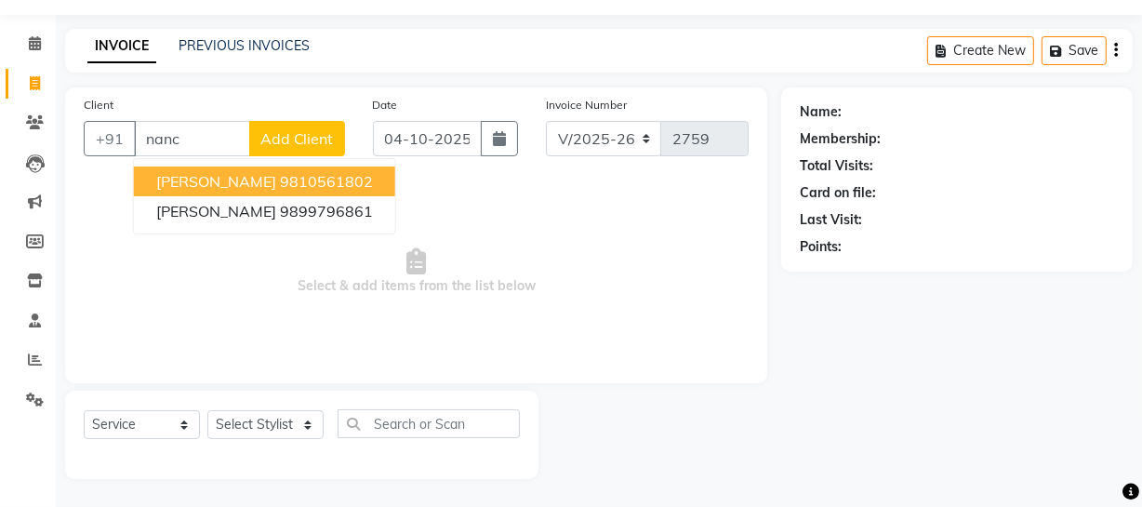
click at [280, 177] on ngb-highlight "9810561802" at bounding box center [326, 181] width 93 height 19
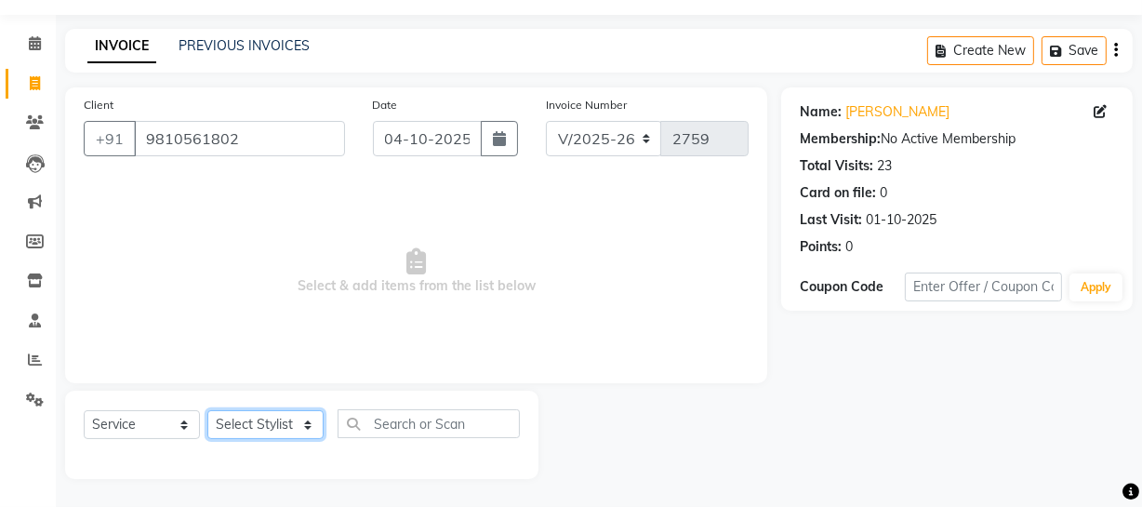
click at [299, 421] on select "Select Stylist Abdul Ahmed Arif Harun House Sale Jyoti Nisha Prince Rehaan Umes…" at bounding box center [265, 424] width 116 height 29
click at [284, 424] on select "Select Stylist Abdul Ahmed Arif Harun House Sale Jyoti Nisha Prince Rehaan Umes…" at bounding box center [265, 424] width 116 height 29
click at [207, 410] on select "Select Stylist Abdul Ahmed Arif Harun House Sale Jyoti Nisha Prince Rehaan Umes…" at bounding box center [265, 424] width 116 height 29
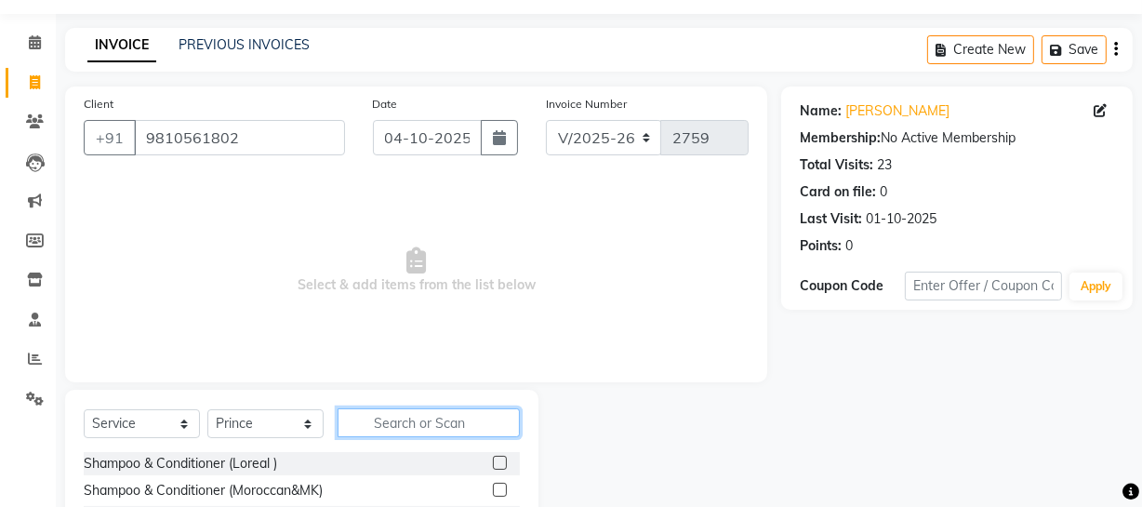
click at [406, 425] on input "text" at bounding box center [429, 422] width 182 height 29
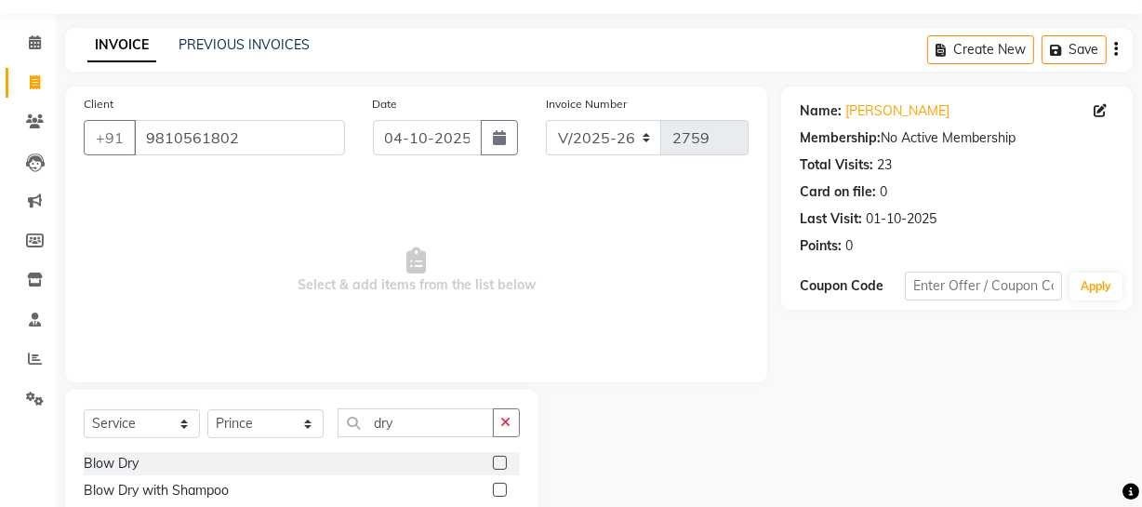
click at [500, 487] on label at bounding box center [500, 490] width 14 height 14
click at [500, 487] on input "checkbox" at bounding box center [499, 491] width 12 height 12
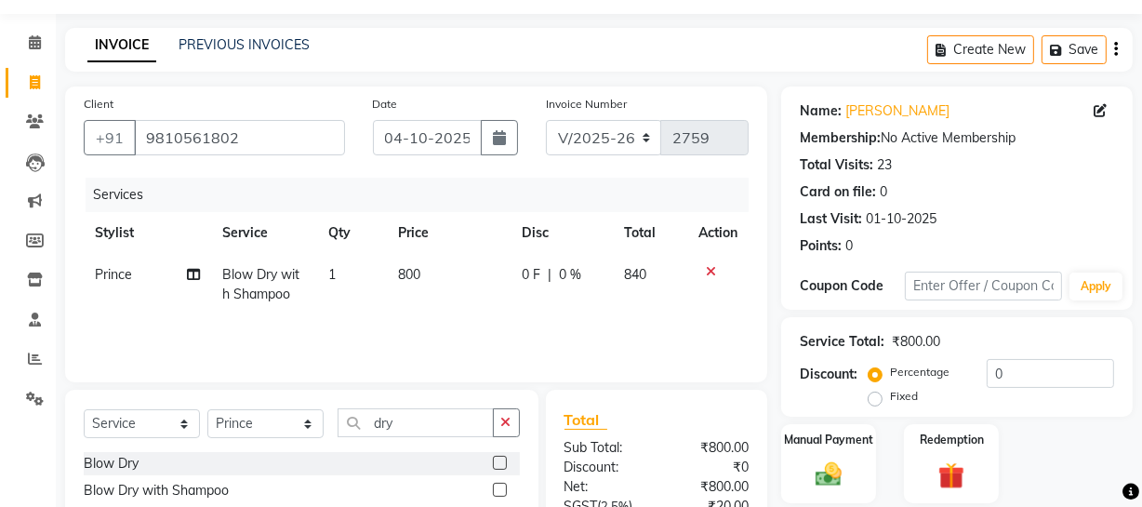
click at [434, 279] on td "800" at bounding box center [450, 284] width 124 height 61
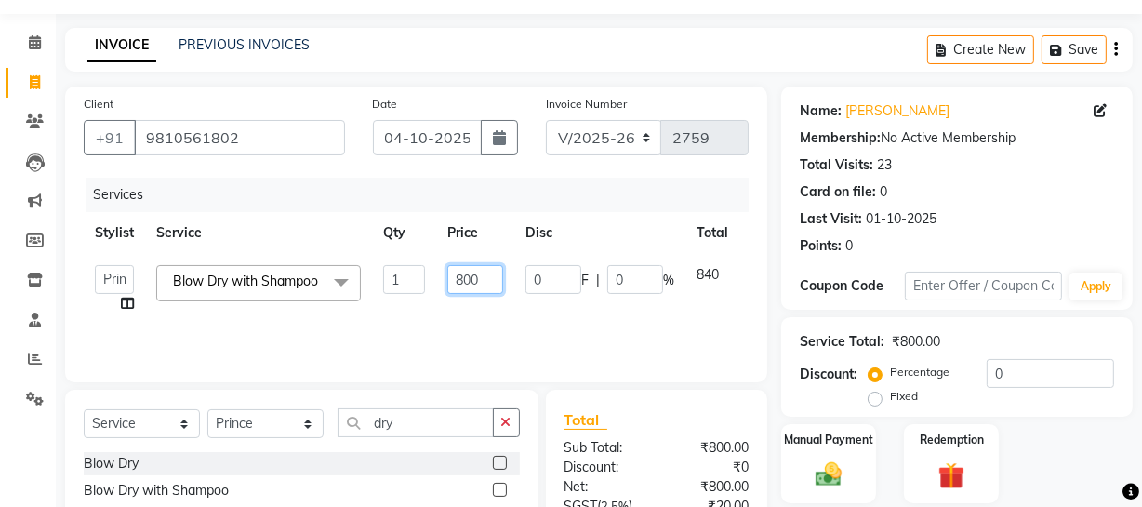
click at [469, 272] on input "800" at bounding box center [475, 279] width 56 height 29
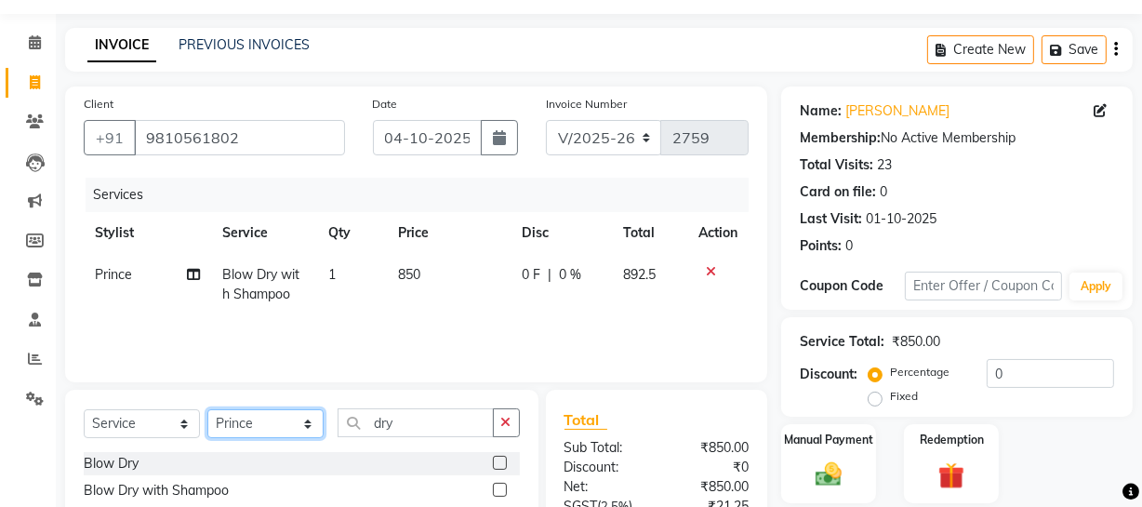
click at [292, 422] on select "Select Stylist Abdul Ahmed Arif Harun House Sale Jyoti Nisha Prince Rehaan Umes…" at bounding box center [265, 423] width 116 height 29
click at [207, 409] on select "Select Stylist Abdul Ahmed Arif Harun House Sale Jyoti Nisha Prince Rehaan Umes…" at bounding box center [265, 423] width 116 height 29
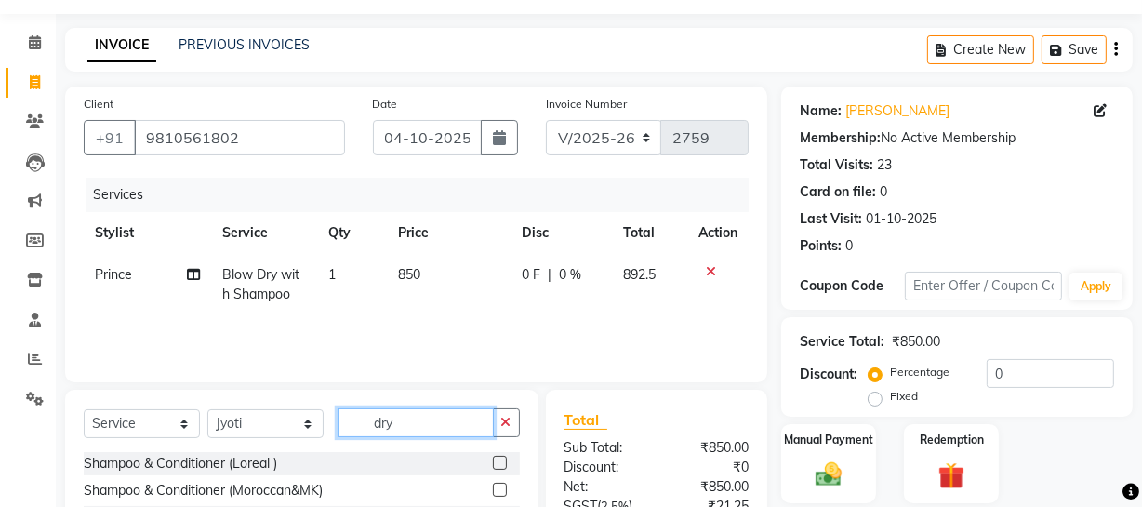
click at [405, 418] on input "dry" at bounding box center [416, 422] width 156 height 29
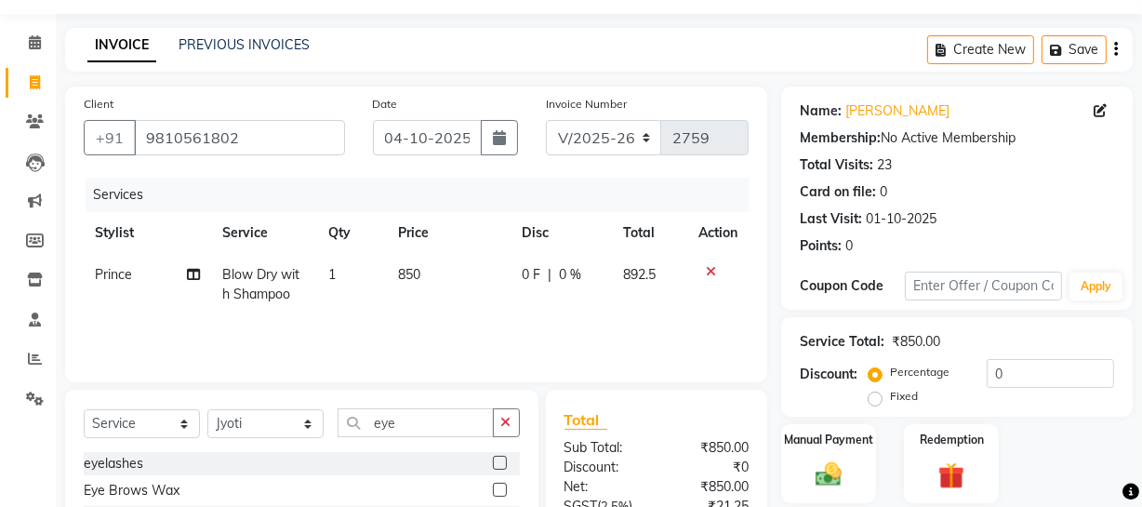
click at [493, 463] on label at bounding box center [500, 463] width 14 height 14
click at [493, 463] on input "checkbox" at bounding box center [499, 464] width 12 height 12
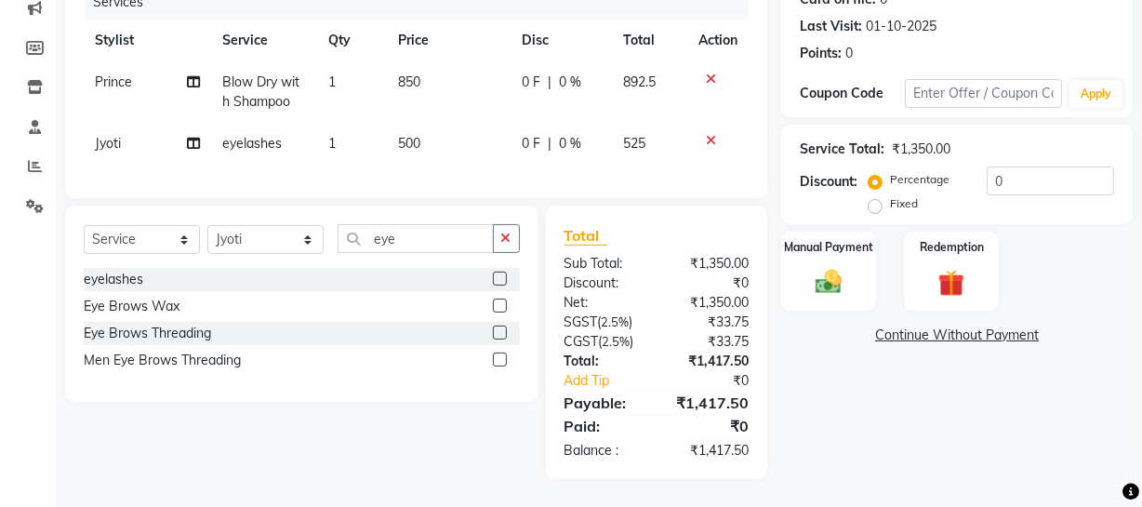
scroll to position [260, 0]
click at [819, 248] on div "Manual Payment" at bounding box center [829, 271] width 99 height 83
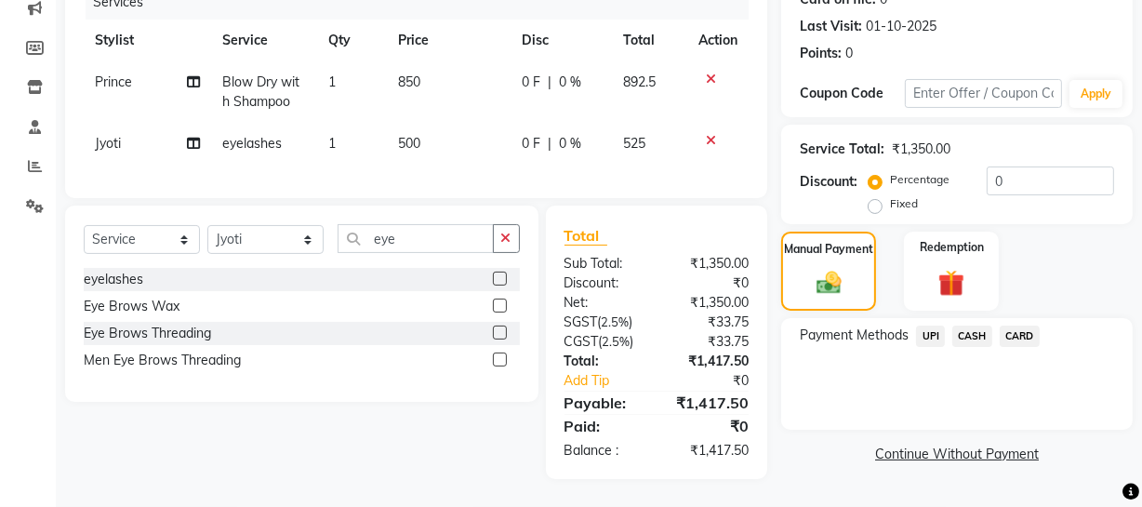
click at [931, 326] on span "UPI" at bounding box center [930, 336] width 29 height 21
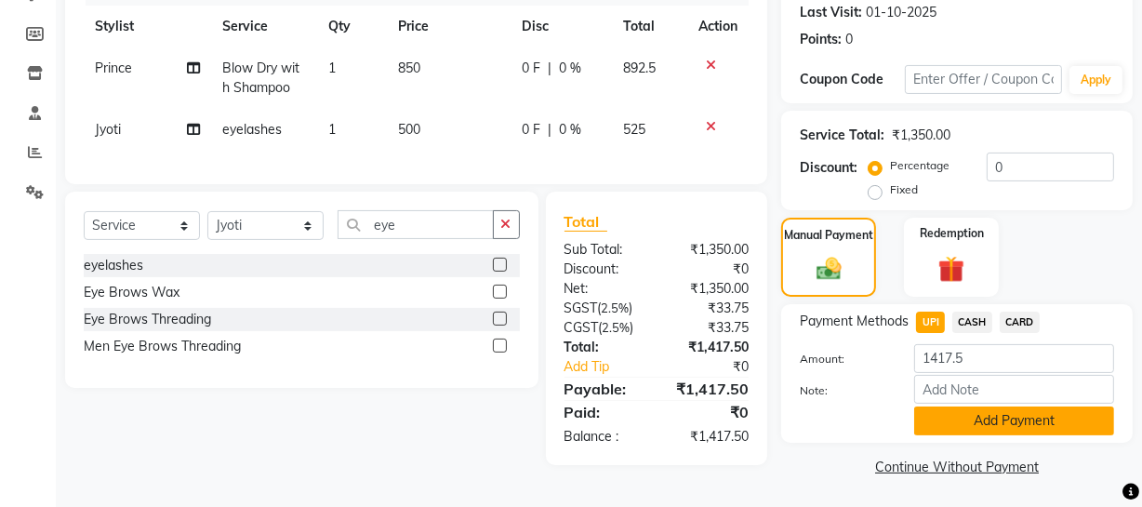
click at [975, 420] on button "Add Payment" at bounding box center [1014, 421] width 200 height 29
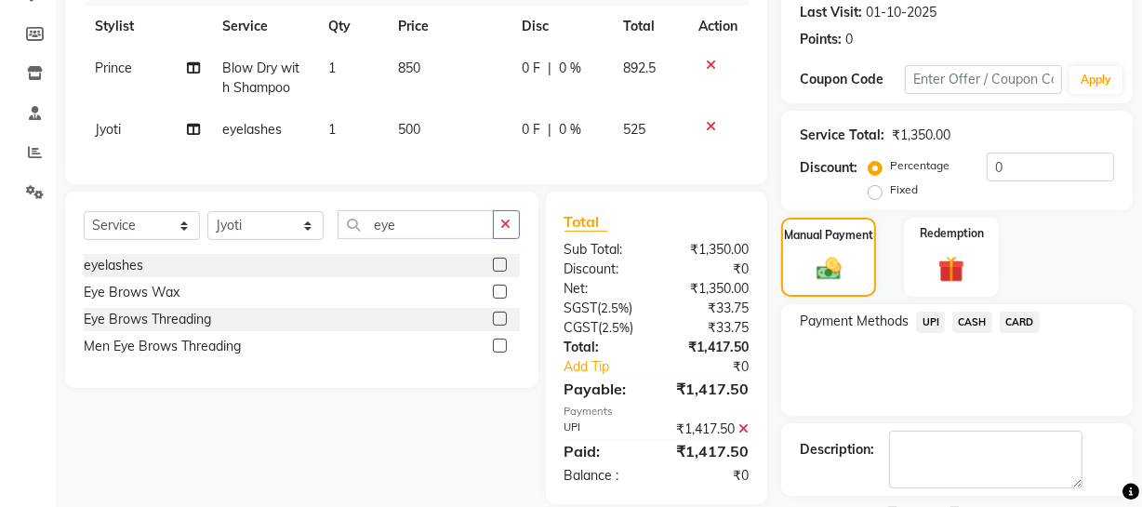
scroll to position [339, 0]
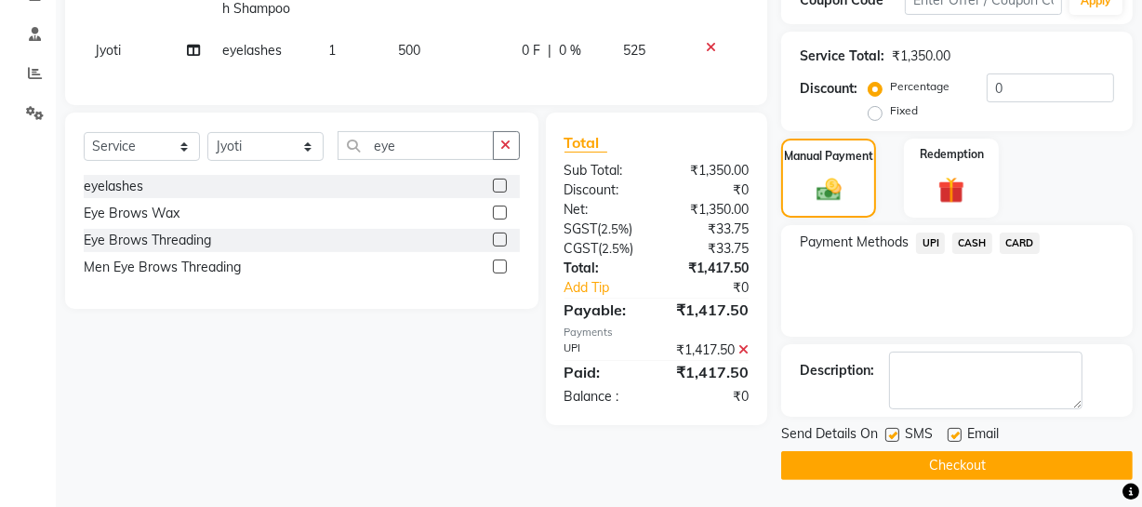
drag, startPoint x: 994, startPoint y: 457, endPoint x: 967, endPoint y: 464, distance: 28.9
click at [967, 464] on div "Send Details On SMS Email Checkout" at bounding box center [957, 452] width 352 height 56
drag, startPoint x: 914, startPoint y: 455, endPoint x: 780, endPoint y: 455, distance: 134.0
click at [911, 455] on button "Checkout" at bounding box center [957, 465] width 352 height 29
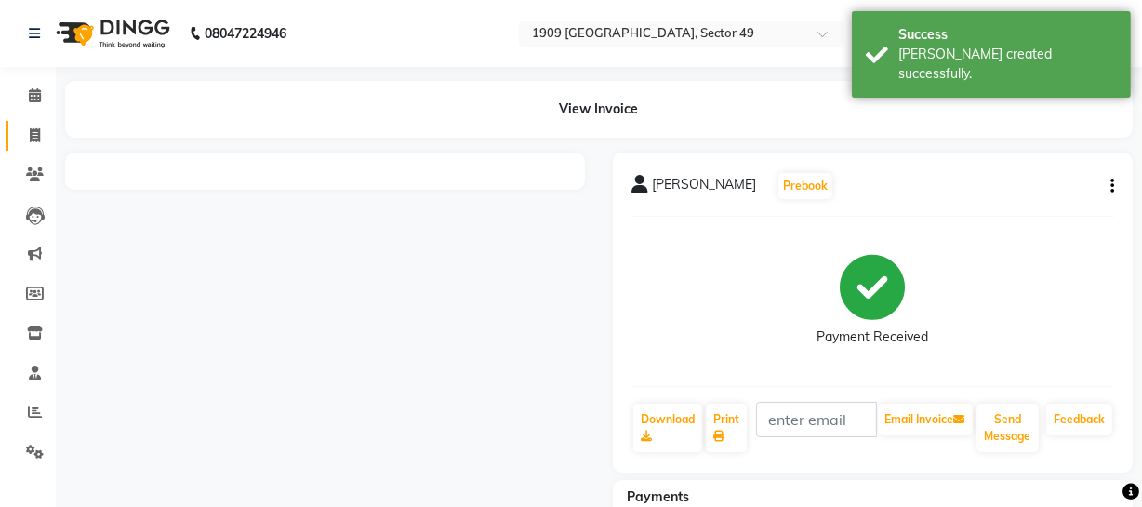
click at [43, 134] on span at bounding box center [35, 136] width 33 height 21
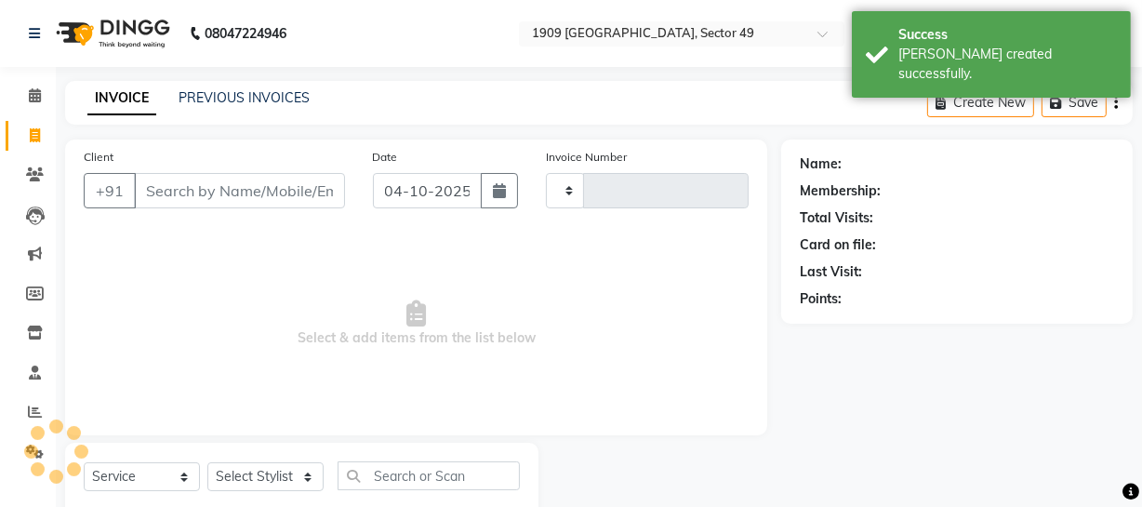
scroll to position [53, 0]
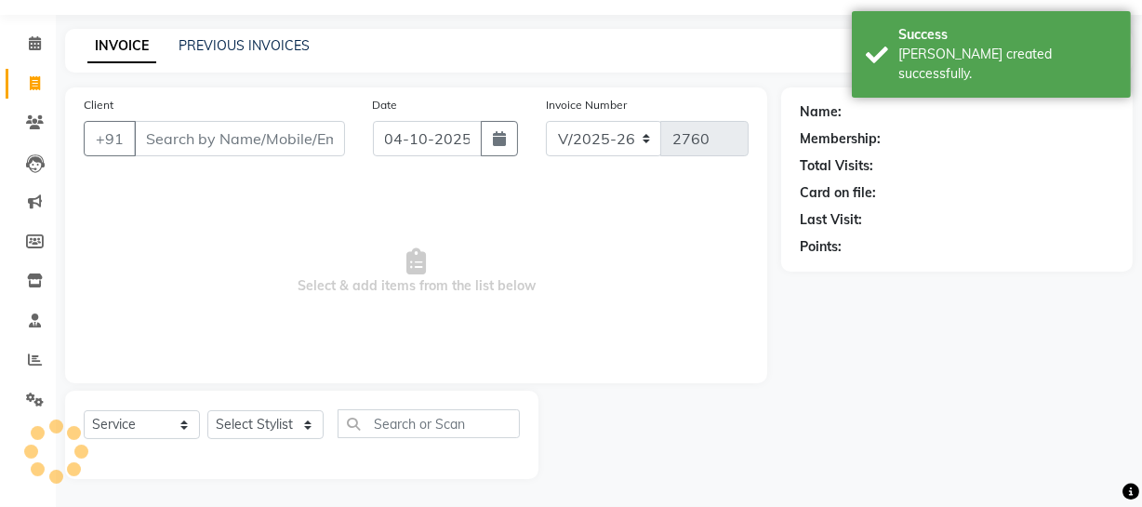
click at [289, 140] on input "Client" at bounding box center [239, 138] width 211 height 35
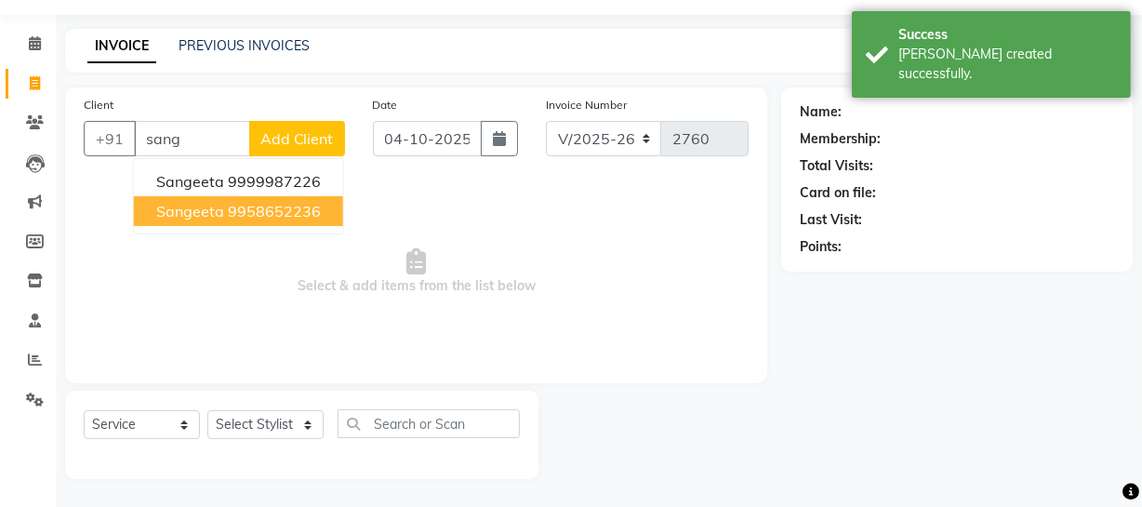
click at [270, 205] on ngb-highlight "9958652236" at bounding box center [274, 211] width 93 height 19
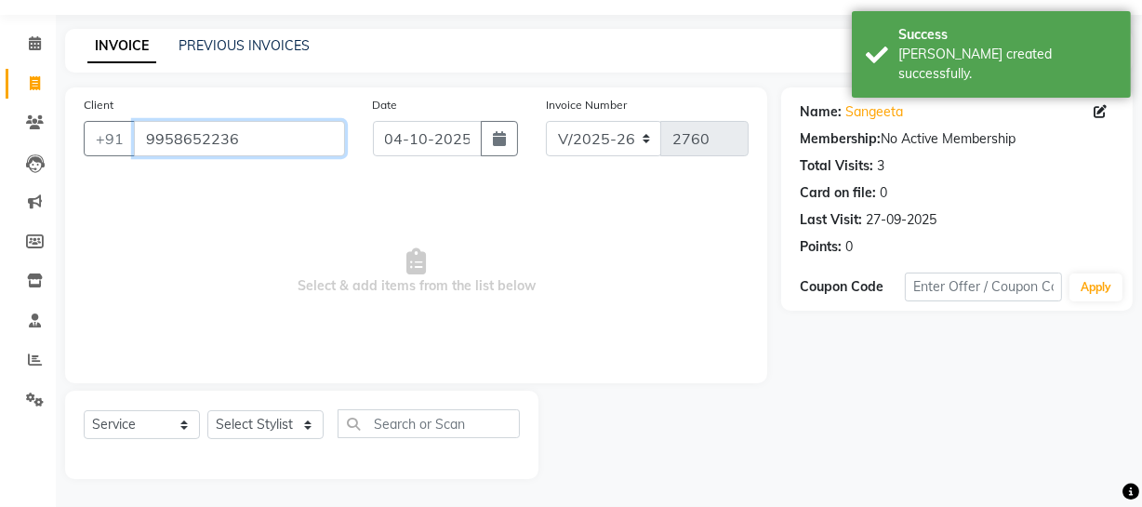
click at [260, 135] on input "9958652236" at bounding box center [239, 138] width 211 height 35
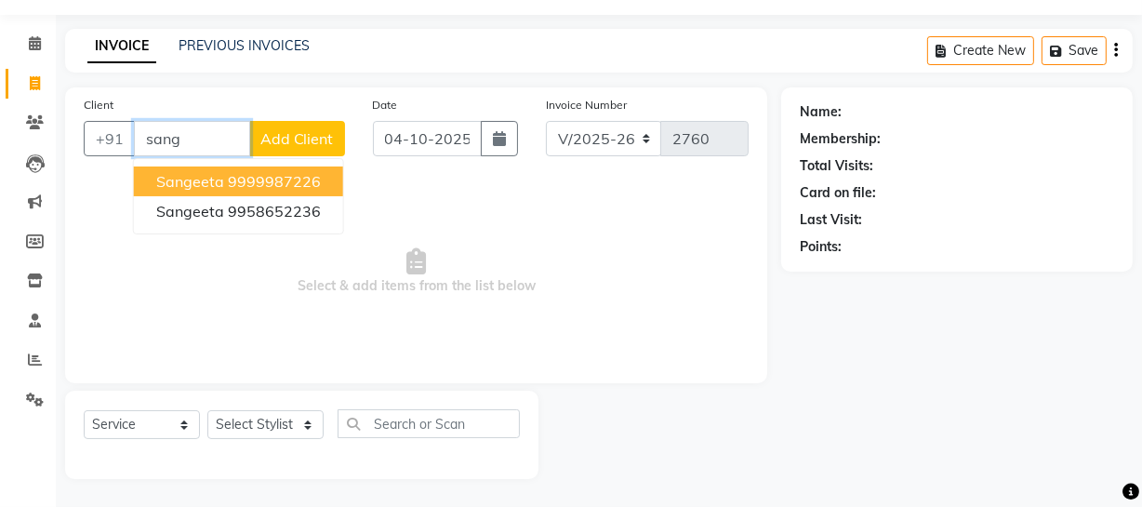
click at [269, 180] on ngb-highlight "9999987226" at bounding box center [274, 181] width 93 height 19
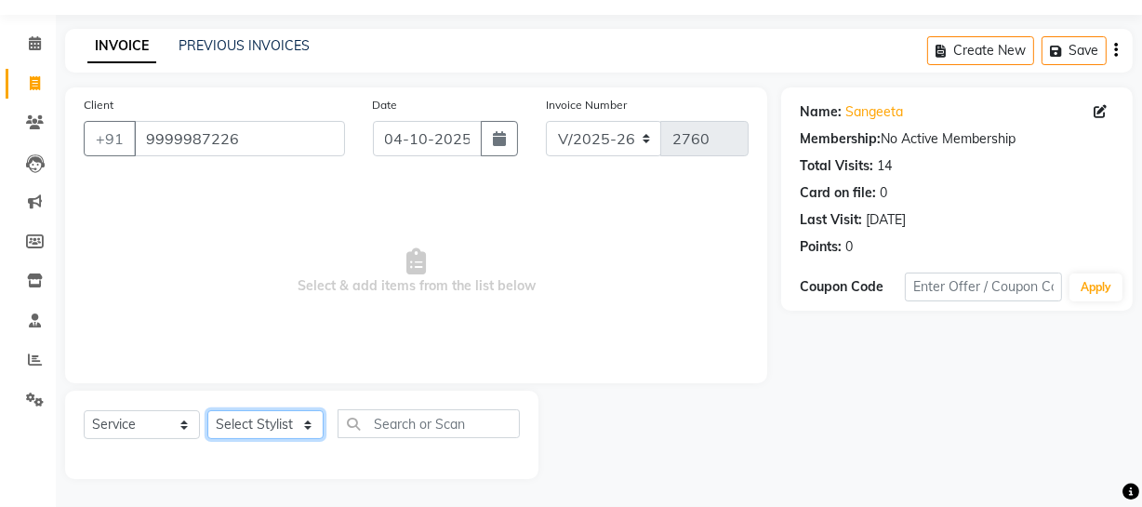
click at [274, 426] on select "Select Stylist Abdul Ahmed Arif Harun House Sale Jyoti Nisha Prince Rehaan Umes…" at bounding box center [265, 424] width 116 height 29
click at [207, 410] on select "Select Stylist Abdul Ahmed Arif Harun House Sale Jyoti Nisha Prince Rehaan Umes…" at bounding box center [265, 424] width 116 height 29
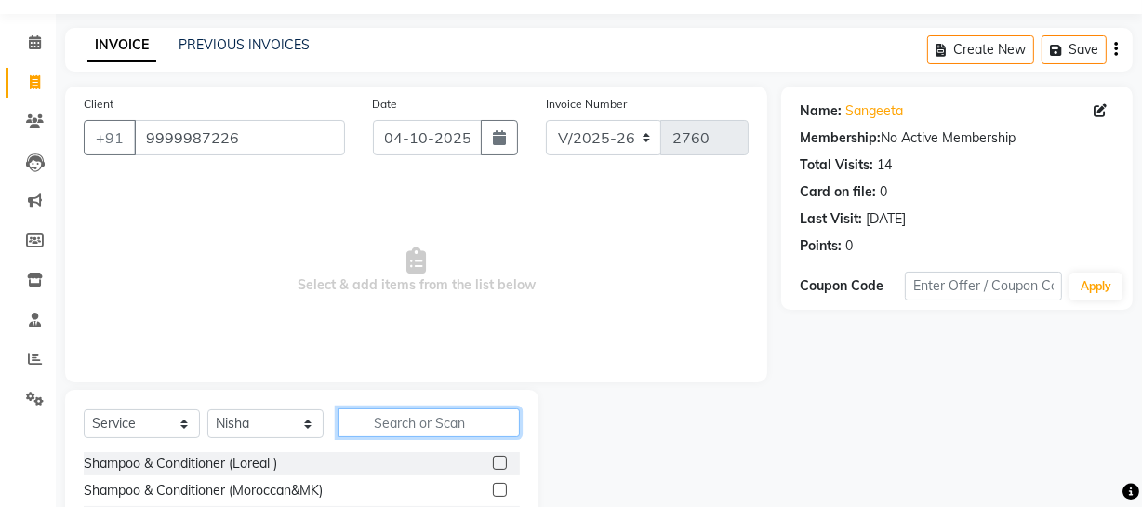
click at [429, 420] on input "text" at bounding box center [429, 422] width 182 height 29
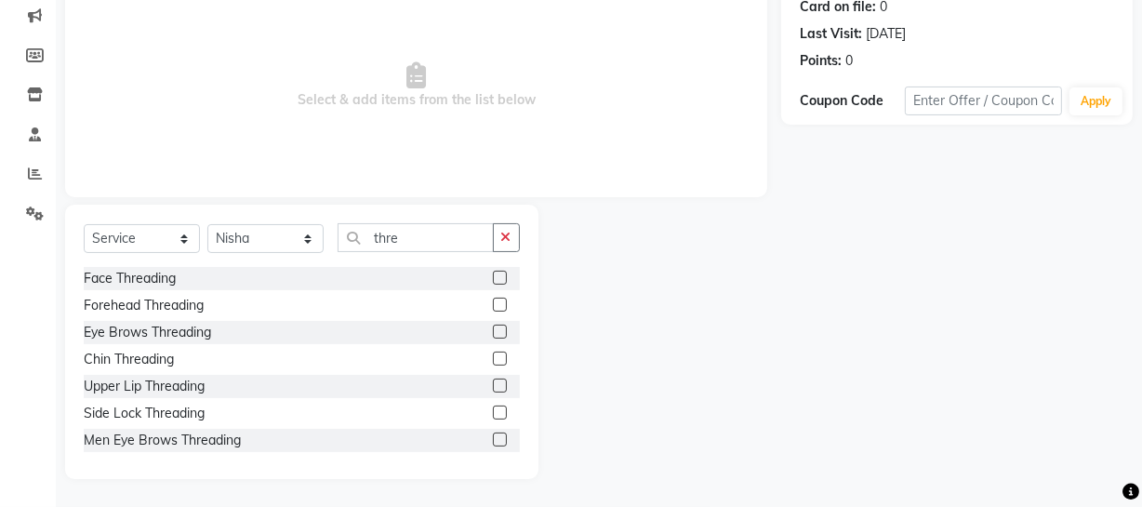
click at [493, 334] on label at bounding box center [500, 332] width 14 height 14
click at [493, 334] on input "checkbox" at bounding box center [499, 333] width 12 height 12
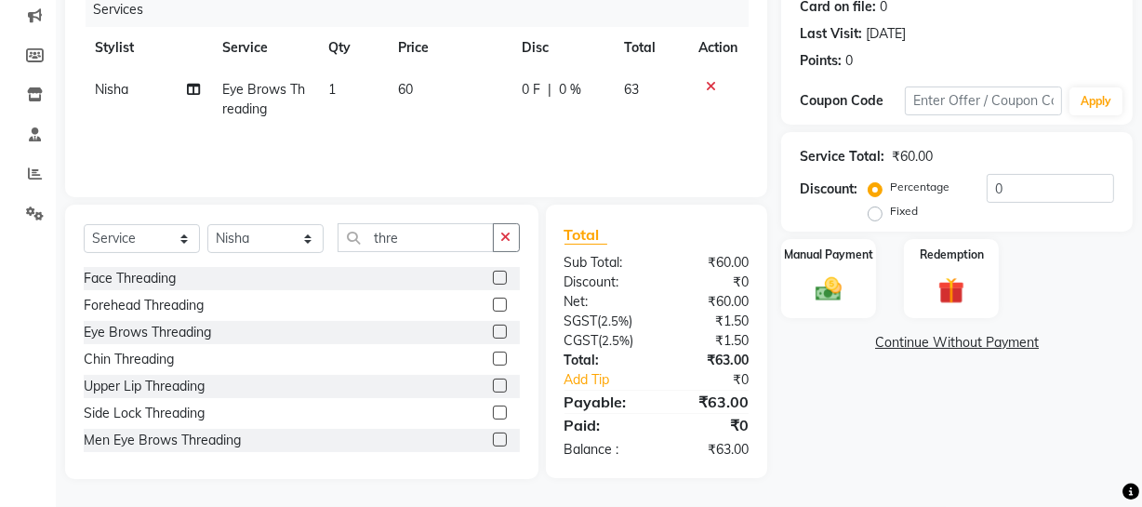
click at [493, 385] on label at bounding box center [500, 386] width 14 height 14
click at [493, 385] on input "checkbox" at bounding box center [499, 386] width 12 height 12
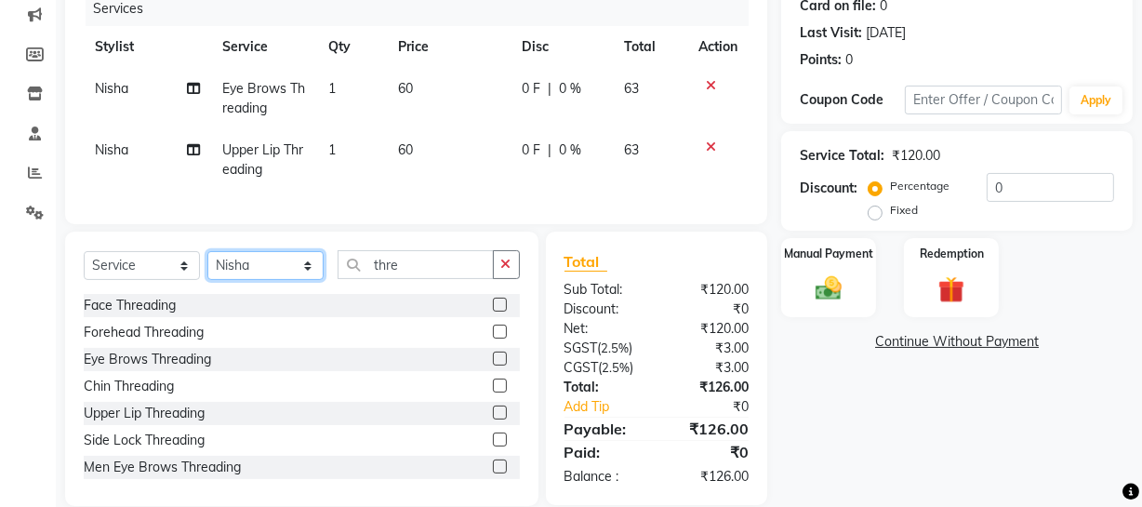
click at [283, 280] on select "Select Stylist Abdul Ahmed Arif Harun House Sale Jyoti Nisha Prince Rehaan Umes…" at bounding box center [265, 265] width 116 height 29
click at [207, 264] on select "Select Stylist Abdul Ahmed Arif Harun House Sale Jyoti Nisha Prince Rehaan Umes…" at bounding box center [265, 265] width 116 height 29
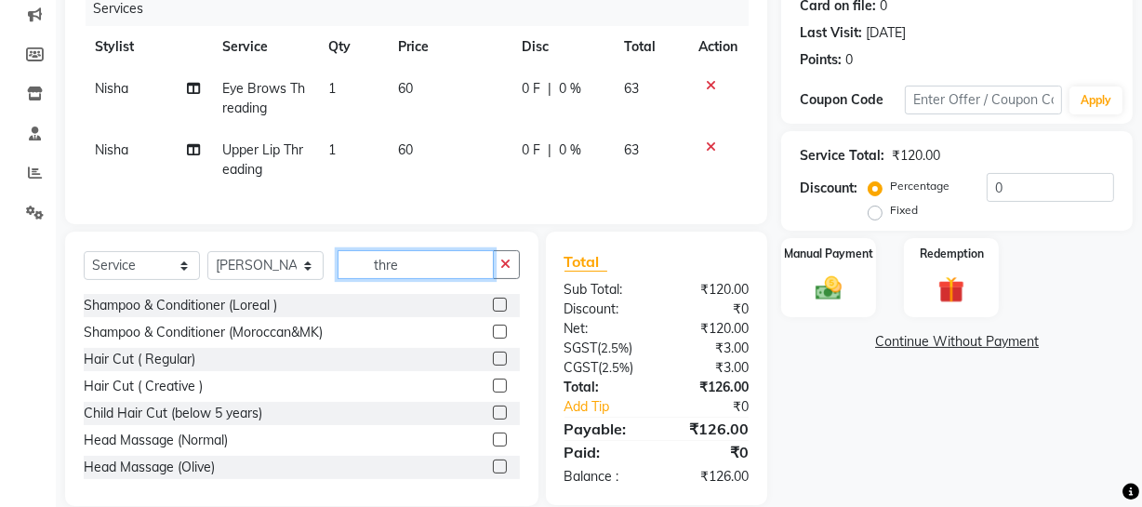
click at [428, 276] on input "thre" at bounding box center [416, 264] width 156 height 29
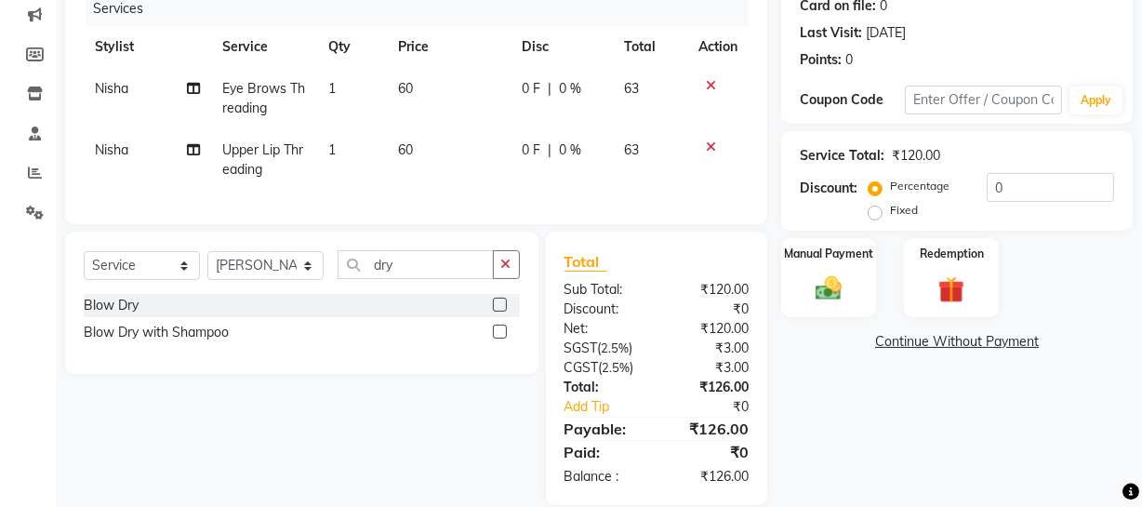
click at [497, 307] on div at bounding box center [506, 305] width 27 height 23
click at [500, 312] on label at bounding box center [500, 305] width 14 height 14
click at [500, 312] on input "checkbox" at bounding box center [499, 306] width 12 height 12
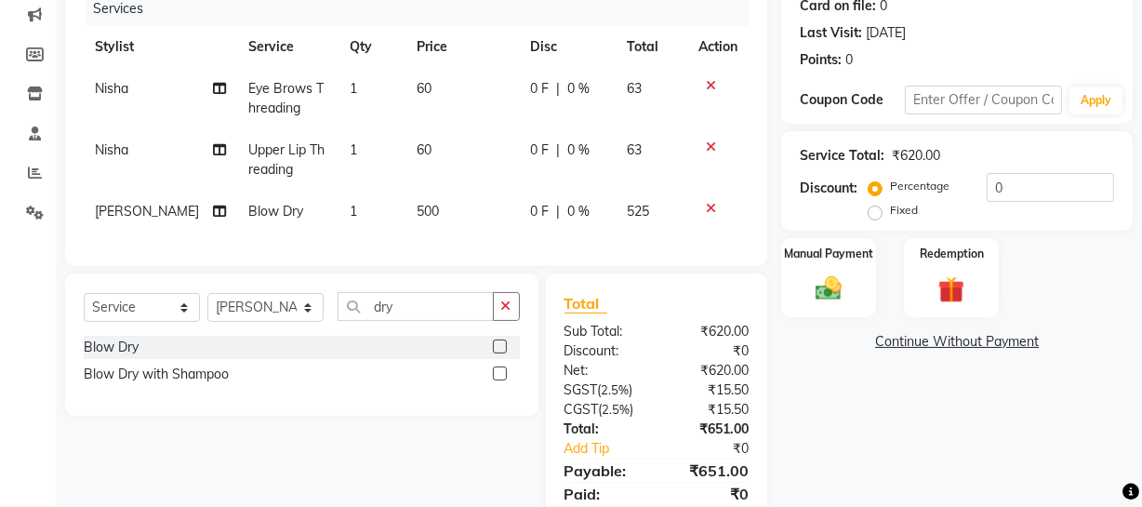
click at [451, 234] on div "Services Stylist Service Qty Price Disc Total Action Nisha Eye Brows Threading …" at bounding box center [416, 120] width 665 height 256
click at [418, 211] on span "500" at bounding box center [428, 211] width 22 height 17
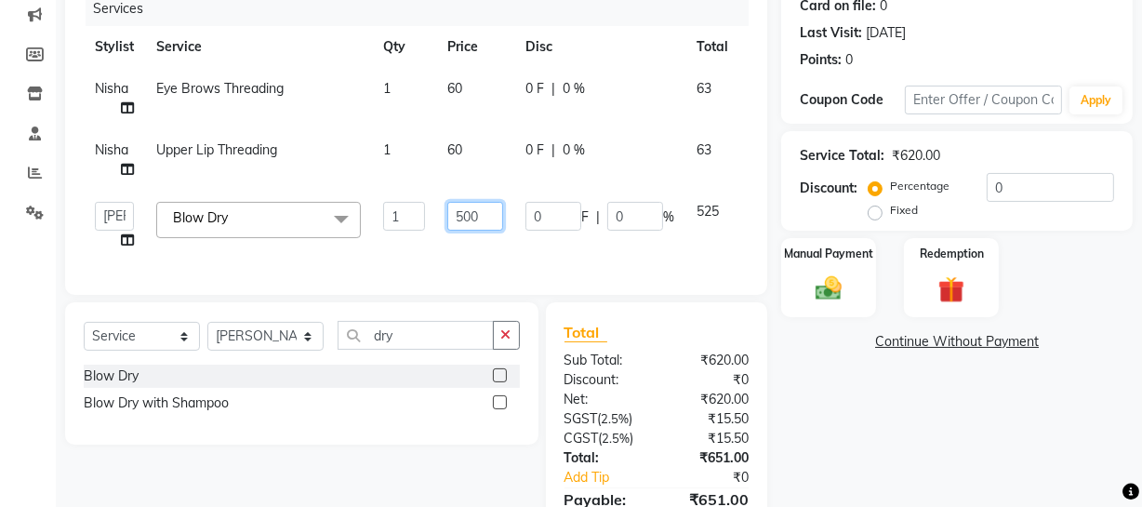
click at [474, 212] on input "500" at bounding box center [475, 216] width 56 height 29
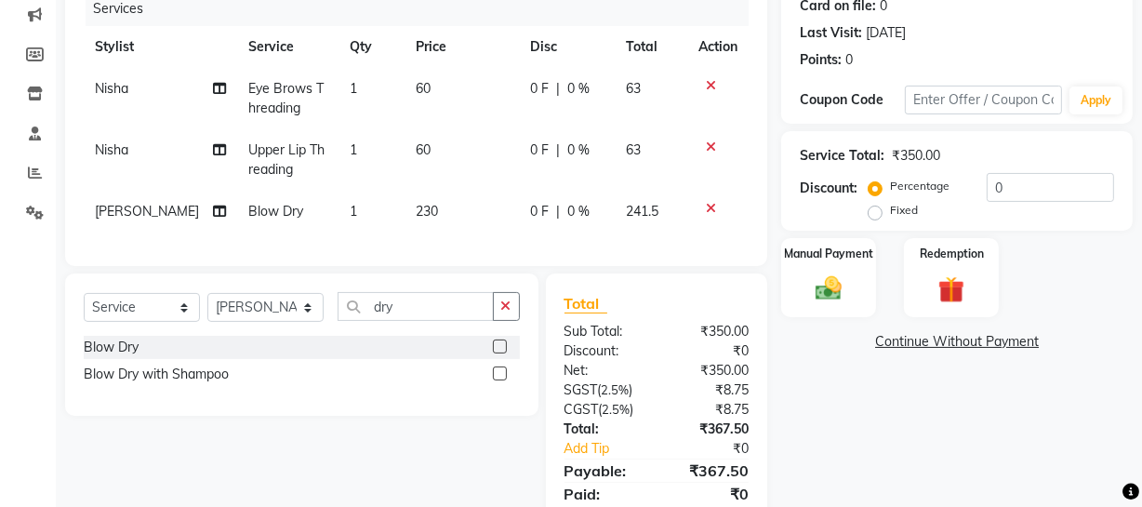
click at [910, 451] on div "Name: Sangeeta Membership: No Active Membership Total Visits: 14 Card on file: …" at bounding box center [964, 223] width 366 height 647
click at [425, 201] on td "230" at bounding box center [462, 212] width 114 height 42
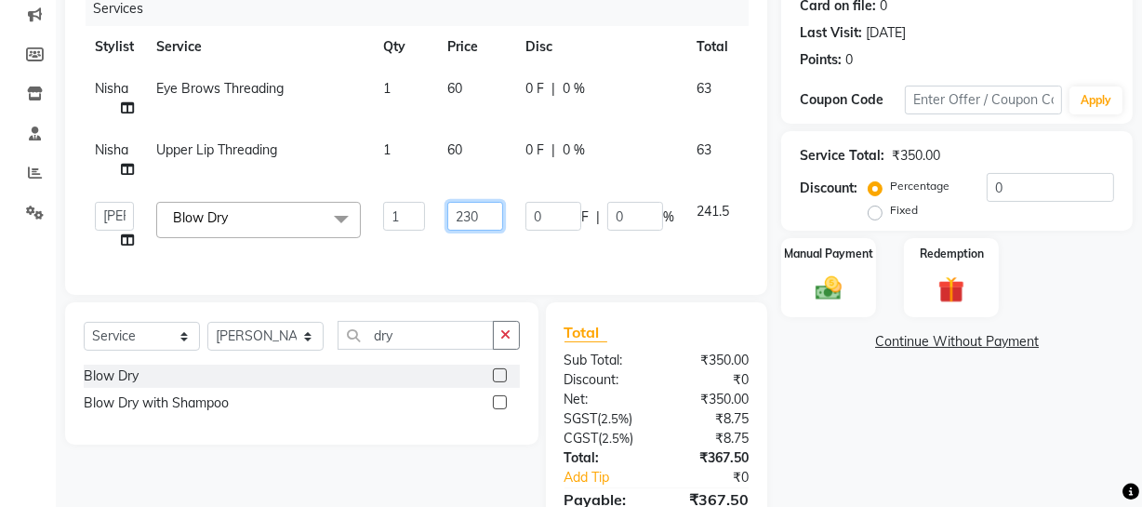
click at [474, 210] on input "230" at bounding box center [475, 216] width 56 height 29
click at [846, 465] on div "Name: Sangeeta Membership: No Active Membership Total Visits: 14 Card on file: …" at bounding box center [964, 237] width 366 height 675
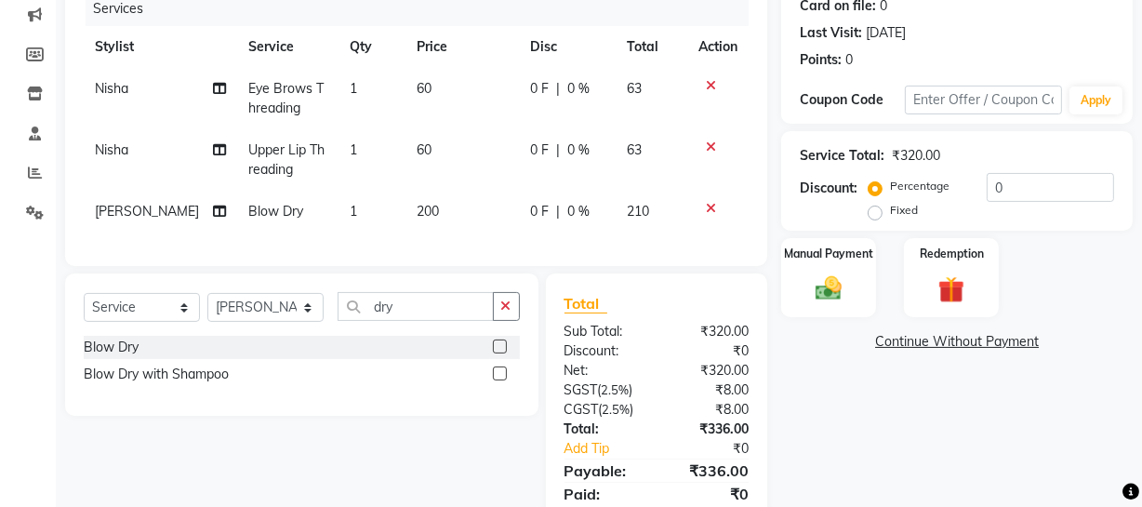
click at [432, 210] on td "200" at bounding box center [463, 212] width 114 height 42
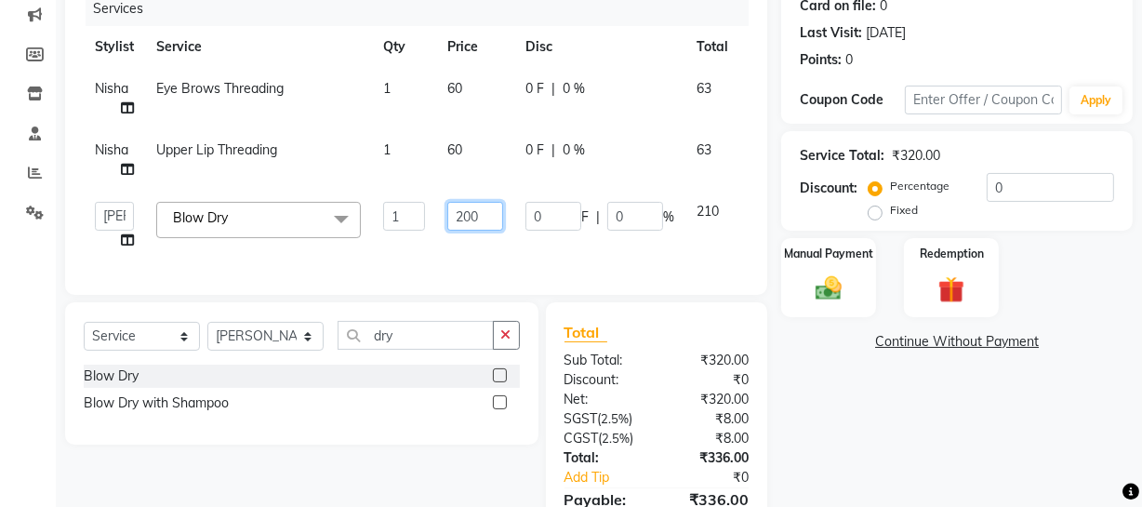
click at [470, 208] on input "200" at bounding box center [475, 216] width 56 height 29
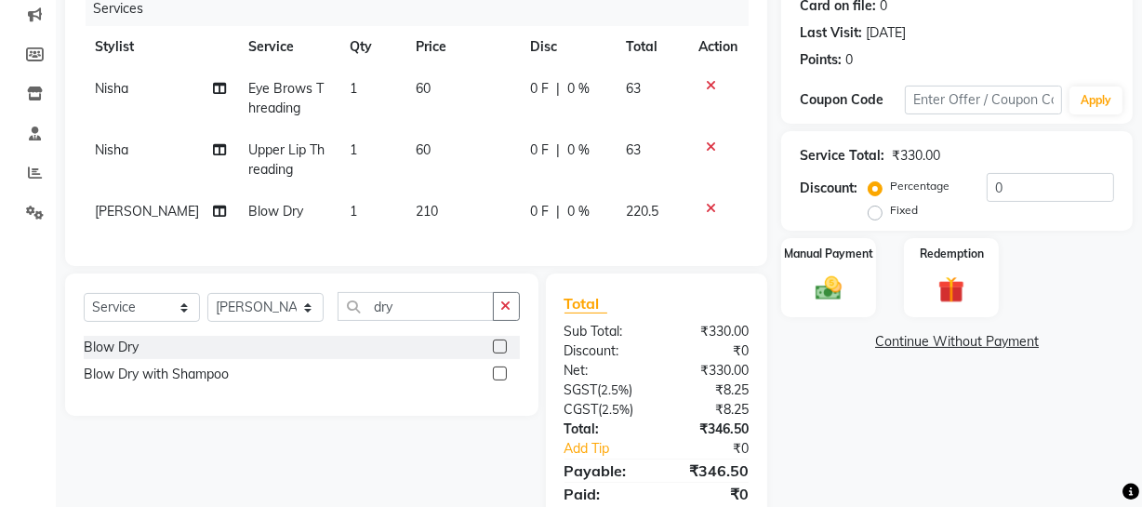
click at [889, 452] on div "Name: Sangeeta Membership: No Active Membership Total Visits: 14 Card on file: …" at bounding box center [964, 223] width 366 height 647
click at [411, 202] on td "210" at bounding box center [462, 212] width 114 height 42
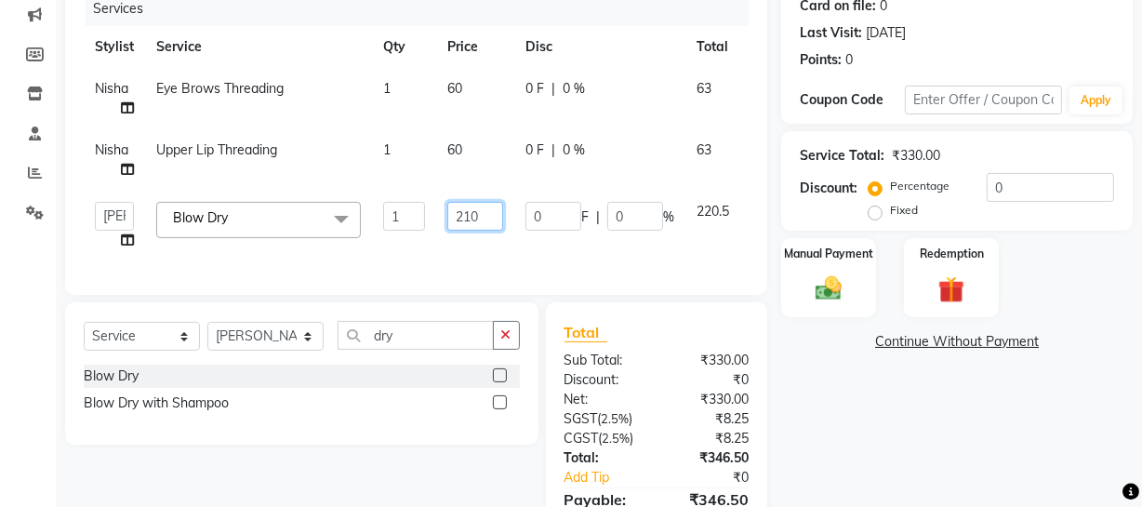
click at [472, 204] on input "210" at bounding box center [475, 216] width 56 height 29
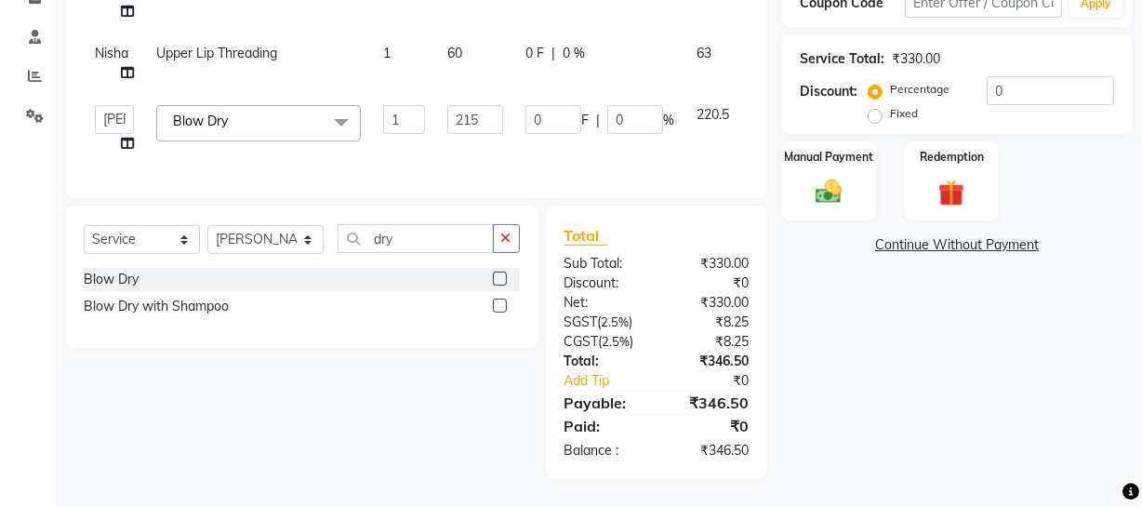
scroll to position [320, 0]
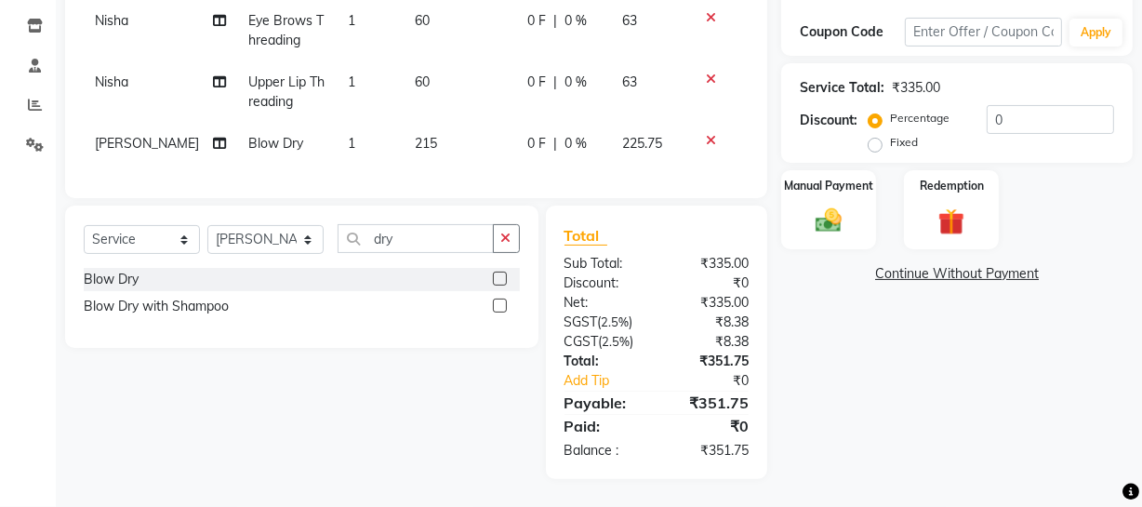
click at [1103, 316] on div "Name: Sangeeta Membership: No Active Membership Total Visits: 14 Card on file: …" at bounding box center [964, 156] width 366 height 647
click at [848, 205] on img at bounding box center [829, 221] width 45 height 32
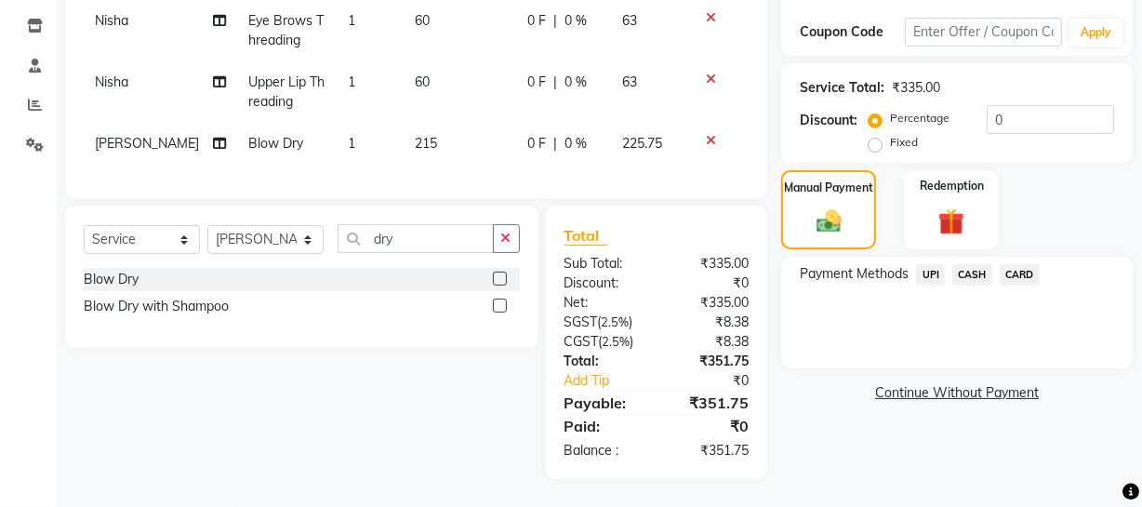
drag, startPoint x: 923, startPoint y: 254, endPoint x: 927, endPoint y: 273, distance: 19.0
click at [923, 264] on span "UPI" at bounding box center [930, 274] width 29 height 21
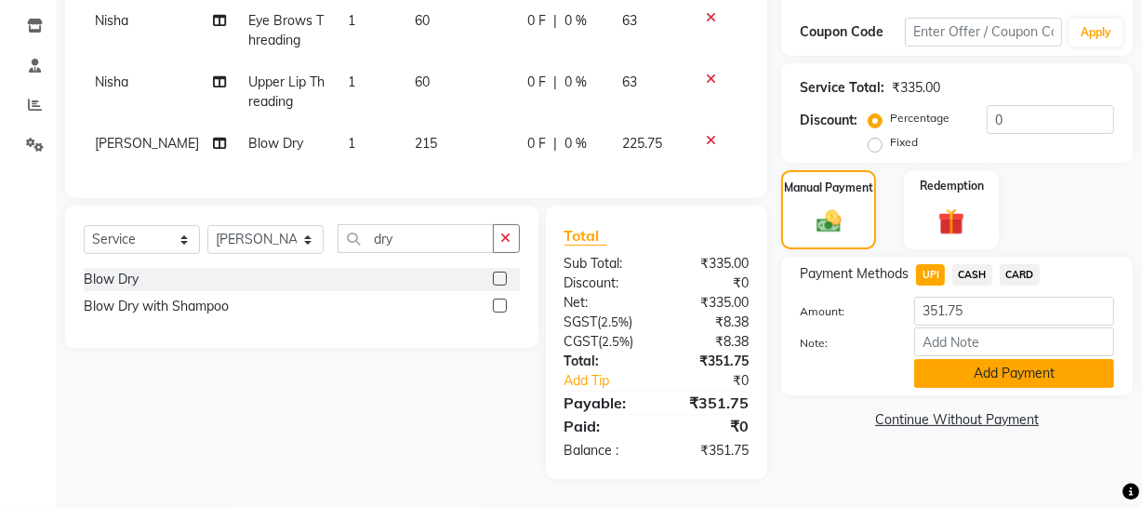
click at [954, 364] on button "Add Payment" at bounding box center [1014, 373] width 200 height 29
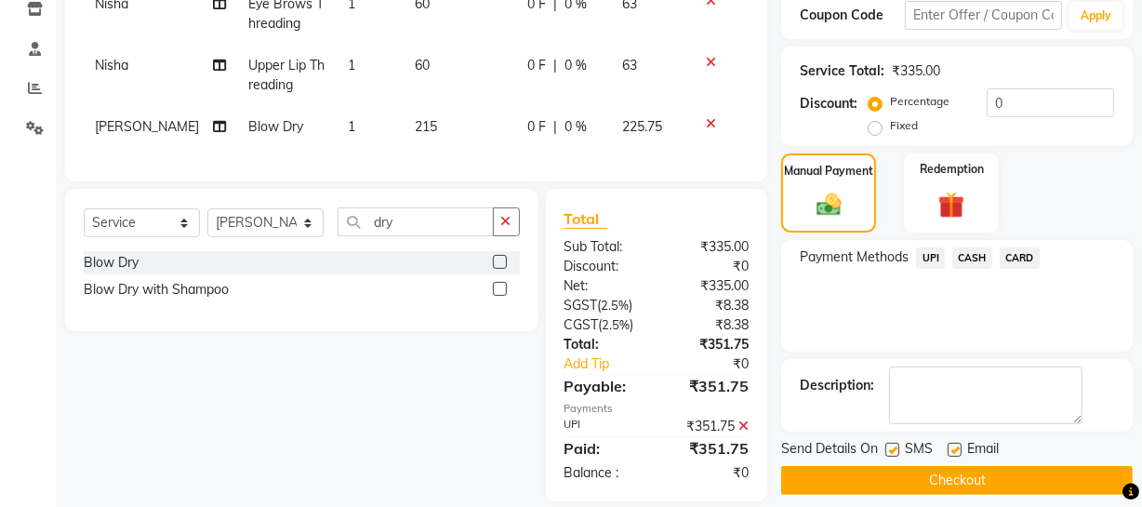
scroll to position [359, 0]
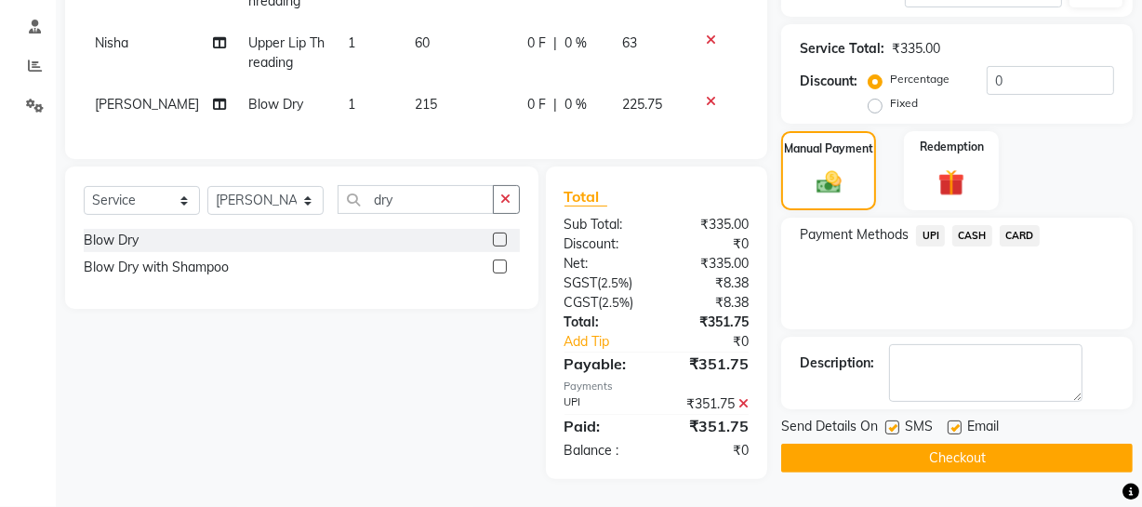
click at [846, 447] on button "Checkout" at bounding box center [957, 458] width 352 height 29
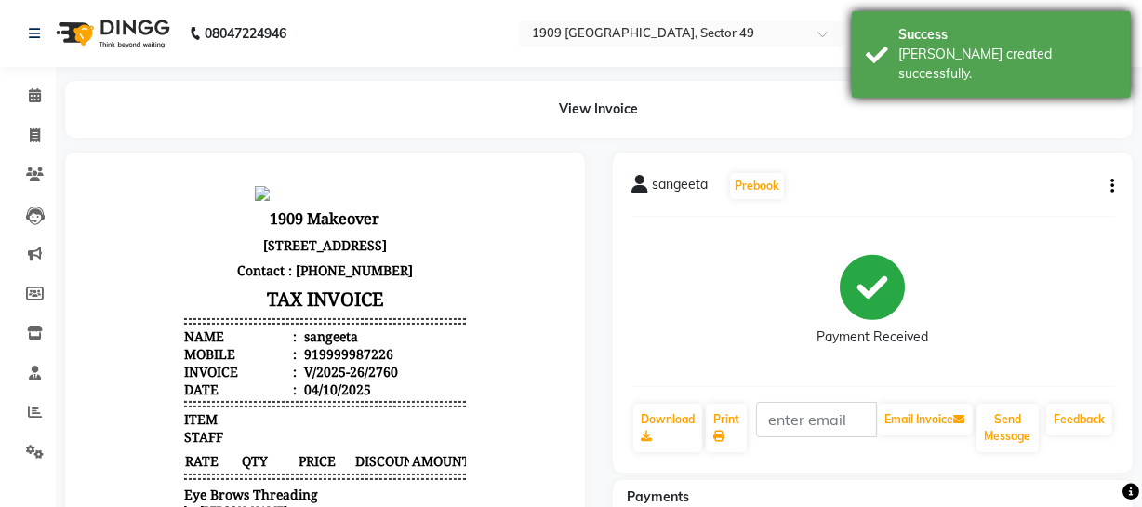
click at [869, 47] on div "Success Bill created successfully." at bounding box center [991, 54] width 279 height 87
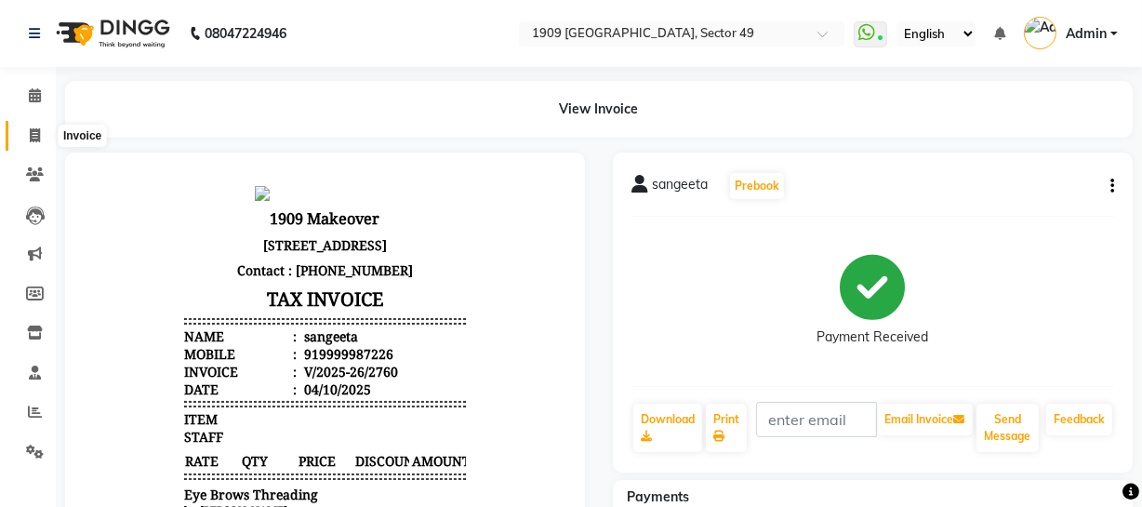
click at [32, 133] on icon at bounding box center [35, 135] width 10 height 14
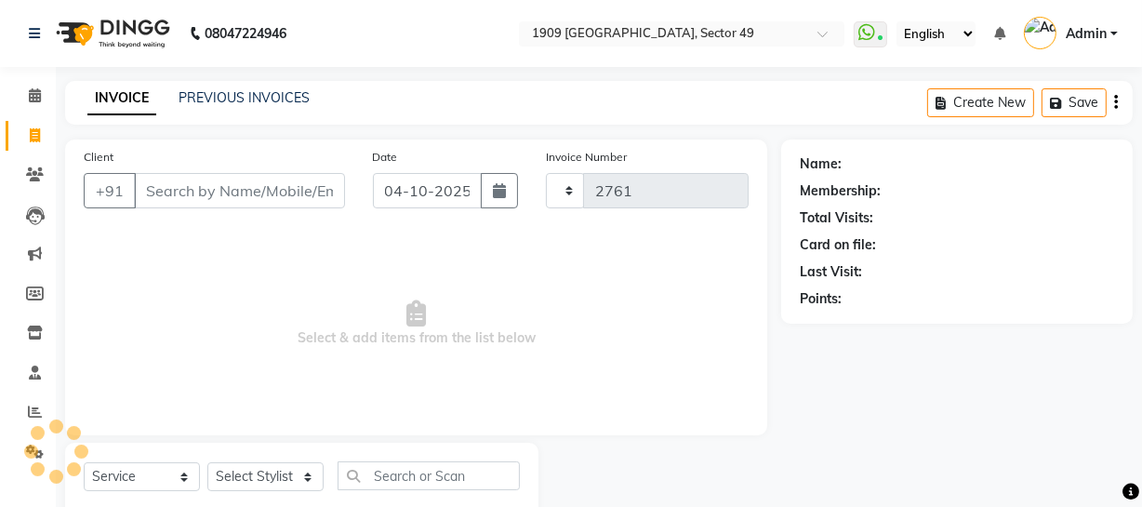
scroll to position [53, 0]
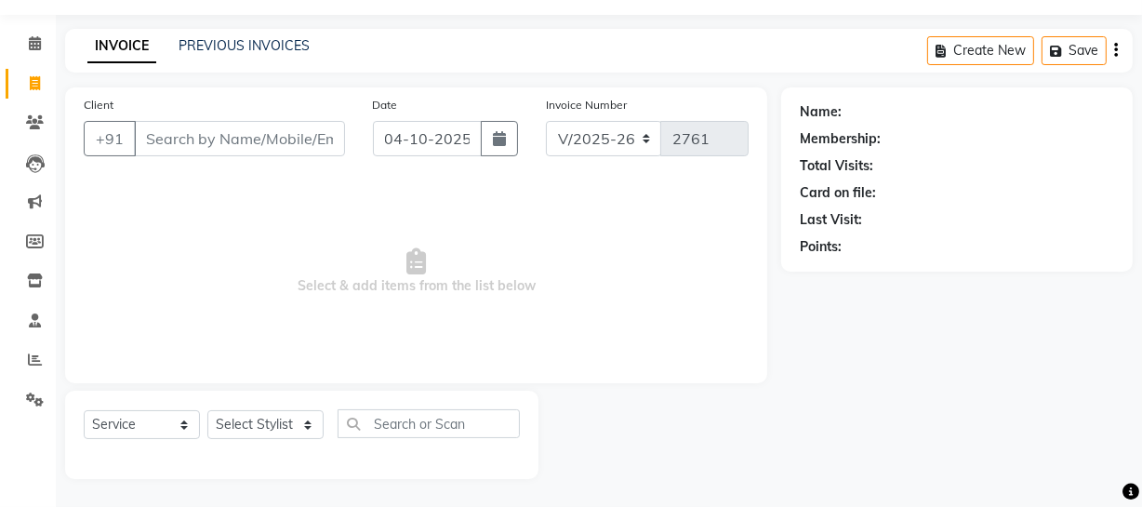
click at [199, 54] on div "PREVIOUS INVOICES" at bounding box center [244, 46] width 131 height 20
click at [236, 41] on link "PREVIOUS INVOICES" at bounding box center [244, 45] width 131 height 17
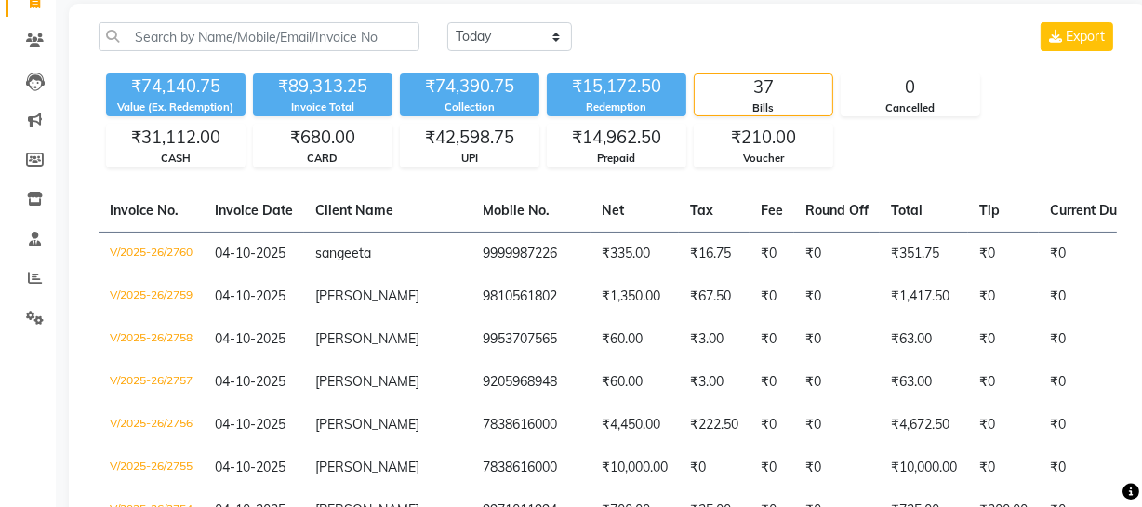
scroll to position [135, 0]
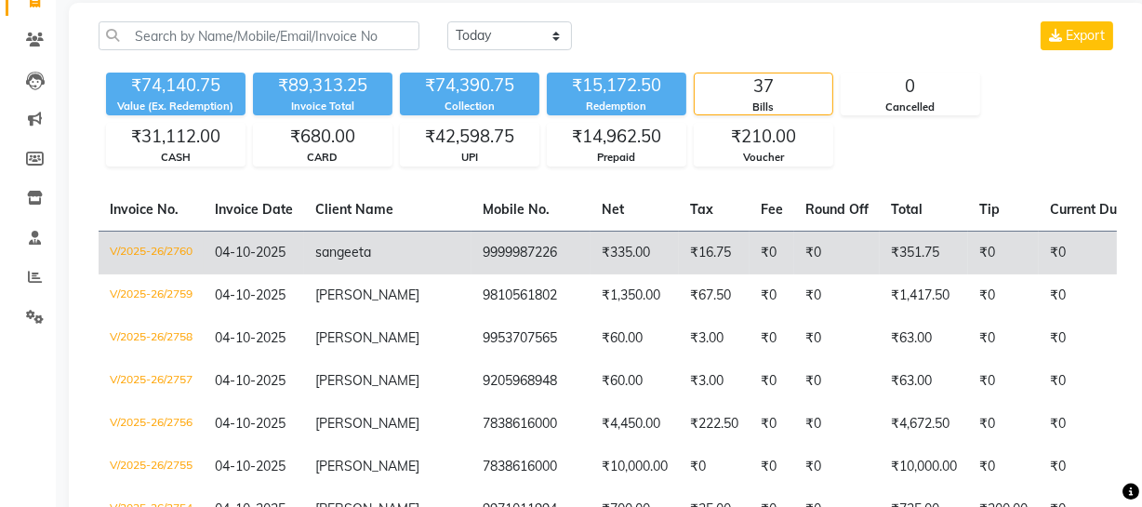
click at [384, 256] on td "sangeeta" at bounding box center [387, 253] width 167 height 44
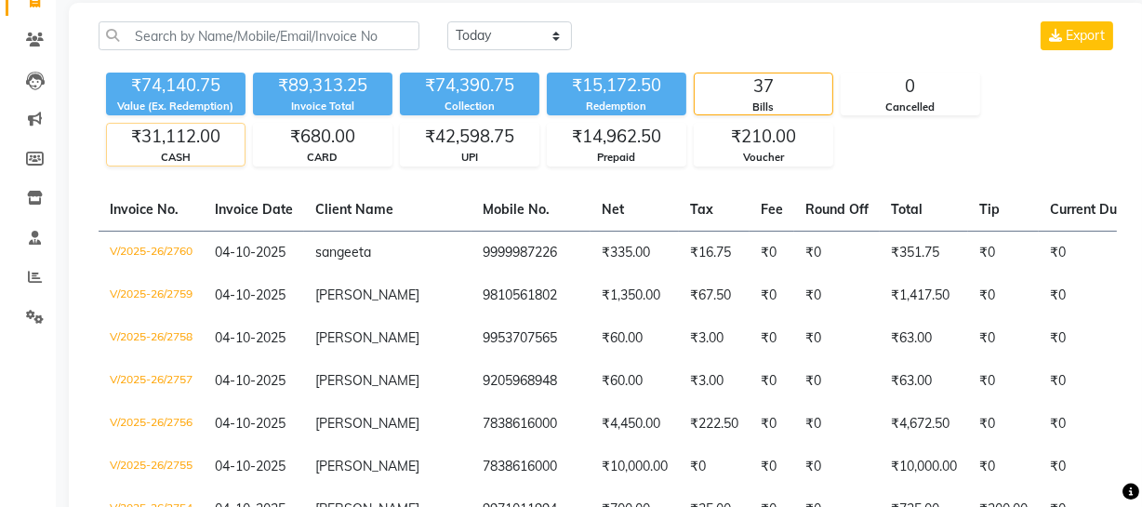
click at [151, 141] on div "₹31,112.00" at bounding box center [176, 137] width 138 height 26
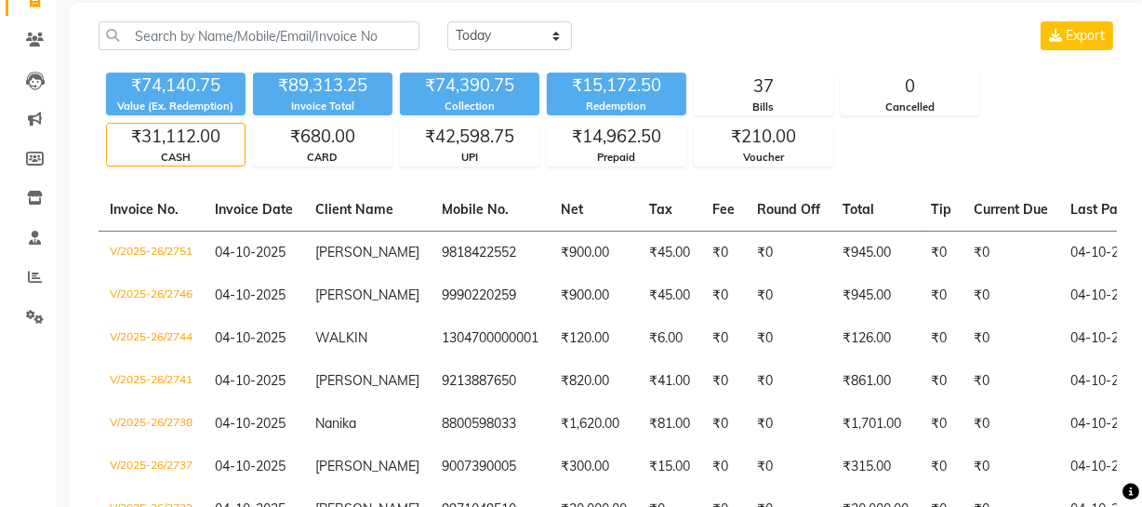
click at [186, 152] on div "CASH" at bounding box center [176, 158] width 138 height 16
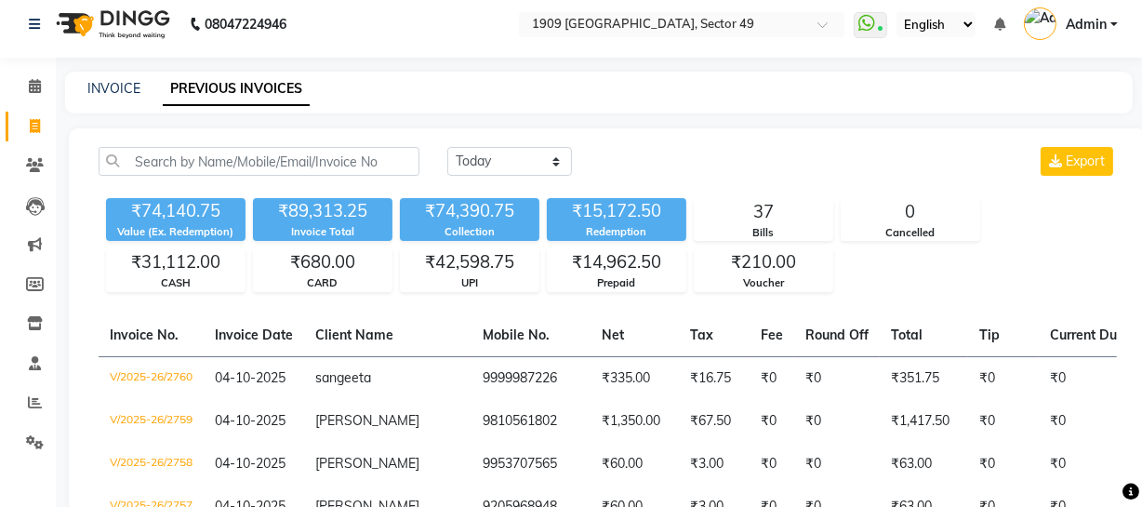
scroll to position [0, 0]
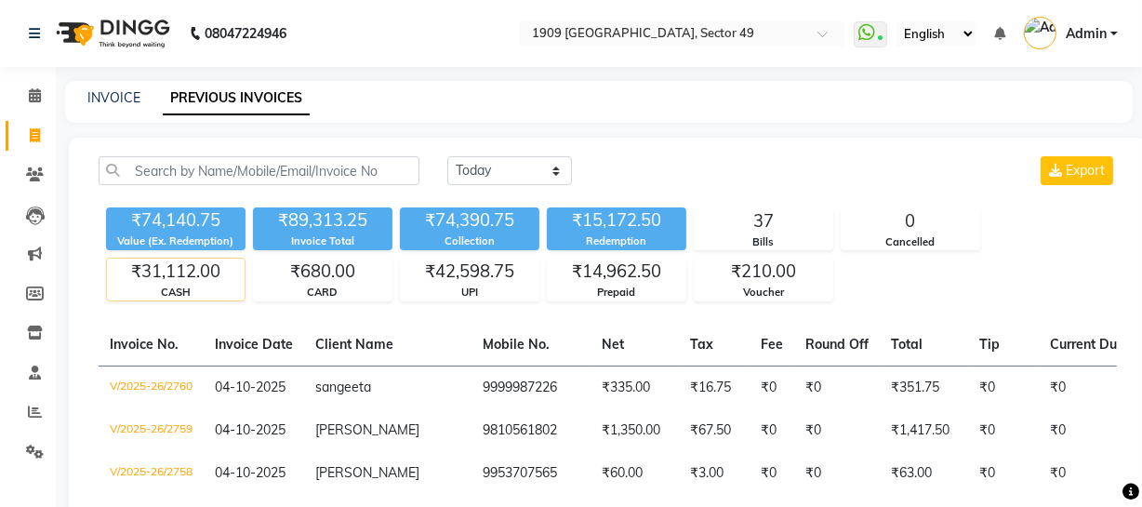
click at [163, 277] on div "₹31,112.00" at bounding box center [176, 272] width 138 height 26
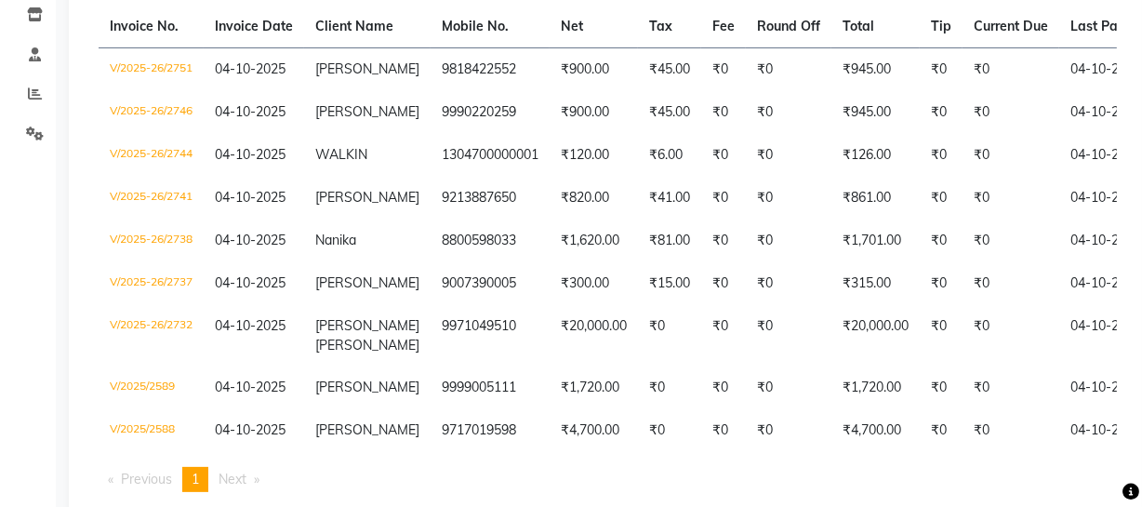
scroll to position [340, 0]
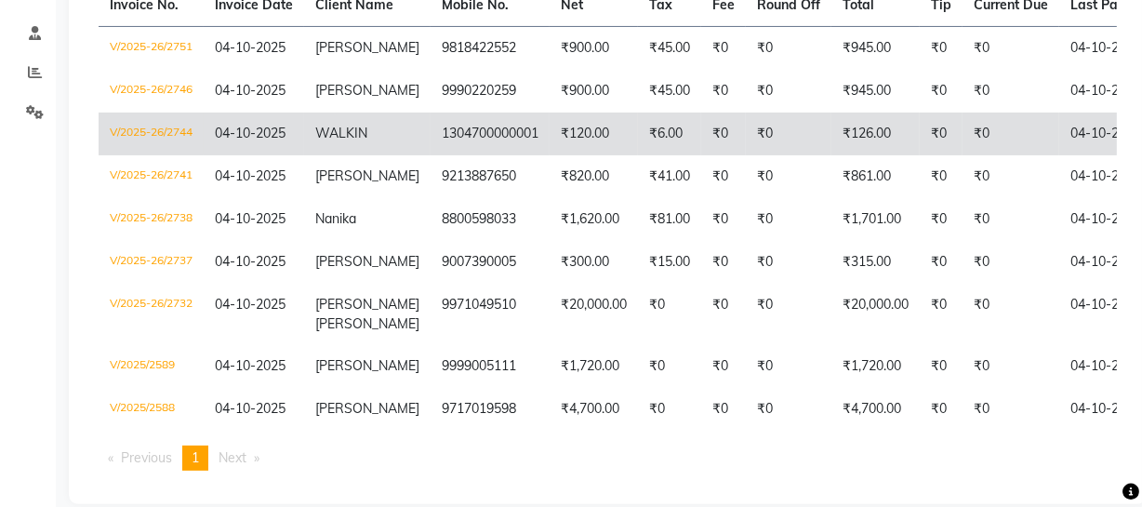
click at [832, 144] on td "₹126.00" at bounding box center [876, 134] width 88 height 43
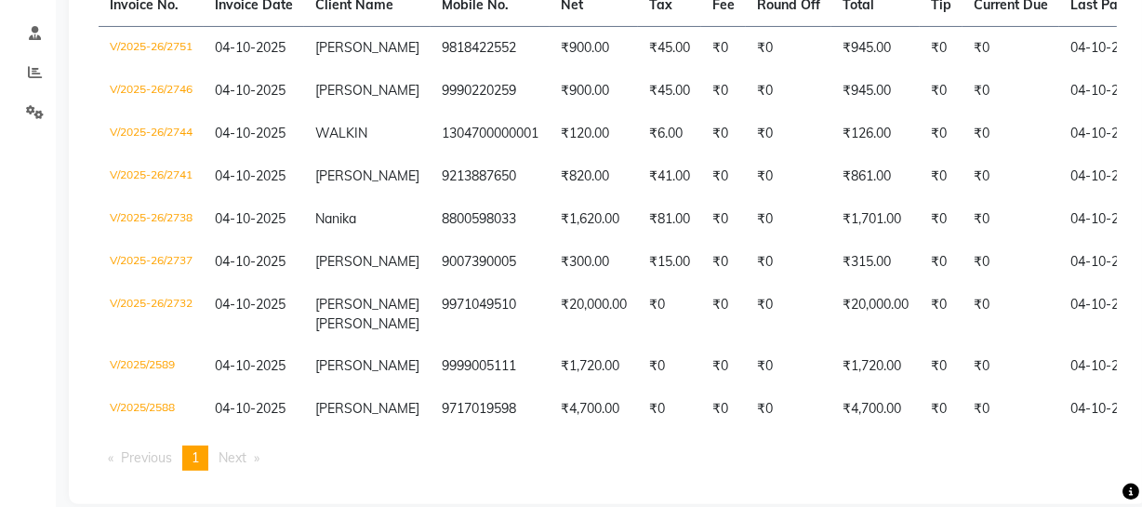
scroll to position [0, 0]
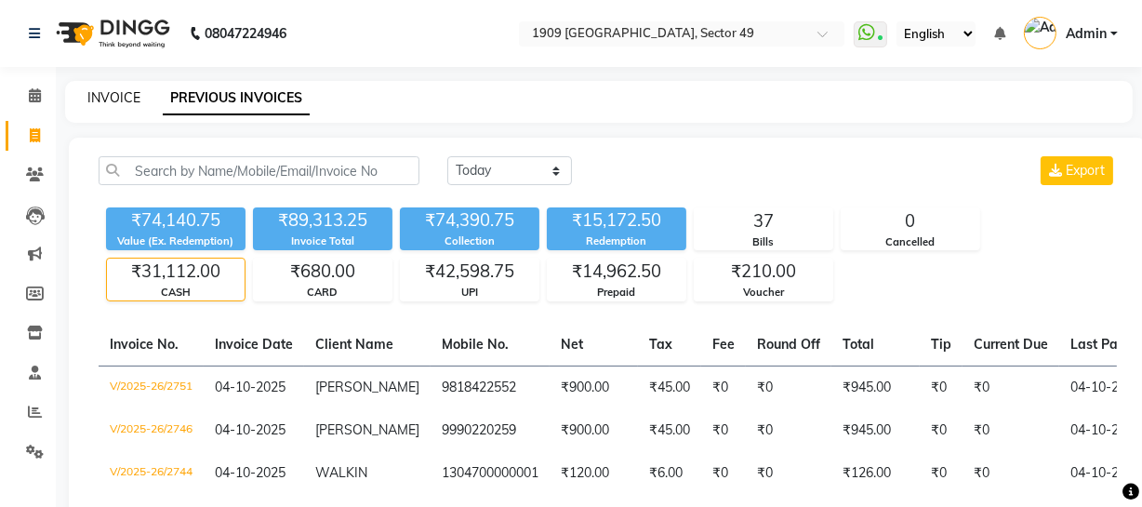
click at [104, 96] on link "INVOICE" at bounding box center [113, 97] width 53 height 17
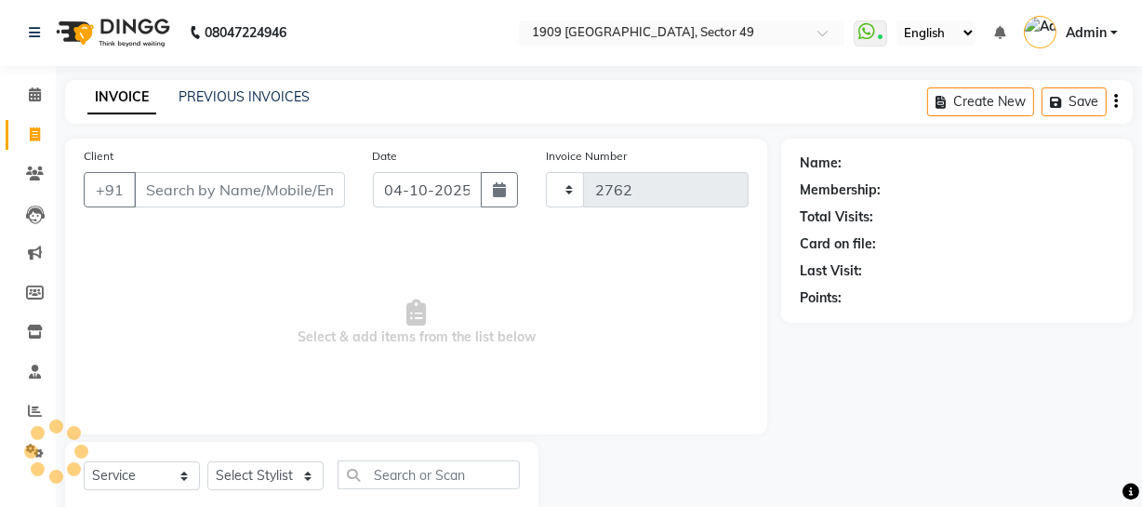
scroll to position [53, 0]
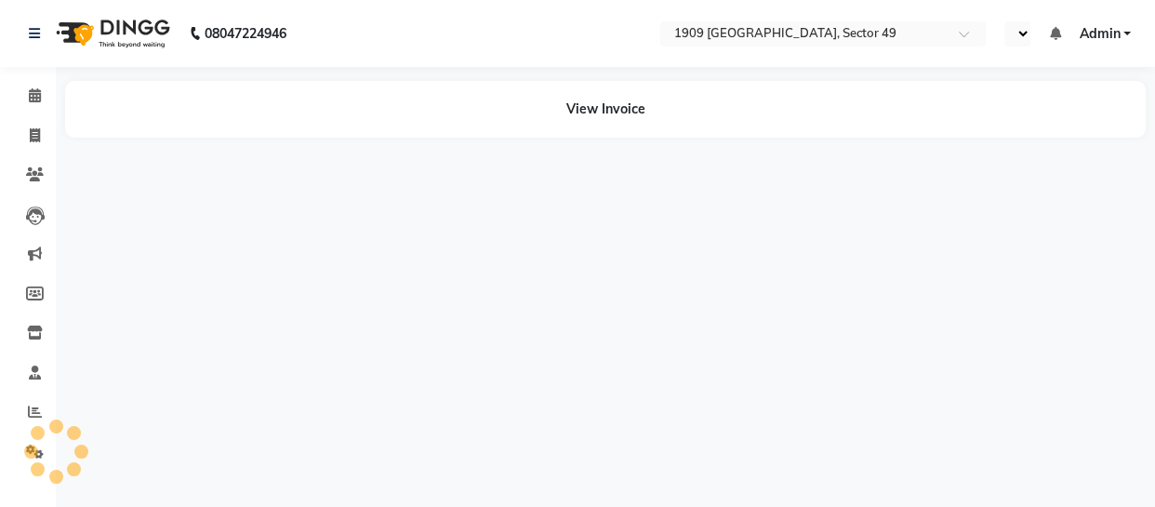
select select "en"
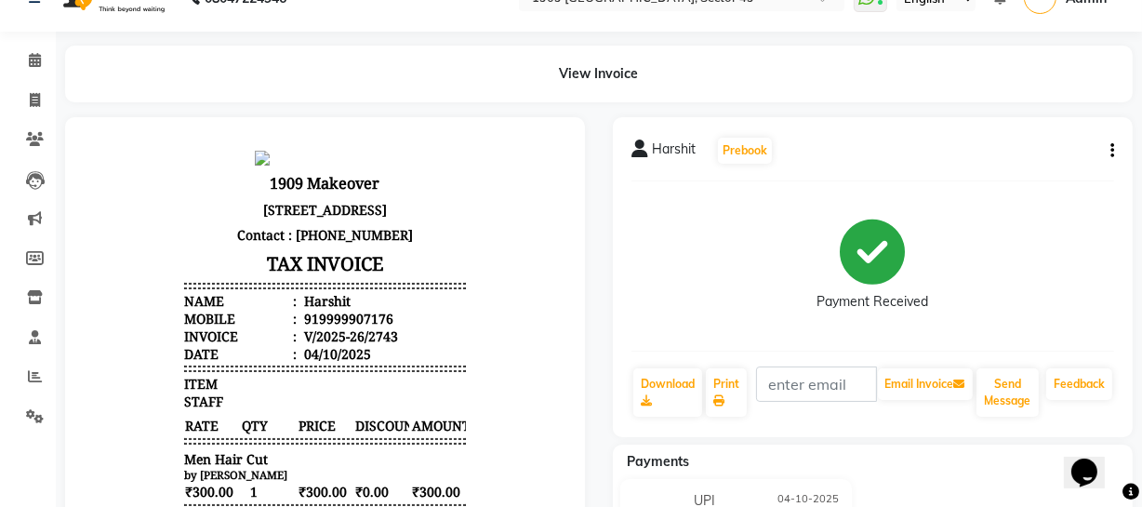
scroll to position [67, 0]
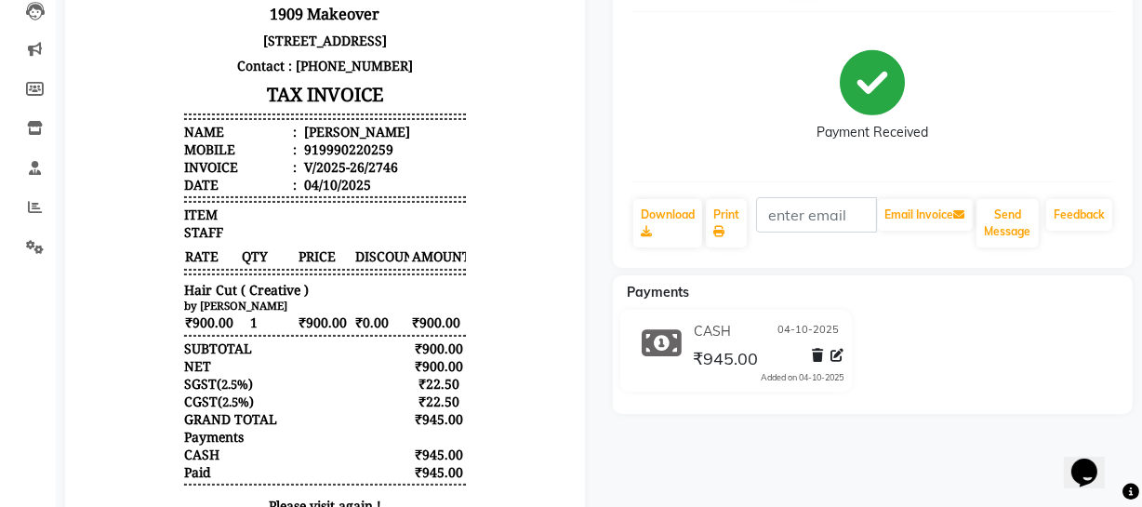
scroll to position [326, 0]
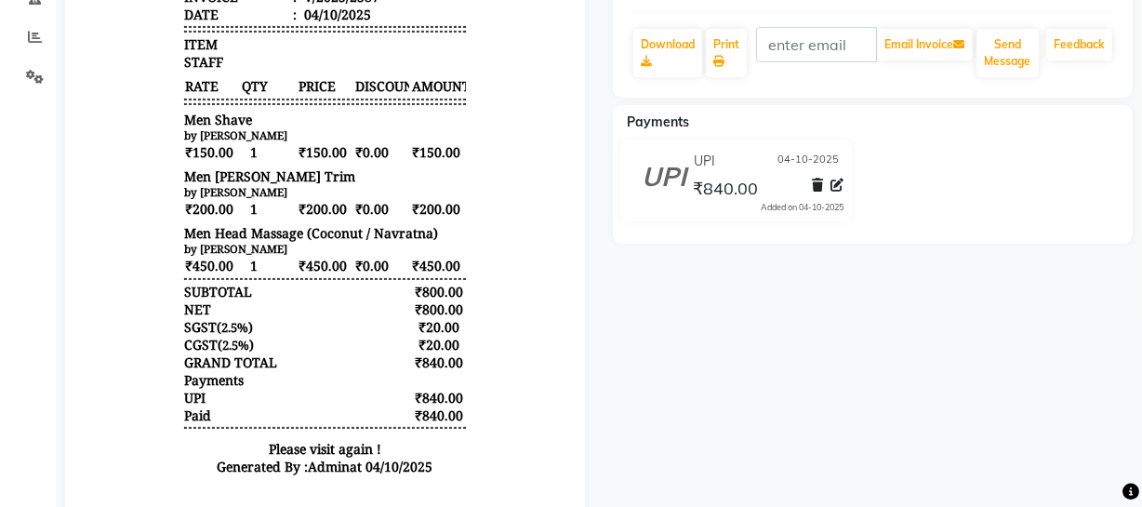
scroll to position [380, 0]
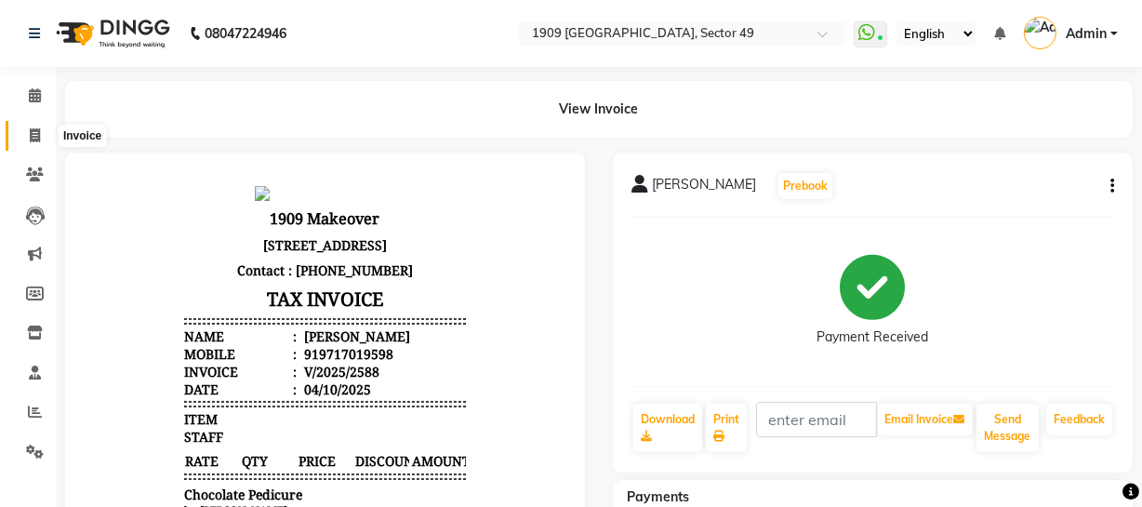
click at [39, 140] on icon at bounding box center [35, 135] width 10 height 14
select select "service"
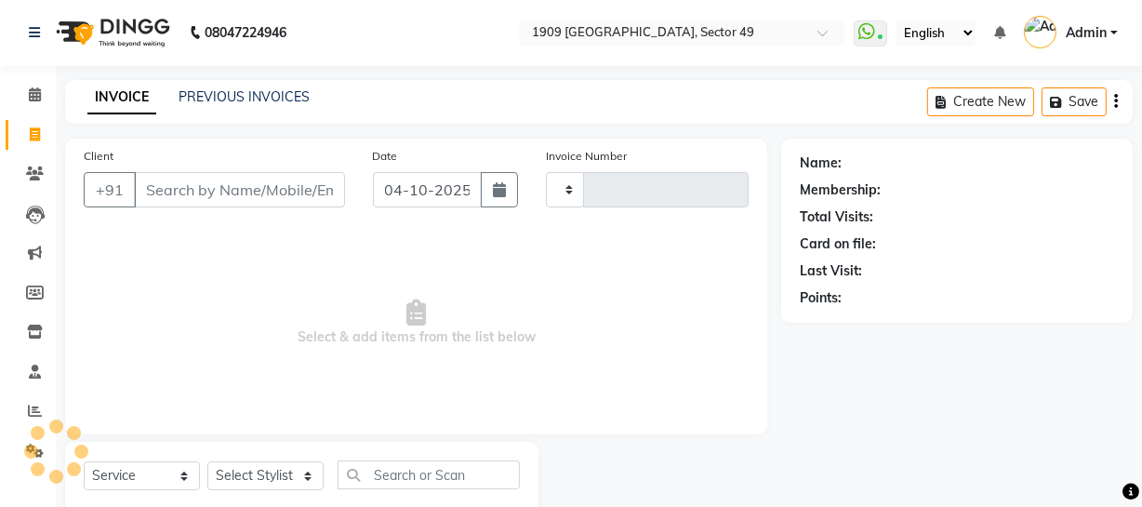
type input "2750"
select select "6923"
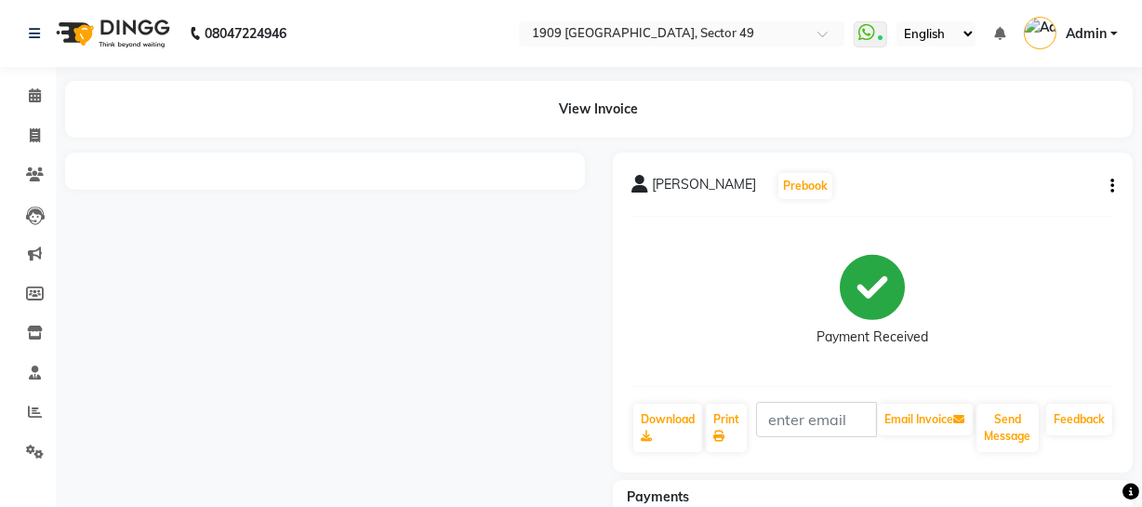
scroll to position [154, 0]
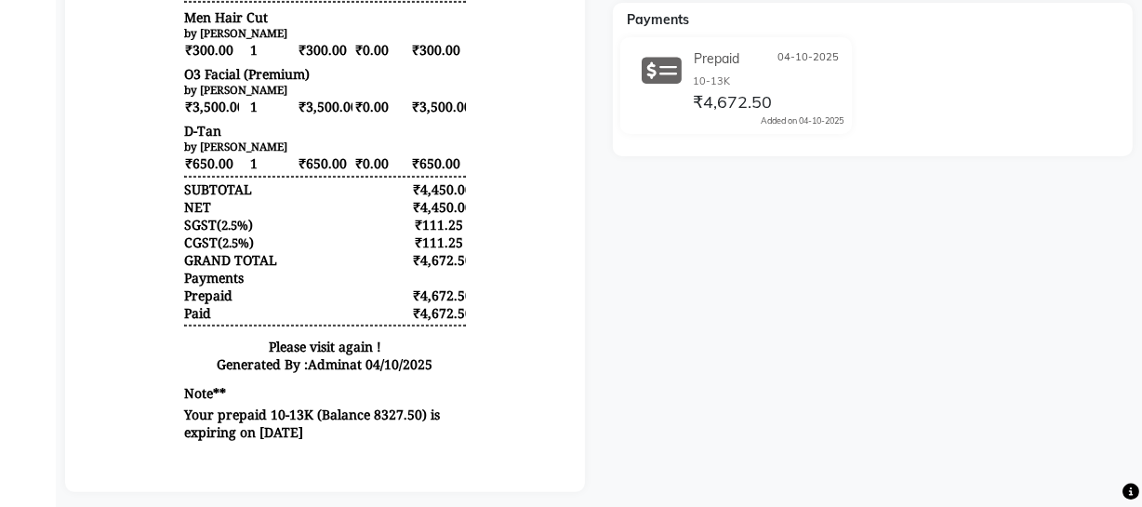
scroll to position [479, 0]
